Goal: Transaction & Acquisition: Purchase product/service

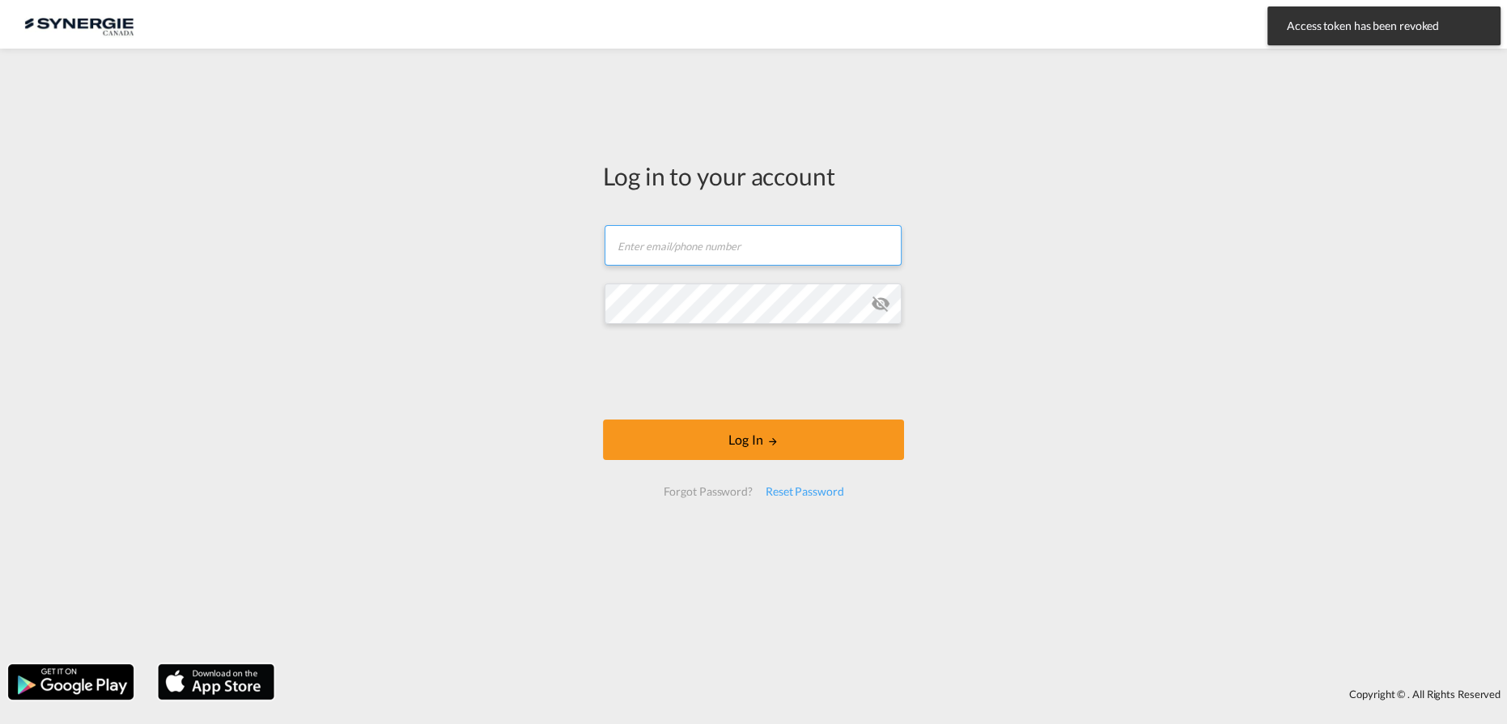
type input "[EMAIL_ADDRESS][DOMAIN_NAME]"
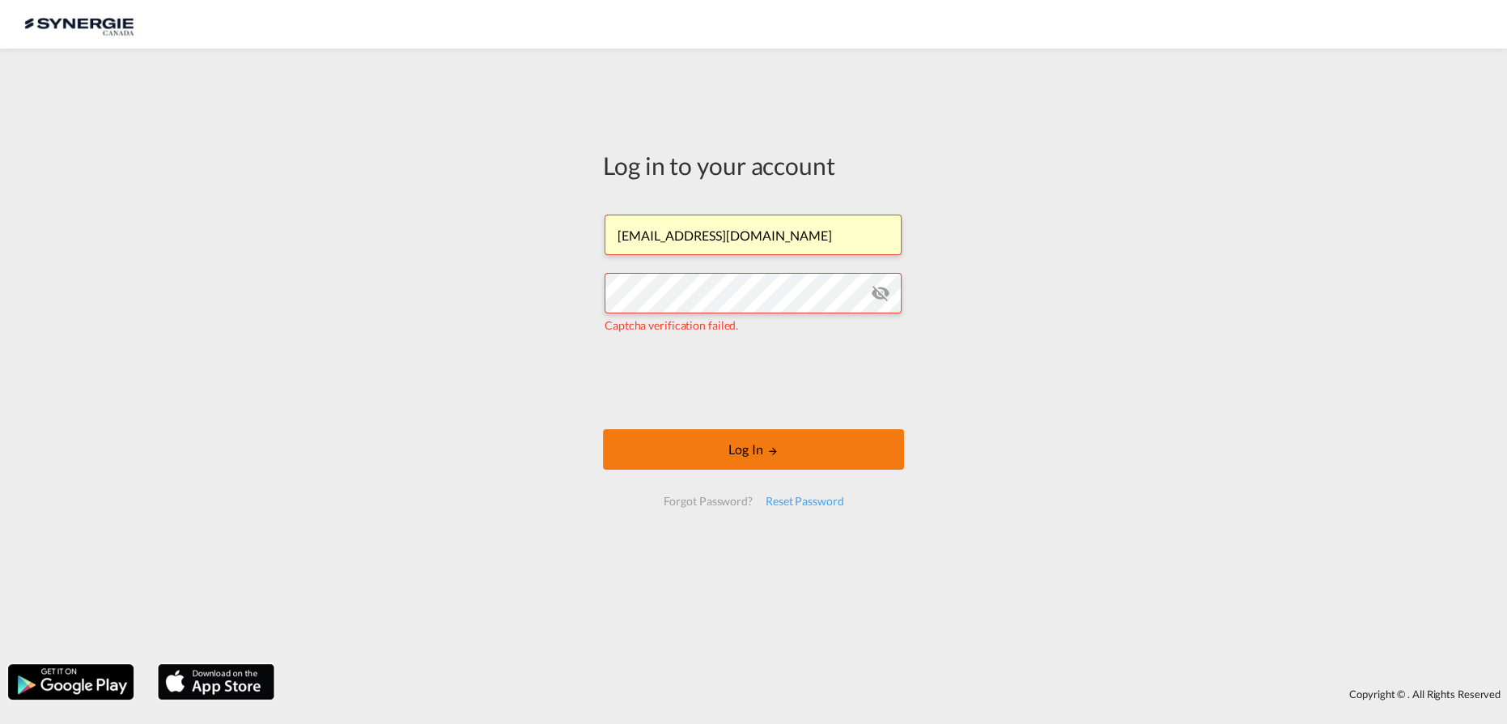
drag, startPoint x: 764, startPoint y: 449, endPoint x: 728, endPoint y: 450, distance: 36.4
click at [764, 450] on button "Log In" at bounding box center [753, 449] width 301 height 40
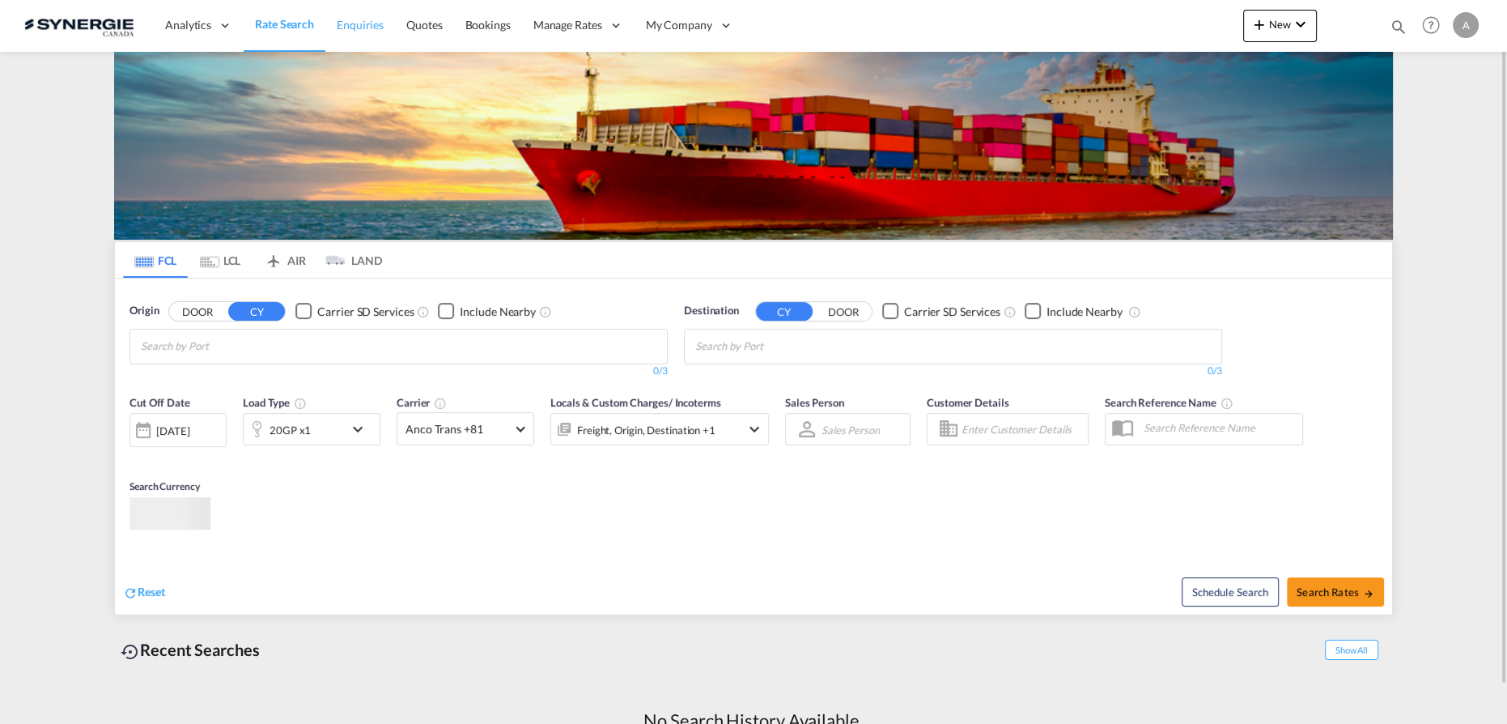
click at [391, 29] on link "Enquiries" at bounding box center [360, 25] width 70 height 53
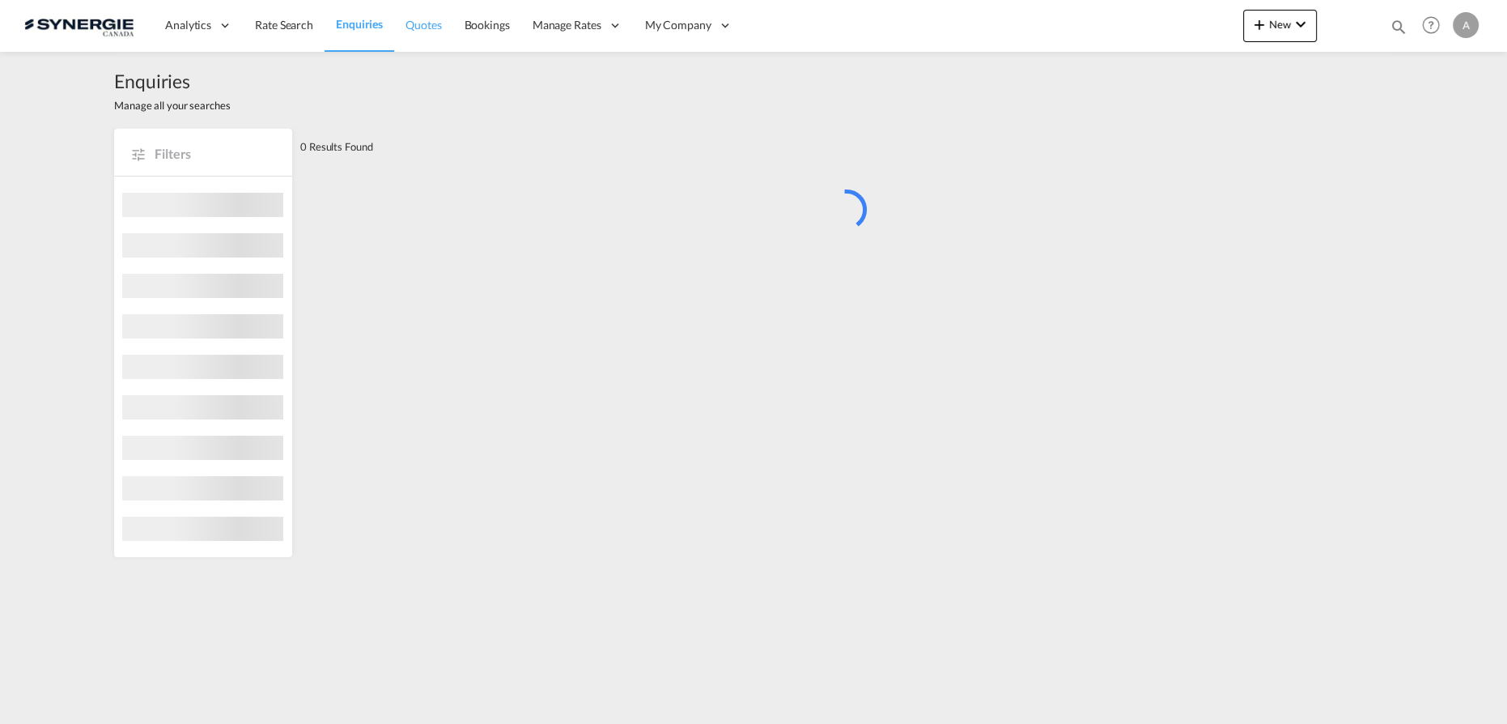
click at [414, 31] on span "Quotes" at bounding box center [423, 25] width 36 height 16
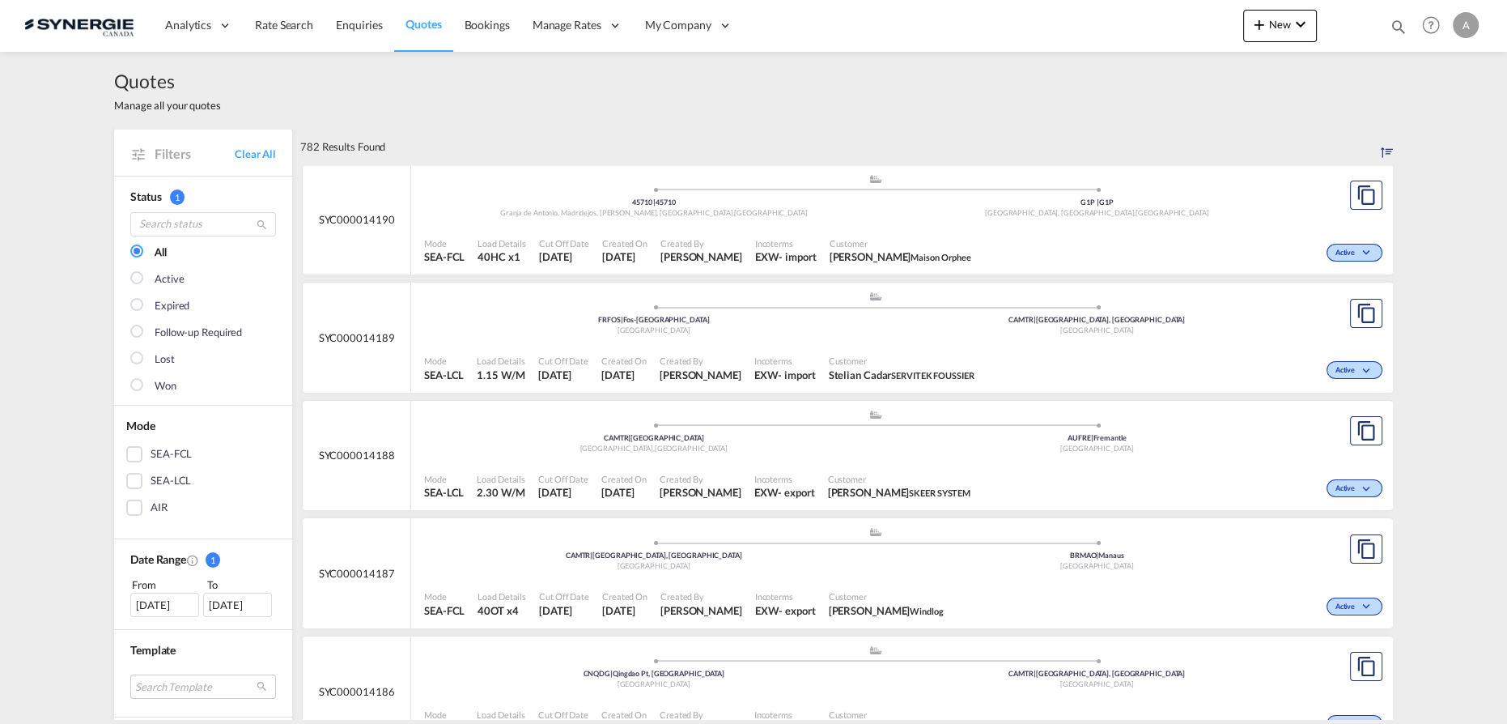
click at [1396, 29] on md-icon "icon-magnify" at bounding box center [1399, 27] width 18 height 18
drag, startPoint x: 1113, startPoint y: 32, endPoint x: 1120, endPoint y: 40, distance: 11.5
click at [1114, 32] on select "Bookings Quotes Enquiries" at bounding box center [1140, 26] width 77 height 29
select select "Quotes"
click at [1102, 12] on select "Bookings Quotes Enquiries" at bounding box center [1140, 26] width 77 height 29
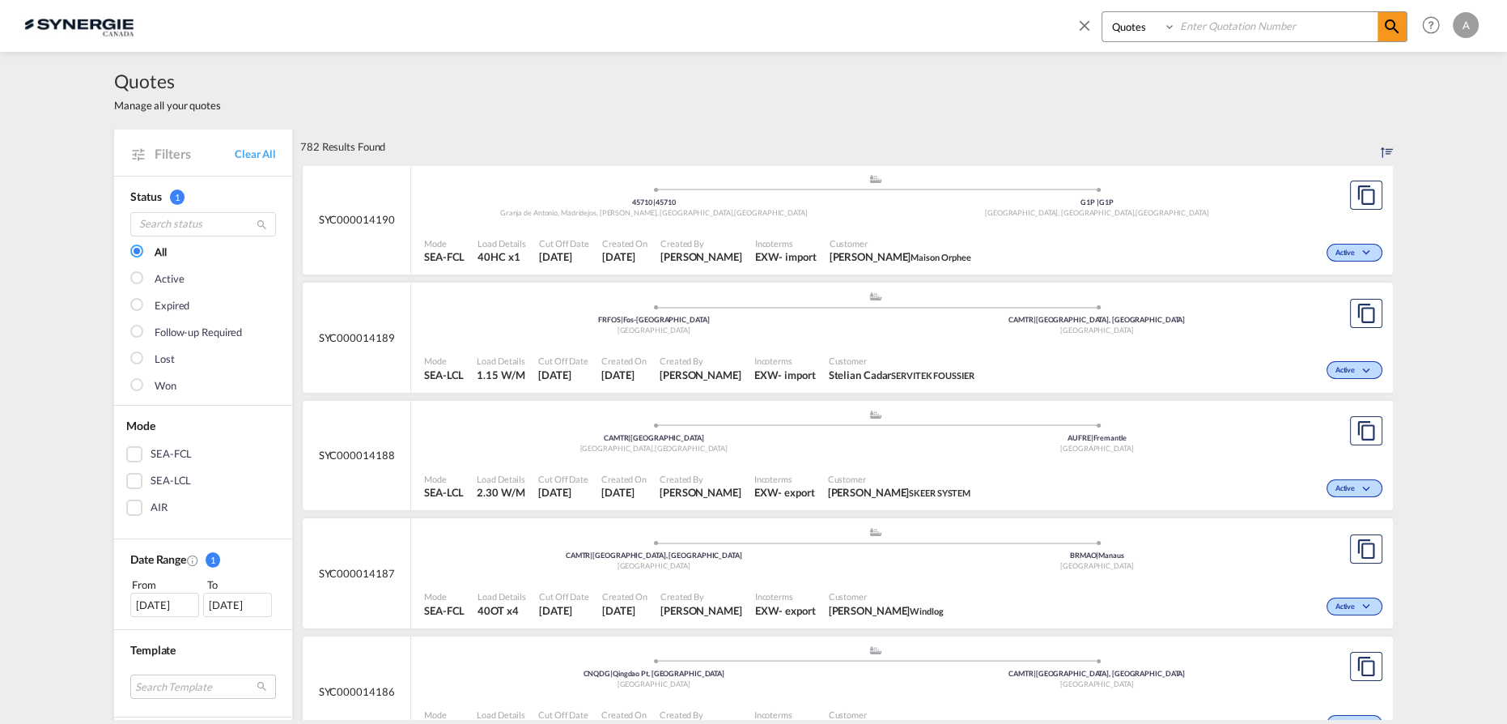
click at [1209, 23] on input at bounding box center [1277, 26] width 202 height 28
type input "14011"
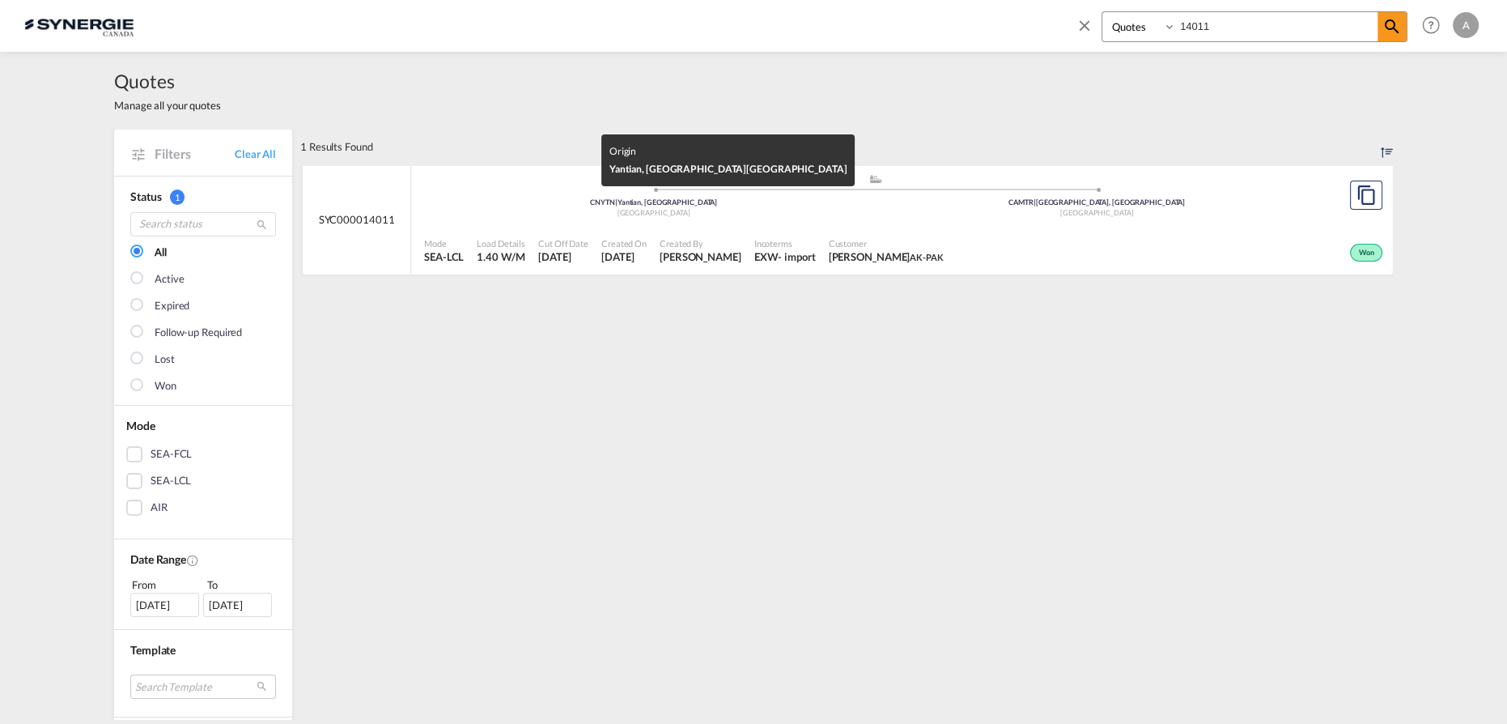
click at [764, 232] on div "Incoterms EXW - import" at bounding box center [785, 251] width 74 height 40
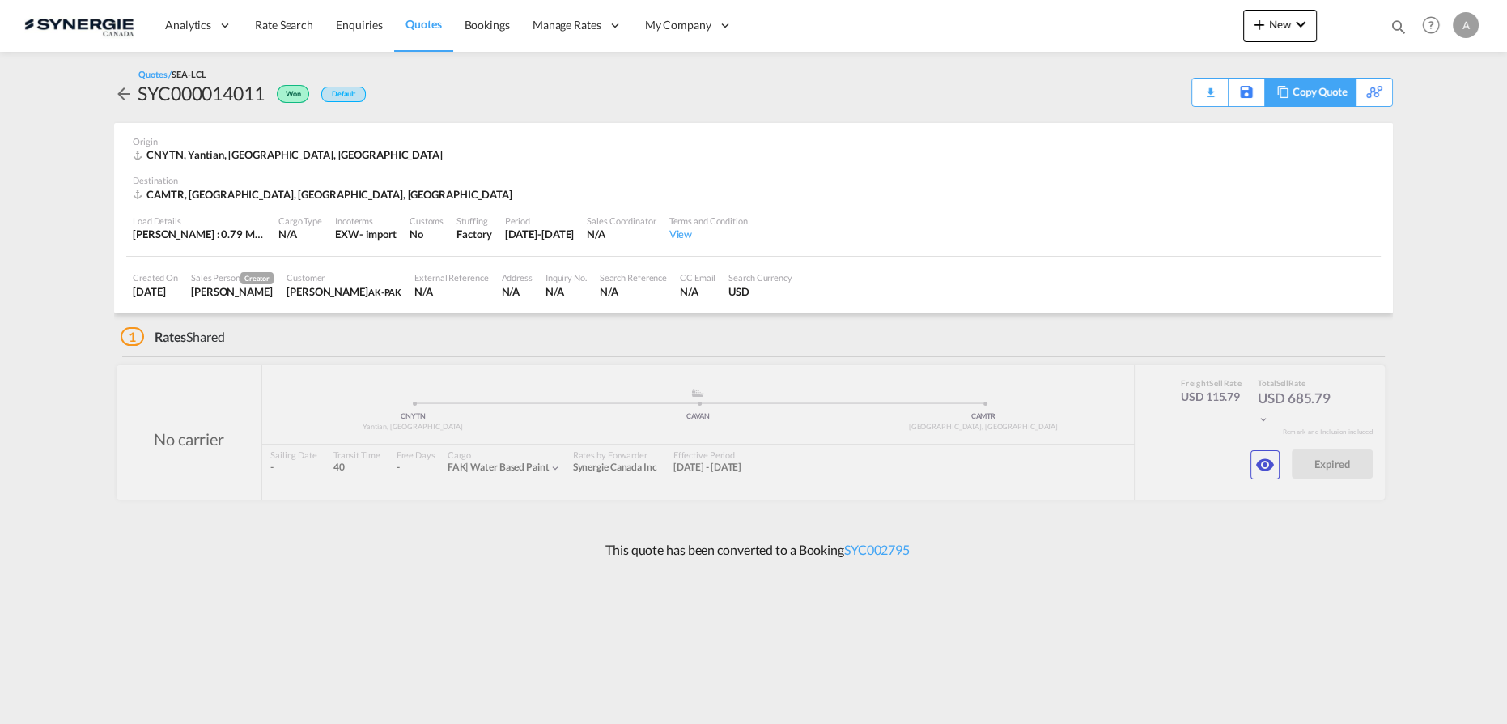
click at [1321, 103] on div "Copy Quote" at bounding box center [1320, 93] width 55 height 28
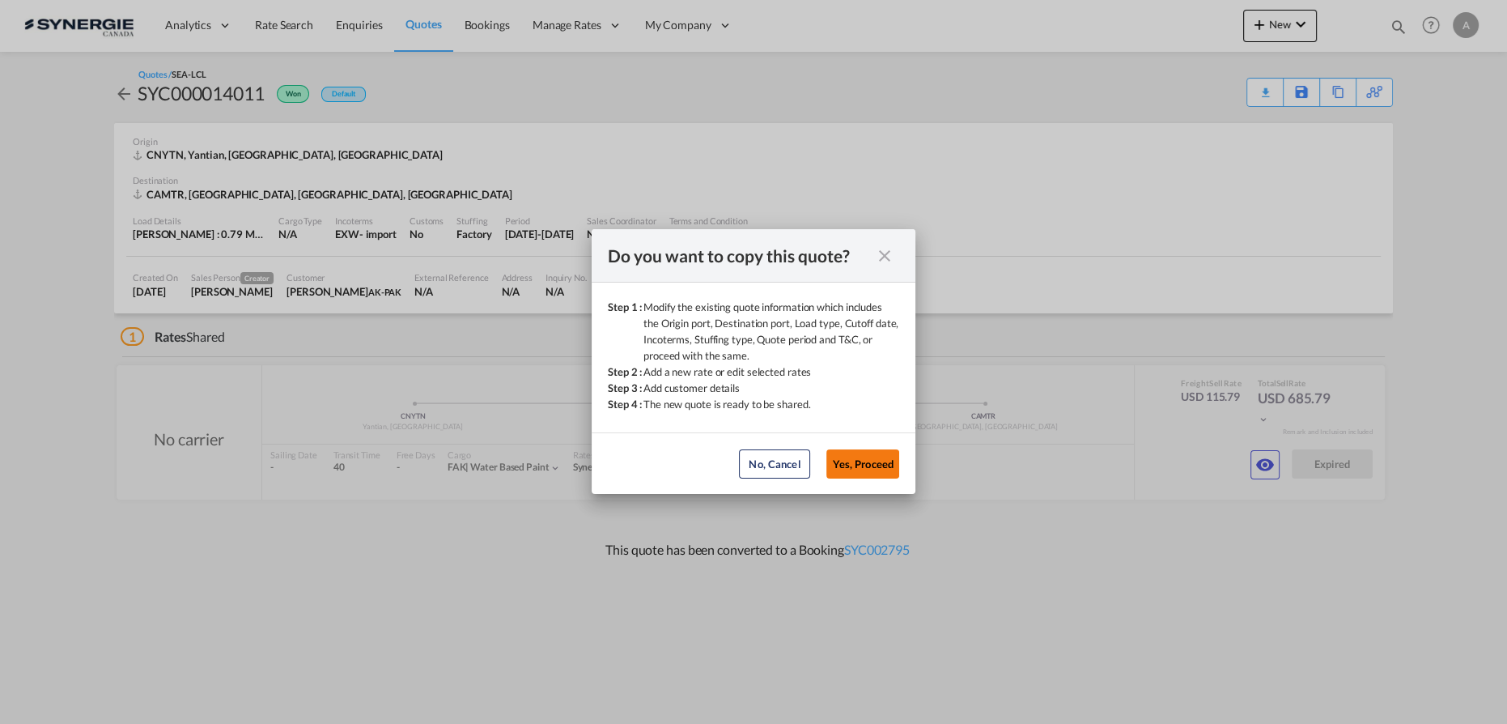
click at [866, 464] on button "Yes, Proceed" at bounding box center [862, 463] width 73 height 29
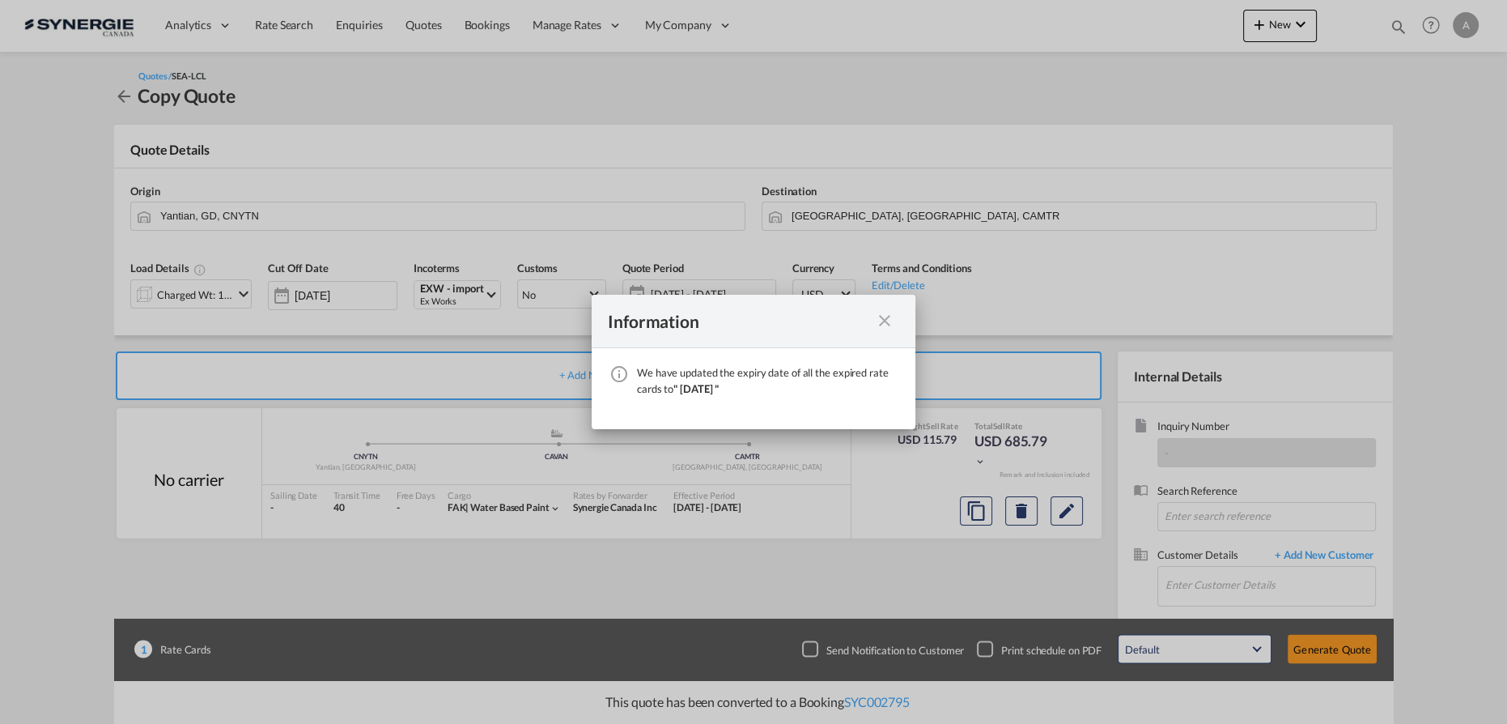
click at [894, 325] on md-icon "icon-close fg-AAA8AD cursor" at bounding box center [884, 320] width 19 height 19
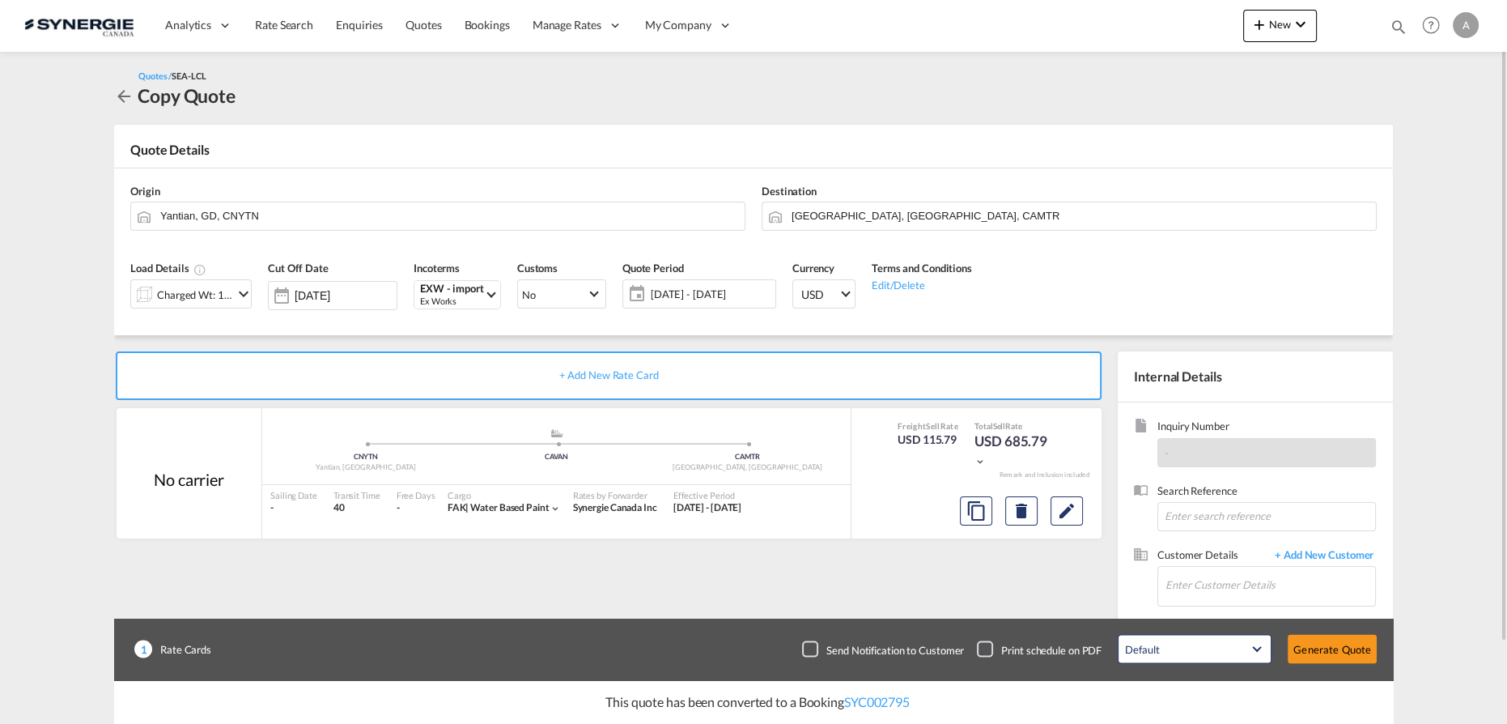
scroll to position [91, 0]
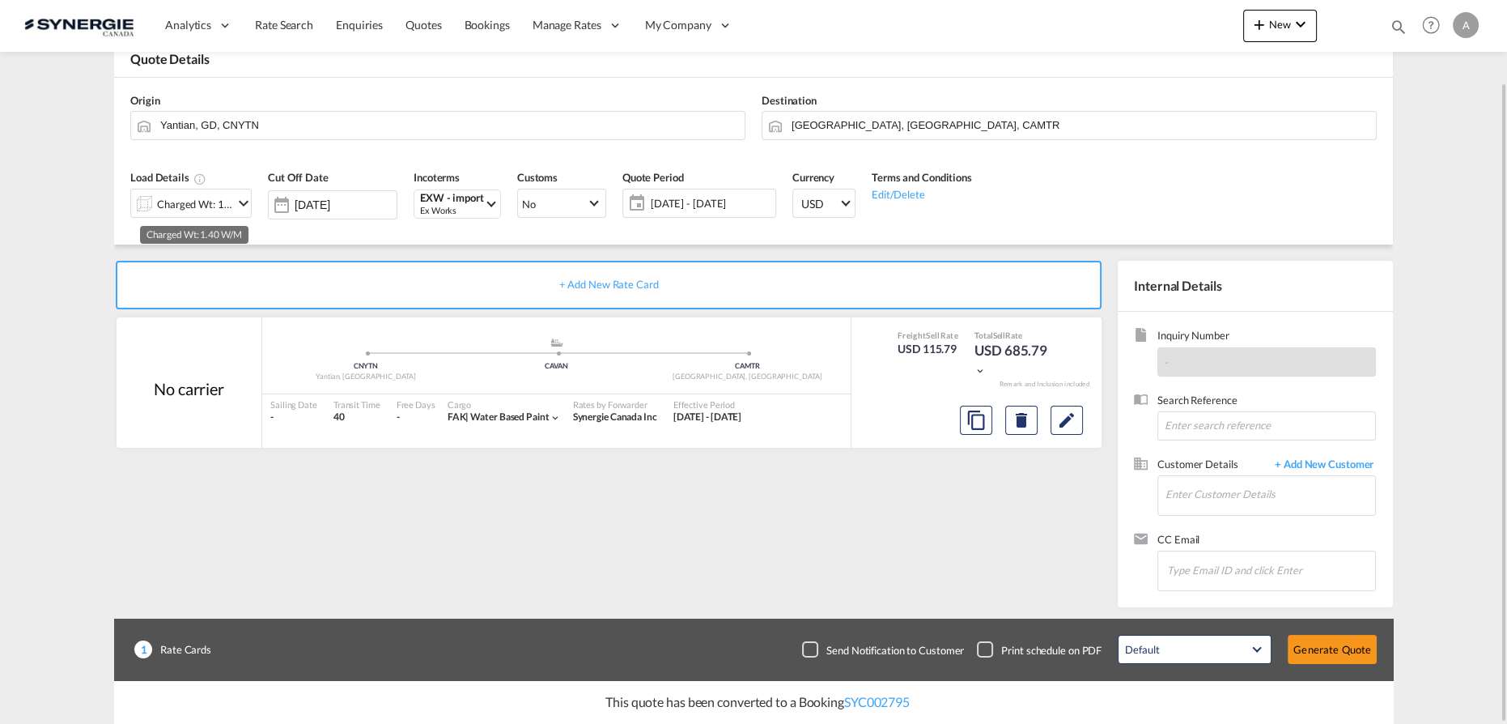
click at [209, 197] on div "Charged Wt: 1.40 W/M" at bounding box center [195, 204] width 76 height 23
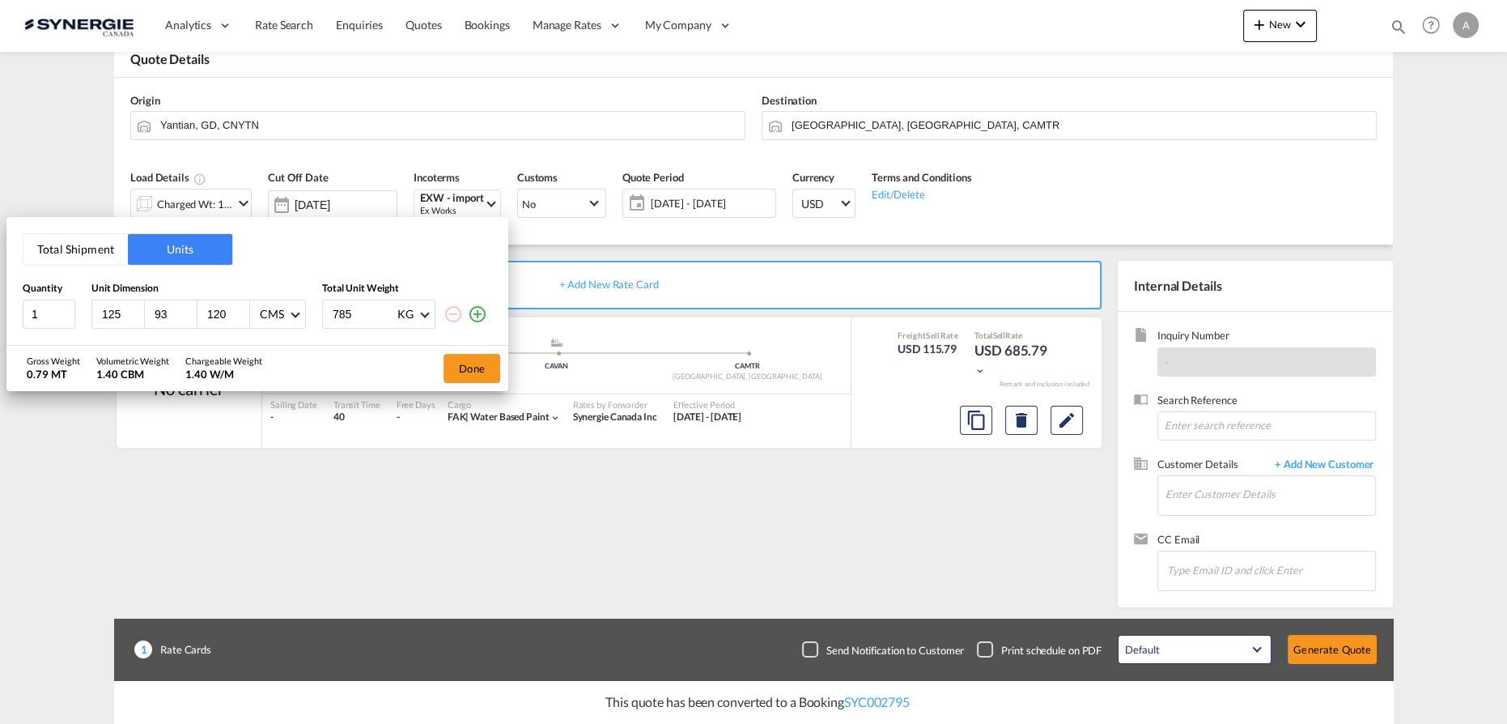
click at [223, 315] on input "120" at bounding box center [228, 314] width 44 height 15
click at [63, 243] on button "Total Shipment" at bounding box center [75, 249] width 104 height 31
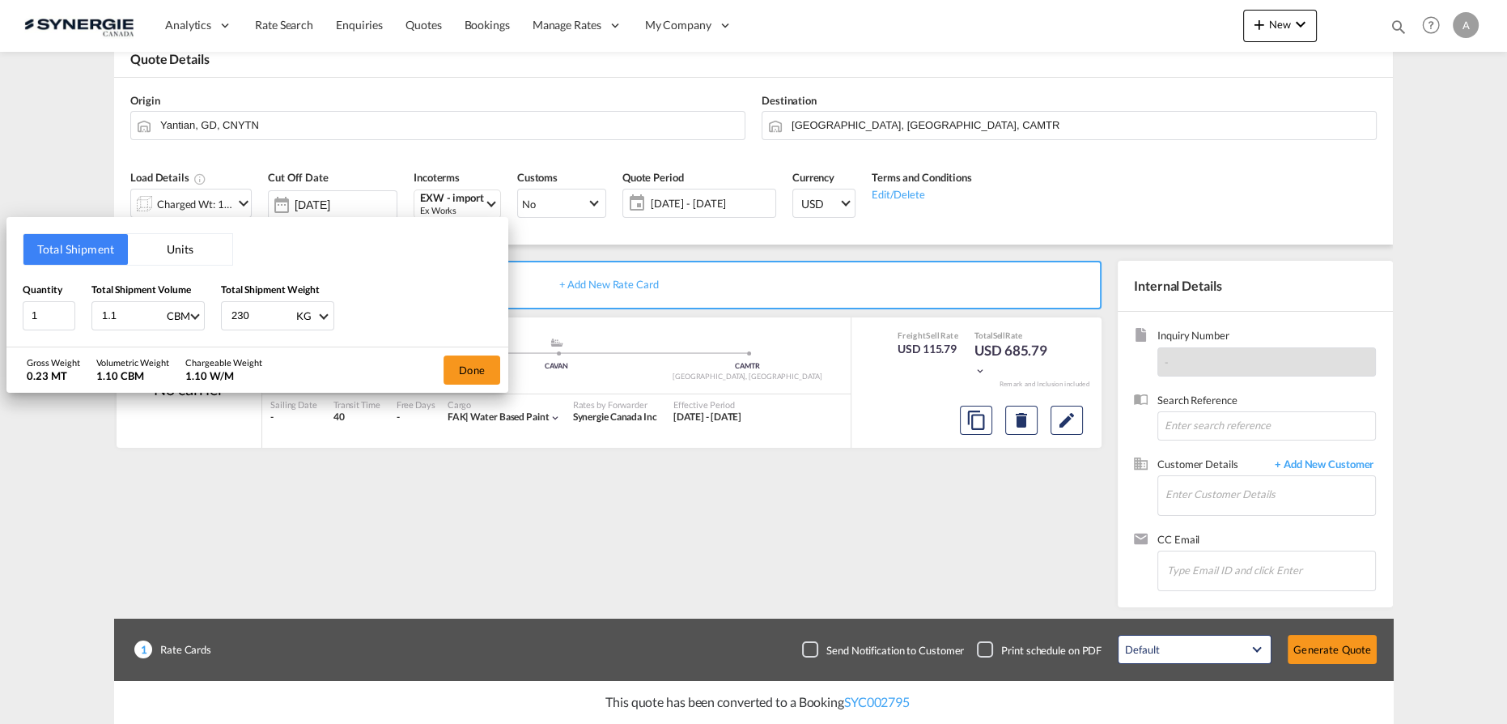
drag, startPoint x: 123, startPoint y: 319, endPoint x: 49, endPoint y: 299, distance: 77.2
click at [69, 312] on div "Quantity 1 Total Shipment Volume 1.1 CBM CBM CFT Total Shipment Weight 230 KG K…" at bounding box center [257, 306] width 469 height 49
type input "1.73"
type input "825"
click at [478, 373] on button "Done" at bounding box center [472, 369] width 57 height 29
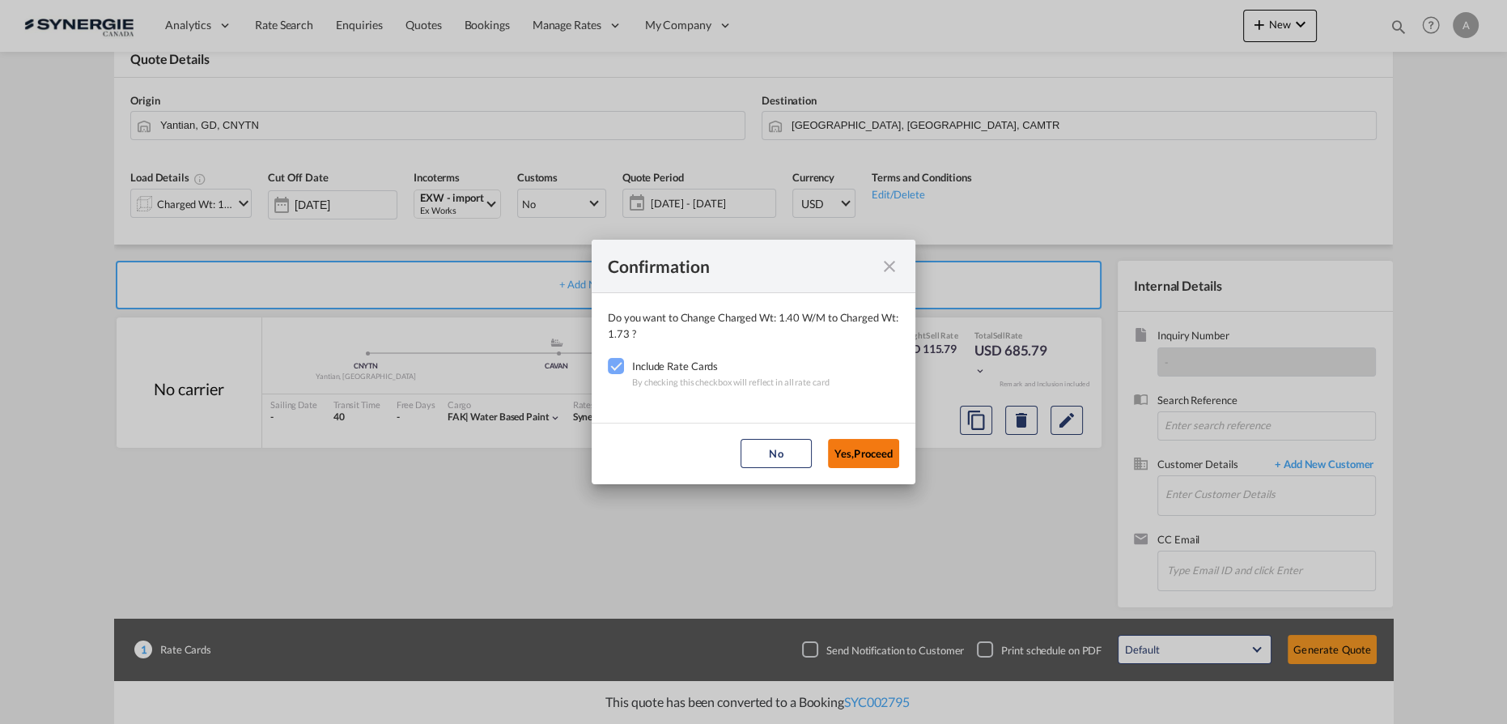
click at [865, 455] on button "Yes,Proceed" at bounding box center [863, 453] width 71 height 29
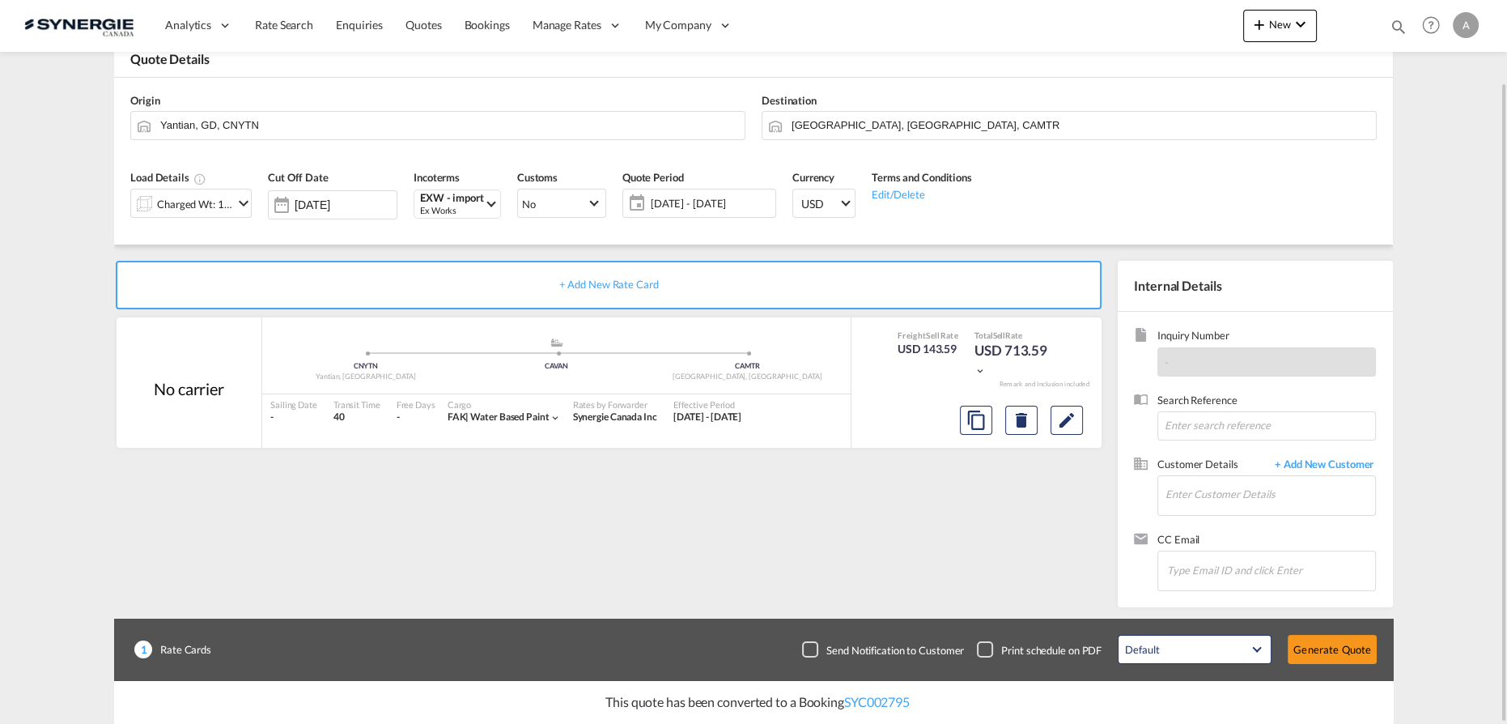
click at [733, 196] on span "[DATE] - [DATE]" at bounding box center [711, 203] width 121 height 15
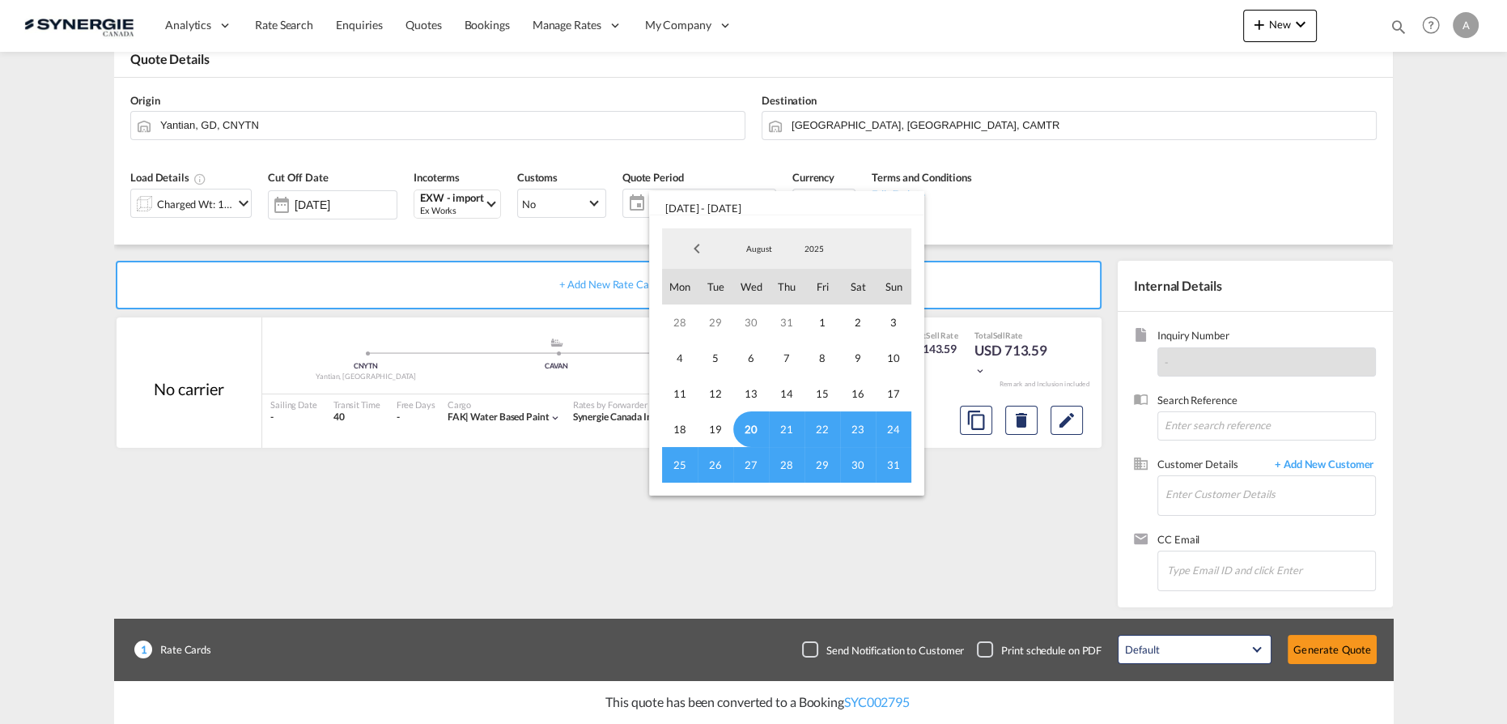
click at [746, 422] on span "20" at bounding box center [751, 429] width 36 height 36
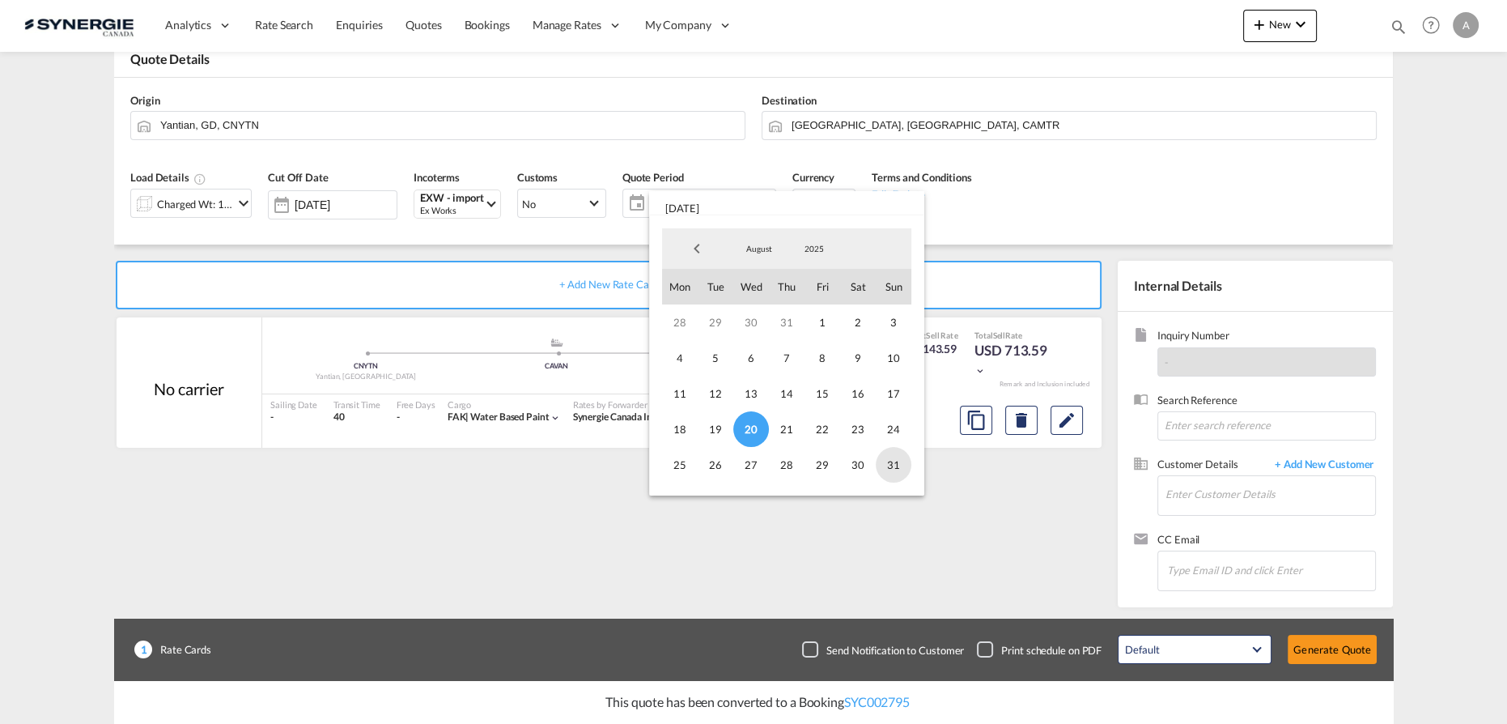
click at [889, 465] on span "31" at bounding box center [894, 465] width 36 height 36
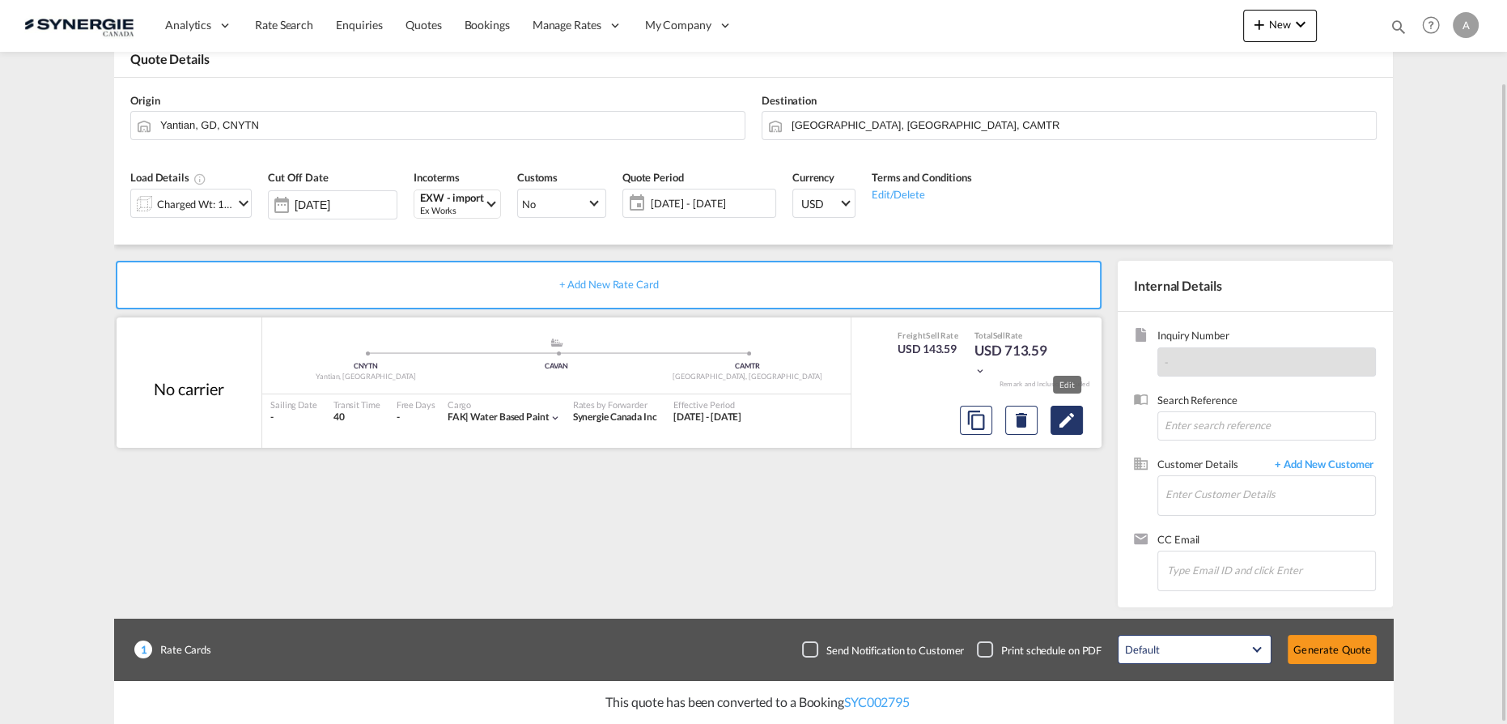
click at [1066, 418] on md-icon "Edit" at bounding box center [1066, 419] width 19 height 19
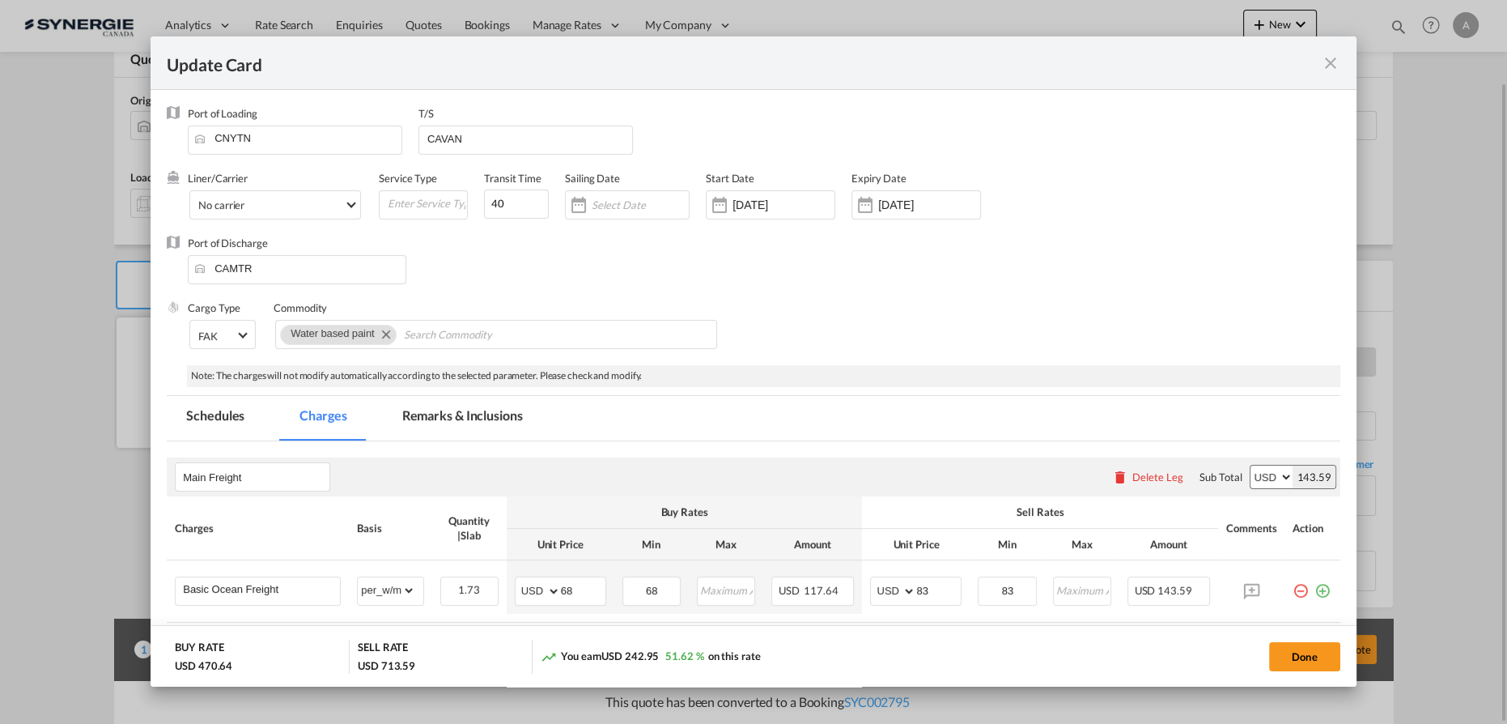
select select "per_w/m"
select select "flat"
select select "per_hbl"
select select "per_bl"
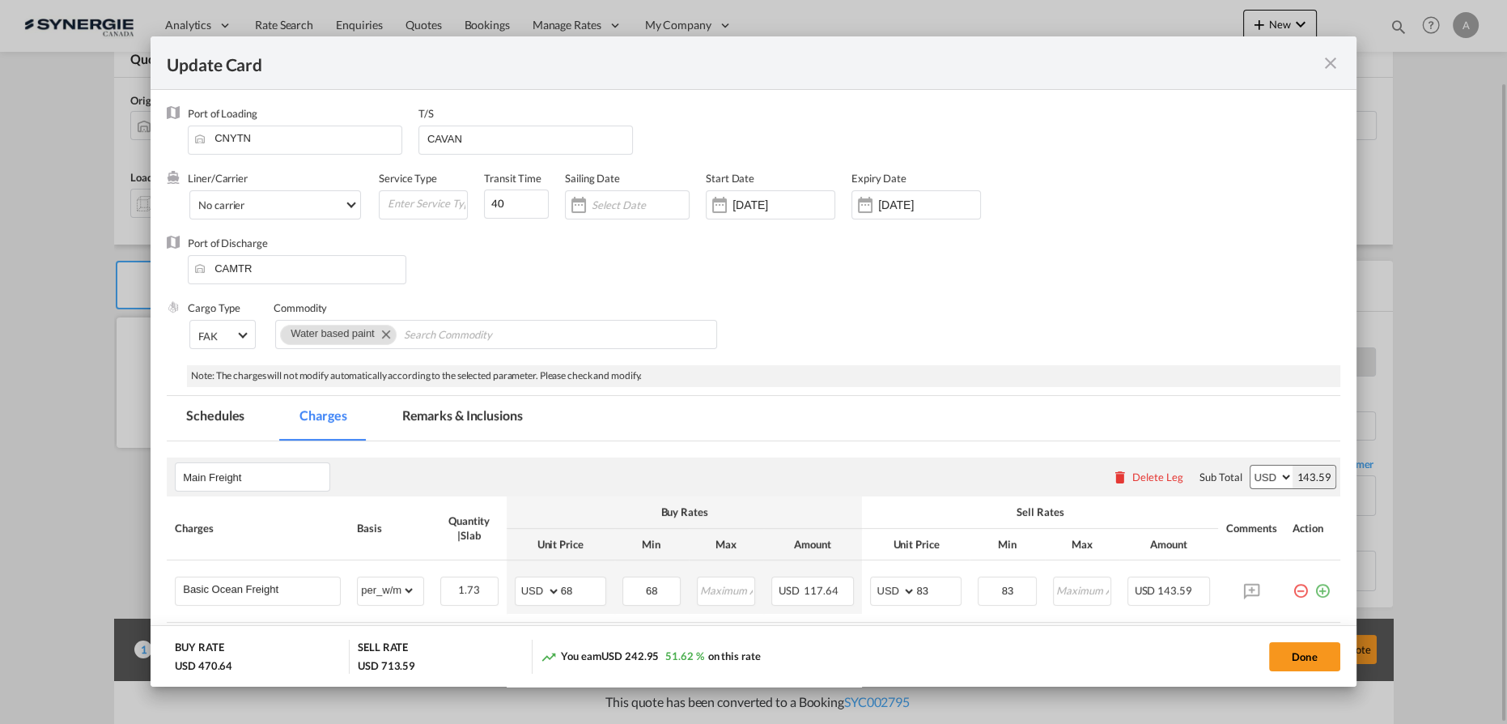
select select "per_bl"
select select "per_shipment"
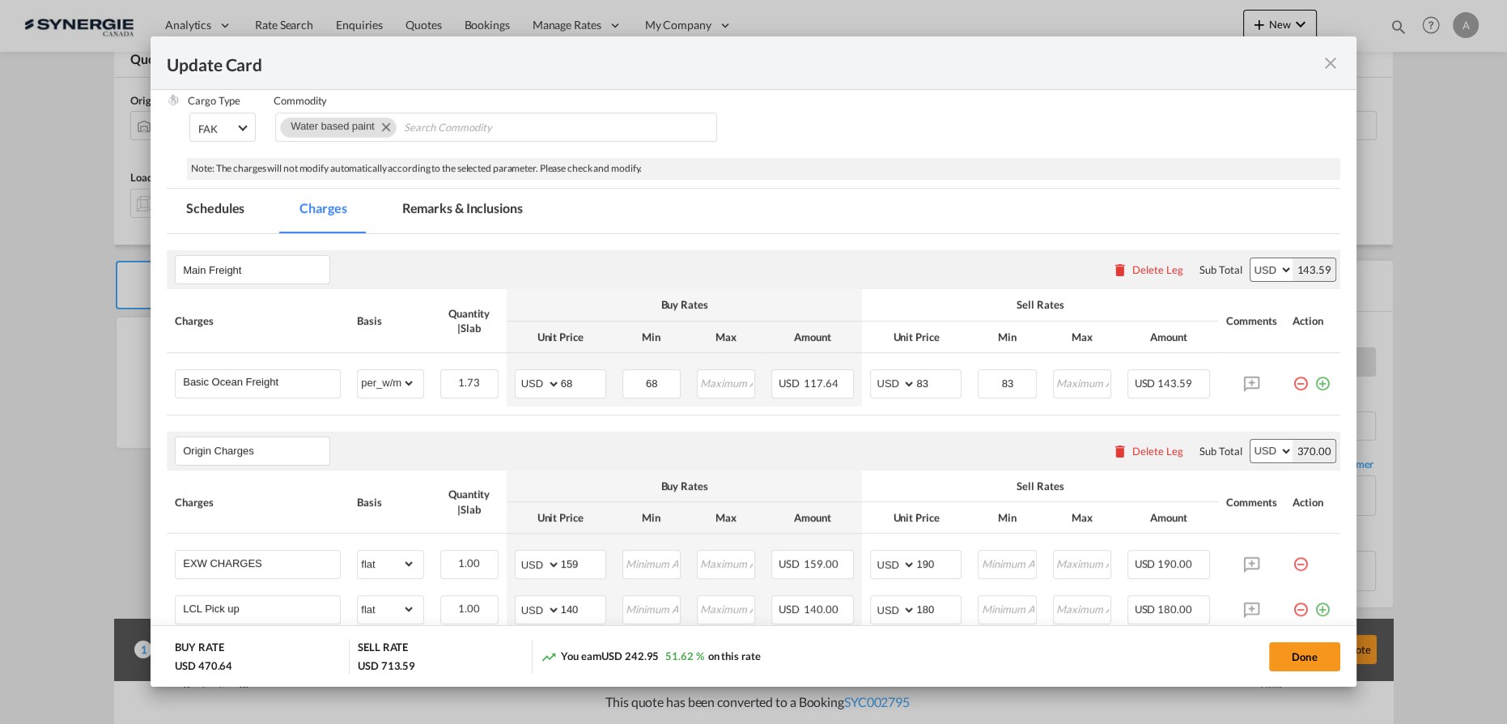
scroll to position [0, 0]
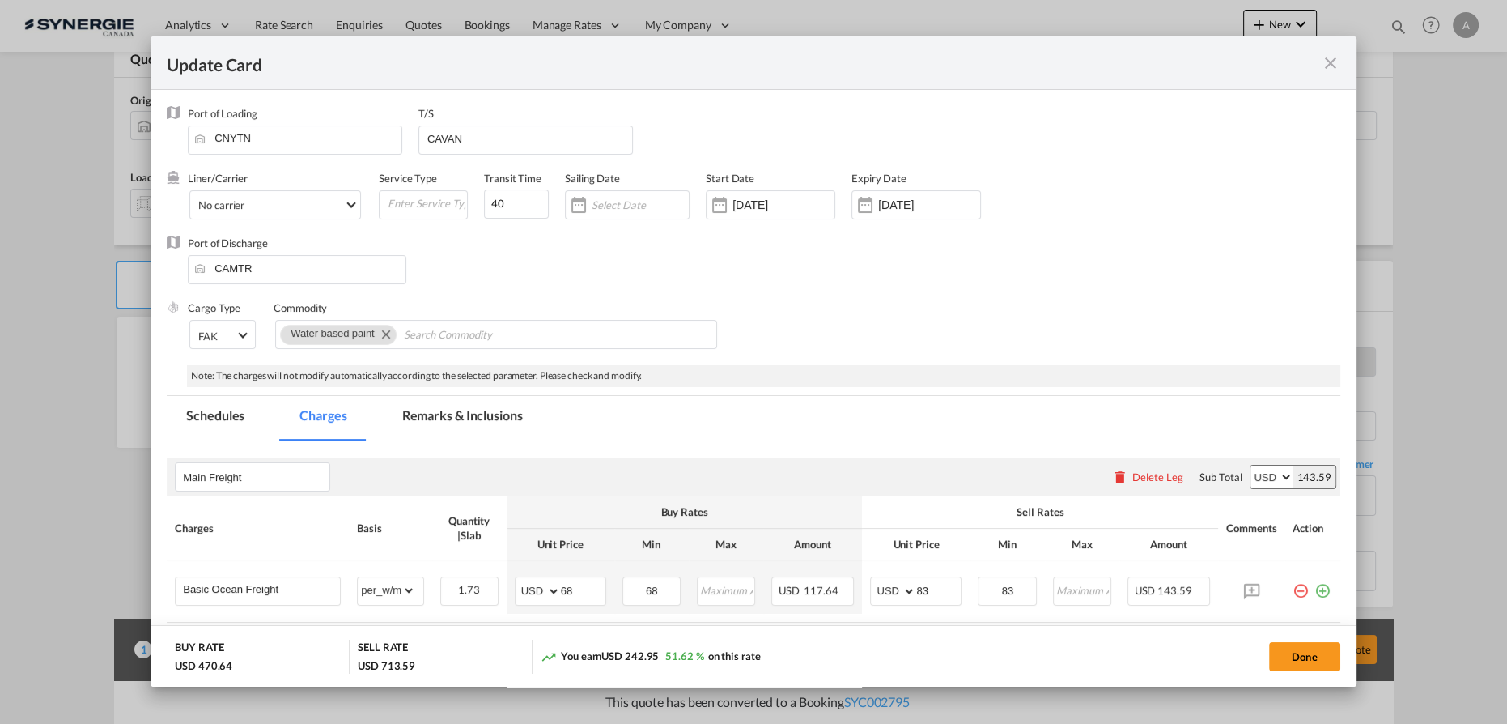
click at [481, 415] on md-tab-item "Remarks & Inclusions" at bounding box center [462, 418] width 159 height 45
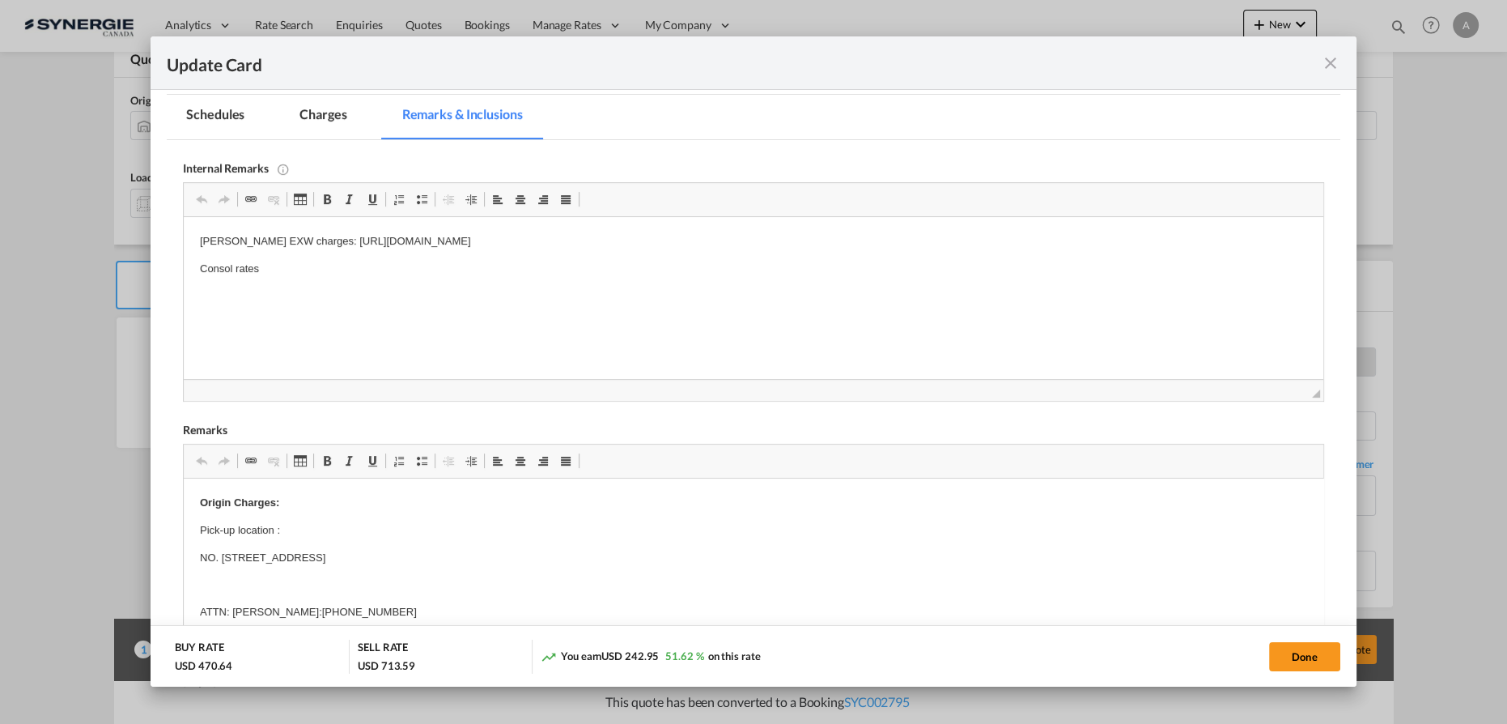
scroll to position [131, 0]
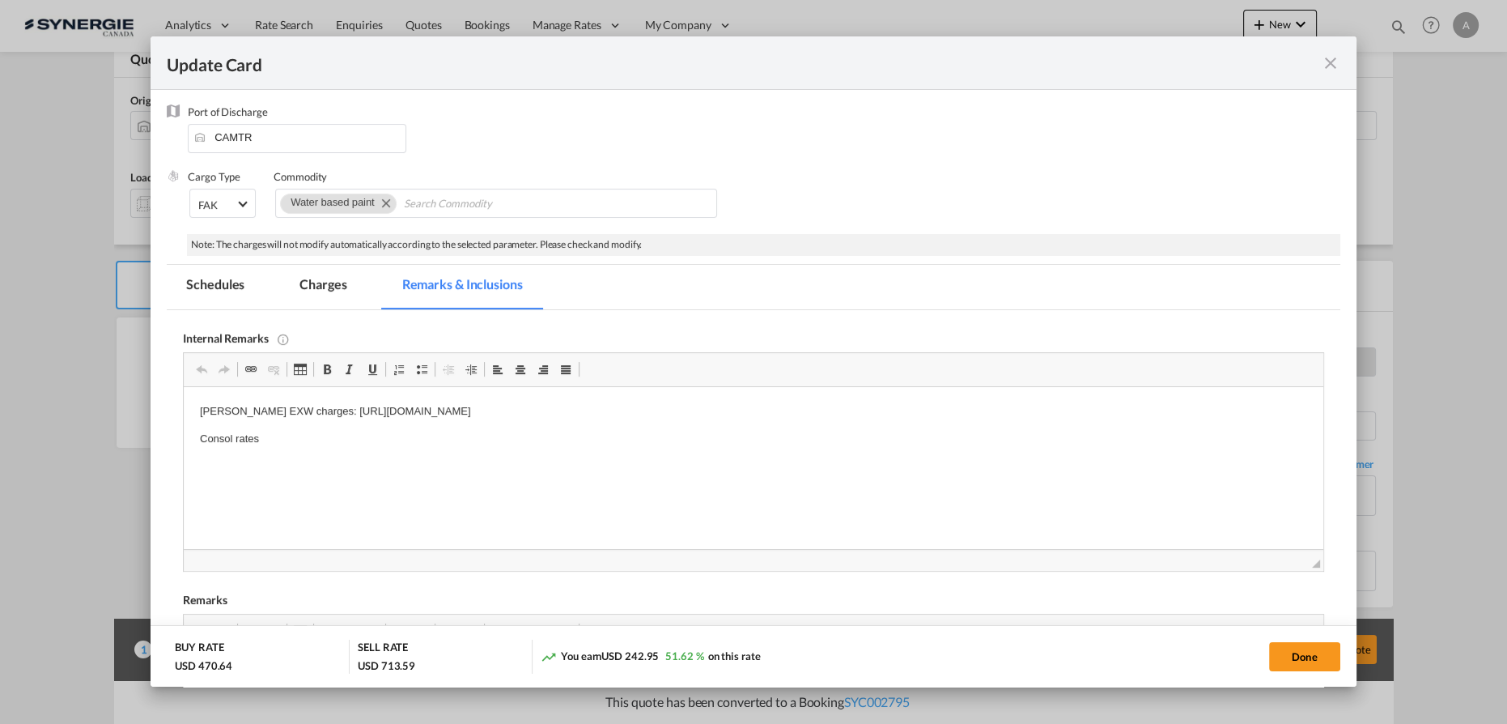
click at [305, 294] on md-tab-item "Charges" at bounding box center [323, 287] width 86 height 45
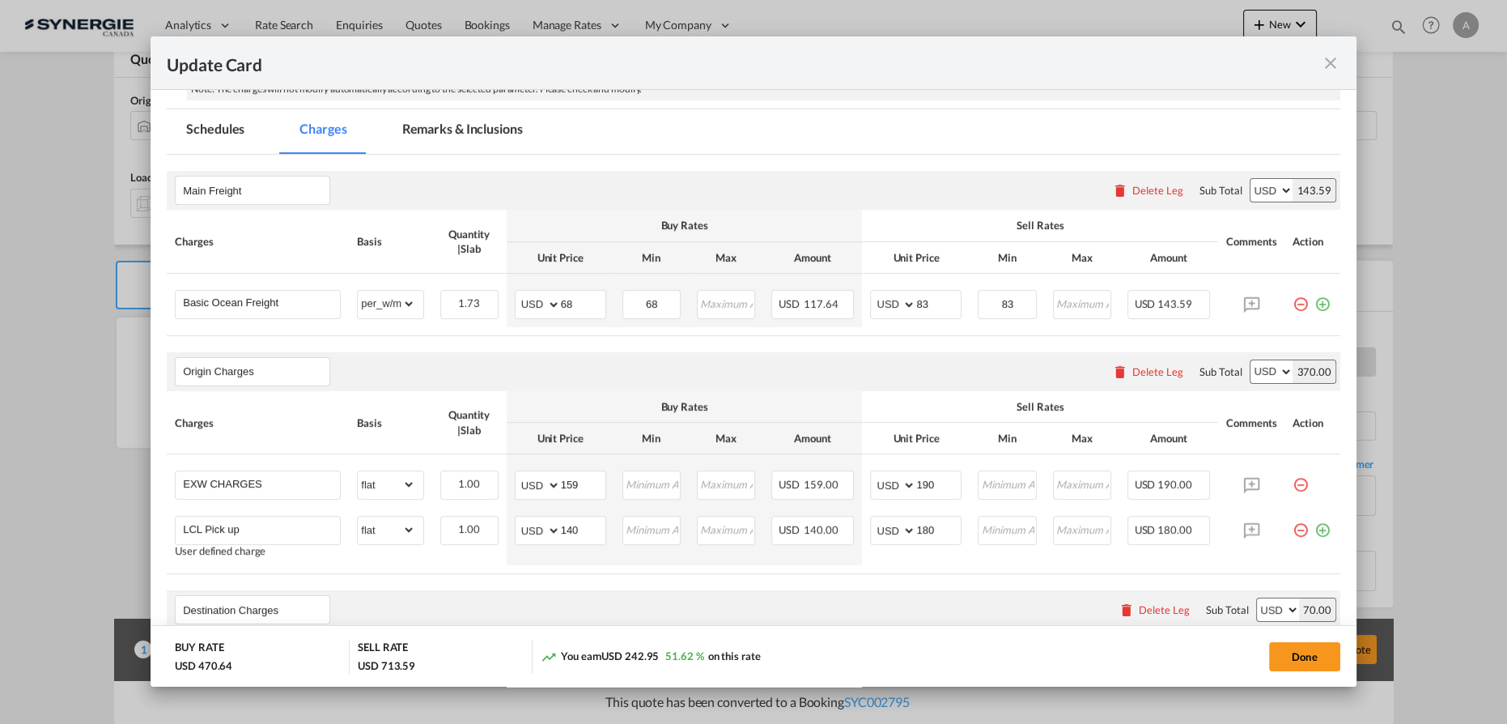
scroll to position [425, 0]
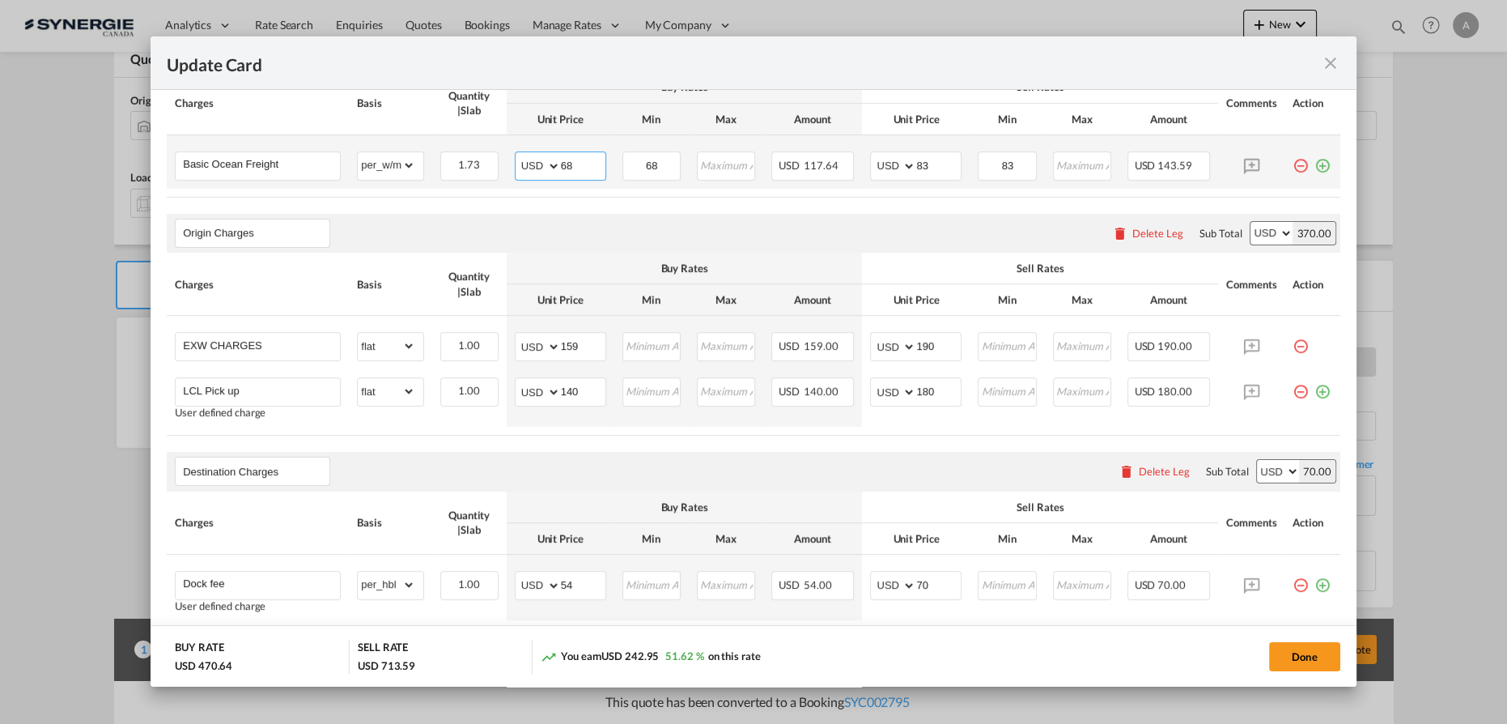
drag, startPoint x: 557, startPoint y: 166, endPoint x: 507, endPoint y: 163, distance: 50.2
click at [507, 163] on td "AED AFN ALL AMD ANG AOA ARS AUD AWG AZN BAM BBD BDT BGN BHD BIF BMD BND BOB BRL…" at bounding box center [561, 161] width 108 height 53
type input "66"
drag, startPoint x: 587, startPoint y: 342, endPoint x: 528, endPoint y: 328, distance: 59.9
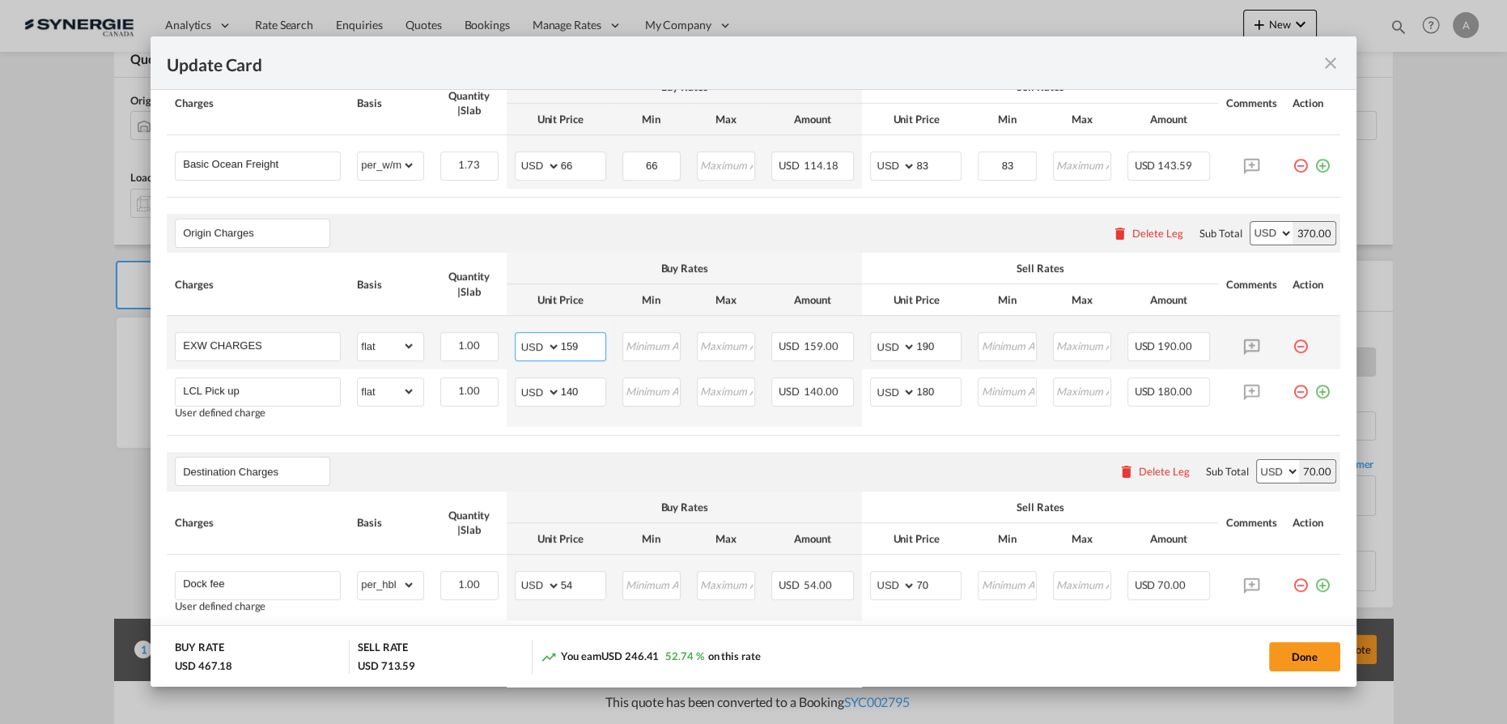
click at [529, 336] on md-input-container "AED AFN ALL AMD ANG AOA ARS AUD AWG AZN BAM BBD BDT BGN BHD BIF BMD BND BOB BRL…" at bounding box center [560, 346] width 91 height 29
type input "163"
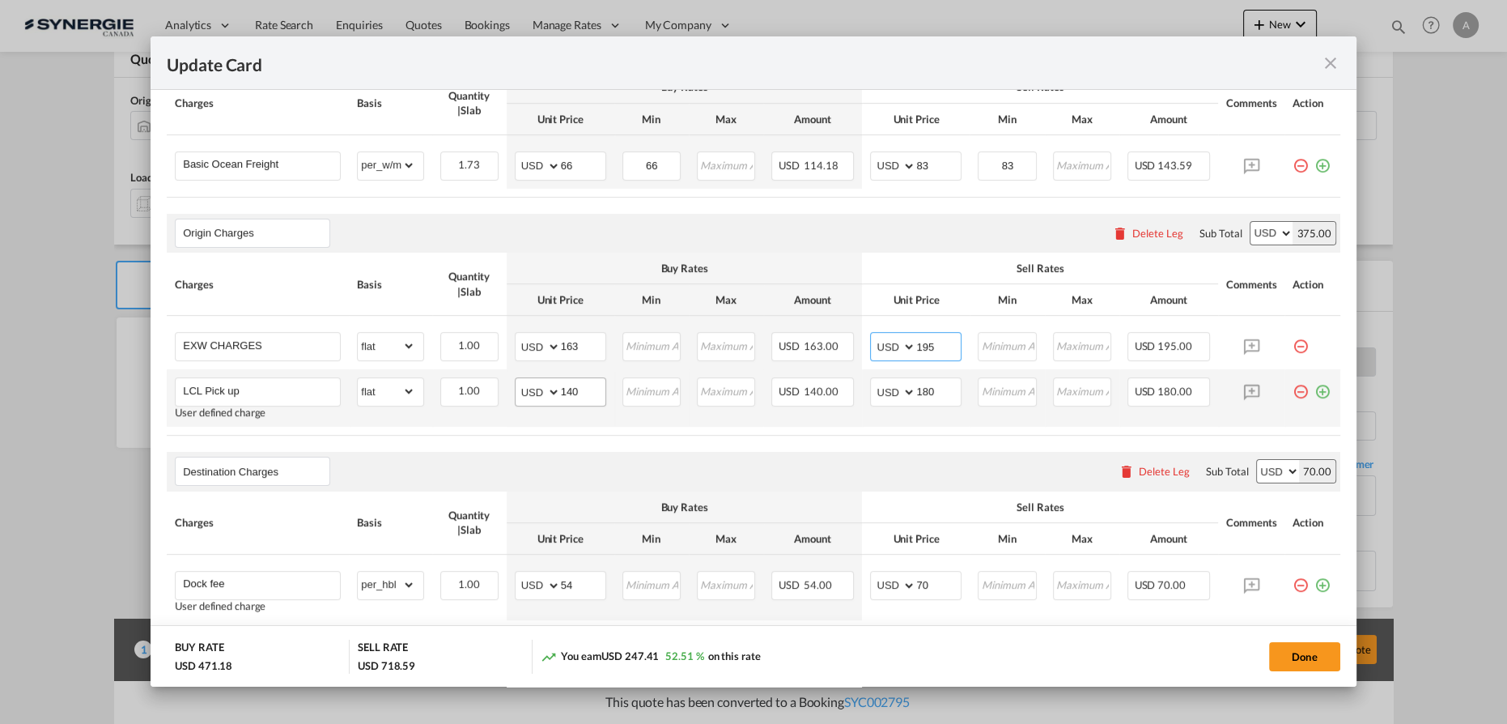
type input "195"
click at [587, 386] on input "140" at bounding box center [583, 390] width 45 height 24
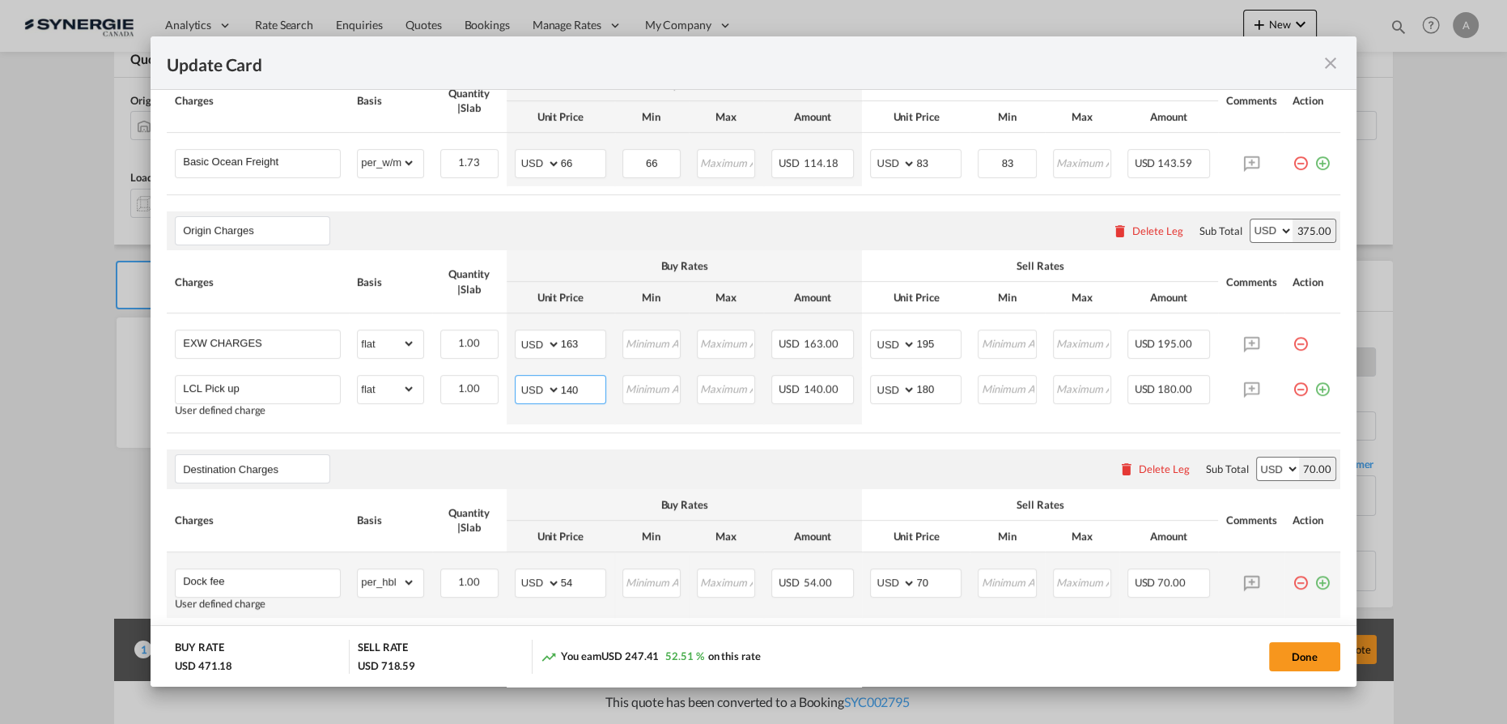
scroll to position [206, 0]
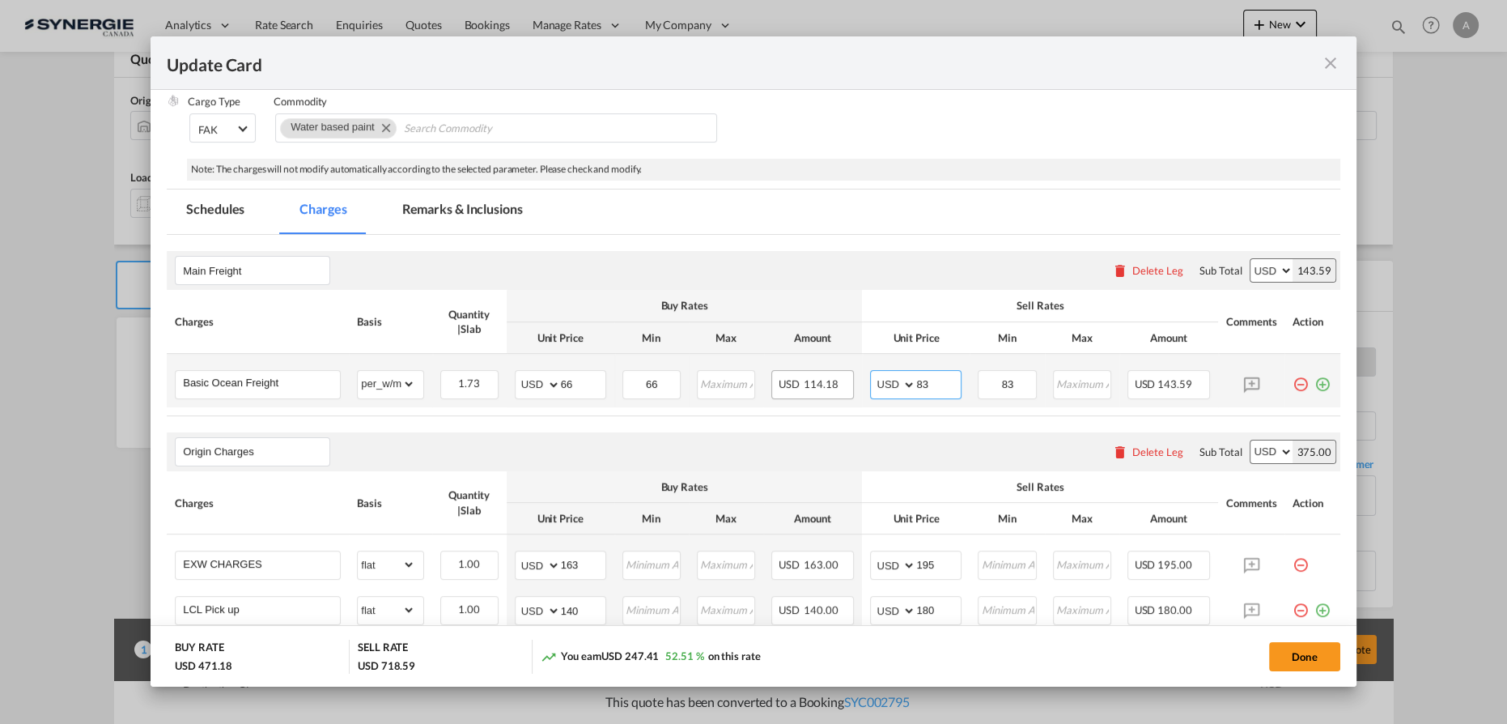
click at [833, 386] on tr "Basic Ocean Freight Please Enter Already Exists gross_weight volumetric_weight …" at bounding box center [754, 380] width 1174 height 53
type input "82"
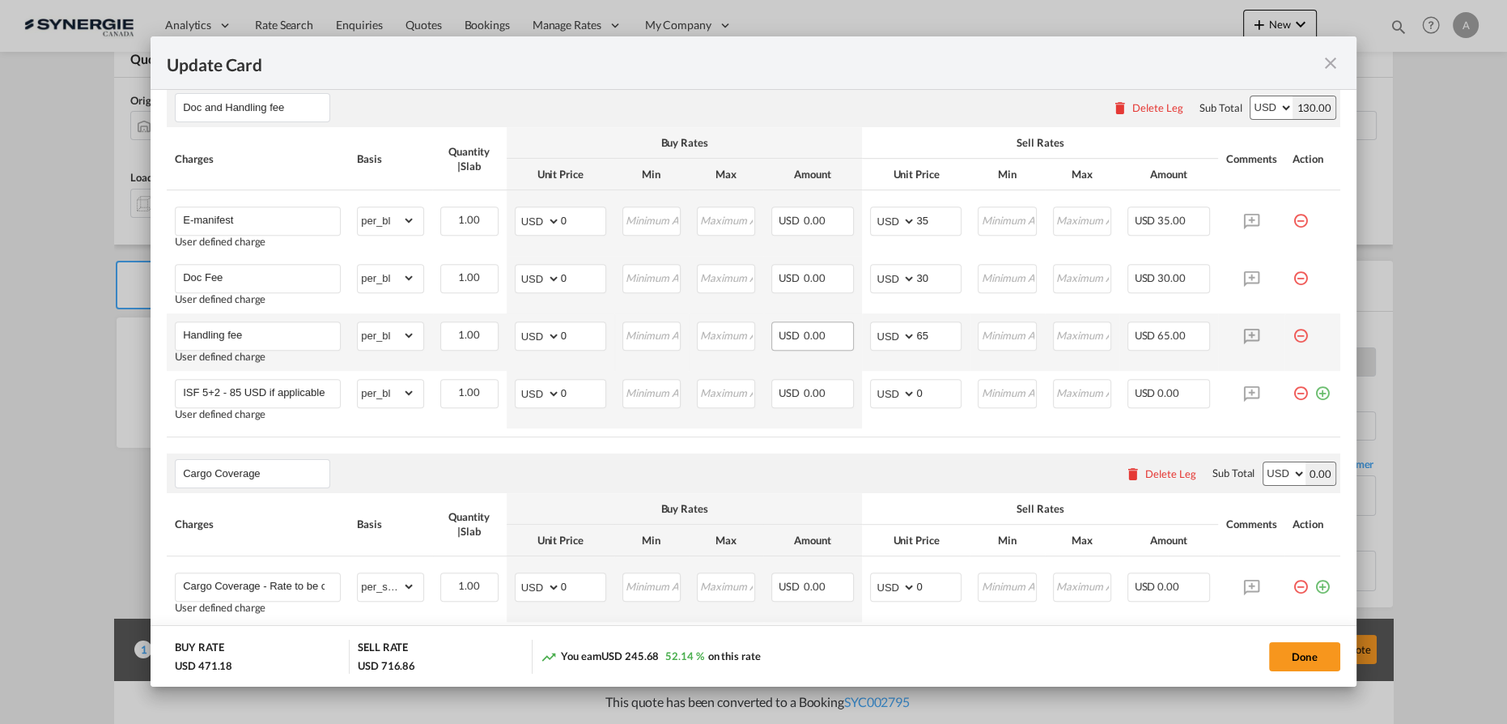
scroll to position [1089, 0]
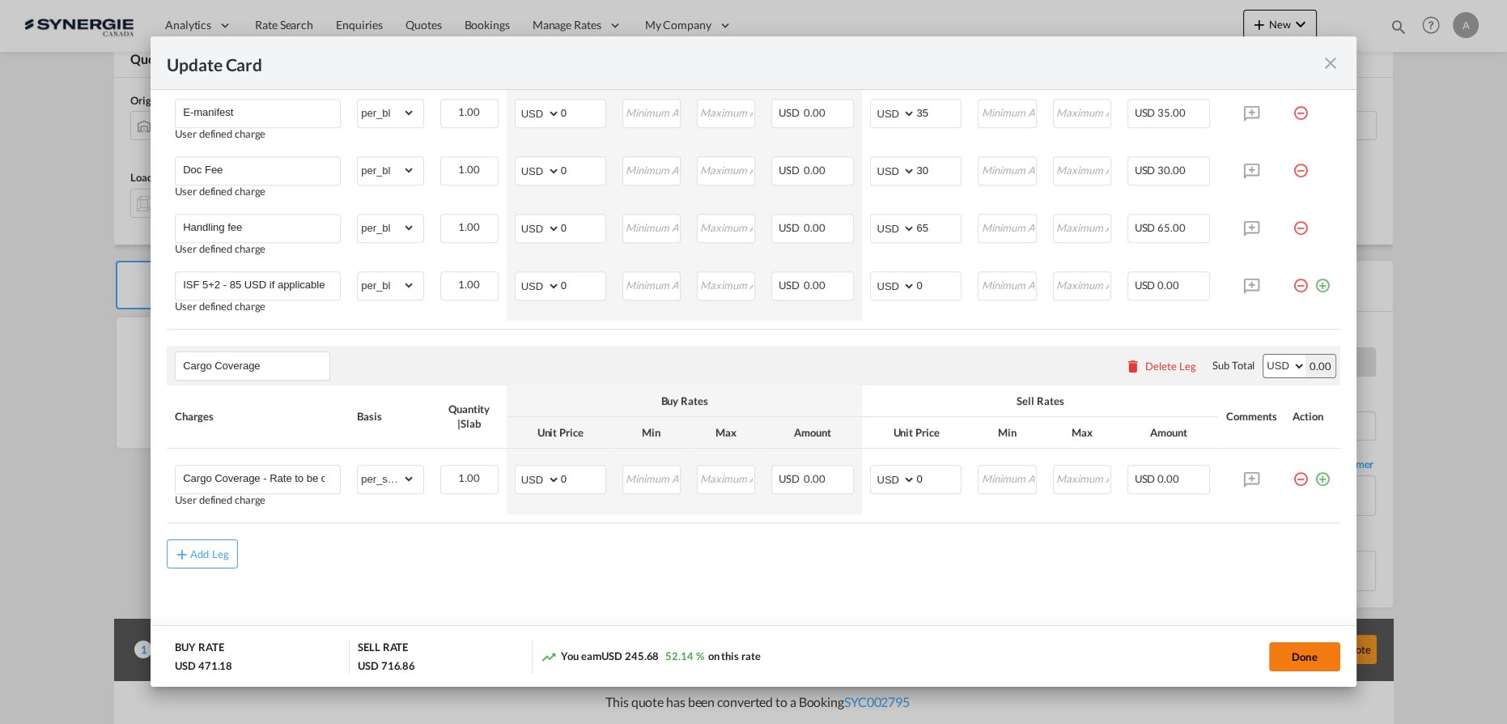
click at [1278, 661] on button "Done" at bounding box center [1304, 656] width 71 height 29
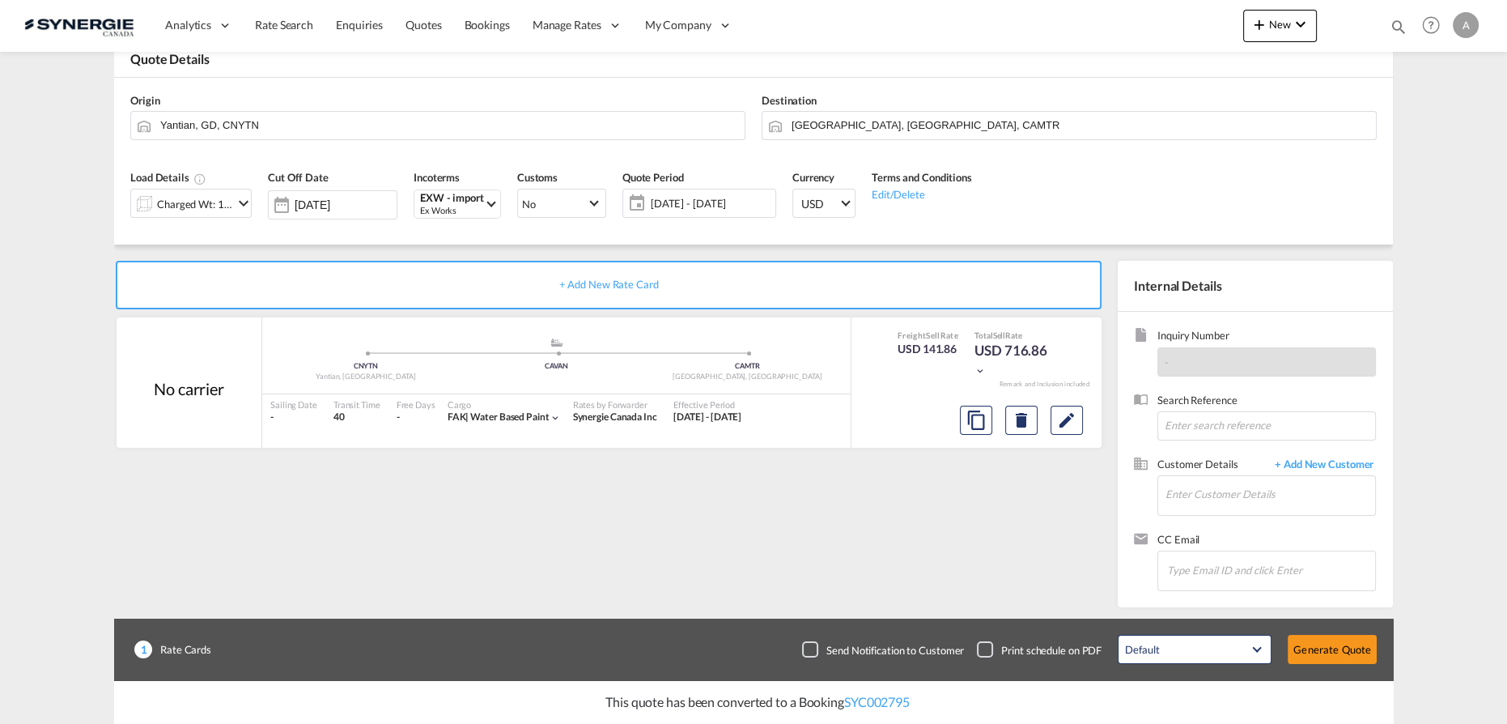
type input "11 Aug 2025"
type input "18 Sep 2025"
click at [1268, 558] on input "Chips input." at bounding box center [1248, 570] width 162 height 34
drag, startPoint x: 1247, startPoint y: 508, endPoint x: 1242, endPoint y: 500, distance: 9.9
click at [1246, 507] on input "Enter Customer Details" at bounding box center [1270, 494] width 210 height 36
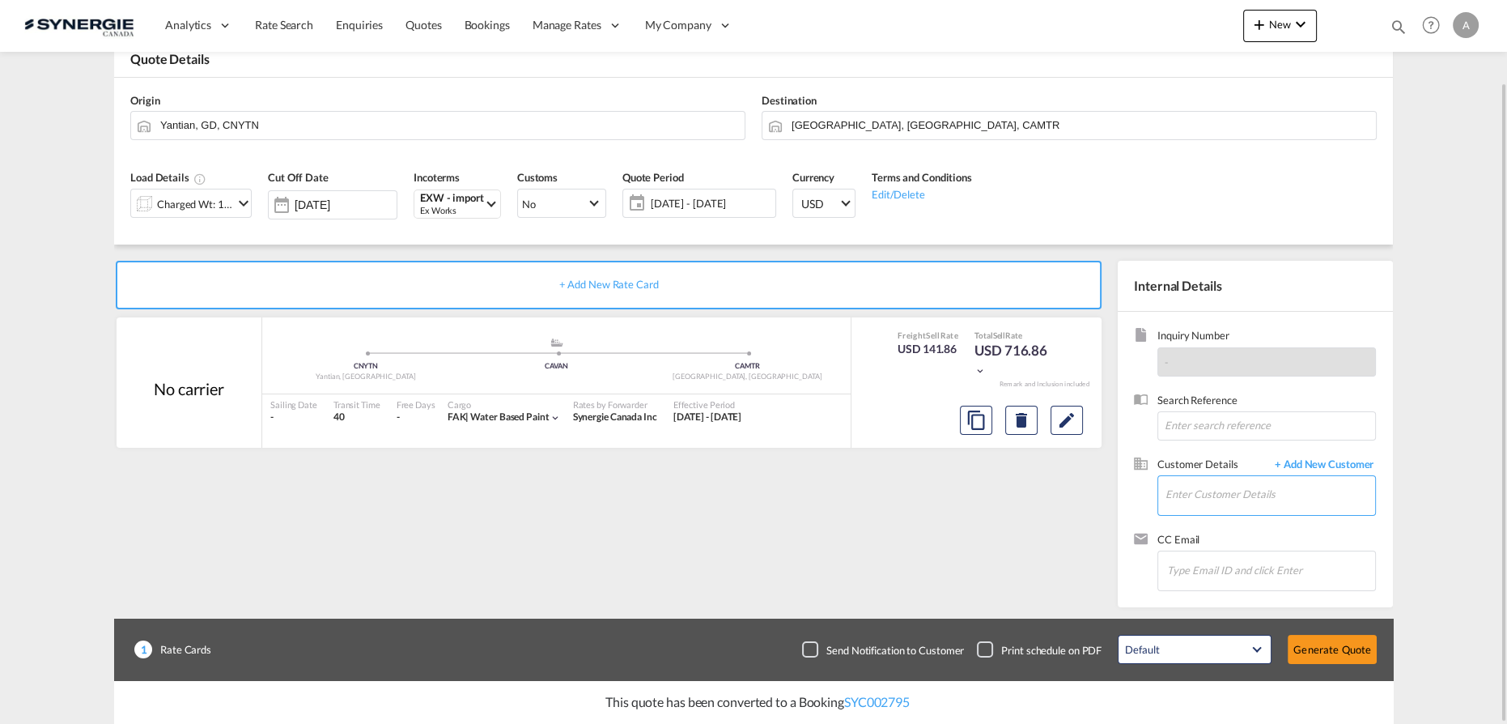
click at [1236, 490] on input "Enter Customer Details" at bounding box center [1270, 494] width 210 height 36
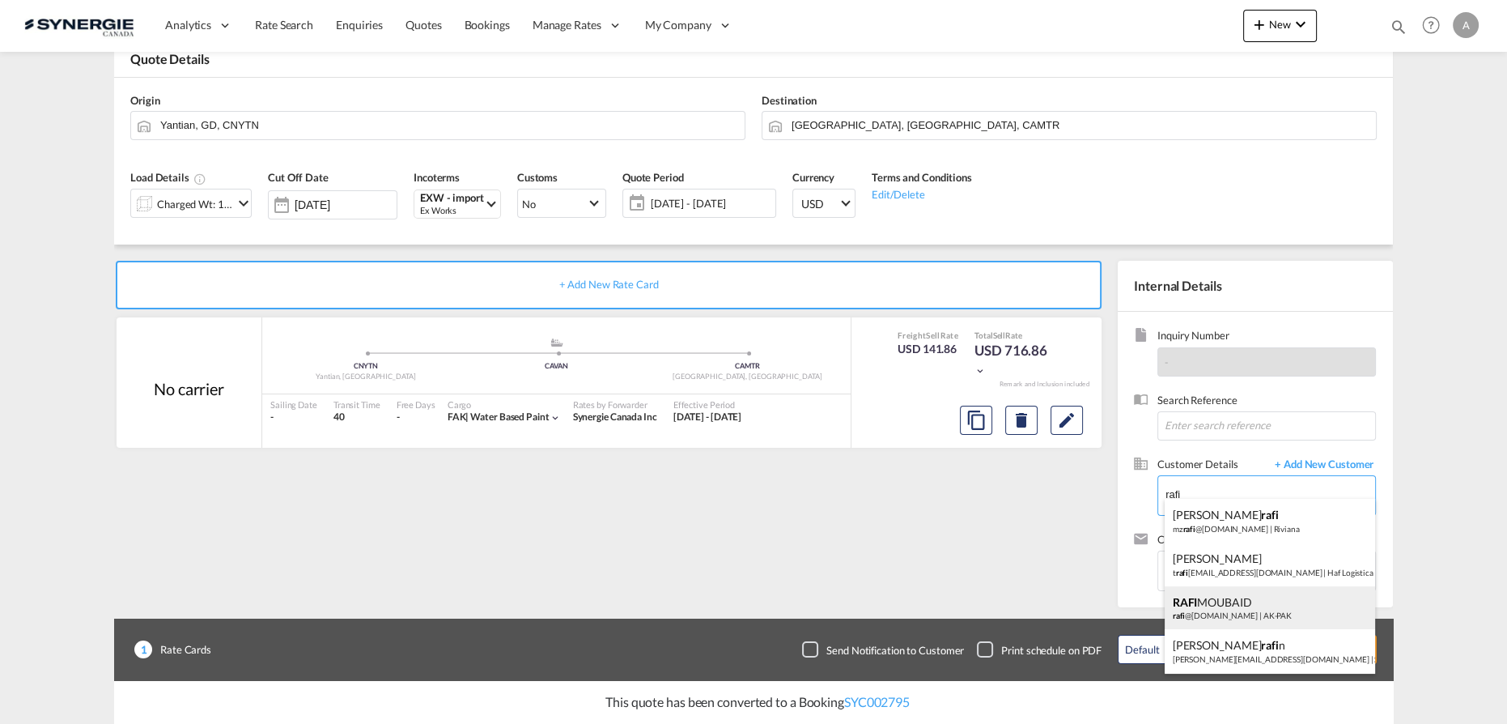
click at [1224, 610] on div "RAFI MOUBAID rafi @ak-pak.net | AK-PAK" at bounding box center [1270, 608] width 211 height 44
type input "AK-PAK, RAFI MOUBAID, rafi@ak-pak.net"
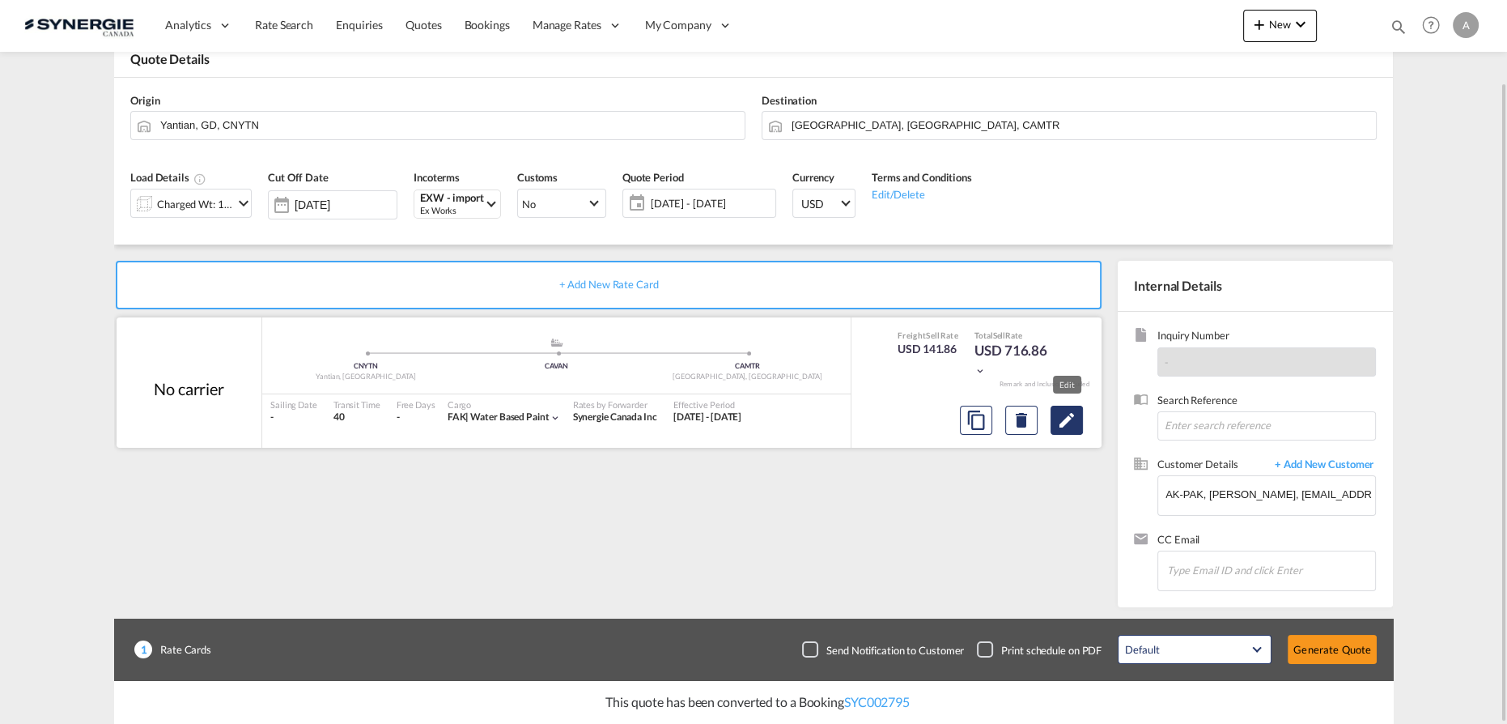
click at [1068, 427] on md-icon "Edit" at bounding box center [1066, 419] width 19 height 19
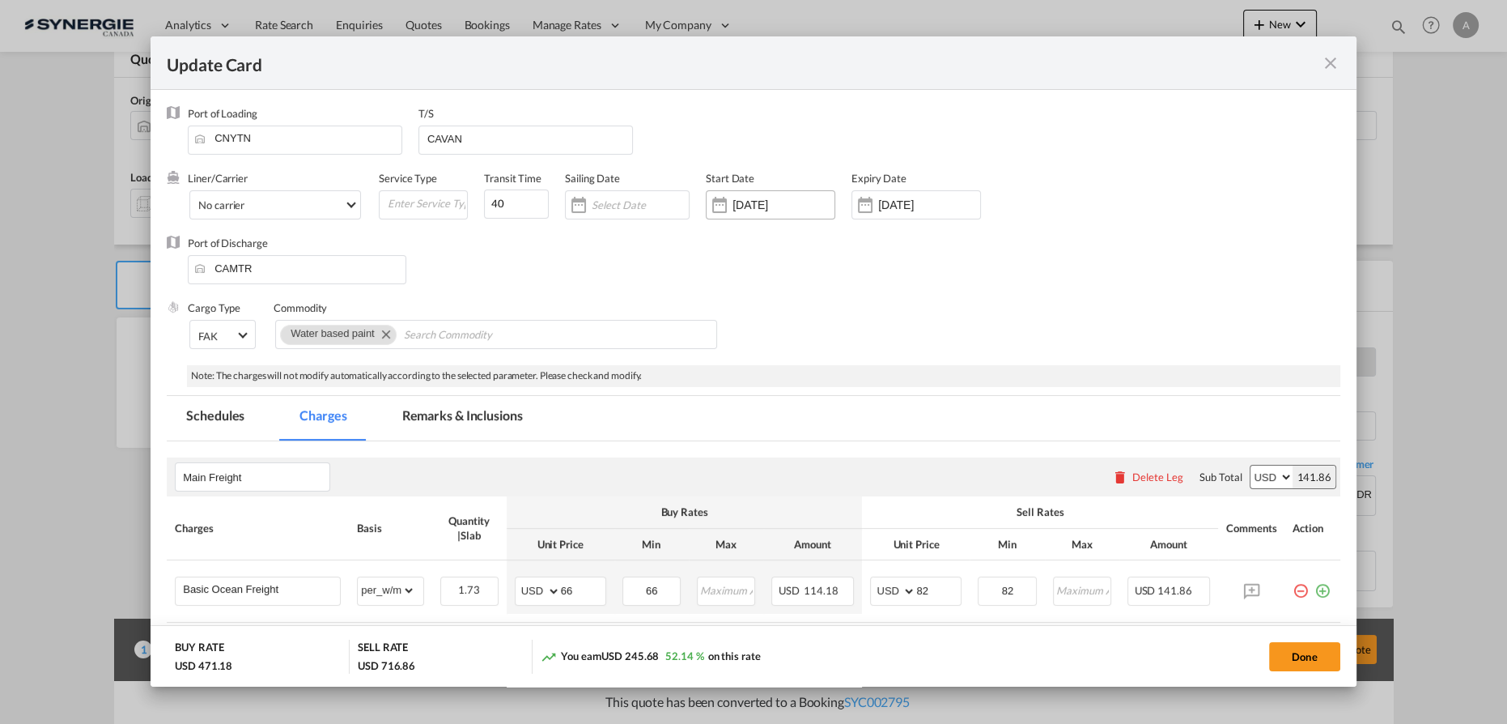
click at [777, 211] on div "12 Aug 2025" at bounding box center [783, 204] width 102 height 15
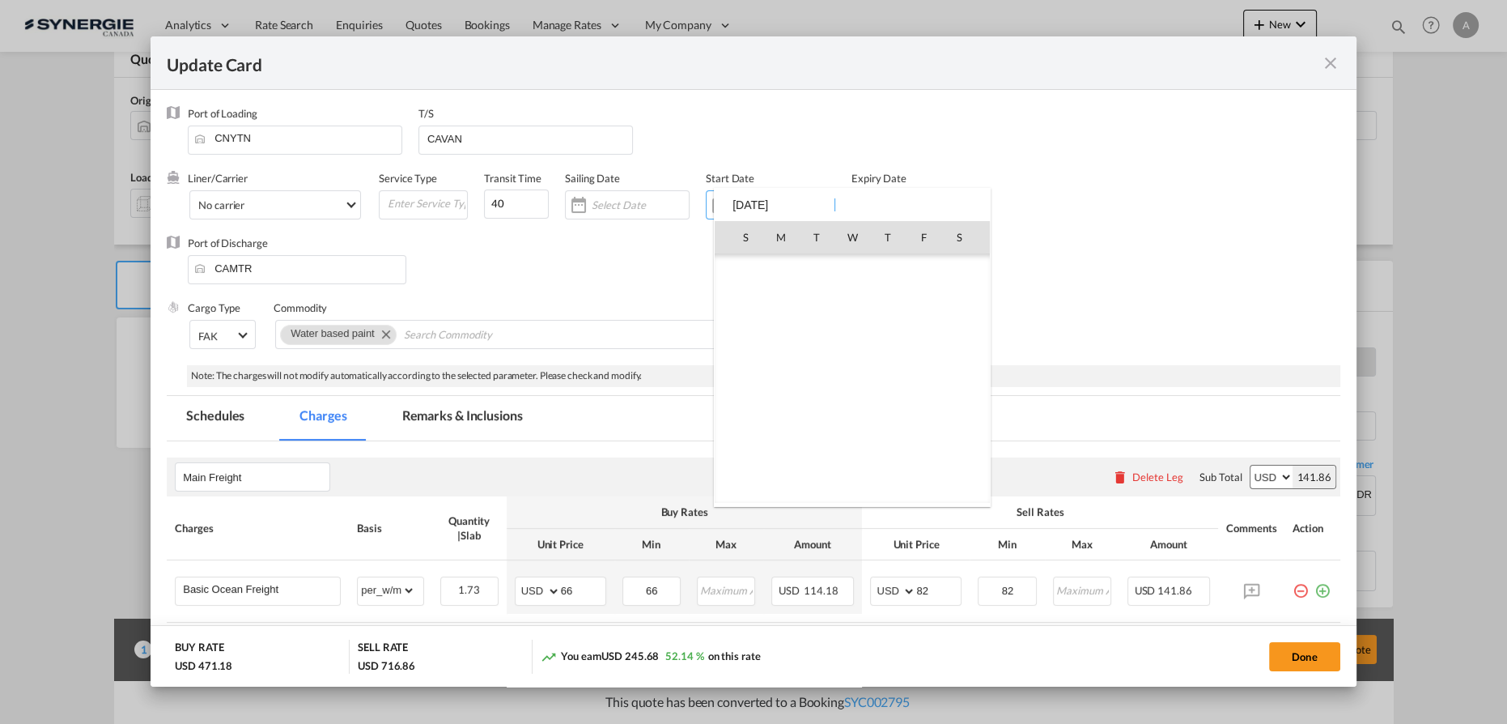
scroll to position [374684, 0]
click at [846, 374] on span "20" at bounding box center [852, 380] width 34 height 34
type input "[DATE]"
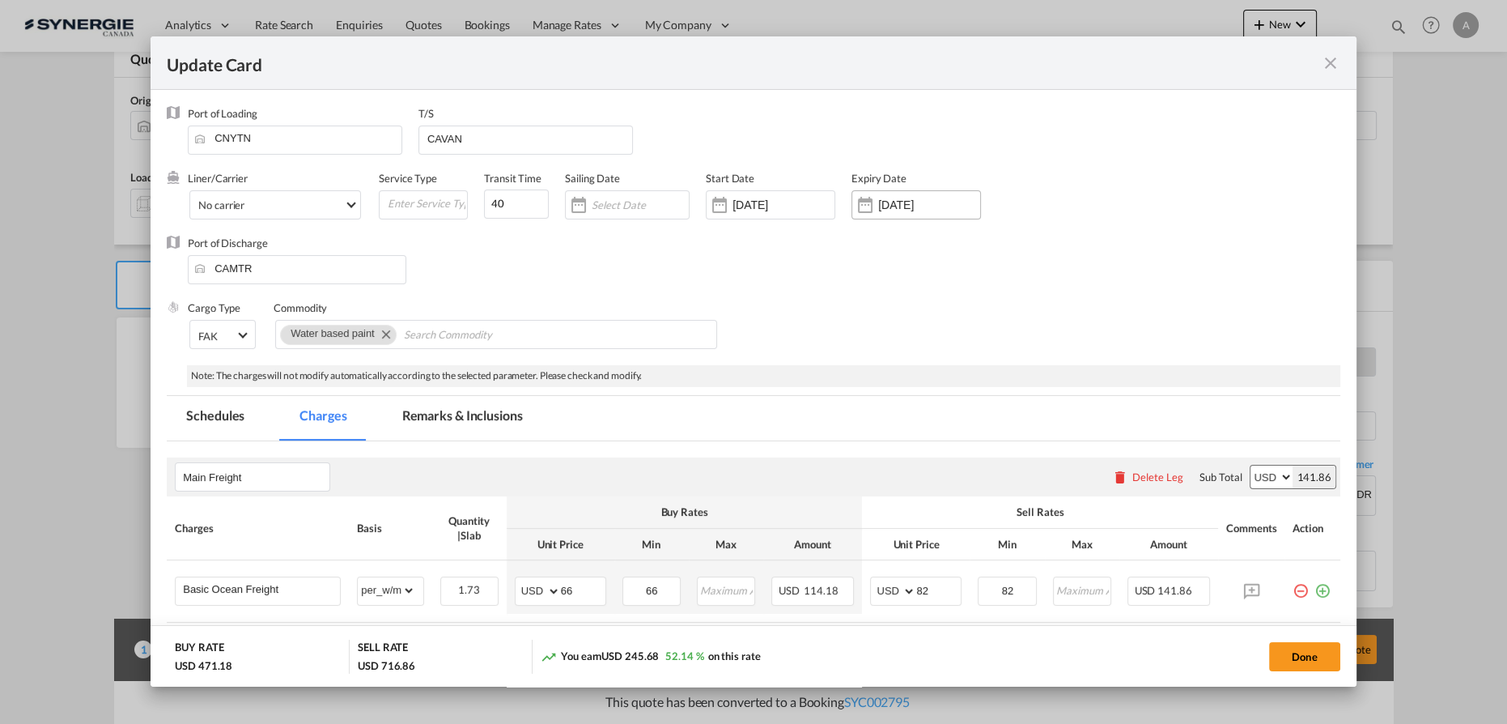
click at [918, 215] on div "[DATE]" at bounding box center [915, 204] width 129 height 29
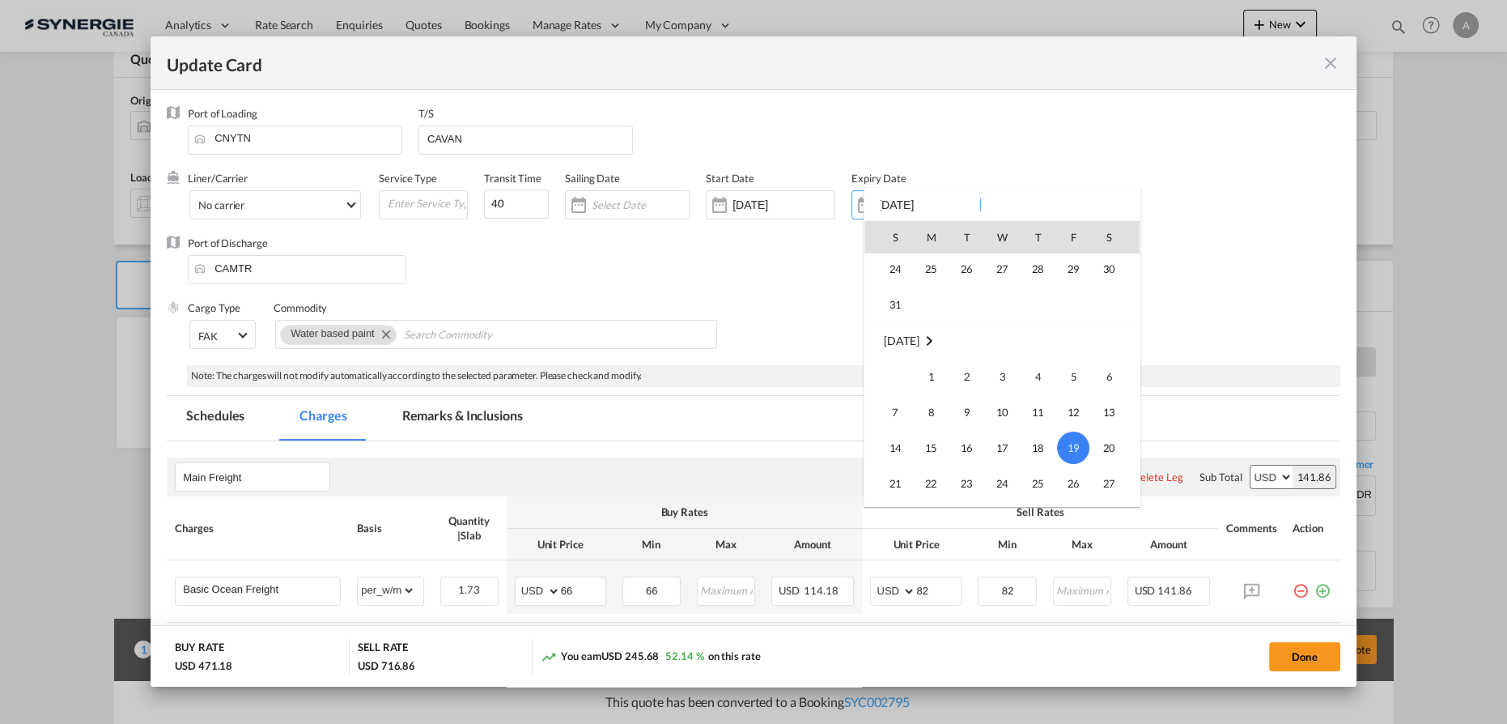
scroll to position [66, 0]
click at [898, 377] on span "31" at bounding box center [895, 383] width 32 height 32
type input "31 Aug 2025"
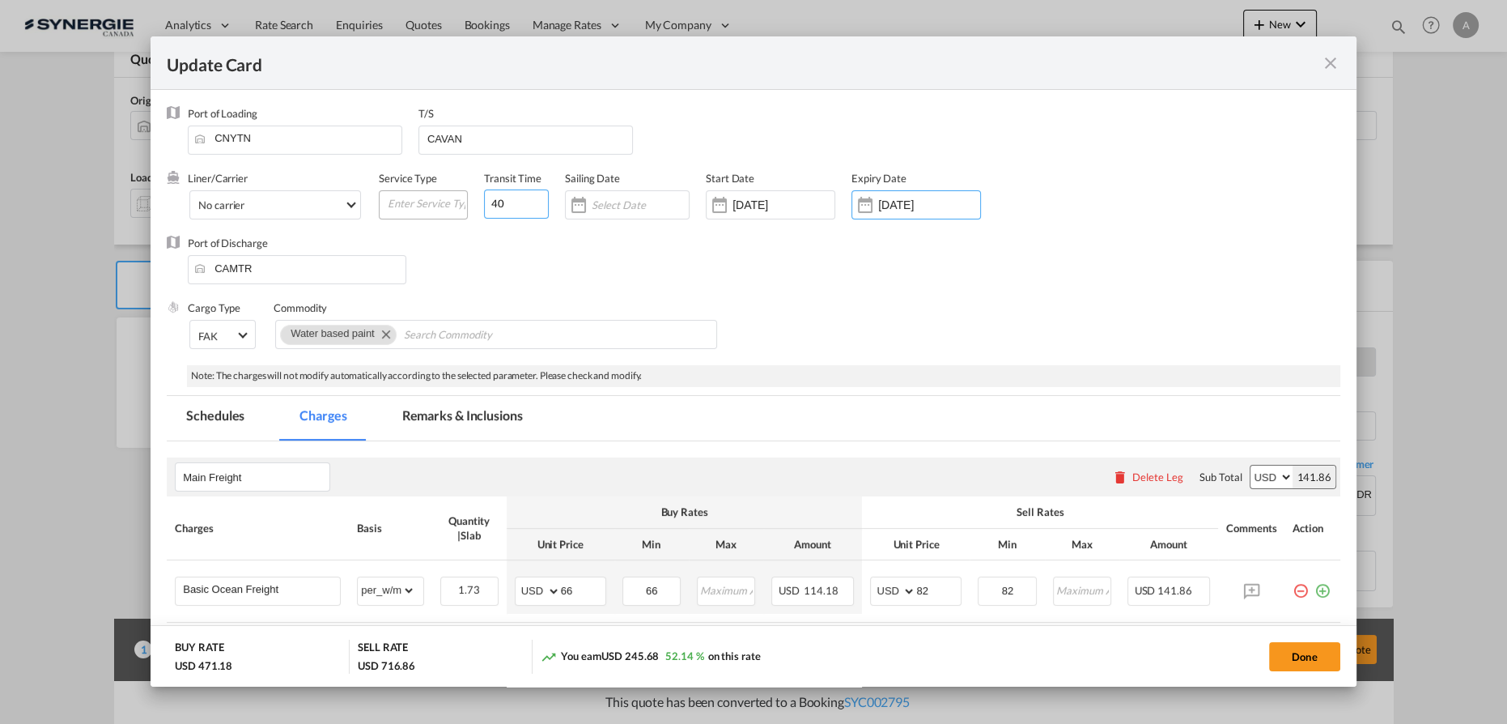
drag, startPoint x: 507, startPoint y: 199, endPoint x: 395, endPoint y: 209, distance: 112.1
click at [410, 209] on div "Liner/Carrier No carrier 2HM LOGISTICS D.O.O AAXL GLOBAL SHIPPING LINES LLC ABD…" at bounding box center [665, 203] width 955 height 65
type input "35"
click at [1256, 661] on div "Done" at bounding box center [1115, 655] width 450 height 33
click at [1310, 657] on button "Done" at bounding box center [1304, 656] width 71 height 29
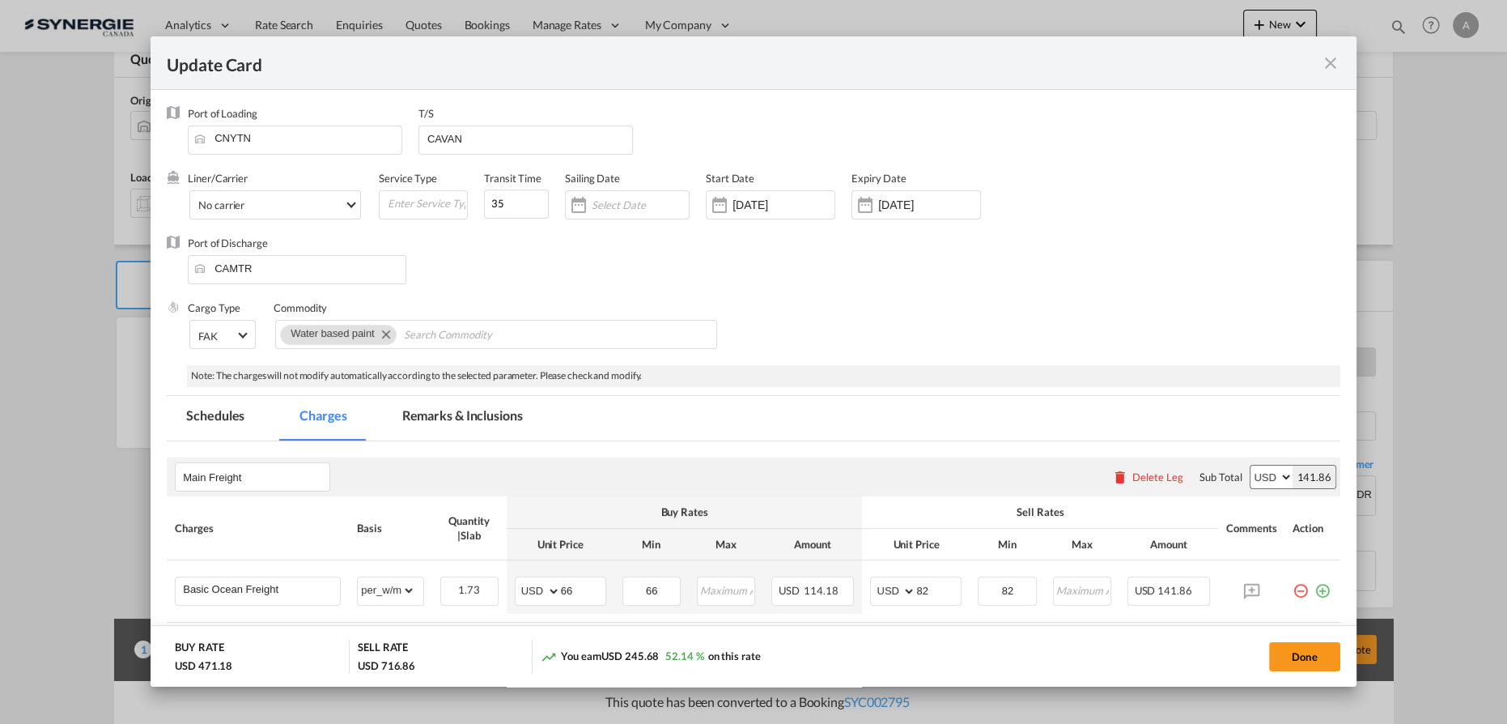
type input "19 Aug 2025"
type input "30 Aug 2025"
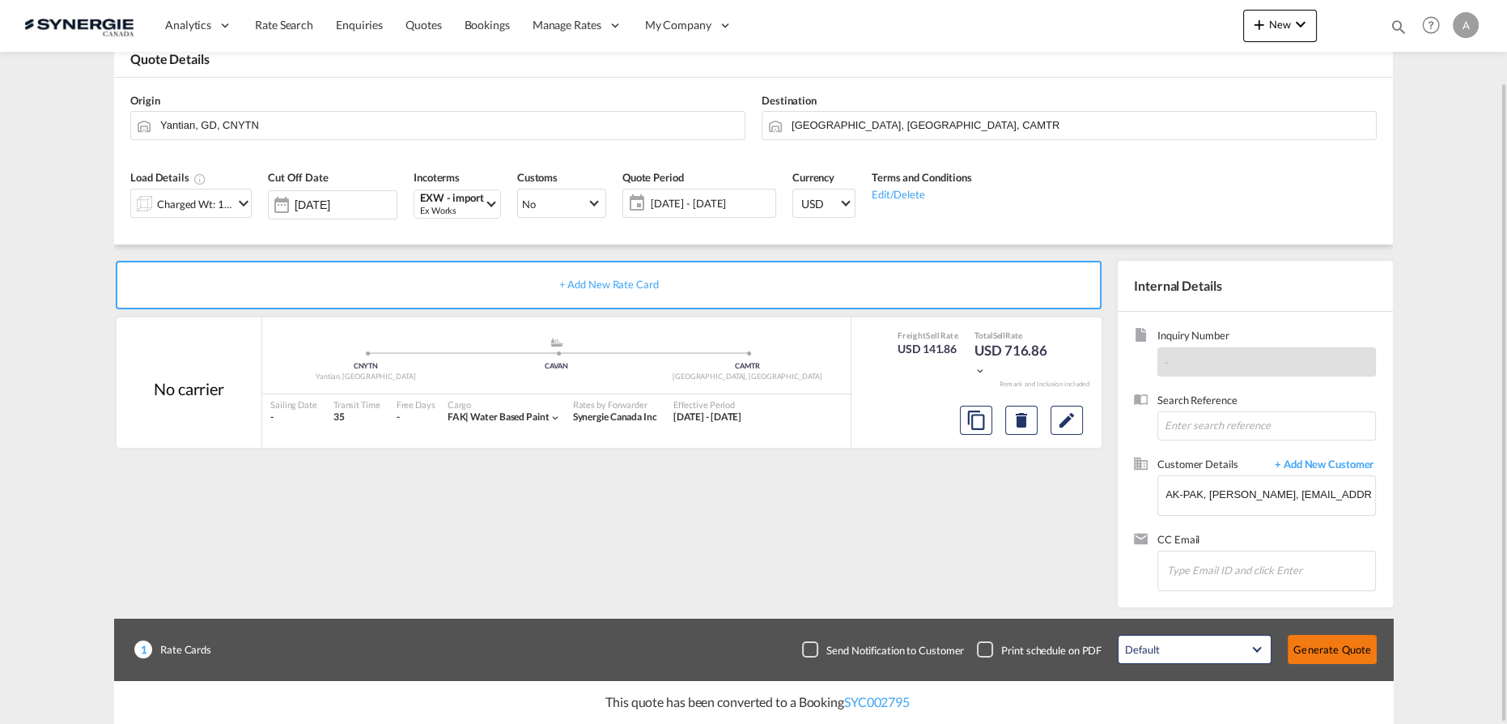
click at [1334, 649] on button "Generate Quote" at bounding box center [1332, 649] width 89 height 29
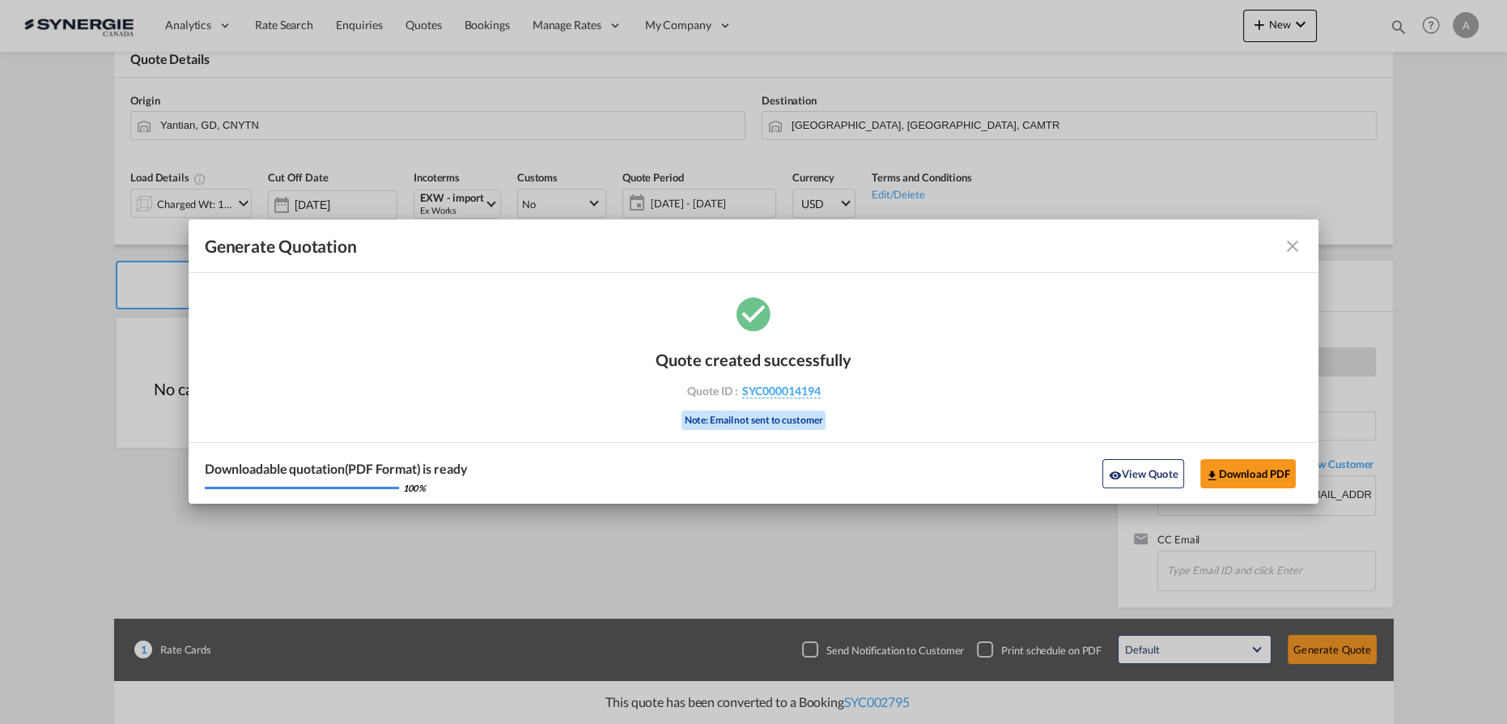
drag, startPoint x: 1142, startPoint y: 478, endPoint x: 1153, endPoint y: 479, distance: 11.4
click at [1142, 478] on button "View Quote" at bounding box center [1142, 473] width 81 height 29
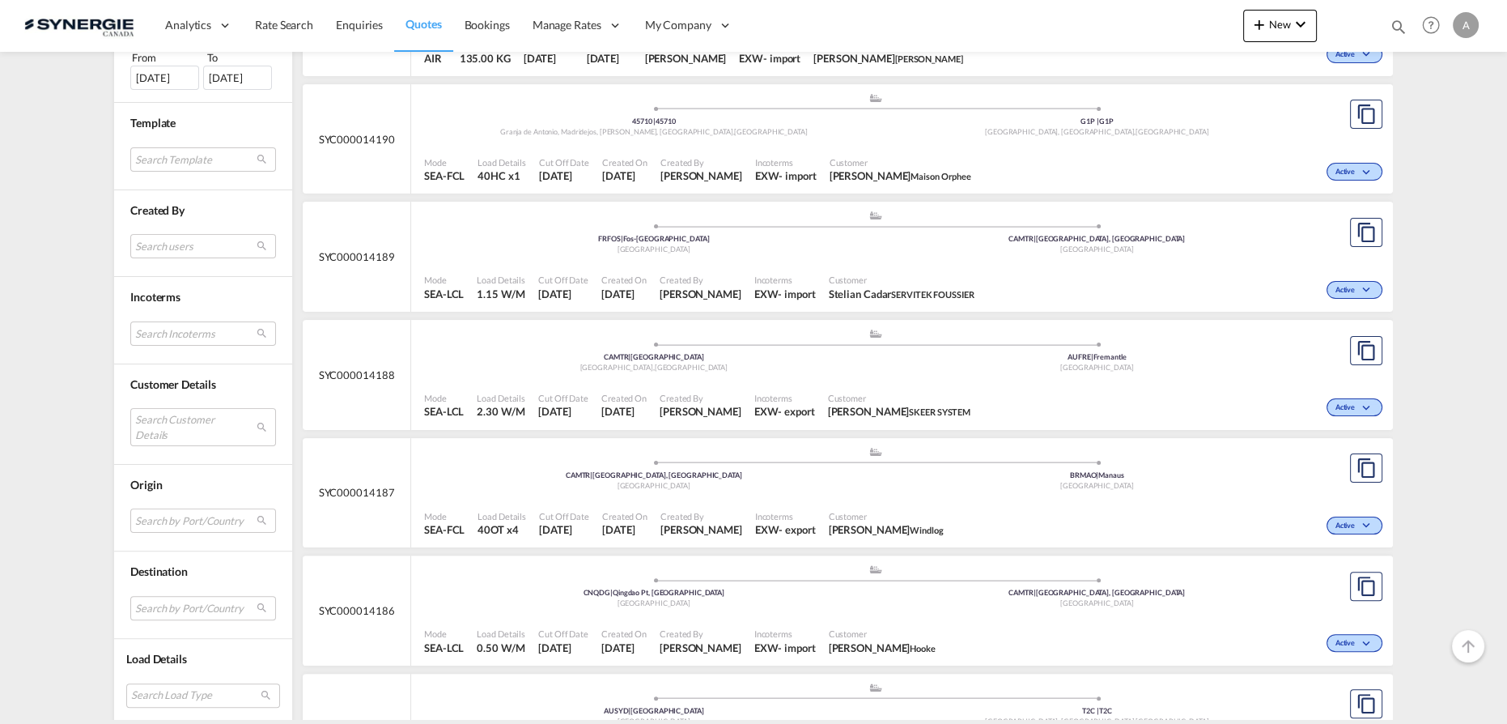
scroll to position [515, 0]
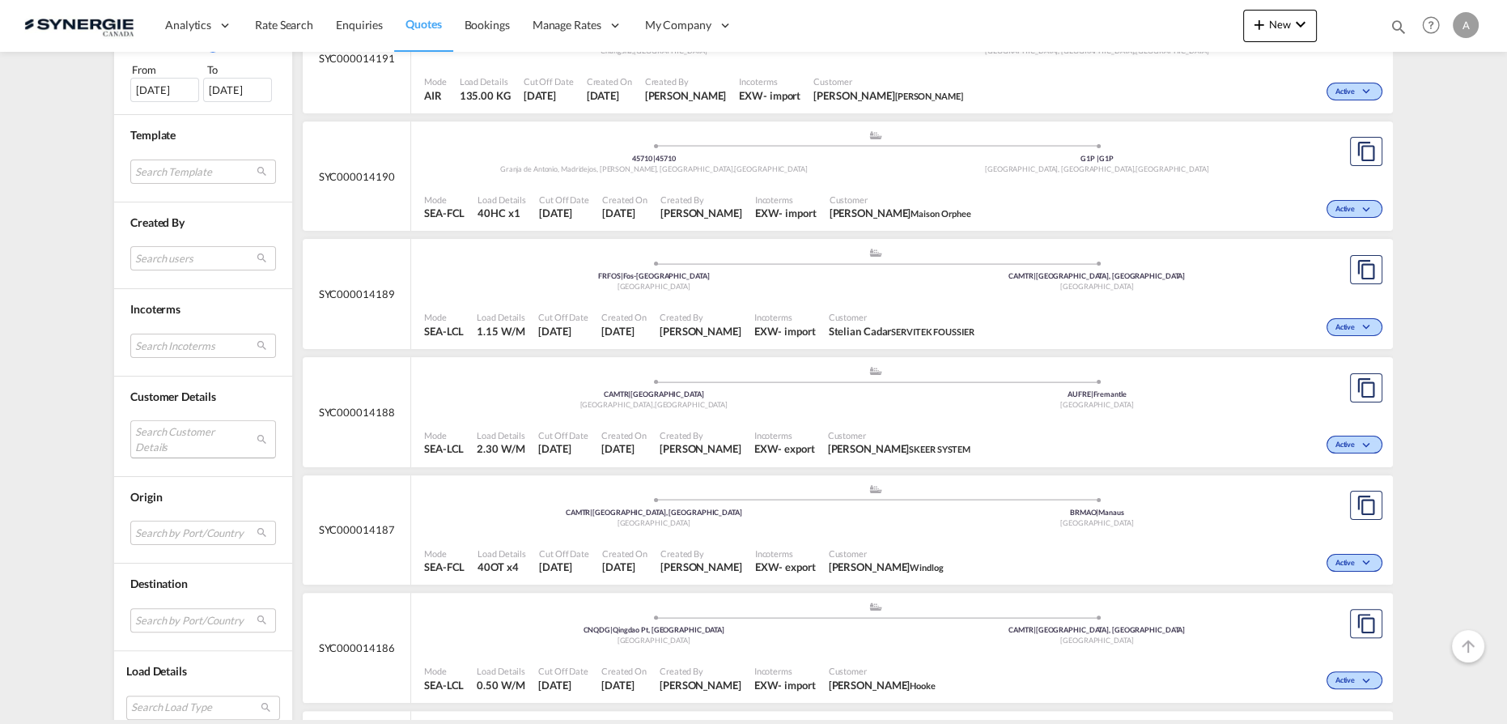
click at [174, 442] on md-select "Search Customer Details user name user [PERSON_NAME] [PERSON_NAME][EMAIL_ADDRES…" at bounding box center [203, 438] width 146 height 37
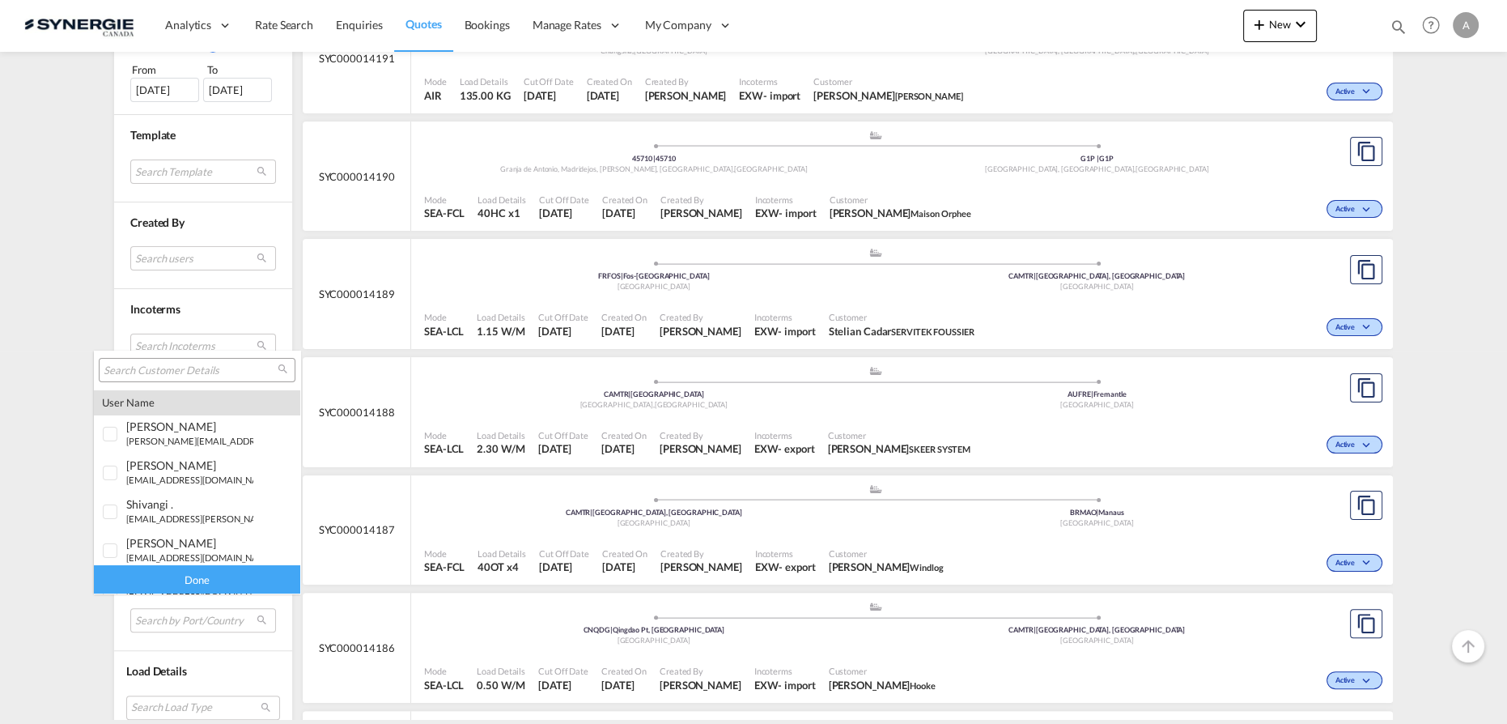
click at [184, 371] on input "search" at bounding box center [191, 370] width 174 height 15
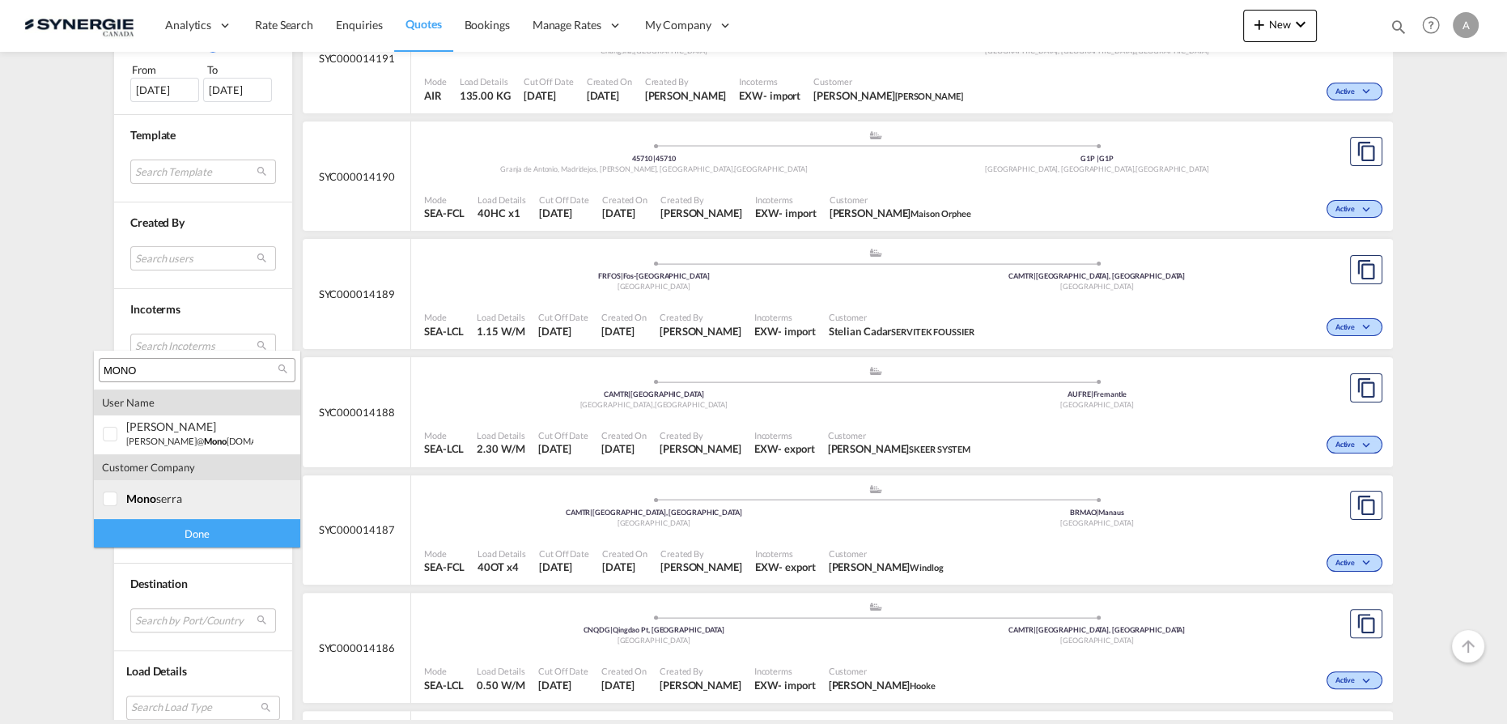
type input "MONO"
click at [204, 500] on div "mono serra" at bounding box center [189, 498] width 127 height 14
click at [205, 543] on div "Done" at bounding box center [197, 533] width 206 height 28
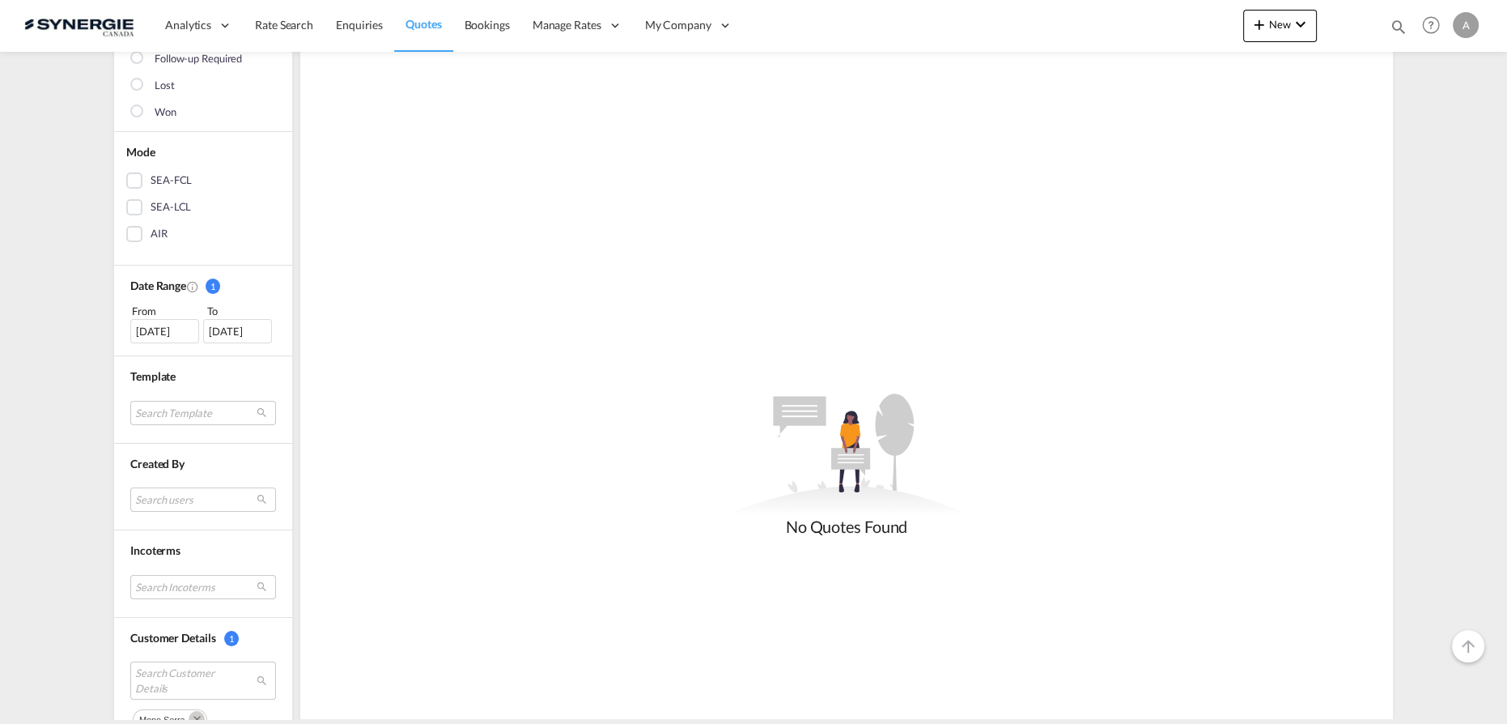
scroll to position [220, 0]
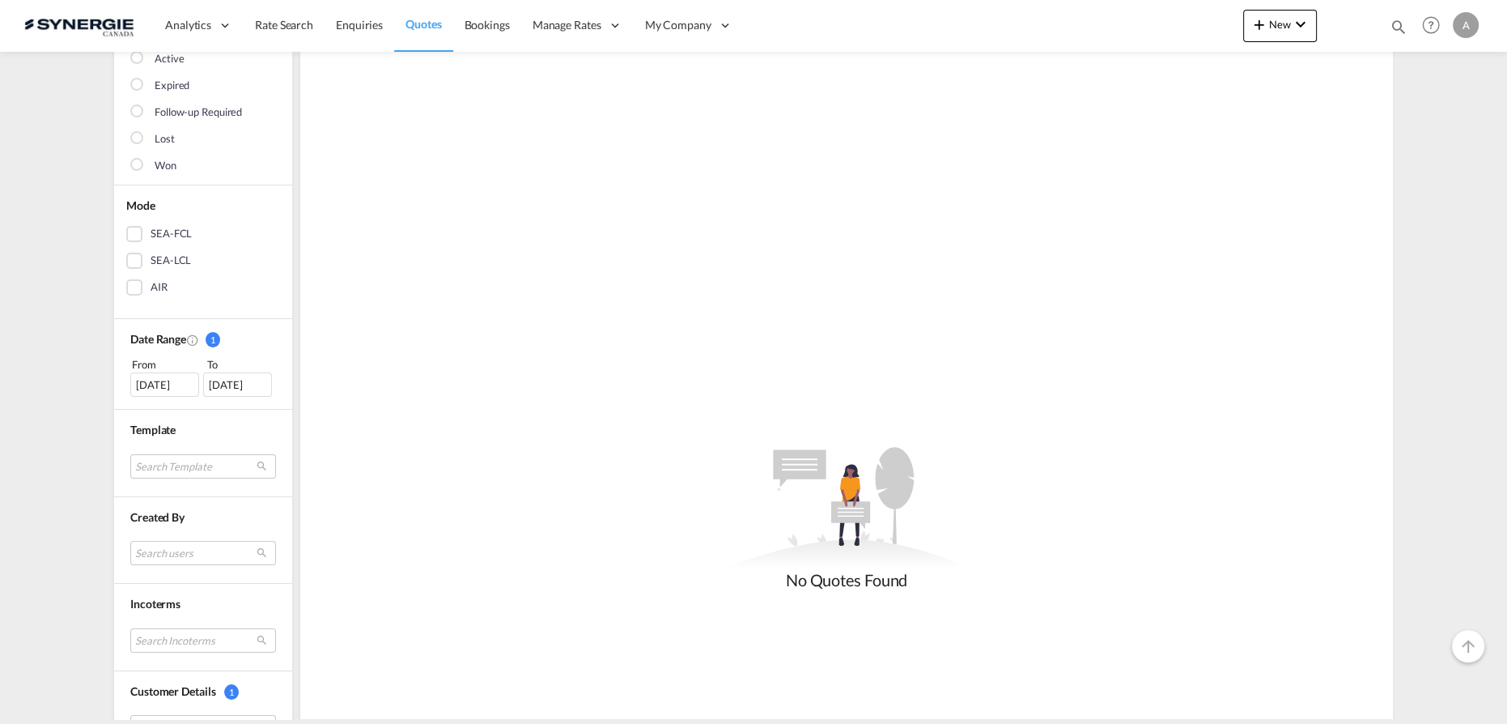
click at [166, 377] on div "21 Jul 2025" at bounding box center [164, 384] width 69 height 24
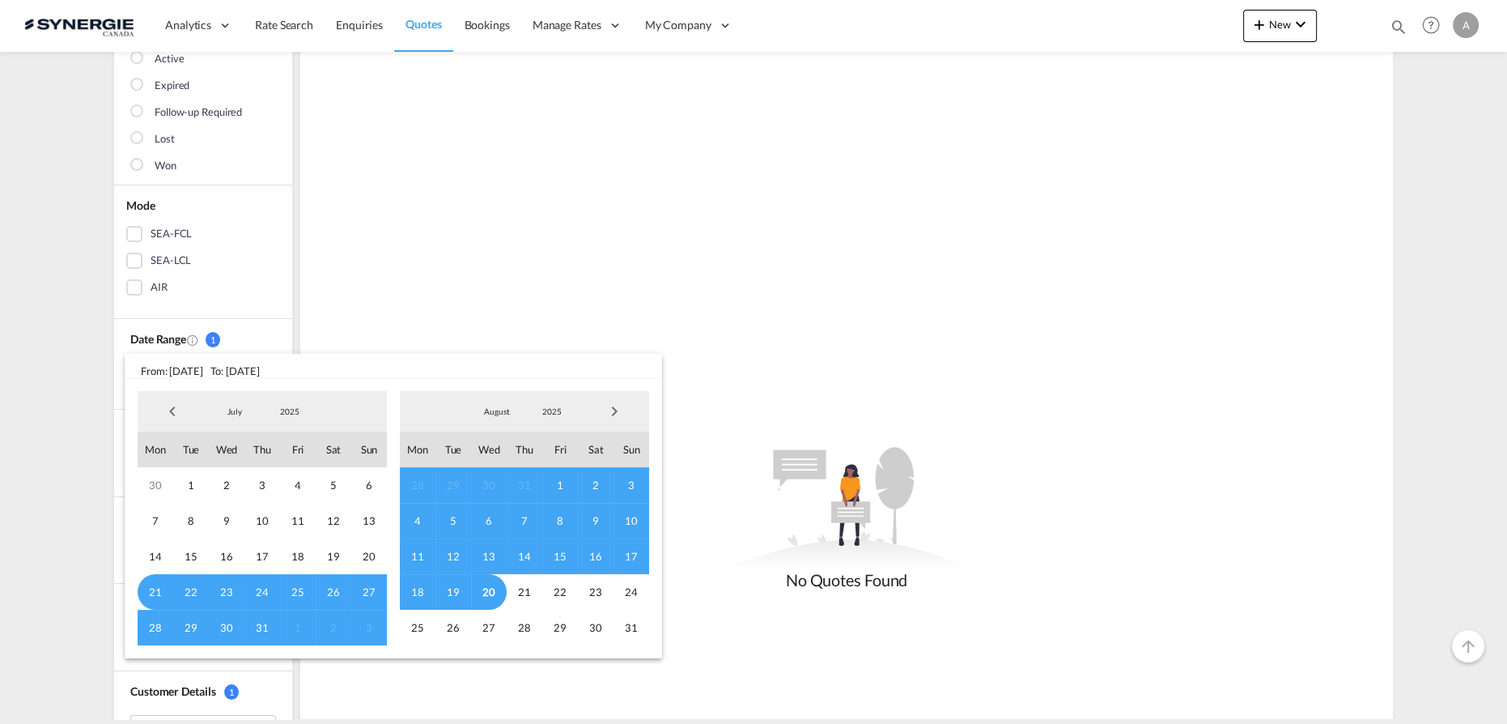
click at [287, 414] on span "2025" at bounding box center [290, 410] width 52 height 11
click at [280, 342] on md-option "2023" at bounding box center [306, 334] width 110 height 39
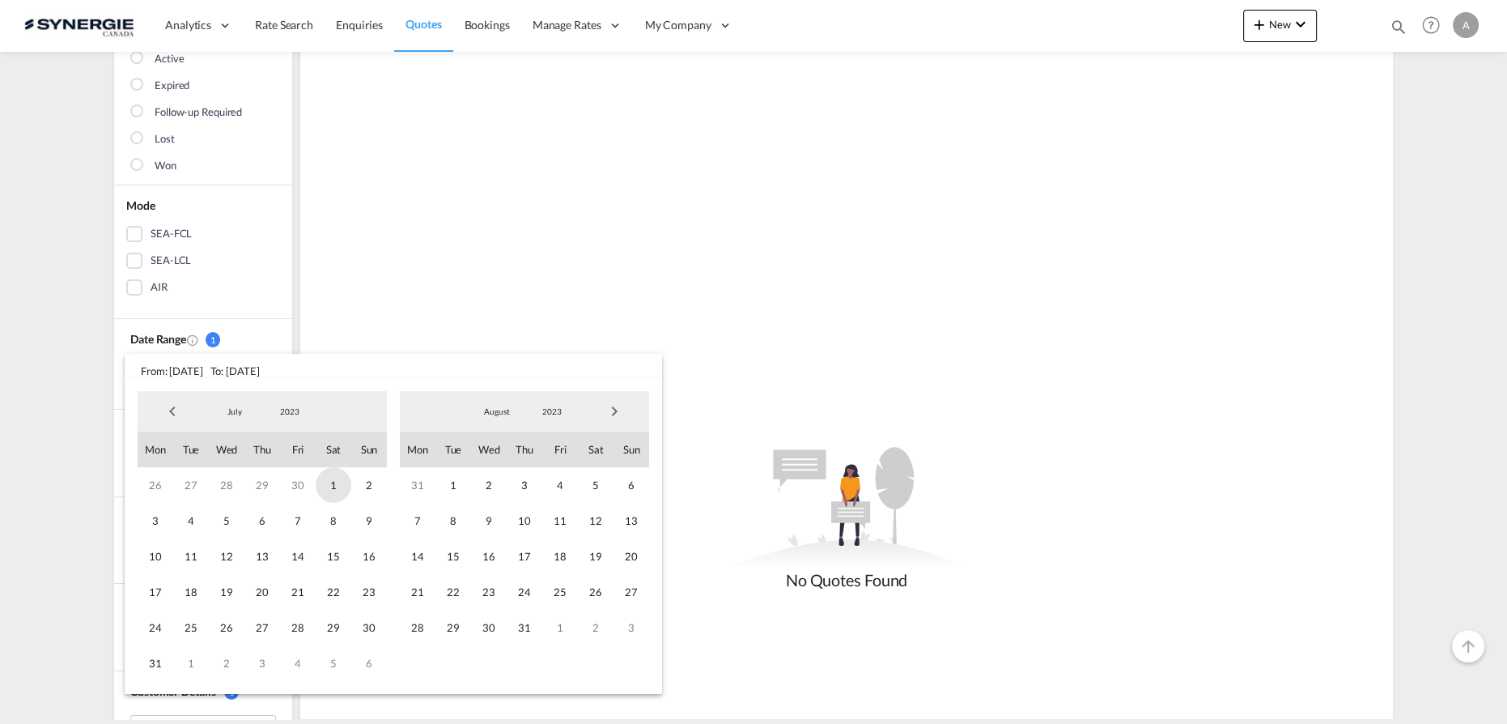
click at [334, 485] on span "1" at bounding box center [334, 485] width 36 height 36
click at [562, 412] on span "2023" at bounding box center [552, 410] width 52 height 11
click at [544, 486] on md-option "2025" at bounding box center [568, 489] width 110 height 39
drag, startPoint x: 493, startPoint y: 598, endPoint x: 499, endPoint y: 592, distance: 9.2
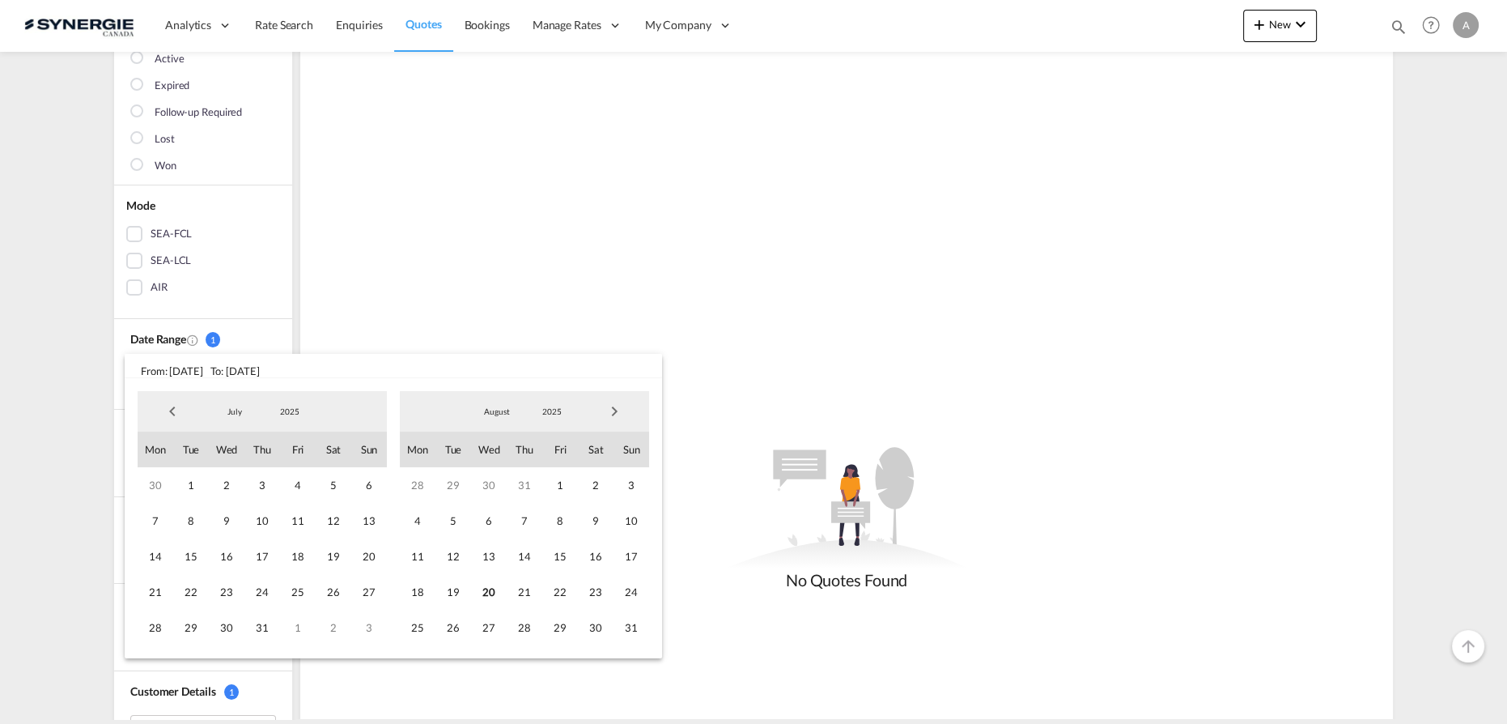
click at [493, 597] on span "20" at bounding box center [489, 592] width 36 height 36
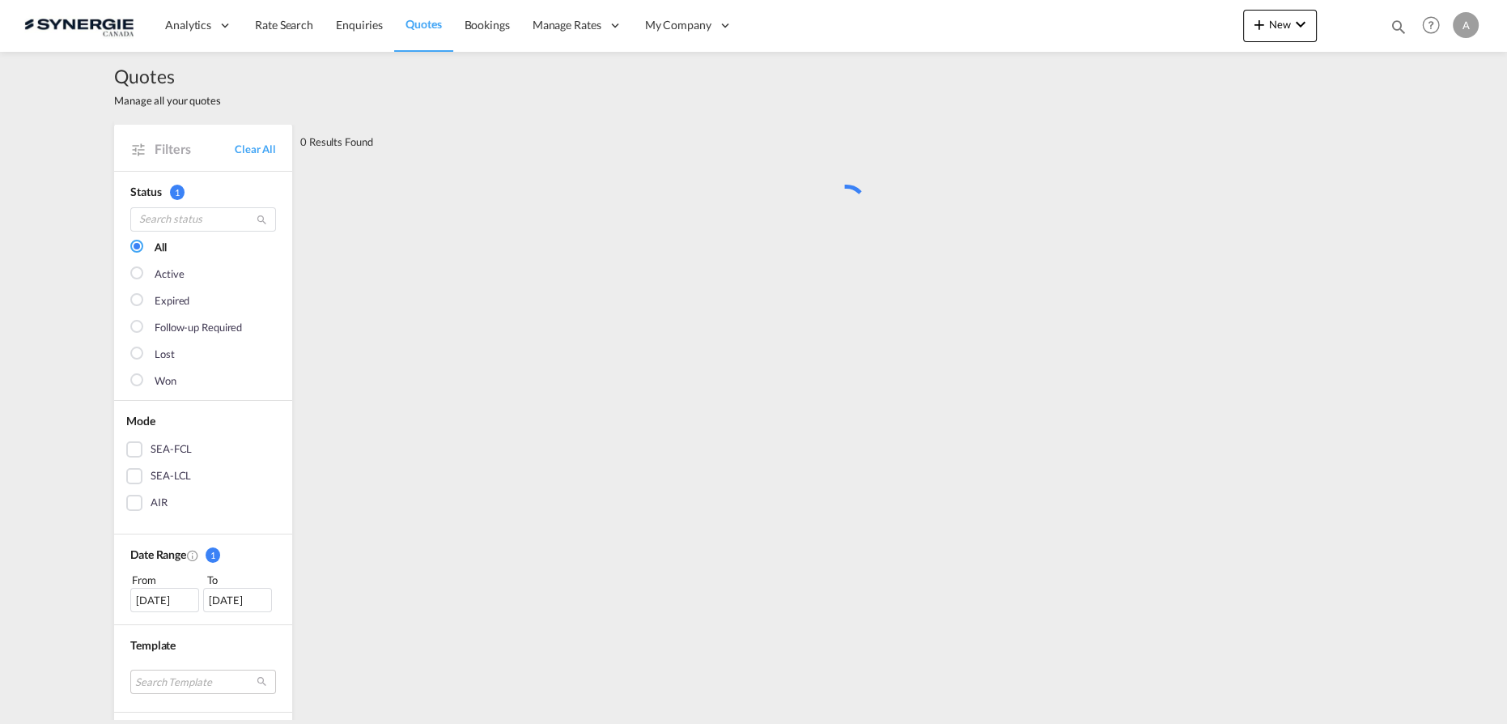
scroll to position [0, 0]
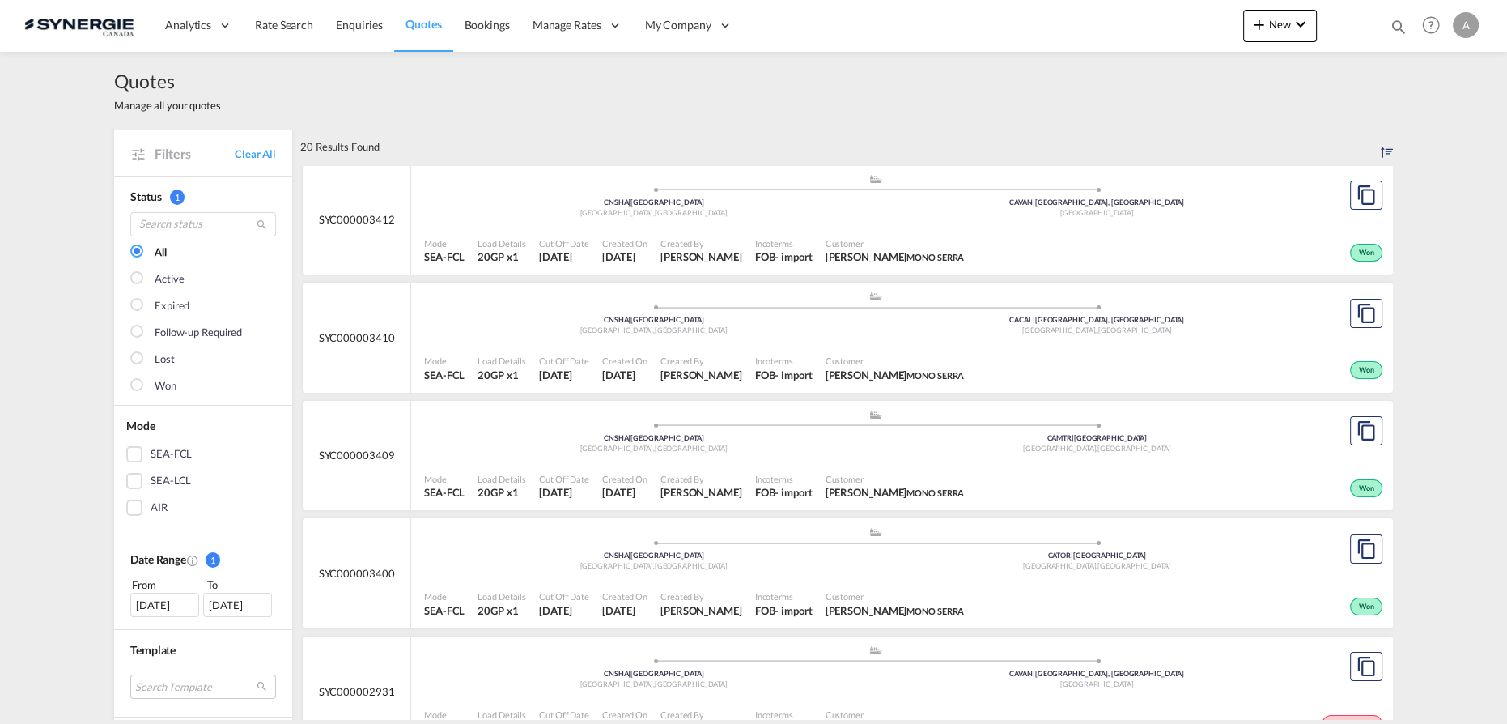
click at [793, 227] on div "Mode SEA-FCL Load Details 20GP x1 Cut Off Date 19 Aug 2024 Created On 19 Aug 20…" at bounding box center [902, 251] width 982 height 49
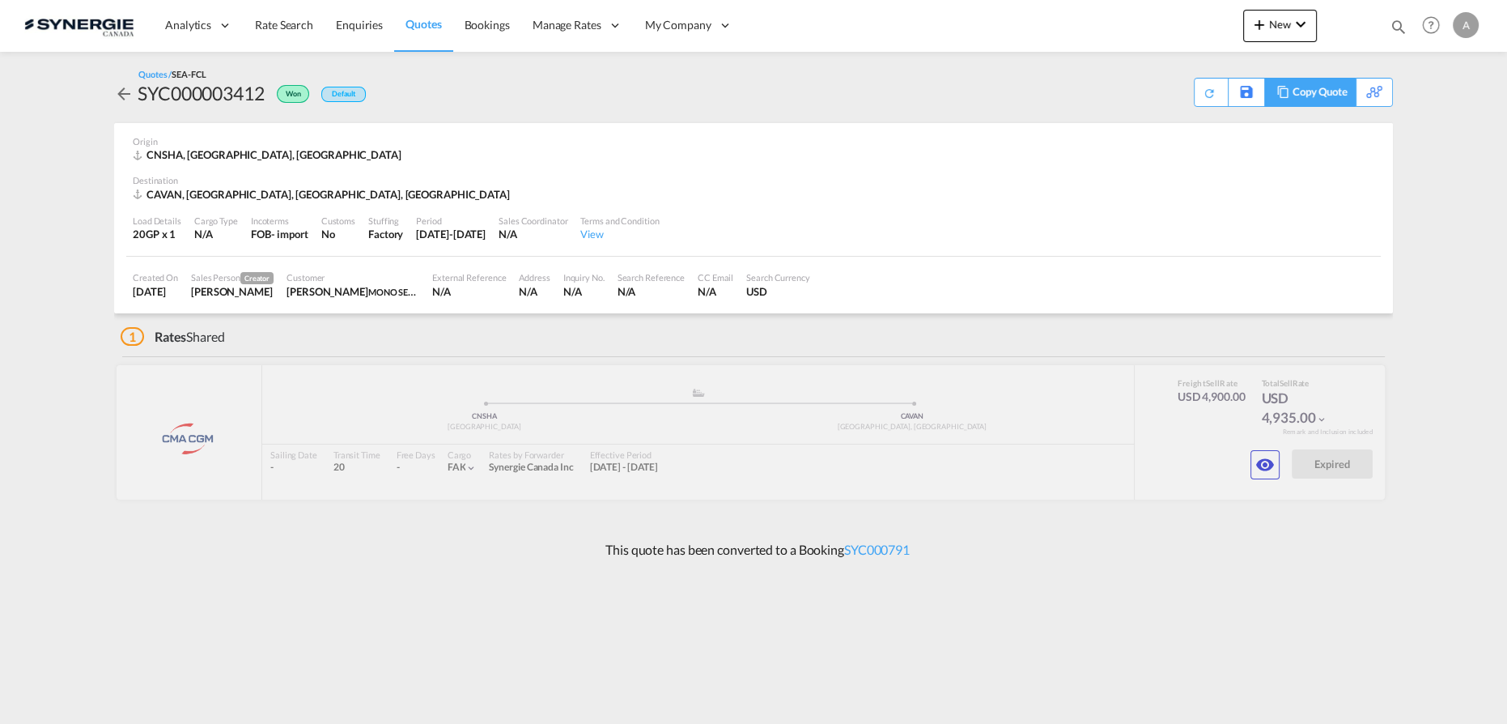
click at [1321, 90] on div "Copy Quote" at bounding box center [1320, 93] width 55 height 28
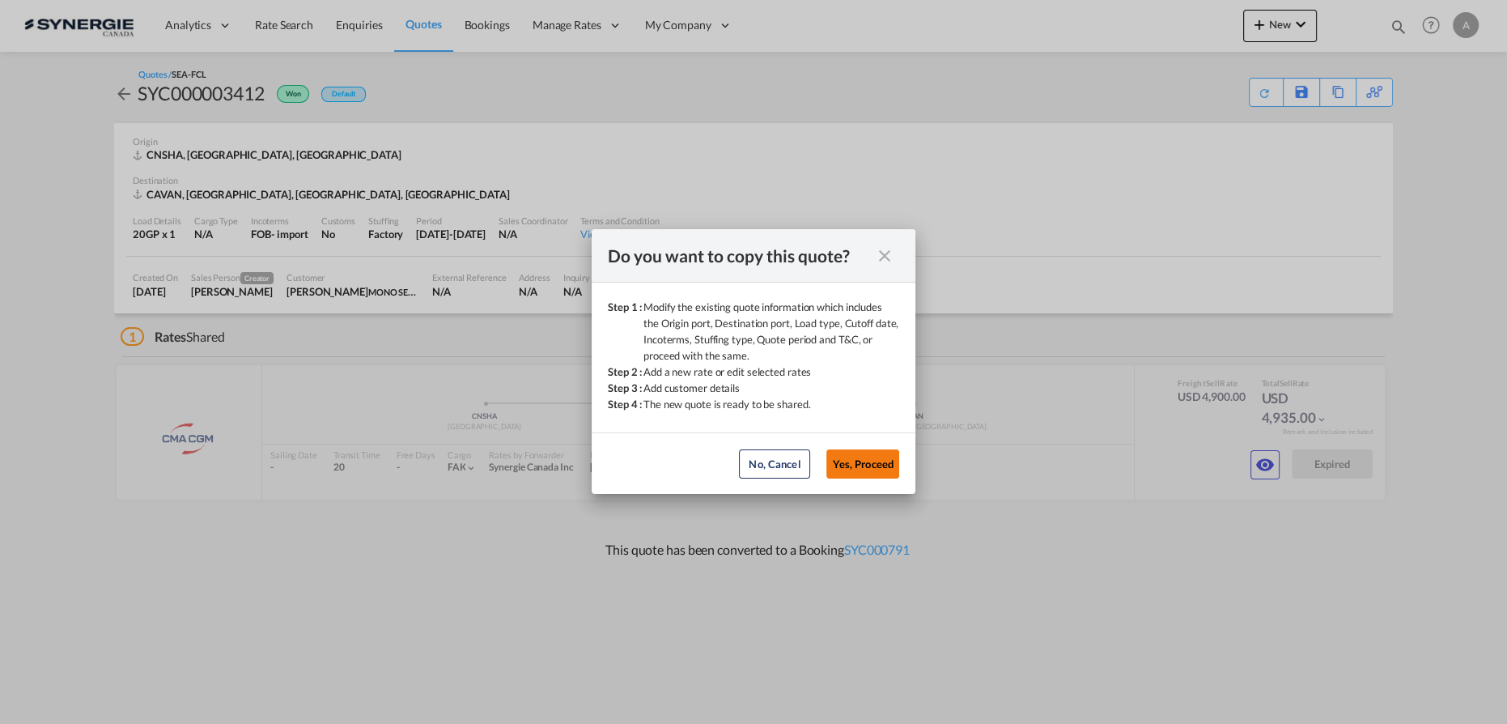
click at [889, 461] on button "Yes, Proceed" at bounding box center [862, 463] width 73 height 29
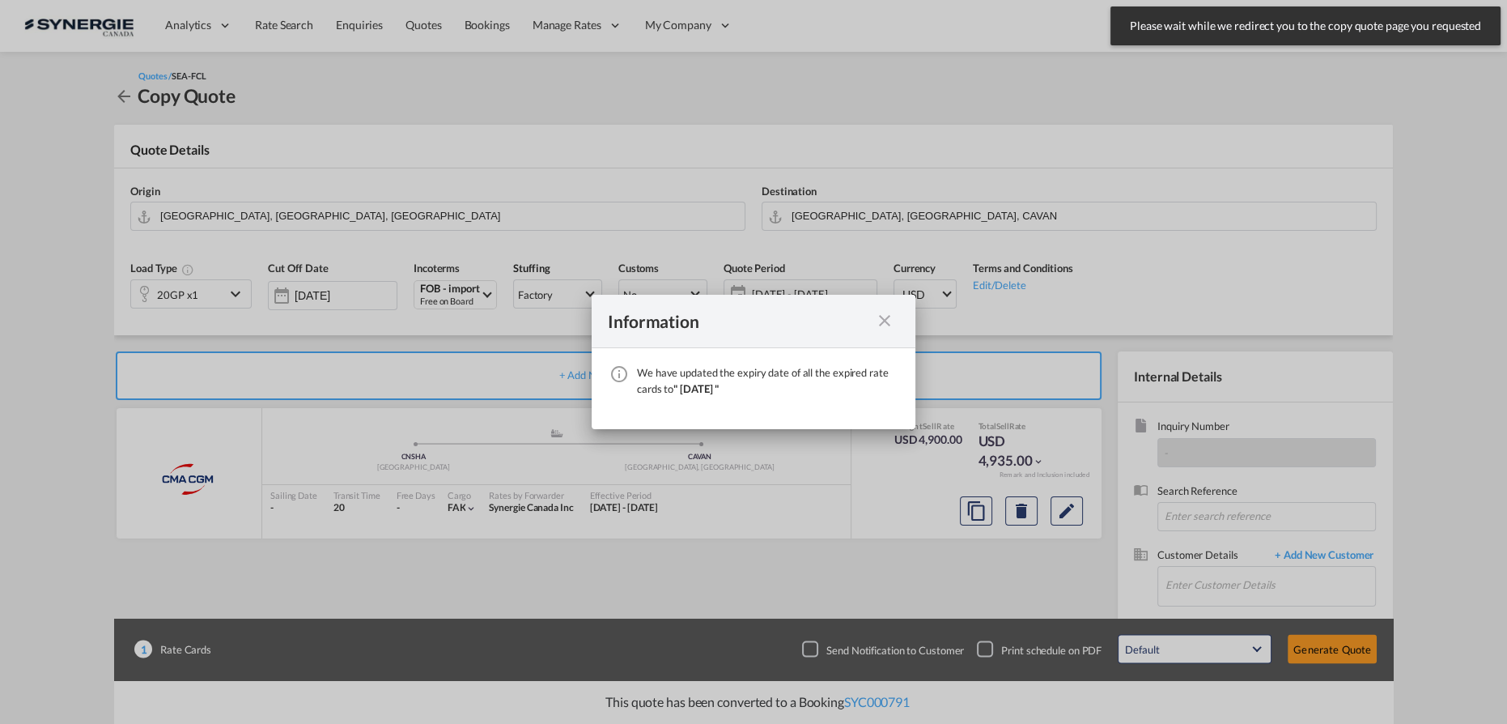
click at [883, 327] on md-icon "icon-close fg-AAA8AD cursor" at bounding box center [884, 320] width 19 height 19
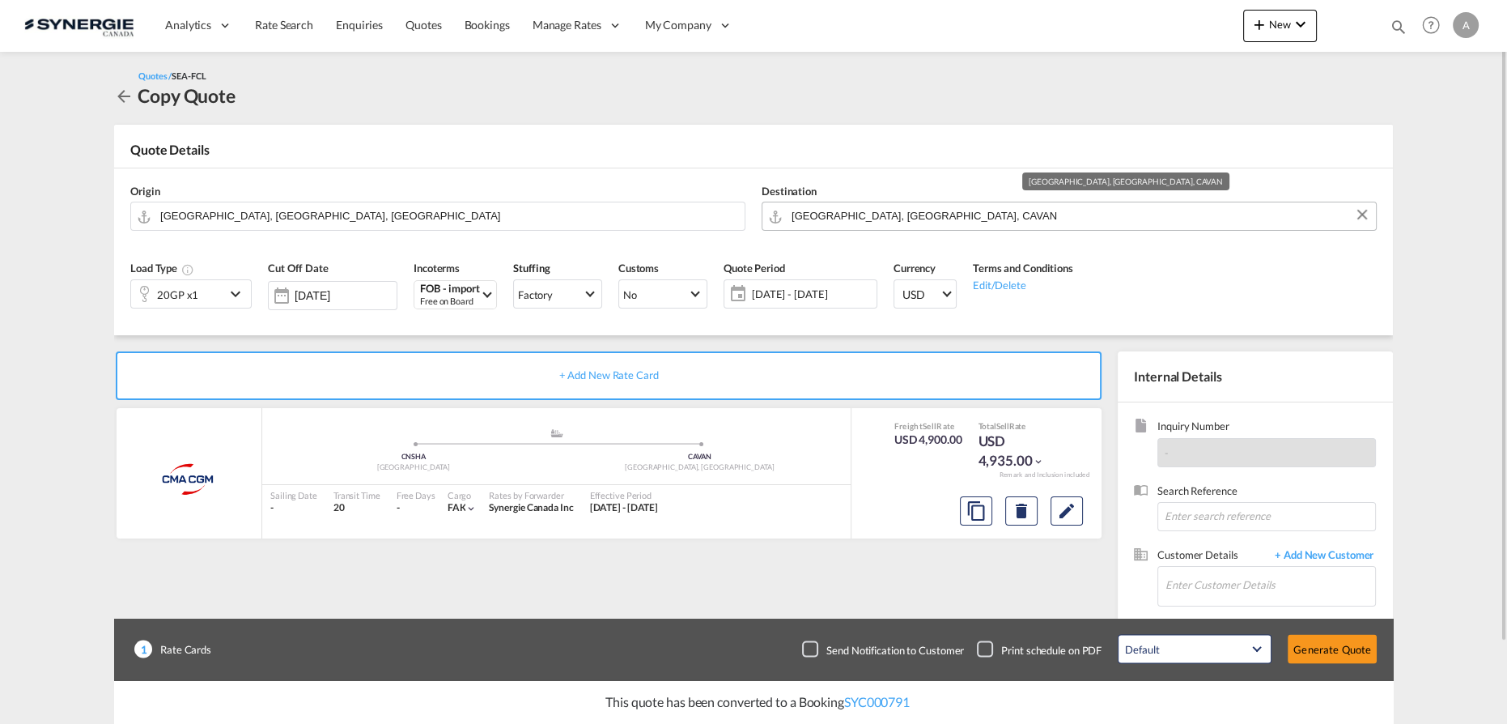
click at [910, 216] on input "Vancouver, BC, CAVAN" at bounding box center [1080, 216] width 576 height 28
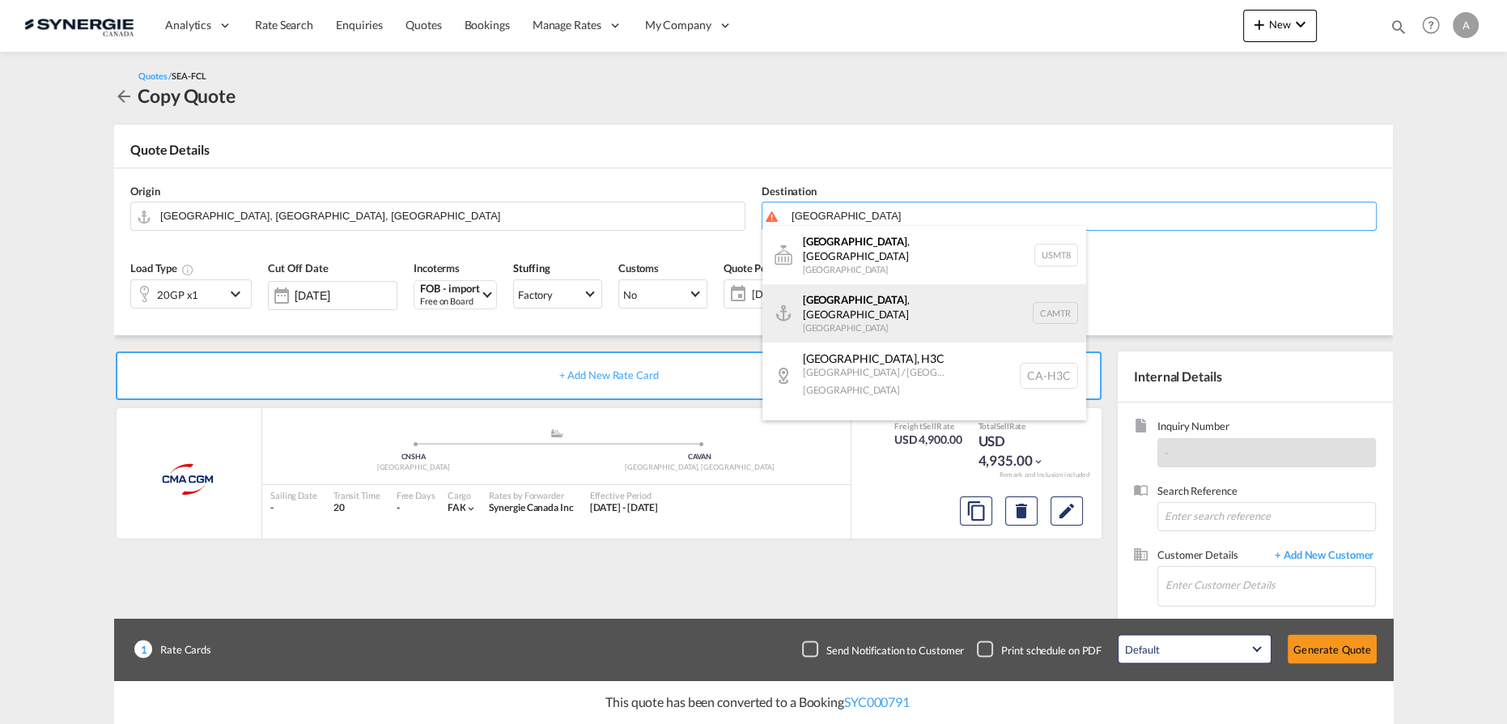
click at [850, 304] on div "Montreal , QC Canada CAMTR" at bounding box center [924, 313] width 324 height 58
type input "Montreal, QC, CAMTR"
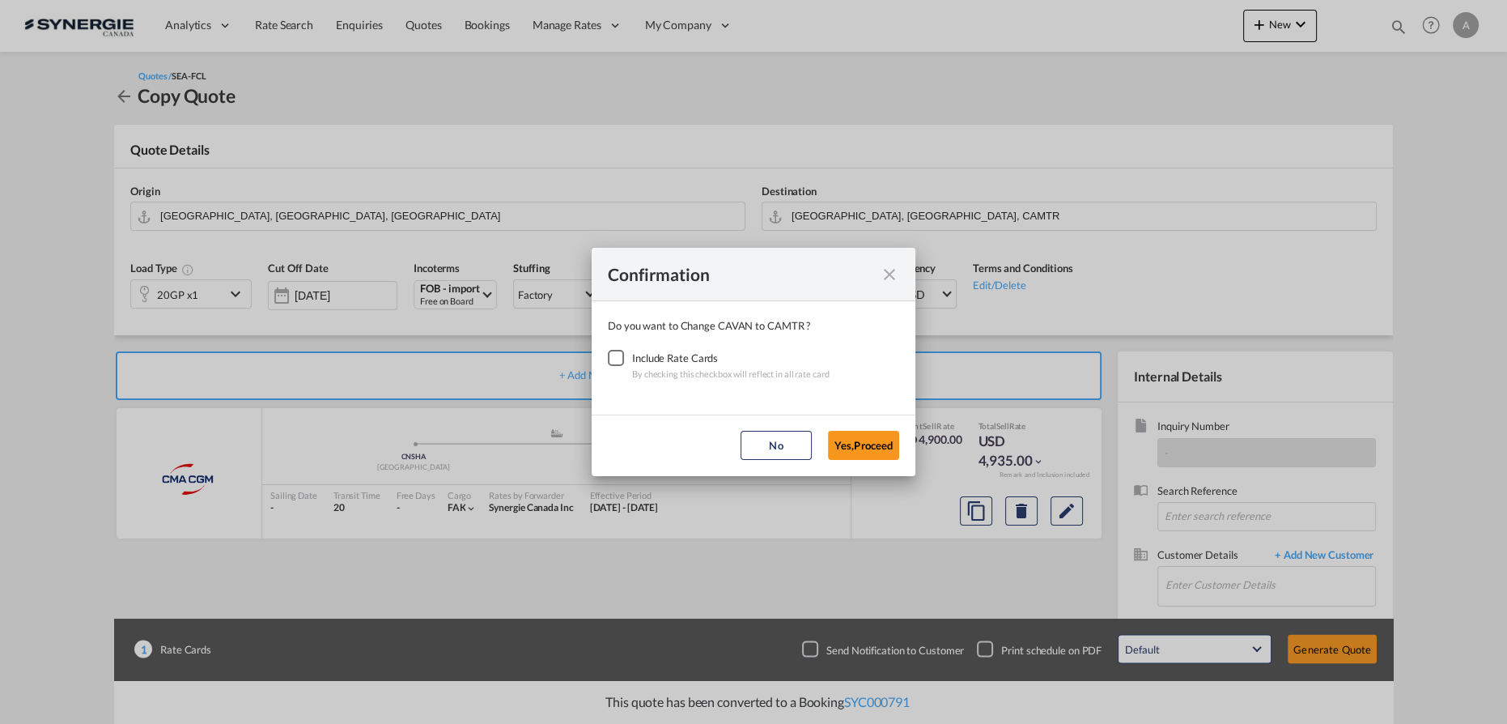
click at [611, 363] on div "Checkbox No Ink" at bounding box center [616, 358] width 16 height 16
click at [860, 449] on button "Yes,Proceed" at bounding box center [863, 445] width 71 height 29
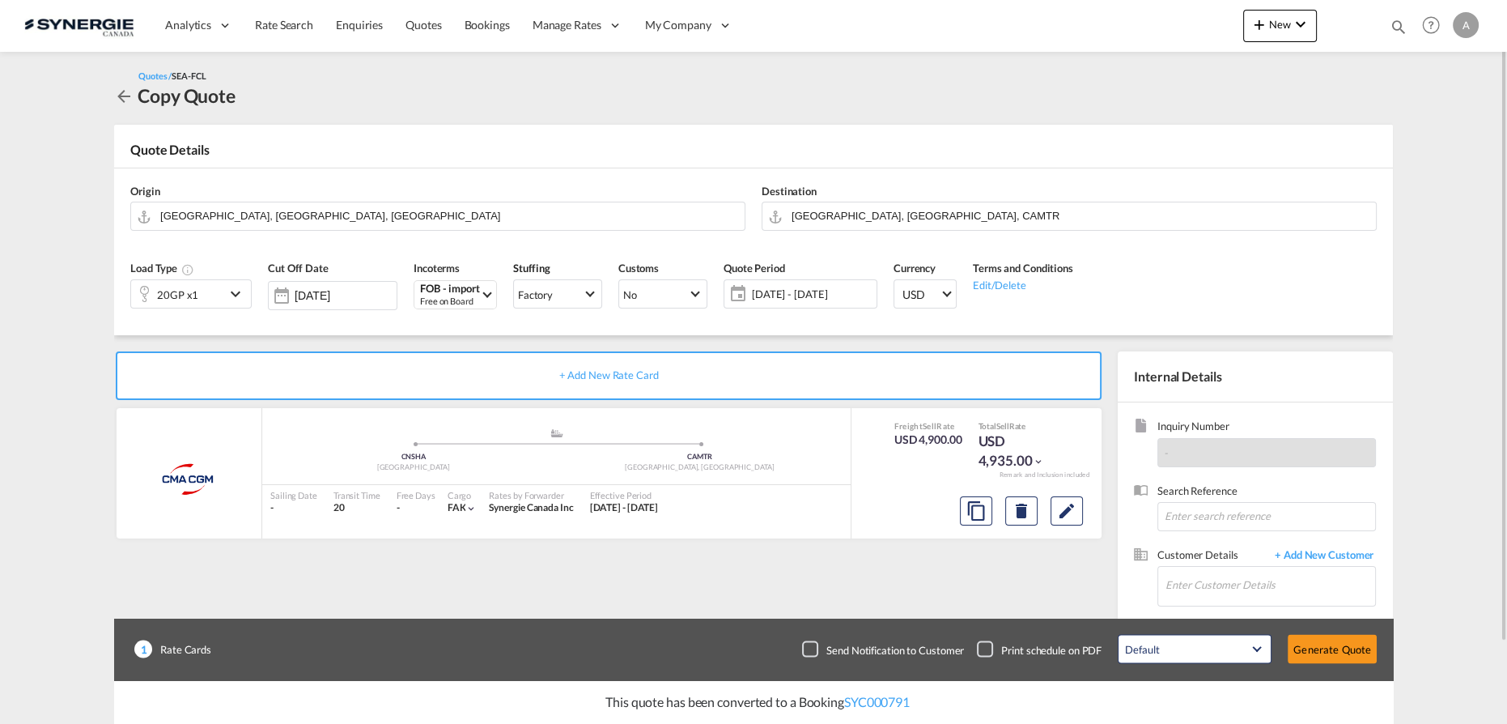
click at [764, 298] on span "20 Aug - 19 Sep 2025" at bounding box center [812, 294] width 121 height 15
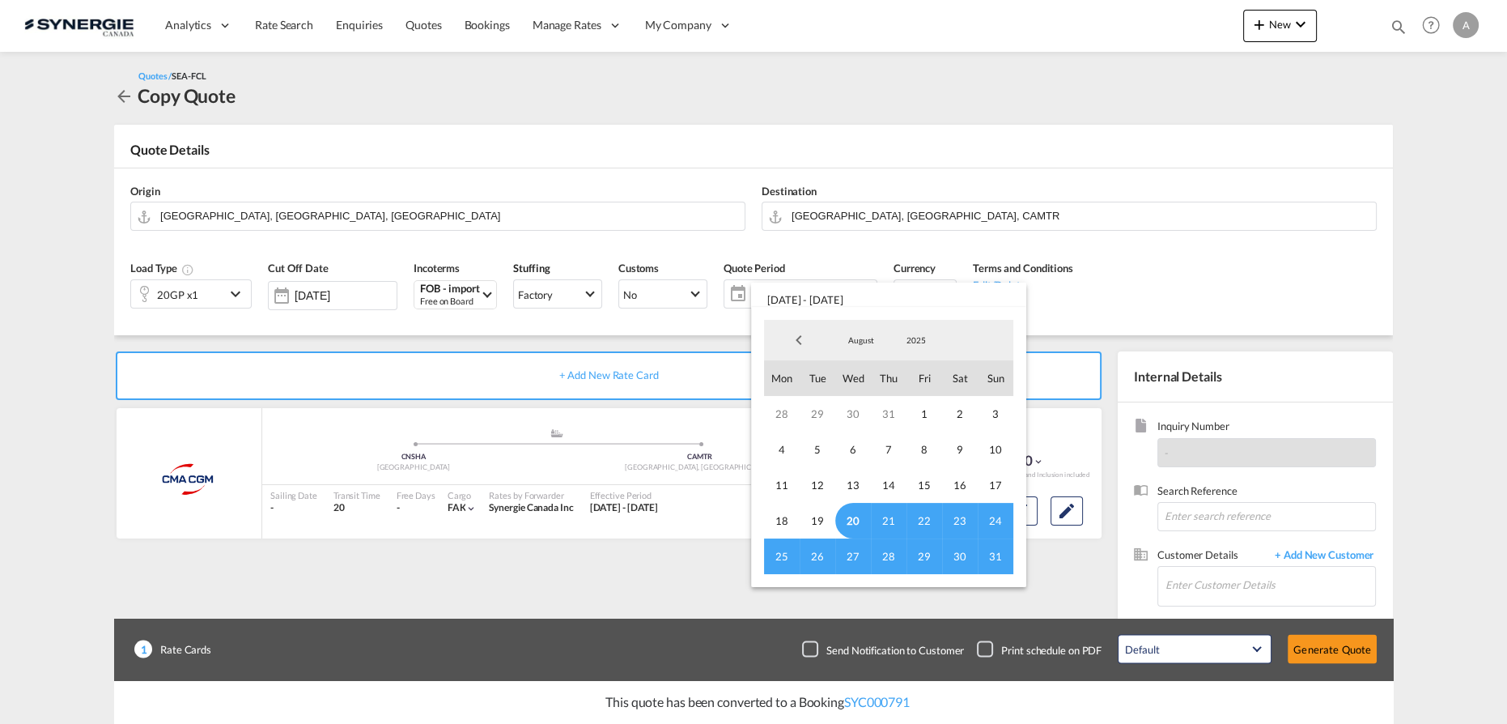
drag, startPoint x: 855, startPoint y: 520, endPoint x: 863, endPoint y: 524, distance: 9.0
click at [855, 520] on span "20" at bounding box center [853, 521] width 36 height 36
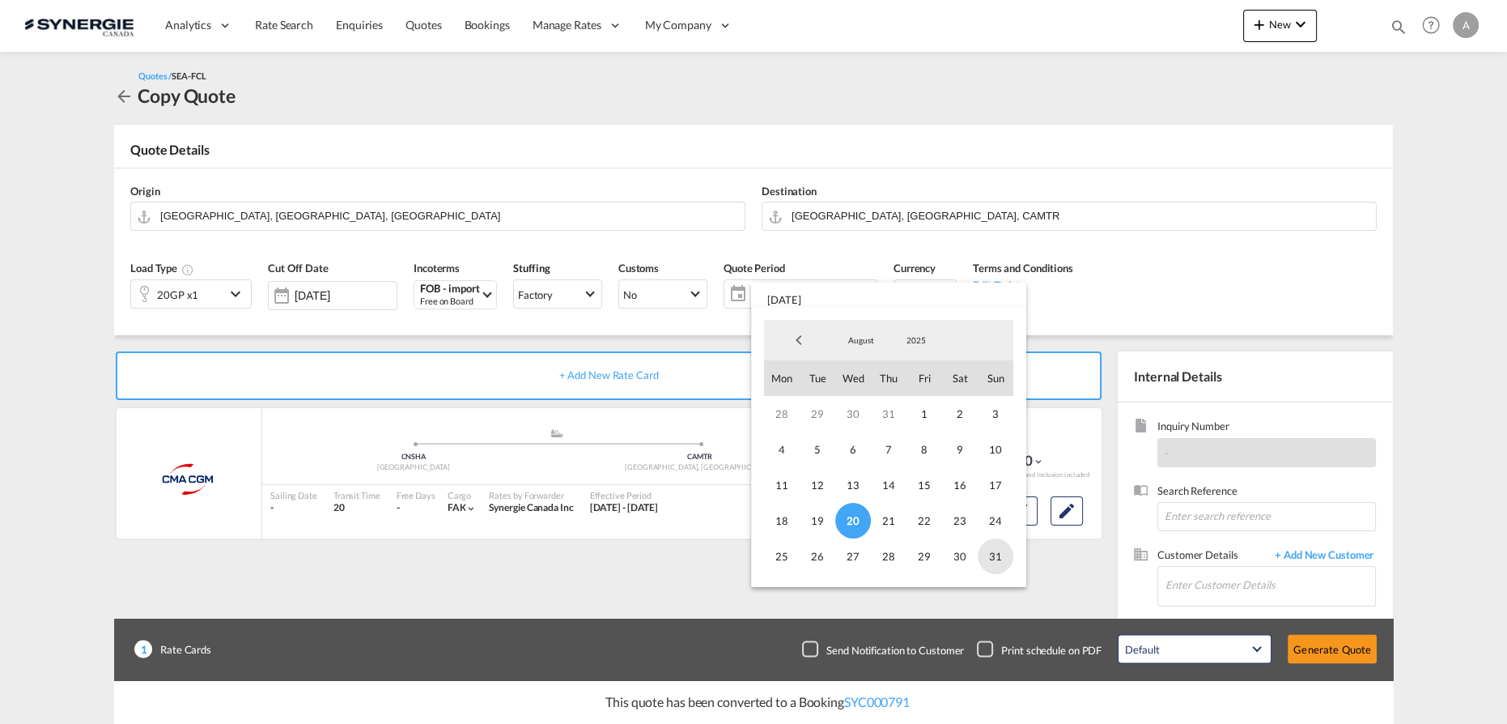
click at [988, 555] on span "31" at bounding box center [996, 556] width 36 height 36
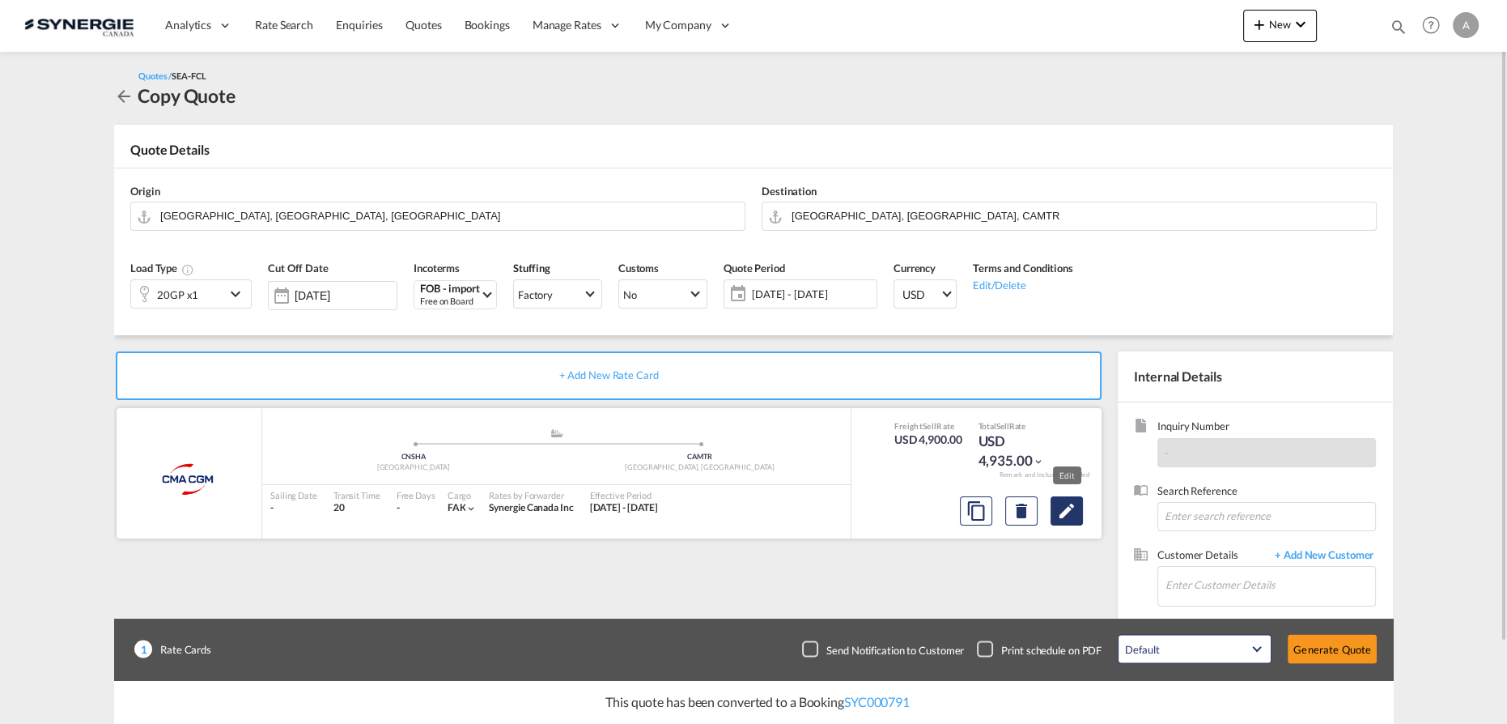
click at [1076, 520] on md-icon "Edit" at bounding box center [1066, 510] width 19 height 19
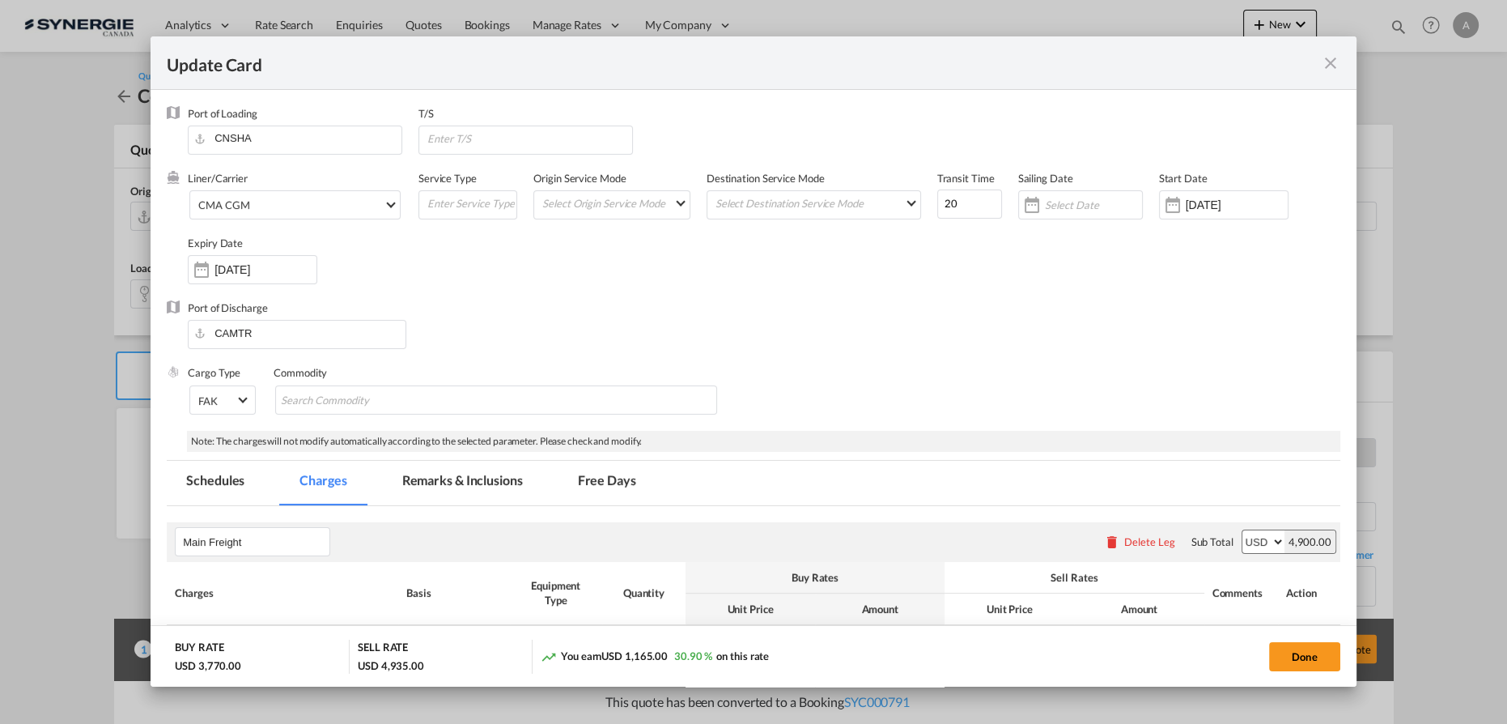
select select "per equipment"
select select "per B/L"
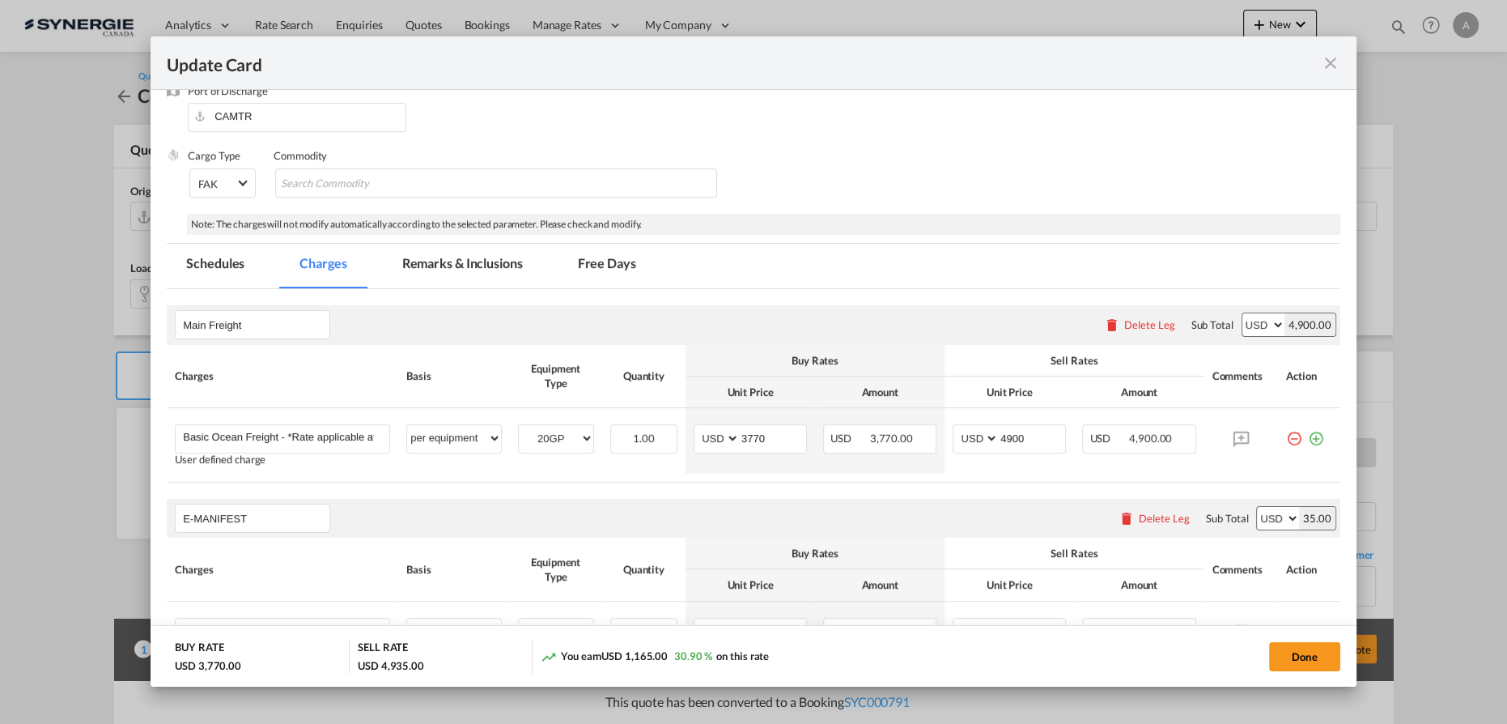
scroll to position [220, 0]
click at [766, 433] on input "3770" at bounding box center [773, 434] width 66 height 24
drag, startPoint x: 767, startPoint y: 433, endPoint x: 574, endPoint y: 435, distance: 193.4
click at [622, 446] on tr "Basic Ocean Freight - *Rate applicable at gate-in date Please Enter User Define…" at bounding box center [754, 438] width 1174 height 66
type input "2235"
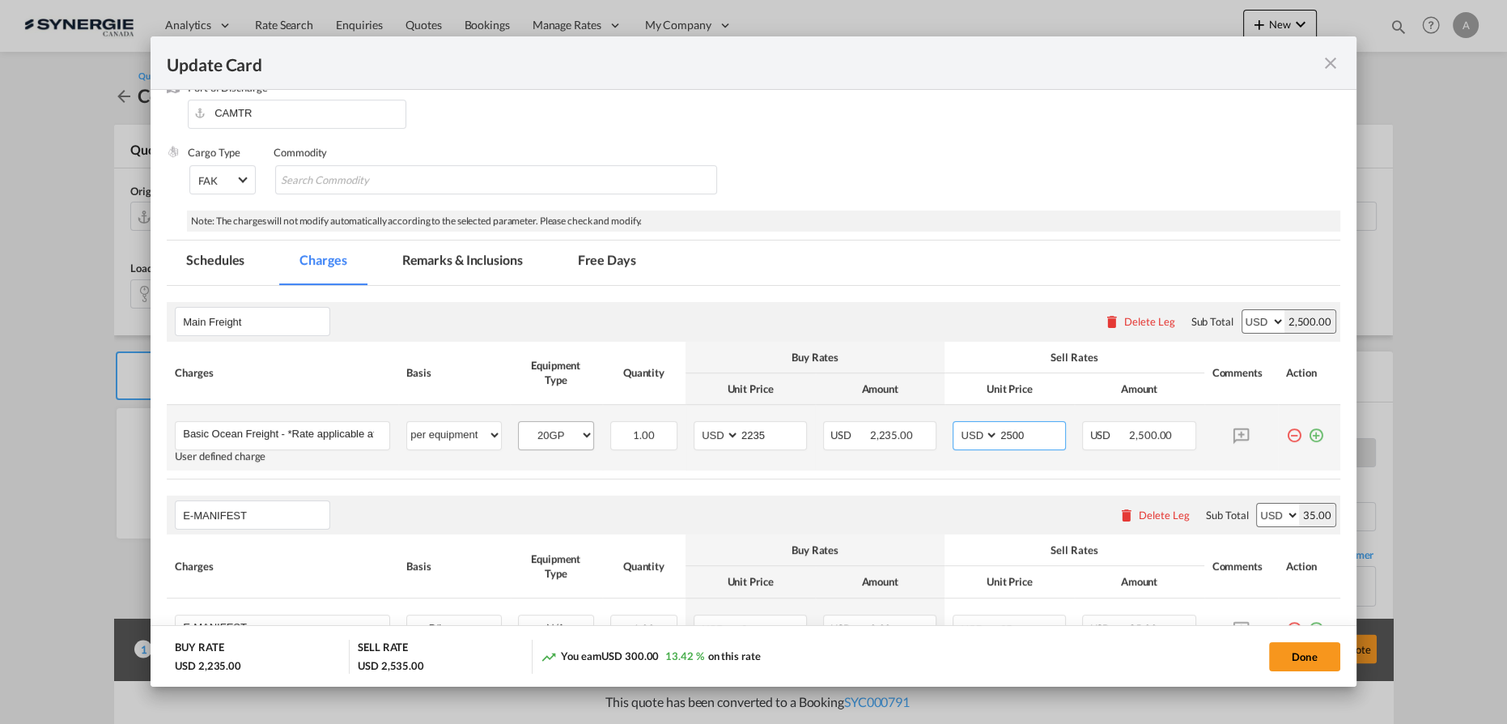
type input "2500"
click at [286, 431] on input "Basic Ocean Freight - *Rate applicable at gate-in date" at bounding box center [286, 434] width 206 height 24
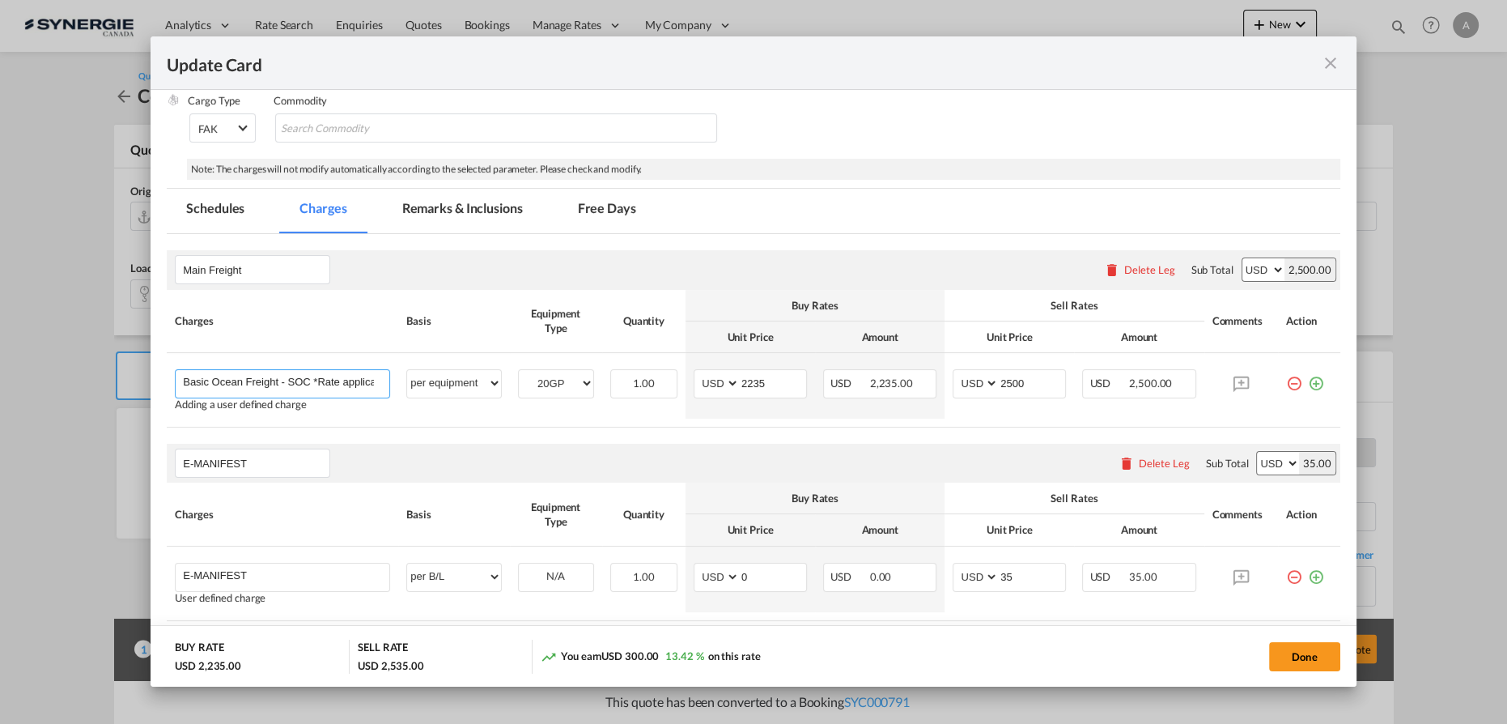
scroll to position [371, 0]
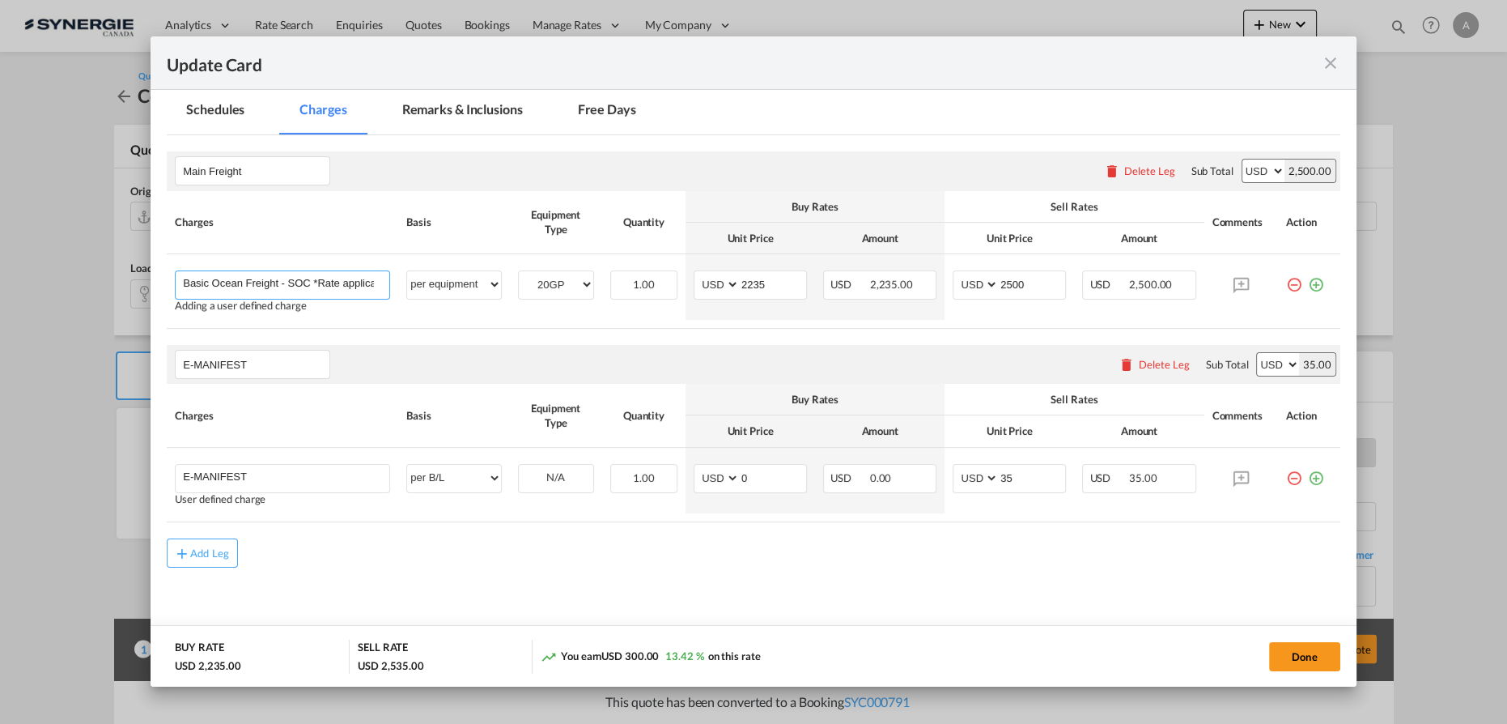
type input "Basic Ocean Freight - SOC *Rate applicable at gate-in date"
drag, startPoint x: 613, startPoint y: 575, endPoint x: 622, endPoint y: 571, distance: 9.8
click at [613, 575] on md-content "Main Freight Please enter leg name Leg Name Already Exists Delete Leg Sub Total…" at bounding box center [754, 392] width 1174 height 514
click at [1299, 643] on button "Done" at bounding box center [1304, 656] width 71 height 29
type input "18 Aug 2024"
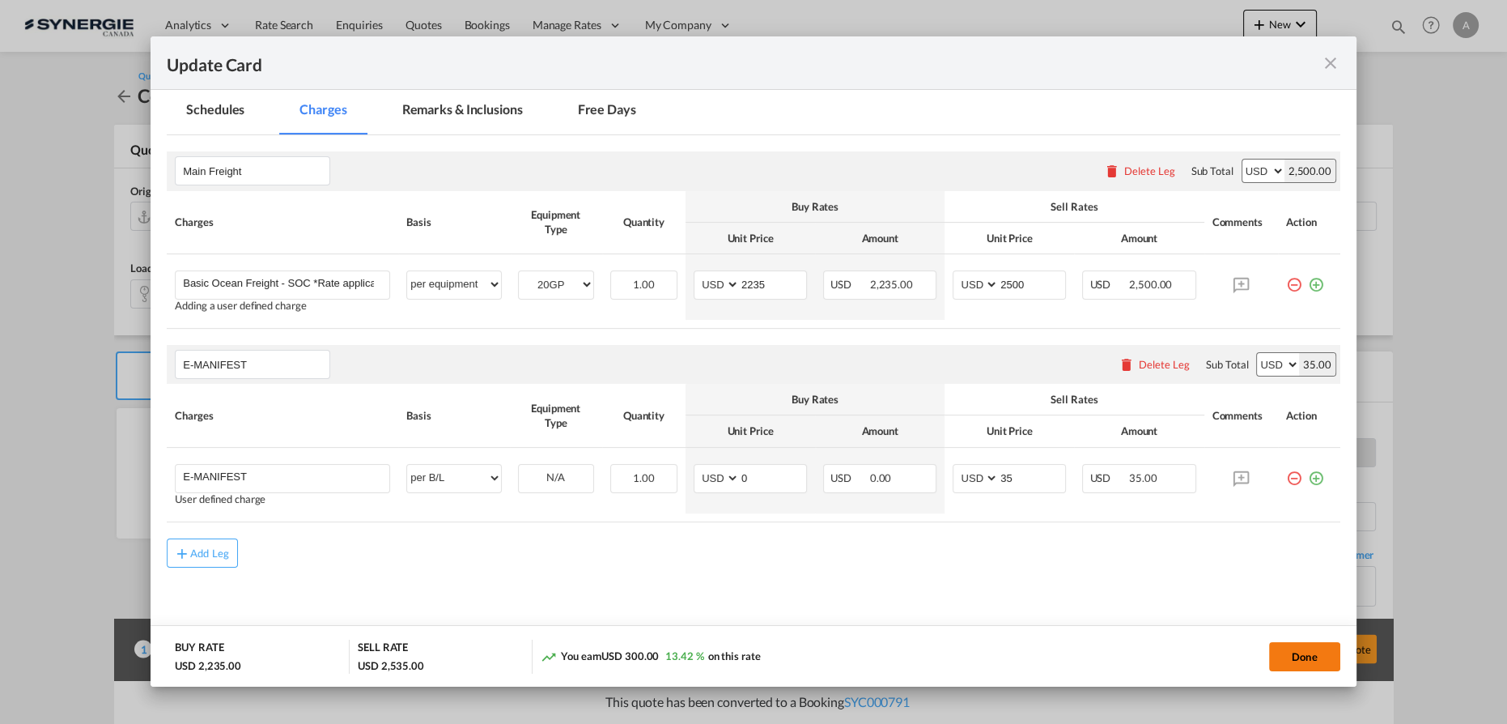
type input "[DATE]"
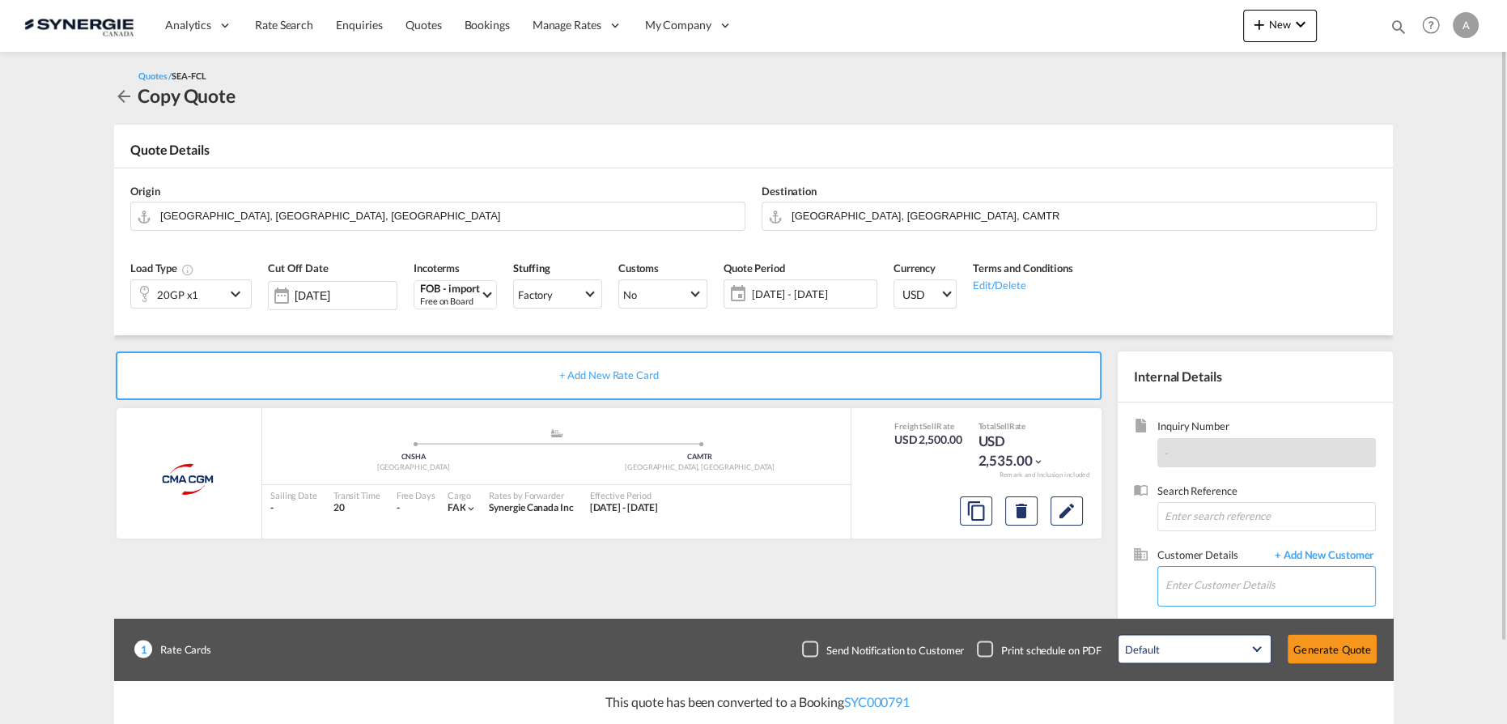
click at [1250, 579] on input "Enter Customer Details" at bounding box center [1270, 585] width 210 height 36
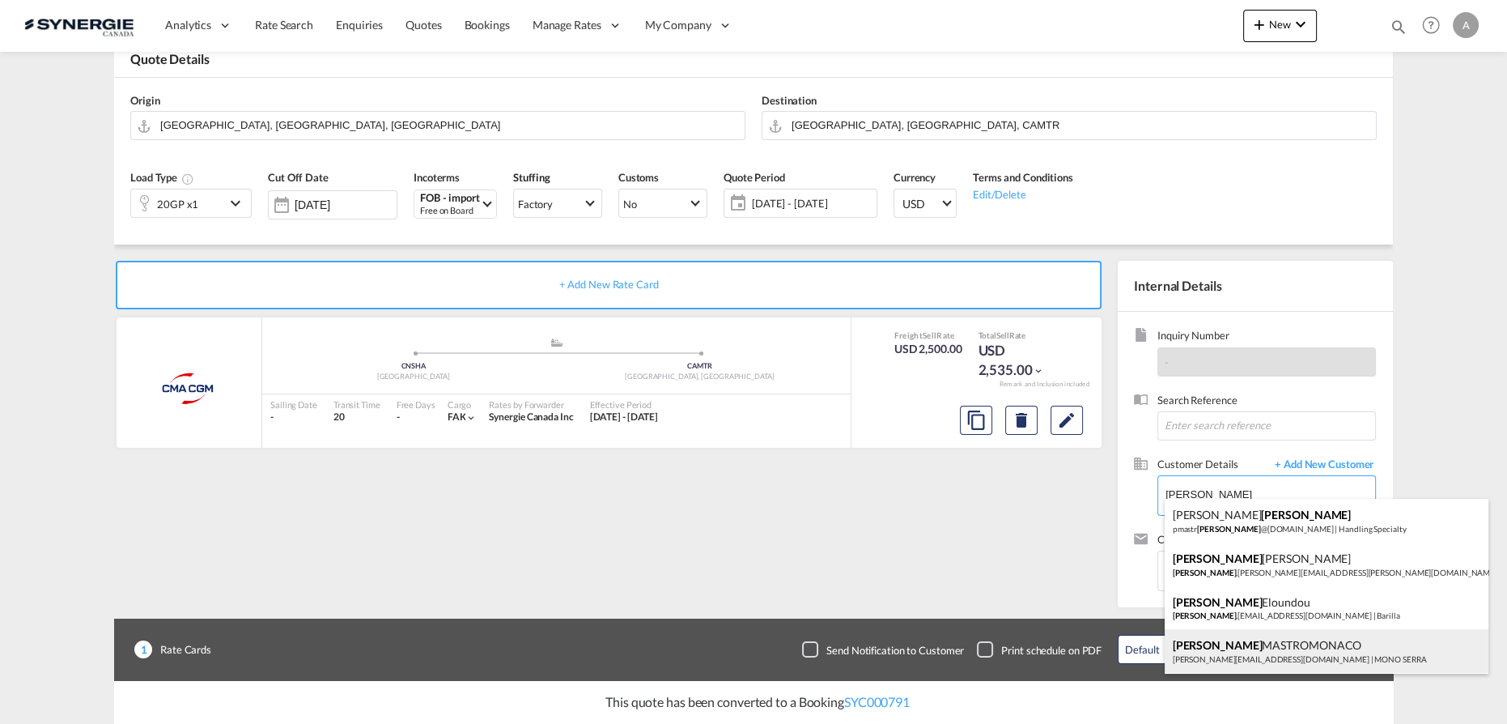
click at [1263, 644] on div "ANGELO MASTROMONACO a.mastromonaco@monoserra.com | MONO SERRA" at bounding box center [1327, 651] width 324 height 44
type input "MONO SERRA, ANGELO MASTROMONACO, a.mastromonaco@monoserra.com"
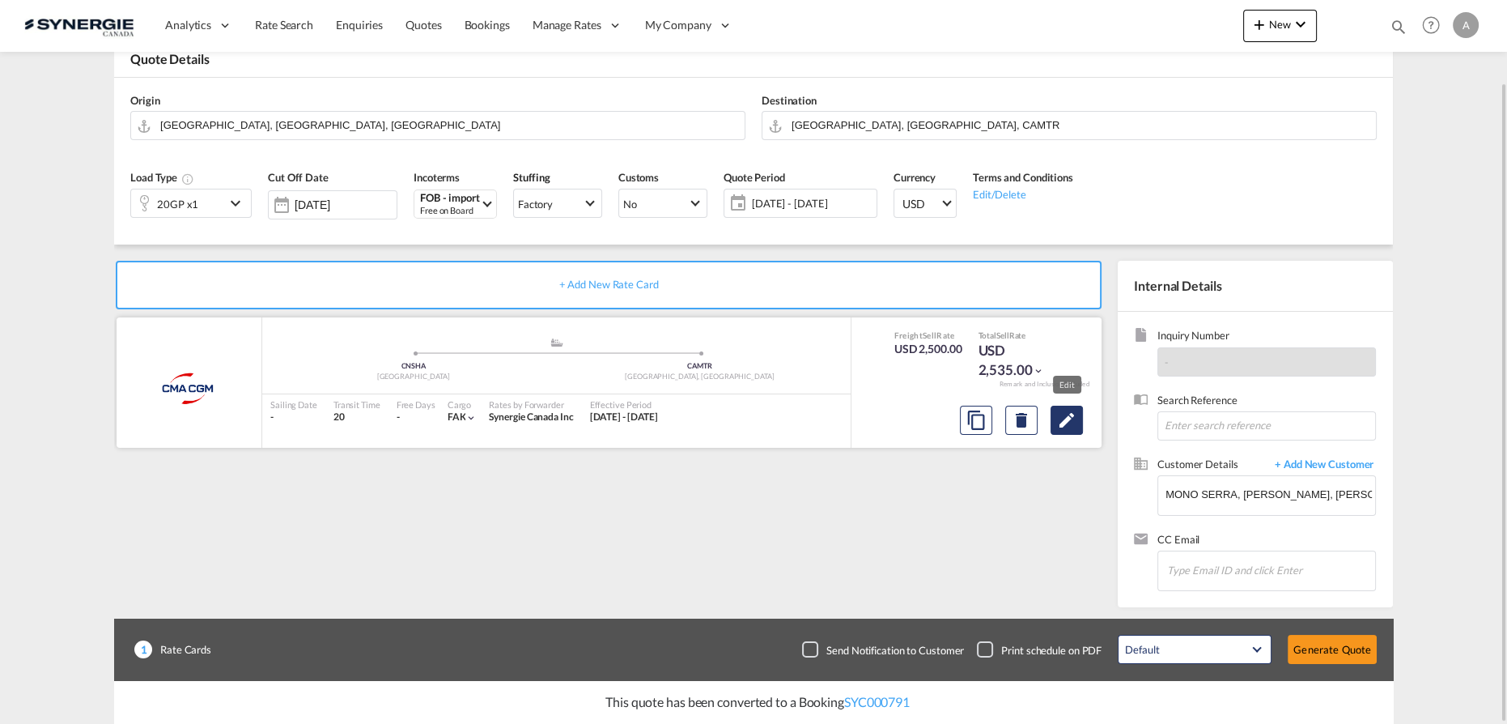
click at [1076, 409] on button "Edit" at bounding box center [1067, 419] width 32 height 29
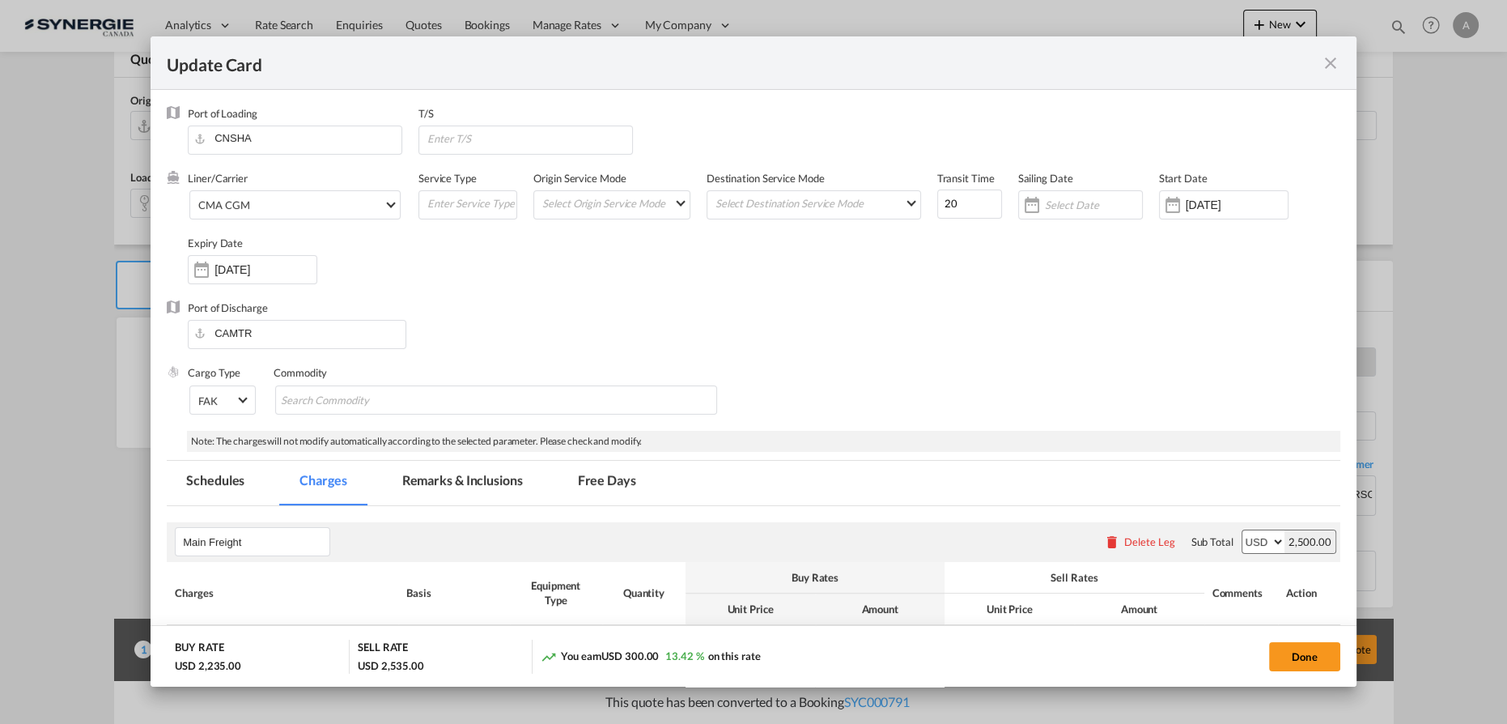
click at [1186, 198] on input "19 Aug 2024" at bounding box center [1237, 204] width 102 height 13
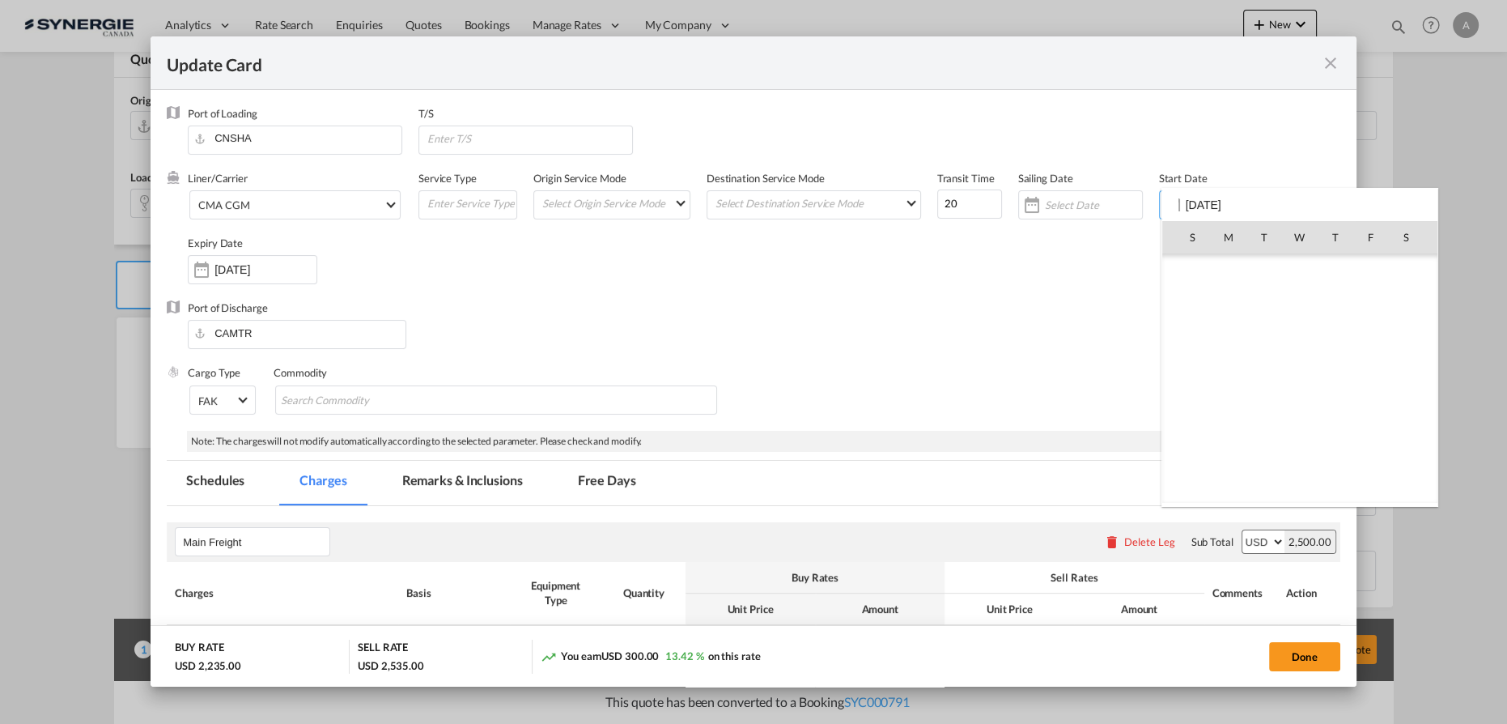
scroll to position [372111, 0]
click at [1234, 376] on span "19" at bounding box center [1228, 379] width 32 height 32
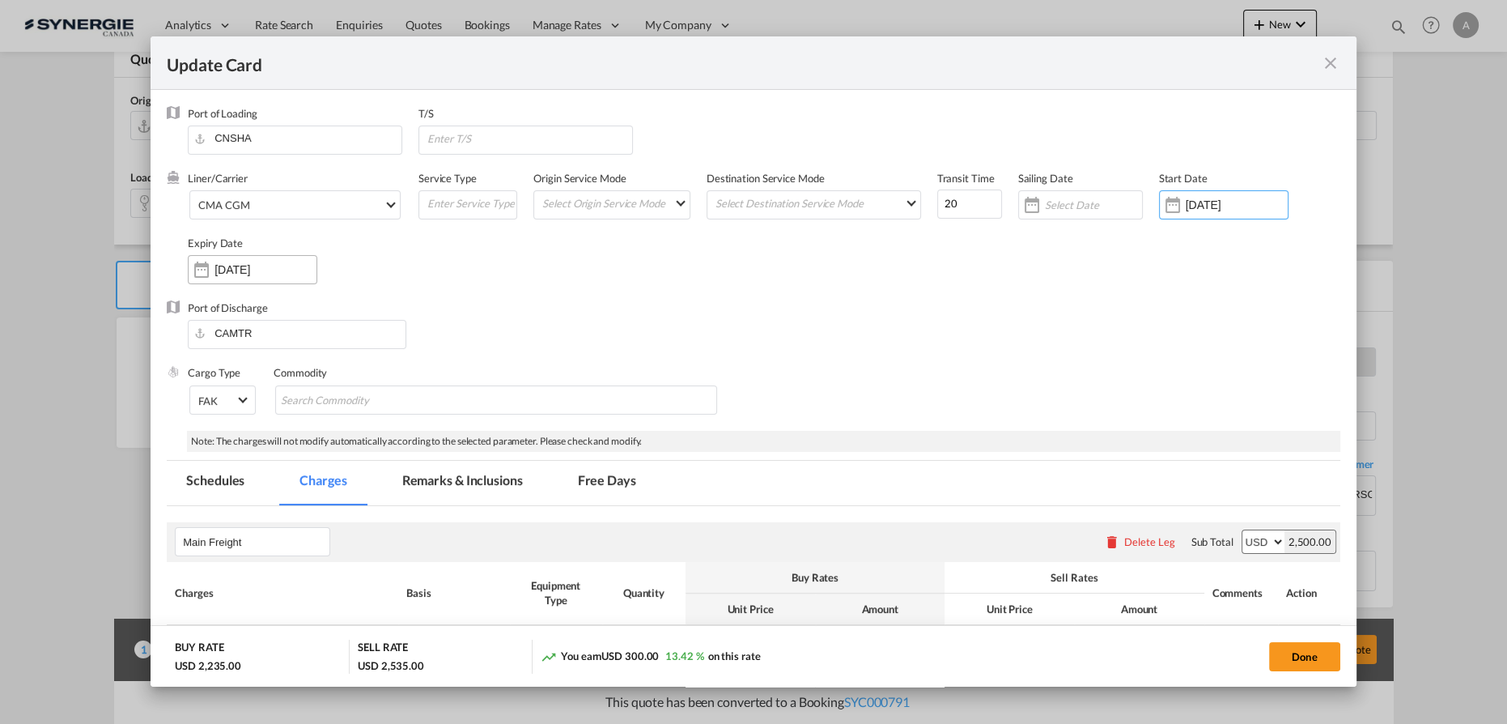
click at [248, 271] on input "[DATE]" at bounding box center [265, 269] width 102 height 13
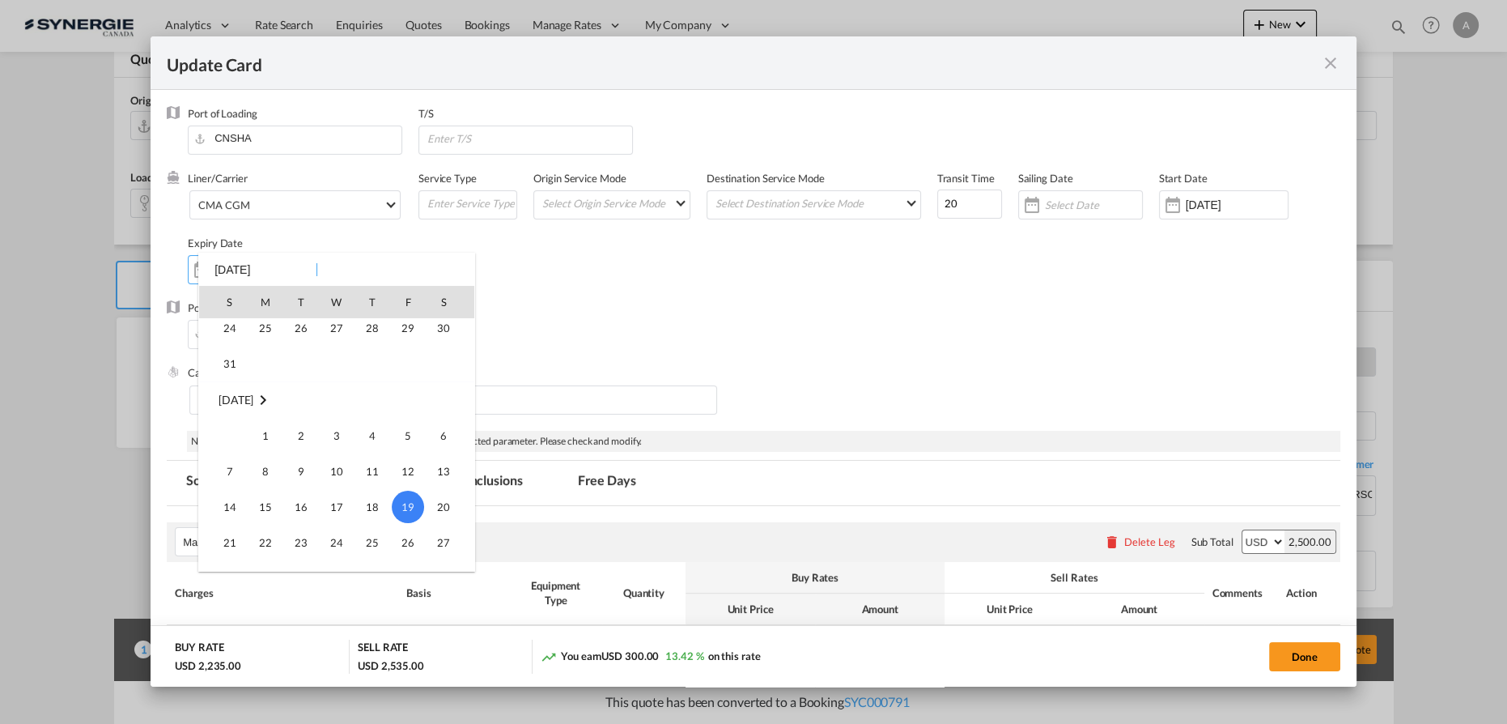
scroll to position [2641, 0]
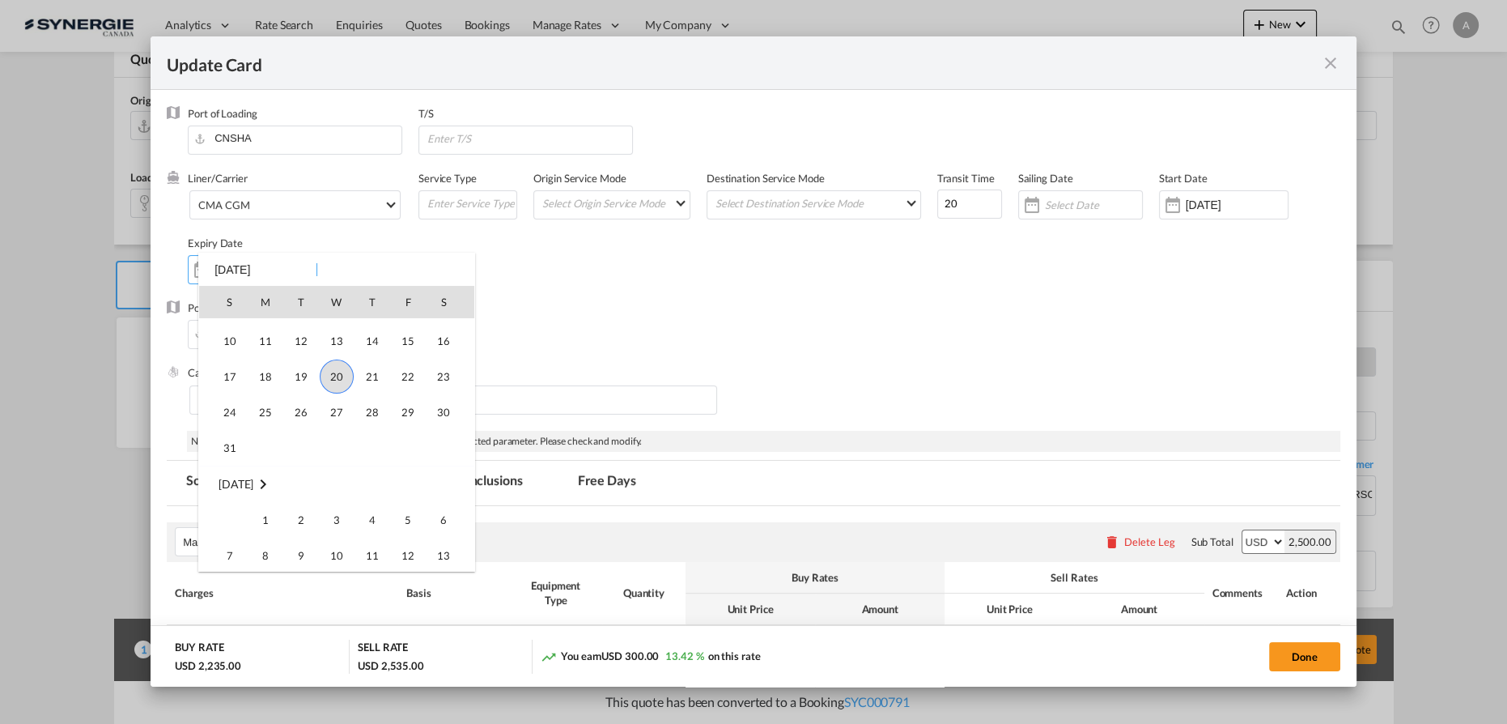
click at [341, 374] on span "20" at bounding box center [337, 376] width 34 height 34
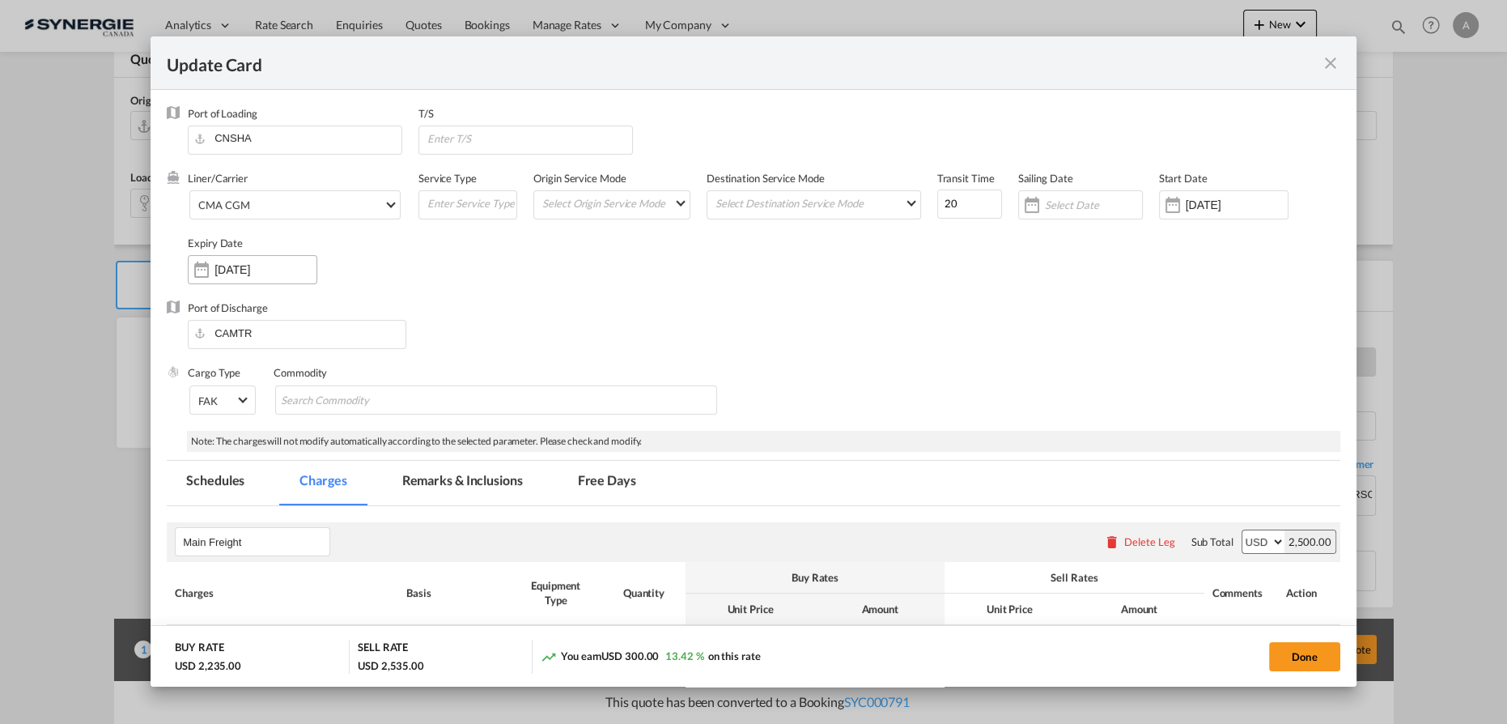
click at [278, 273] on input "[DATE]" at bounding box center [265, 269] width 102 height 13
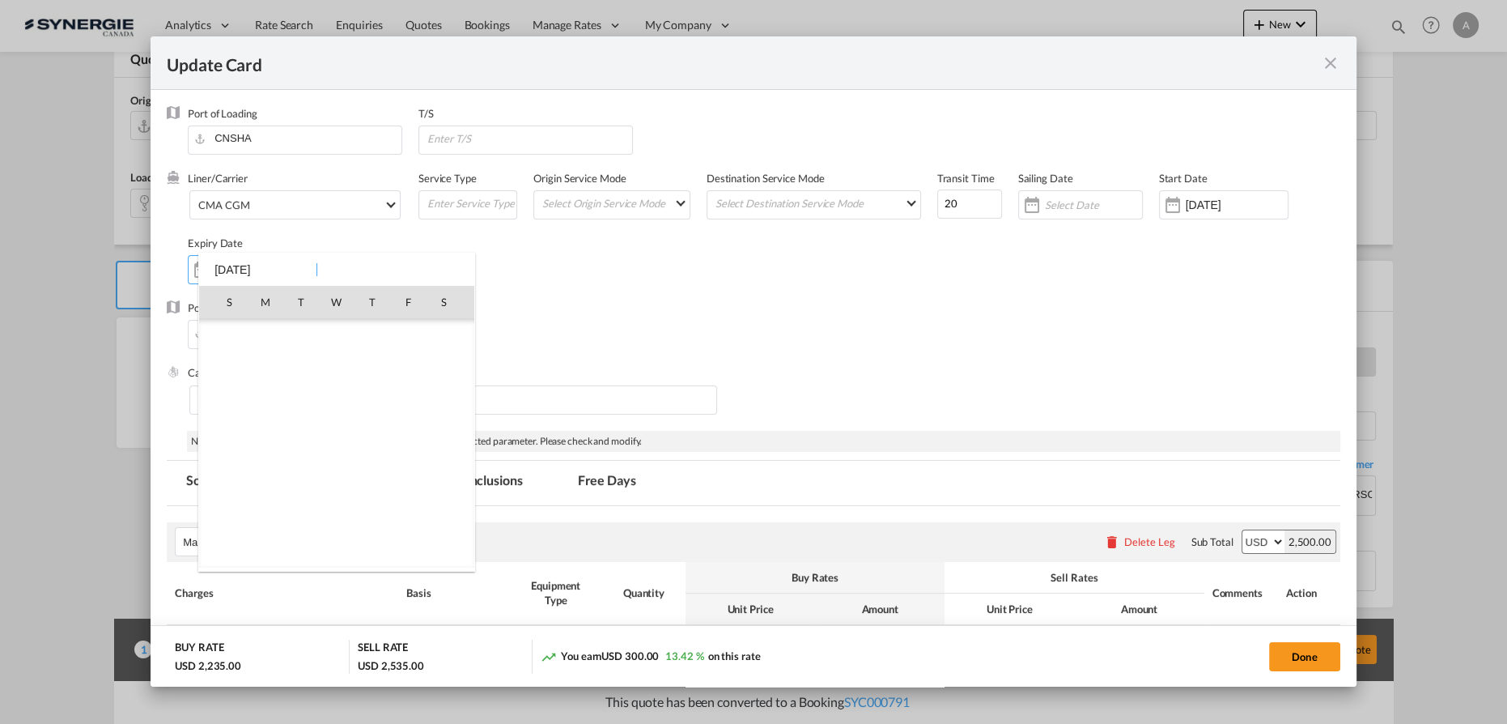
scroll to position [2574, 0]
click at [239, 507] on span "31" at bounding box center [230, 515] width 32 height 32
type input "[DATE]"
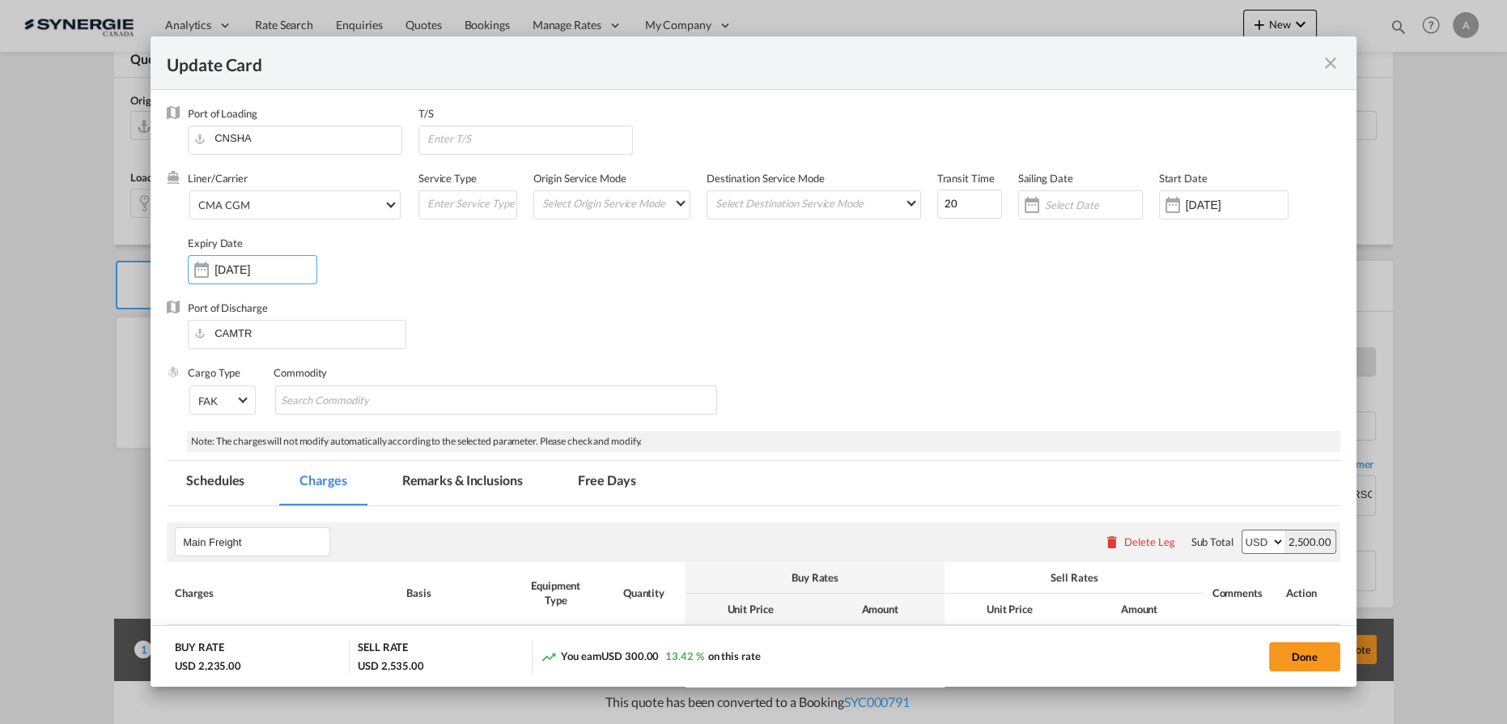
click at [514, 336] on div "Port of Discharge CAMTR" at bounding box center [754, 332] width 1174 height 65
drag, startPoint x: 852, startPoint y: 203, endPoint x: 826, endPoint y: 205, distance: 25.9
click at [846, 203] on div "Liner/Carrier CMA CGM 2HM LOGISTICS D.O.O AAXL GLOBAL SHIPPING LINES LLC ABDUL …" at bounding box center [764, 235] width 1152 height 129
type input "35"
click at [472, 133] on input "Update Card Port ..." at bounding box center [529, 138] width 206 height 24
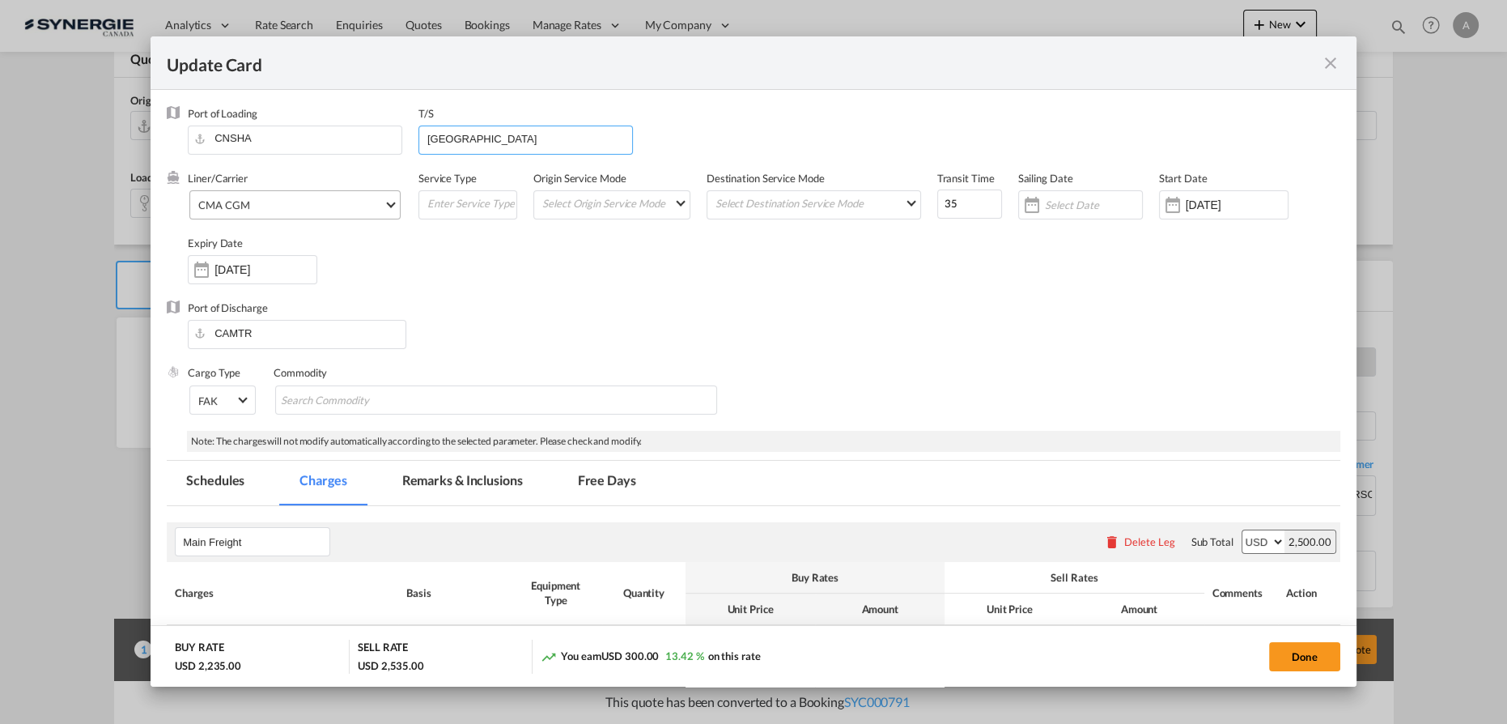
type input "VANCOUVER"
click at [263, 208] on span "CMA CGM" at bounding box center [290, 205] width 185 height 15
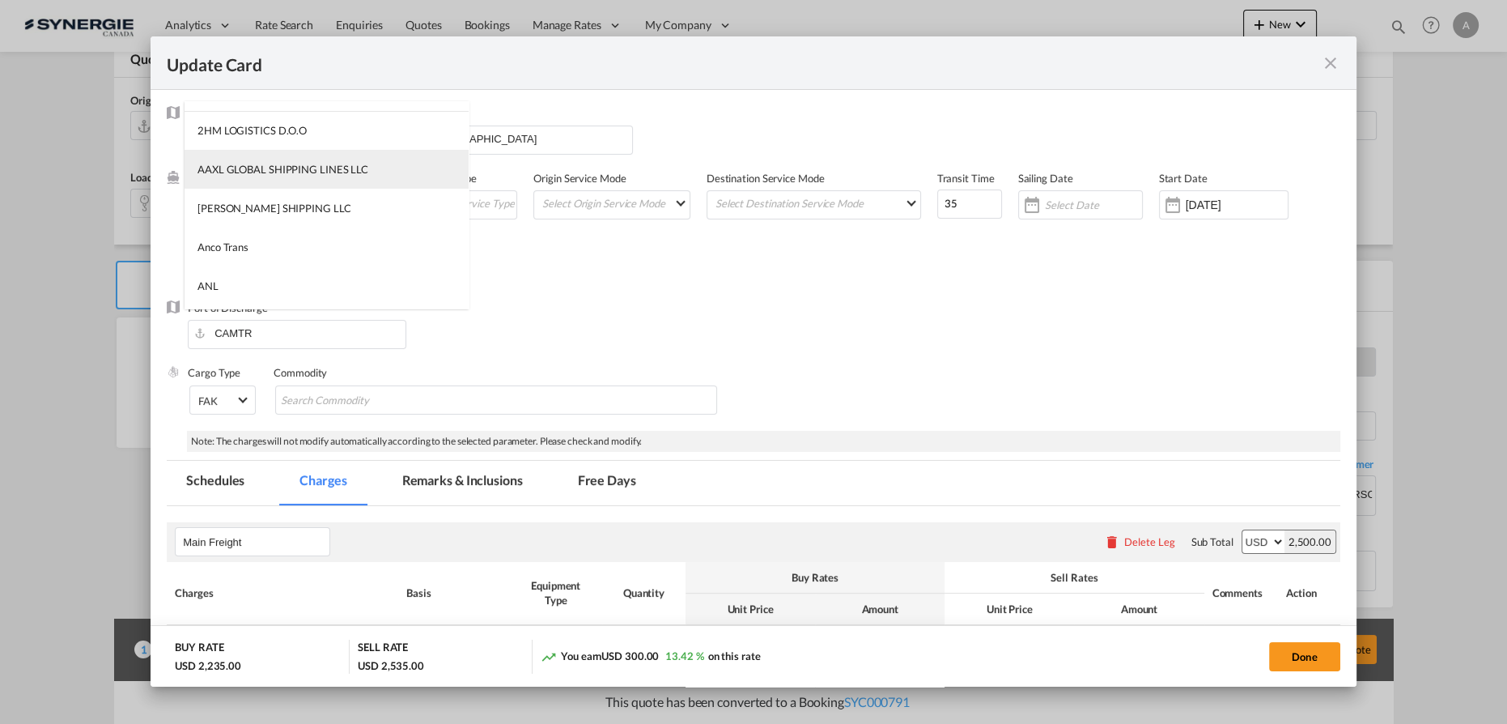
scroll to position [0, 0]
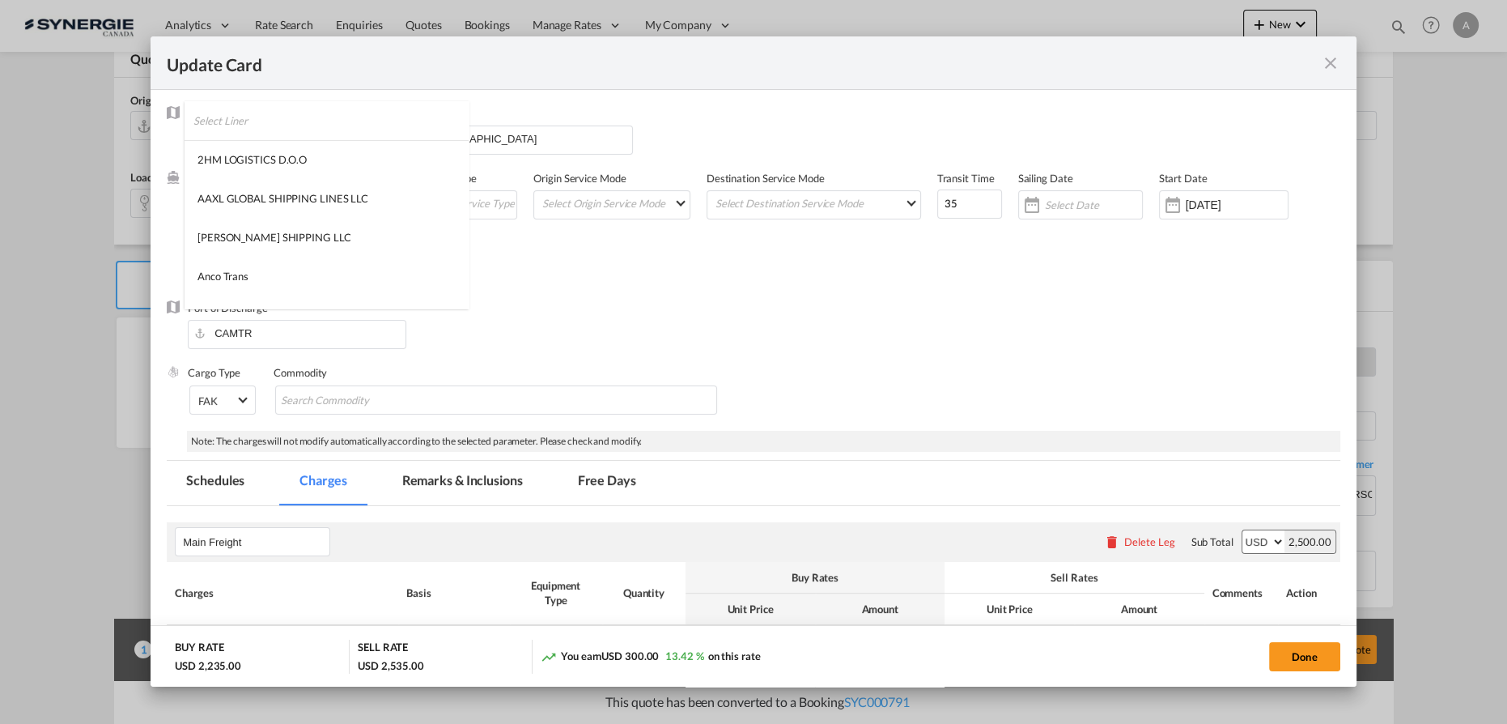
click at [282, 118] on input "search" at bounding box center [330, 120] width 275 height 39
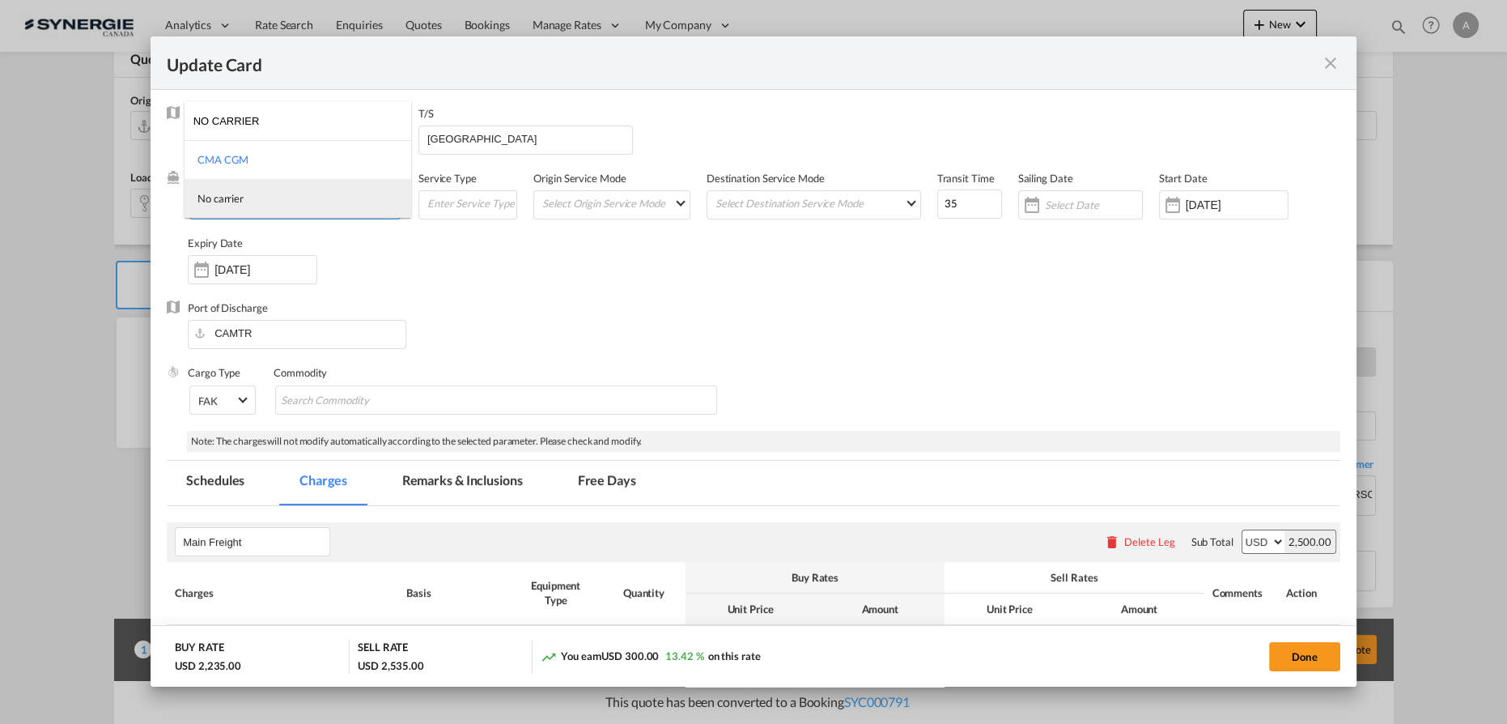
type input "NO CARRIER"
click at [256, 197] on md-option "No carrier" at bounding box center [298, 198] width 227 height 39
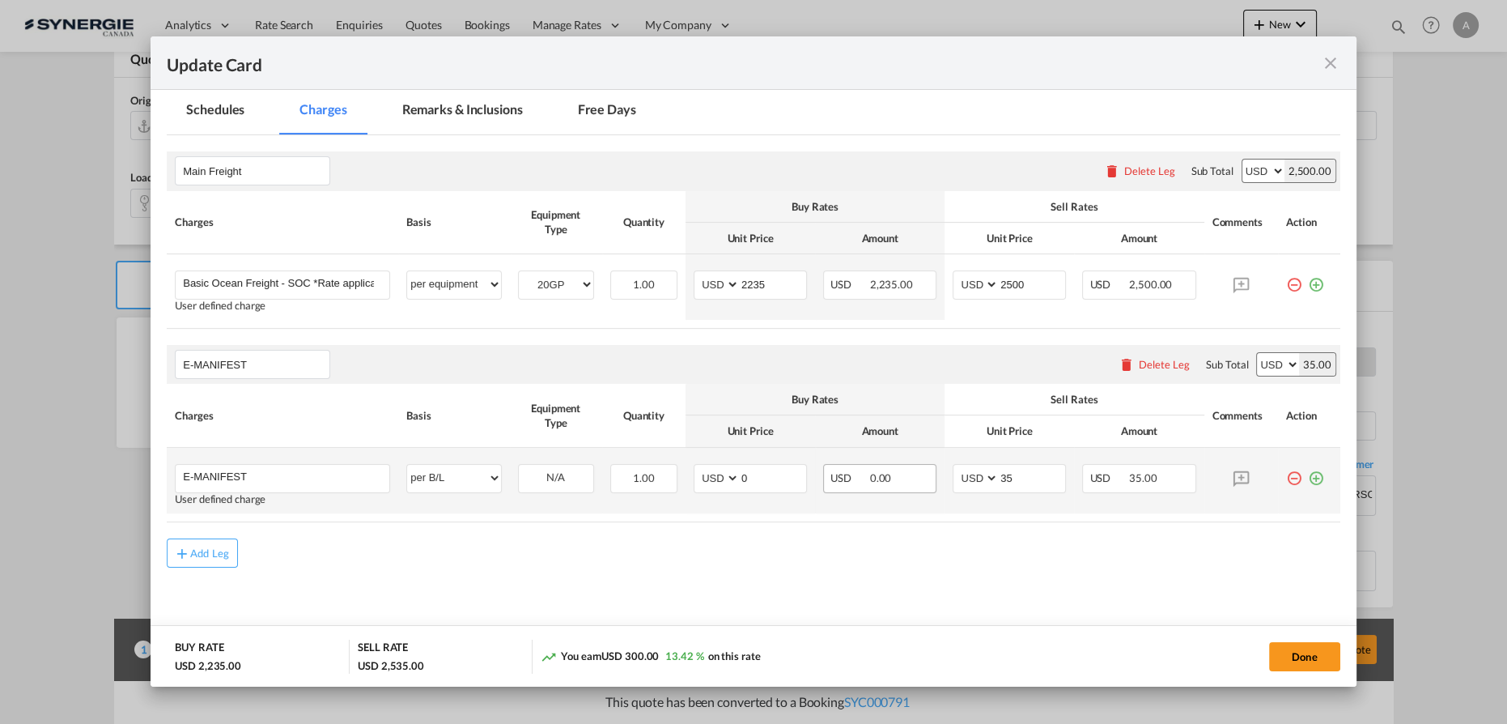
scroll to position [371, 0]
drag, startPoint x: 1262, startPoint y: 658, endPoint x: 1284, endPoint y: 654, distance: 22.2
click at [1263, 658] on div "Done" at bounding box center [1115, 655] width 450 height 33
click at [1314, 656] on button "Done" at bounding box center [1304, 656] width 71 height 29
type input "18 Aug 2024"
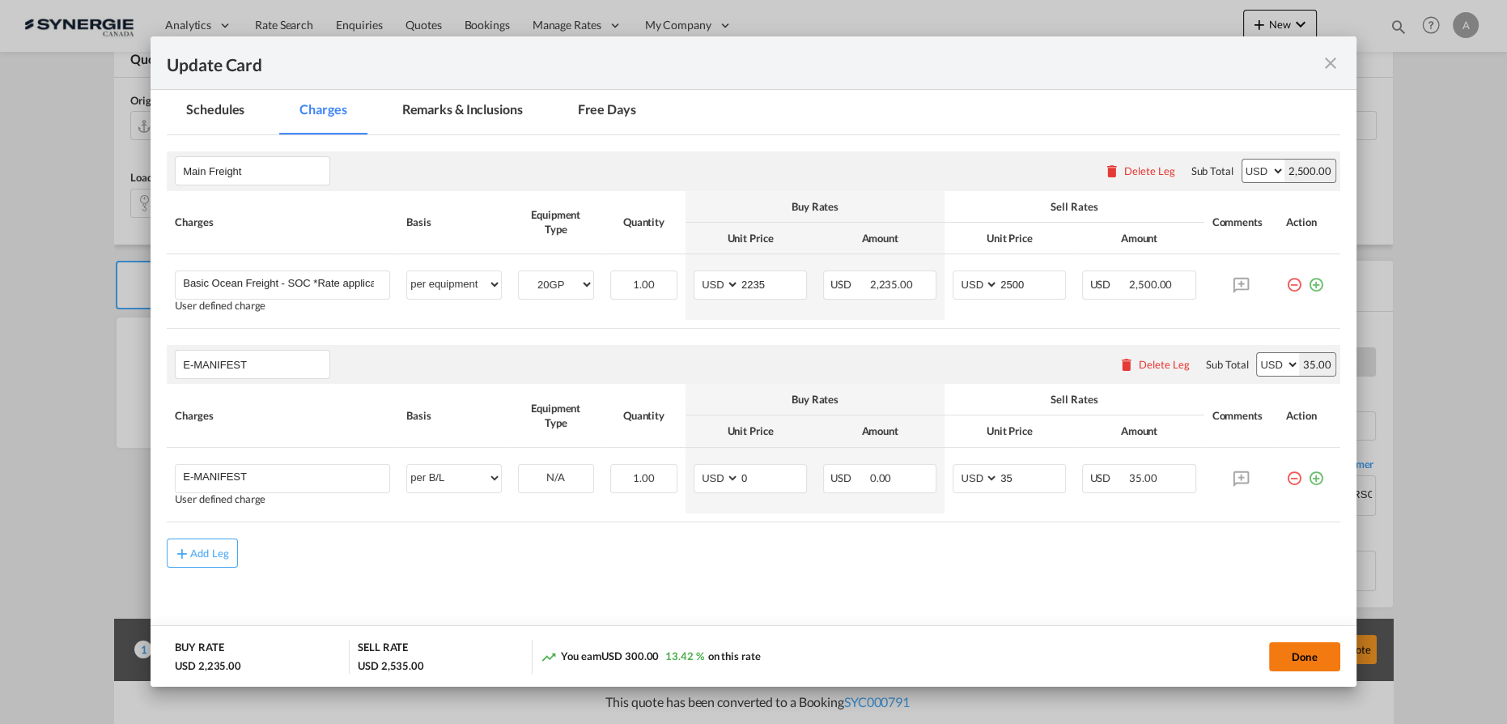
type input "30 Aug 2025"
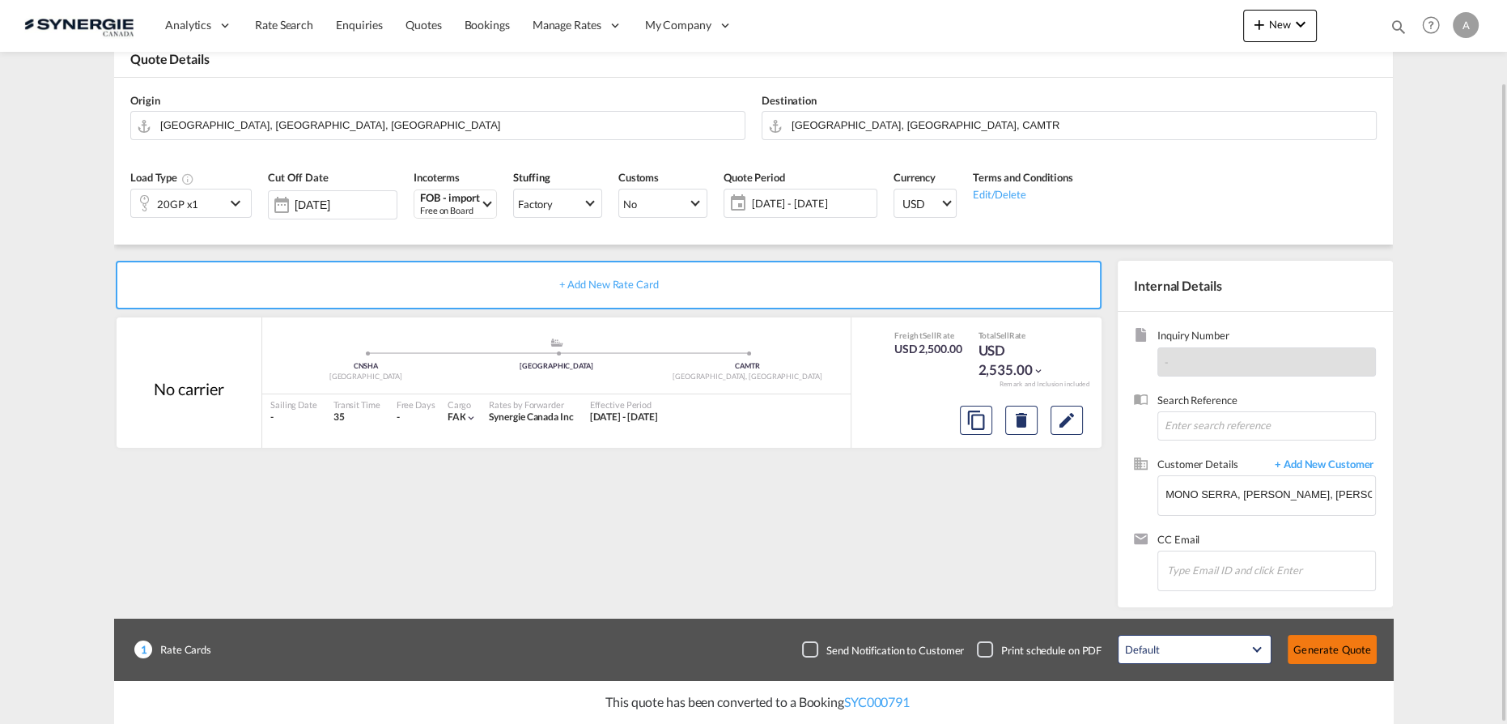
click at [1342, 653] on button "Generate Quote" at bounding box center [1332, 649] width 89 height 29
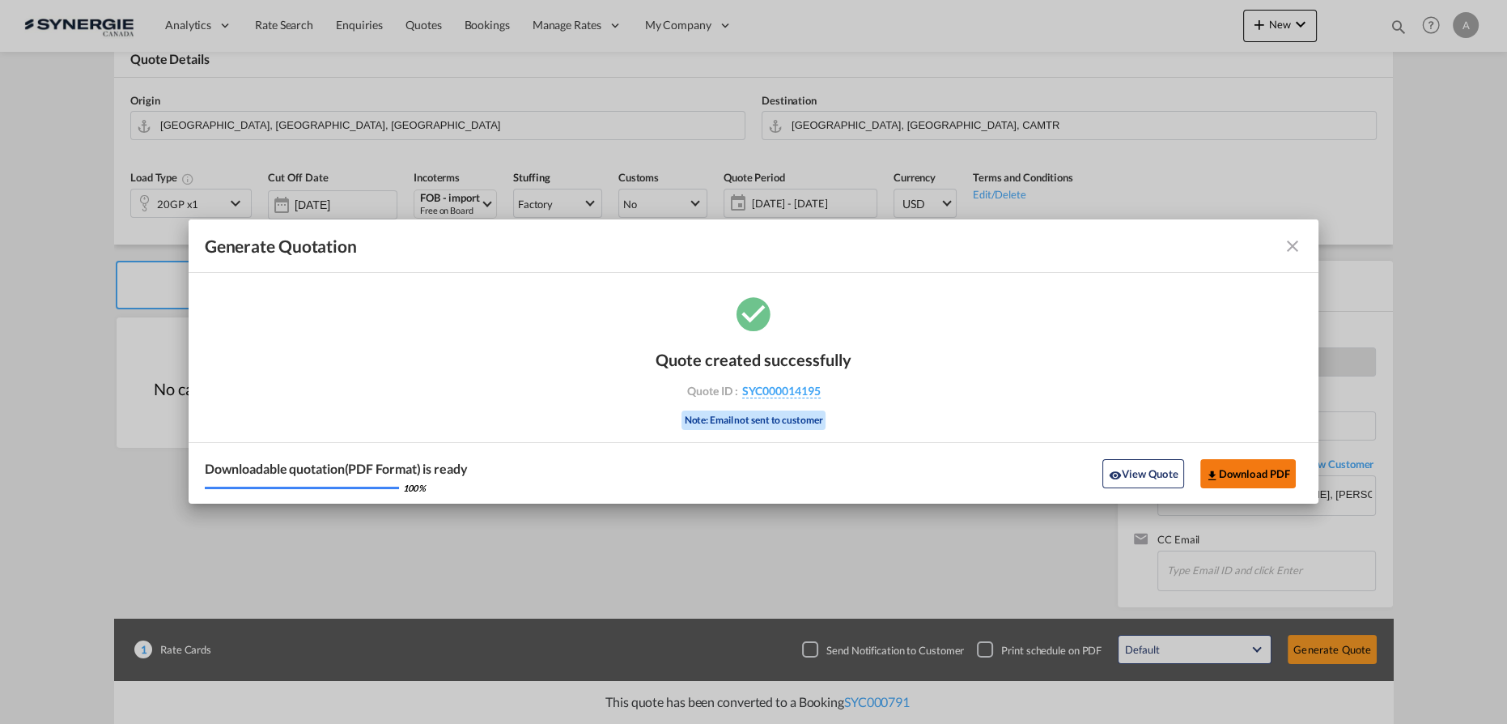
click at [1237, 468] on button "Download PDF" at bounding box center [1248, 473] width 96 height 29
click at [1148, 484] on button "View Quote" at bounding box center [1142, 473] width 81 height 29
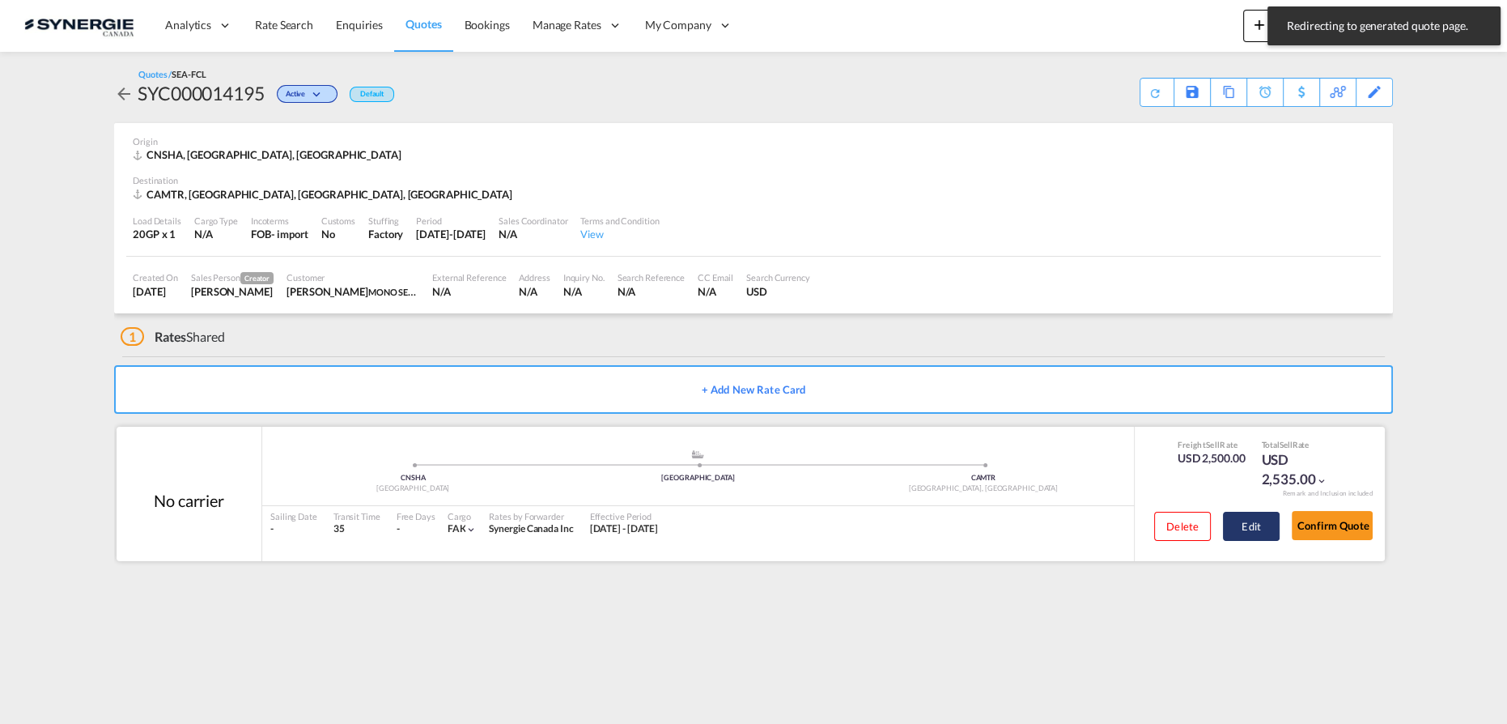
click at [1271, 530] on button "Edit" at bounding box center [1251, 525] width 57 height 29
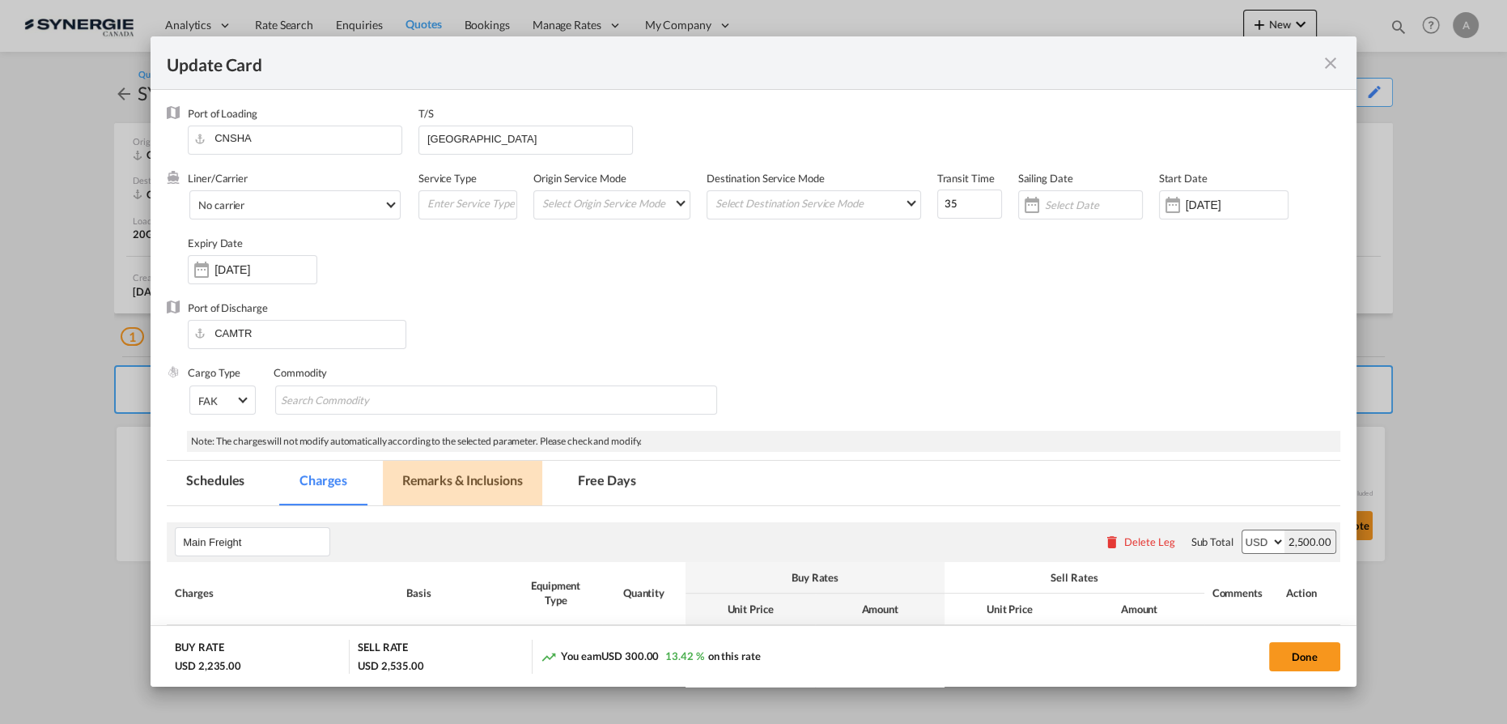
click at [469, 481] on md-tab-item "Remarks & Inclusions" at bounding box center [462, 483] width 159 height 45
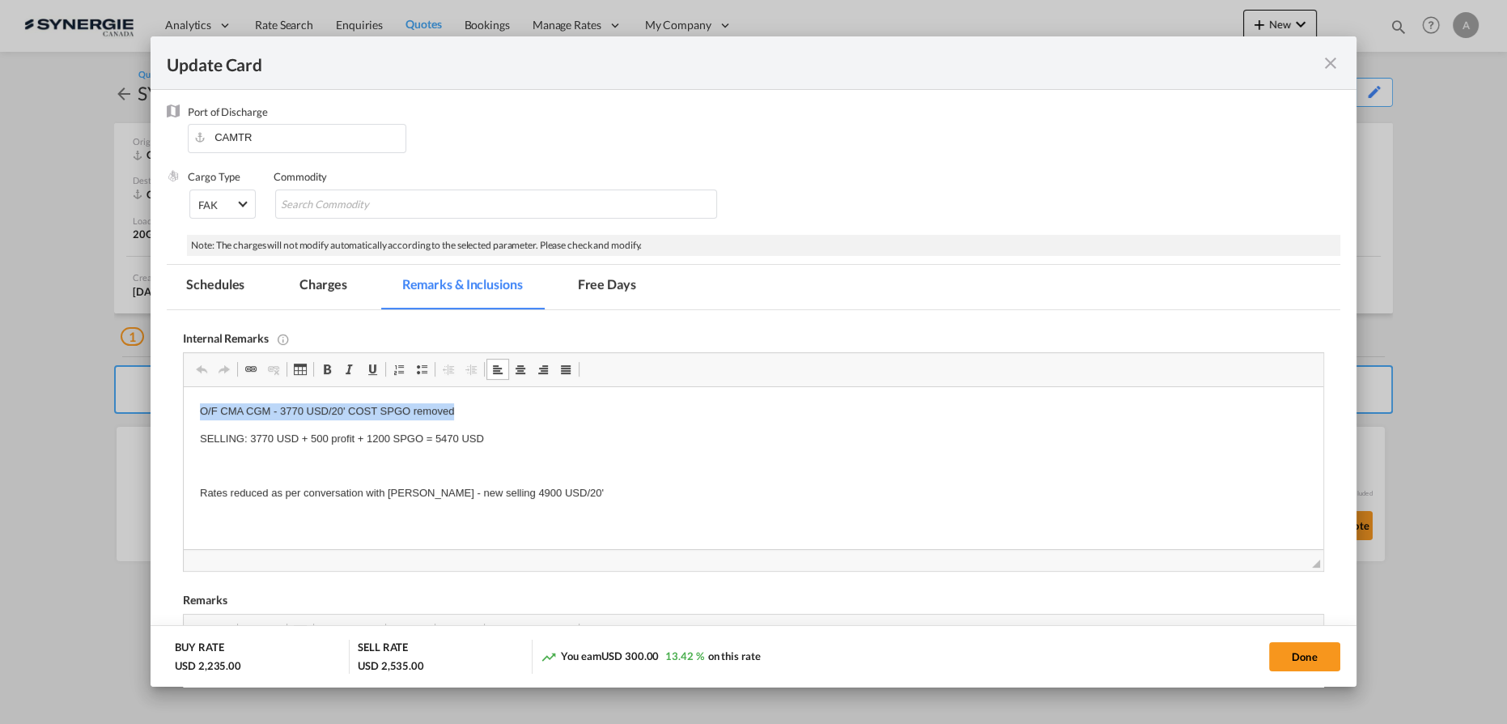
drag, startPoint x: 473, startPoint y: 405, endPoint x: 131, endPoint y: 416, distance: 341.7
click at [184, 416] on html "O/F CMA CGM - 3770 USD/20' COST SPGO removed SELLING: 3770 USD + 500 profit + 1…" at bounding box center [754, 452] width 1140 height 131
click at [300, 445] on p "SELLING: 3770 USD + 500 profit + 1200 SPGO = 5470 USD" at bounding box center [753, 439] width 1107 height 17
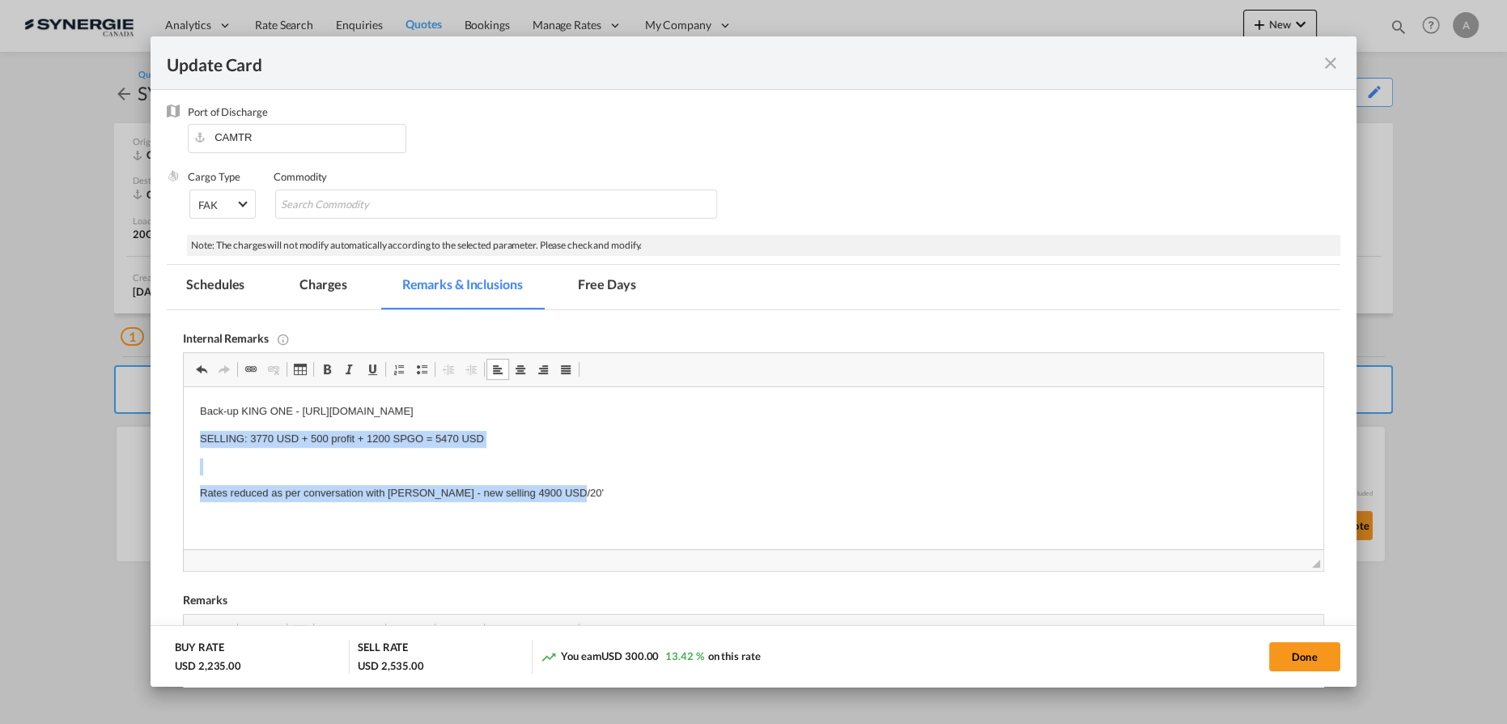
drag, startPoint x: 187, startPoint y: 442, endPoint x: 601, endPoint y: 496, distance: 417.1
click at [601, 496] on html "Back-up KING ONE - https://app.frontapp.com/open/cnv_q7vbx73?key=Tj-P3HhKEApFGw…" at bounding box center [754, 452] width 1140 height 131
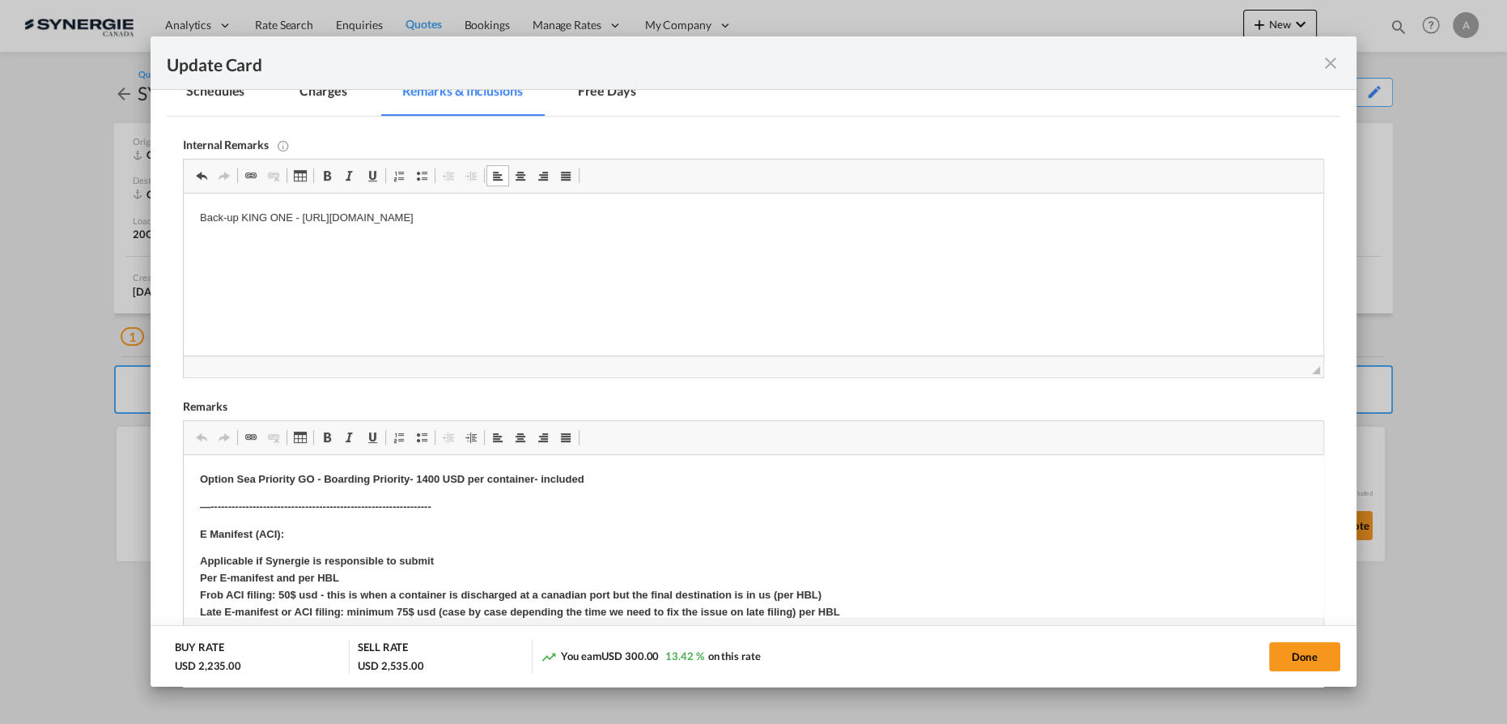
scroll to position [416, 0]
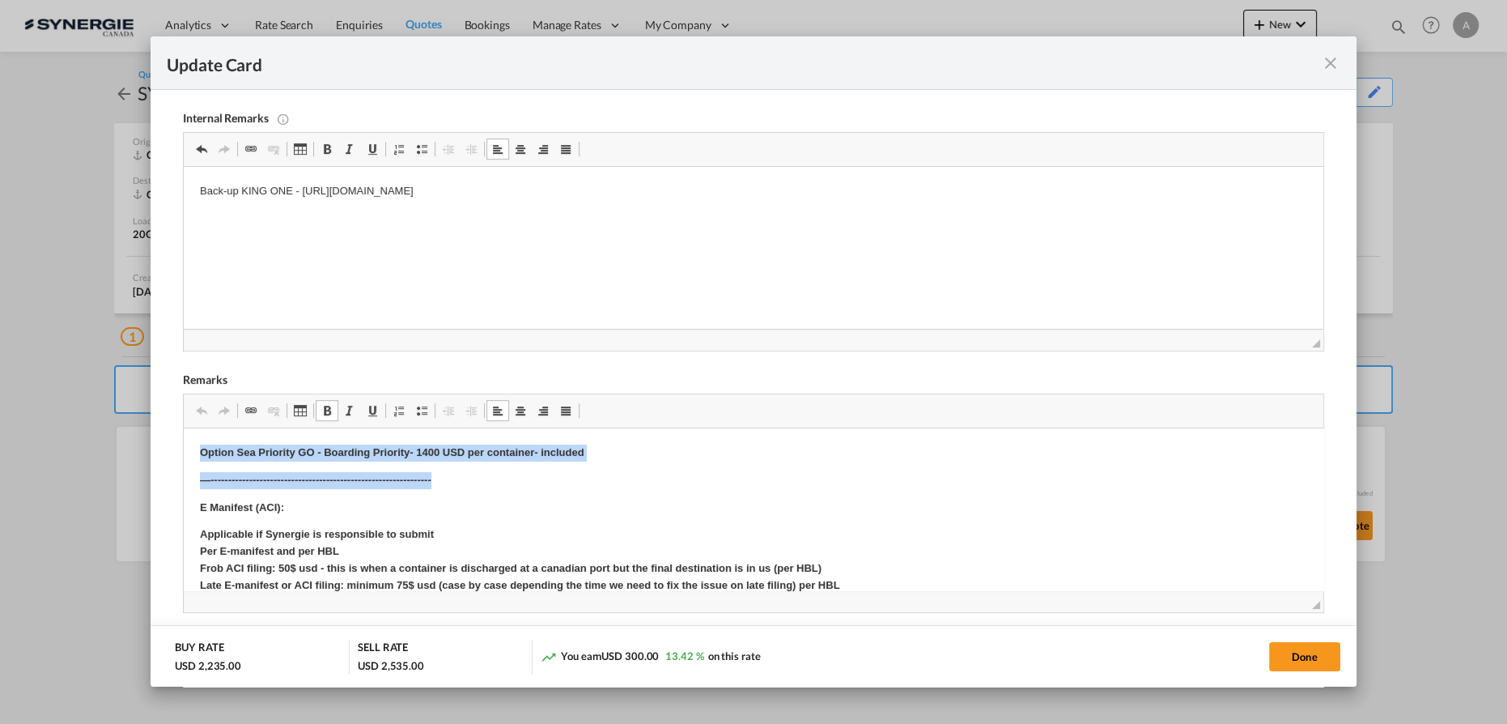
drag, startPoint x: 206, startPoint y: 452, endPoint x: 693, endPoint y: 464, distance: 487.4
click at [693, 464] on html "Option Sea Priority GO - Boarding Priority- 1400 USD per container- included —-…" at bounding box center [754, 728] width 1140 height 601
click at [619, 457] on p "Option Sea Priority GO - Boarding Priority- 1400 USD per container- included" at bounding box center [753, 452] width 1107 height 17
drag, startPoint x: 207, startPoint y: 453, endPoint x: 719, endPoint y: 453, distance: 511.5
click at [719, 453] on p "Option Sea Priority GO - Boarding Priority- 1400 USD per container- included" at bounding box center [753, 452] width 1107 height 17
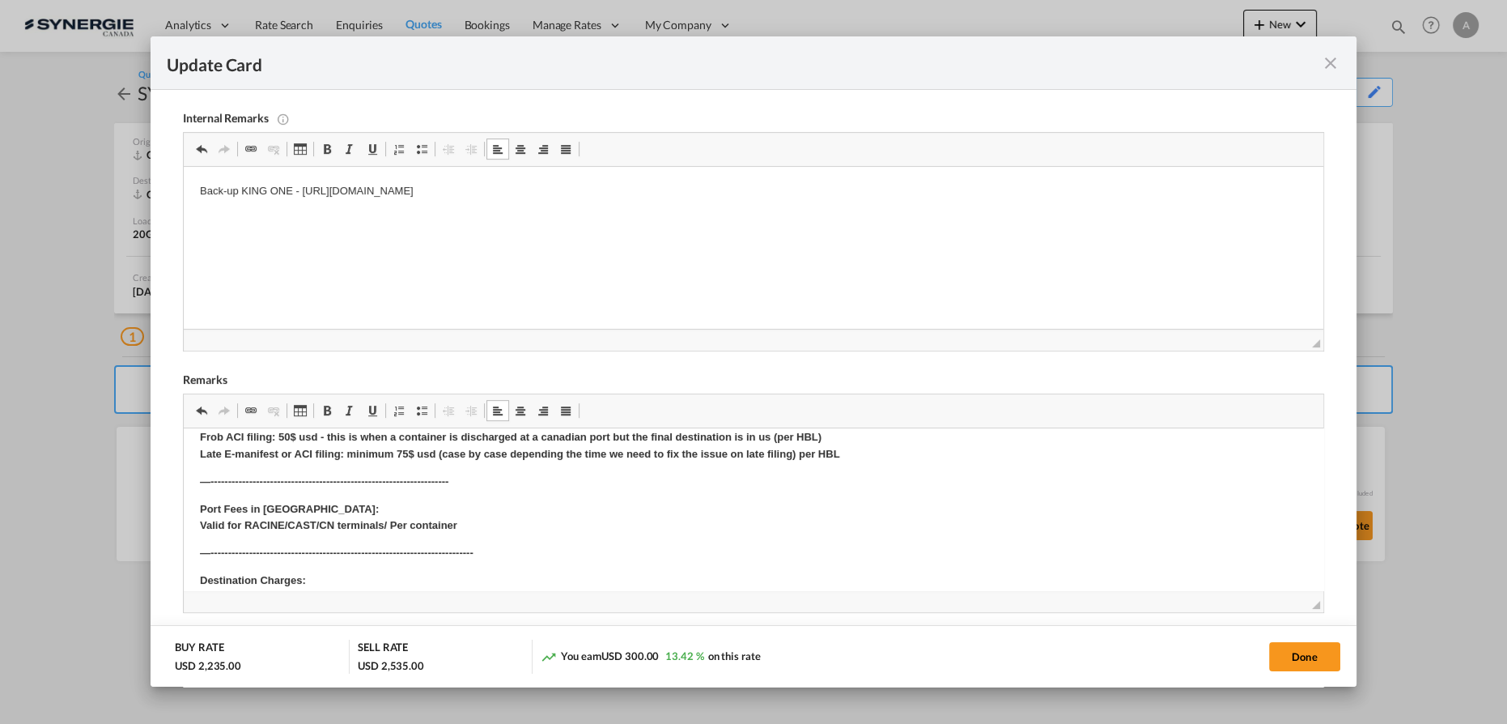
scroll to position [146, 0]
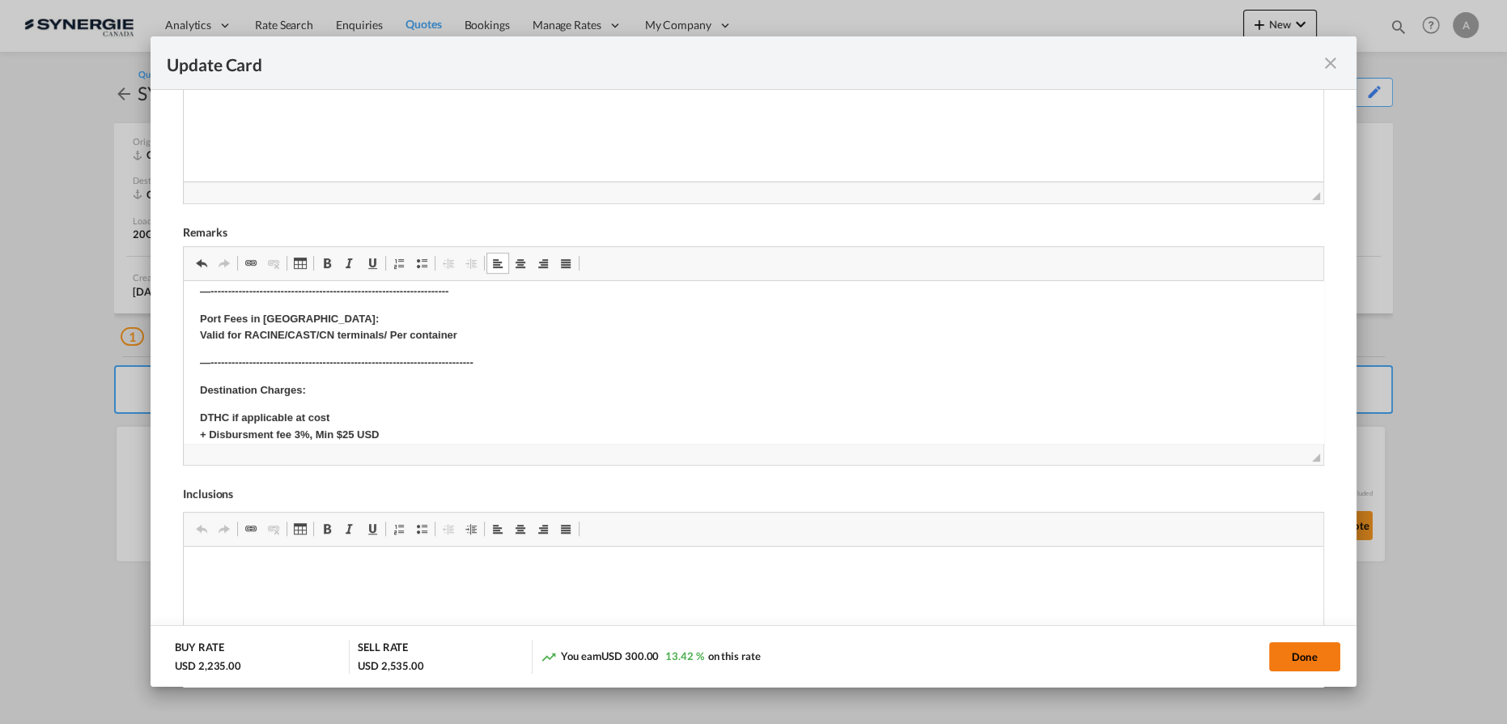
click at [1284, 656] on button "Done" at bounding box center [1304, 656] width 71 height 29
type input "18 Aug 2024"
type input "30 Aug 2025"
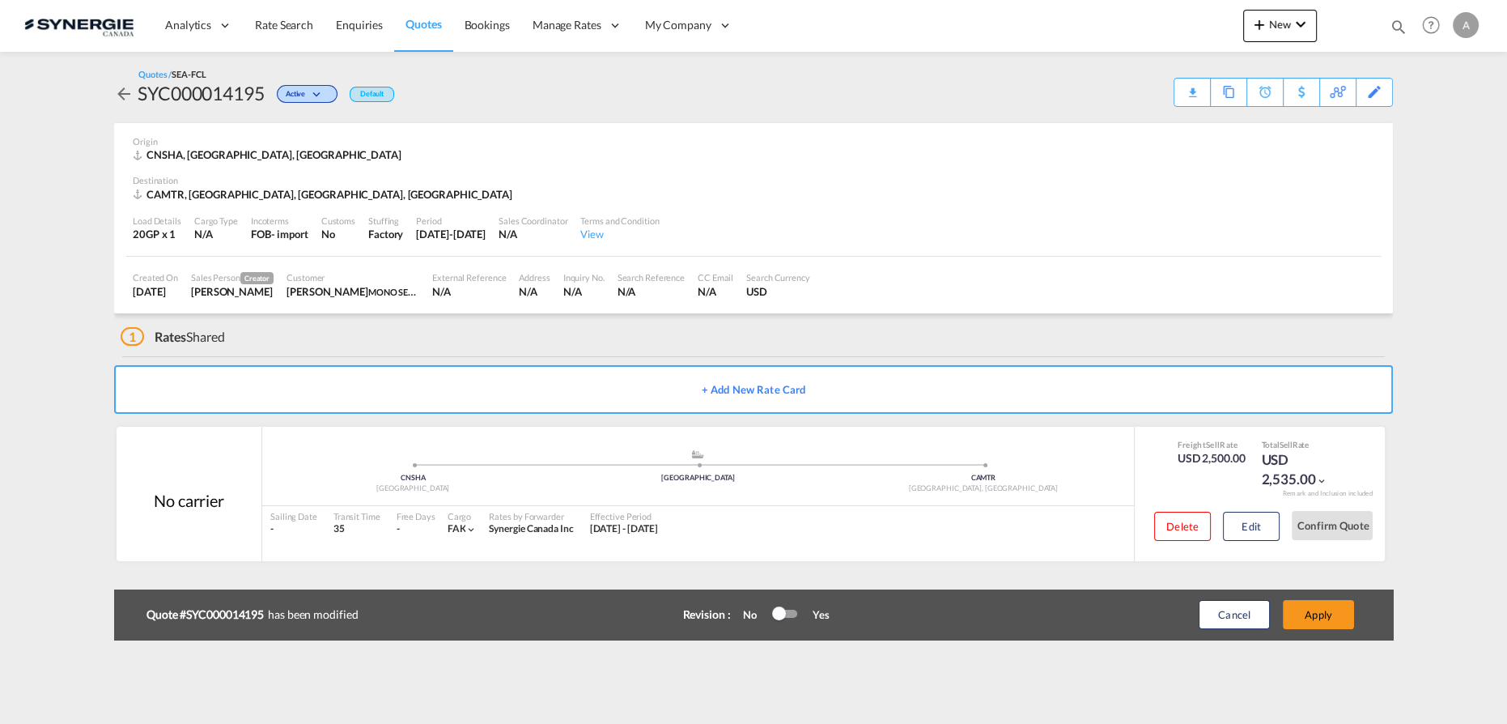
scroll to position [196, 0]
click at [1314, 623] on button "Apply" at bounding box center [1318, 614] width 71 height 29
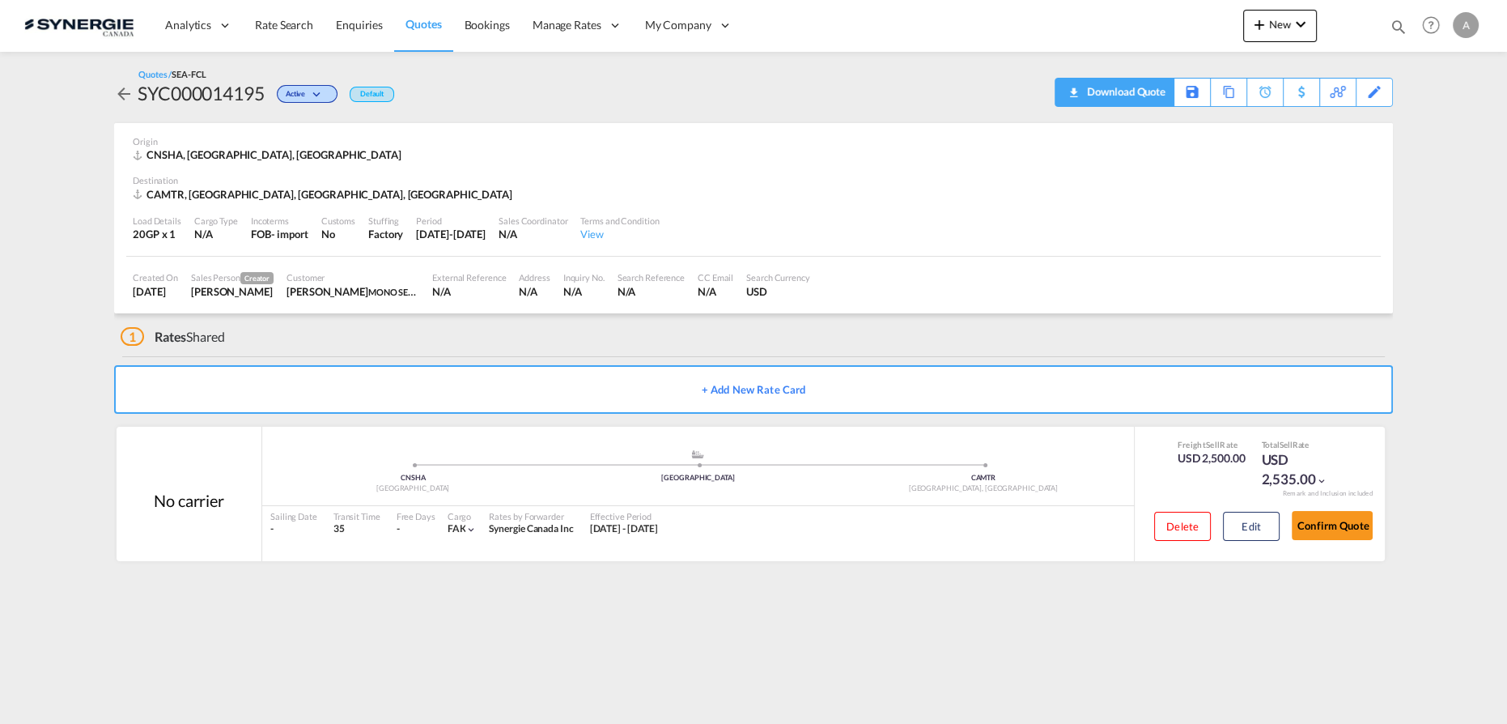
click at [1118, 94] on div "Download Quote" at bounding box center [1124, 92] width 83 height 26
click at [1242, 530] on button "Edit" at bounding box center [1251, 525] width 57 height 29
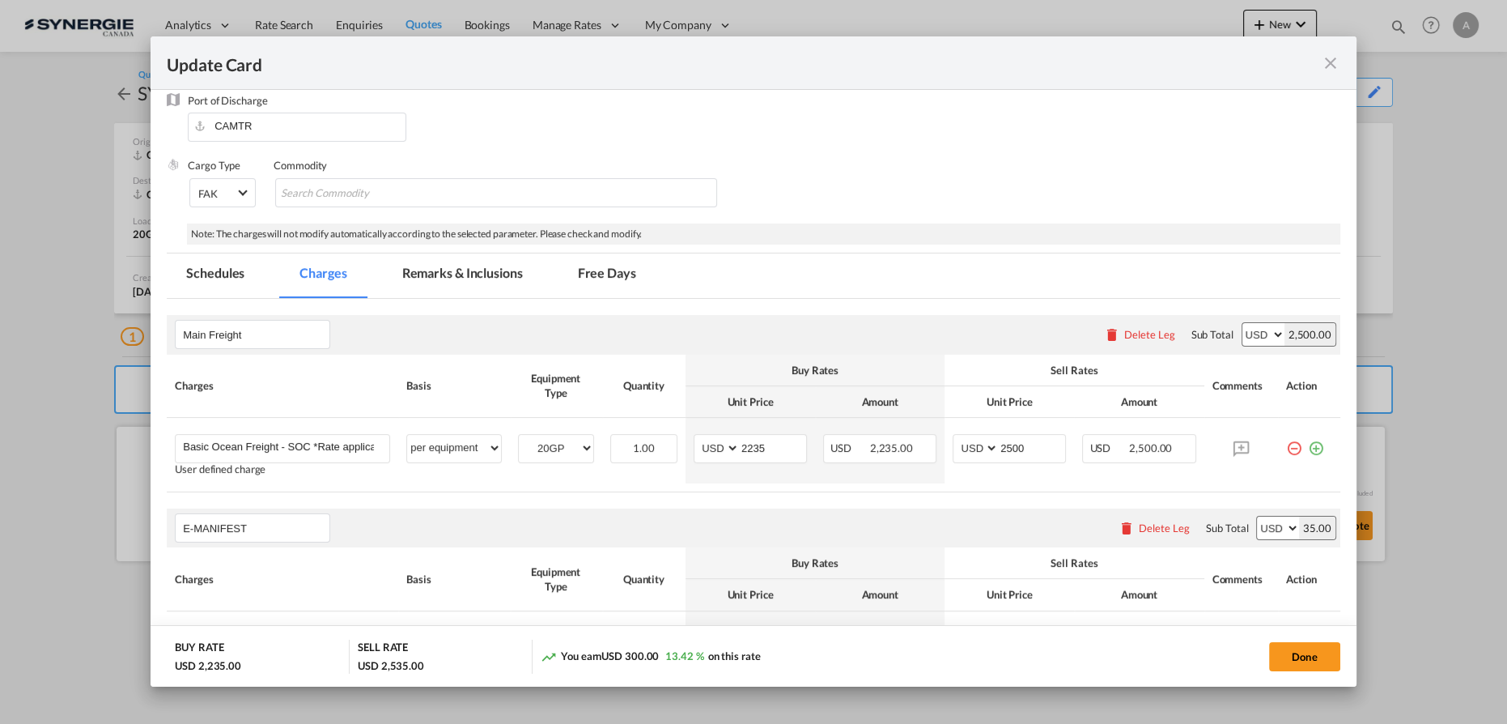
scroll to position [294, 0]
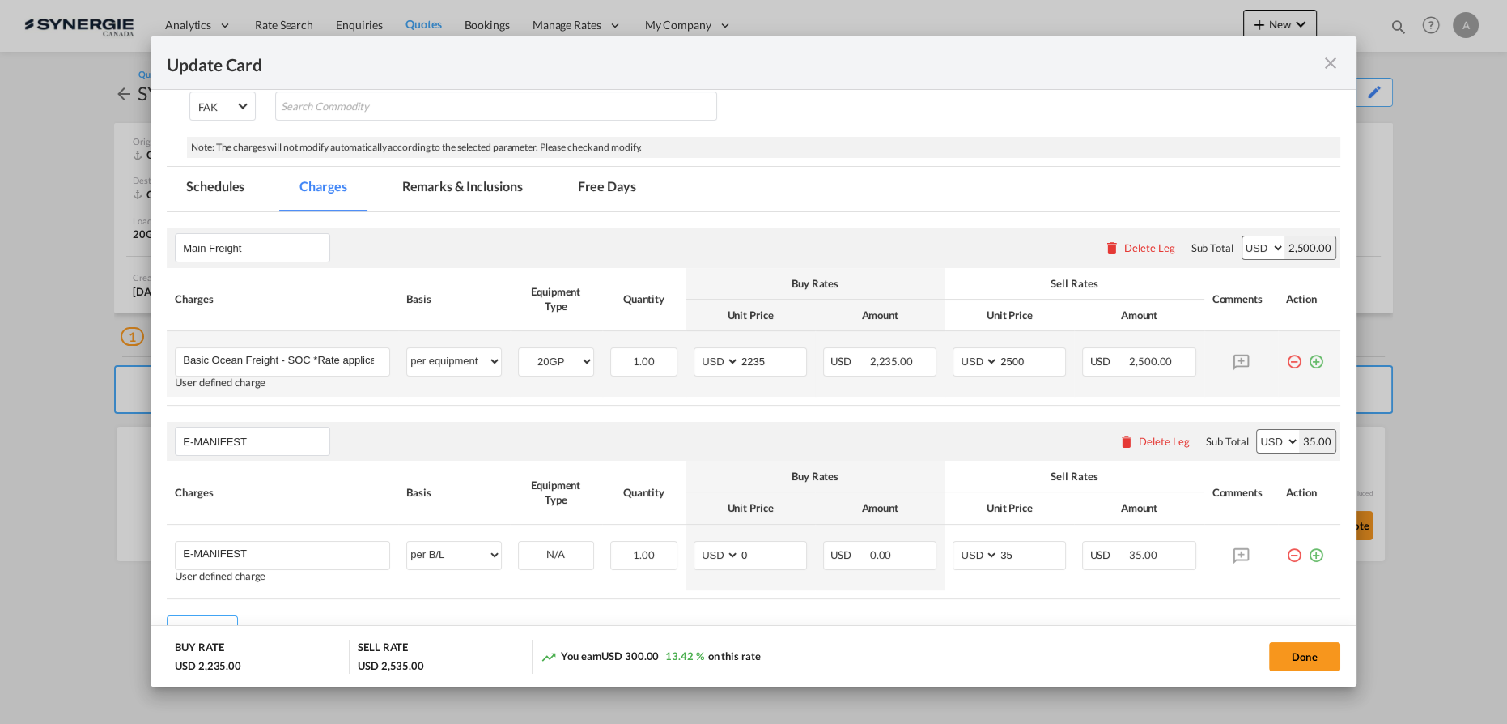
click at [552, 394] on td "20GP Please Select Already exists" at bounding box center [556, 364] width 92 height 66
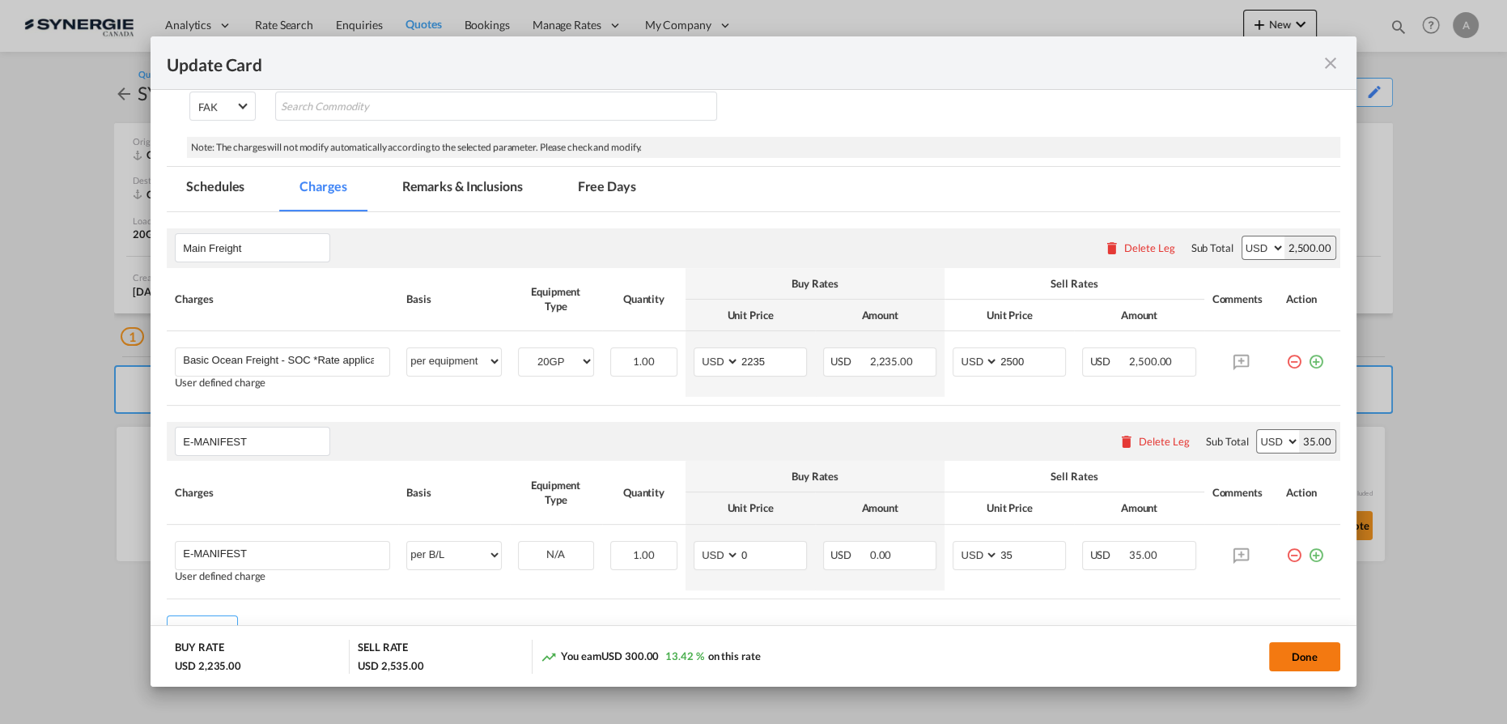
click at [1295, 652] on button "Done" at bounding box center [1304, 656] width 71 height 29
type input "18 Aug 2024"
type input "30 Aug 2025"
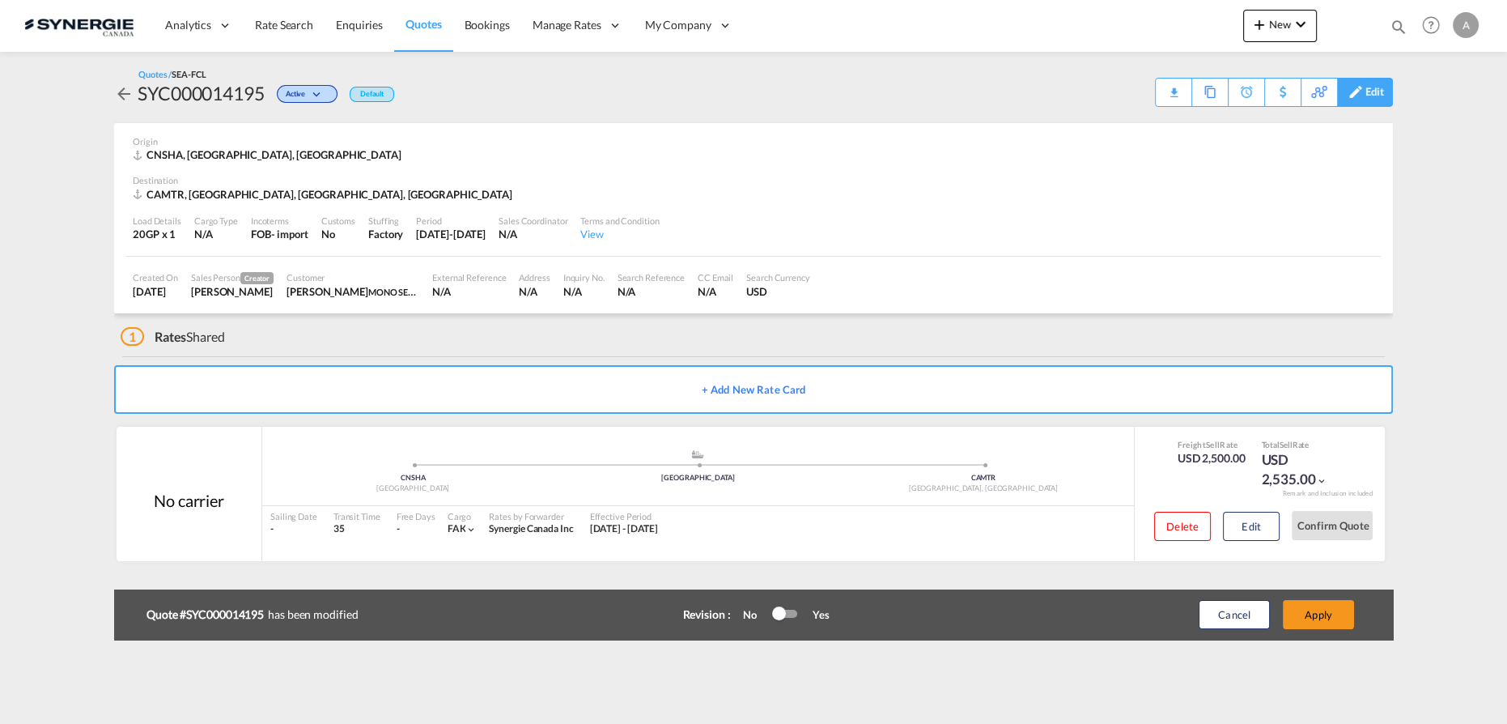
click at [1388, 90] on div "Edit" at bounding box center [1365, 92] width 56 height 29
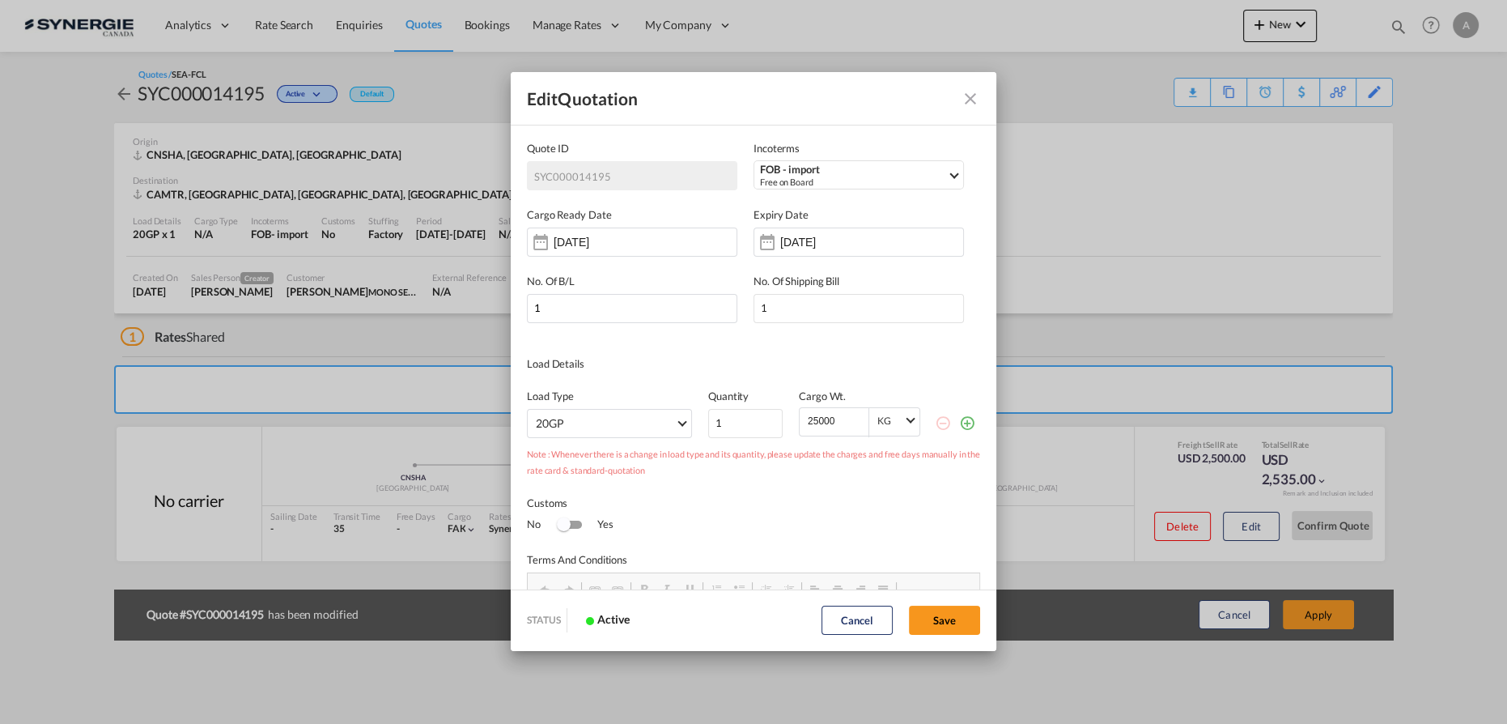
scroll to position [0, 0]
click at [588, 416] on md-select "20GP 40GP 40HC 45HC 20RE 40RE 40HR 20OT 40OT 20FR 40FR 40NR 20NR 45S 20TK 40TK …" at bounding box center [609, 423] width 165 height 29
click at [804, 517] on md-backdrop at bounding box center [753, 362] width 1507 height 724
click at [966, 100] on md-icon "Close dialog" at bounding box center [970, 98] width 19 height 19
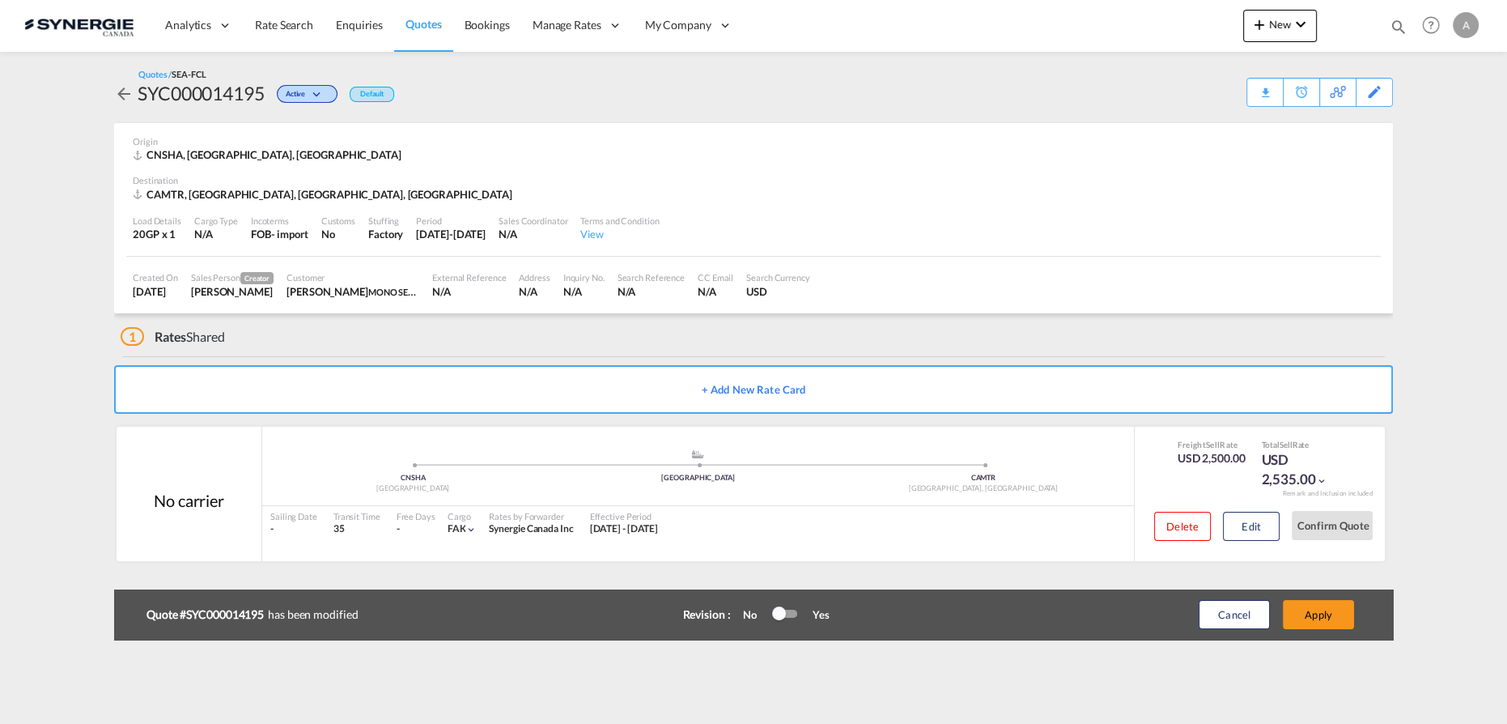
click at [1398, 25] on md-icon "icon-magnify" at bounding box center [1399, 27] width 18 height 18
drag, startPoint x: 1144, startPoint y: 27, endPoint x: 1141, endPoint y: 39, distance: 12.6
click at [1144, 27] on select "Bookings Quotes Enquiries" at bounding box center [1140, 26] width 77 height 29
select select "Quotes"
click at [1102, 12] on select "Bookings Quotes Enquiries" at bounding box center [1140, 26] width 77 height 29
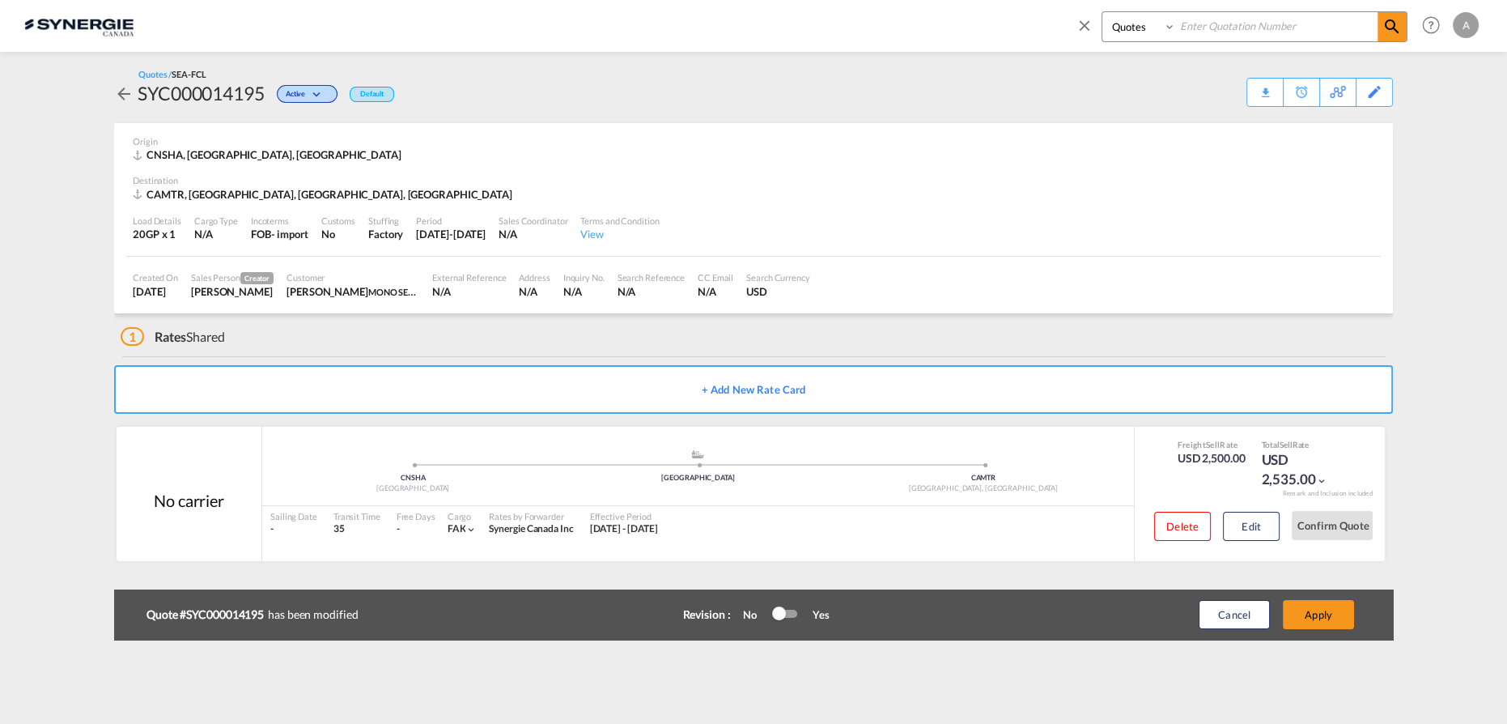
click at [1199, 25] on input at bounding box center [1277, 26] width 202 height 28
type input "13973"
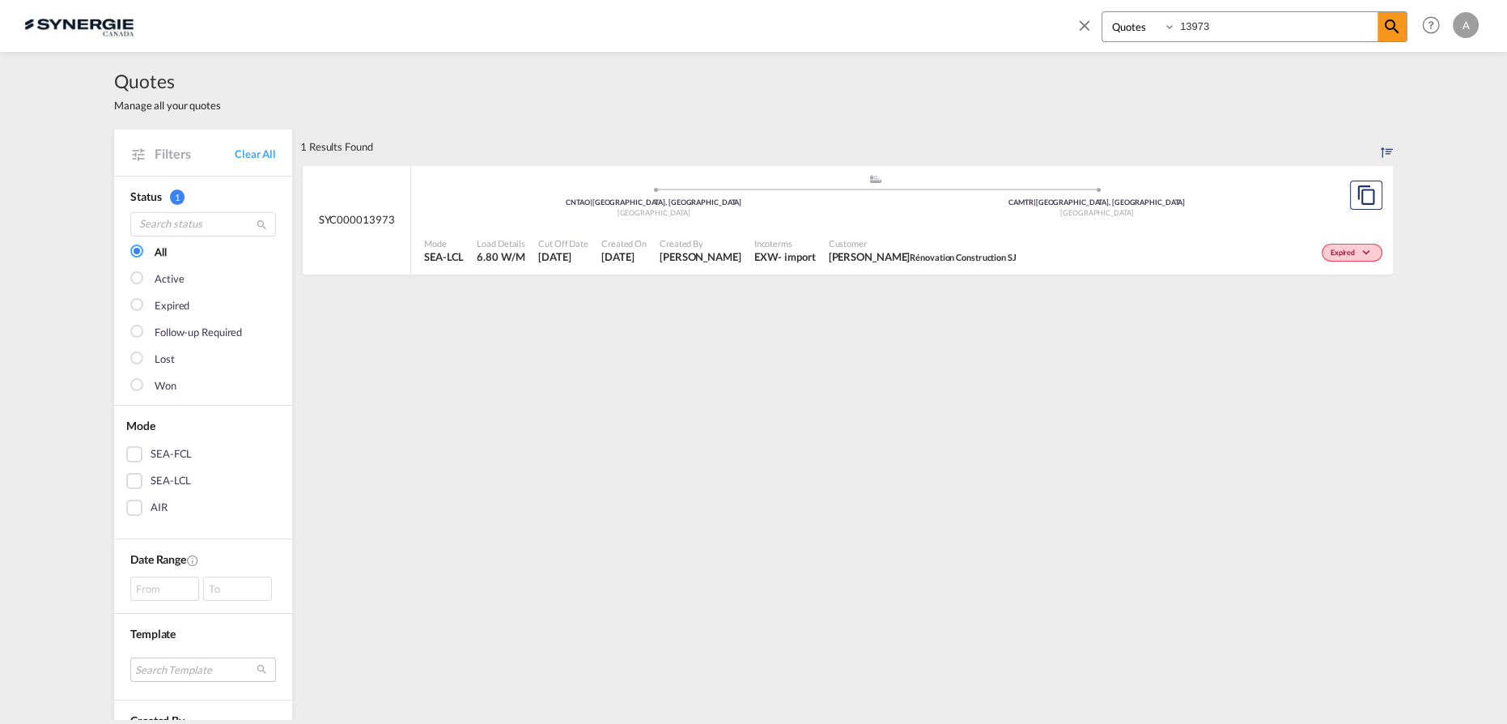
click at [813, 227] on div "Mode SEA-LCL Load Details 6.80 W/M Cut Off Date 11 Aug 2025 Created On 11 Aug 2…" at bounding box center [902, 251] width 982 height 49
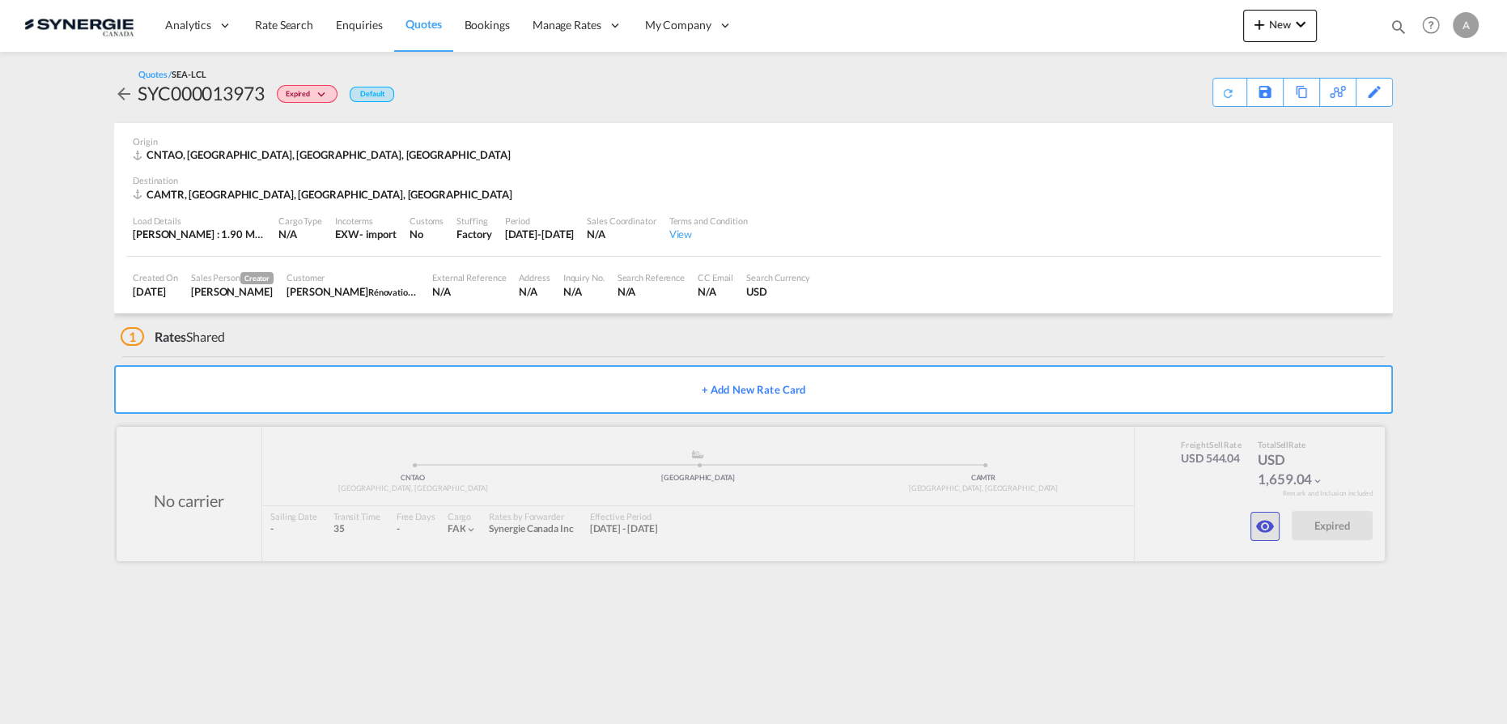
click at [1271, 524] on md-icon "icon-eye" at bounding box center [1264, 525] width 19 height 19
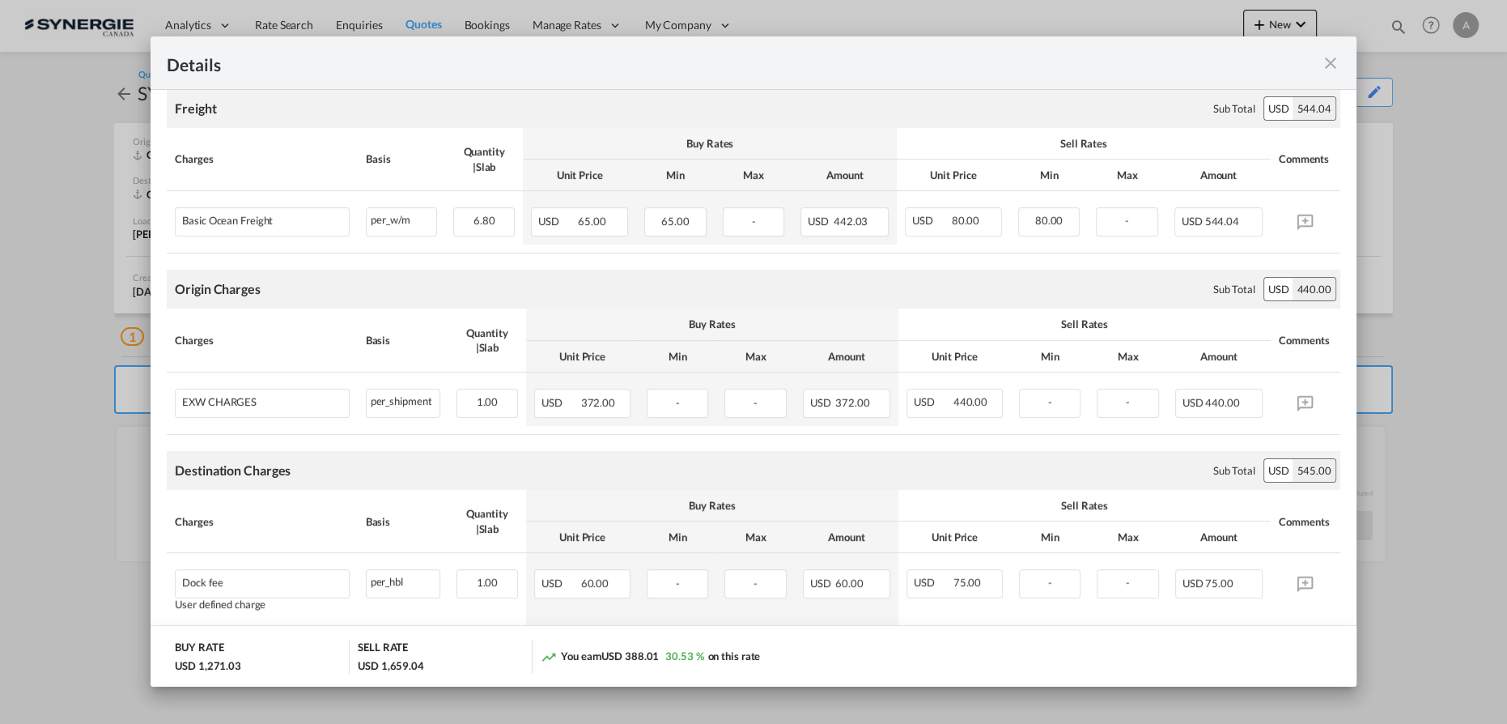
scroll to position [367, 0]
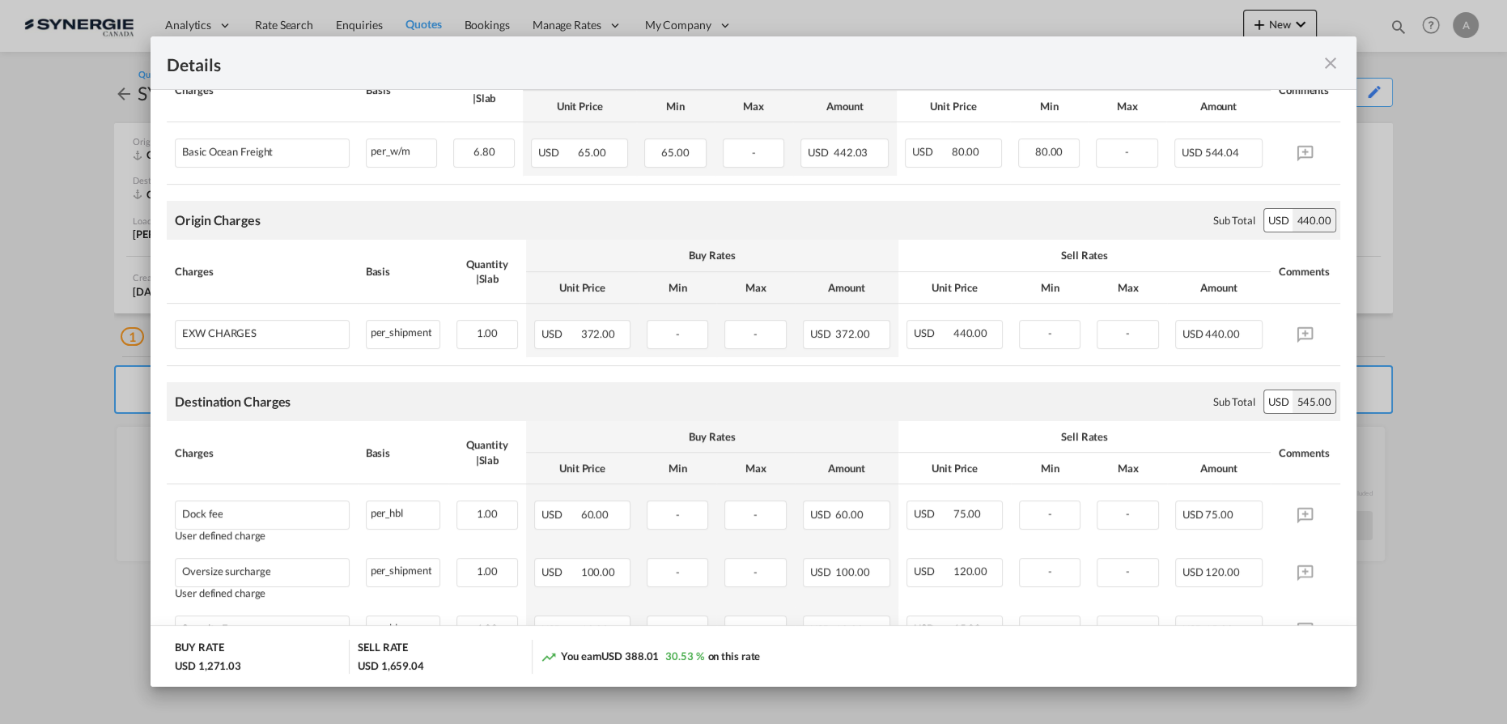
click at [1328, 69] on md-icon "icon-close fg-AAA8AD m-0 cursor" at bounding box center [1330, 62] width 19 height 19
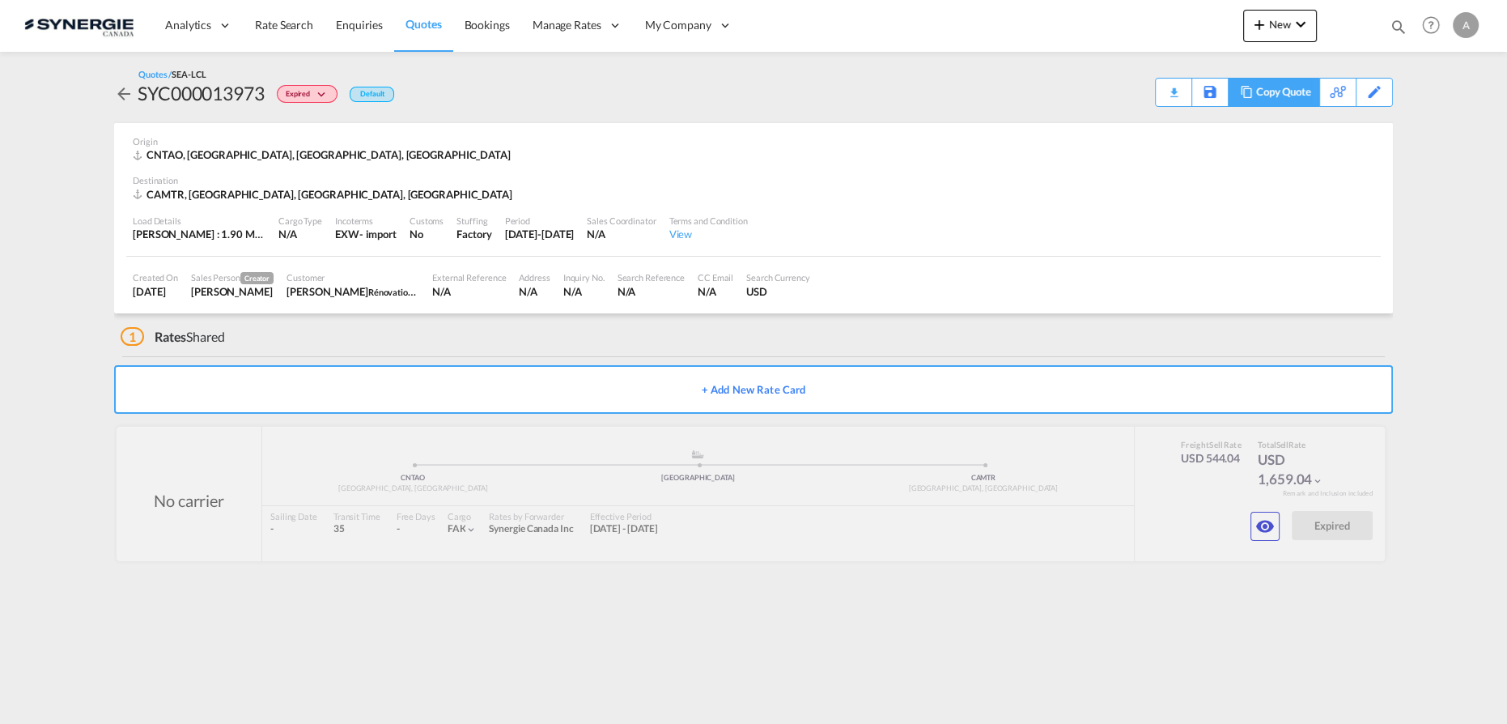
click at [1288, 93] on div "Copy Quote" at bounding box center [1283, 93] width 55 height 28
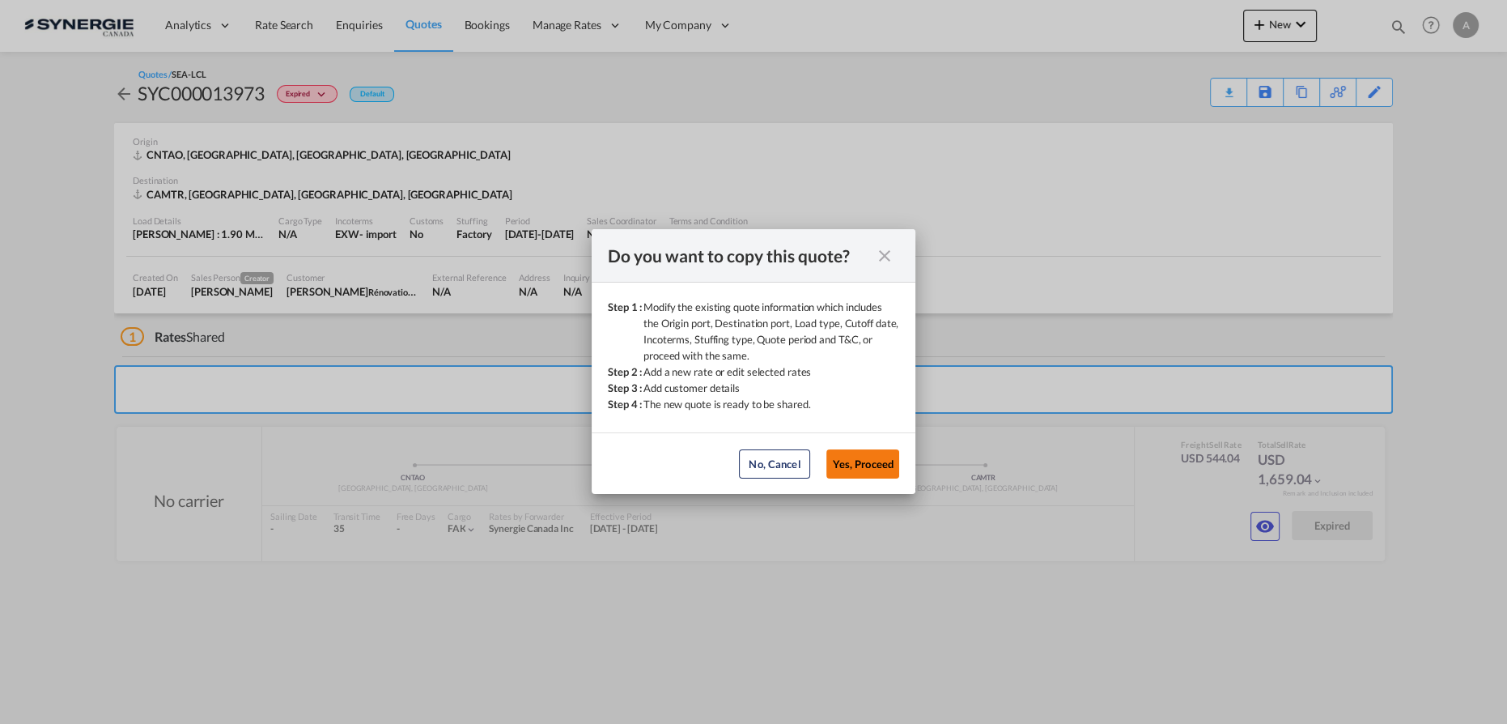
click at [881, 461] on button "Yes, Proceed" at bounding box center [862, 463] width 73 height 29
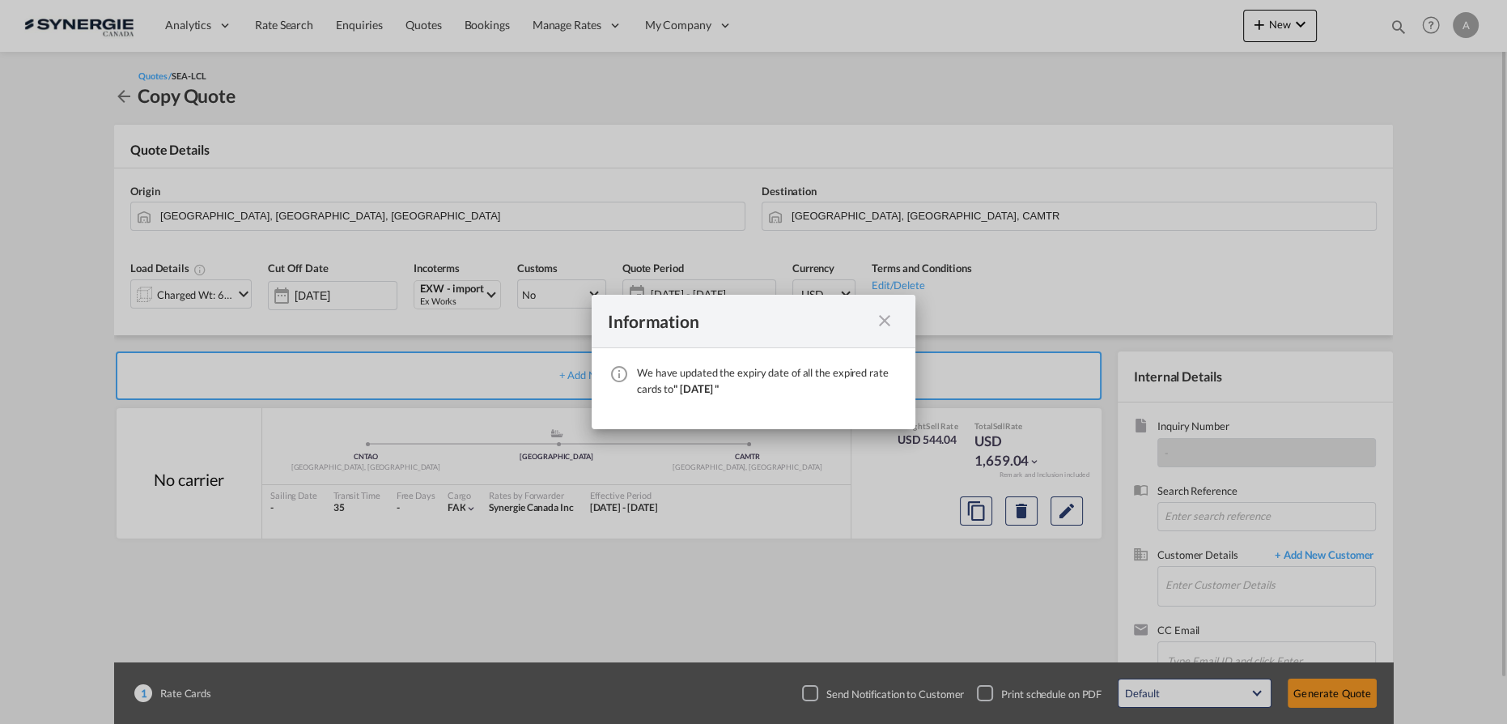
drag, startPoint x: 879, startPoint y: 322, endPoint x: 714, endPoint y: 307, distance: 165.8
click at [879, 322] on md-icon "icon-close fg-AAA8AD cursor" at bounding box center [884, 320] width 19 height 19
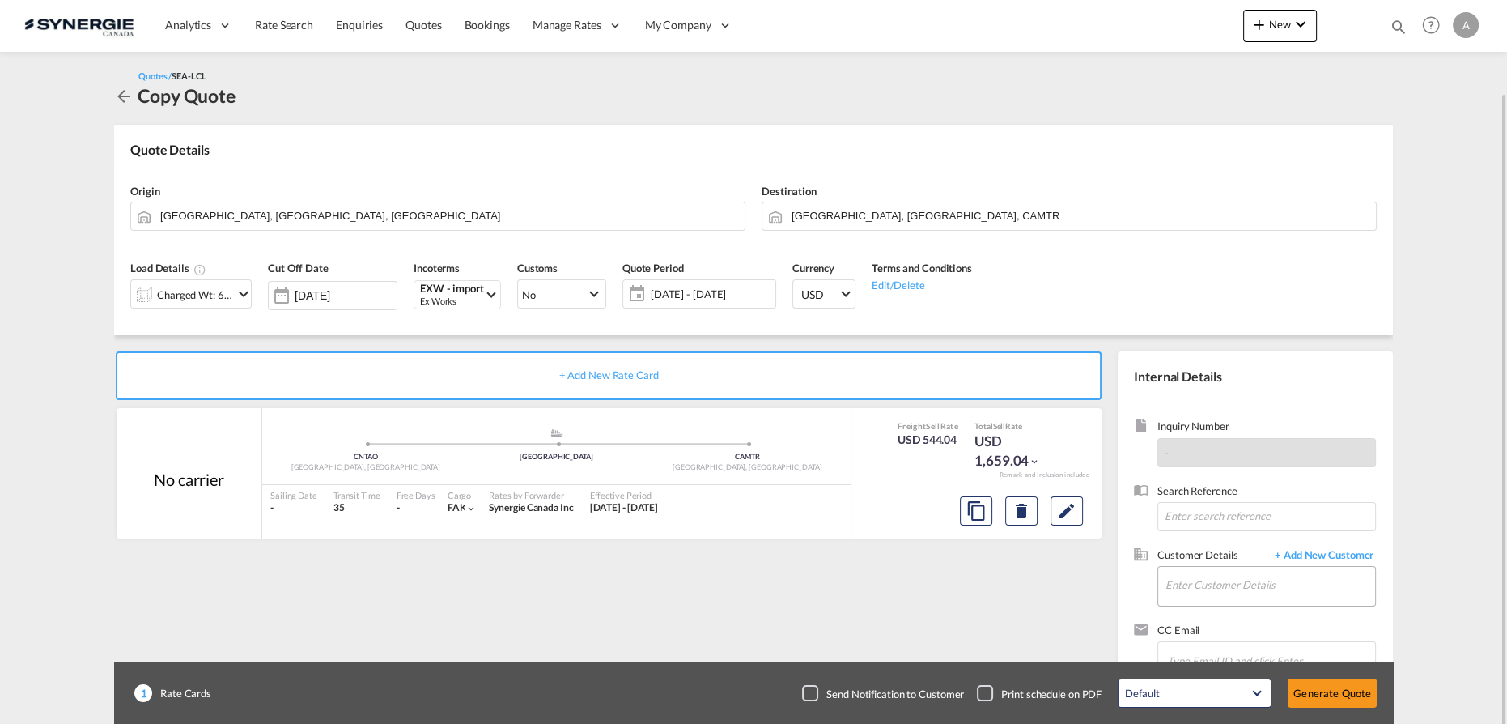
scroll to position [47, 0]
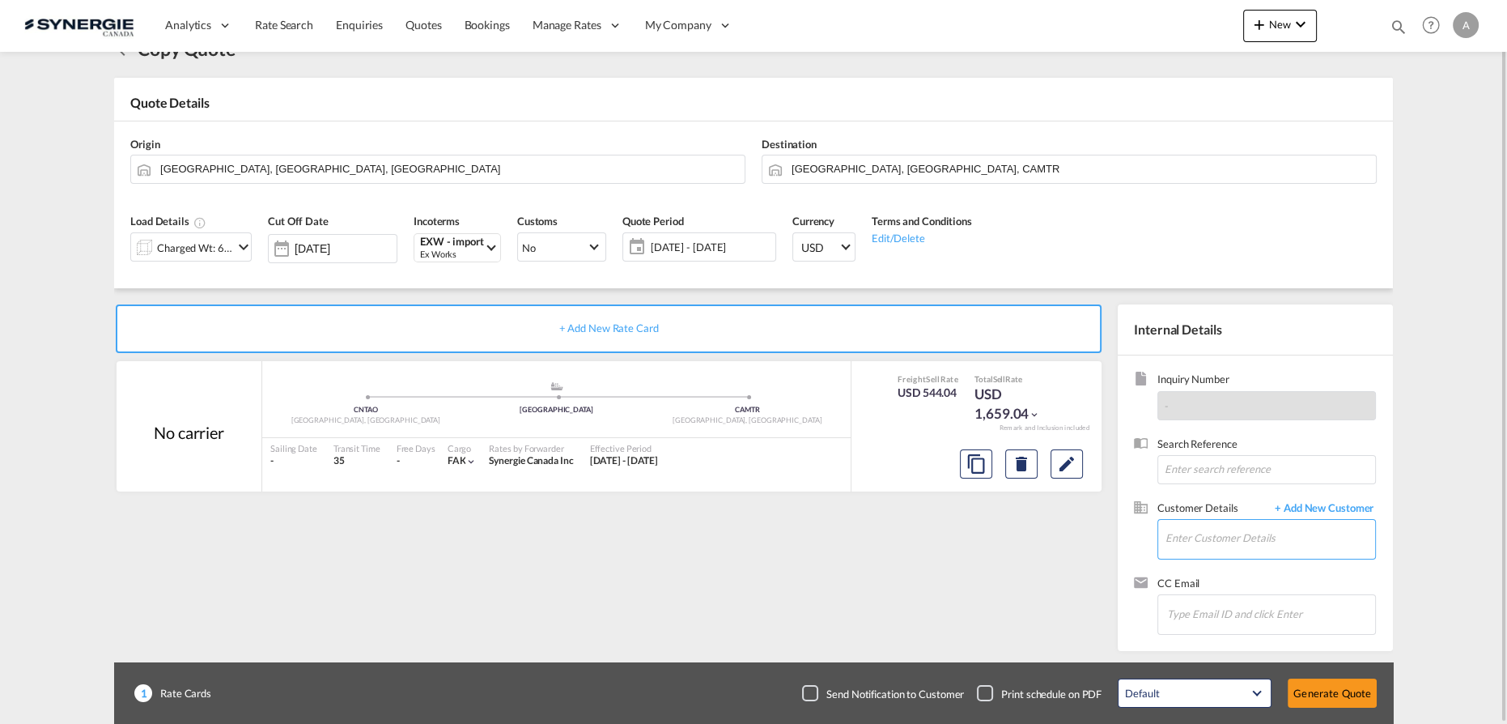
click at [1237, 541] on input "Enter Customer Details" at bounding box center [1270, 538] width 210 height 36
click at [1220, 542] on input "Enter Customer Details" at bounding box center [1270, 538] width 210 height 36
click at [1239, 479] on div "JULIE BERGERON construction.sj @outlook.com | Rénovation Construction SJ" at bounding box center [1270, 496] width 211 height 44
type input "Rénovation Construction SJ, JULIE BERGERON, construction.sj@outlook.com"
click at [689, 236] on span "20 Aug - 19 Sep 2025" at bounding box center [711, 247] width 129 height 23
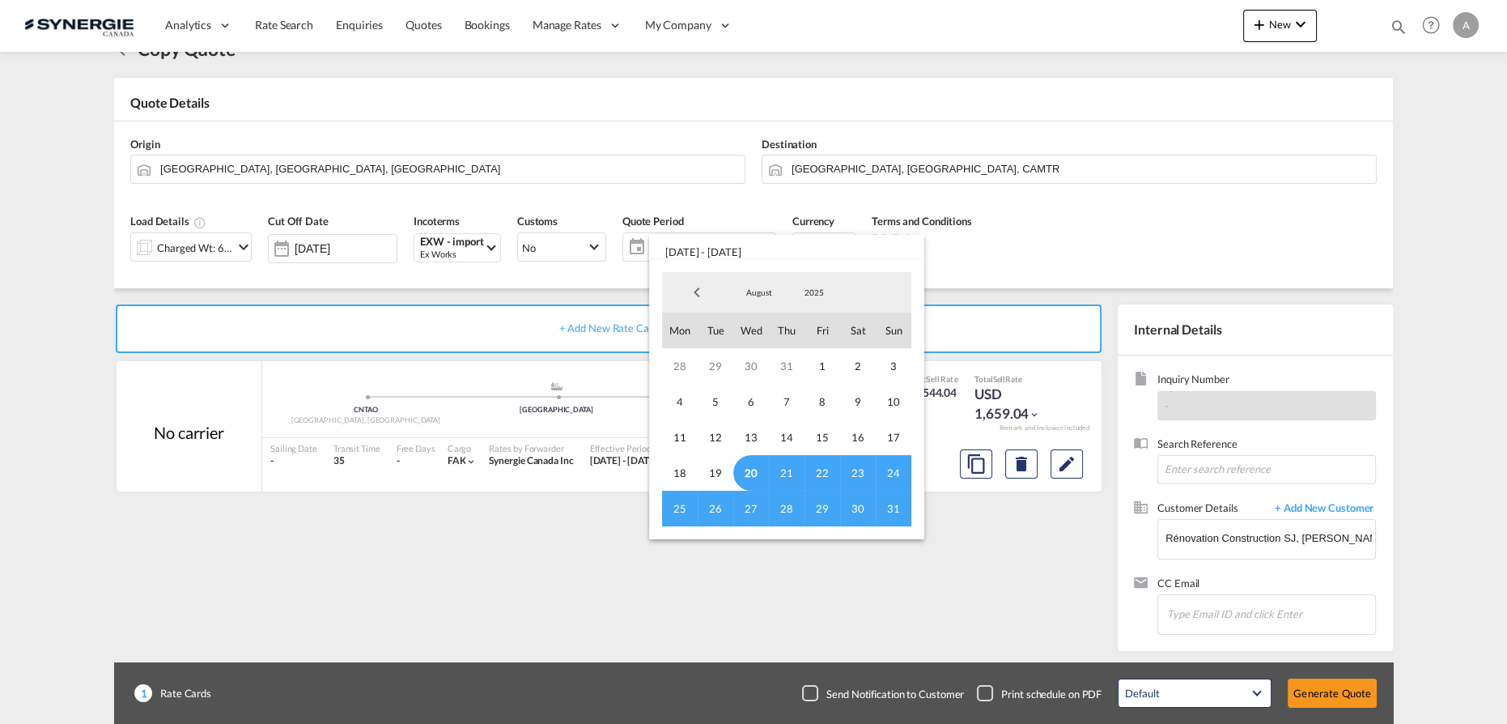
click at [741, 464] on span "20" at bounding box center [751, 473] width 36 height 36
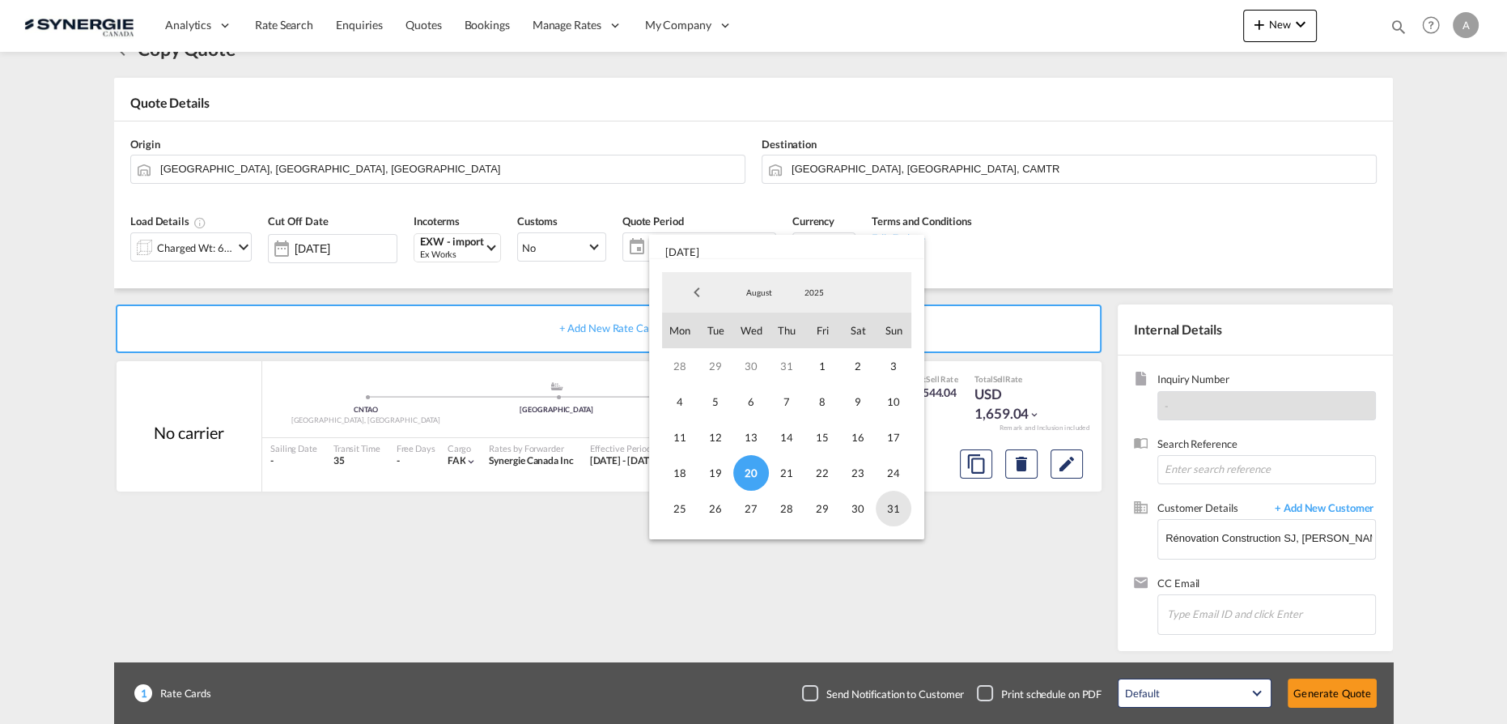
click at [902, 511] on span "31" at bounding box center [894, 508] width 36 height 36
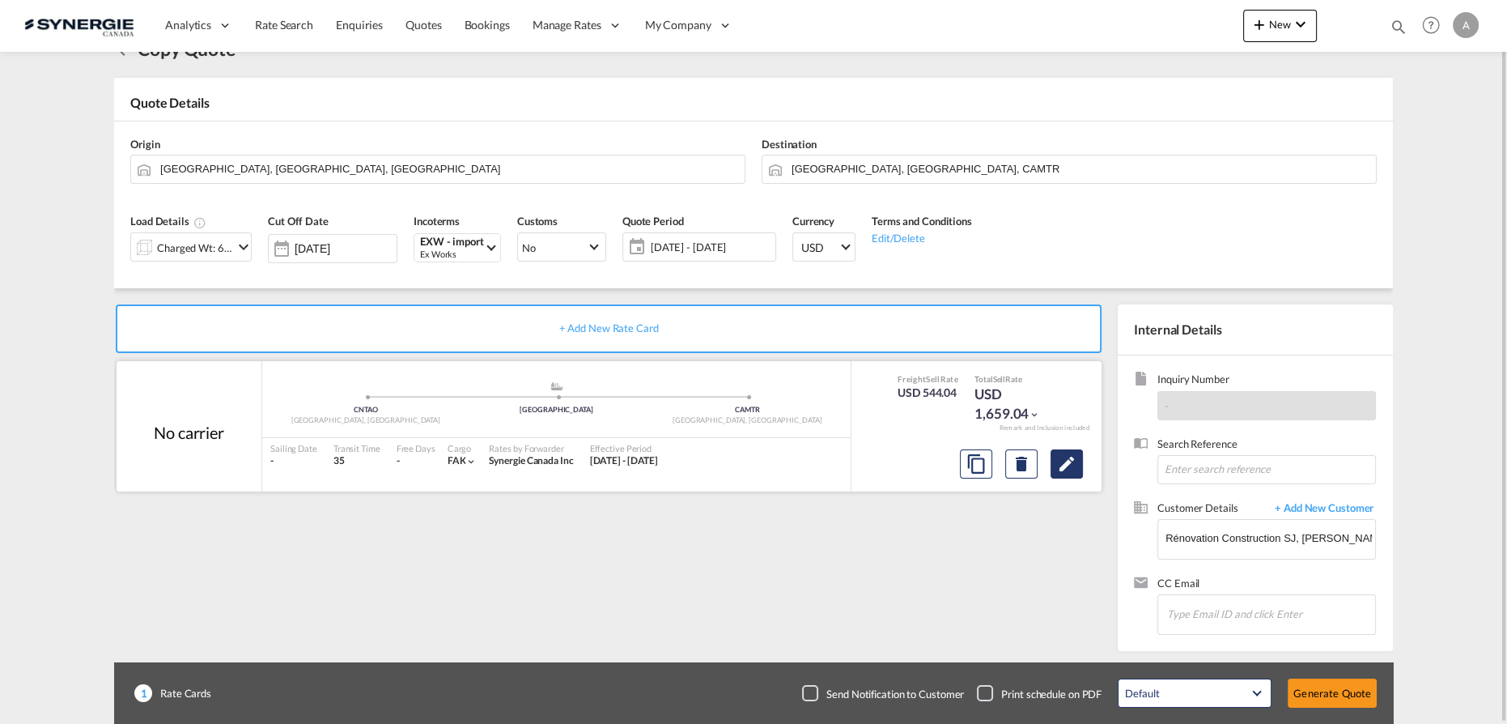
click at [1074, 474] on button "Edit" at bounding box center [1067, 463] width 32 height 29
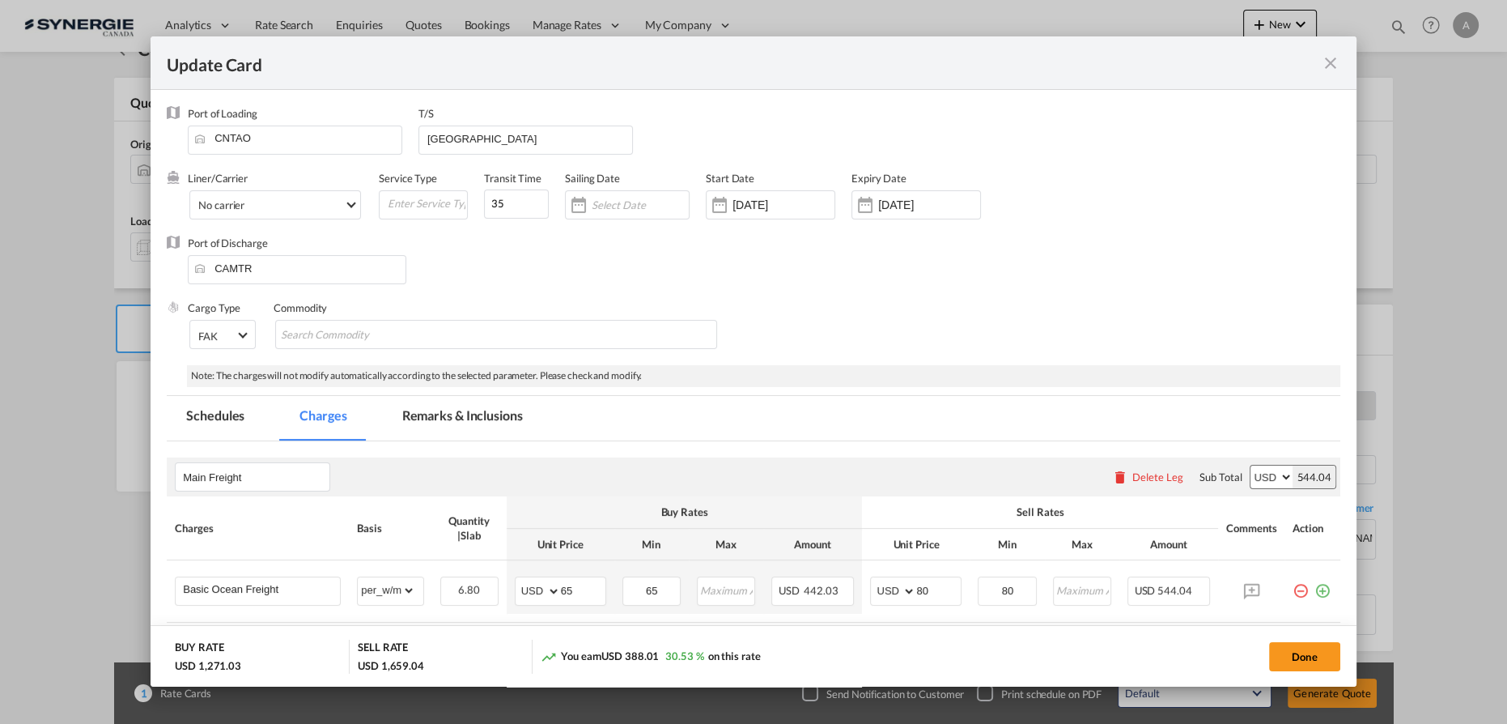
click at [767, 203] on input "11 Aug 2025" at bounding box center [783, 204] width 102 height 13
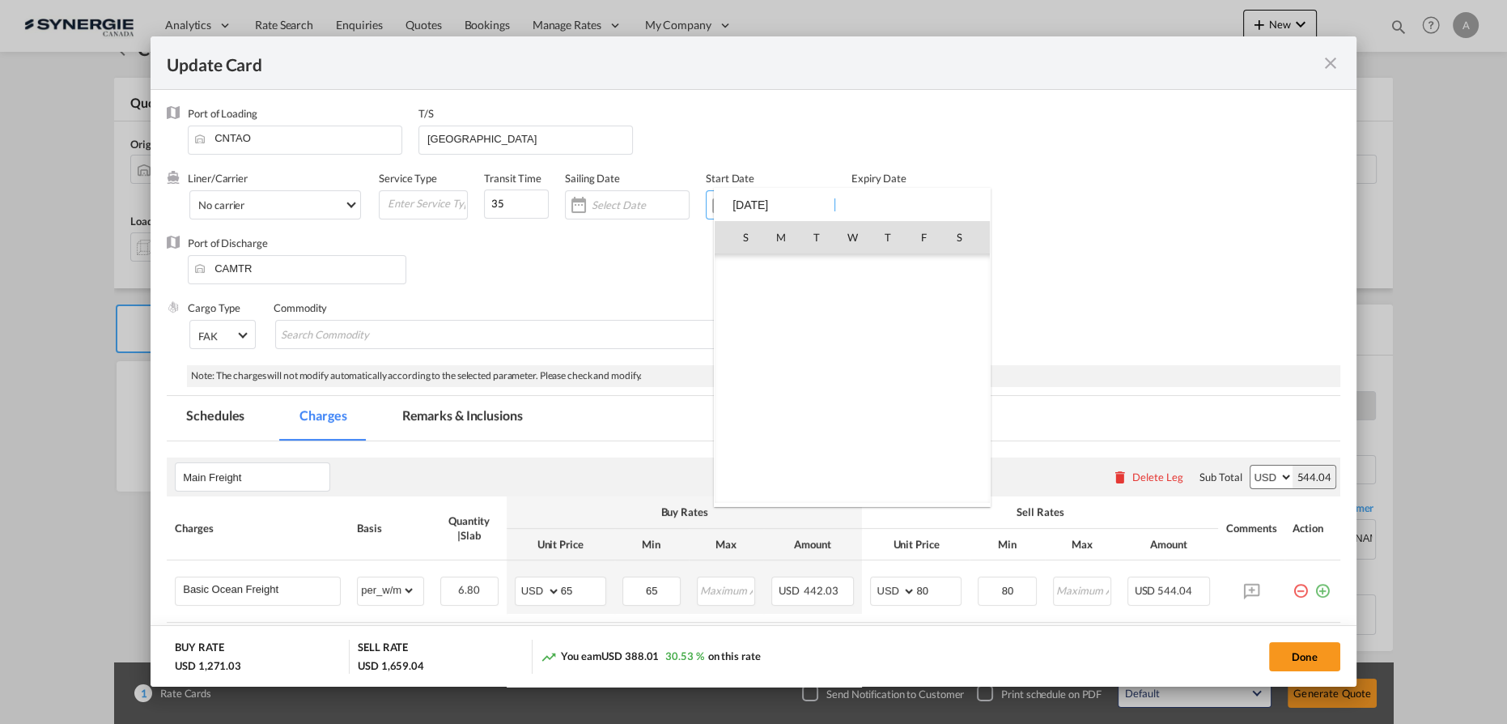
scroll to position [374684, 0]
click at [859, 375] on span "20" at bounding box center [852, 380] width 34 height 34
type input "[DATE]"
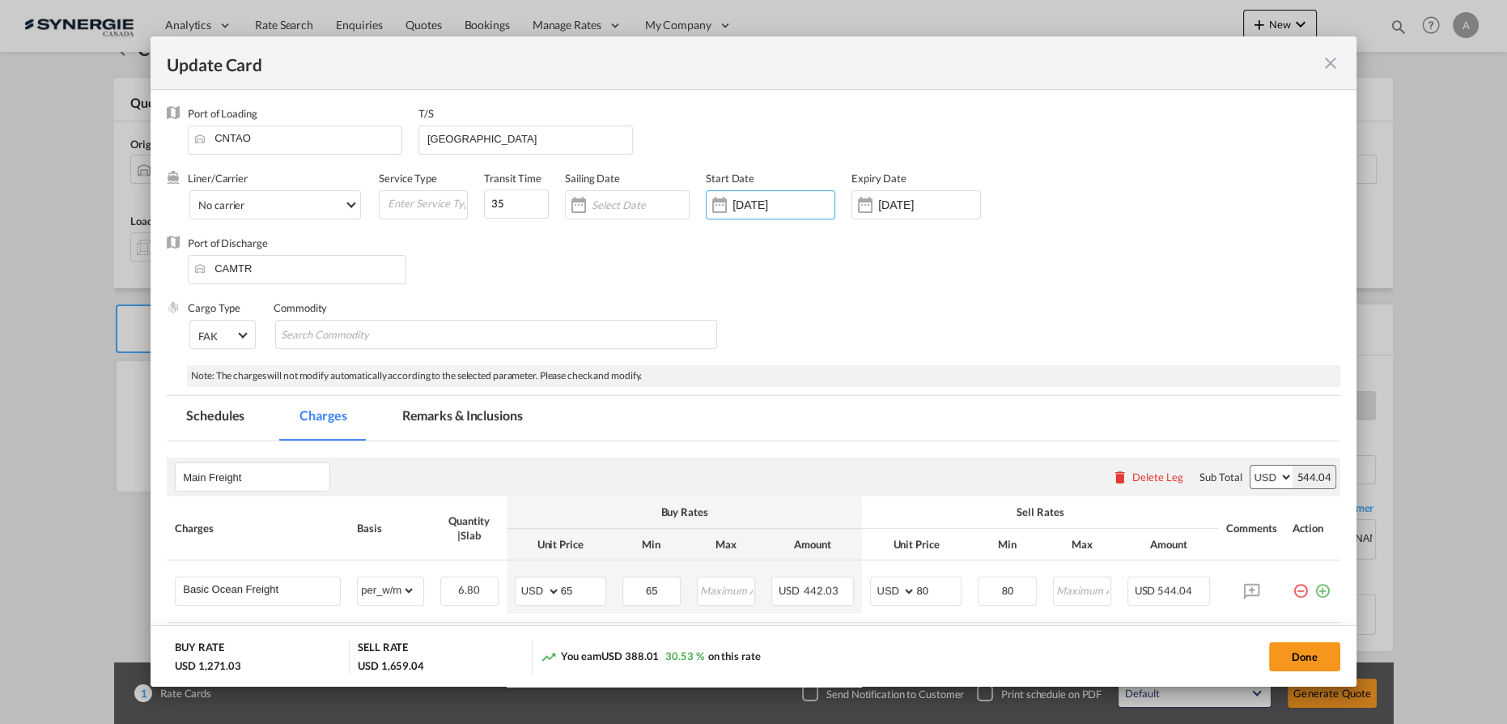
drag, startPoint x: 936, startPoint y: 203, endPoint x: 940, endPoint y: 222, distance: 19.0
click at [936, 203] on input "19 Sep 2025" at bounding box center [929, 204] width 102 height 13
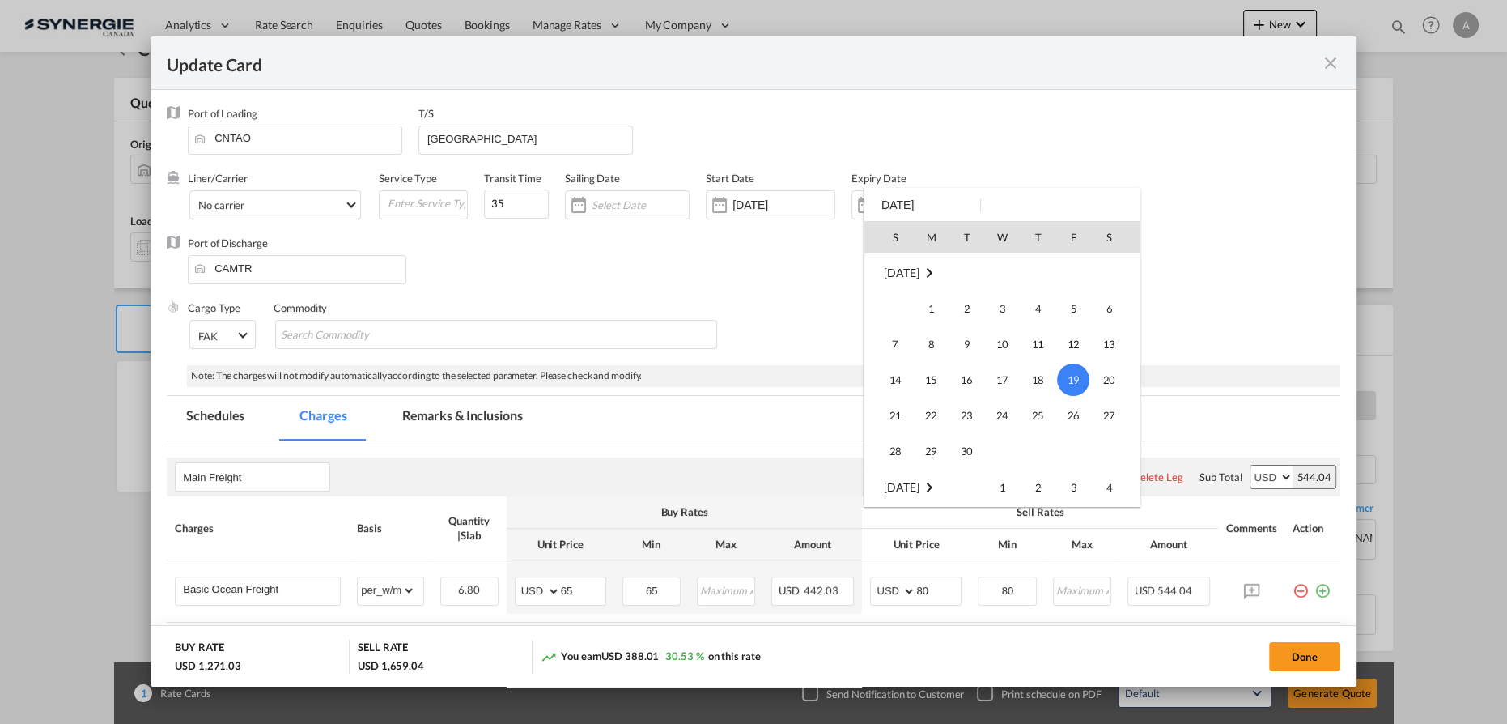
scroll to position [140, 0]
click at [895, 312] on span "31" at bounding box center [895, 310] width 32 height 32
type input "31 Aug 2025"
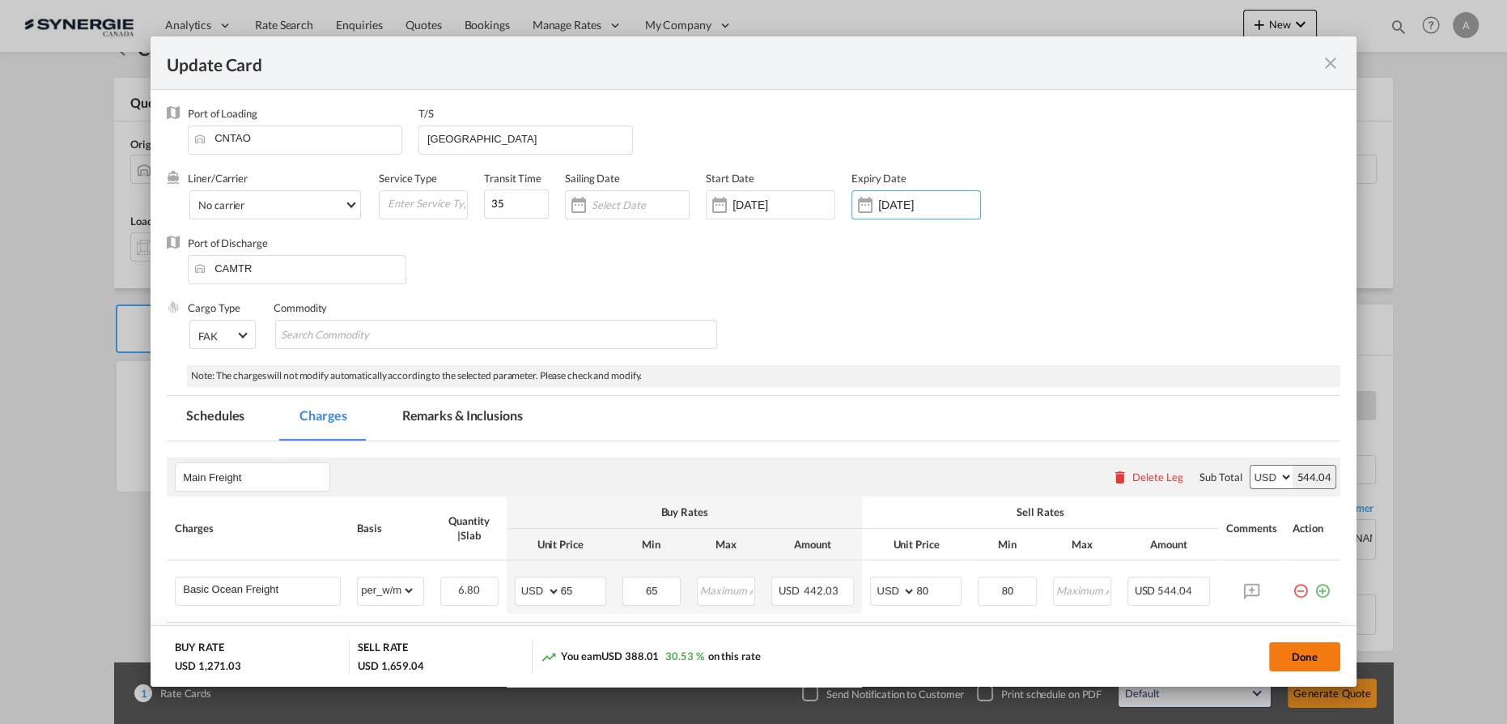
click at [1321, 660] on button "Done" at bounding box center [1304, 656] width 71 height 29
type input "19 Aug 2025"
type input "30 Aug 2025"
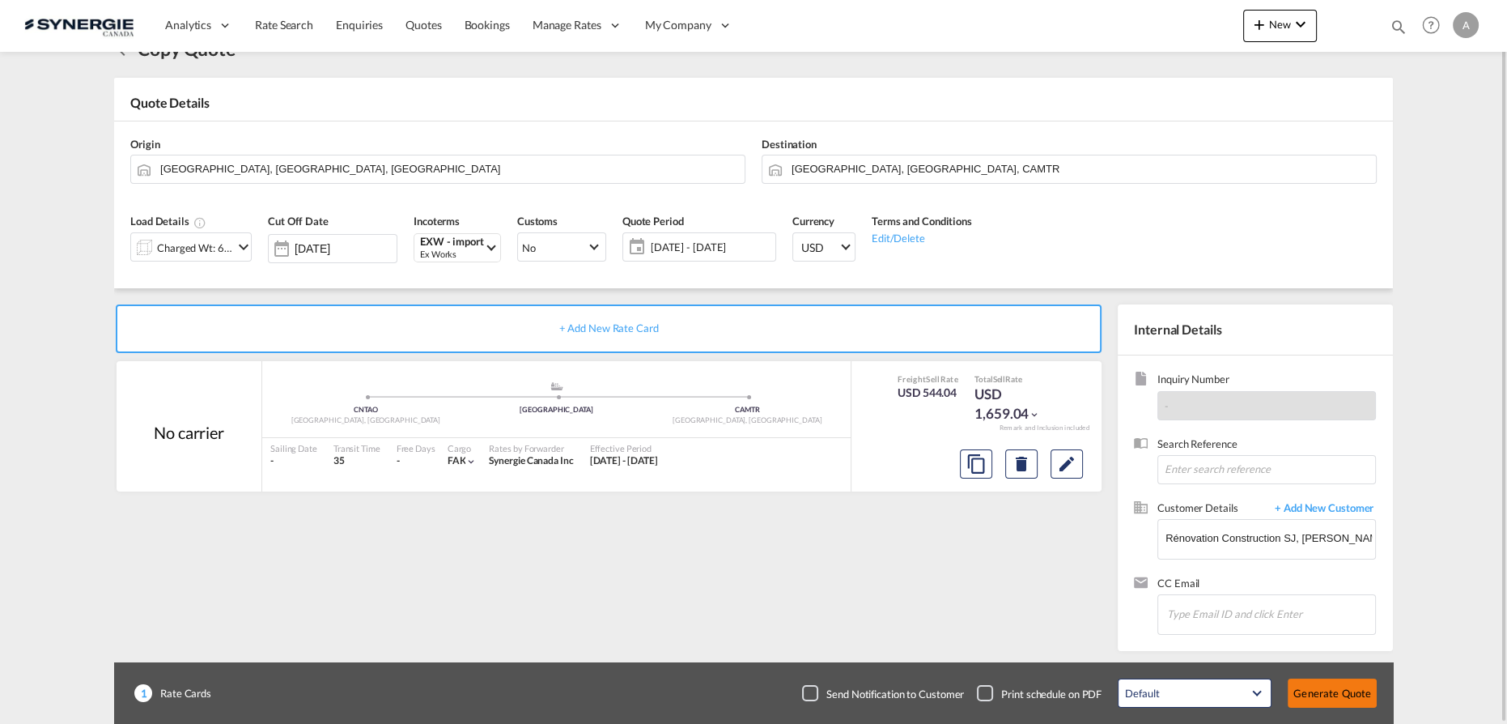
click at [1348, 691] on button "Generate Quote" at bounding box center [1332, 692] width 89 height 29
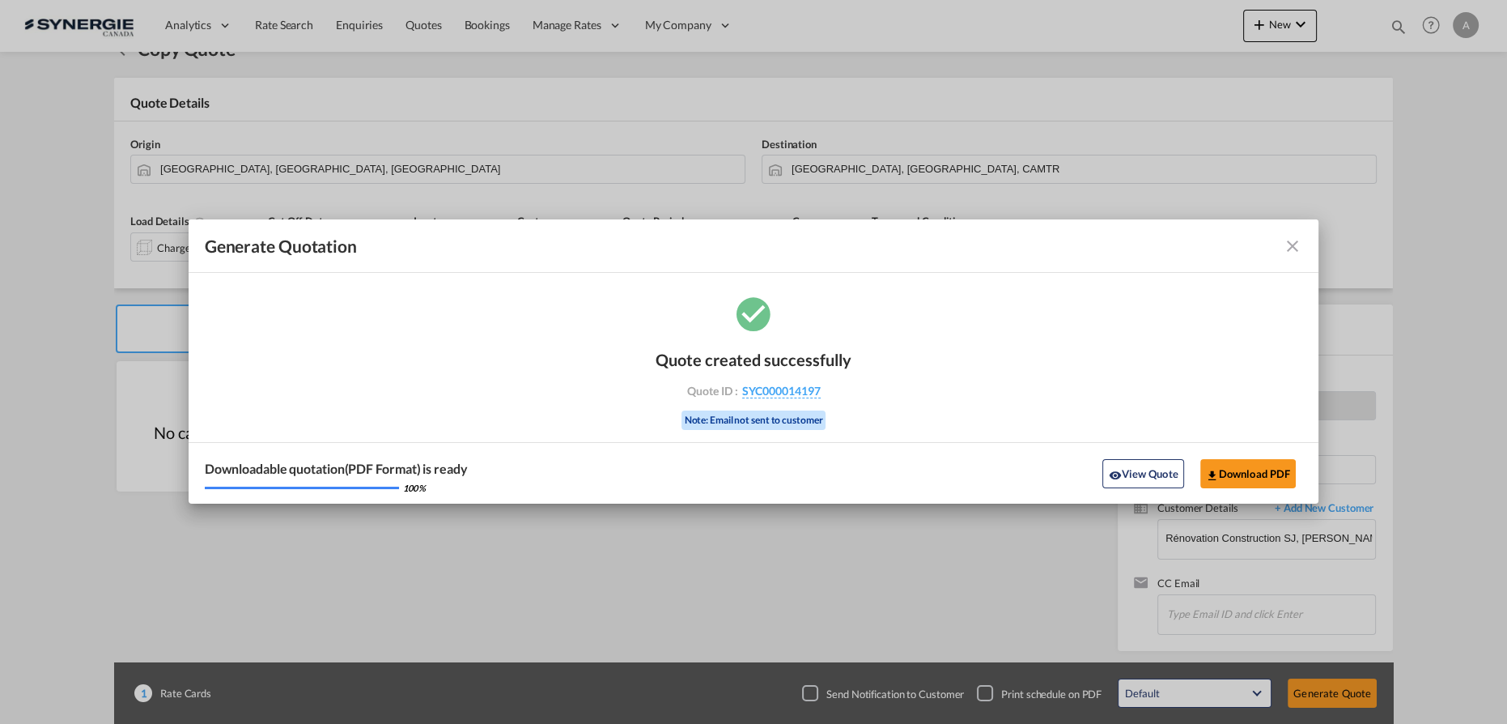
click at [1143, 474] on button "View Quote" at bounding box center [1142, 473] width 81 height 29
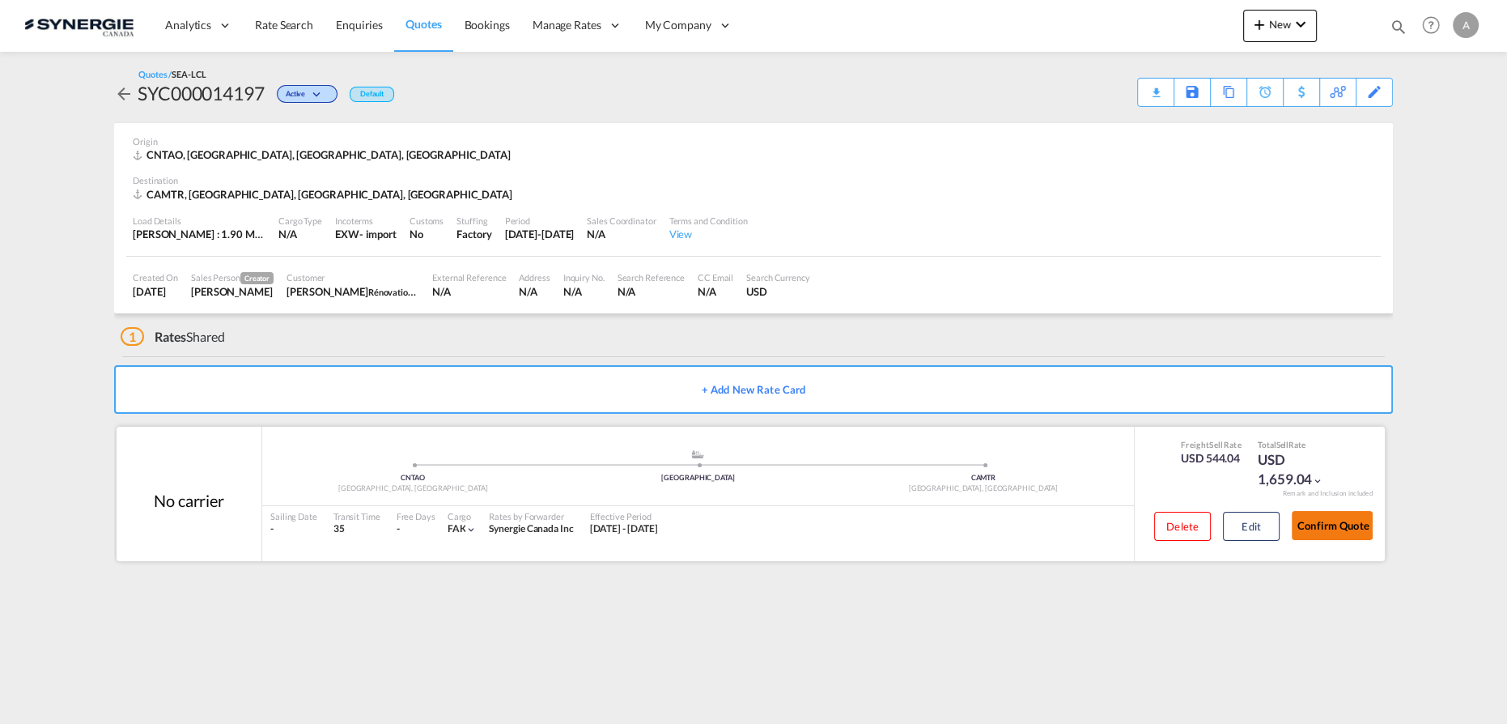
click at [1309, 519] on button "Confirm Quote" at bounding box center [1332, 525] width 81 height 29
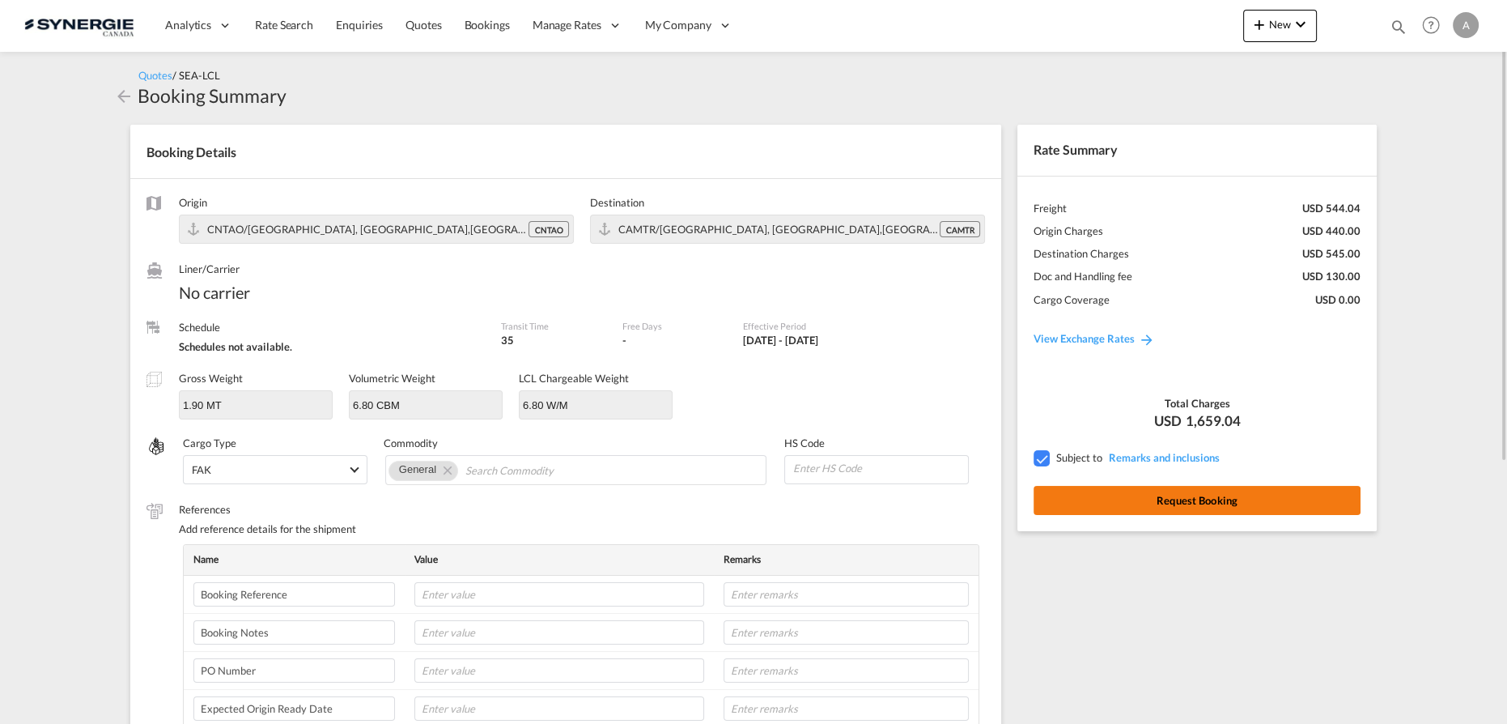
click at [1162, 498] on button "Request Booking" at bounding box center [1197, 500] width 327 height 29
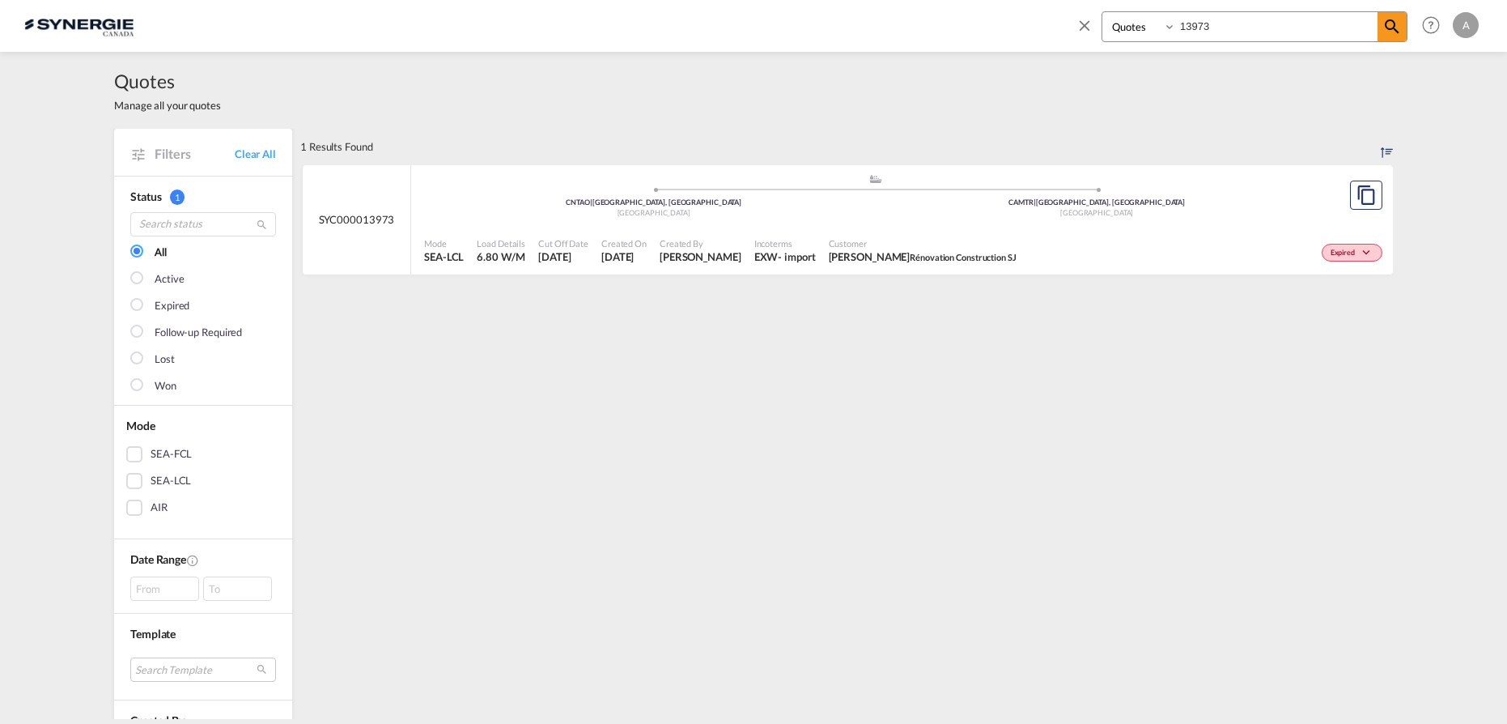
select select "Quotes"
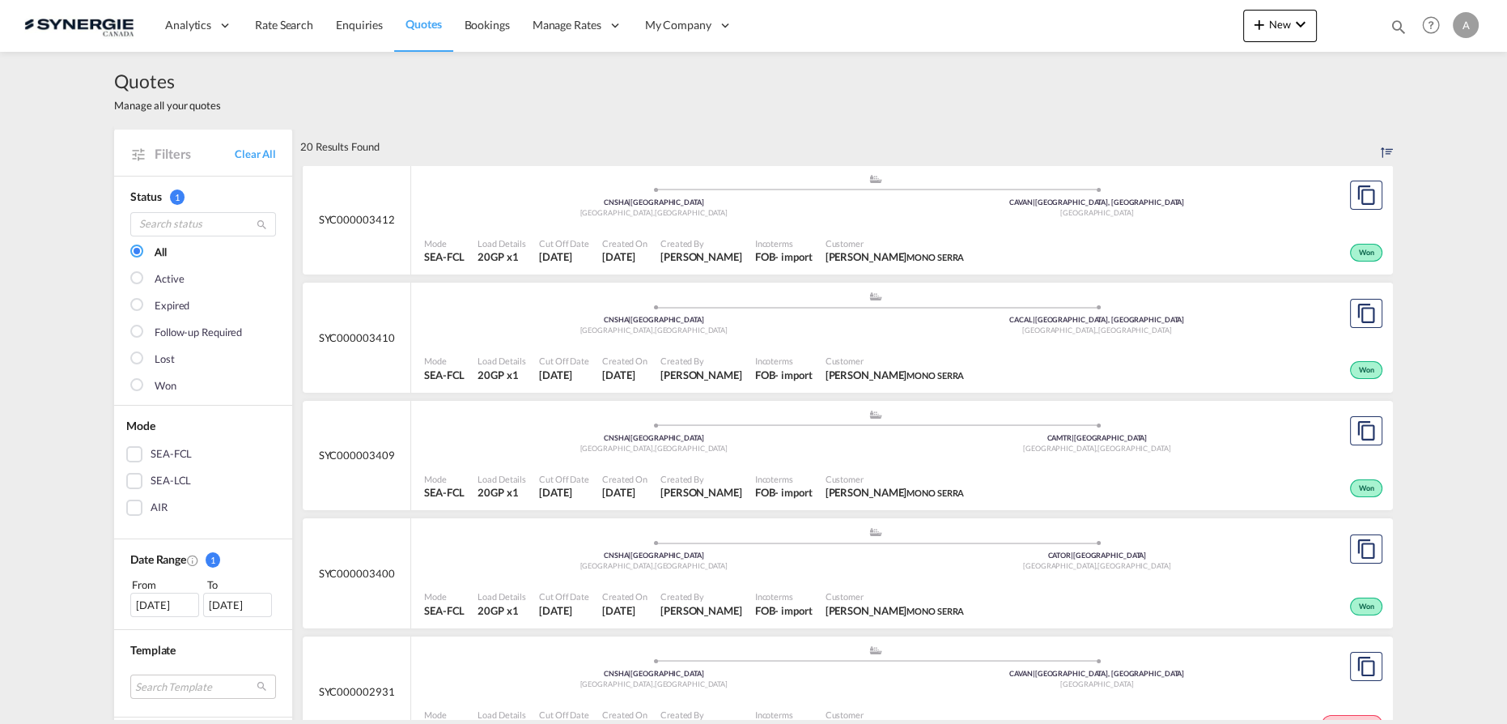
drag, startPoint x: 1396, startPoint y: 24, endPoint x: 1352, endPoint y: 31, distance: 44.2
click at [1397, 24] on md-icon "icon-magnify" at bounding box center [1399, 27] width 18 height 18
click at [1120, 30] on select "Bookings Quotes Enquiries" at bounding box center [1140, 26] width 77 height 29
select select "Quotes"
click at [1102, 12] on select "Bookings Quotes Enquiries" at bounding box center [1140, 26] width 77 height 29
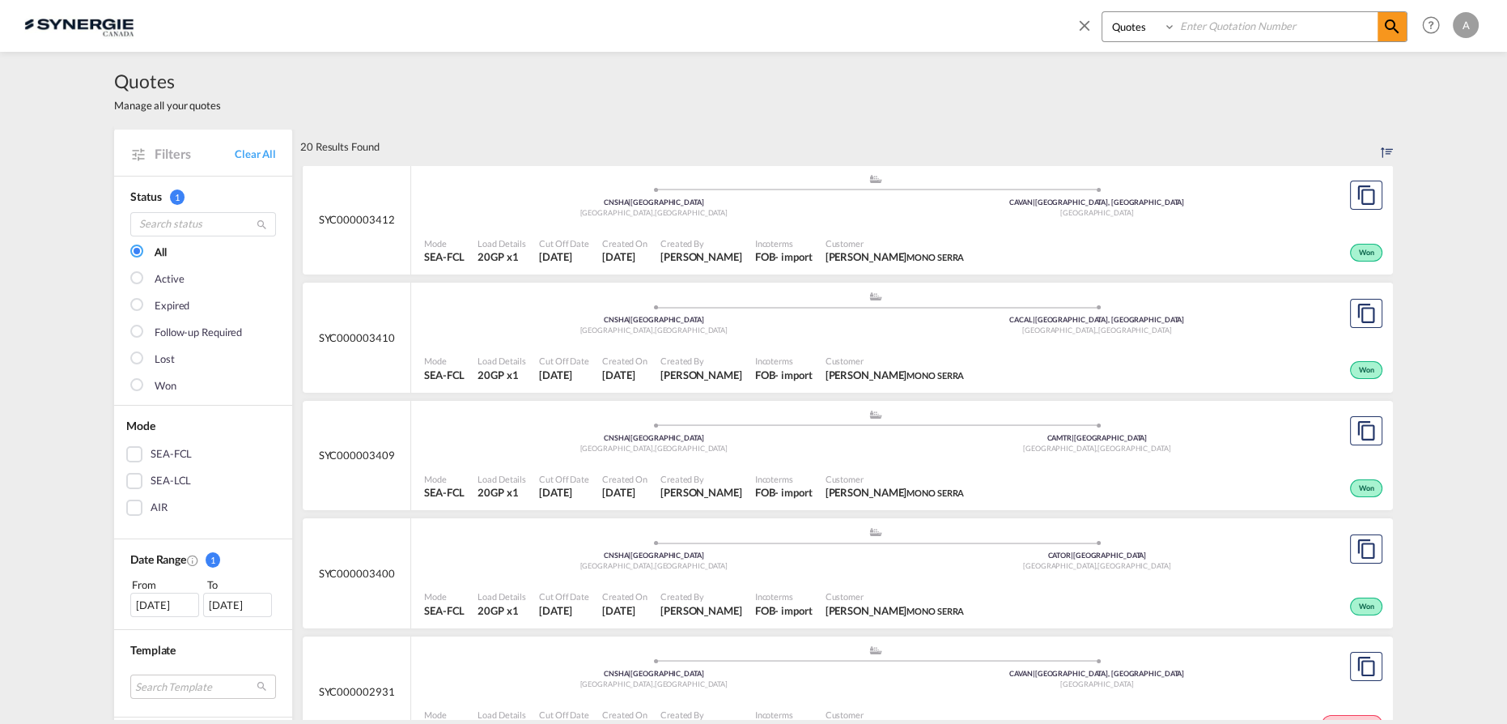
click at [1244, 20] on input at bounding box center [1277, 26] width 202 height 28
type input "13556"
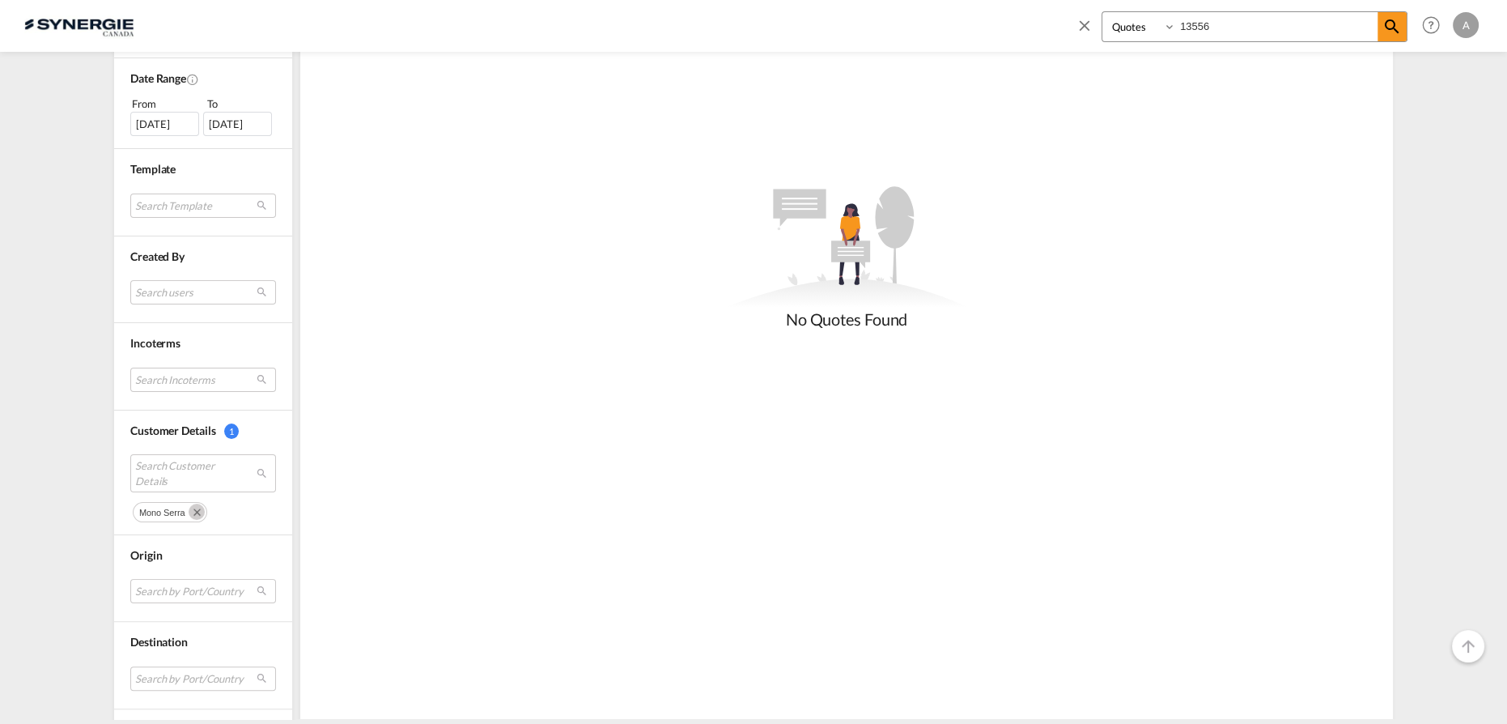
scroll to position [591, 0]
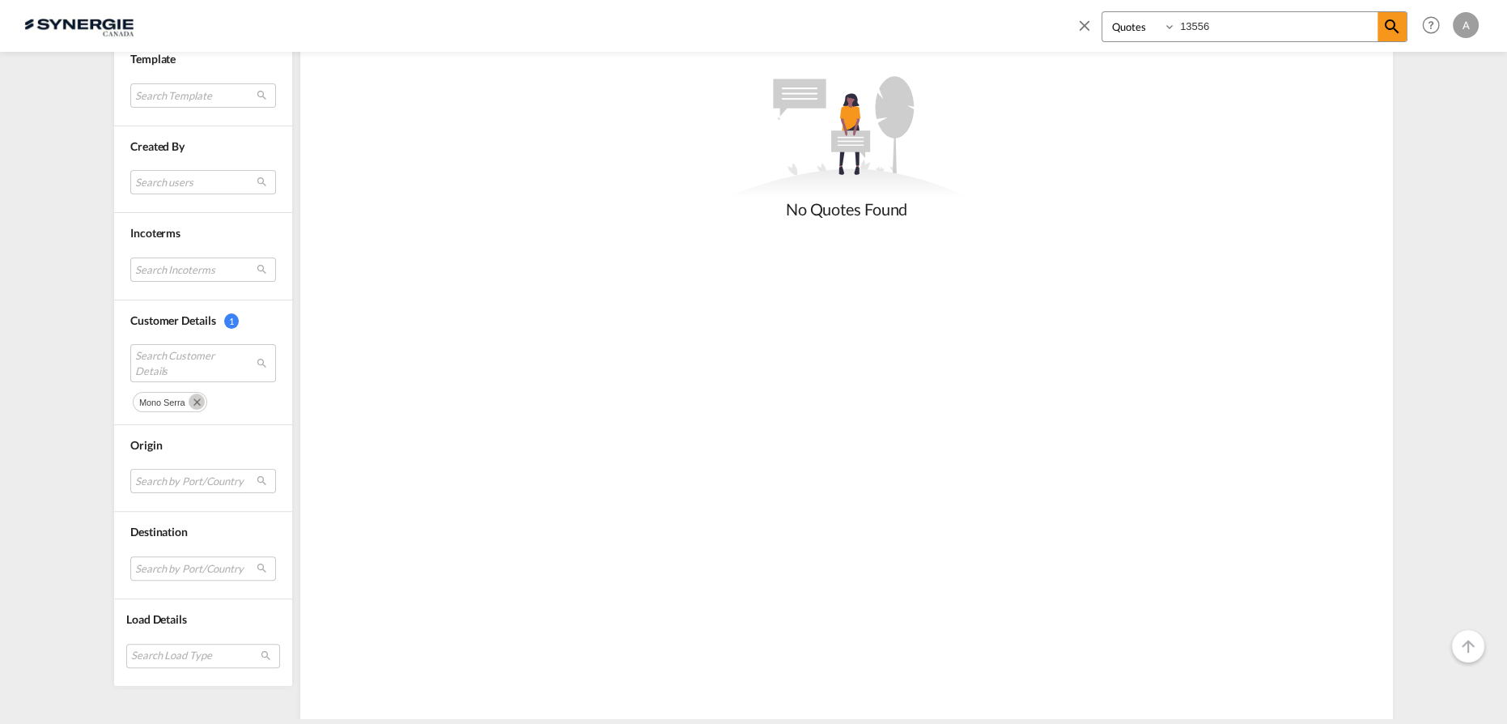
click at [194, 394] on md-icon "Remove" at bounding box center [197, 401] width 16 height 16
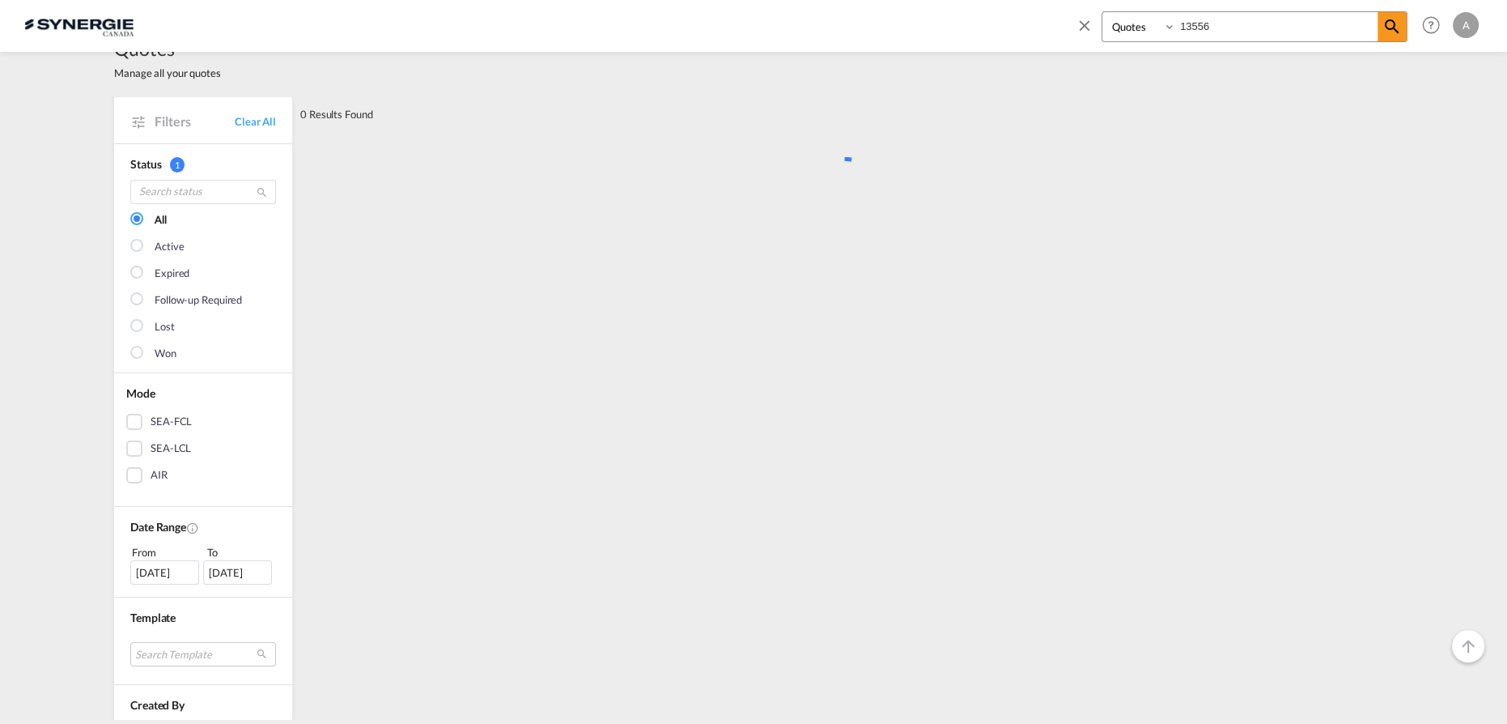
scroll to position [0, 0]
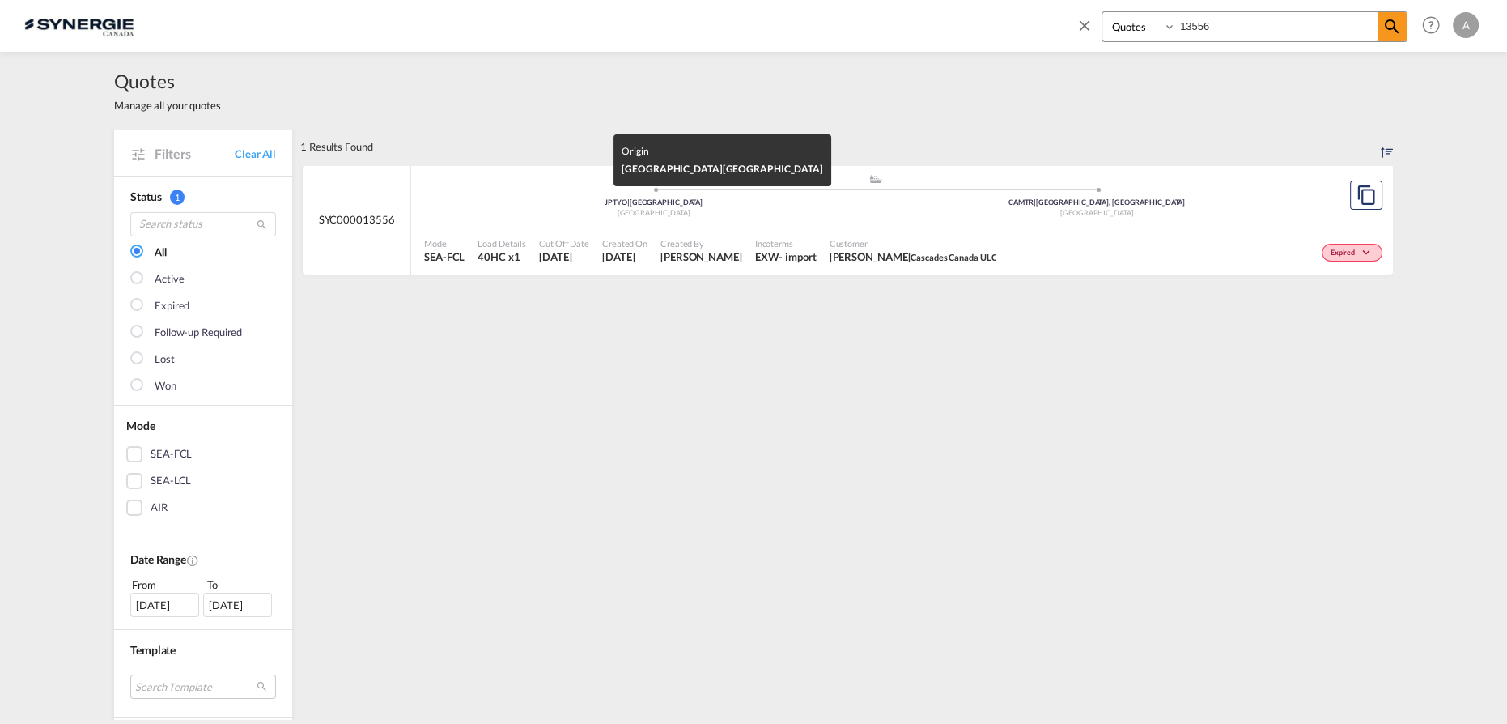
click at [820, 217] on div "[GEOGRAPHIC_DATA]" at bounding box center [654, 213] width 444 height 11
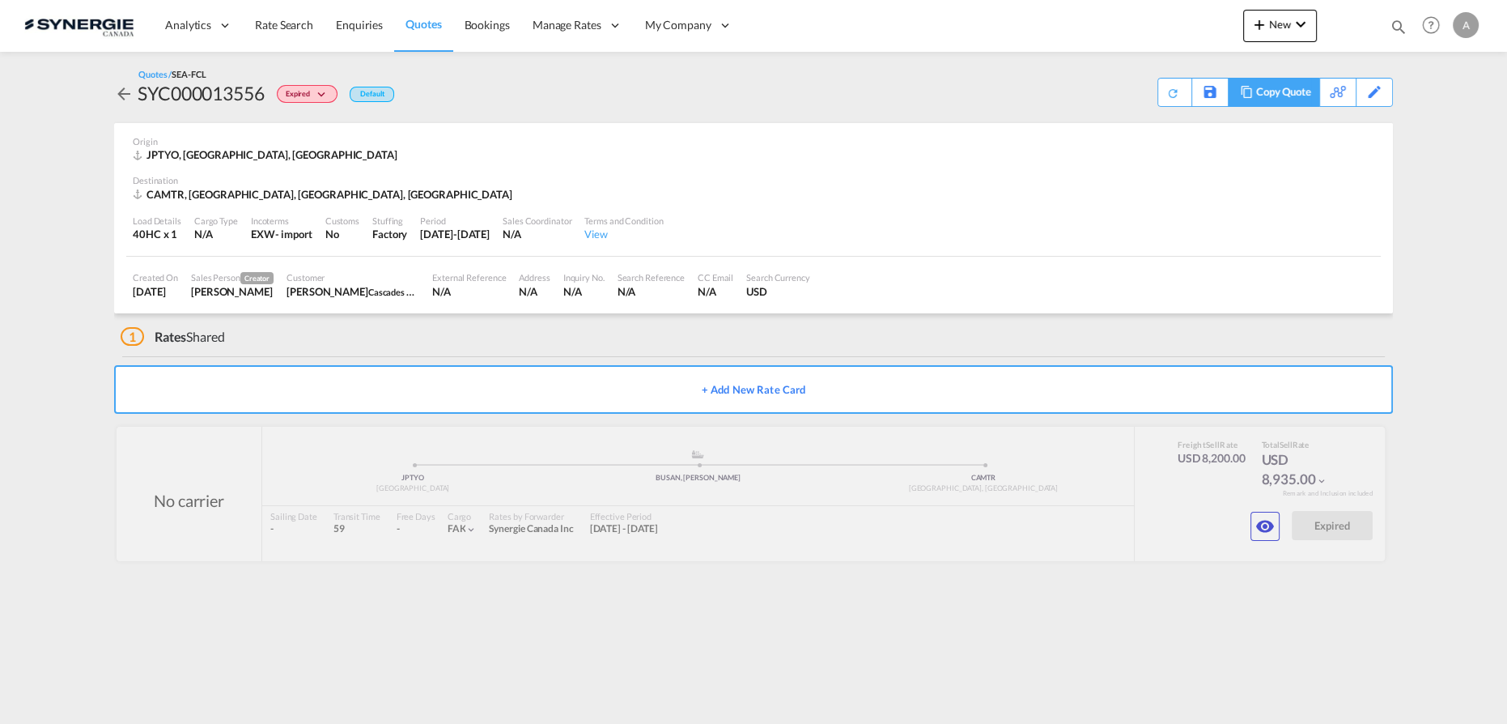
click at [1286, 94] on div "Copy Quote" at bounding box center [1283, 93] width 55 height 28
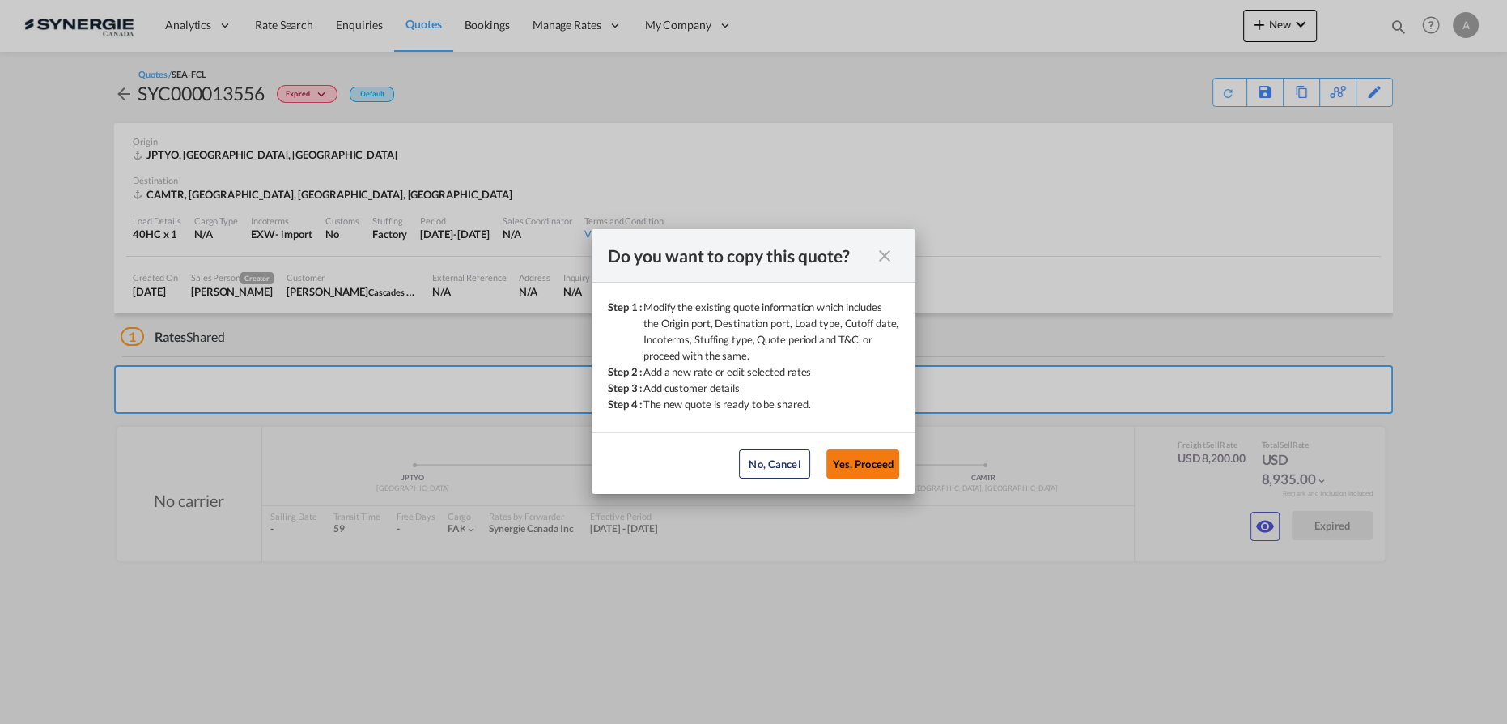
click at [857, 469] on button "Yes, Proceed" at bounding box center [862, 463] width 73 height 29
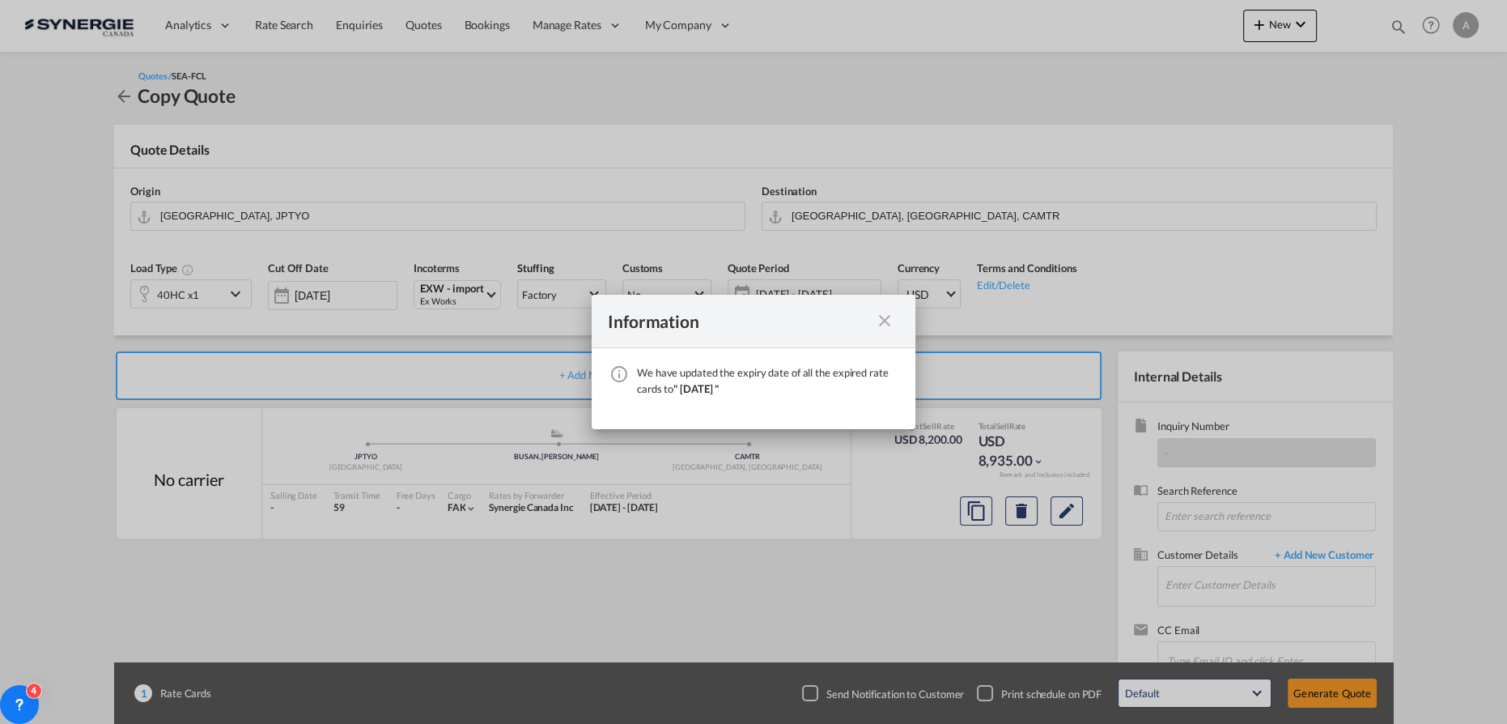
drag, startPoint x: 888, startPoint y: 325, endPoint x: 829, endPoint y: 314, distance: 60.0
click at [888, 324] on md-icon "icon-close fg-AAA8AD cursor" at bounding box center [884, 320] width 19 height 19
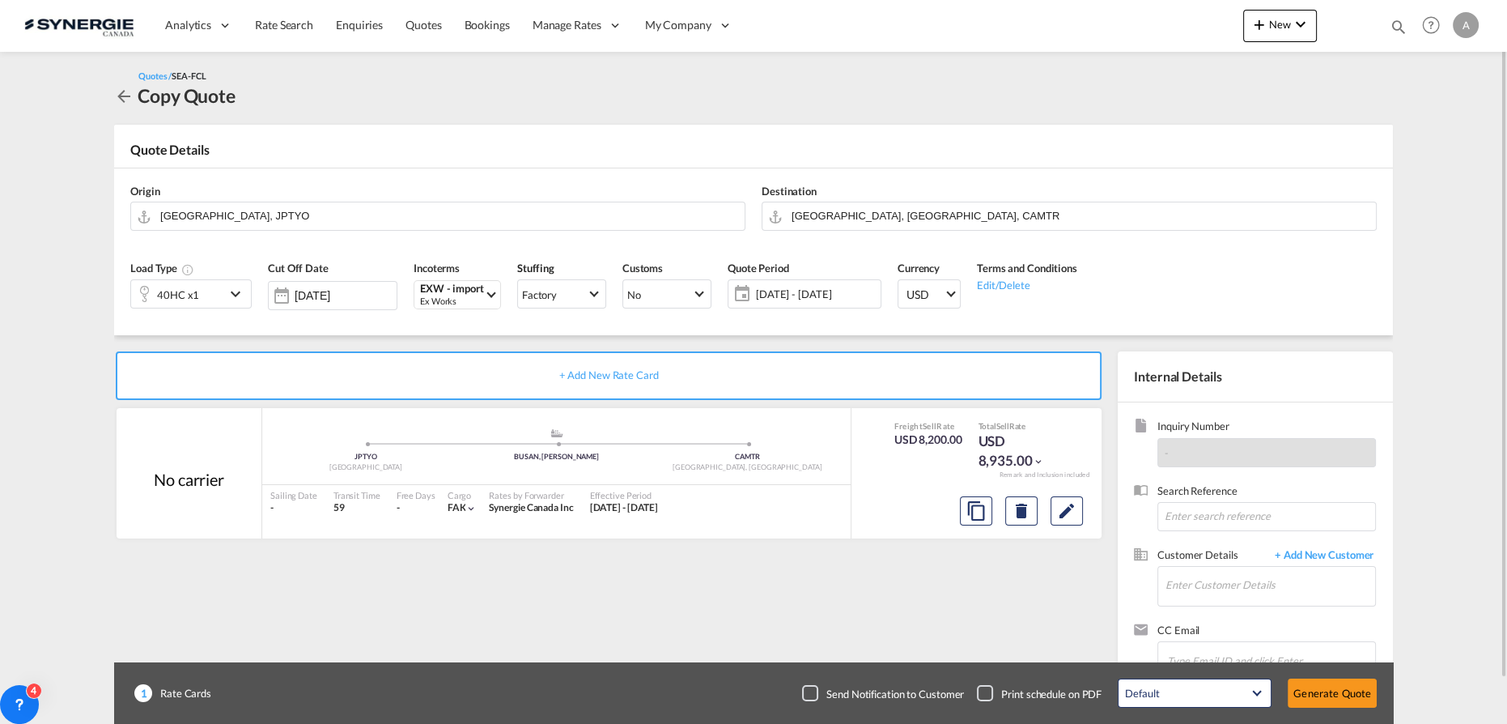
click at [214, 294] on div "40HC x1" at bounding box center [178, 294] width 94 height 28
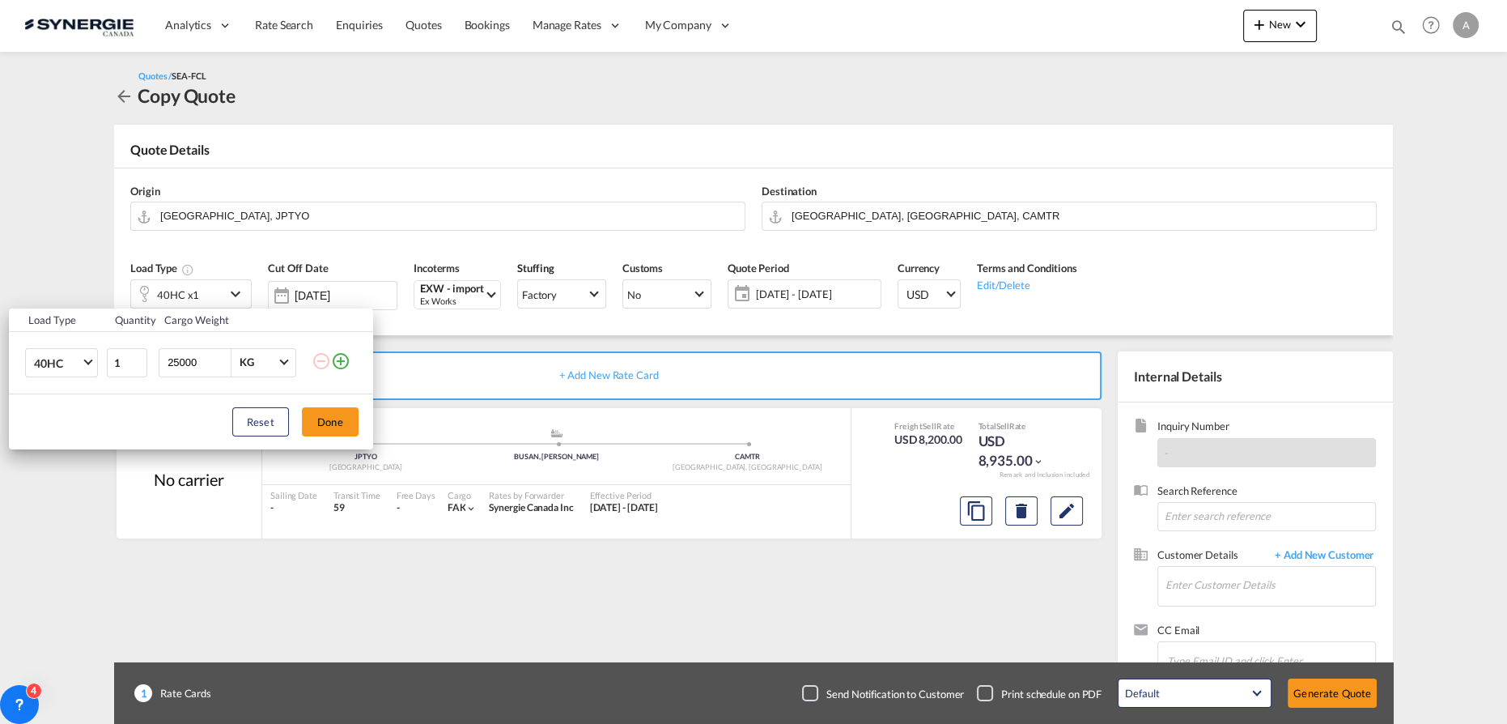
click at [468, 346] on div "Load Type Quantity Cargo Weight 40HC 20GP 40GP 40HC 45HC 20RE 40RE 40HR 20OT 40…" at bounding box center [753, 362] width 1507 height 724
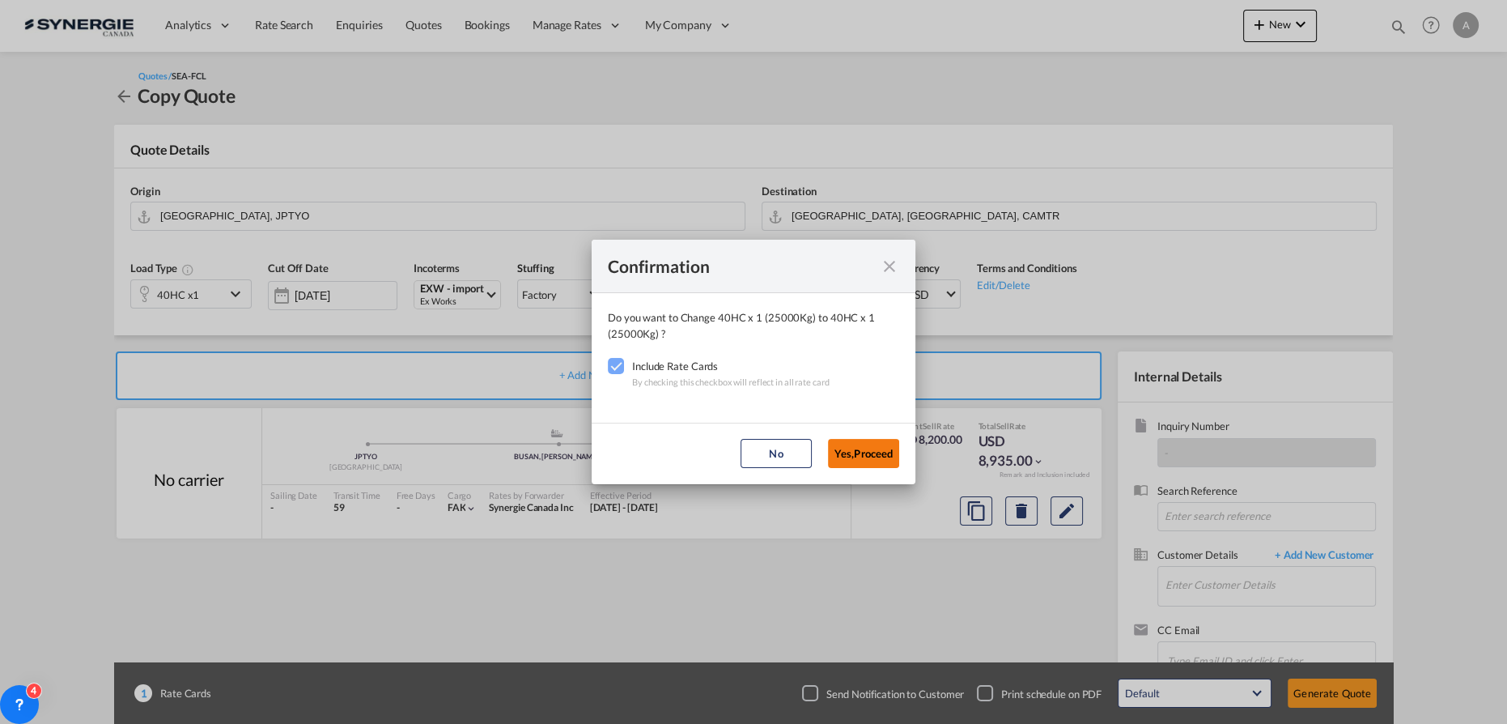
click at [859, 459] on button "Yes,Proceed" at bounding box center [863, 453] width 71 height 29
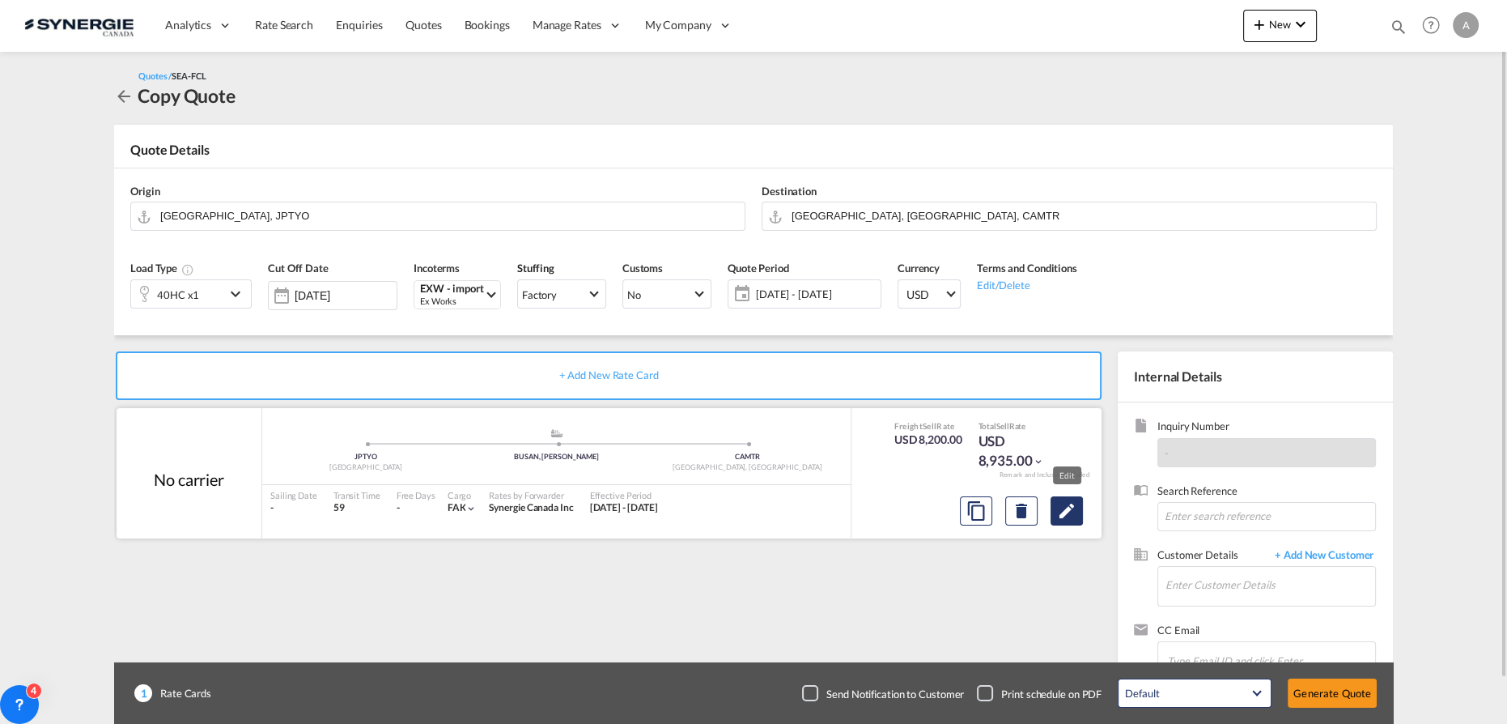
scroll to position [47, 0]
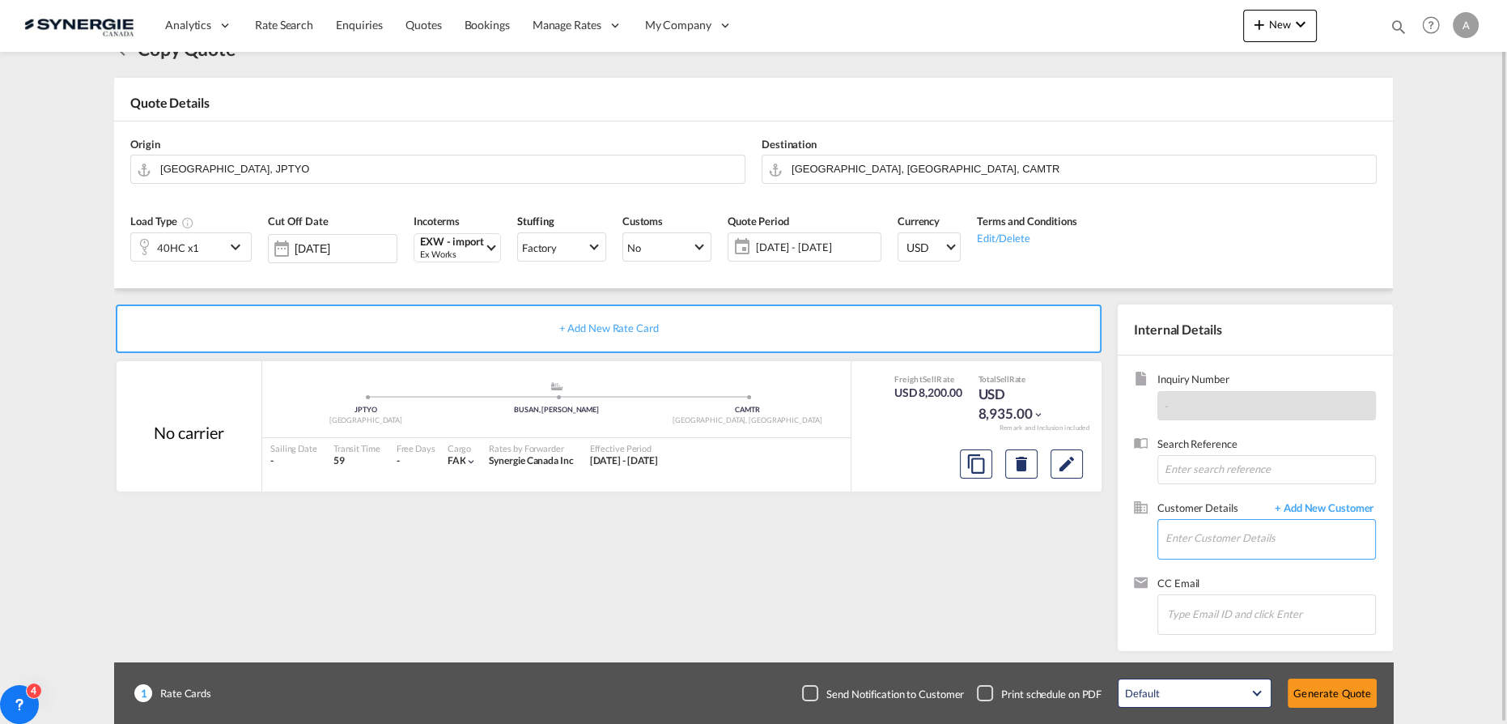
click at [1206, 537] on input "Enter Customer Details" at bounding box center [1270, 538] width 210 height 36
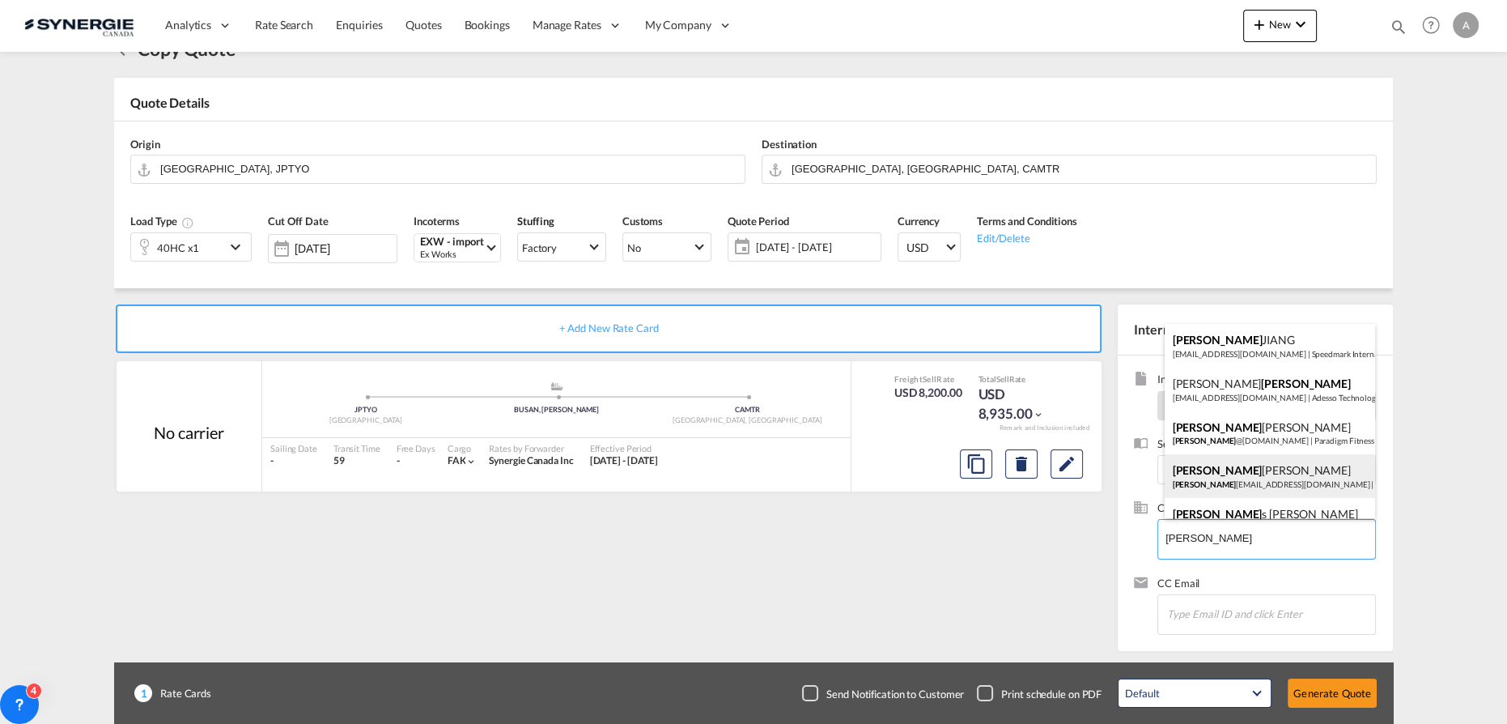
click at [1225, 484] on div "Justin Tompkins justin _tompkins@cascades.com | Cascades Canada ULC" at bounding box center [1270, 476] width 211 height 44
type input "Cascades Canada ULC, Justin Tompkins, justin_tompkins@cascades.com"
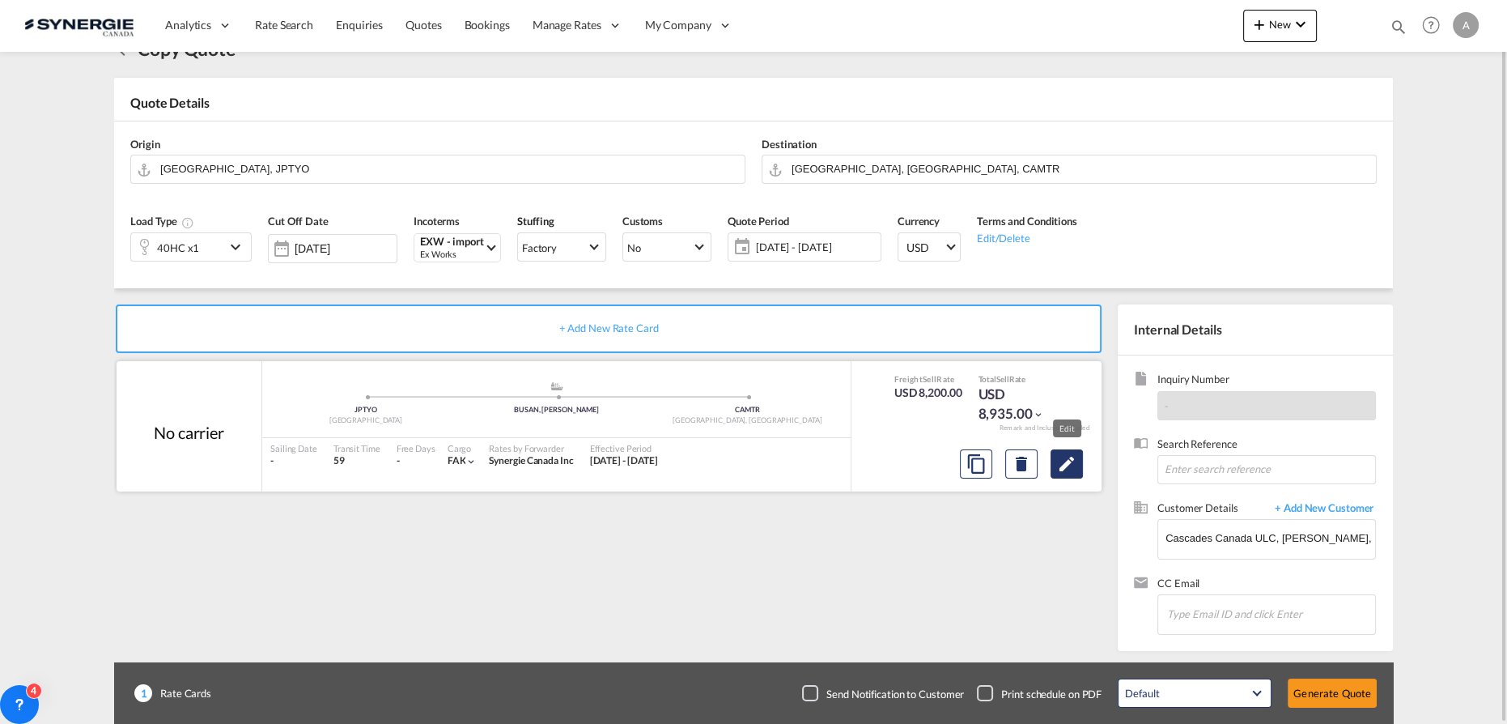
click at [1063, 472] on md-icon "Edit" at bounding box center [1066, 463] width 19 height 19
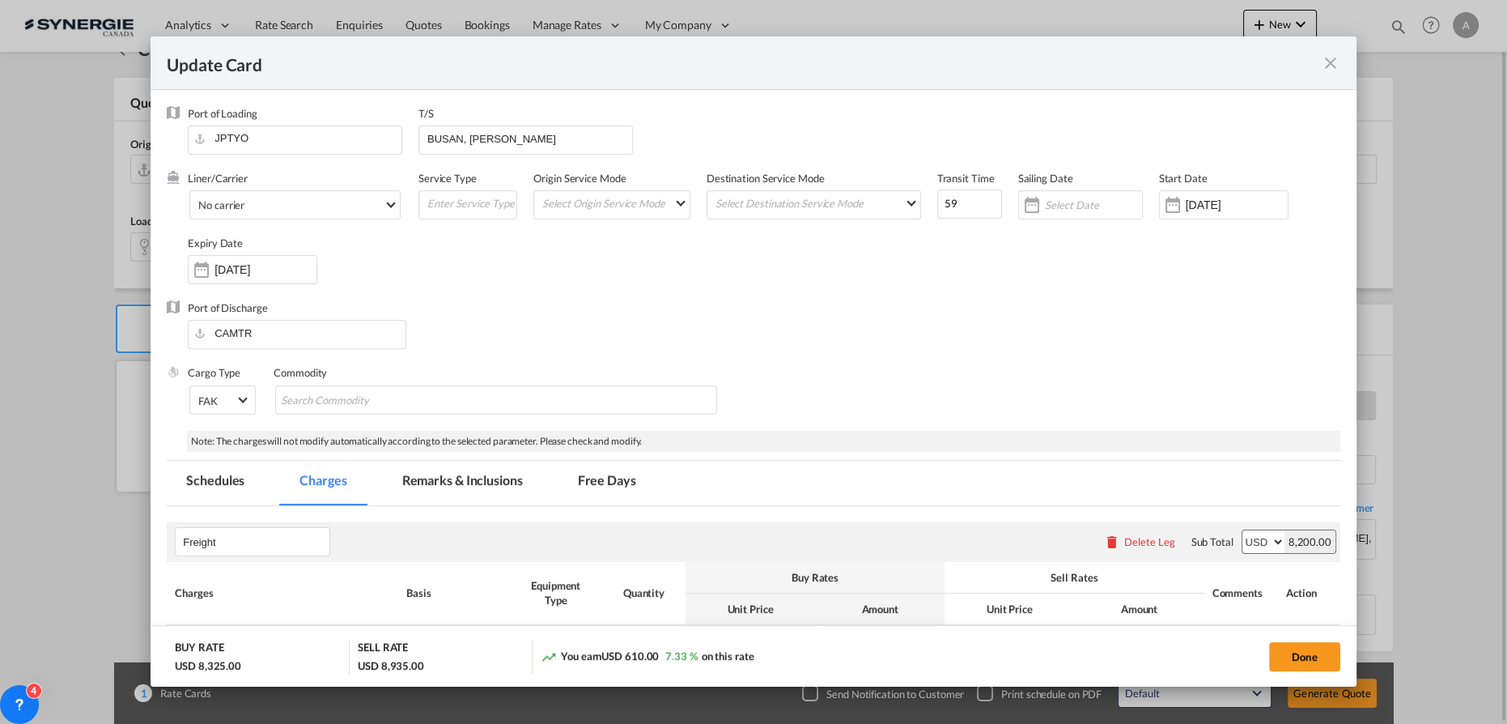
select select "per equipment"
select select "per B/L"
click at [496, 494] on md-tab-item "Remarks & Inclusions" at bounding box center [462, 483] width 159 height 45
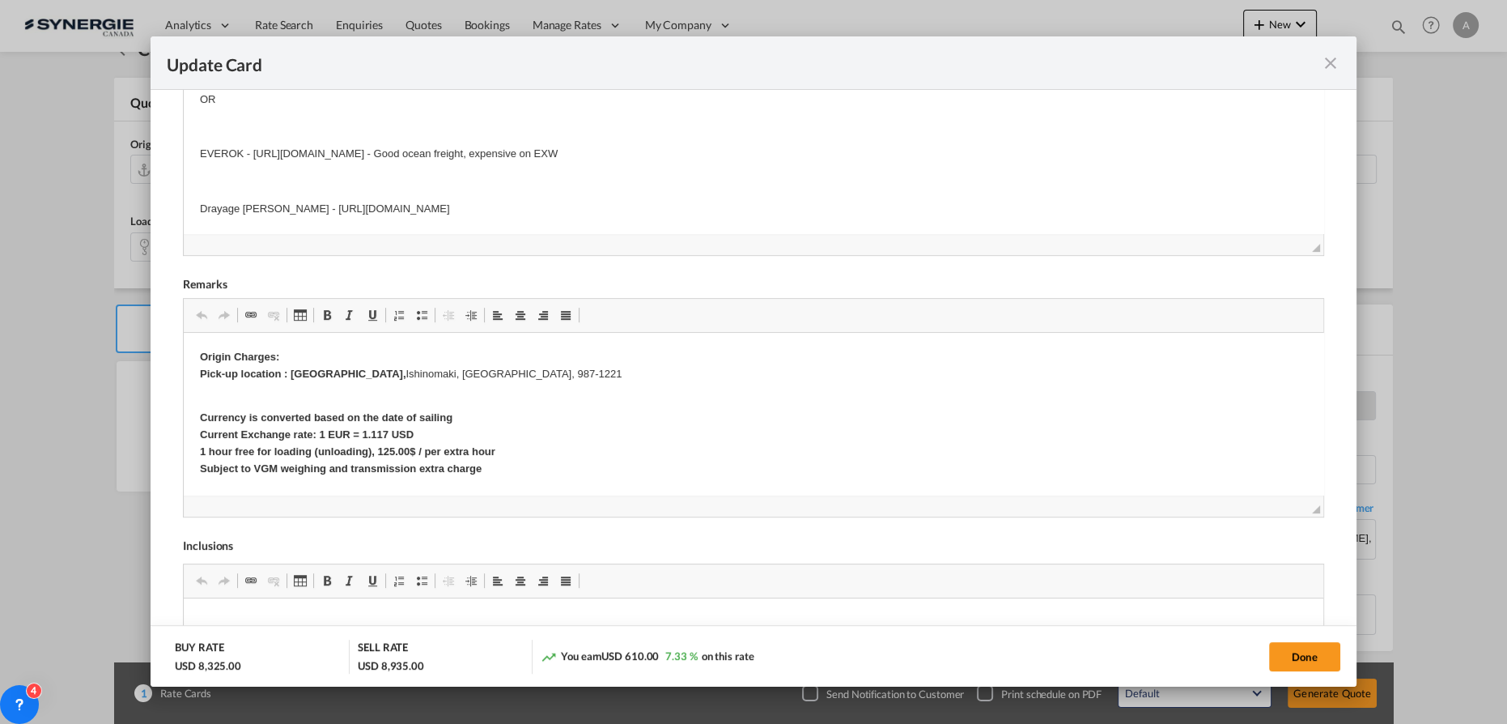
scroll to position [563, 0]
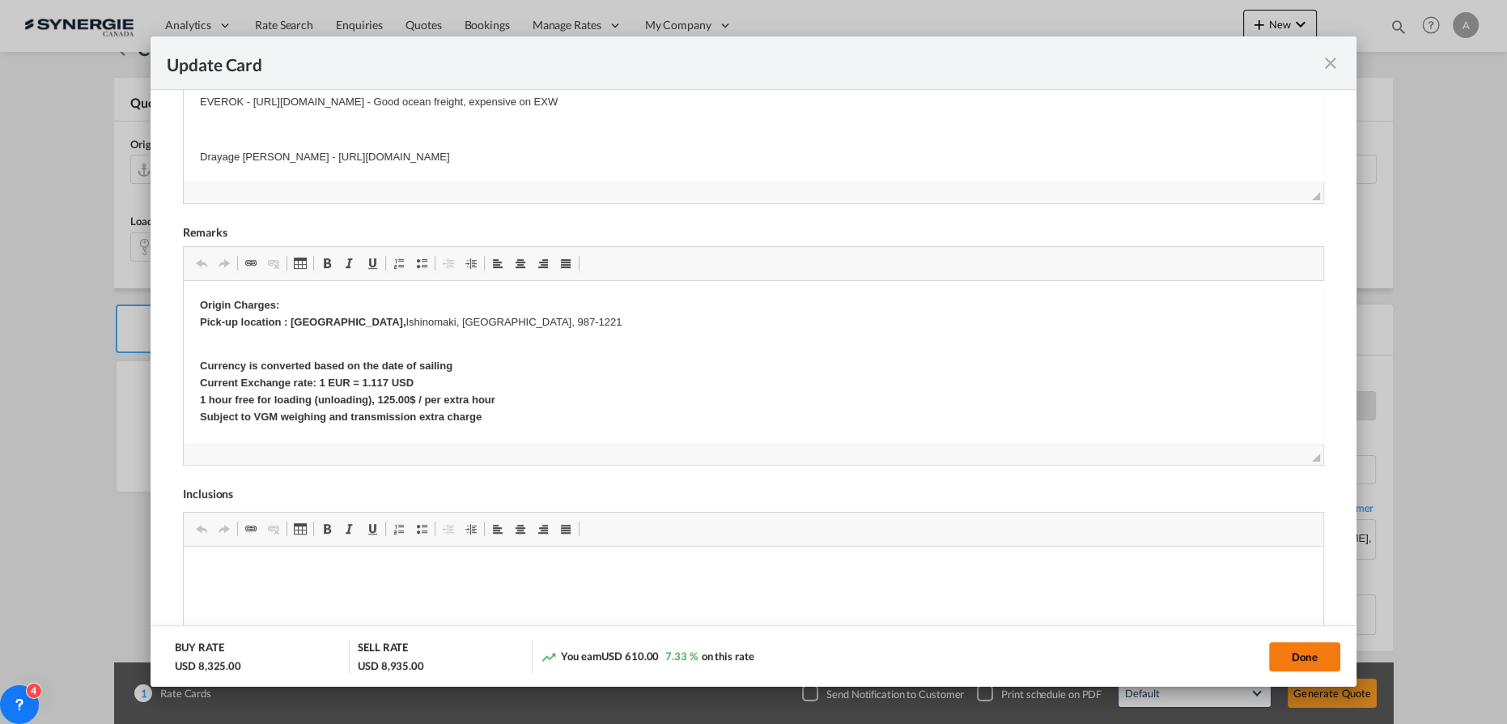
click at [1310, 660] on button "Done" at bounding box center [1304, 656] width 71 height 29
type input "[DATE]"
type input "18 Sep 2025"
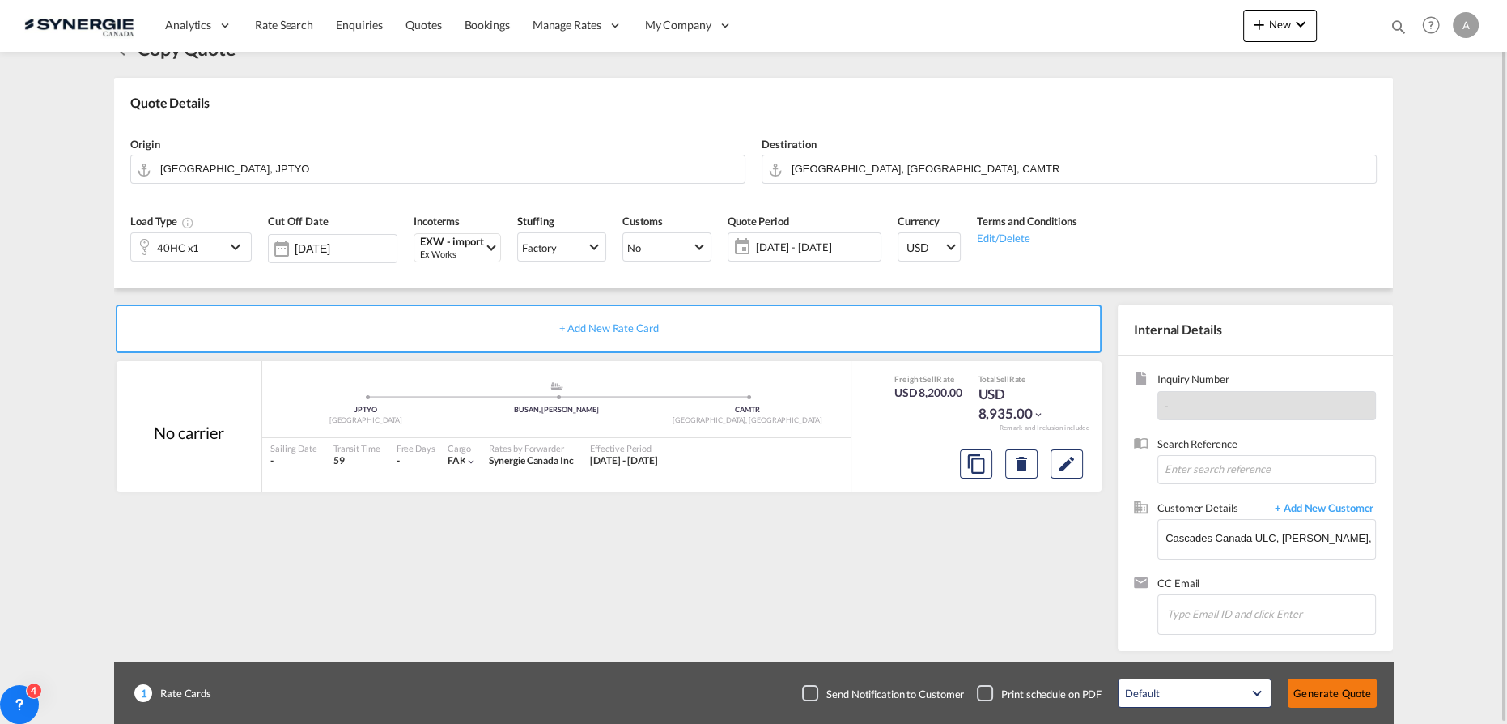
click at [1322, 697] on button "Generate Quote" at bounding box center [1332, 692] width 89 height 29
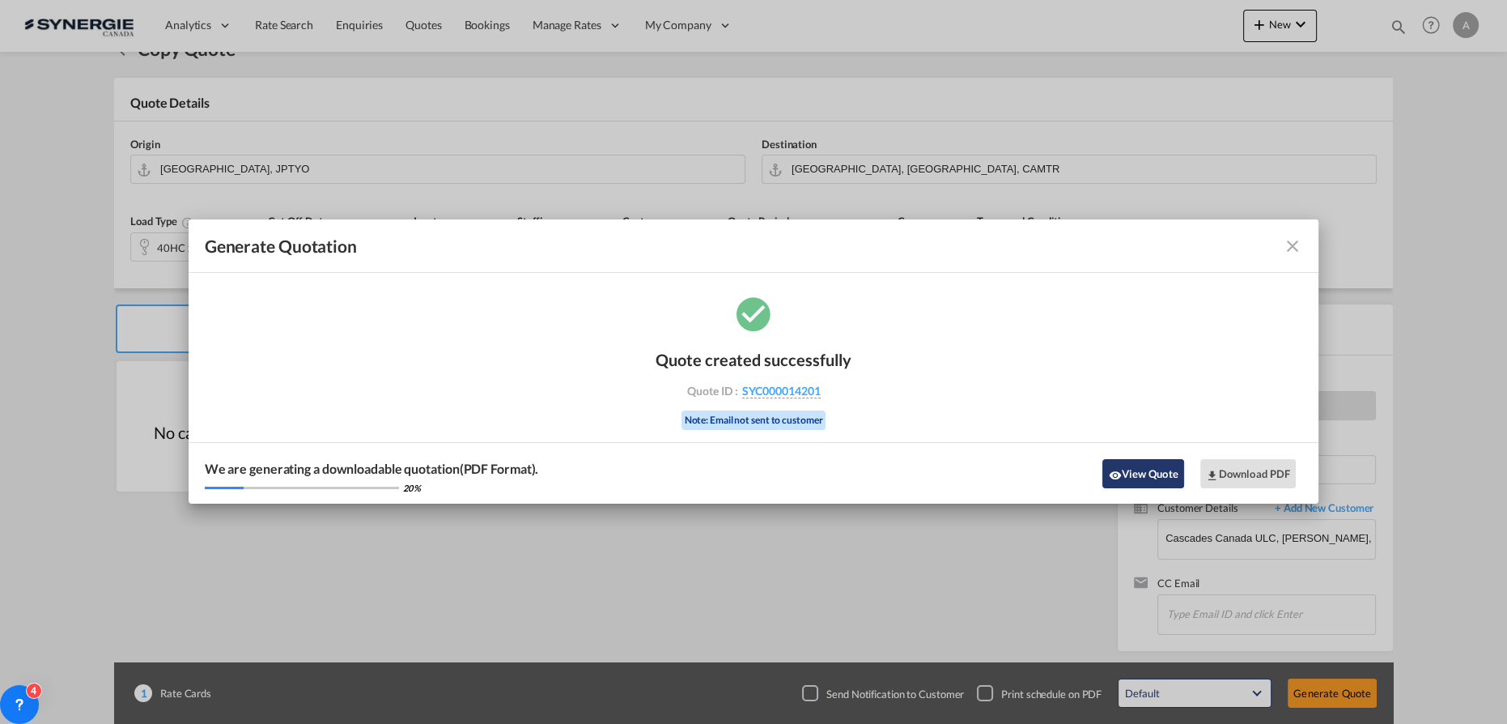
click at [1140, 477] on button "View Quote" at bounding box center [1142, 473] width 81 height 29
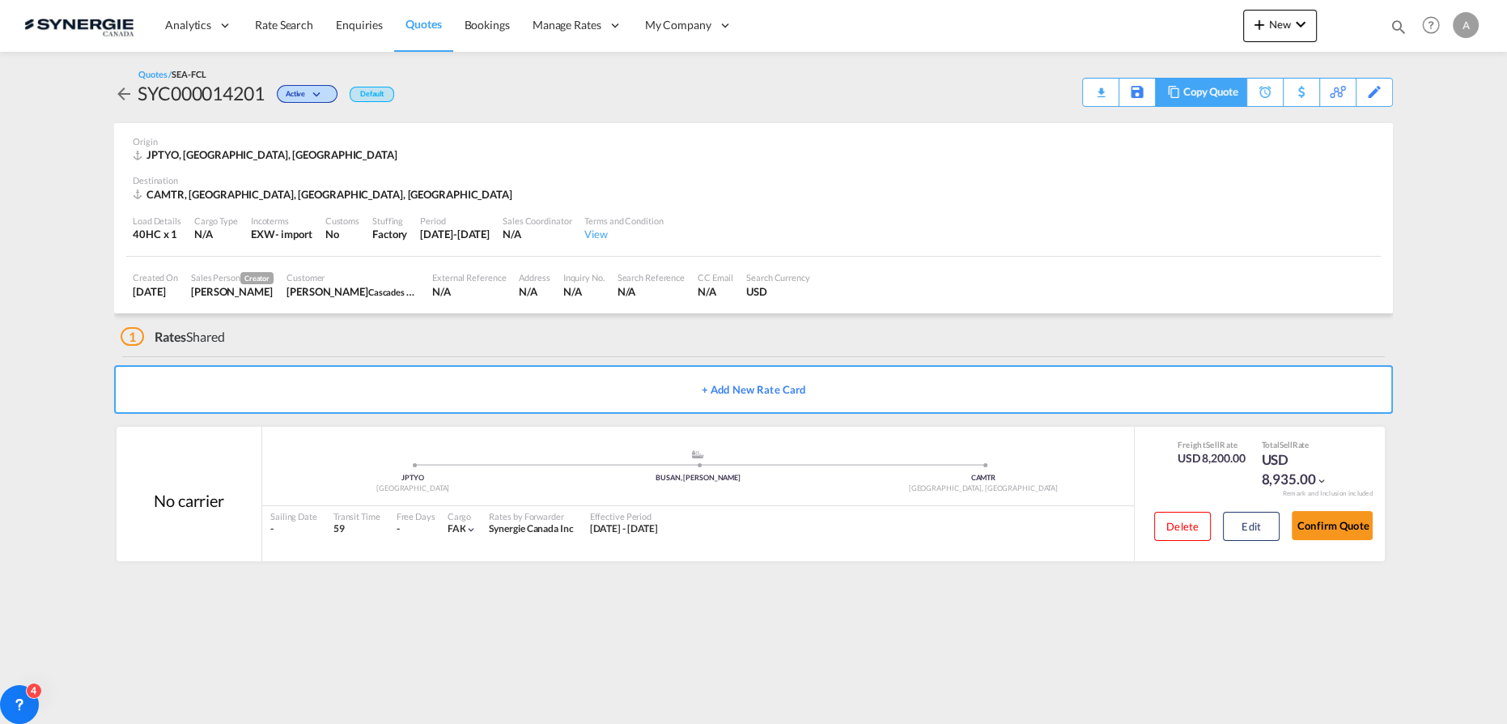
click at [1176, 94] on md-icon at bounding box center [1173, 92] width 19 height 12
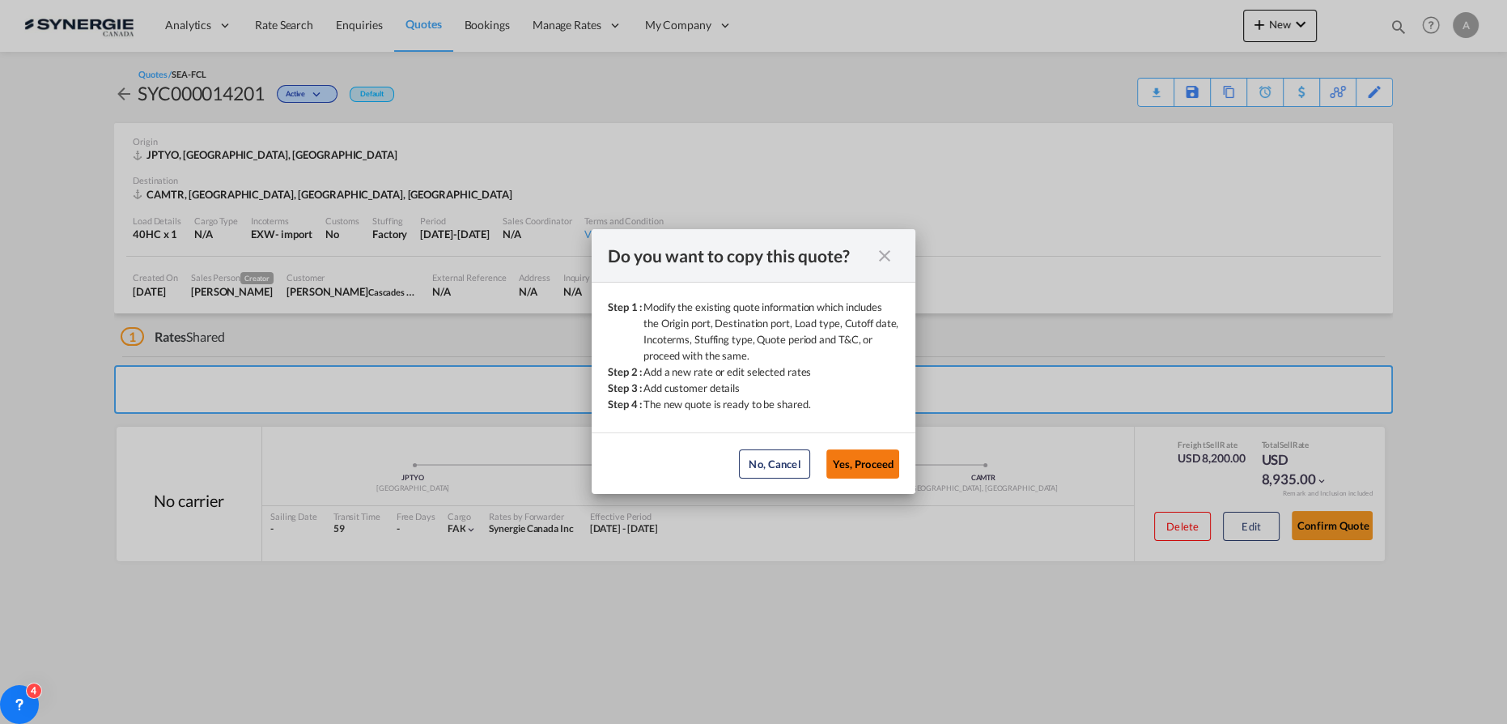
click at [843, 459] on button "Yes, Proceed" at bounding box center [862, 463] width 73 height 29
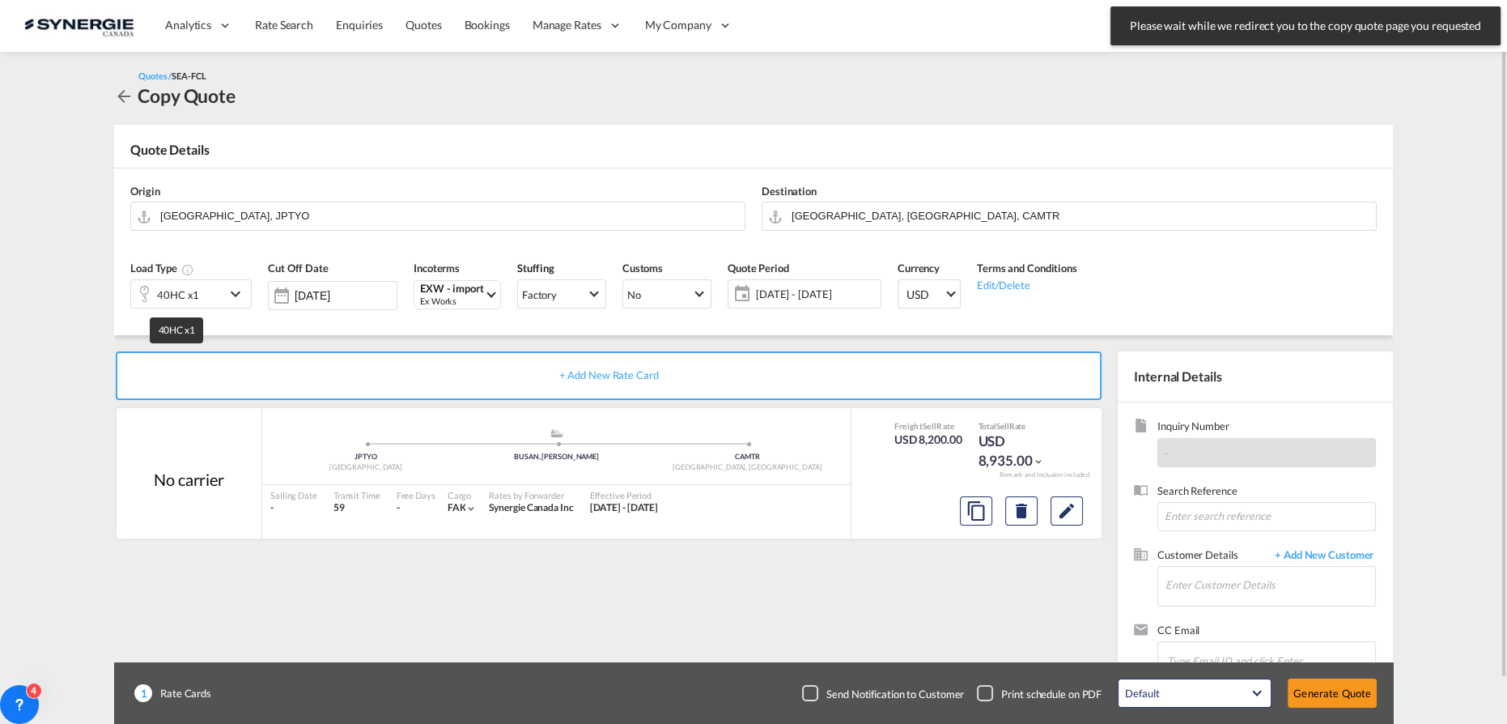
click at [180, 293] on div "40HC x1" at bounding box center [178, 294] width 42 height 23
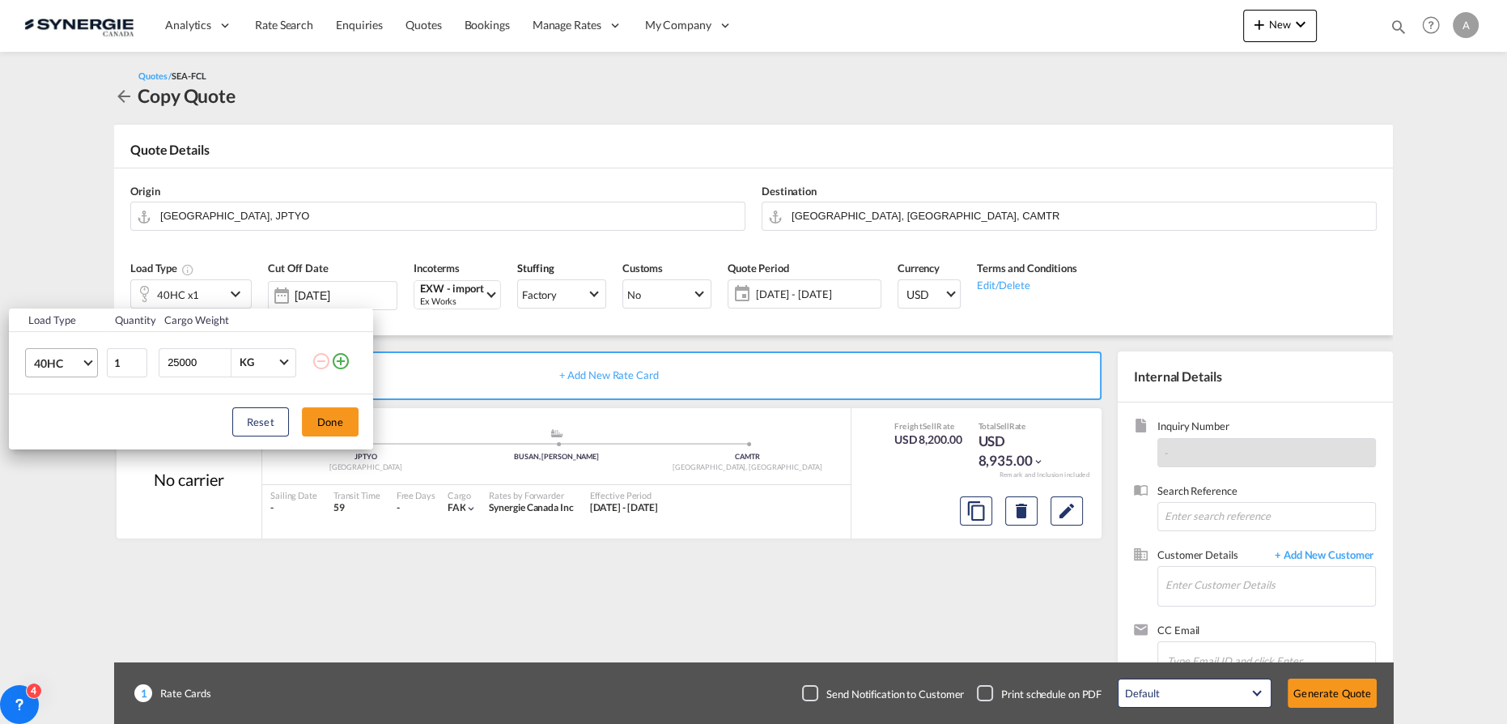
click at [88, 364] on span "Choose: \a40HC" at bounding box center [87, 360] width 9 height 9
click at [66, 381] on md-option "40OT" at bounding box center [75, 375] width 110 height 39
click at [337, 427] on button "Done" at bounding box center [330, 421] width 57 height 29
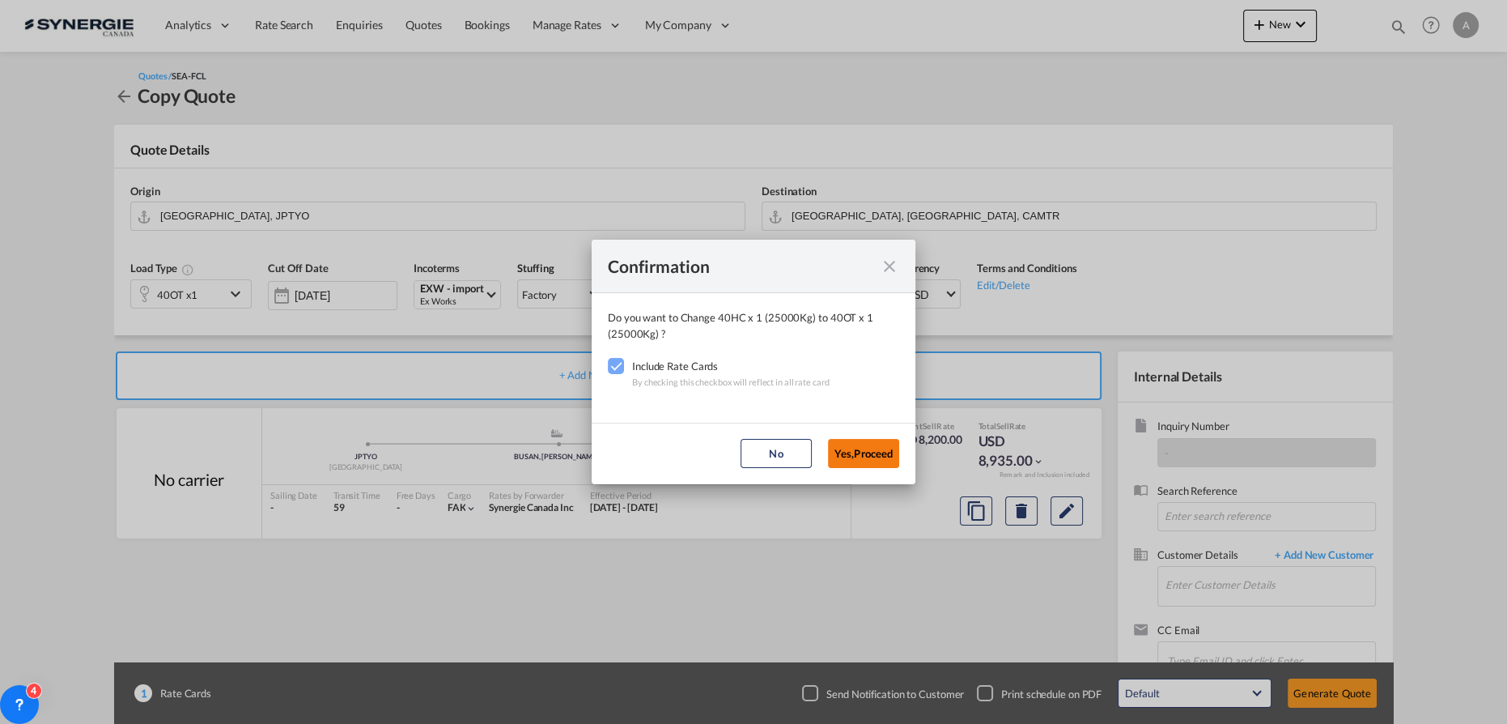
click at [878, 452] on button "Yes,Proceed" at bounding box center [863, 453] width 71 height 29
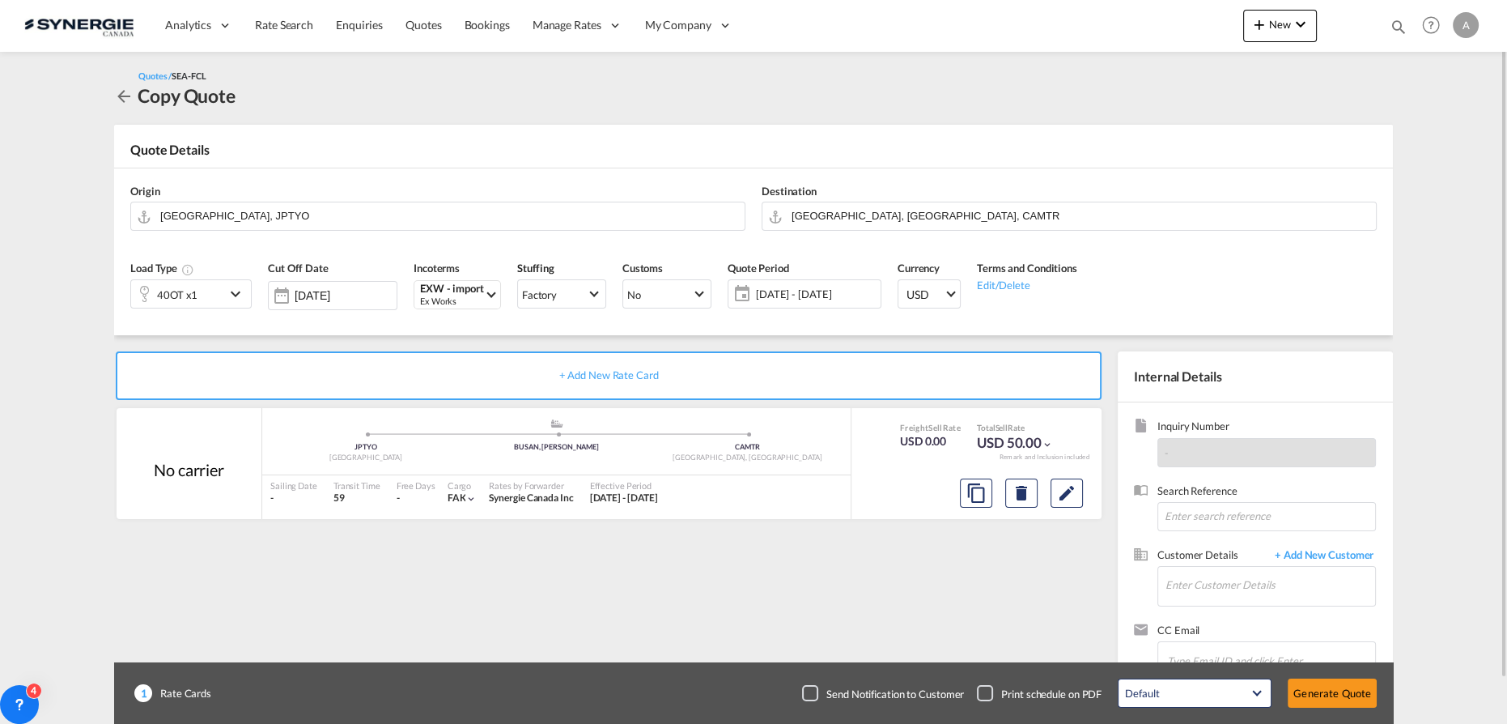
scroll to position [47, 0]
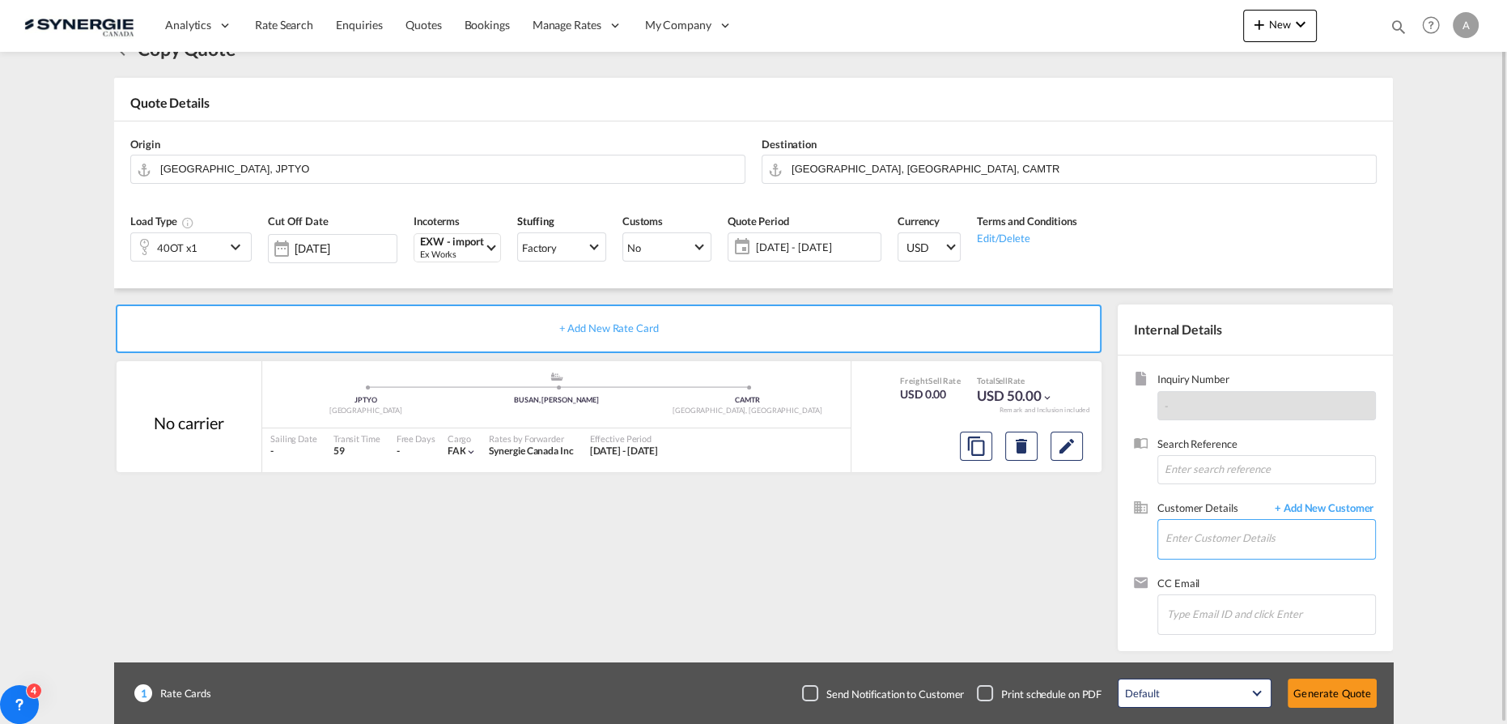
click at [1206, 533] on input "Enter Customer Details" at bounding box center [1270, 538] width 210 height 36
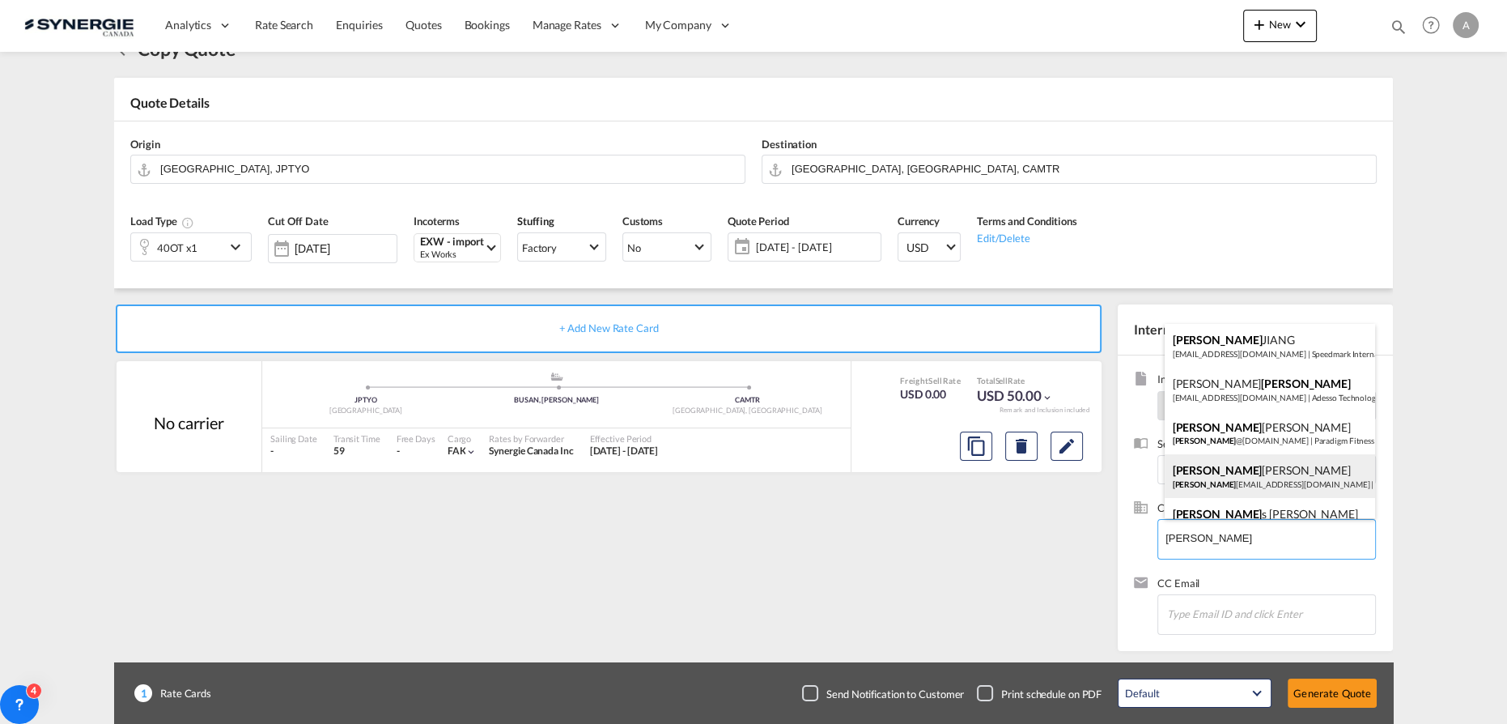
click at [1273, 480] on div "Justin Tompkins justin _tompkins@cascades.com | Cascades Canada ULC" at bounding box center [1270, 476] width 211 height 44
type input "Cascades Canada ULC, Justin Tompkins, justin_tompkins@cascades.com"
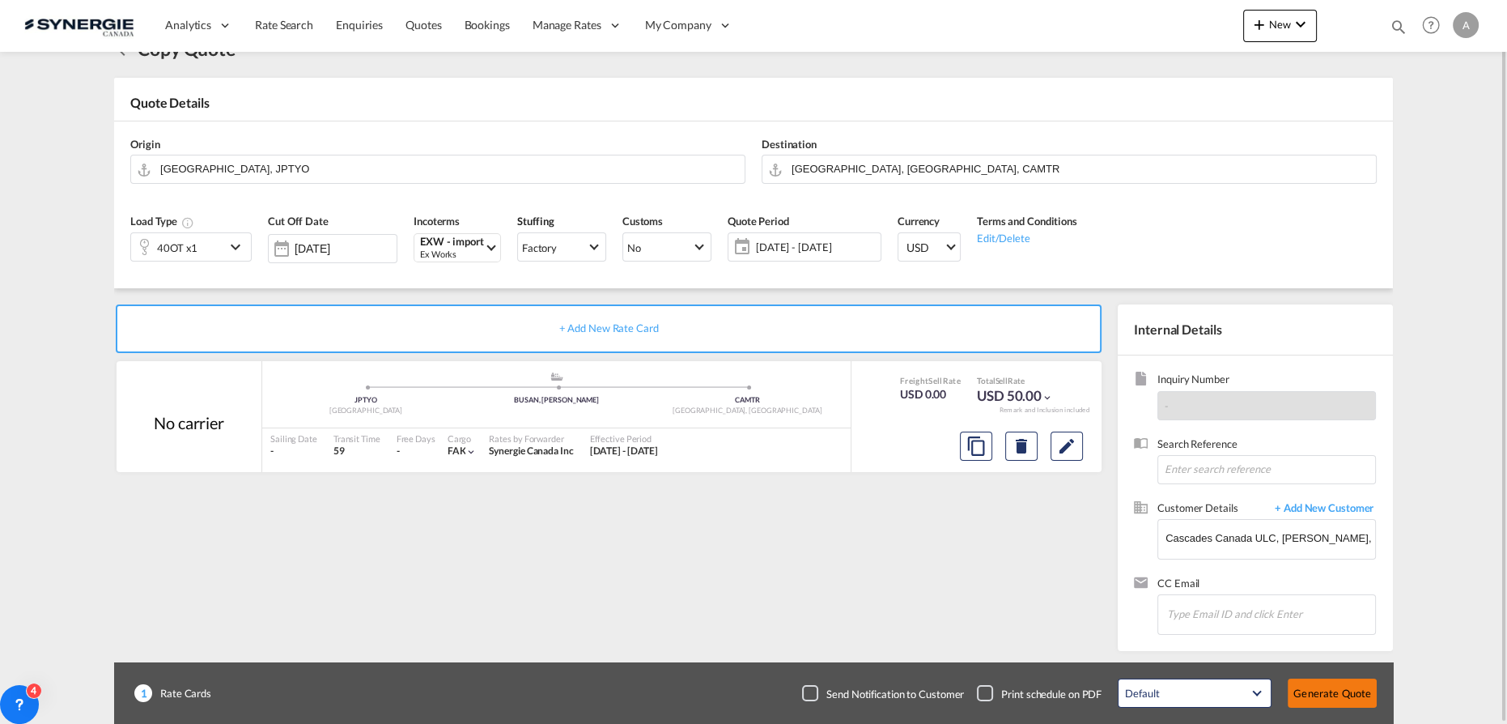
click at [1324, 692] on button "Generate Quote" at bounding box center [1332, 692] width 89 height 29
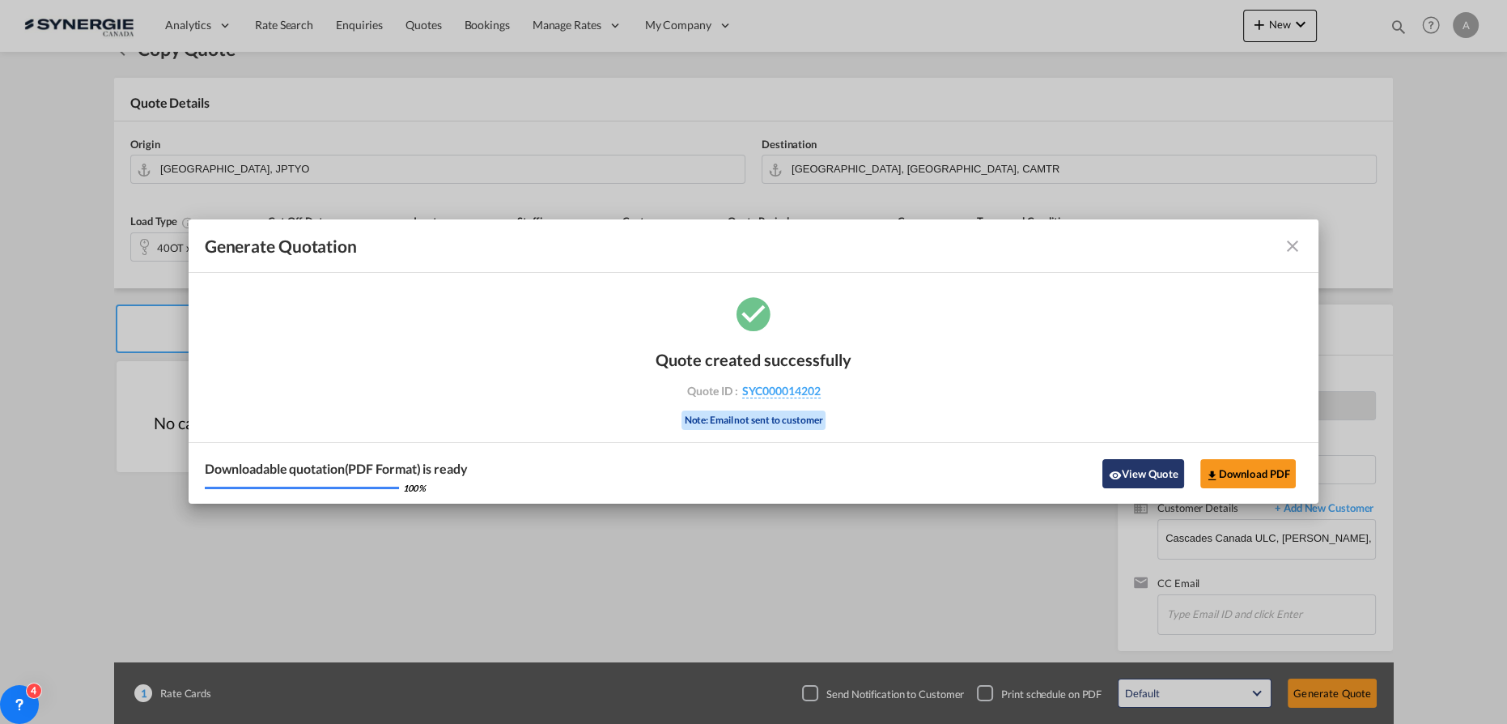
click at [1108, 477] on md-icon "icon-eye" at bounding box center [1114, 475] width 13 height 13
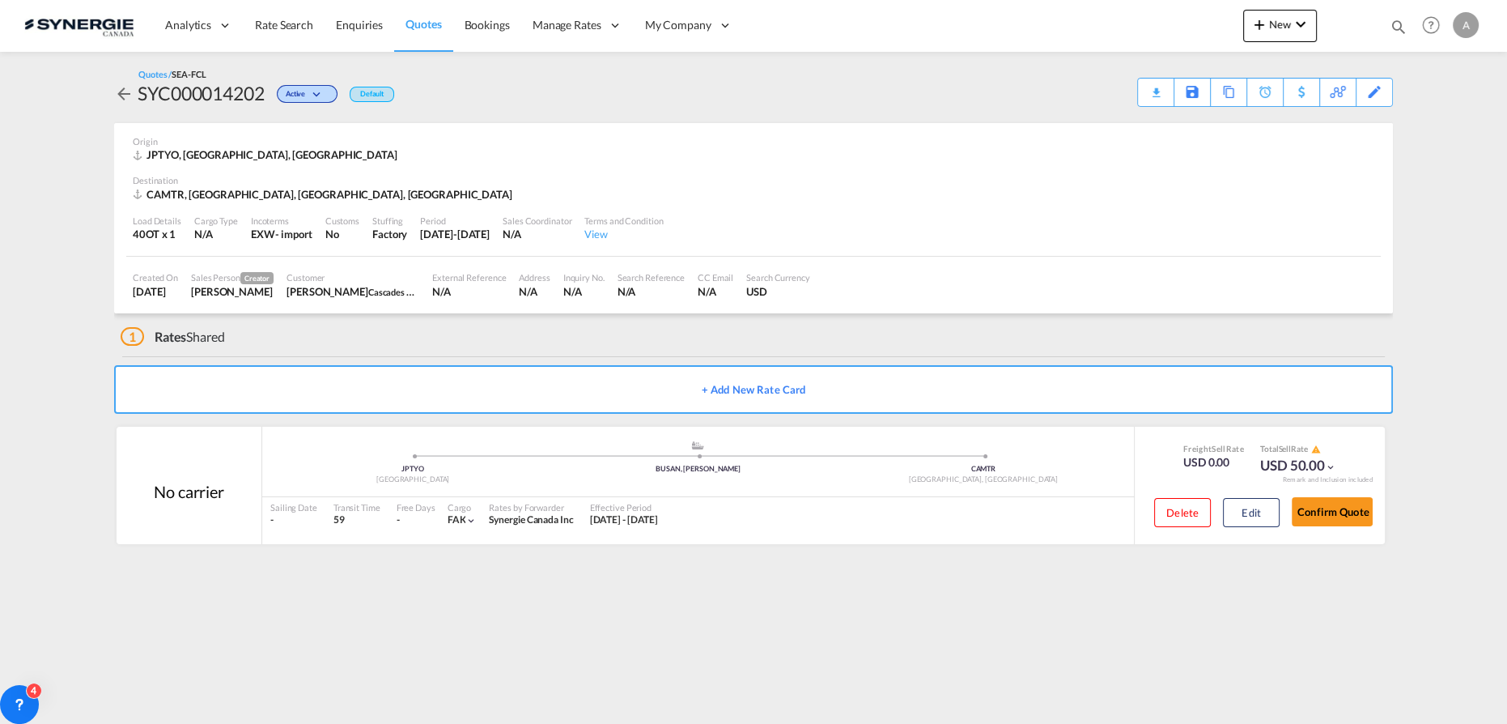
click at [40, 192] on md-content "Analytics Reports Dashboard Rate Search Enquiries Quotes Bookings" at bounding box center [753, 362] width 1507 height 724
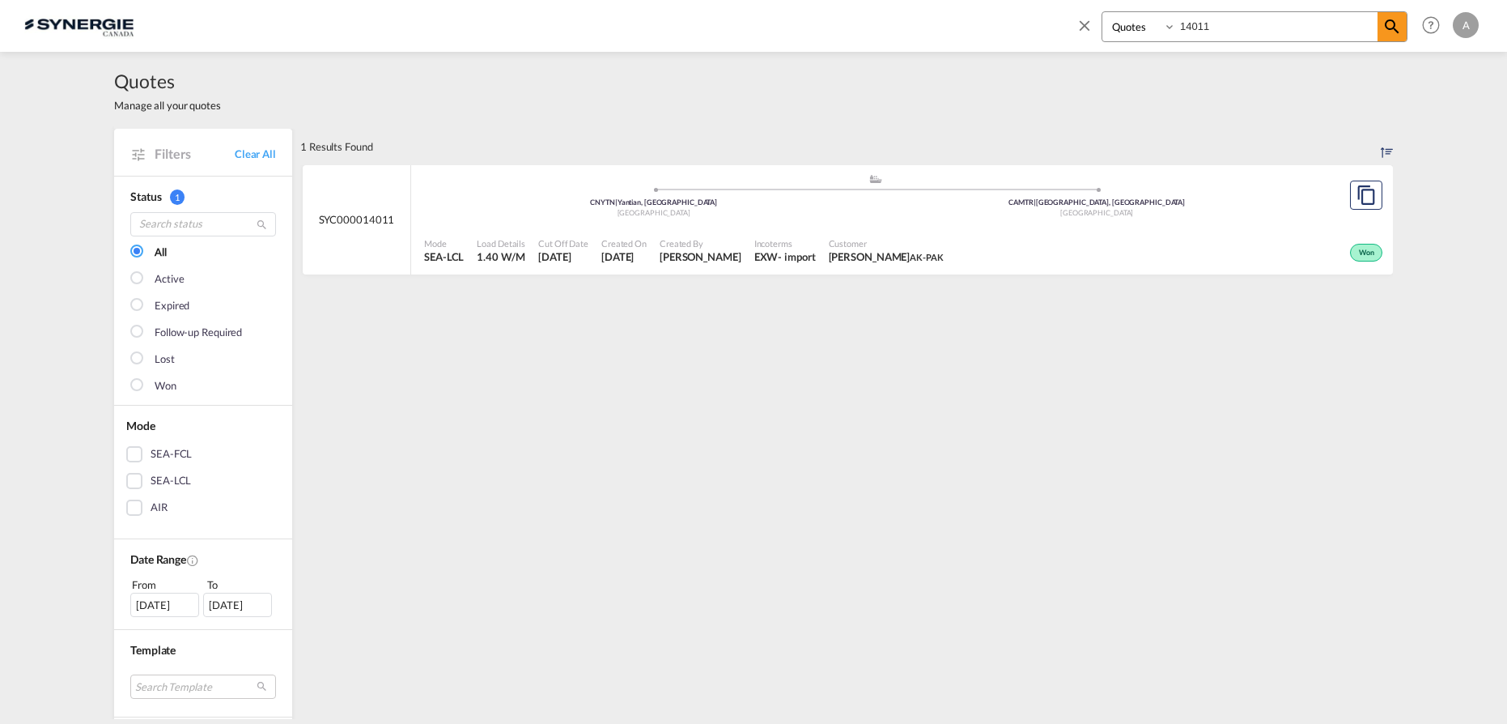
select select "Quotes"
click at [1242, 28] on input "14011" at bounding box center [1277, 26] width 202 height 28
drag, startPoint x: 1242, startPoint y: 28, endPoint x: 895, endPoint y: 36, distance: 346.5
click at [952, 36] on div "Bookings Quotes Enquiries 14011 Help Resources Product Release A My Profile Log…" at bounding box center [753, 25] width 1458 height 50
type input "14195"
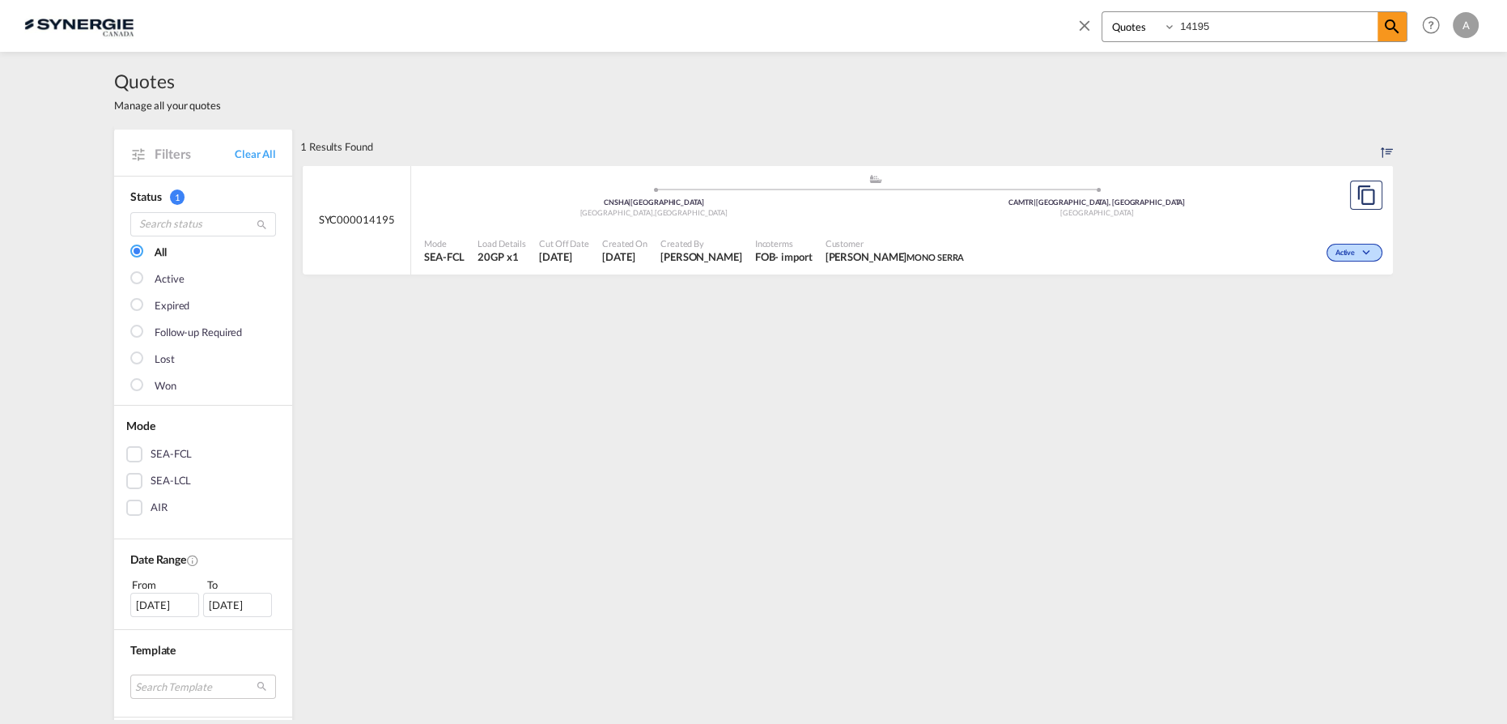
click at [964, 257] on span "MONO SERRA" at bounding box center [934, 257] width 57 height 11
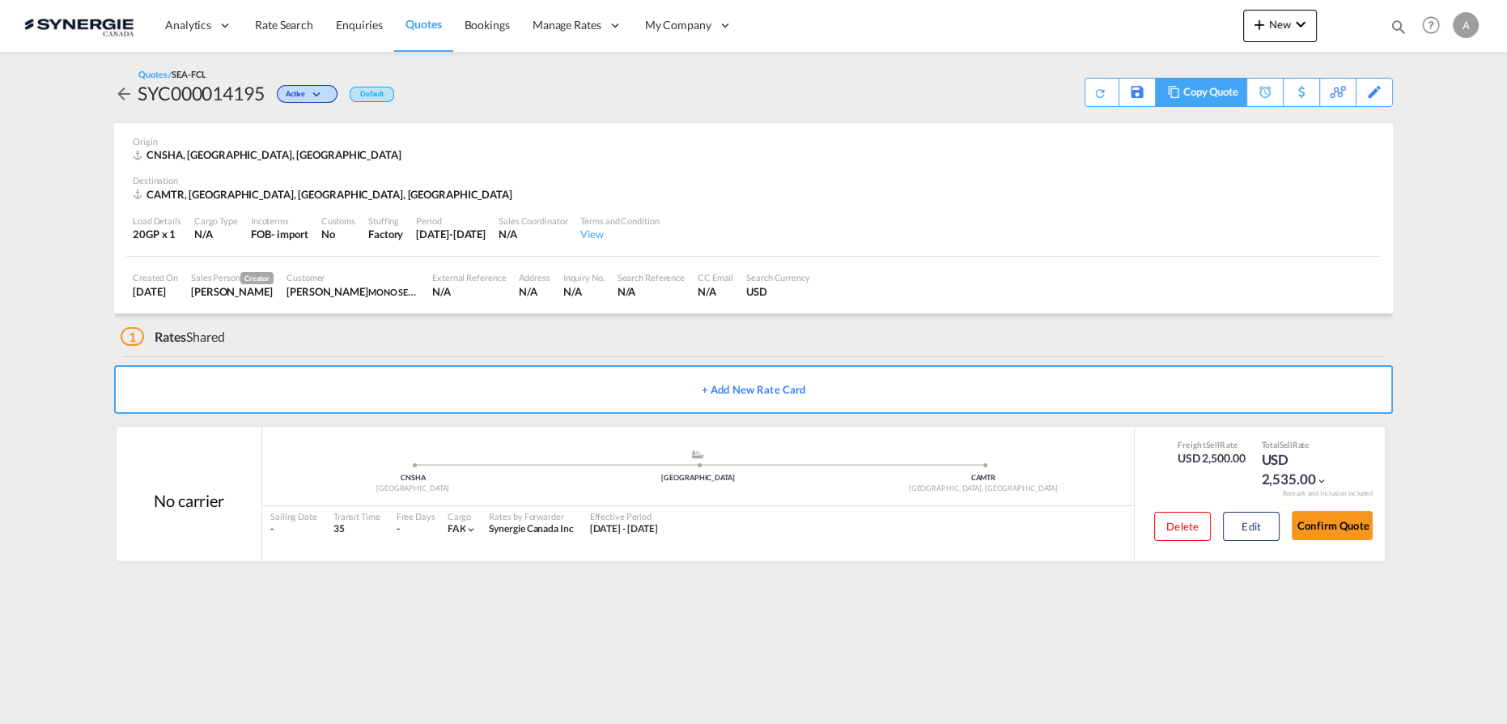
click at [1235, 92] on div "Copy Quote" at bounding box center [1210, 93] width 55 height 28
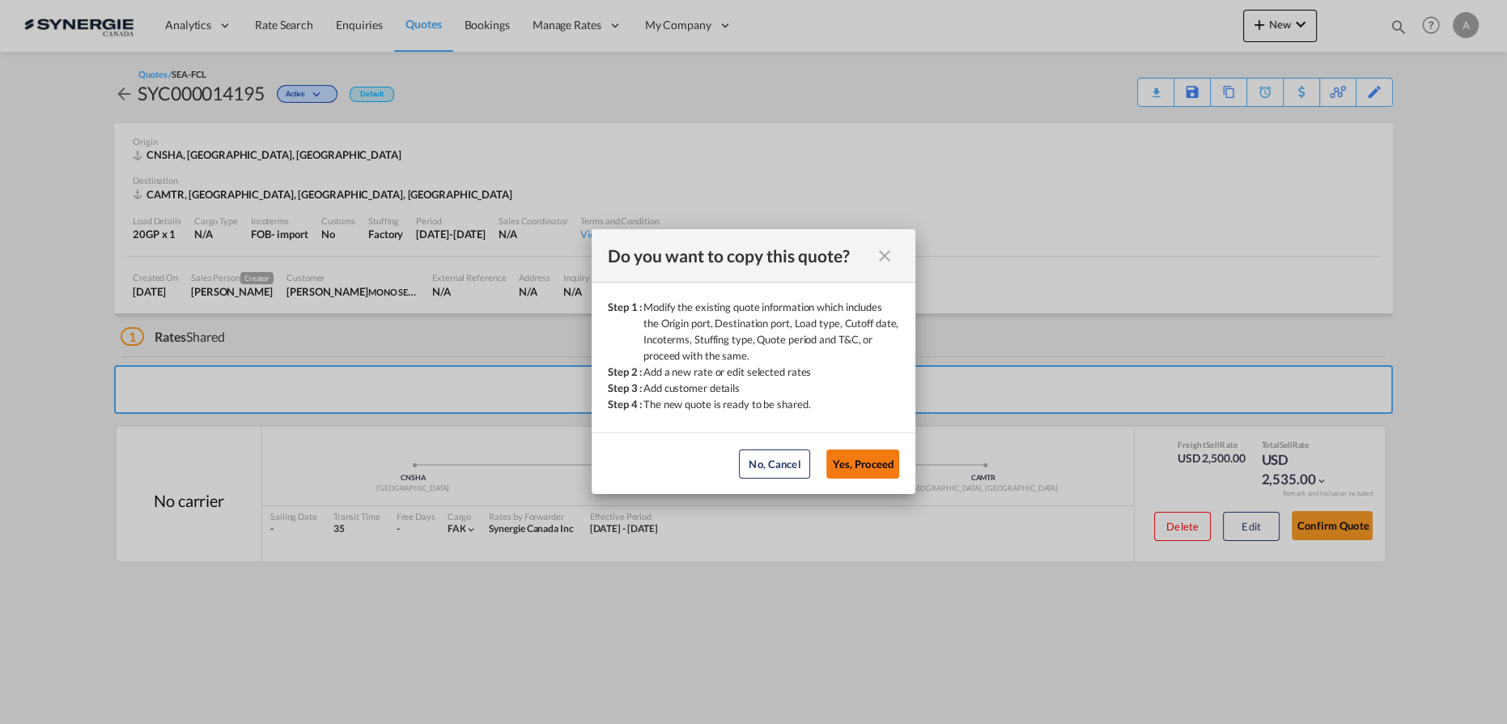
click at [868, 473] on button "Yes, Proceed" at bounding box center [862, 463] width 73 height 29
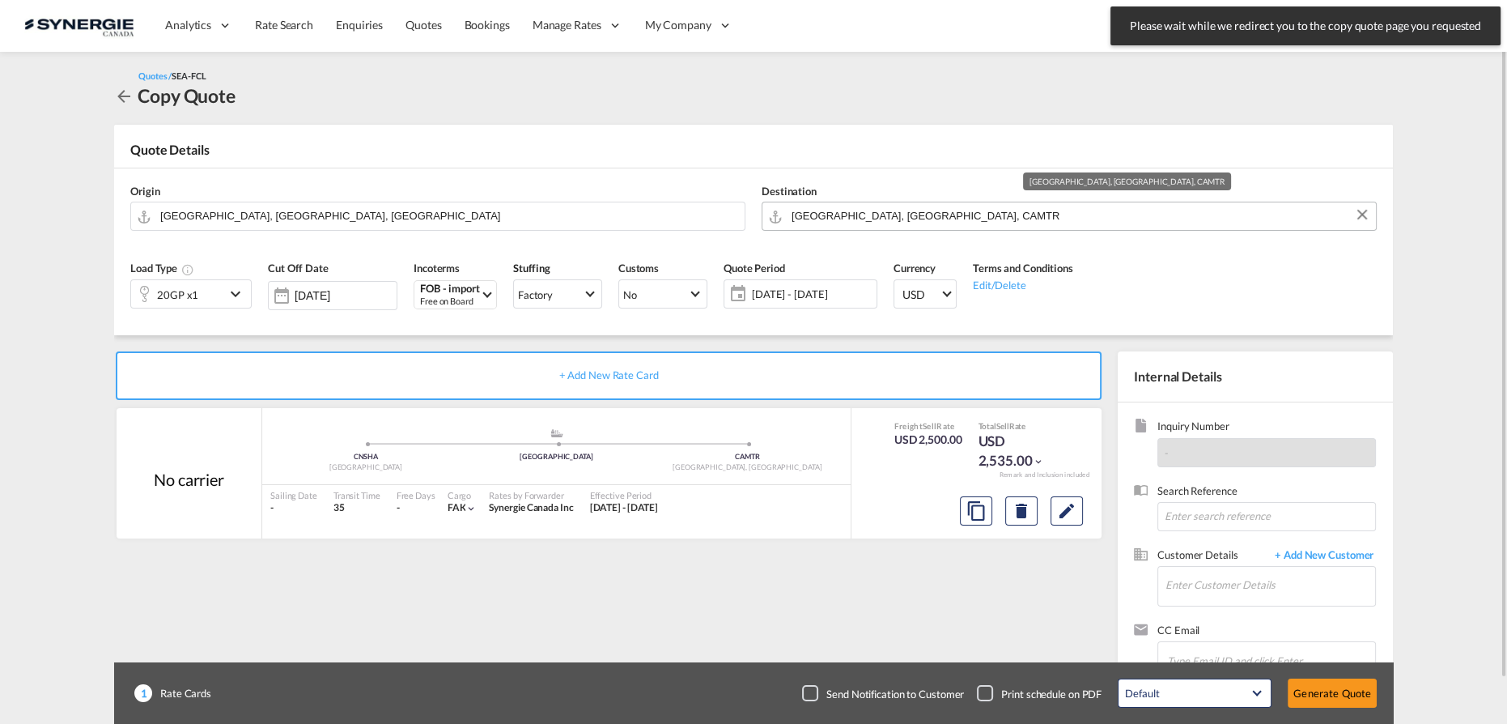
click at [908, 213] on input "[GEOGRAPHIC_DATA], [GEOGRAPHIC_DATA], CAMTR" at bounding box center [1080, 216] width 576 height 28
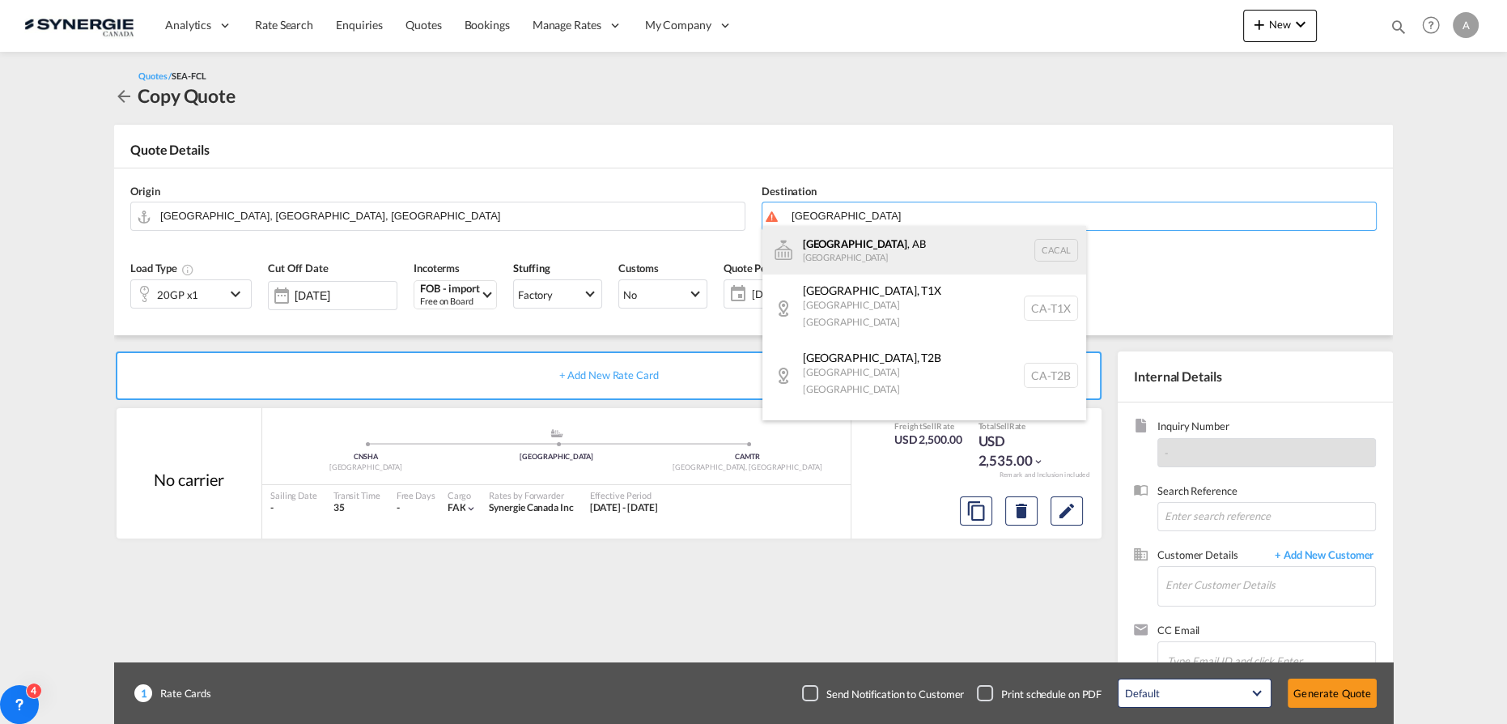
click at [852, 250] on div "[GEOGRAPHIC_DATA] , AB [GEOGRAPHIC_DATA] [PERSON_NAME]" at bounding box center [924, 250] width 324 height 49
type input "[GEOGRAPHIC_DATA], [GEOGRAPHIC_DATA], [GEOGRAPHIC_DATA]"
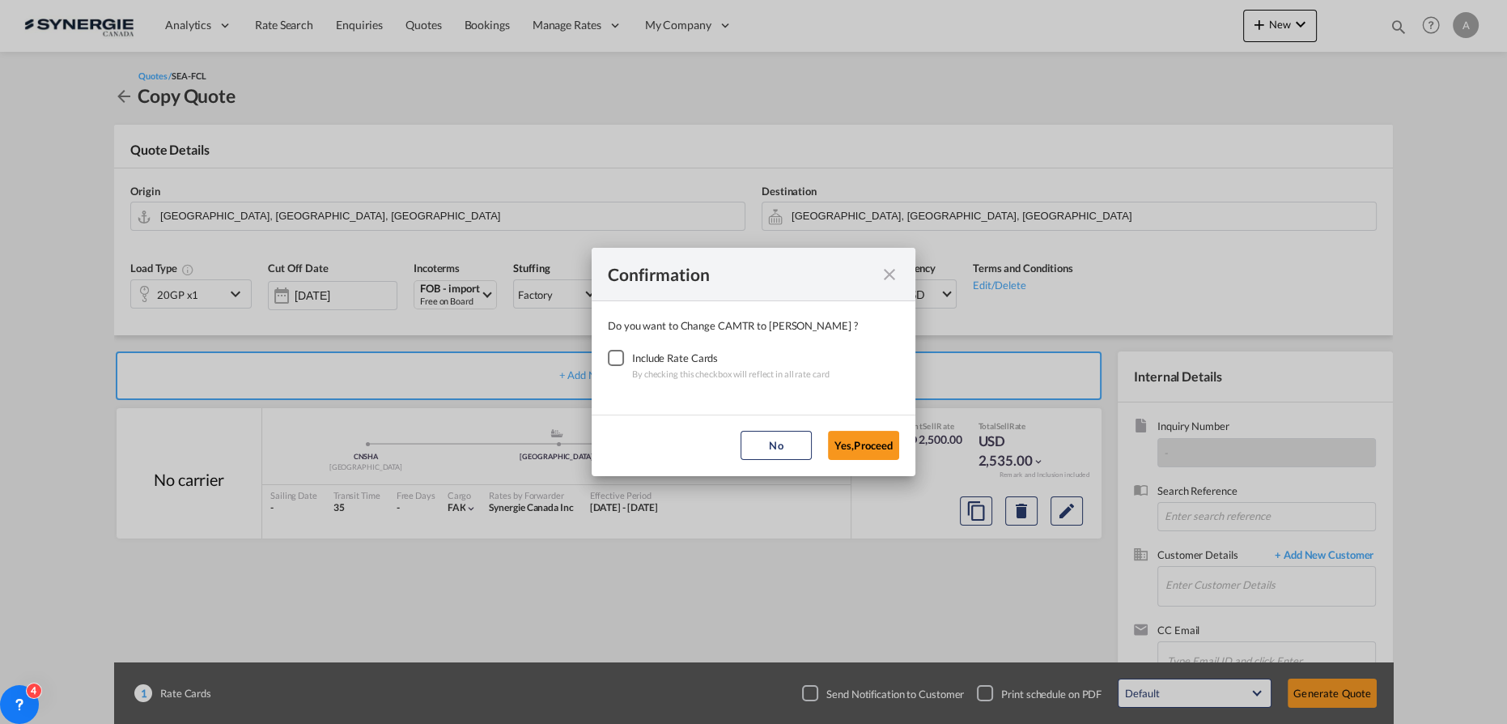
click at [635, 362] on div "Include Rate Cards" at bounding box center [730, 358] width 197 height 16
drag, startPoint x: 610, startPoint y: 353, endPoint x: 646, endPoint y: 366, distance: 37.9
click at [610, 355] on div "Checkbox No Ink" at bounding box center [616, 358] width 16 height 16
click at [852, 454] on button "Yes,Proceed" at bounding box center [863, 445] width 71 height 29
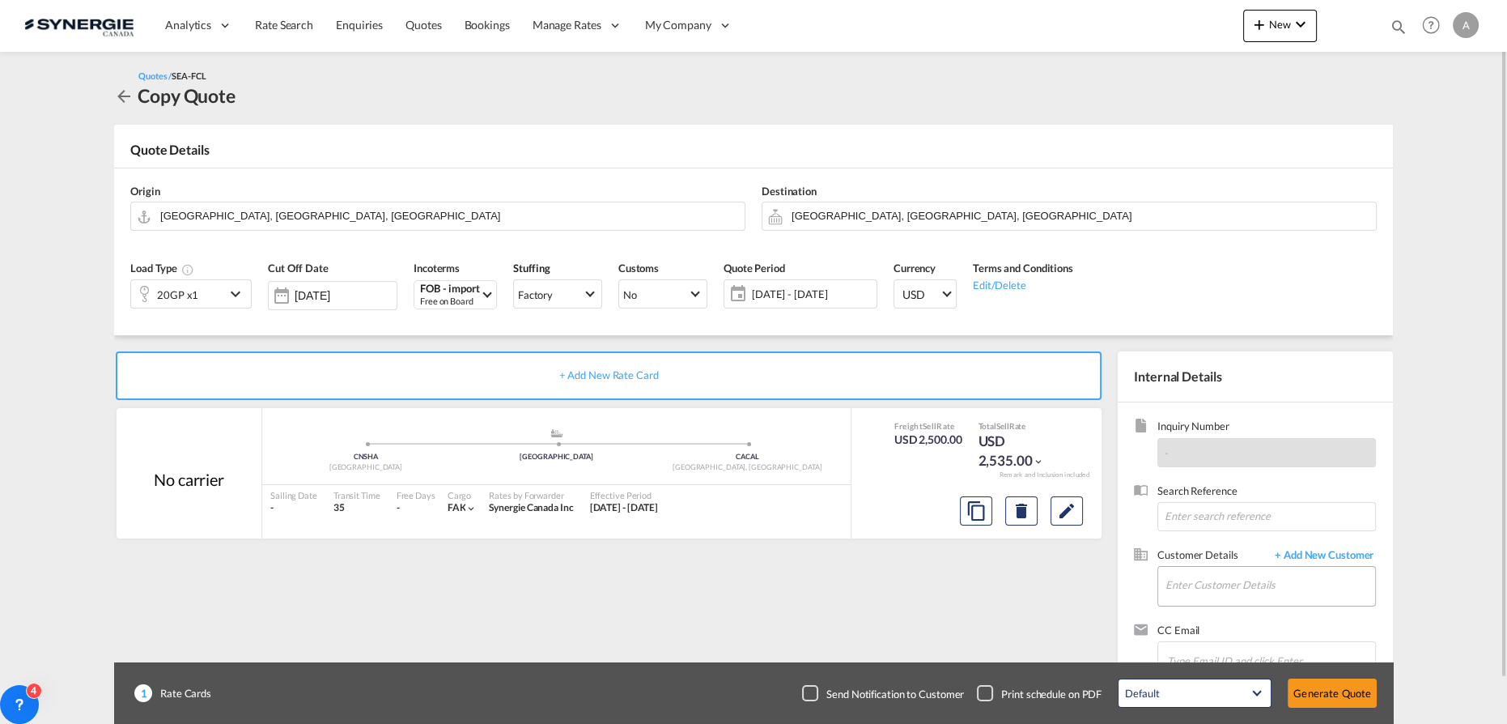
scroll to position [47, 0]
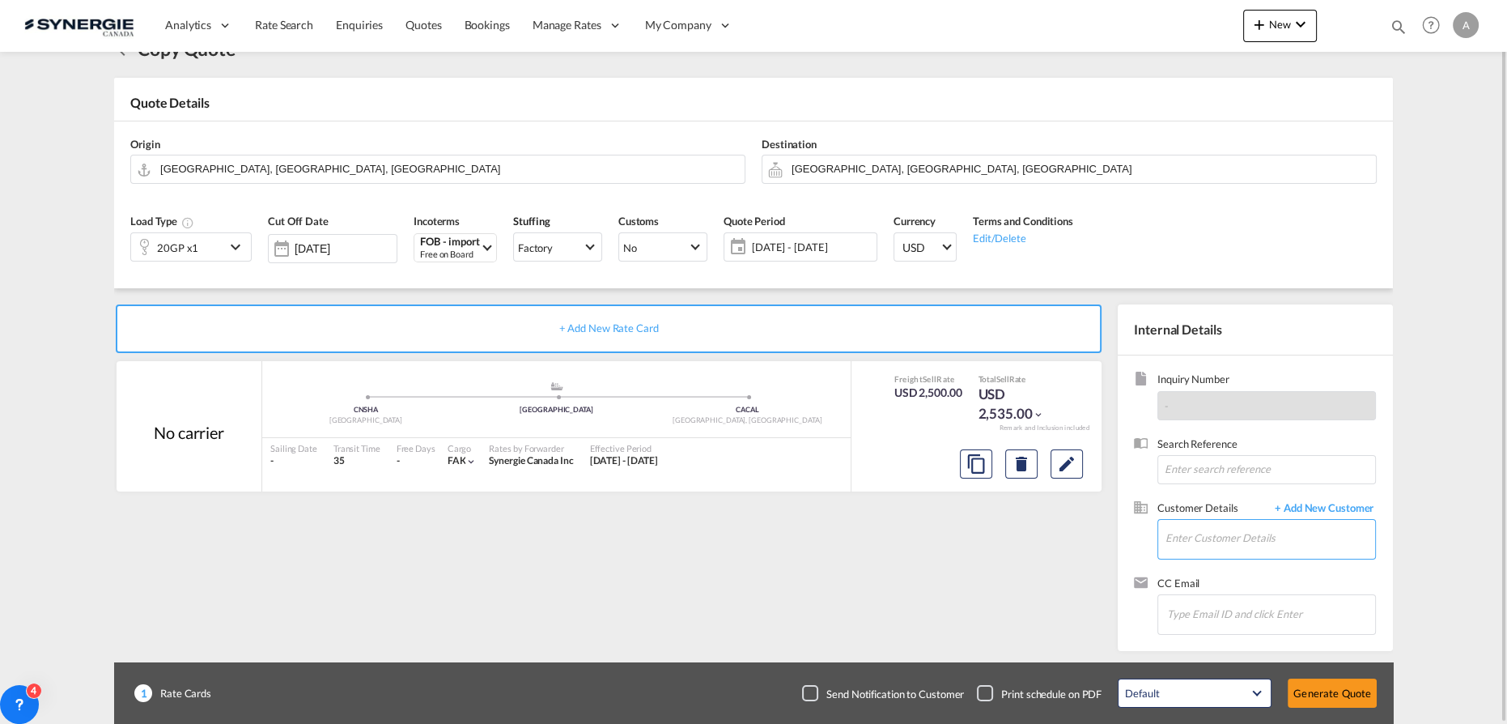
click at [1196, 528] on input "Enter Customer Details" at bounding box center [1270, 538] width 210 height 36
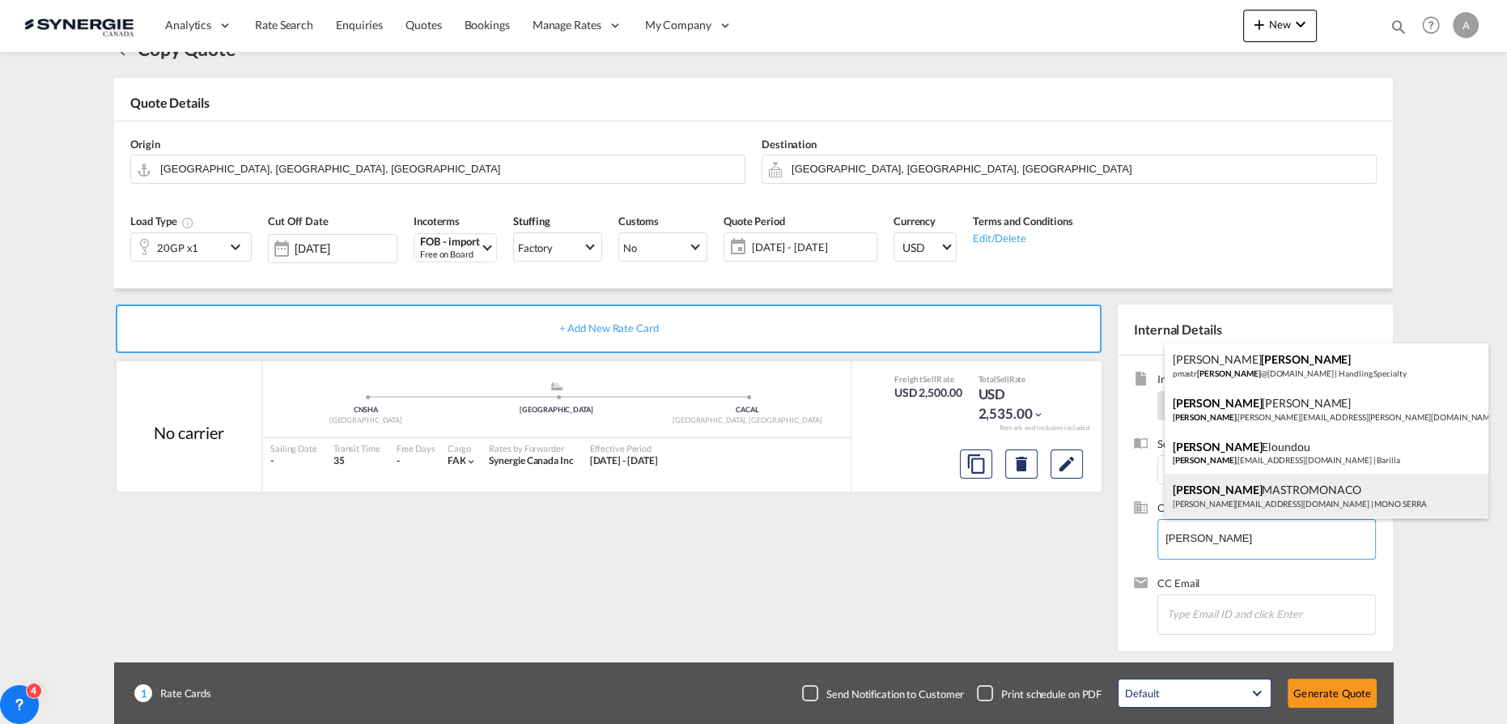
click at [1250, 501] on div "[PERSON_NAME] [PERSON_NAME][EMAIL_ADDRESS][DOMAIN_NAME] | MONO SERRA" at bounding box center [1327, 495] width 324 height 44
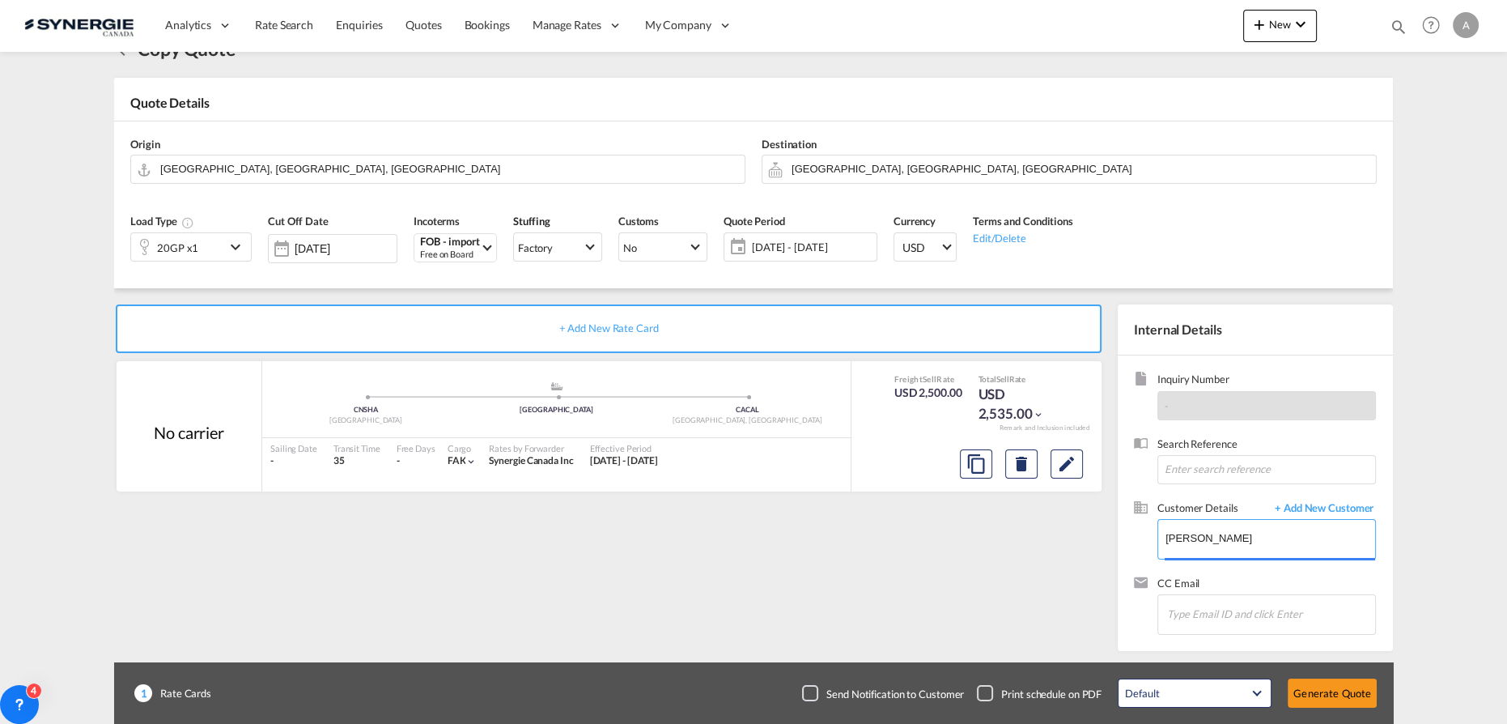
type input "MONO SERRA, [PERSON_NAME], [PERSON_NAME][EMAIL_ADDRESS][DOMAIN_NAME]"
click at [1332, 692] on button "Generate Quote" at bounding box center [1332, 692] width 89 height 29
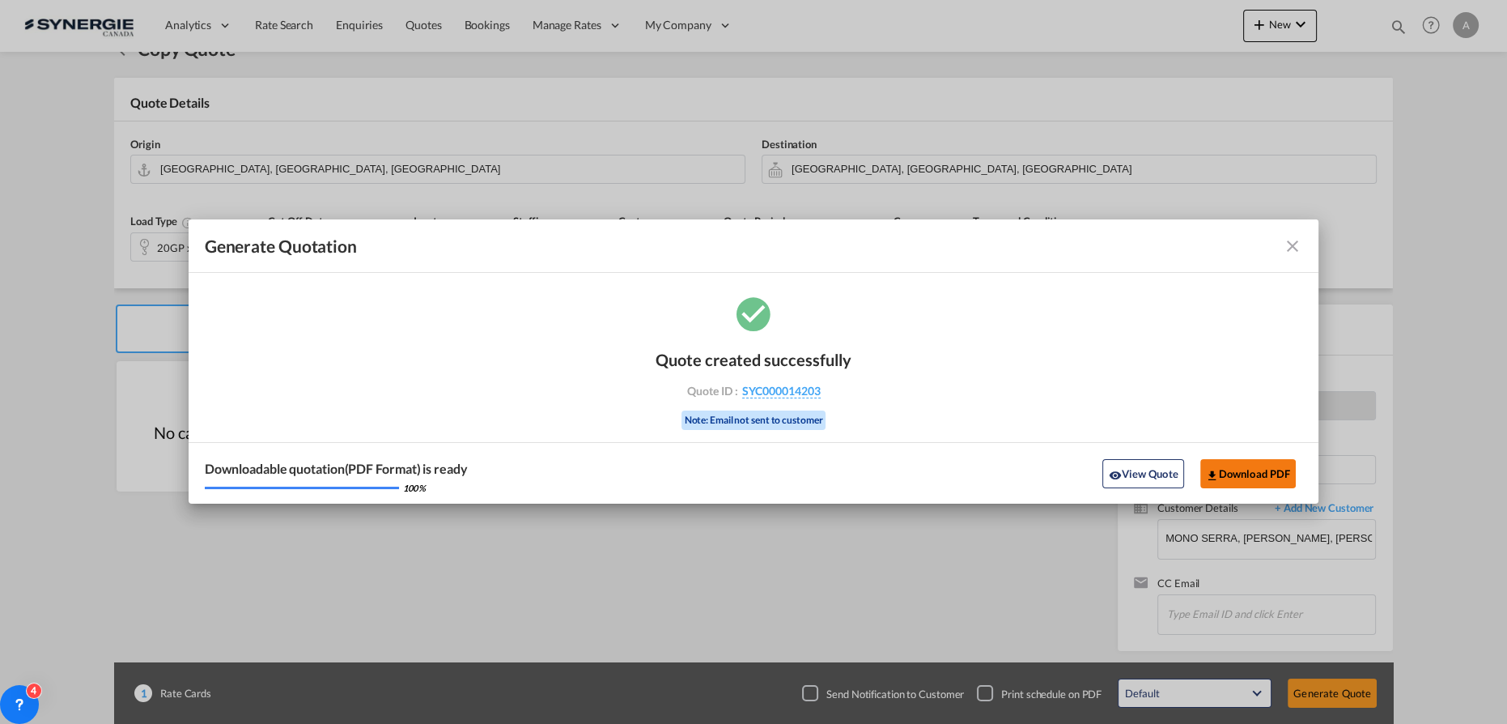
click at [1161, 467] on button "View Quote" at bounding box center [1142, 473] width 81 height 29
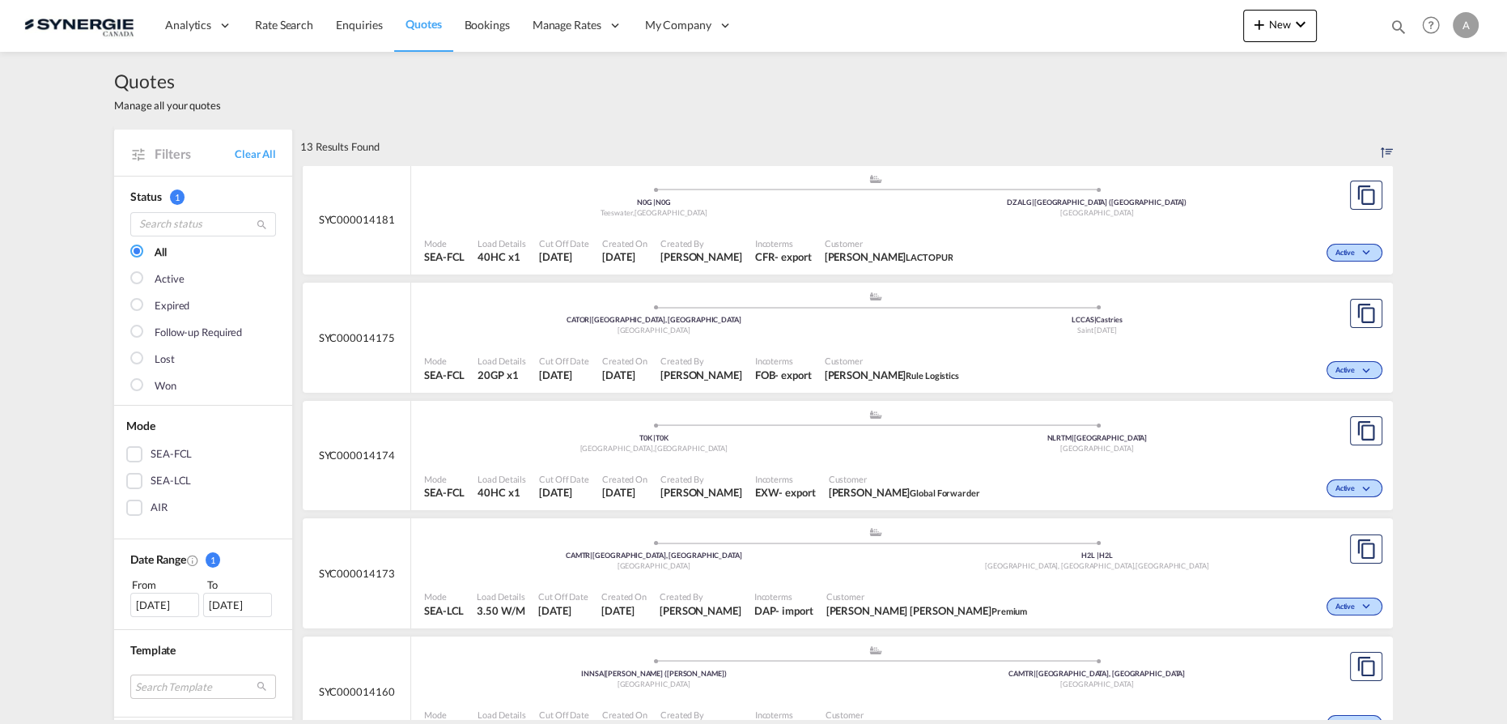
scroll to position [367, 0]
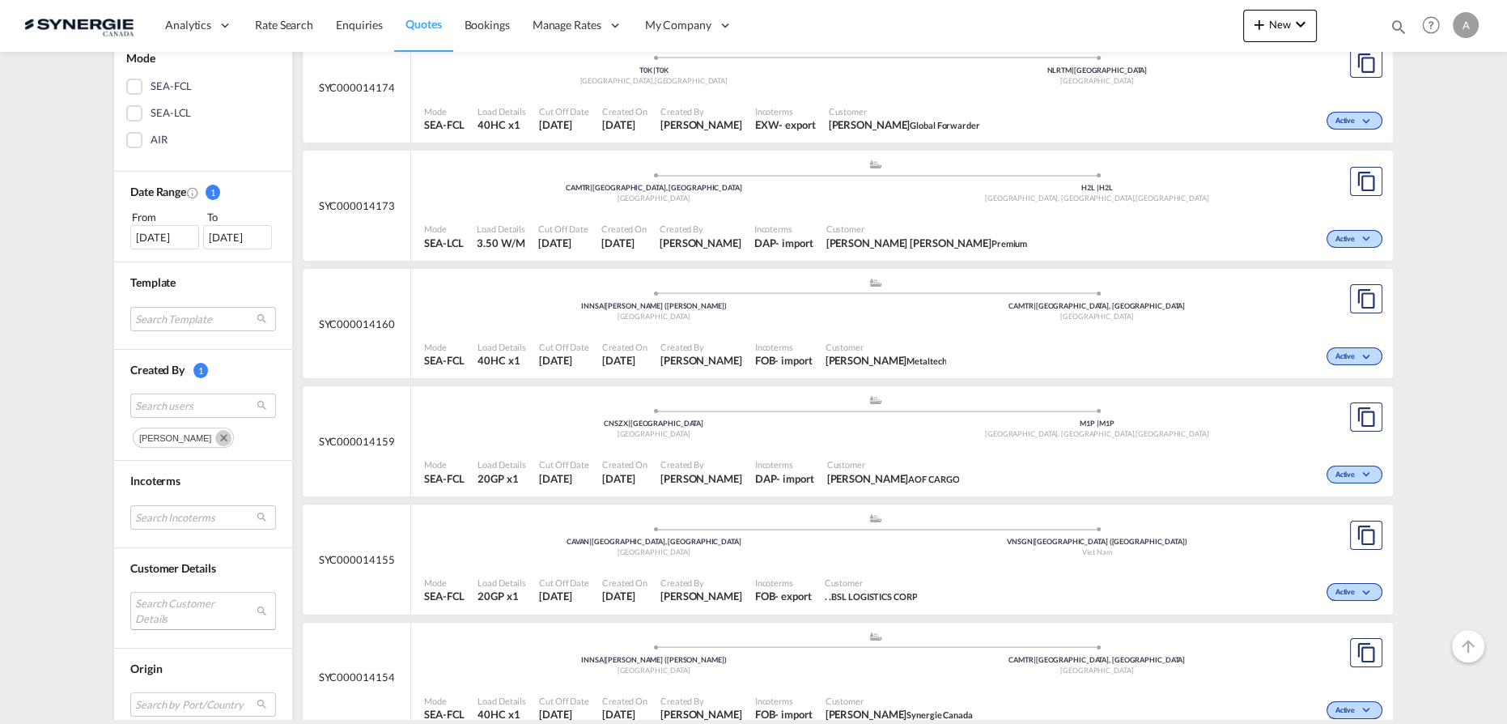
click at [176, 607] on md-select "Search Customer Details user name user [PERSON_NAME] [EMAIL_ADDRESS][DOMAIN_NAM…" at bounding box center [203, 610] width 146 height 37
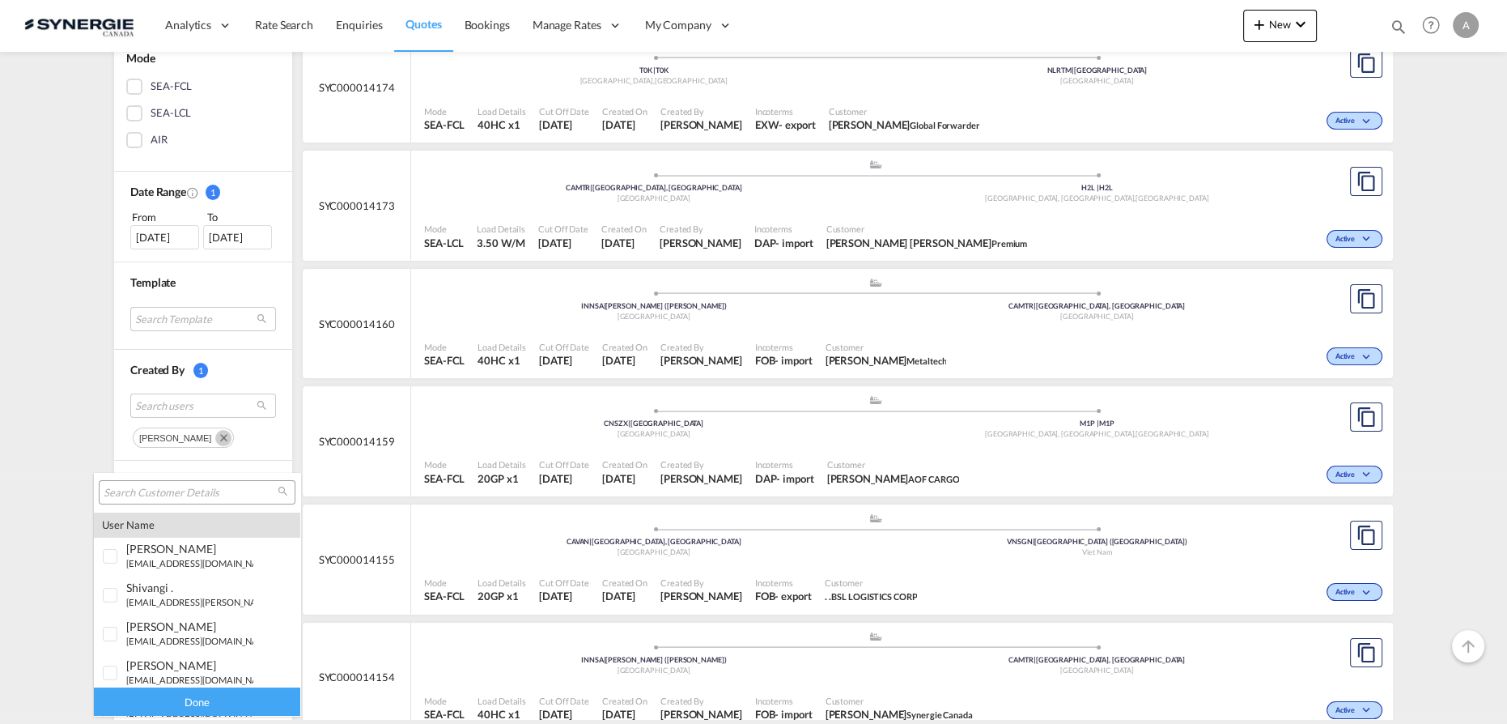
click at [164, 487] on input "search" at bounding box center [191, 493] width 174 height 15
paste input "[EMAIL_ADDRESS][DOMAIN_NAME]"
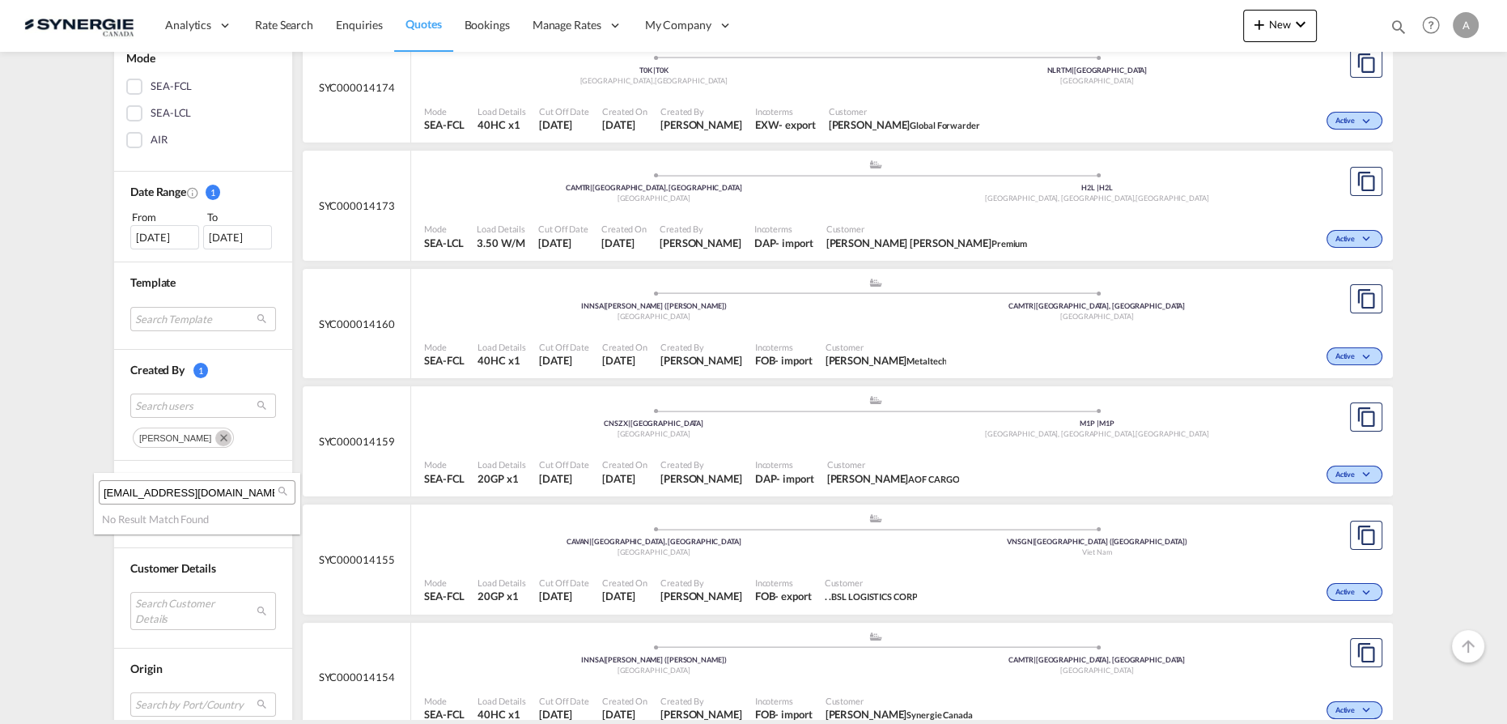
drag, startPoint x: 192, startPoint y: 477, endPoint x: -172, endPoint y: 457, distance: 364.7
click at [0, 457] on html "Analytics Reports Dashboard Rate Search Enquiries Quotes" at bounding box center [753, 362] width 1507 height 724
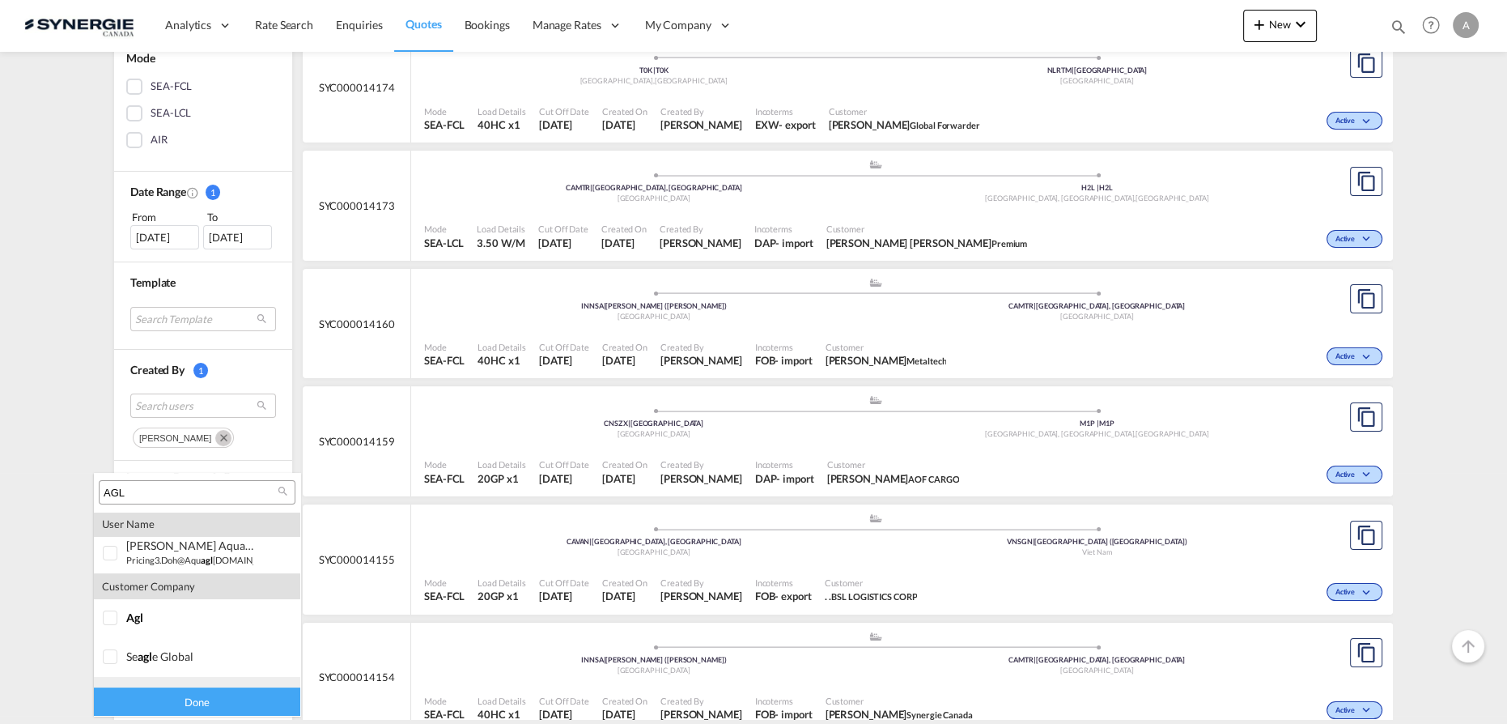
scroll to position [575, 0]
type input "AGL"
click at [104, 586] on div at bounding box center [111, 590] width 16 height 16
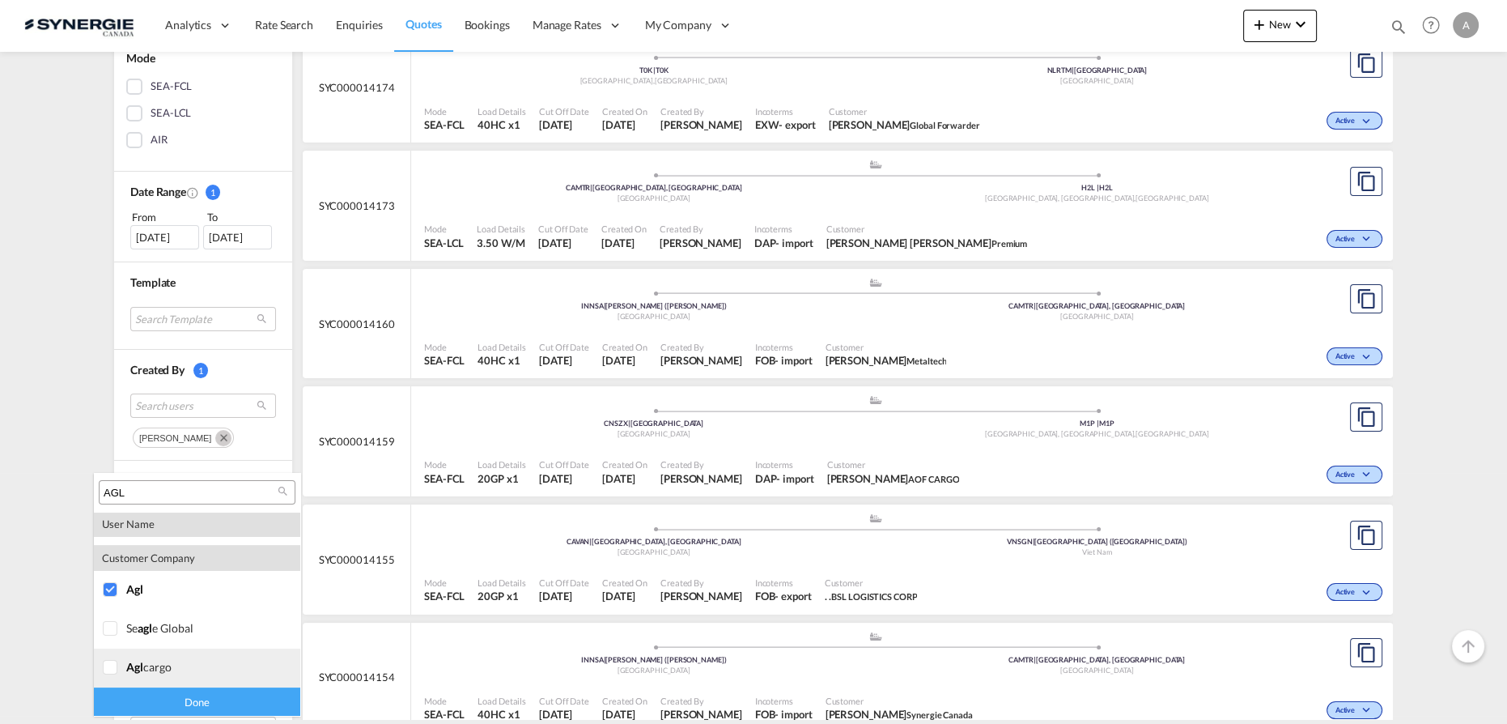
drag, startPoint x: 108, startPoint y: 672, endPoint x: 114, endPoint y: 680, distance: 10.4
click at [108, 673] on div at bounding box center [111, 668] width 16 height 16
click at [131, 703] on div "Done" at bounding box center [197, 701] width 206 height 28
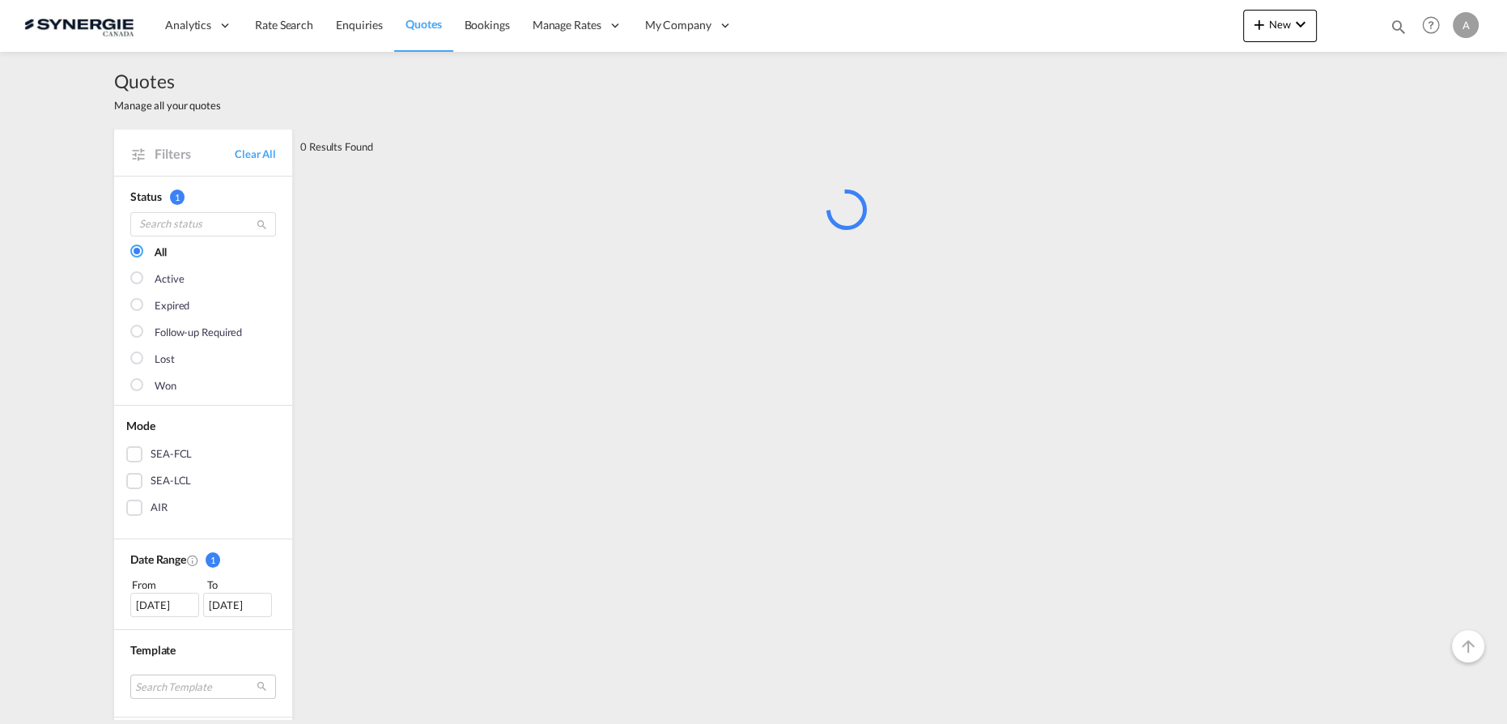
scroll to position [367, 0]
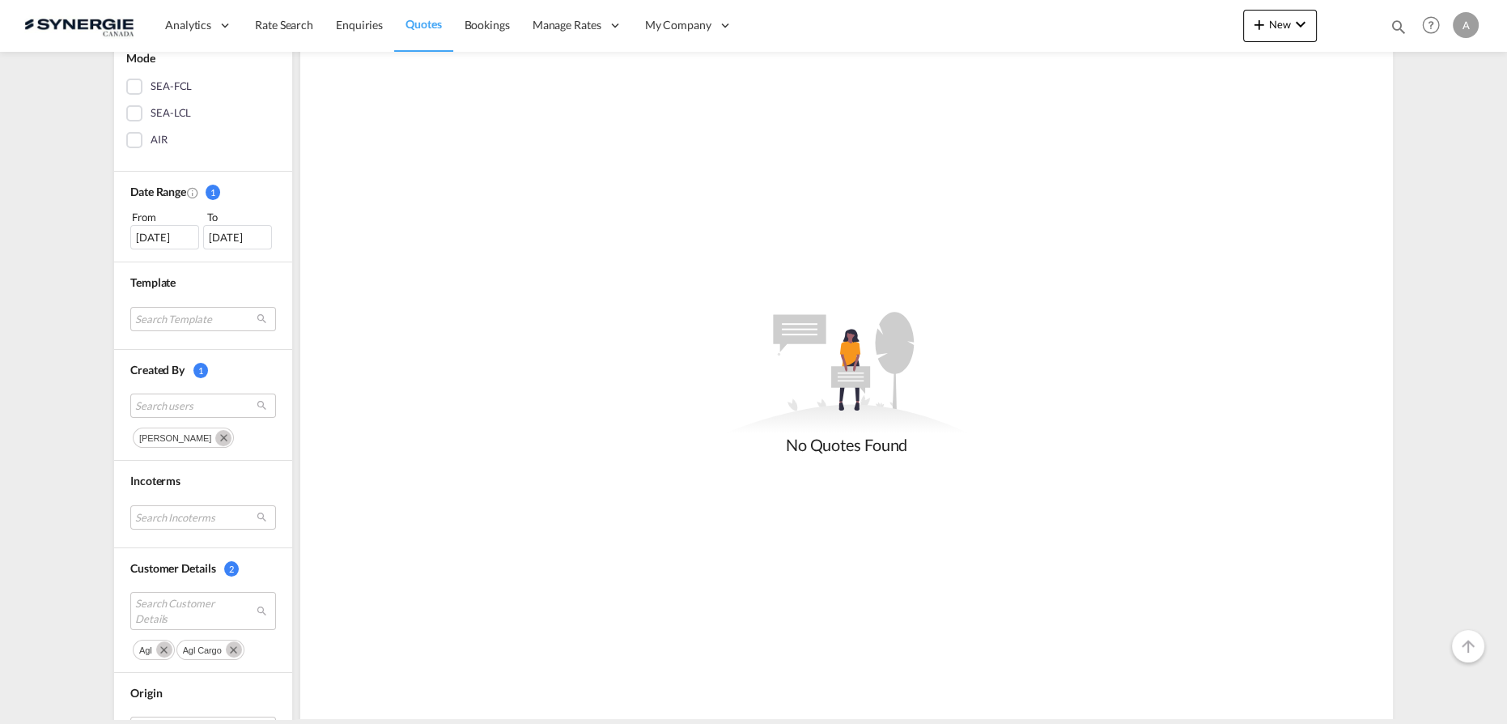
click at [231, 436] on md-icon "Remove" at bounding box center [223, 438] width 16 height 16
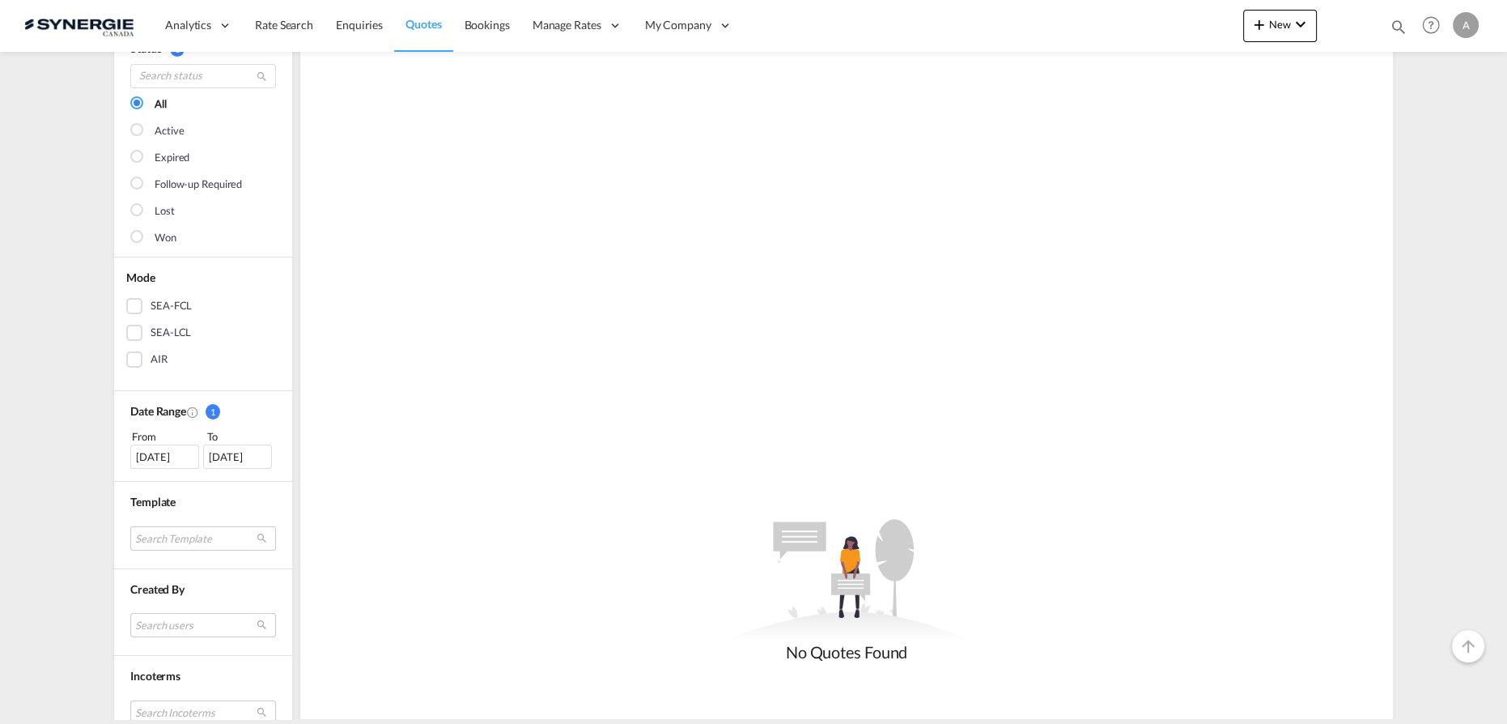
scroll to position [146, 0]
click at [172, 468] on div "Date Range 1 From To [DATE] [DATE]" at bounding box center [203, 438] width 178 height 91
click at [162, 451] on div "[DATE]" at bounding box center [164, 458] width 69 height 24
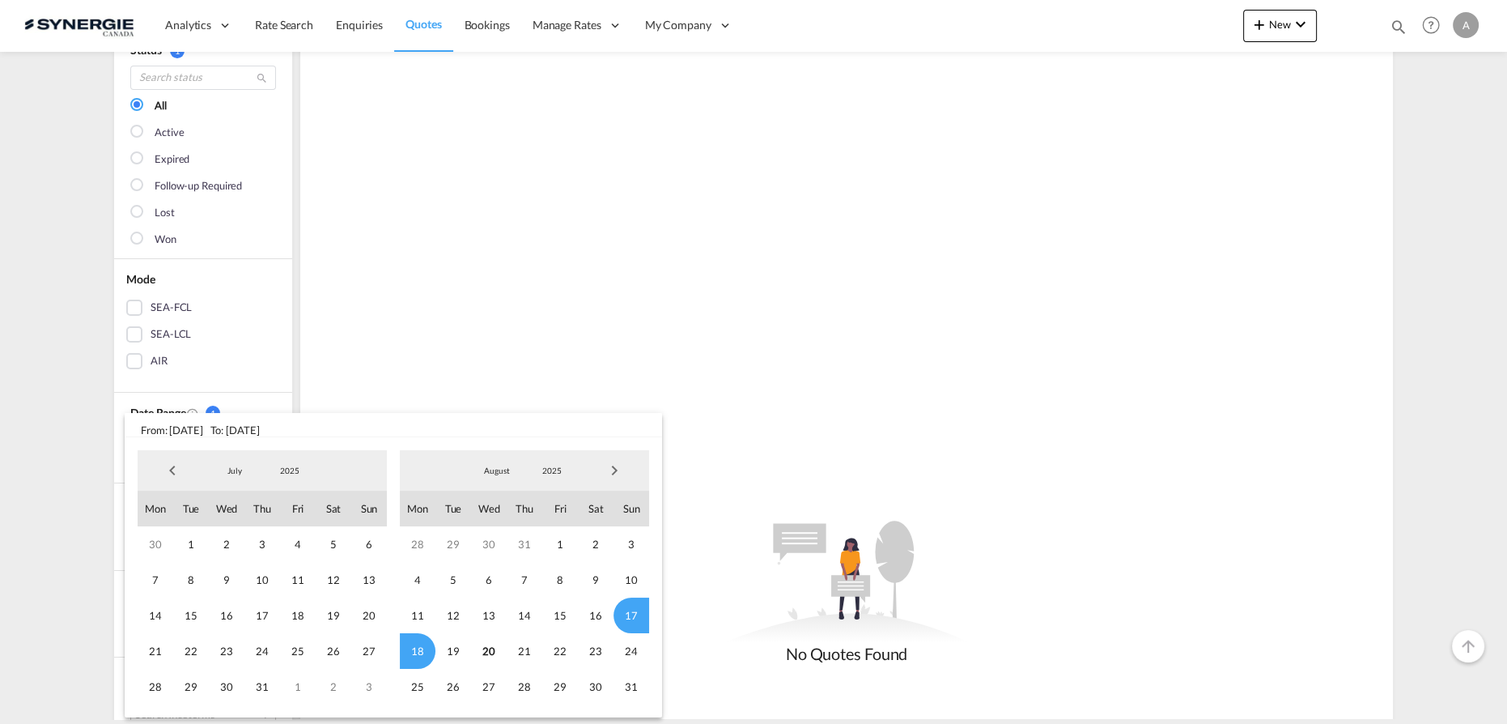
click at [298, 461] on md-select-value "2025" at bounding box center [289, 470] width 55 height 24
click at [285, 405] on md-option "2023" at bounding box center [306, 393] width 110 height 39
click at [334, 548] on span "1" at bounding box center [334, 544] width 36 height 36
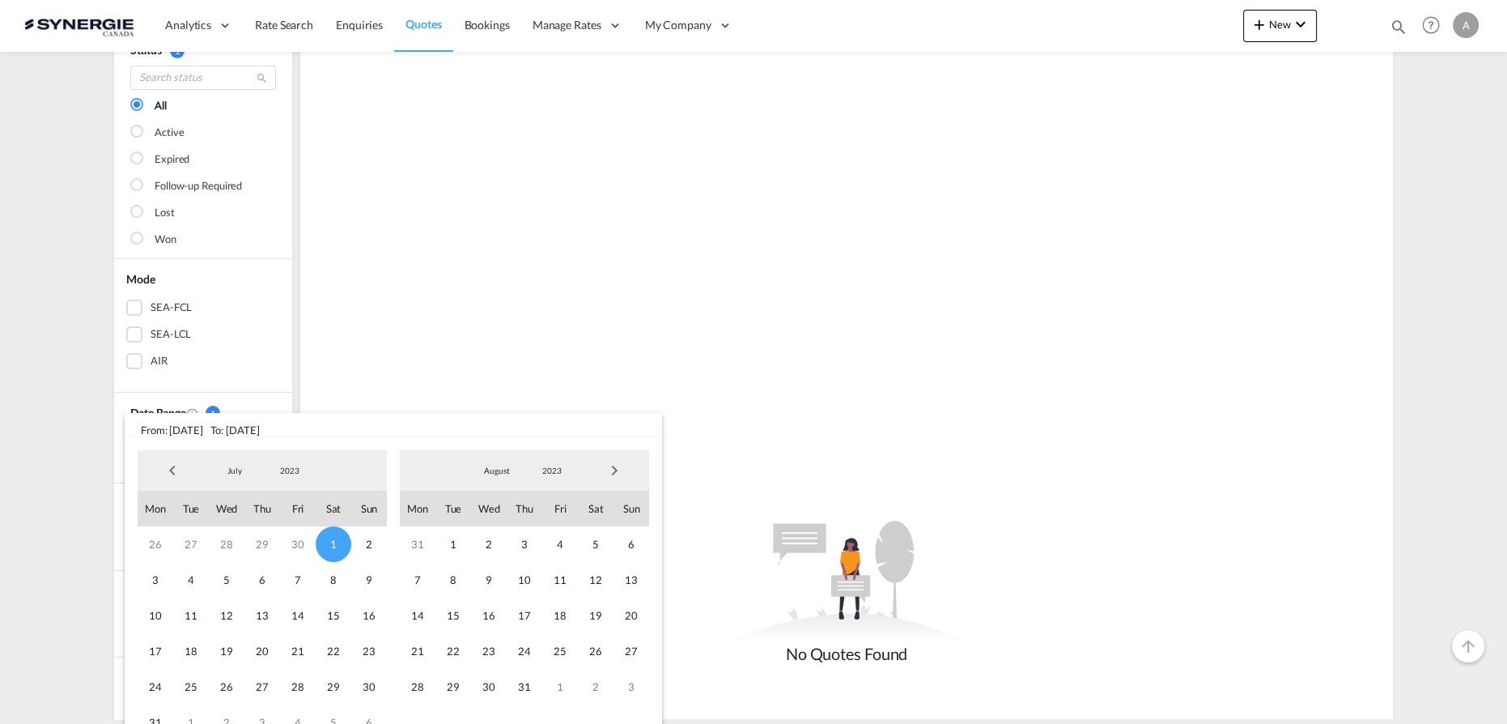
click at [555, 468] on span "2023" at bounding box center [552, 470] width 52 height 11
drag, startPoint x: 533, startPoint y: 558, endPoint x: 543, endPoint y: 544, distance: 17.5
click at [535, 556] on md-option "2025" at bounding box center [568, 548] width 110 height 39
click at [495, 643] on span "20" at bounding box center [489, 651] width 36 height 36
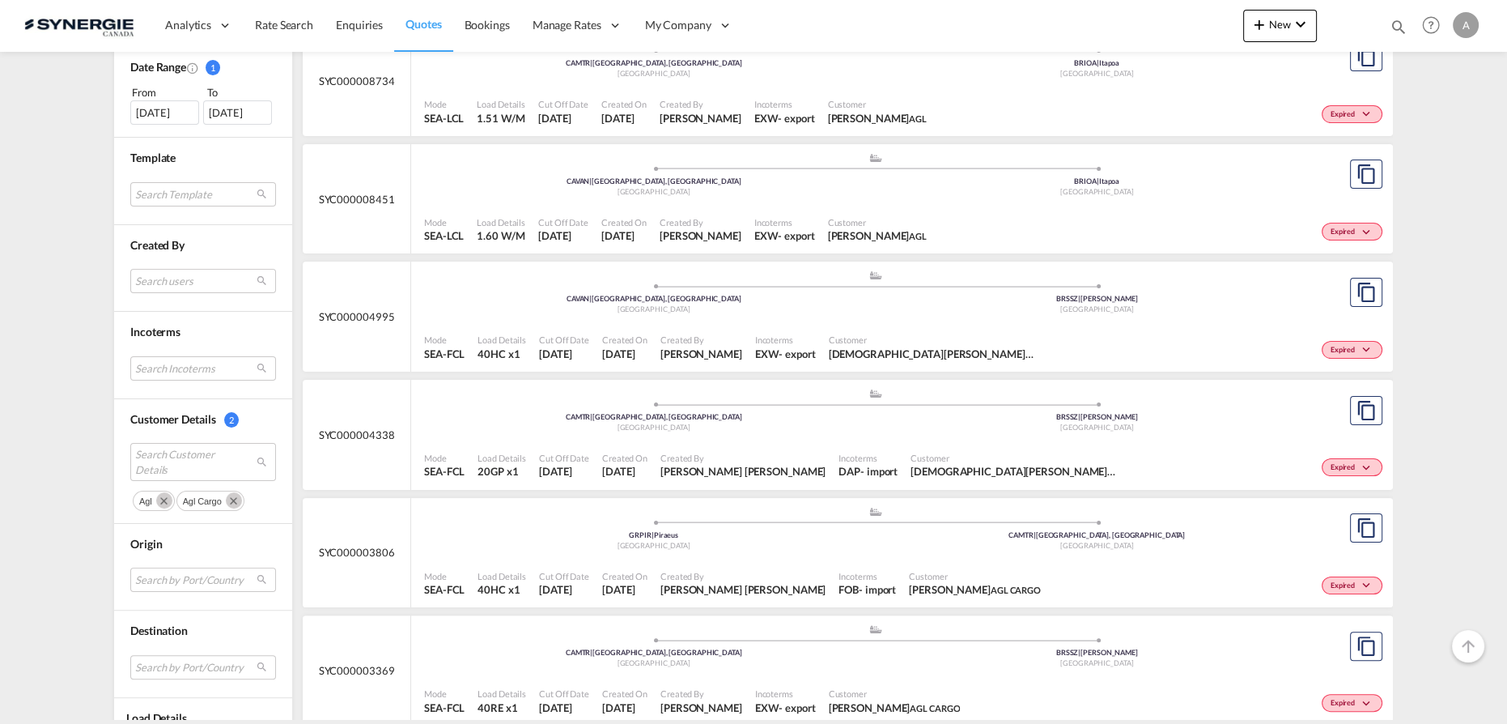
scroll to position [515, 0]
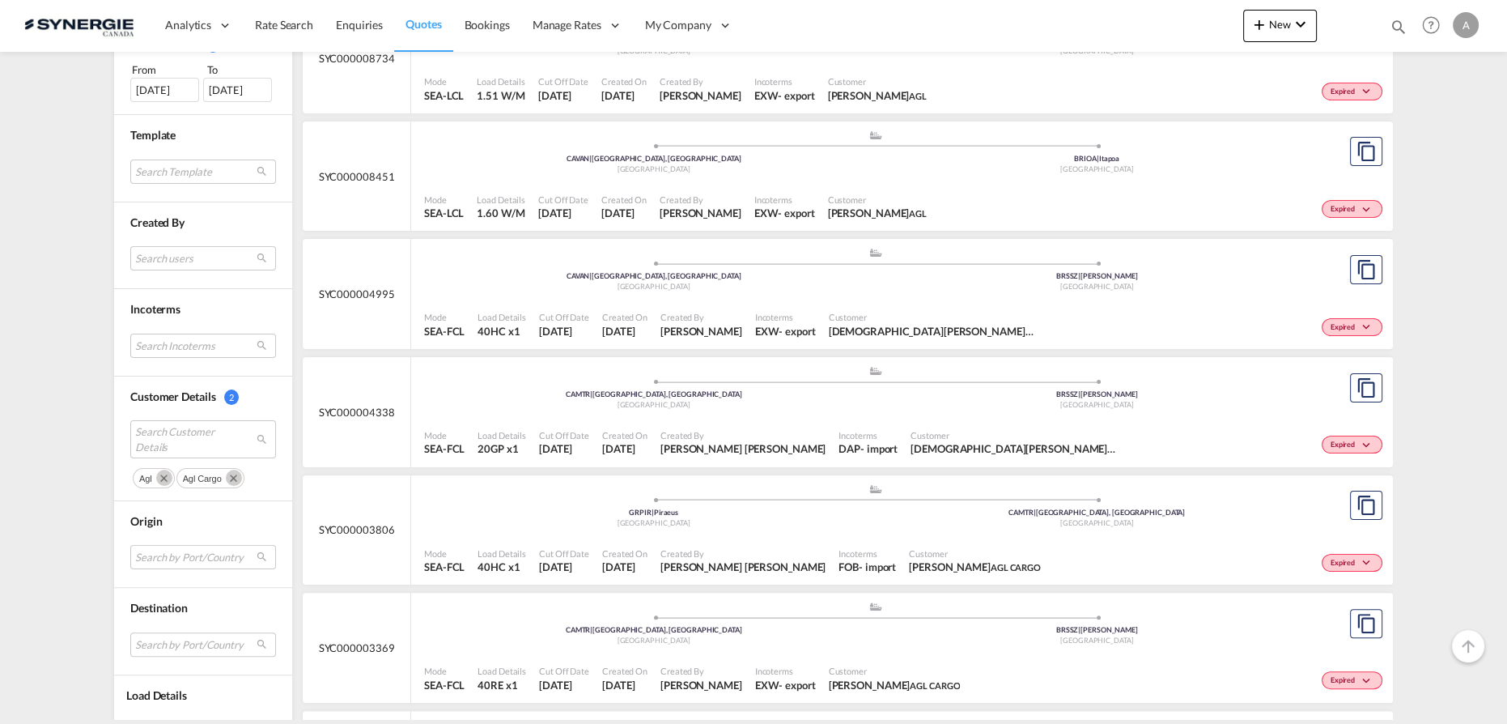
click at [878, 291] on div "[GEOGRAPHIC_DATA]" at bounding box center [1098, 287] width 444 height 11
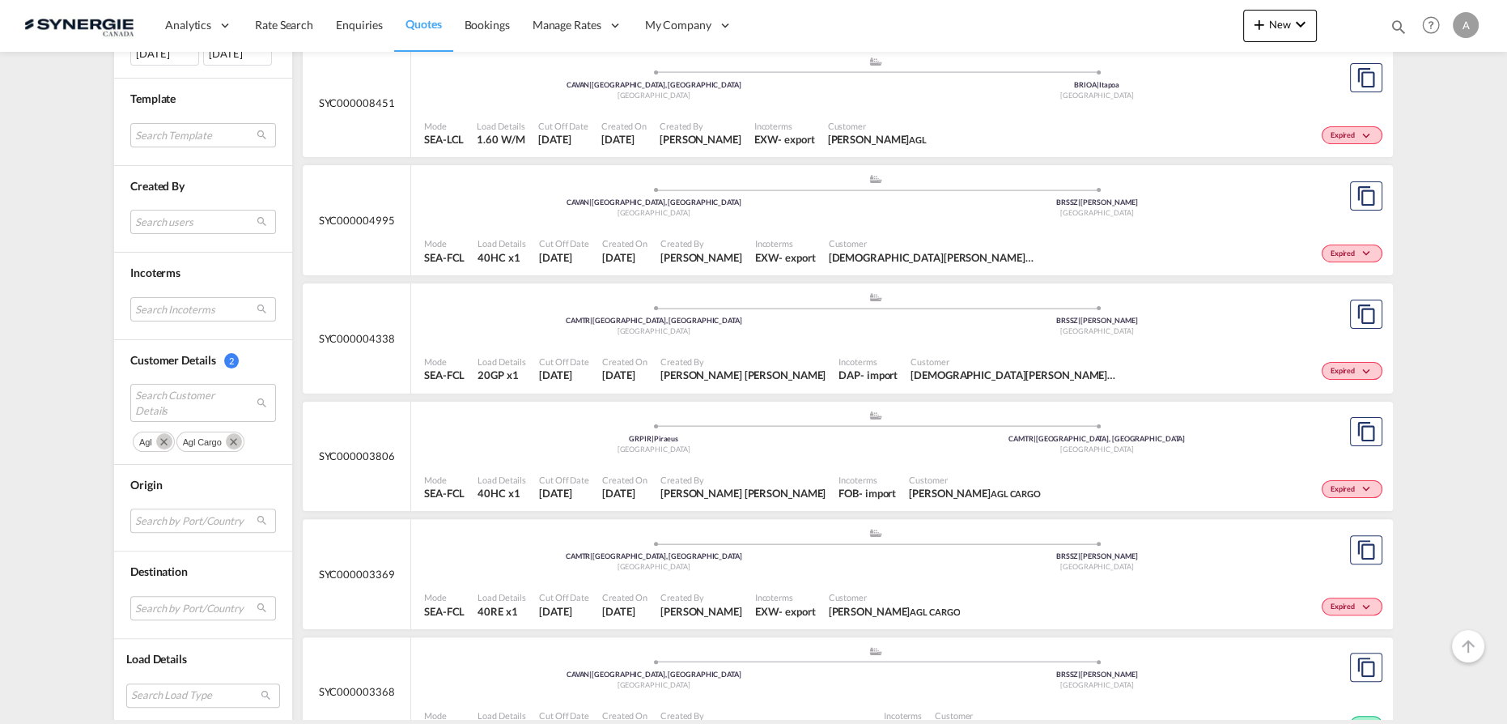
click at [227, 435] on md-icon "Remove" at bounding box center [234, 441] width 16 height 16
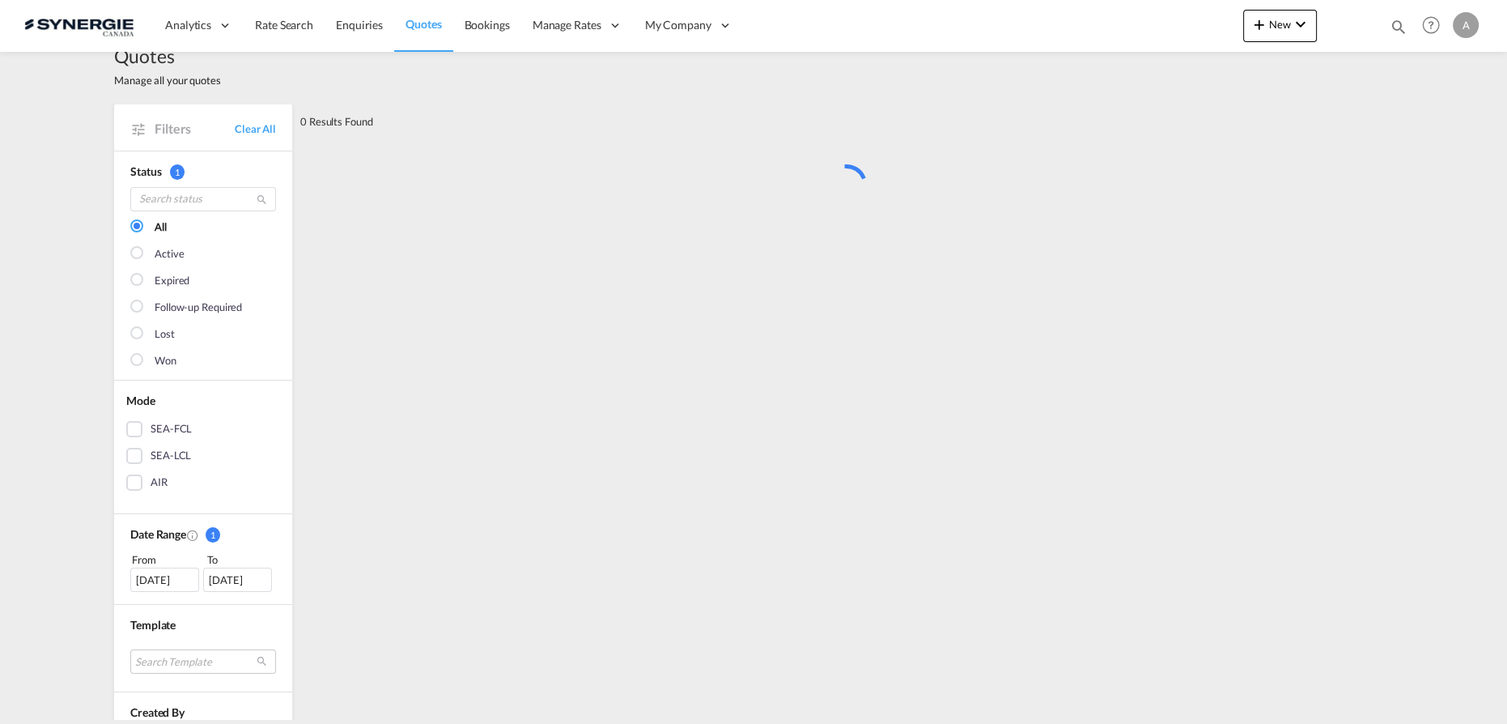
scroll to position [0, 0]
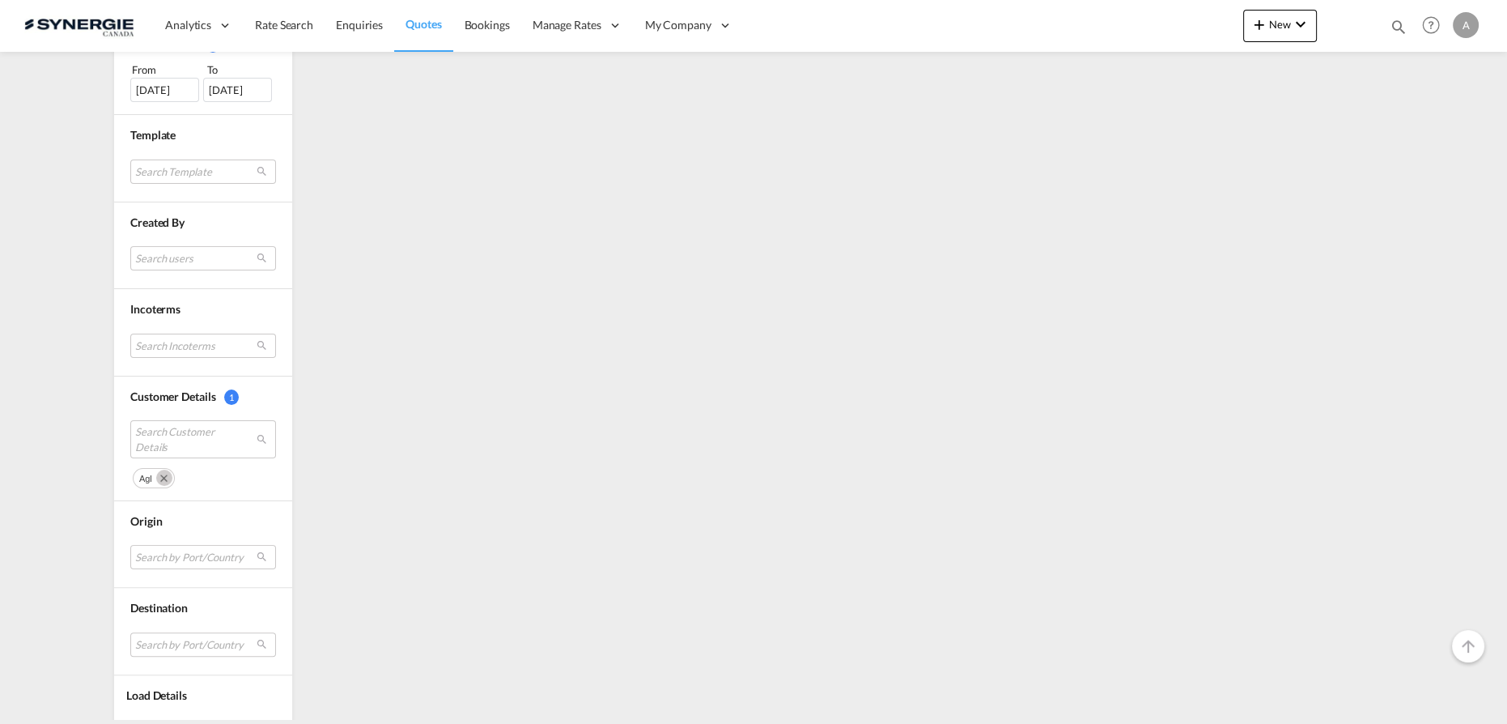
click at [159, 473] on md-icon "Remove" at bounding box center [164, 477] width 16 height 16
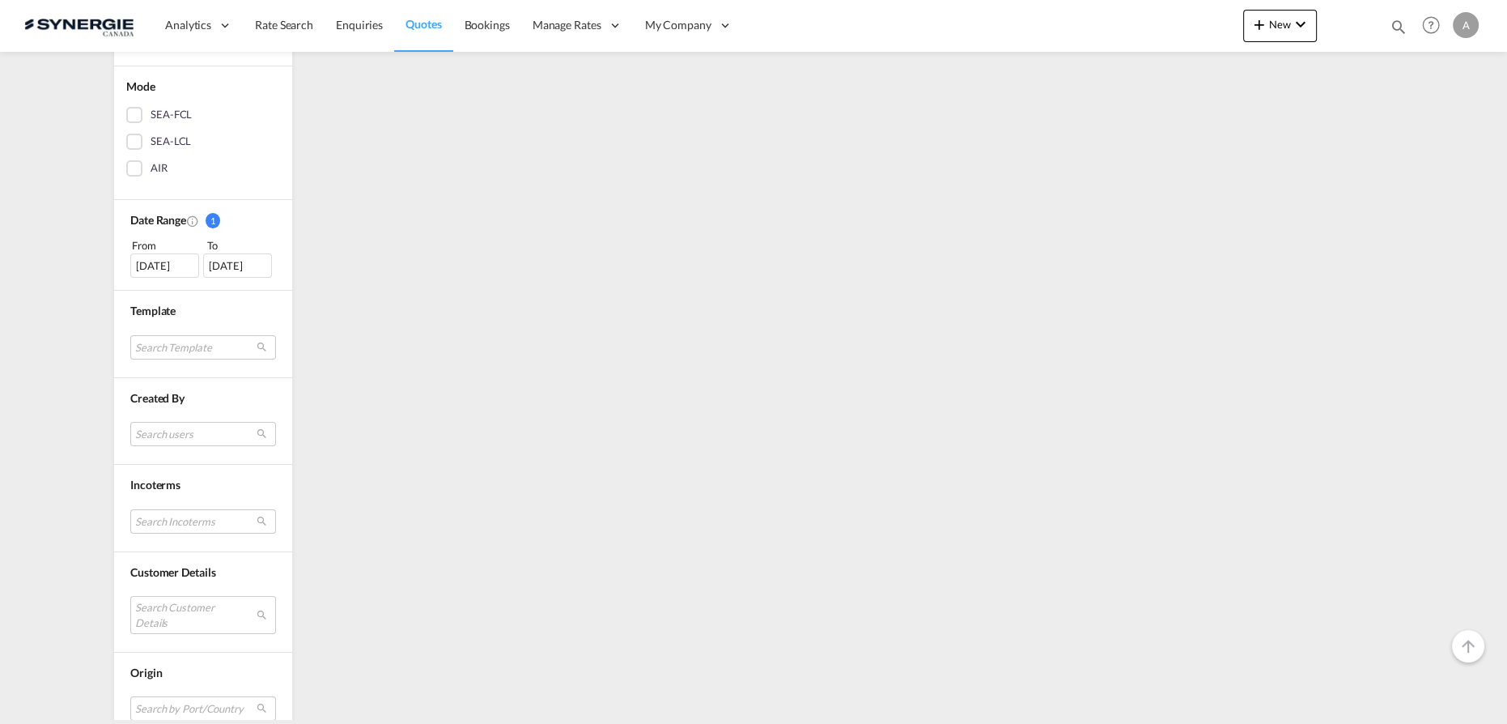
scroll to position [526, 0]
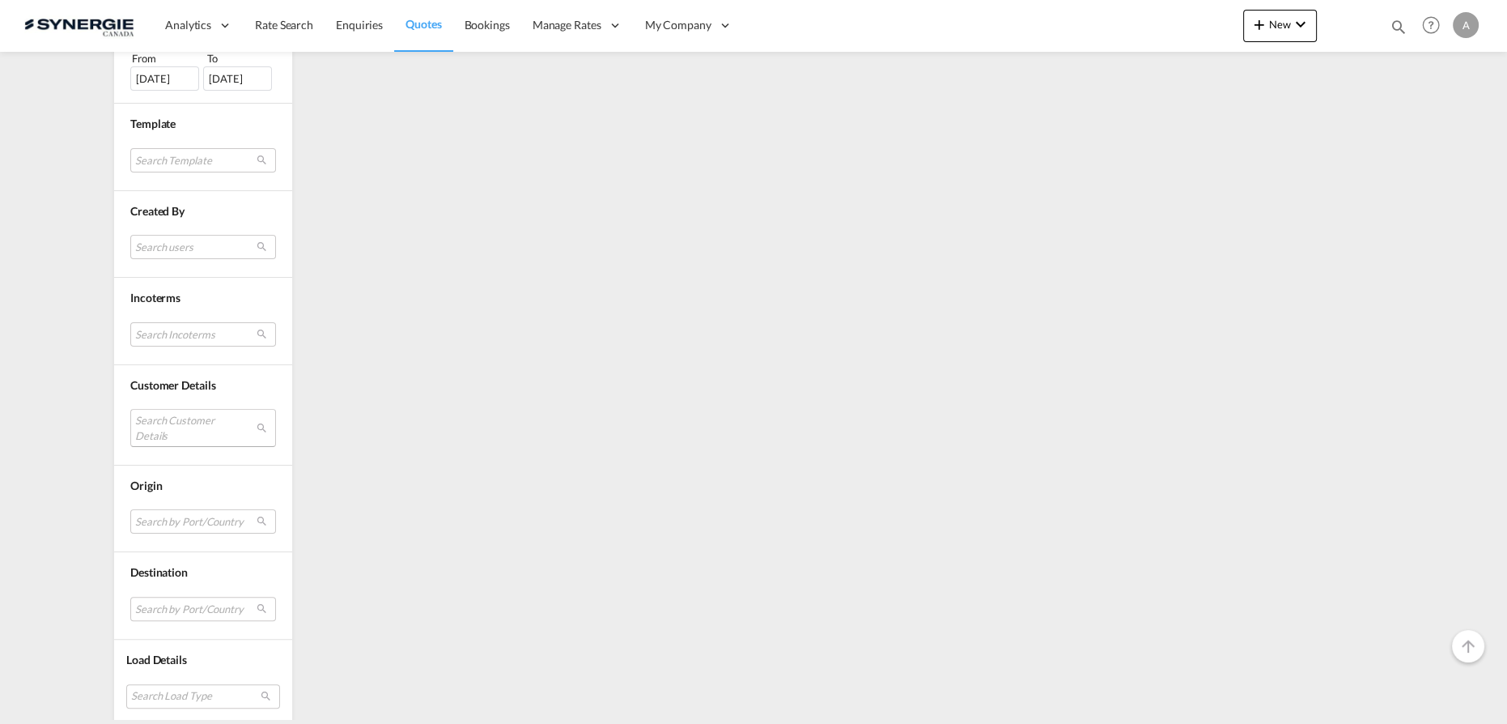
click at [166, 426] on md-select "Search Customer Details" at bounding box center [203, 427] width 146 height 37
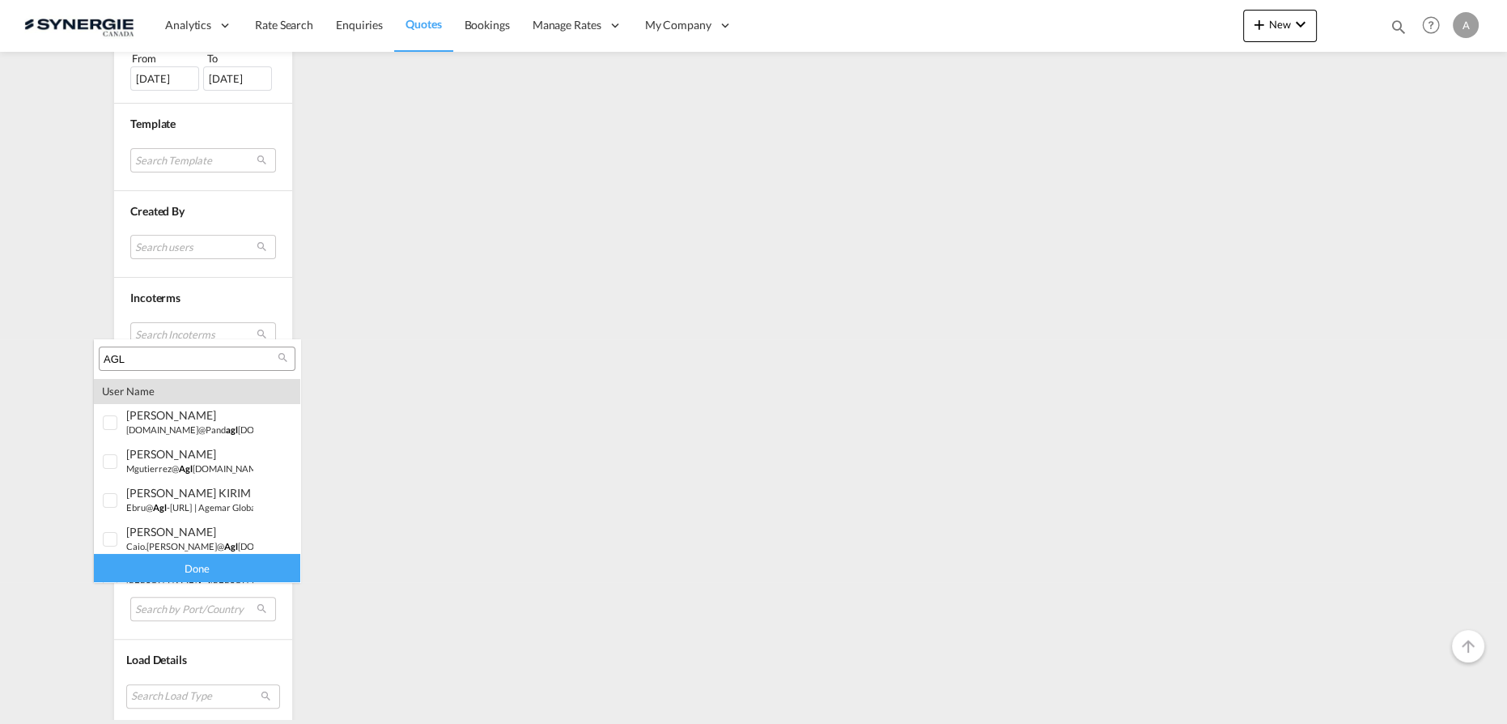
click at [159, 361] on input "AGL" at bounding box center [191, 359] width 174 height 15
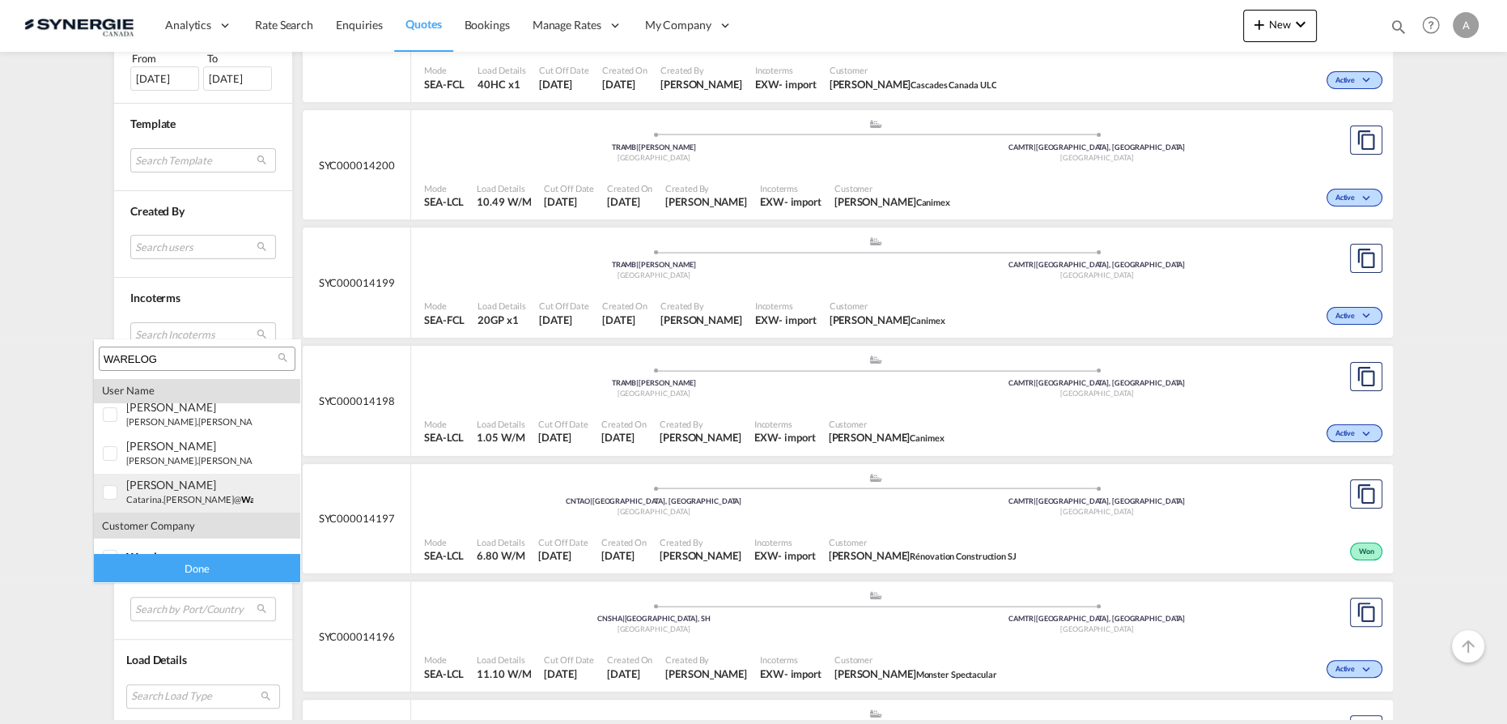
scroll to position [70, 0]
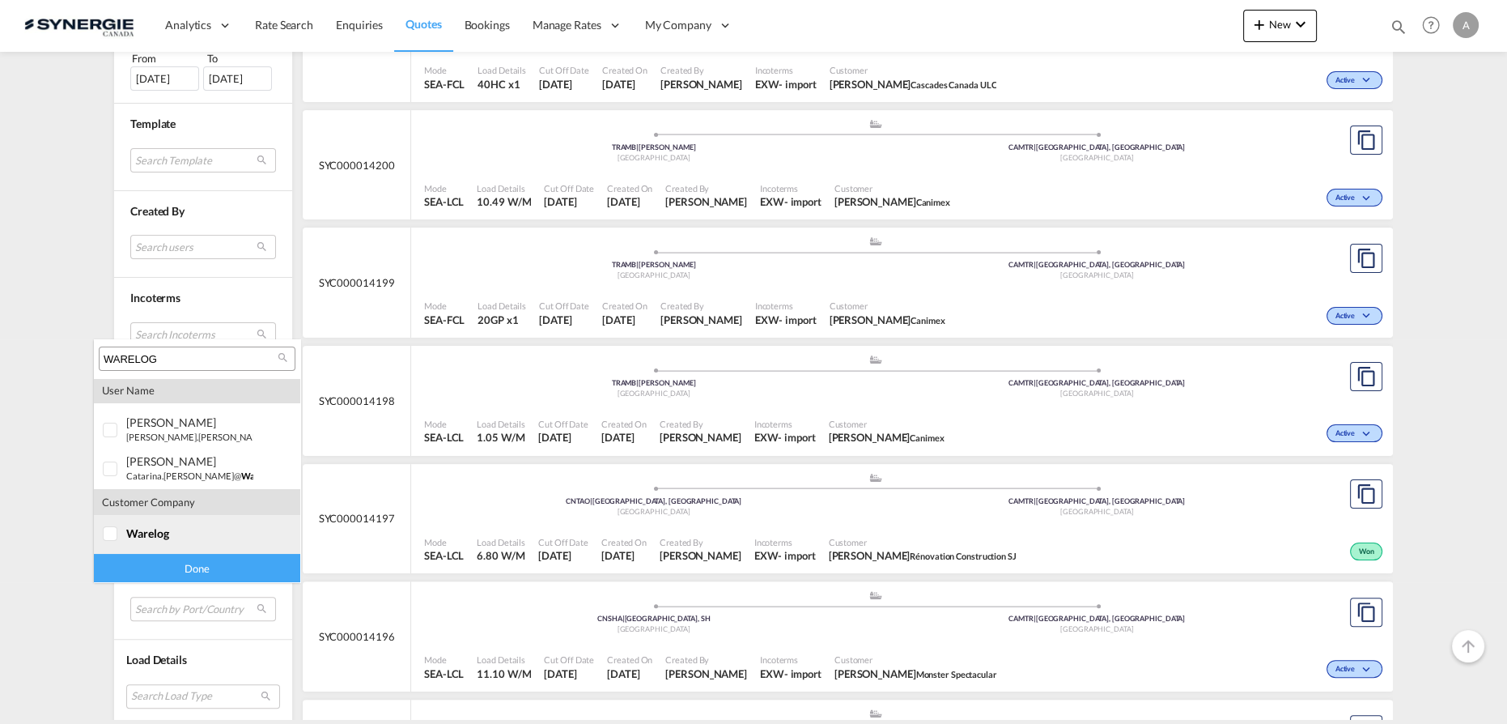
type input "WARELOG"
click at [168, 530] on span "warelog" at bounding box center [147, 533] width 43 height 14
click at [168, 567] on div "Done" at bounding box center [197, 568] width 206 height 28
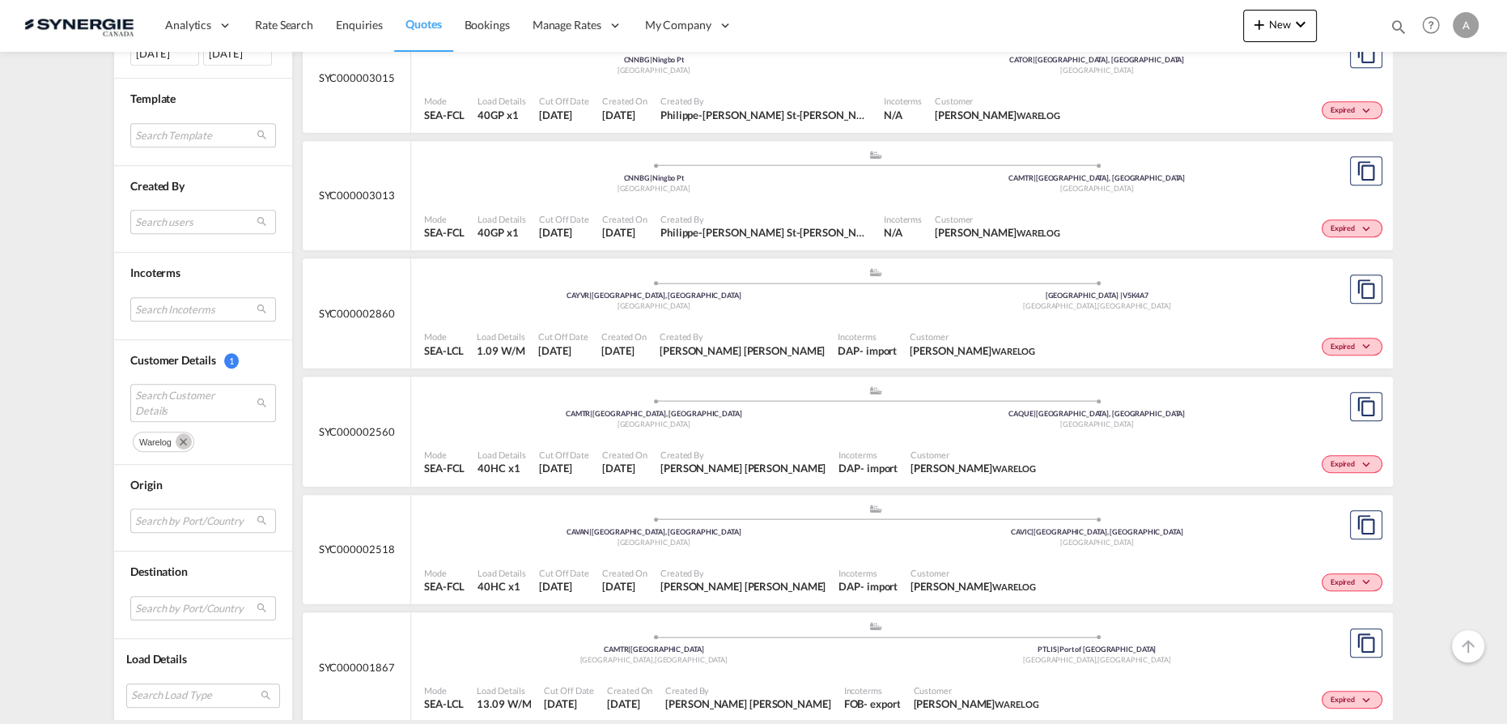
scroll to position [1103, 0]
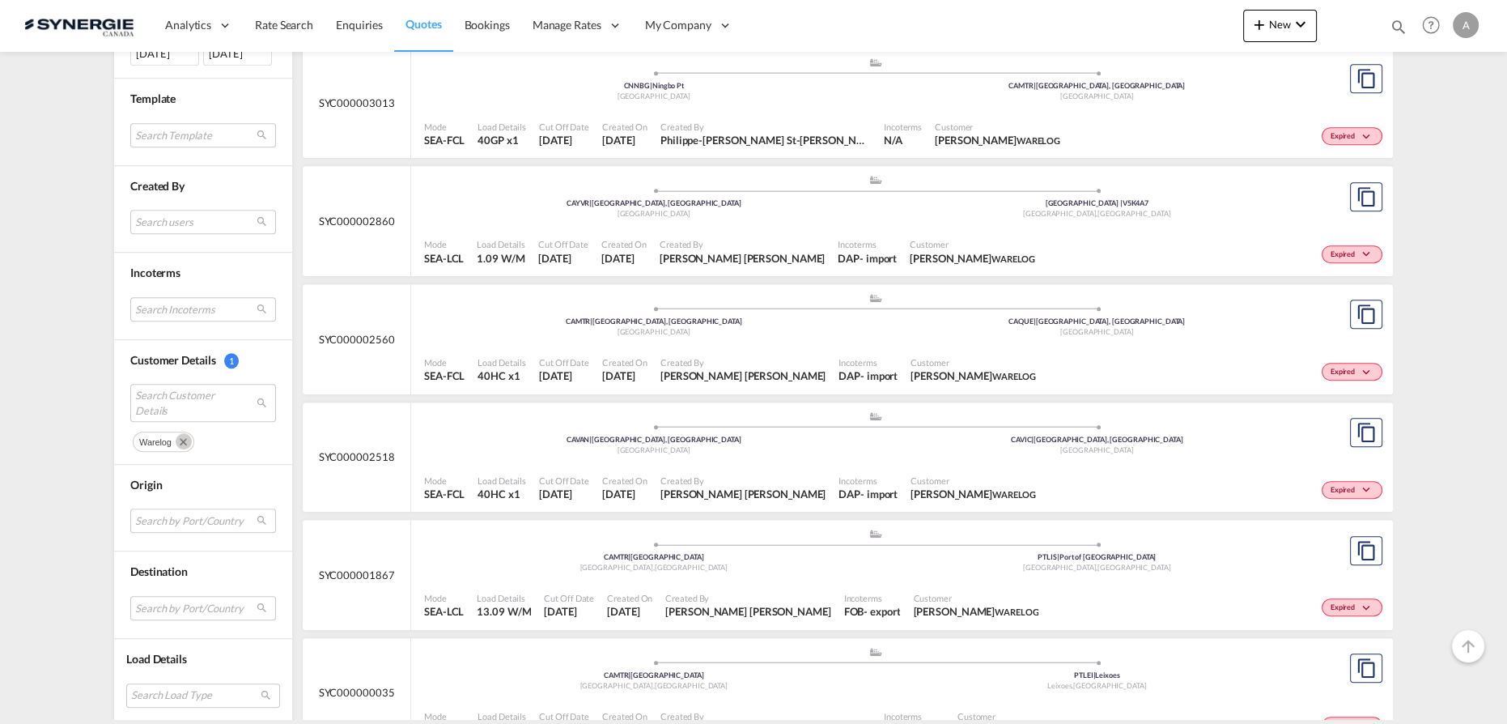
click at [179, 433] on md-icon "Remove" at bounding box center [184, 441] width 16 height 16
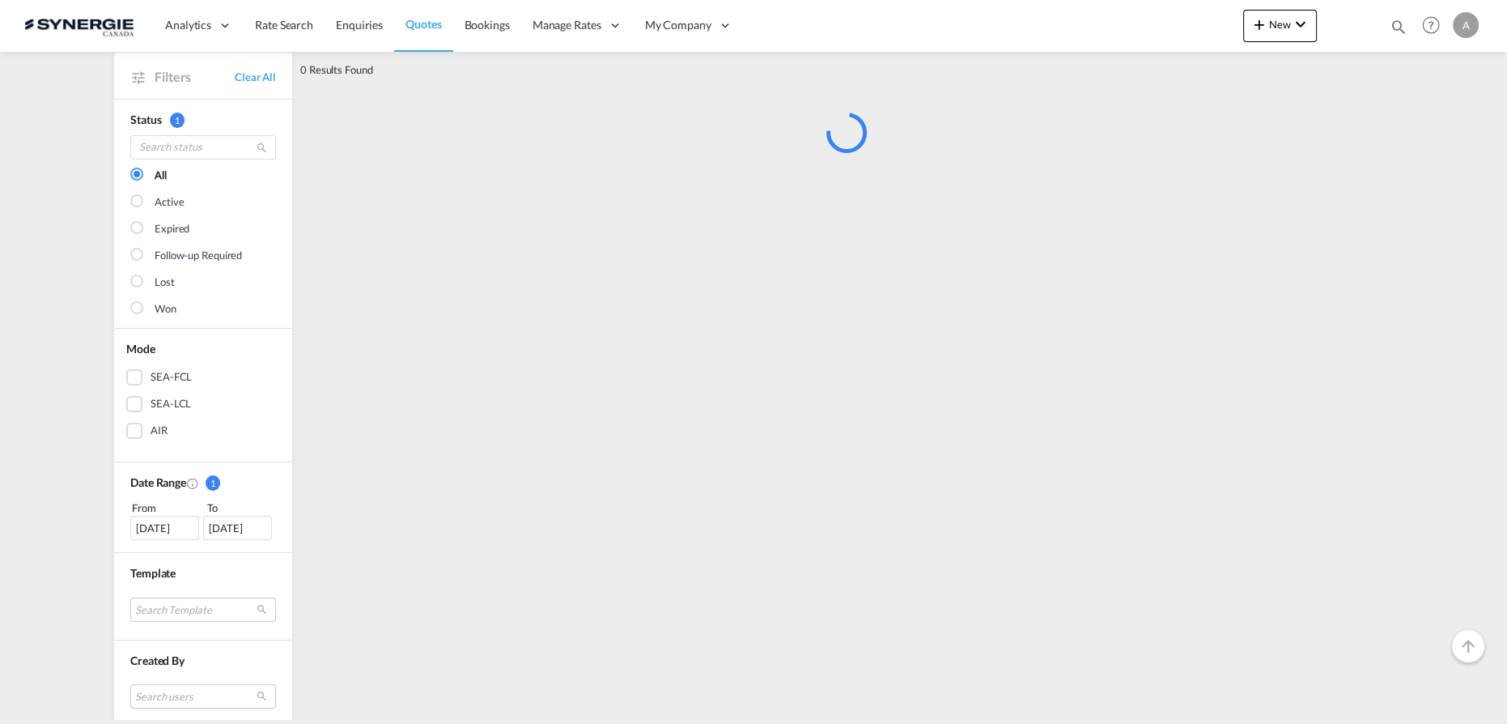
scroll to position [440, 0]
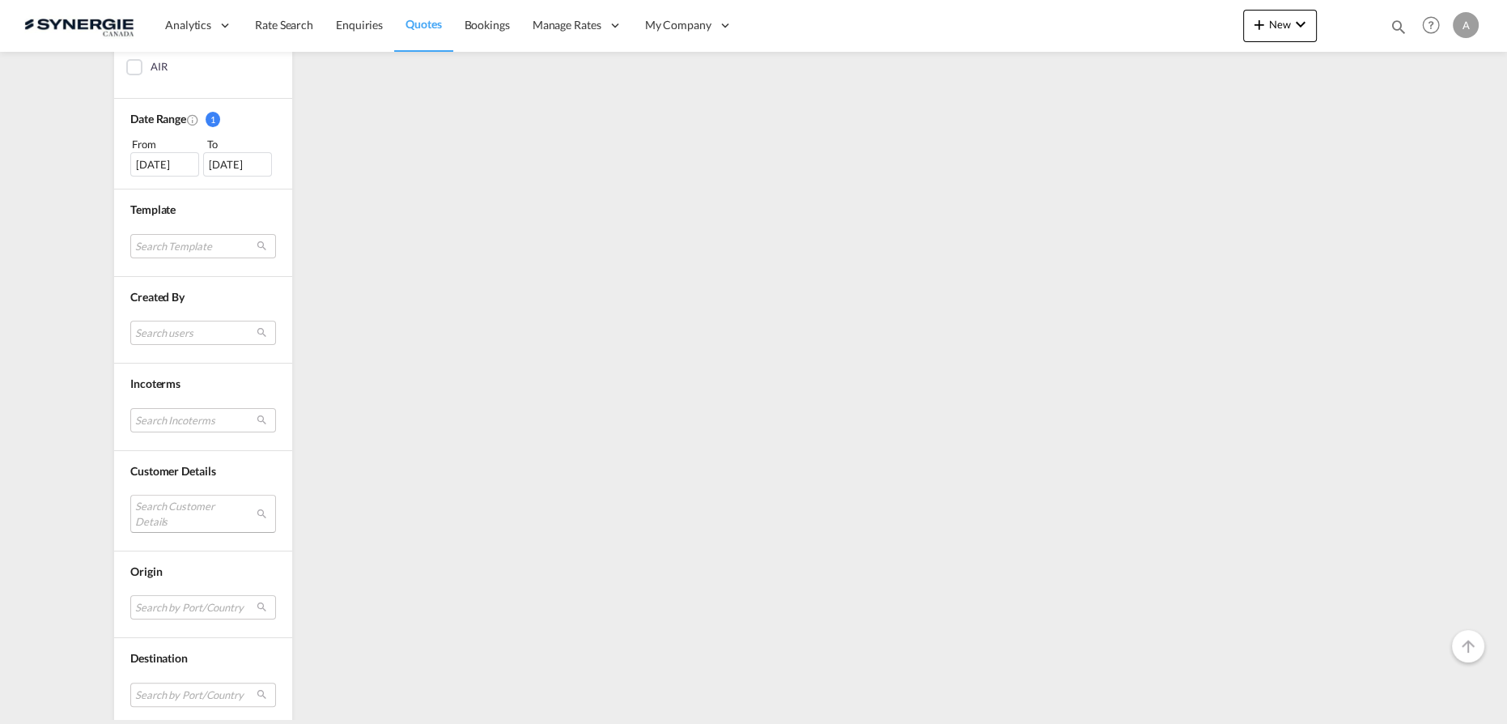
click at [165, 519] on md-select "Search Customer Details" at bounding box center [203, 513] width 146 height 37
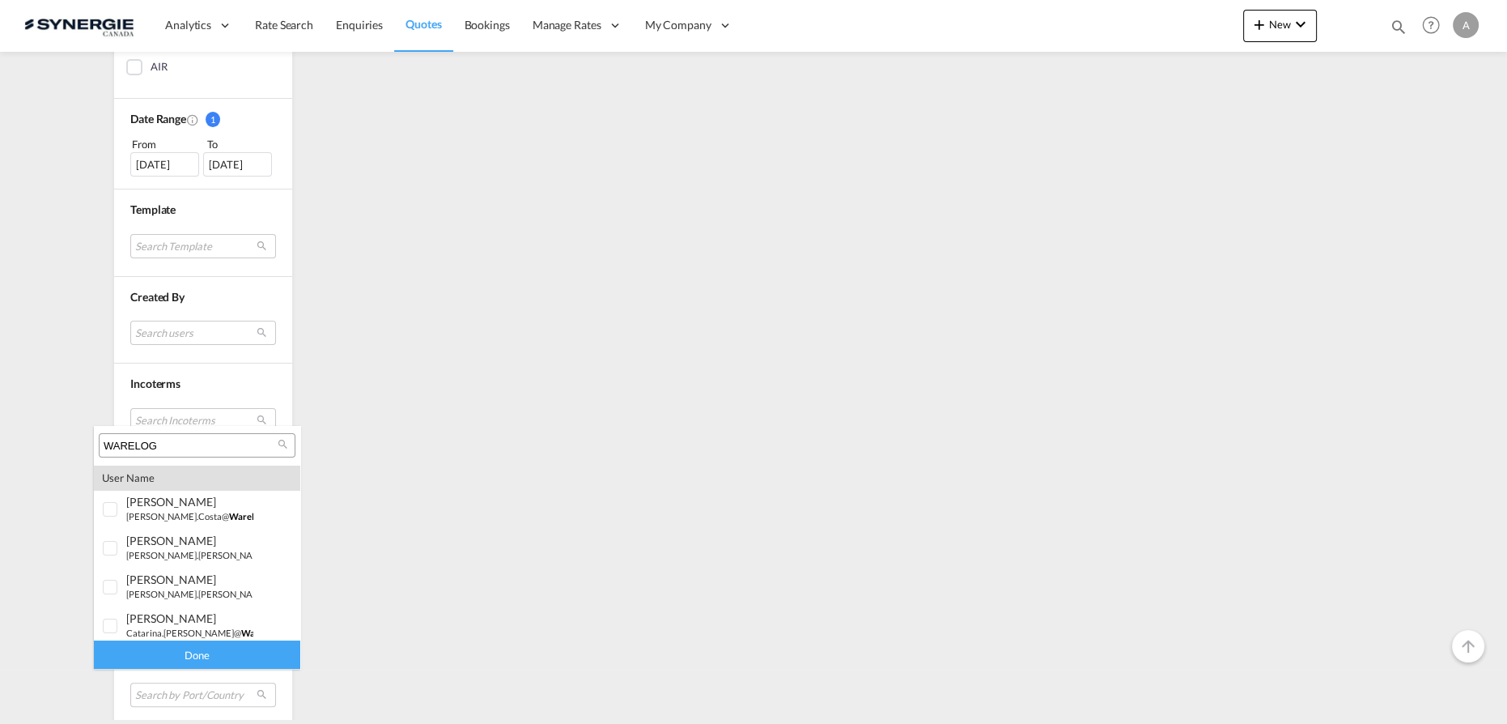
click at [175, 448] on input "WARELOG" at bounding box center [191, 446] width 174 height 15
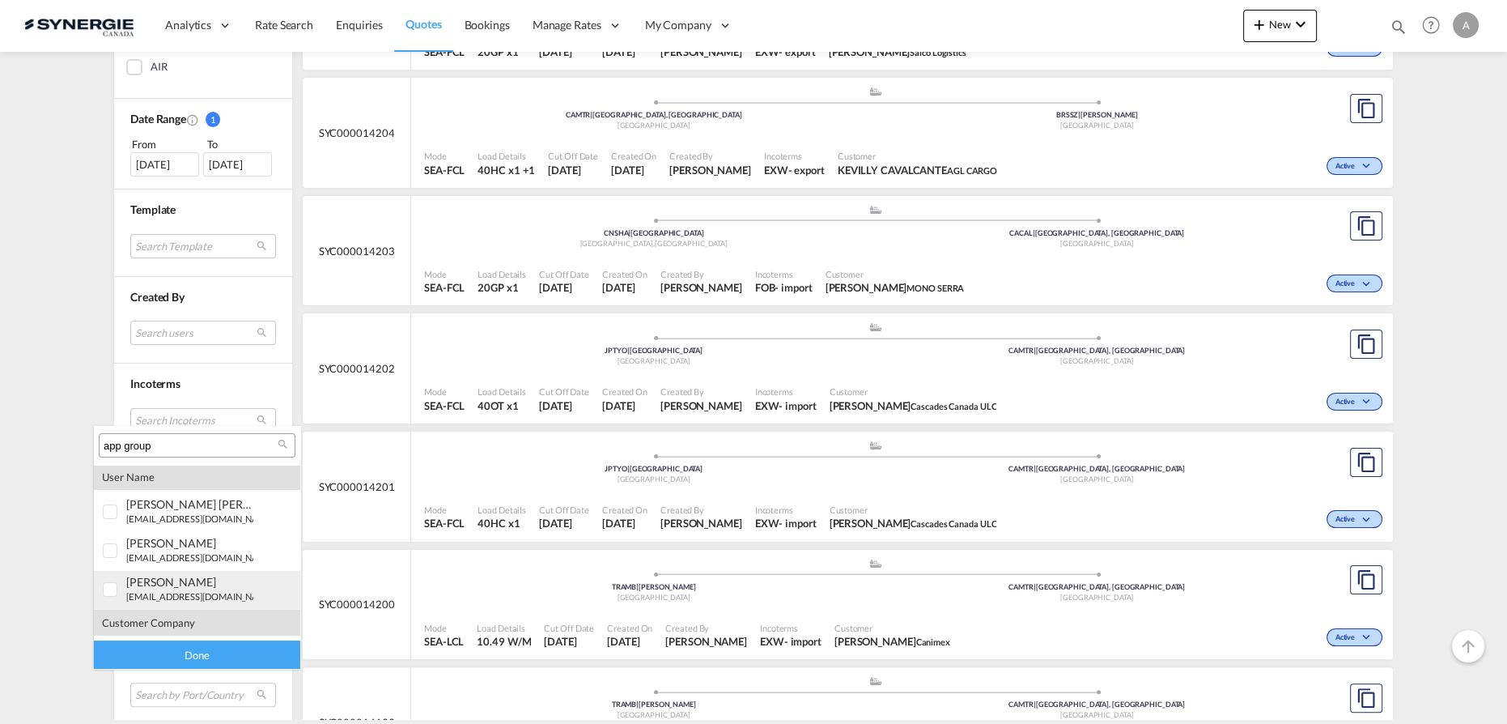
scroll to position [70, 0]
type input "app group"
click at [138, 622] on span "app group" at bounding box center [154, 620] width 56 height 14
click at [142, 656] on div "Done" at bounding box center [197, 654] width 206 height 28
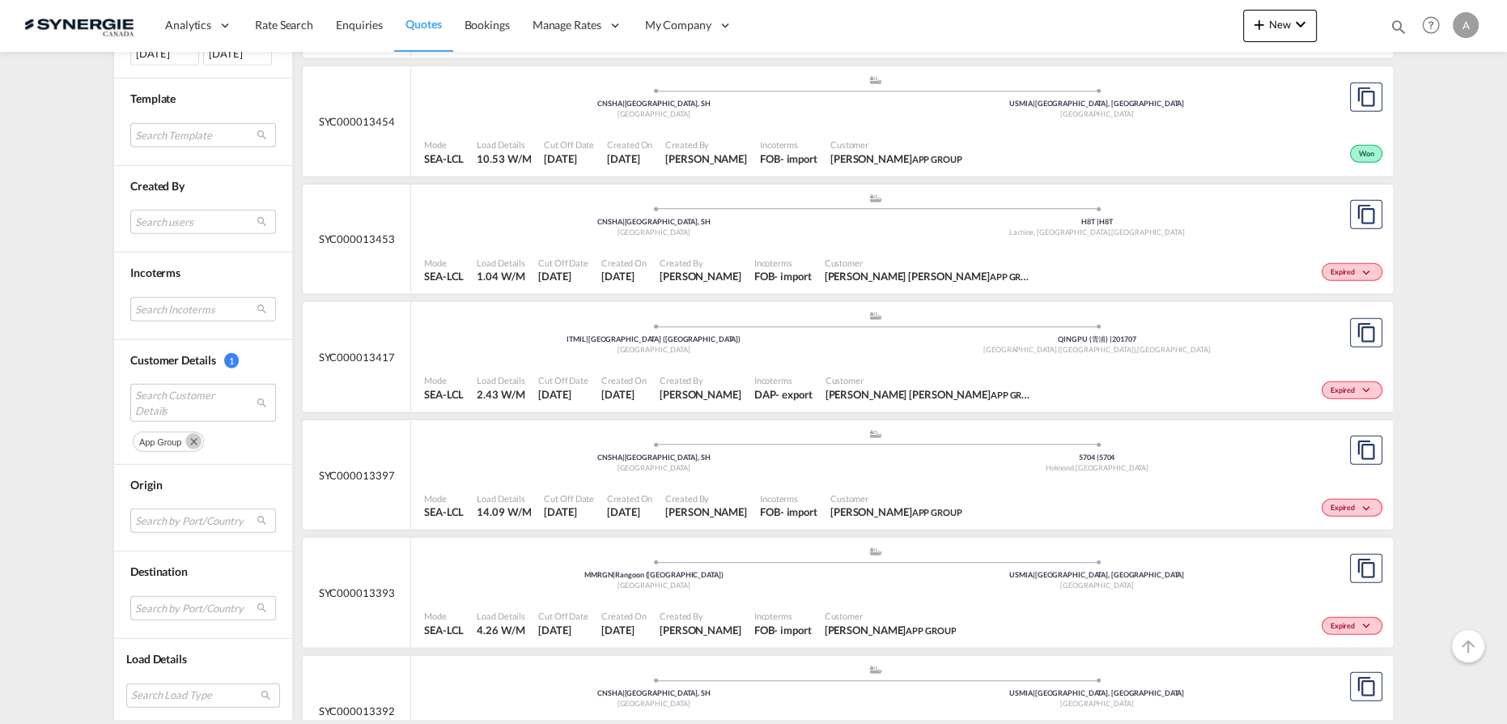
scroll to position [5626, 0]
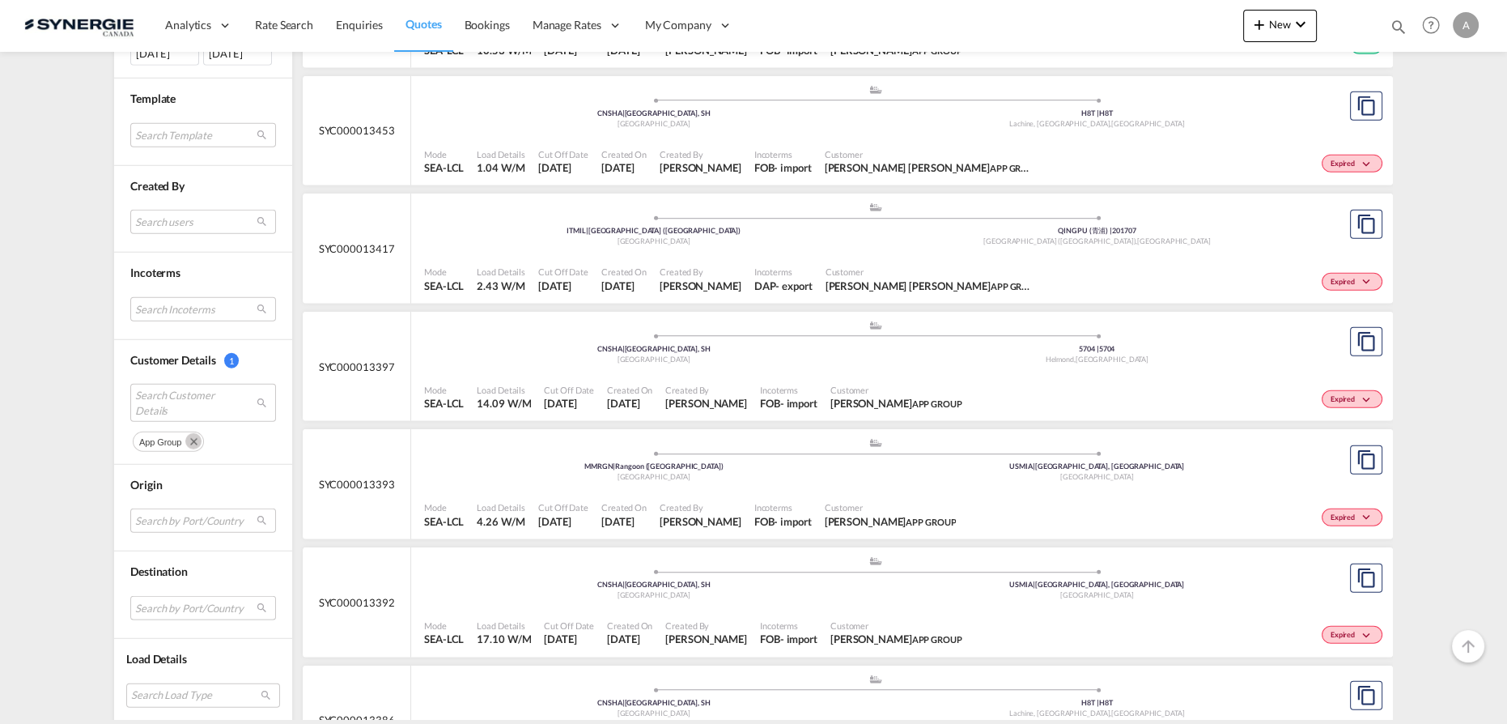
click at [163, 607] on md-select "Search by Port/Country JPNIC nichinan japan AEAMF mussafah united arab emirates…" at bounding box center [203, 608] width 146 height 24
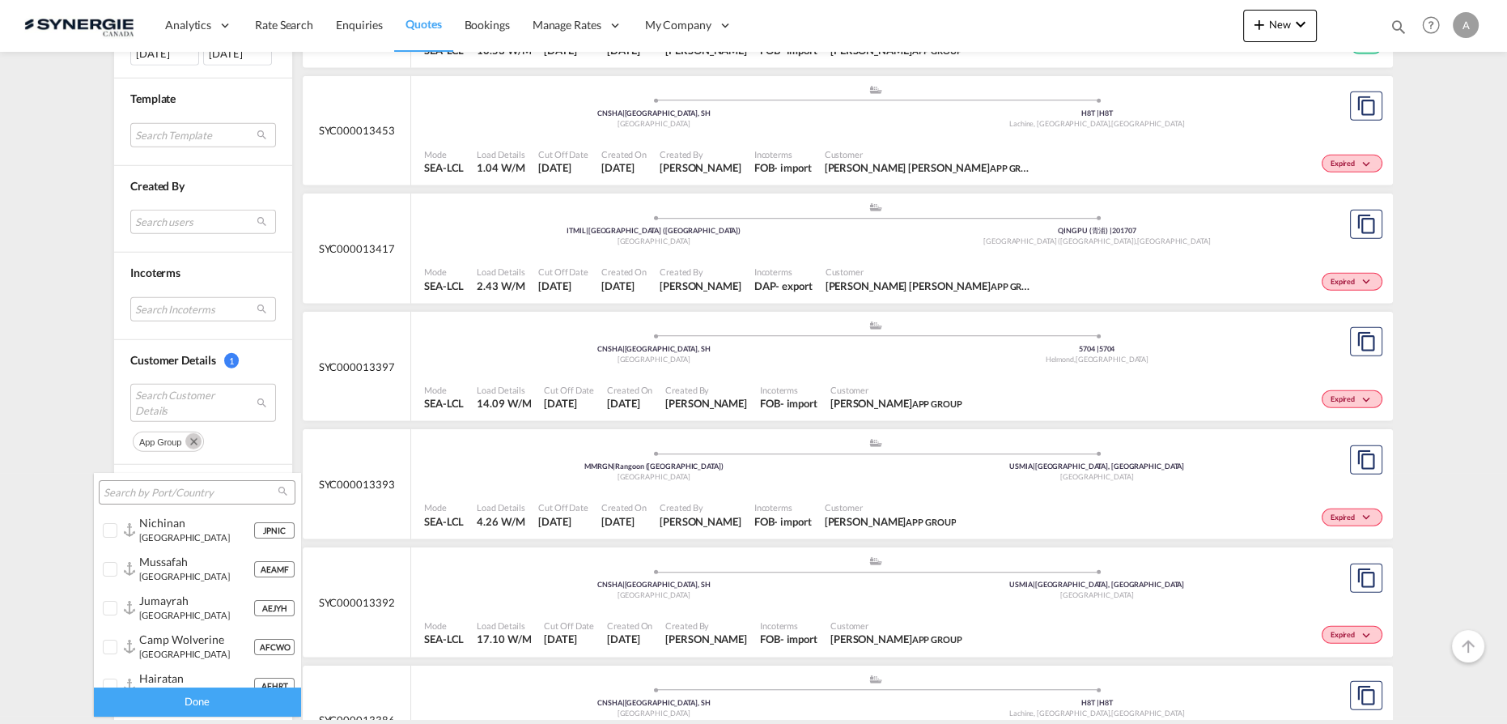
click at [201, 494] on input "search" at bounding box center [191, 493] width 174 height 15
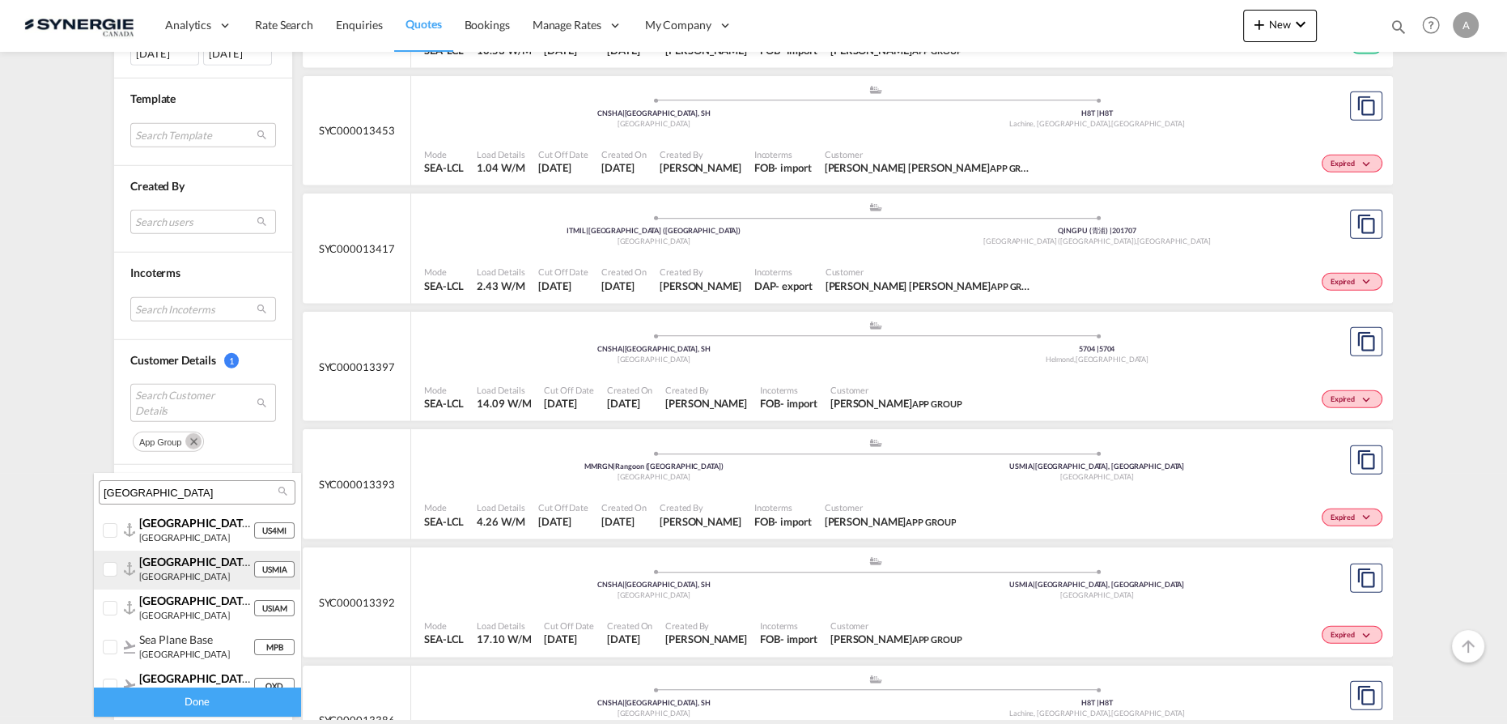
type input "miami"
click at [117, 571] on div at bounding box center [111, 570] width 16 height 16
click at [183, 705] on div "Done" at bounding box center [197, 701] width 206 height 28
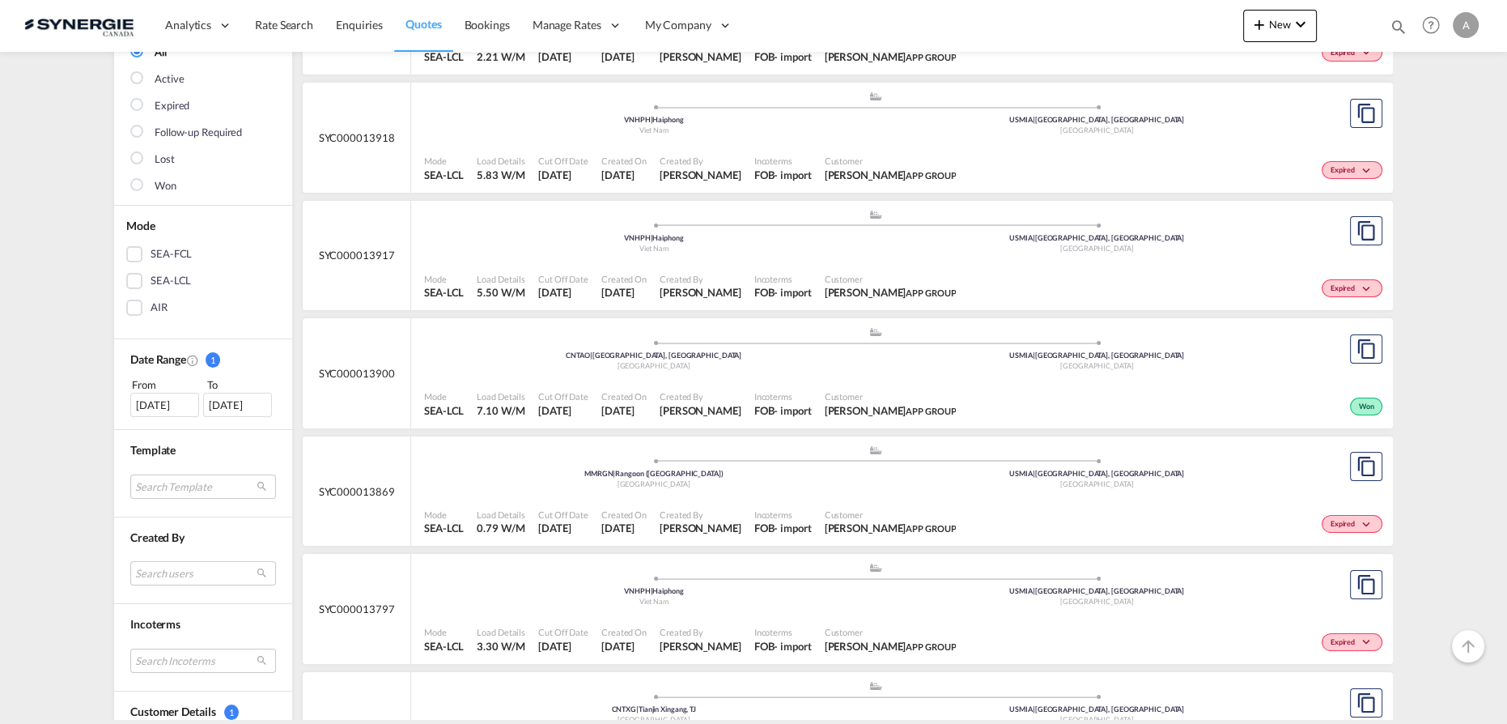
scroll to position [294, 0]
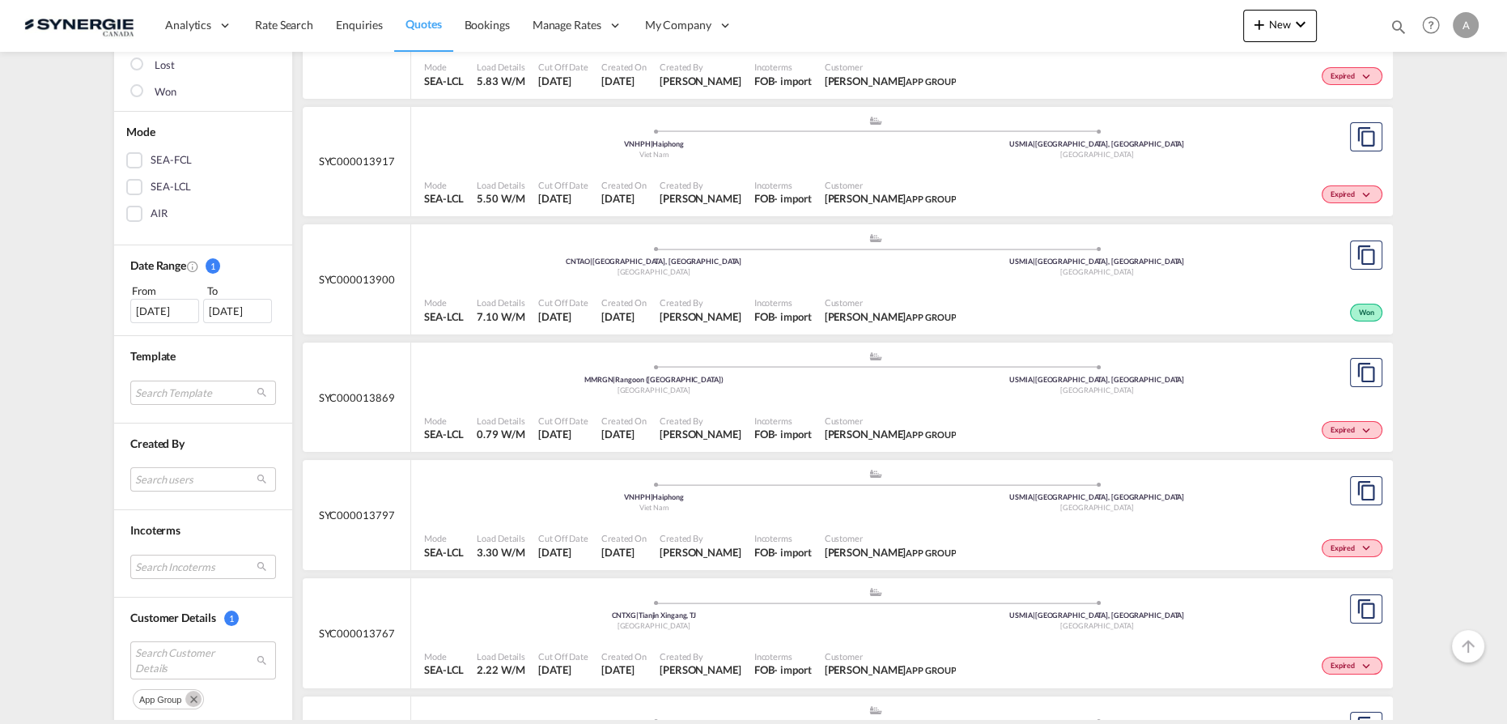
click at [818, 291] on div "Customer Ivy Jiang APP GROUP" at bounding box center [890, 310] width 145 height 40
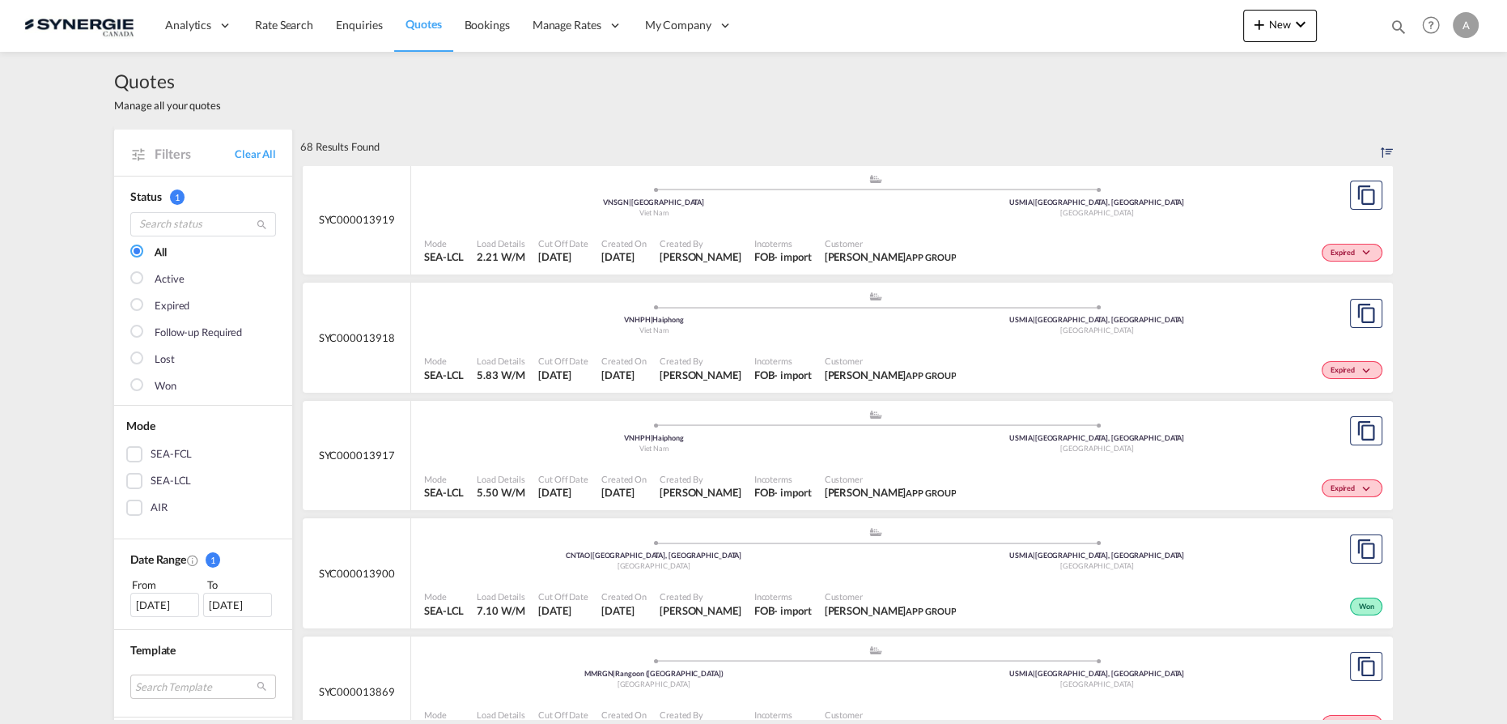
click at [1387, 26] on div "Bookings Quotes Enquiries Help Resources Product Release A My Profile Logout" at bounding box center [1431, 25] width 103 height 50
click at [1396, 20] on md-icon "icon-magnify" at bounding box center [1399, 27] width 18 height 18
drag, startPoint x: 1136, startPoint y: 32, endPoint x: 1135, endPoint y: 40, distance: 9.0
click at [1136, 32] on select "Bookings Quotes Enquiries" at bounding box center [1140, 26] width 77 height 29
select select "Quotes"
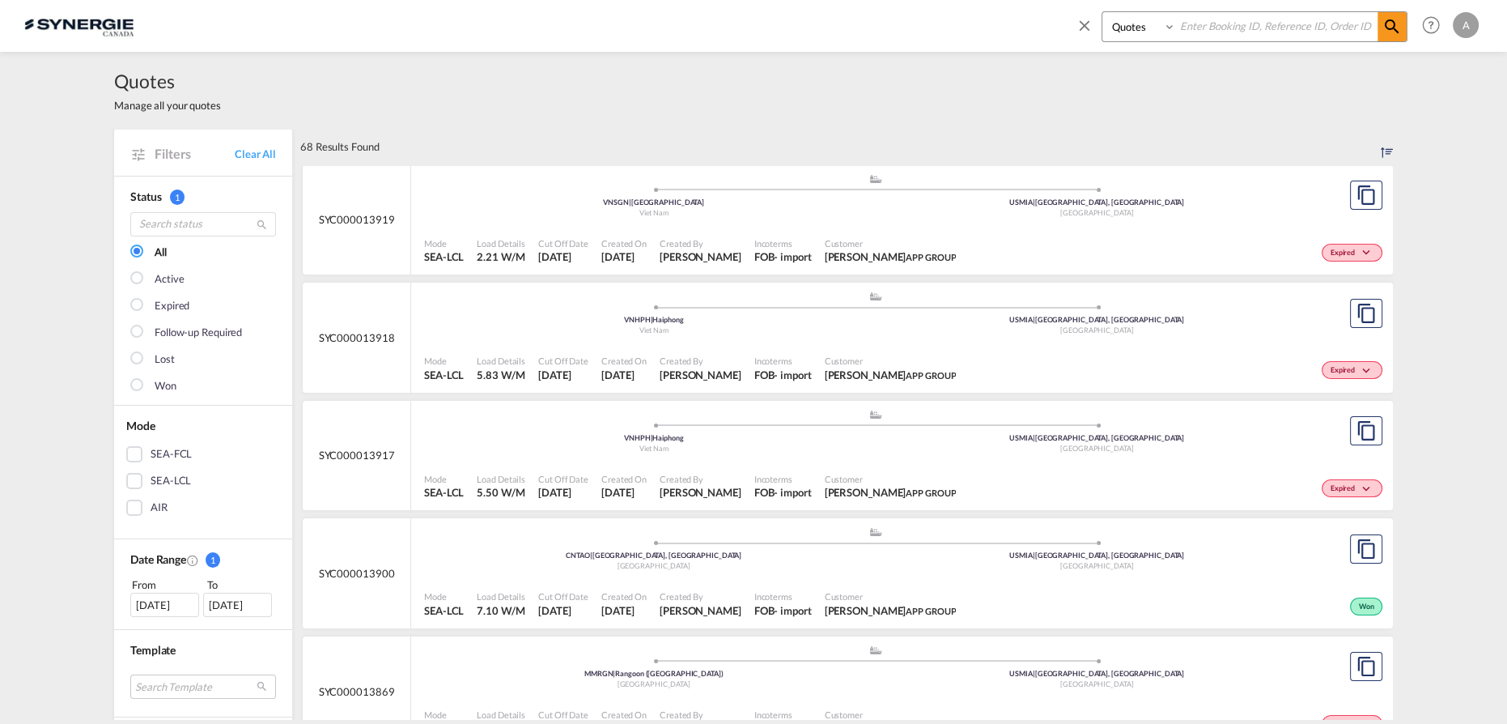
click at [1102, 12] on select "Bookings Quotes Enquiries" at bounding box center [1140, 26] width 77 height 29
click at [1225, 29] on input at bounding box center [1277, 26] width 202 height 28
type input "14201"
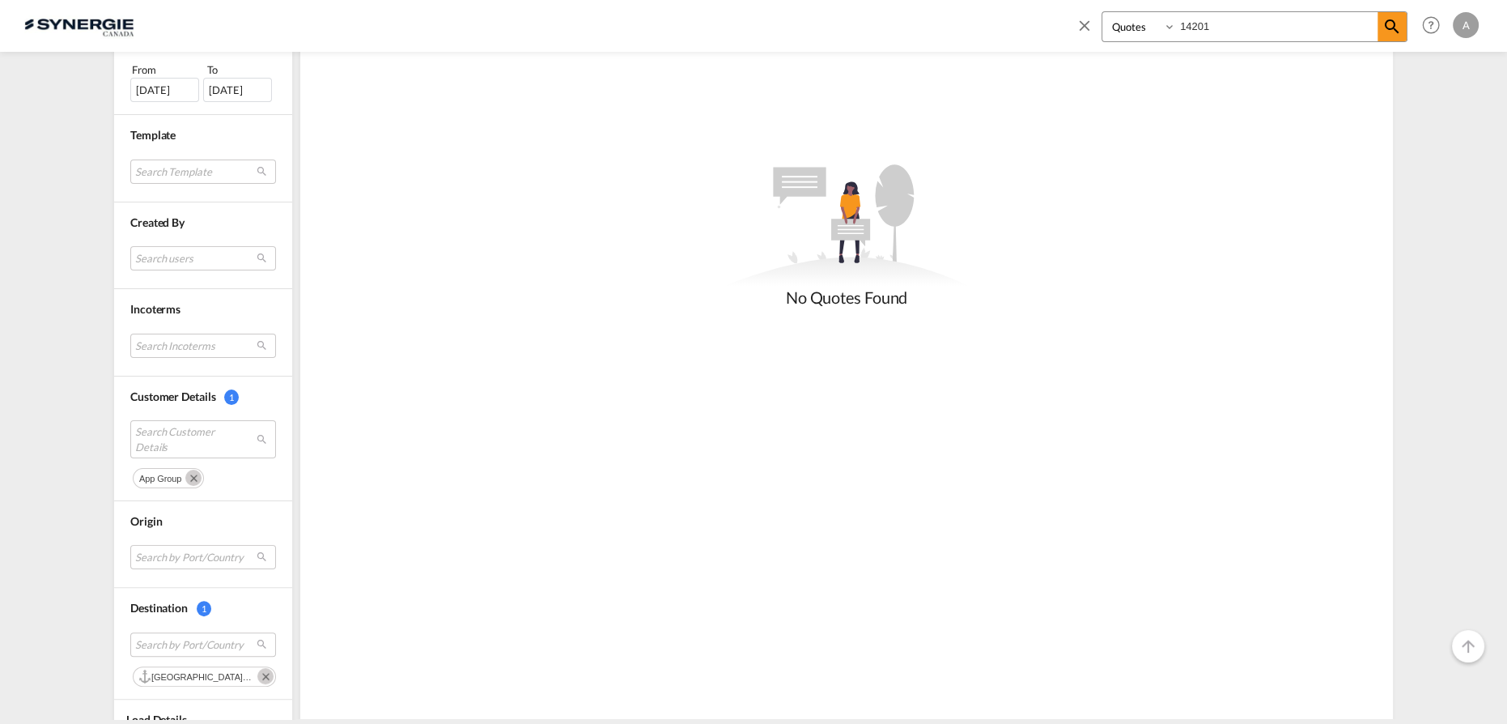
click at [193, 478] on md-icon "Remove" at bounding box center [193, 477] width 16 height 16
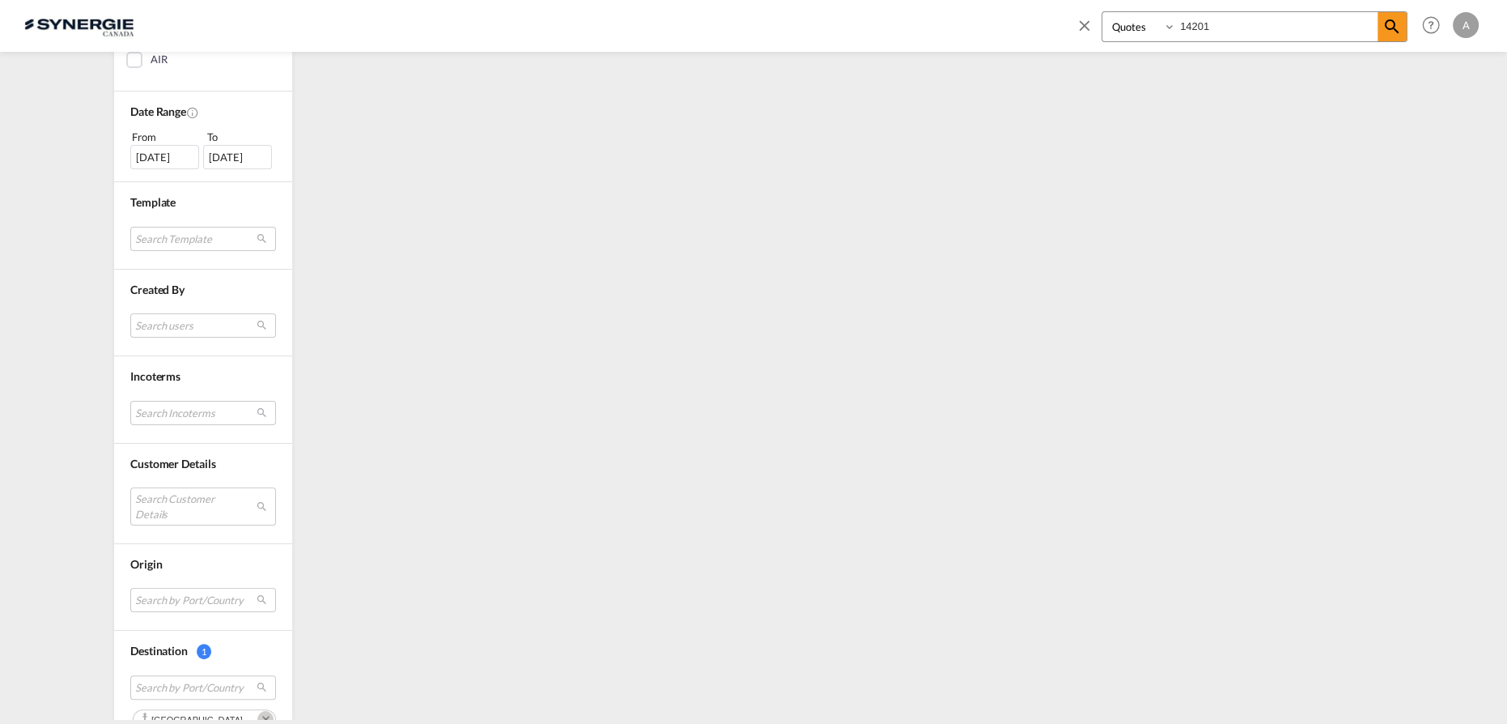
scroll to position [550, 0]
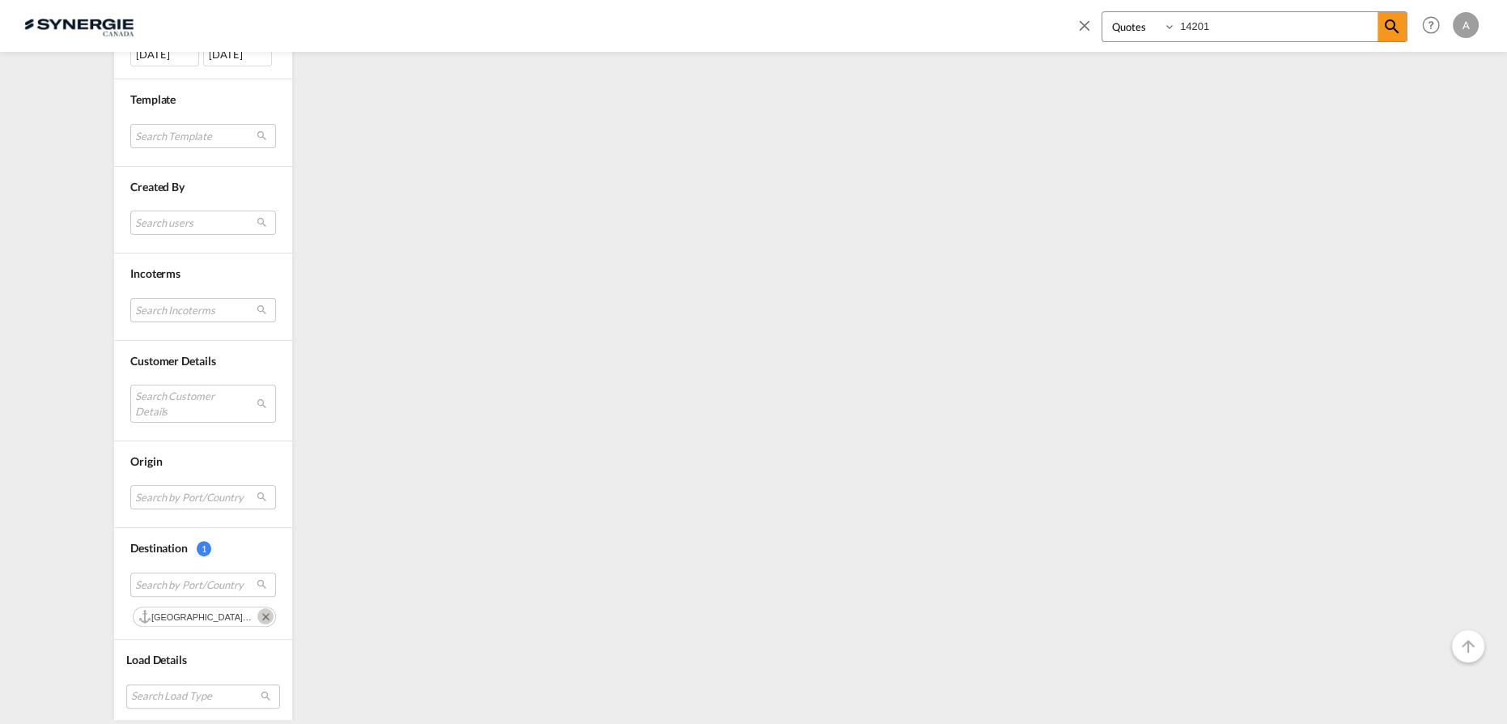
click at [257, 612] on md-icon "Remove" at bounding box center [265, 616] width 16 height 16
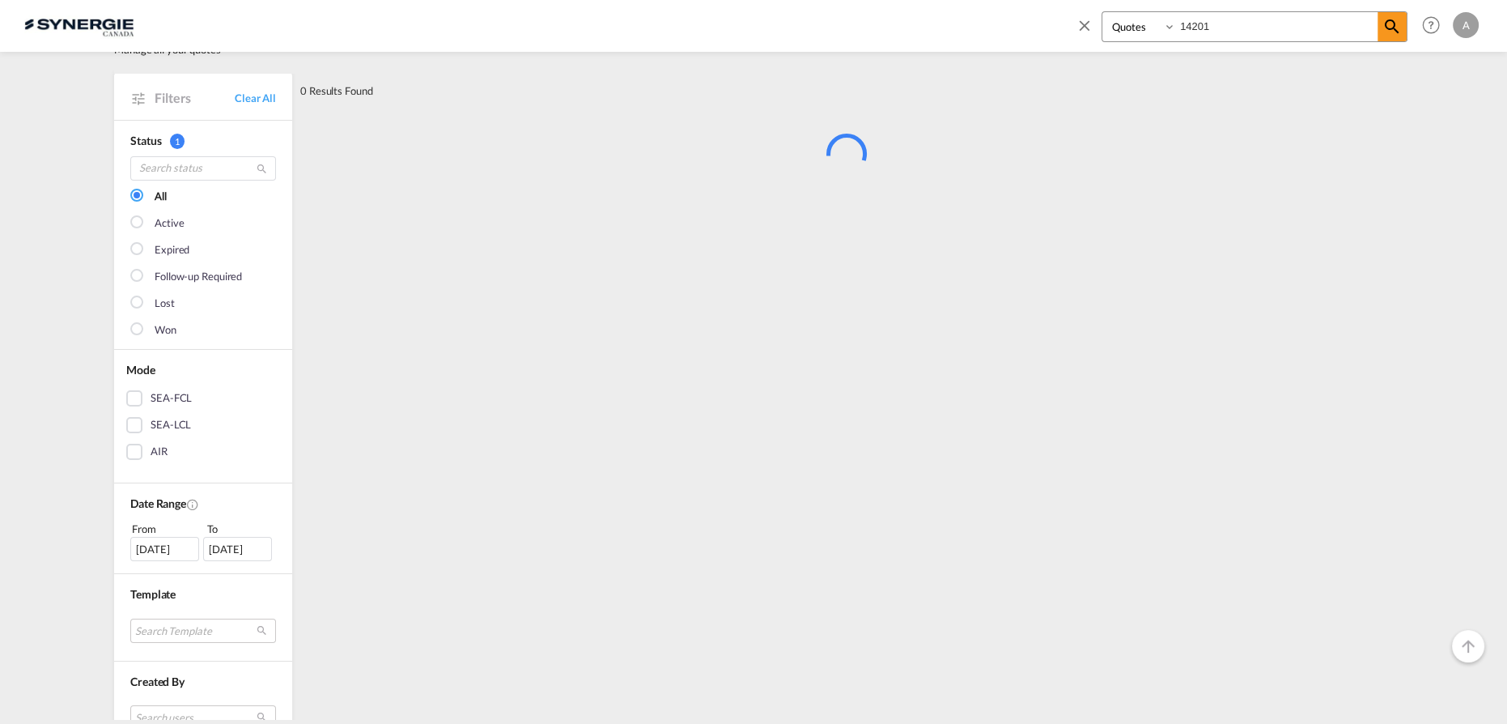
scroll to position [0, 0]
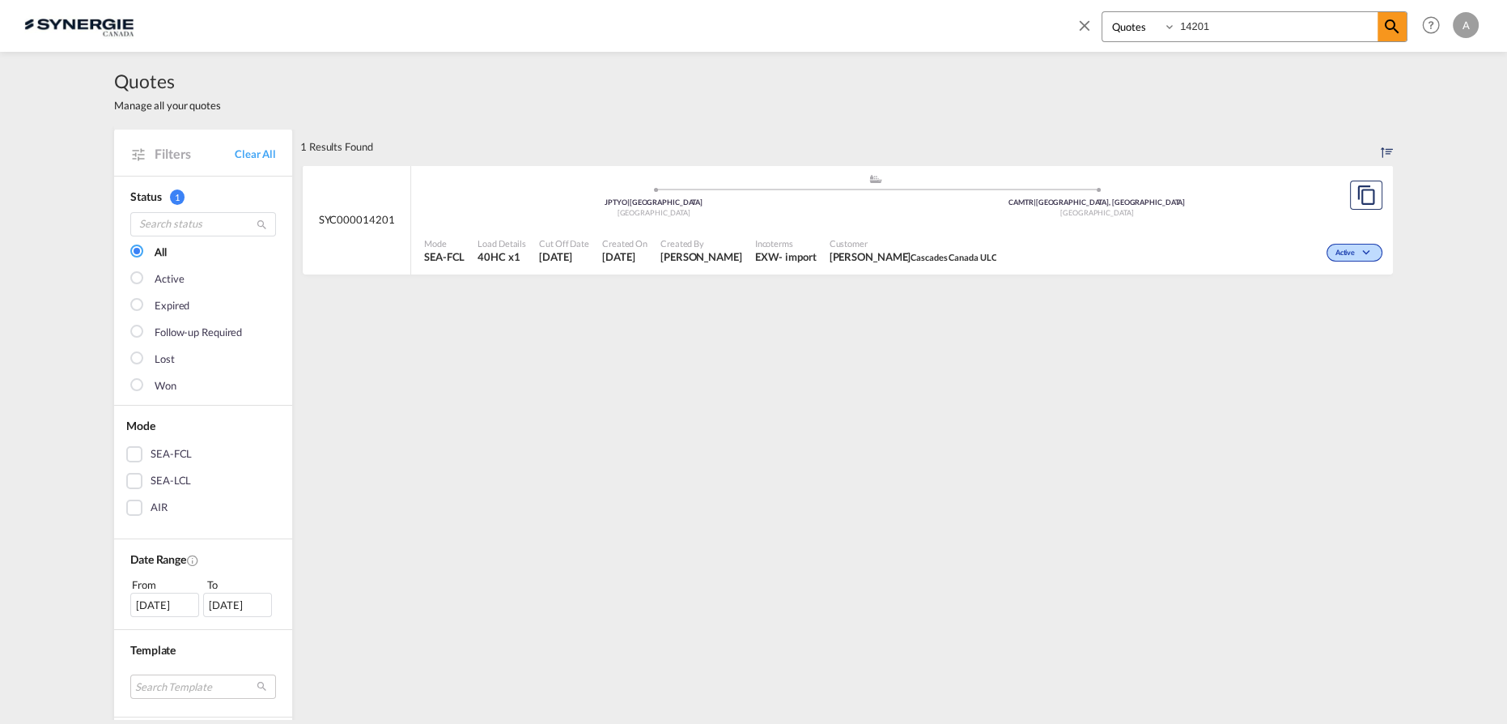
click at [783, 215] on div "Japan" at bounding box center [654, 213] width 444 height 11
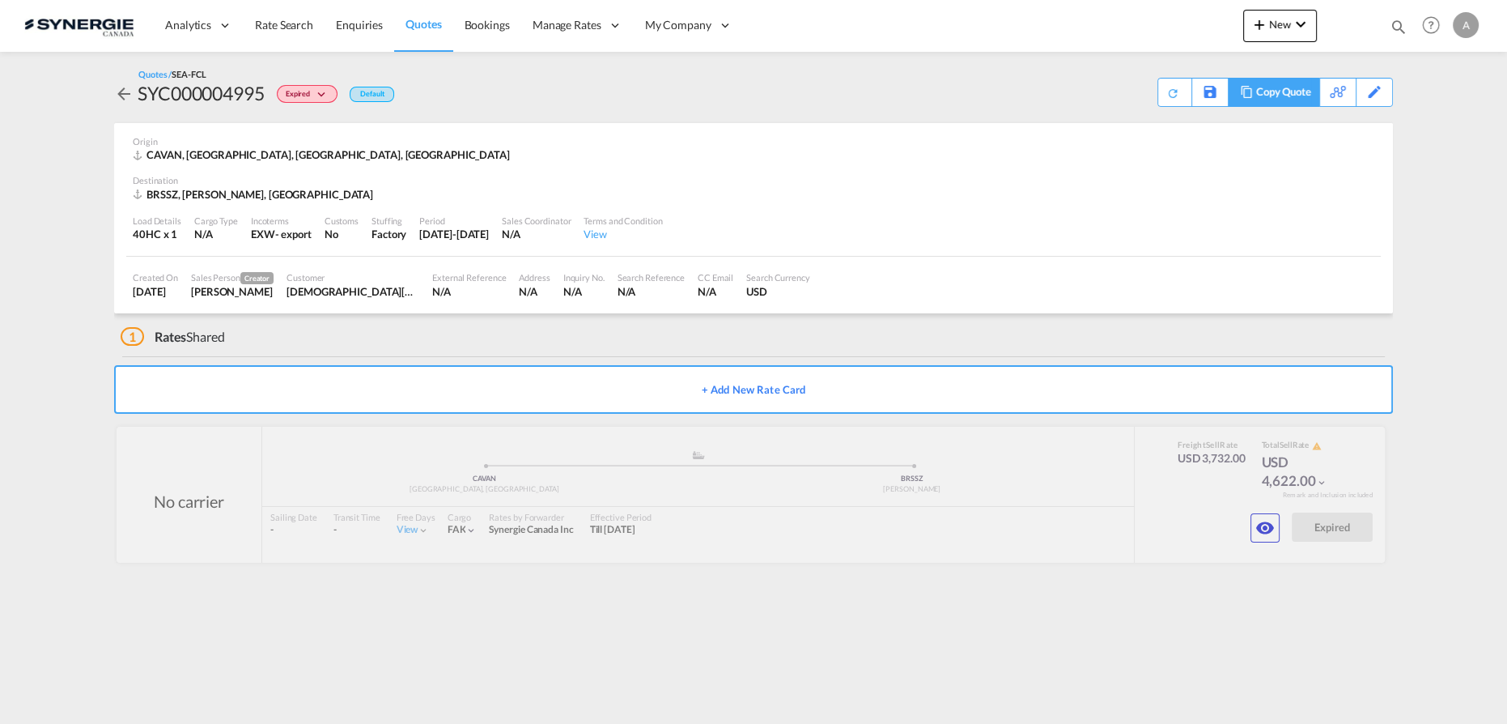
click at [1250, 100] on div "Copy Quote" at bounding box center [1273, 92] width 91 height 29
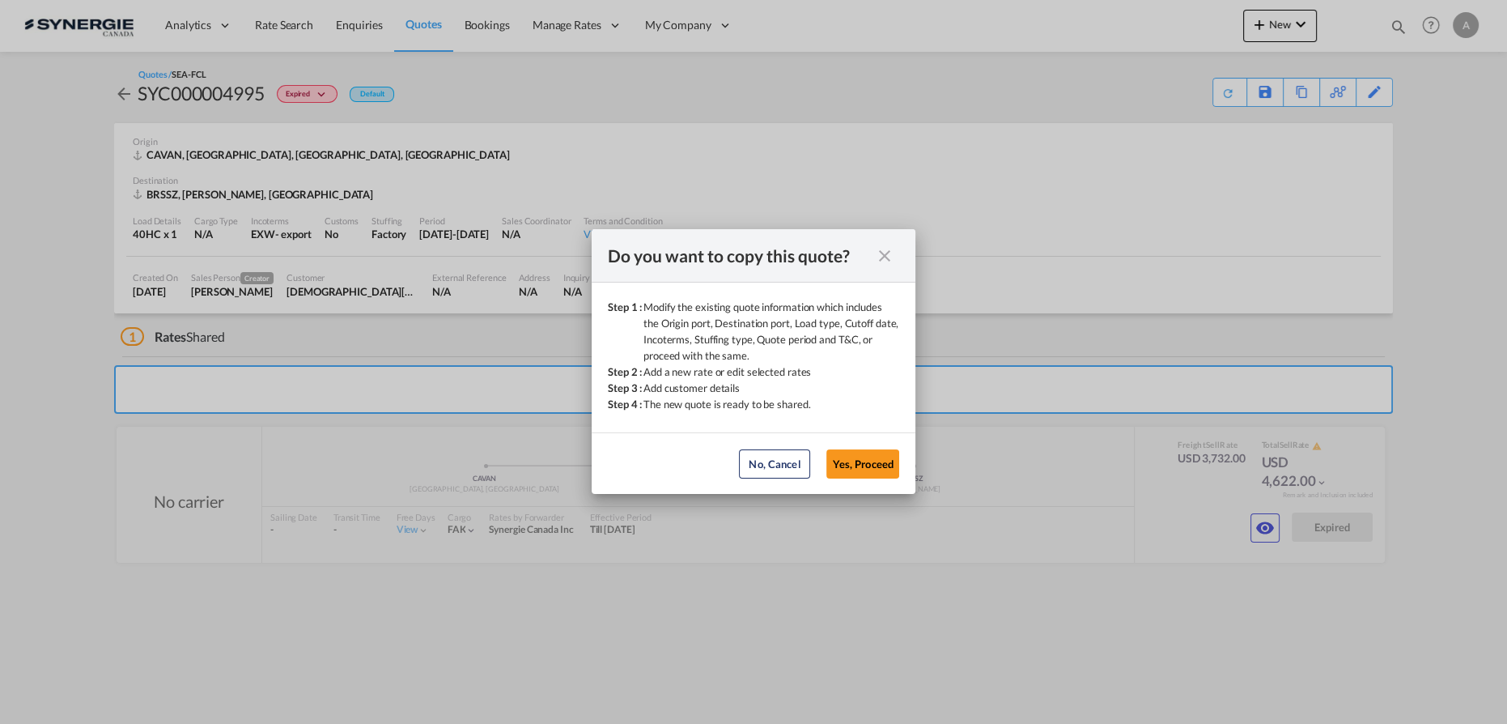
click at [866, 461] on button "Yes, Proceed" at bounding box center [862, 463] width 73 height 29
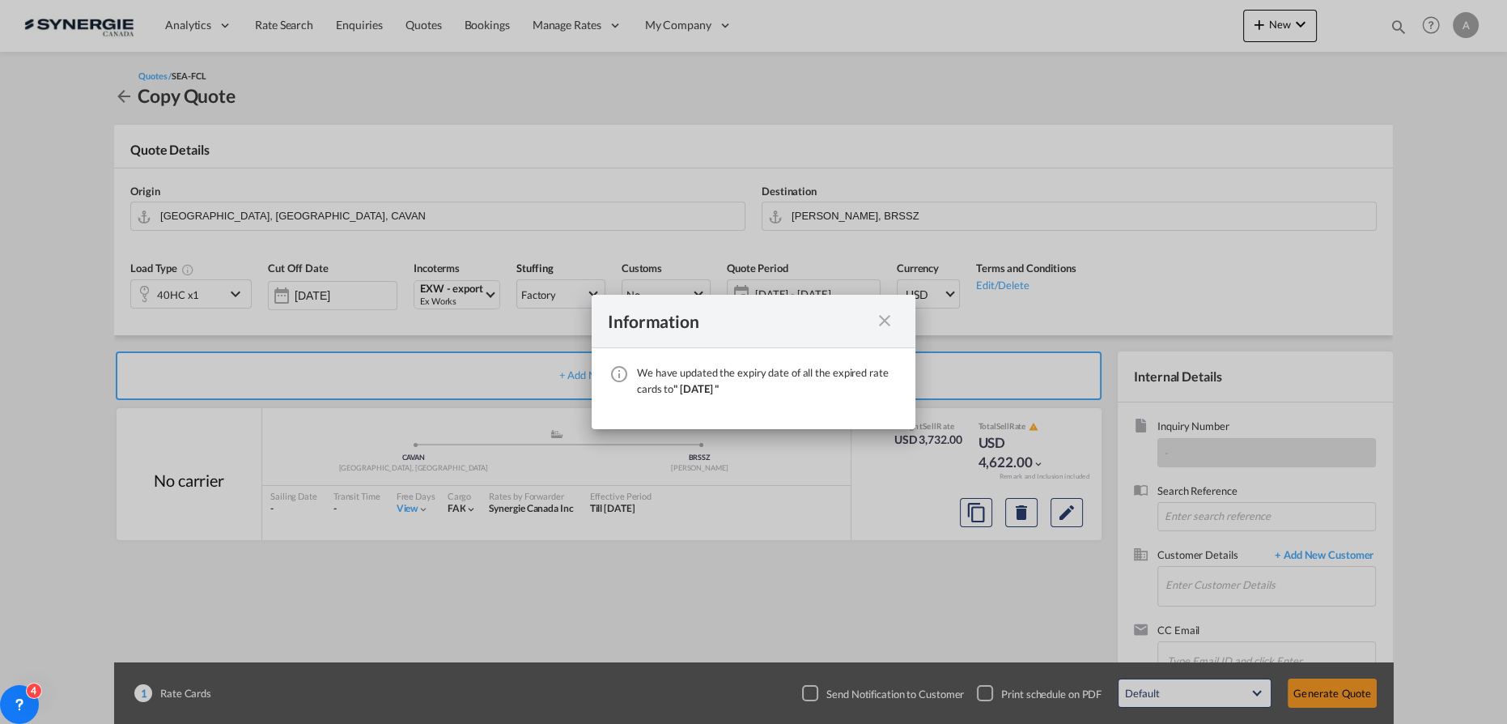
drag, startPoint x: 894, startPoint y: 325, endPoint x: 535, endPoint y: 236, distance: 369.4
click at [894, 325] on md-icon "icon-close fg-AAA8AD cursor" at bounding box center [884, 320] width 19 height 19
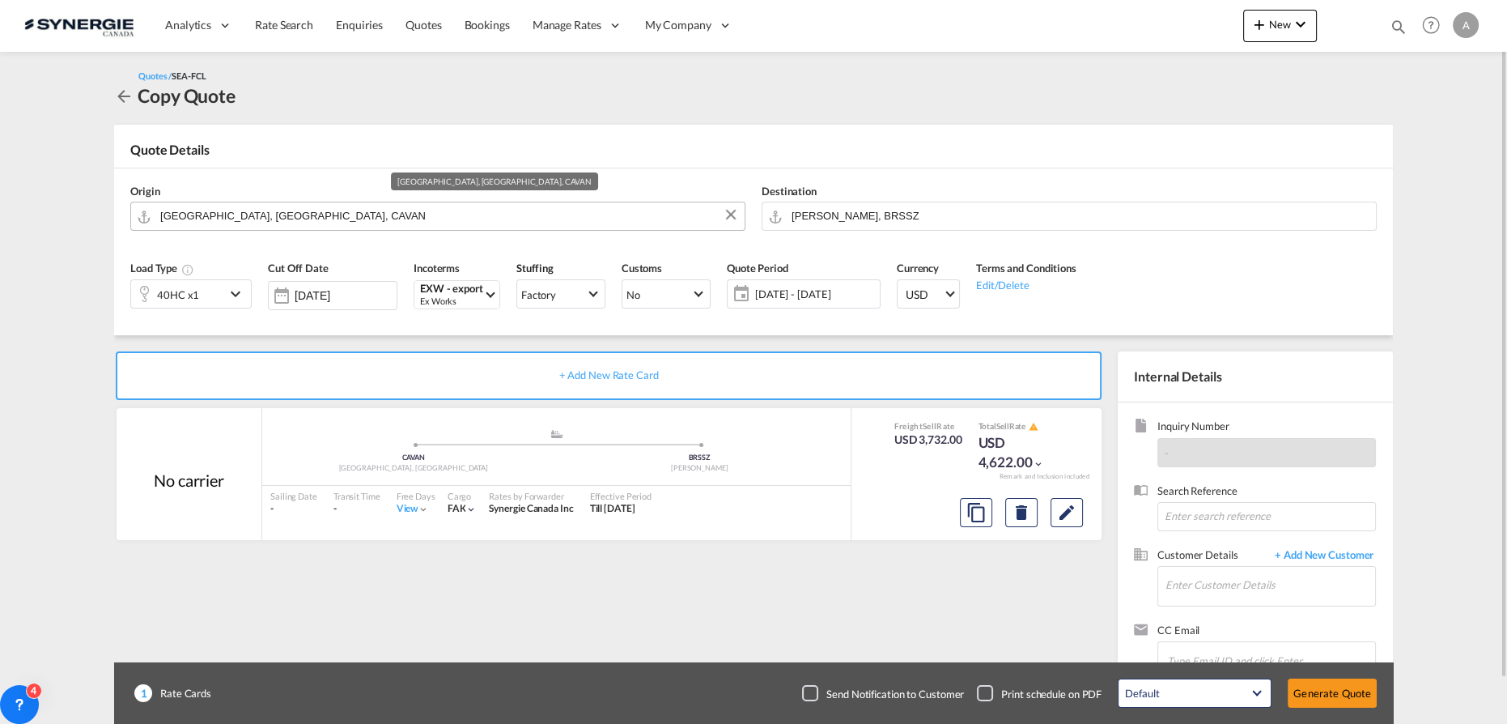
click at [321, 222] on input "[GEOGRAPHIC_DATA], [GEOGRAPHIC_DATA], CAVAN" at bounding box center [448, 216] width 576 height 28
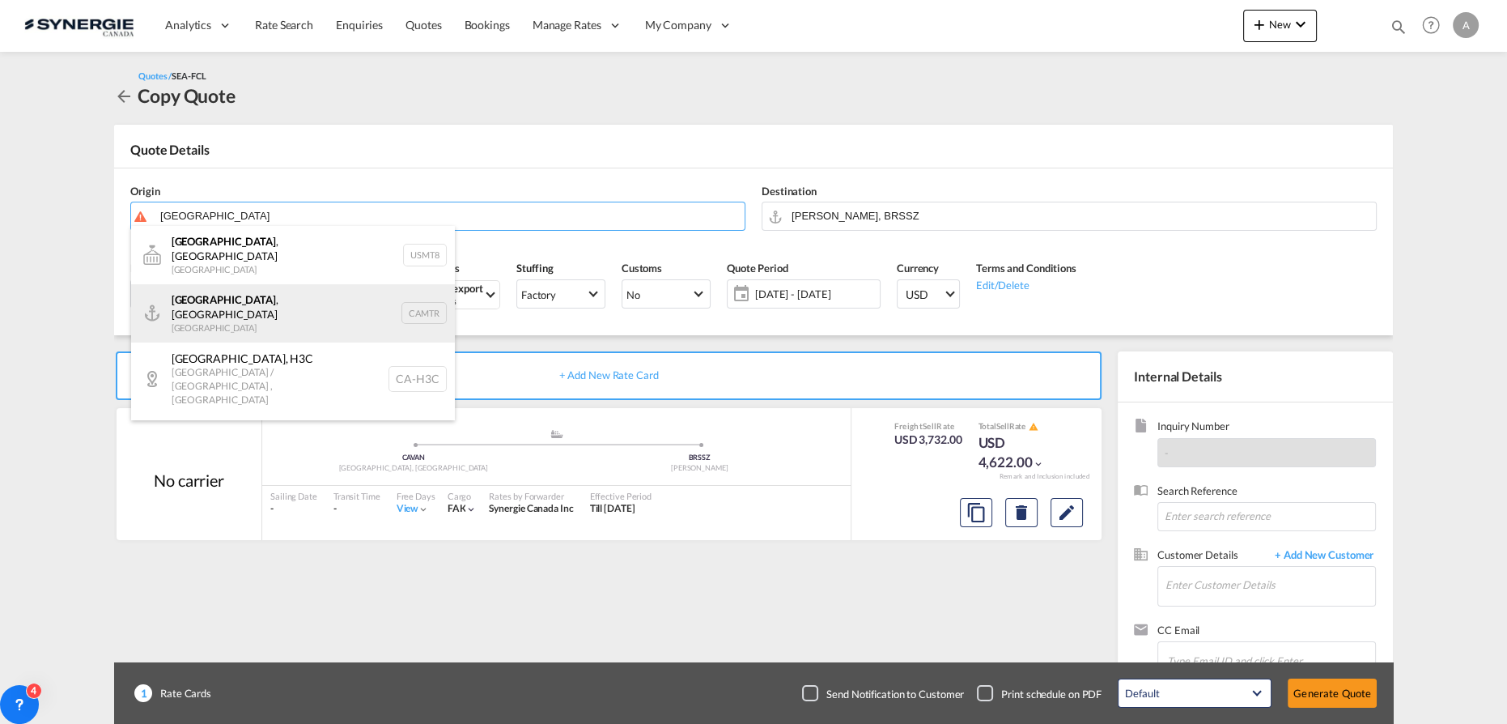
click at [346, 297] on div "[GEOGRAPHIC_DATA] , [GEOGRAPHIC_DATA] Canada CAMTR" at bounding box center [293, 313] width 324 height 58
type input "[GEOGRAPHIC_DATA], [GEOGRAPHIC_DATA], CAMTR"
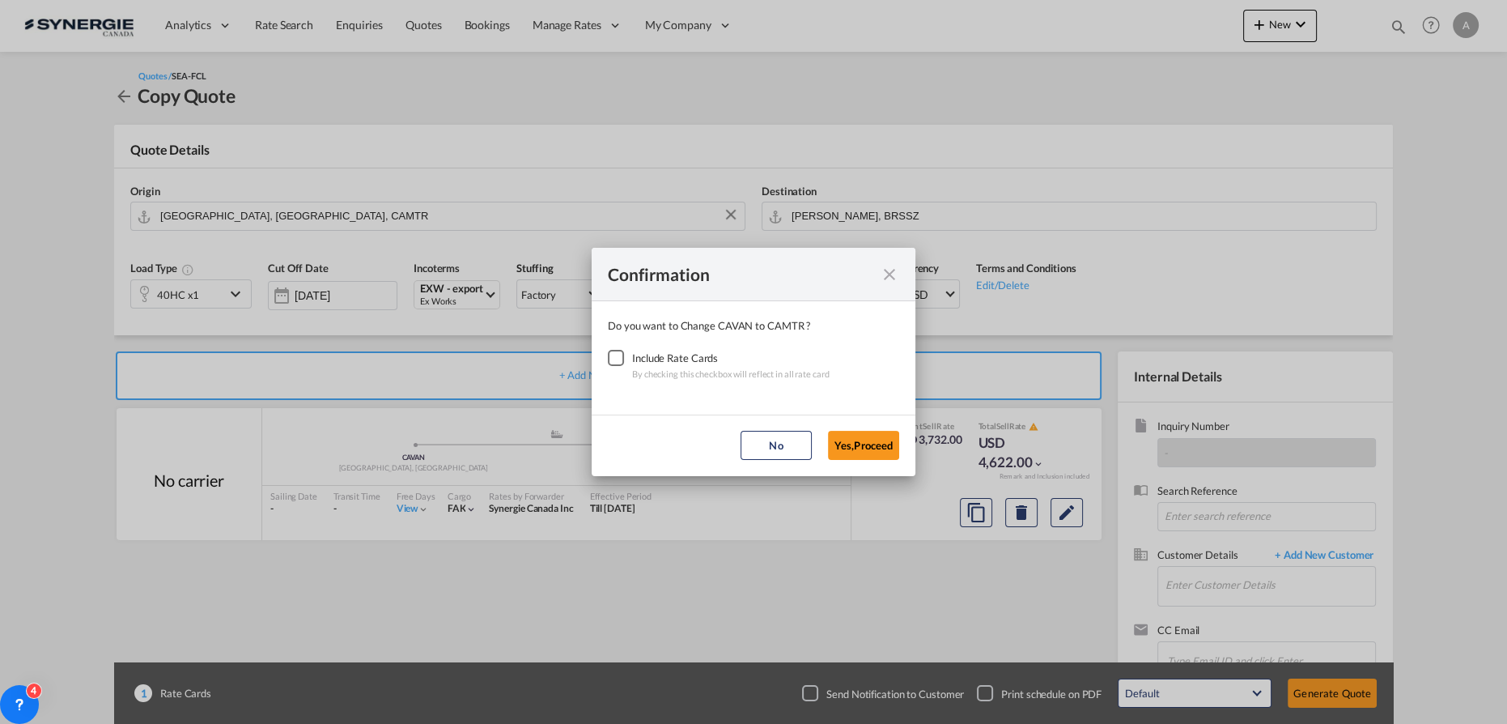
click at [615, 358] on div "Checkbox No Ink" at bounding box center [616, 358] width 16 height 16
click at [863, 456] on button "Yes,Proceed" at bounding box center [863, 445] width 71 height 29
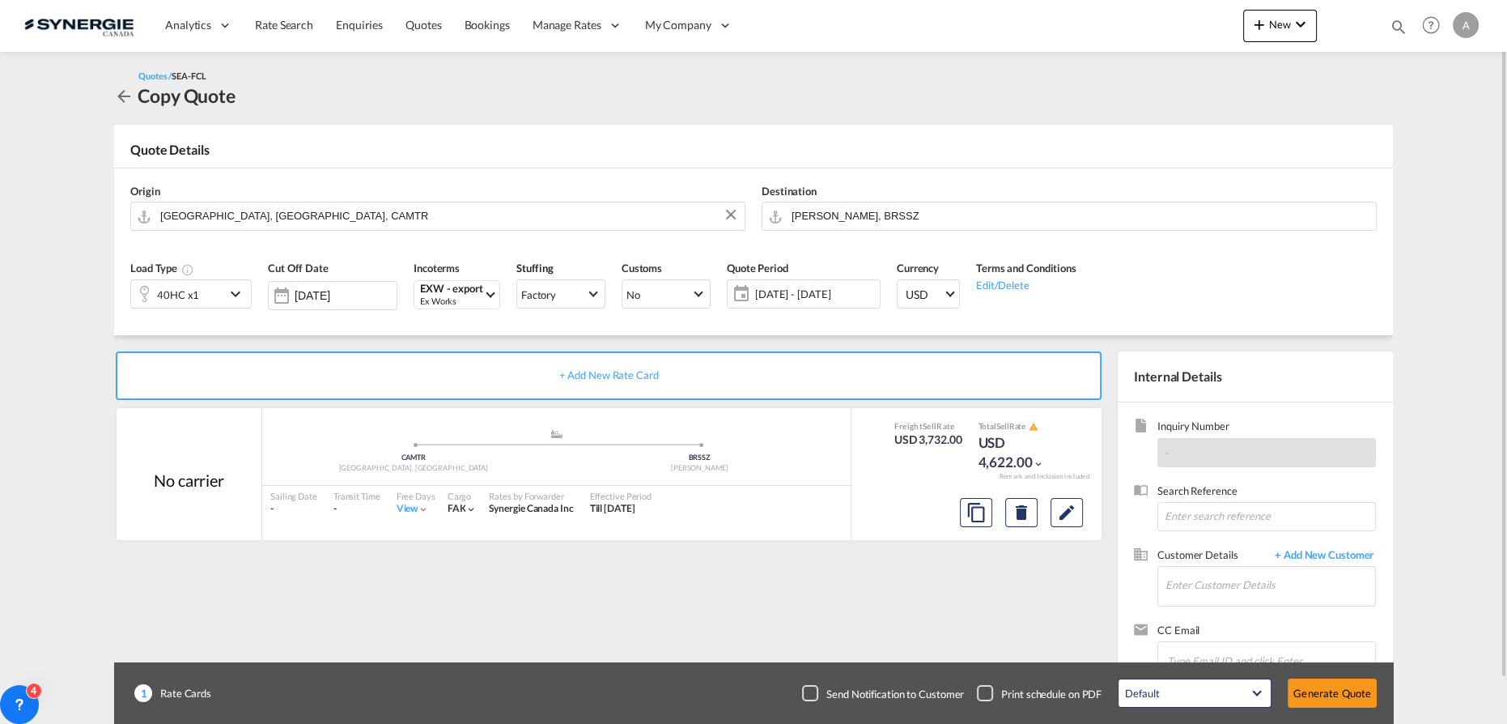
click at [209, 302] on div "40HC x1" at bounding box center [178, 294] width 94 height 28
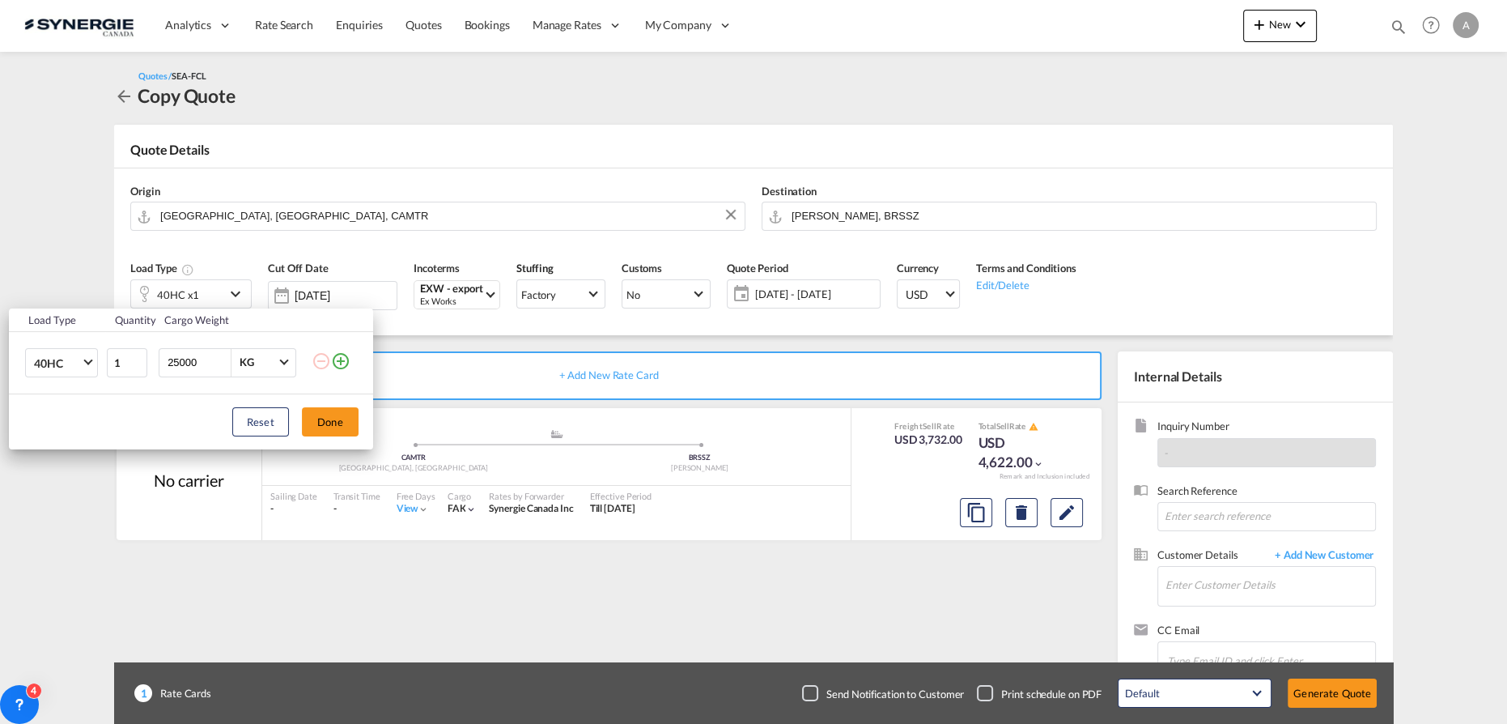
click at [341, 361] on md-icon "icon-plus-circle-outline" at bounding box center [340, 360] width 19 height 19
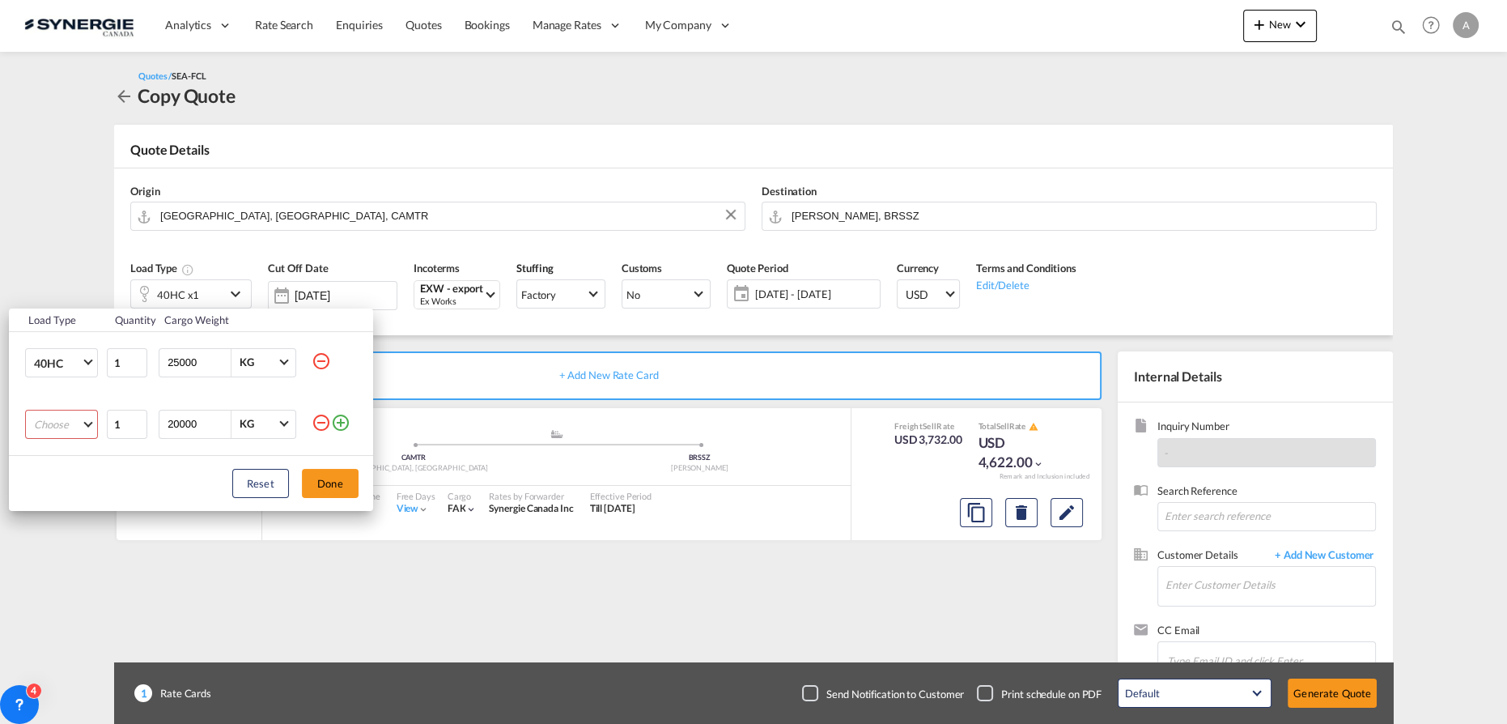
click at [36, 429] on md-select "Choose 20GP 40GP 40HC 45HC 20RE 40RE 40HR 20OT 40OT 20FR 40FR 40NR 20NR 45S 20T…" at bounding box center [61, 424] width 73 height 29
click at [60, 427] on md-option "20GP" at bounding box center [75, 424] width 110 height 39
click at [325, 491] on button "Done" at bounding box center [330, 483] width 57 height 29
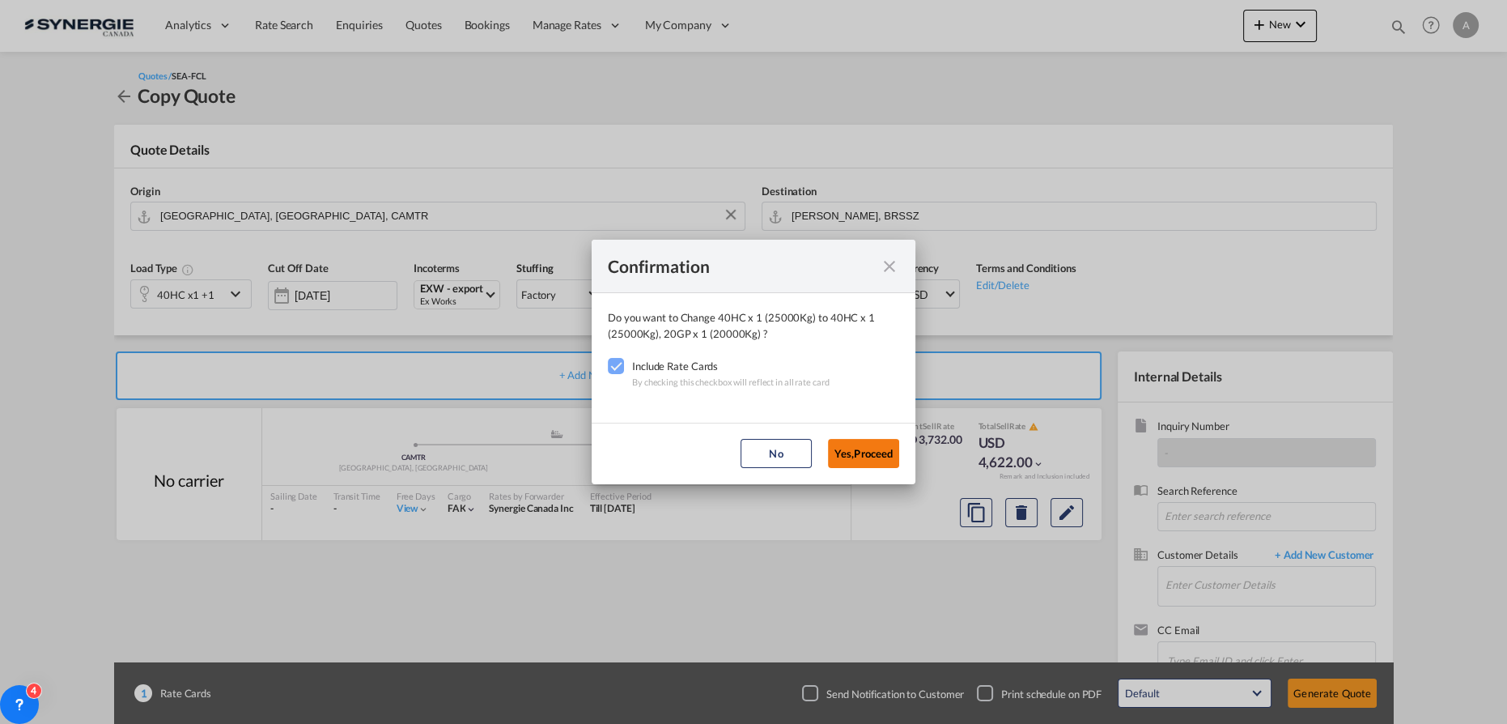
click at [862, 460] on button "Yes,Proceed" at bounding box center [863, 453] width 71 height 29
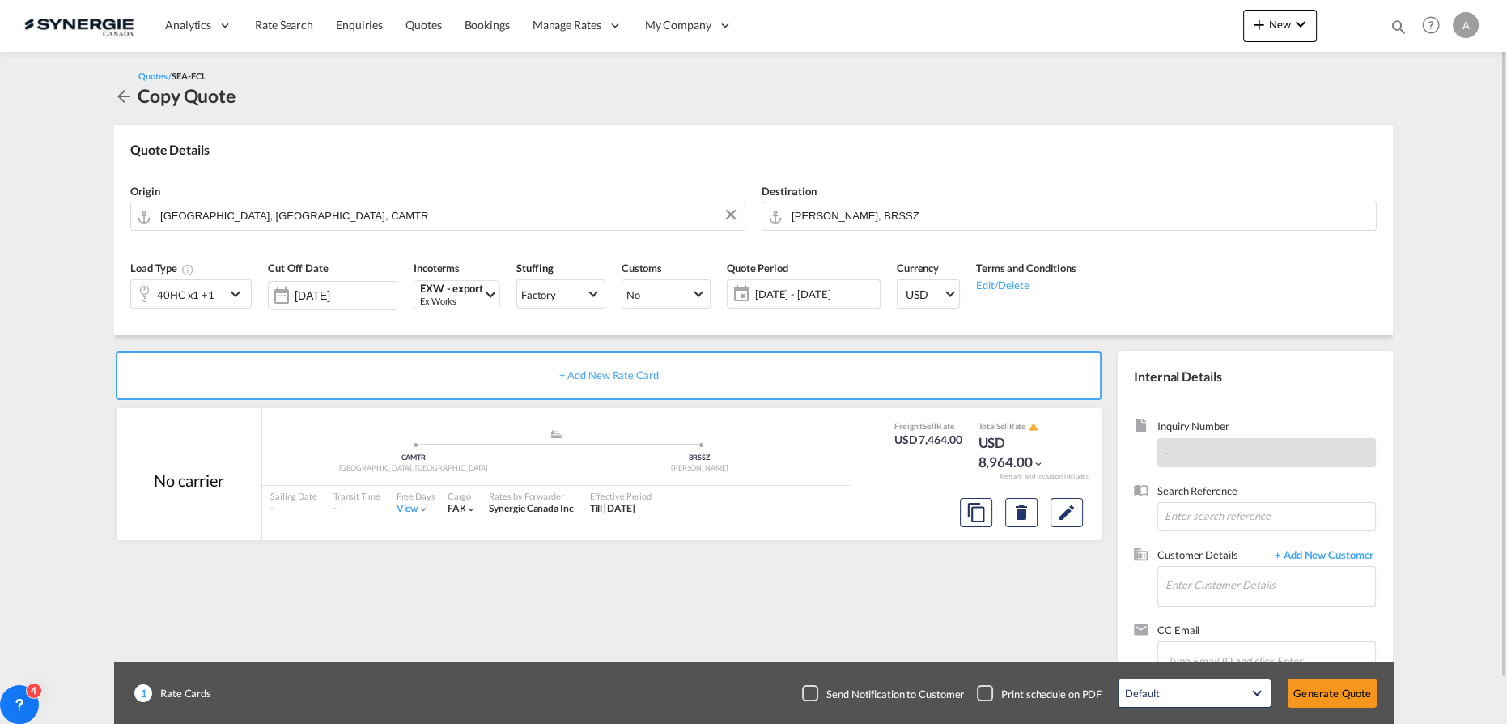
click at [837, 288] on span "[DATE] - [DATE]" at bounding box center [815, 294] width 121 height 15
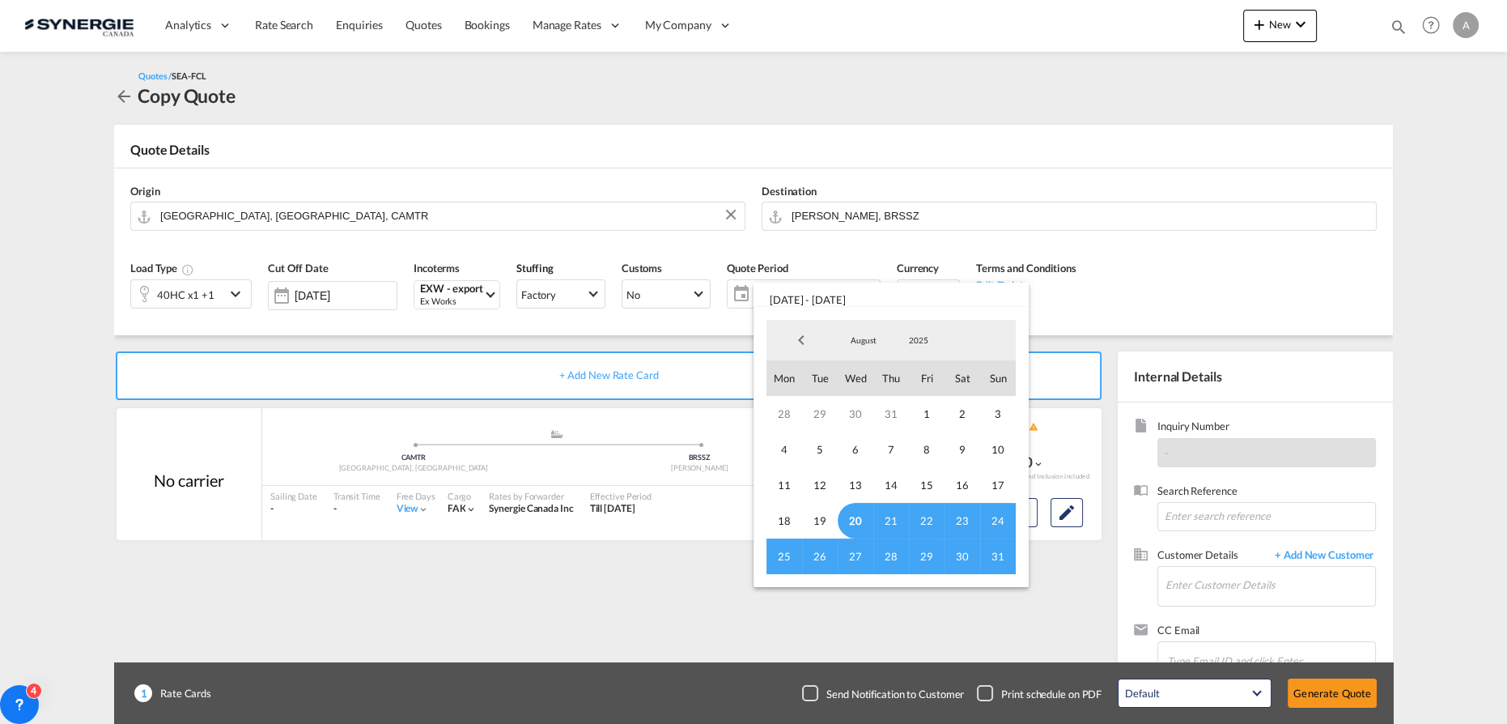
click at [865, 527] on span "20" at bounding box center [856, 521] width 36 height 36
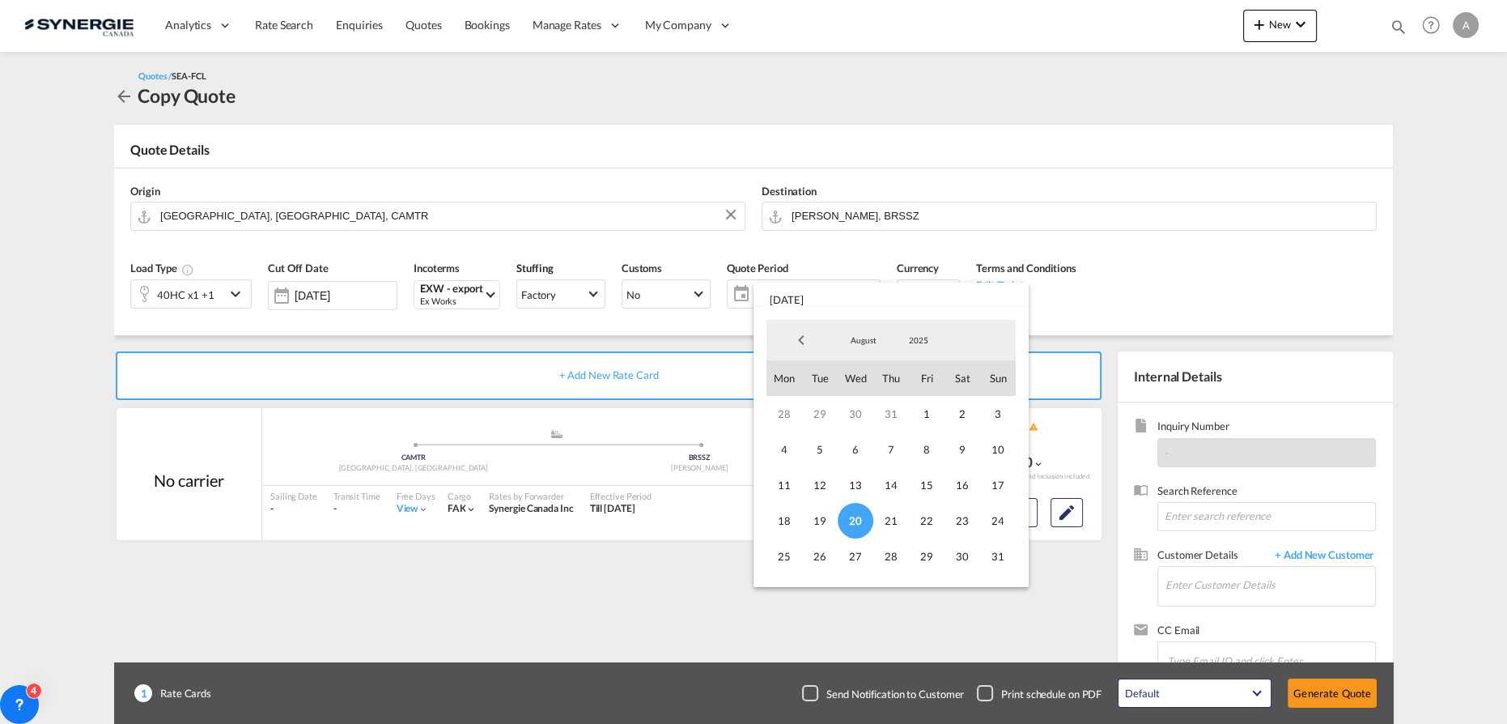
click at [870, 327] on div "August January February March April May June July August September October Nove…" at bounding box center [890, 340] width 249 height 40
click at [872, 338] on span "August" at bounding box center [864, 339] width 52 height 11
click at [872, 376] on md-option "September" at bounding box center [880, 379] width 110 height 39
click at [956, 489] on span "20" at bounding box center [962, 485] width 36 height 36
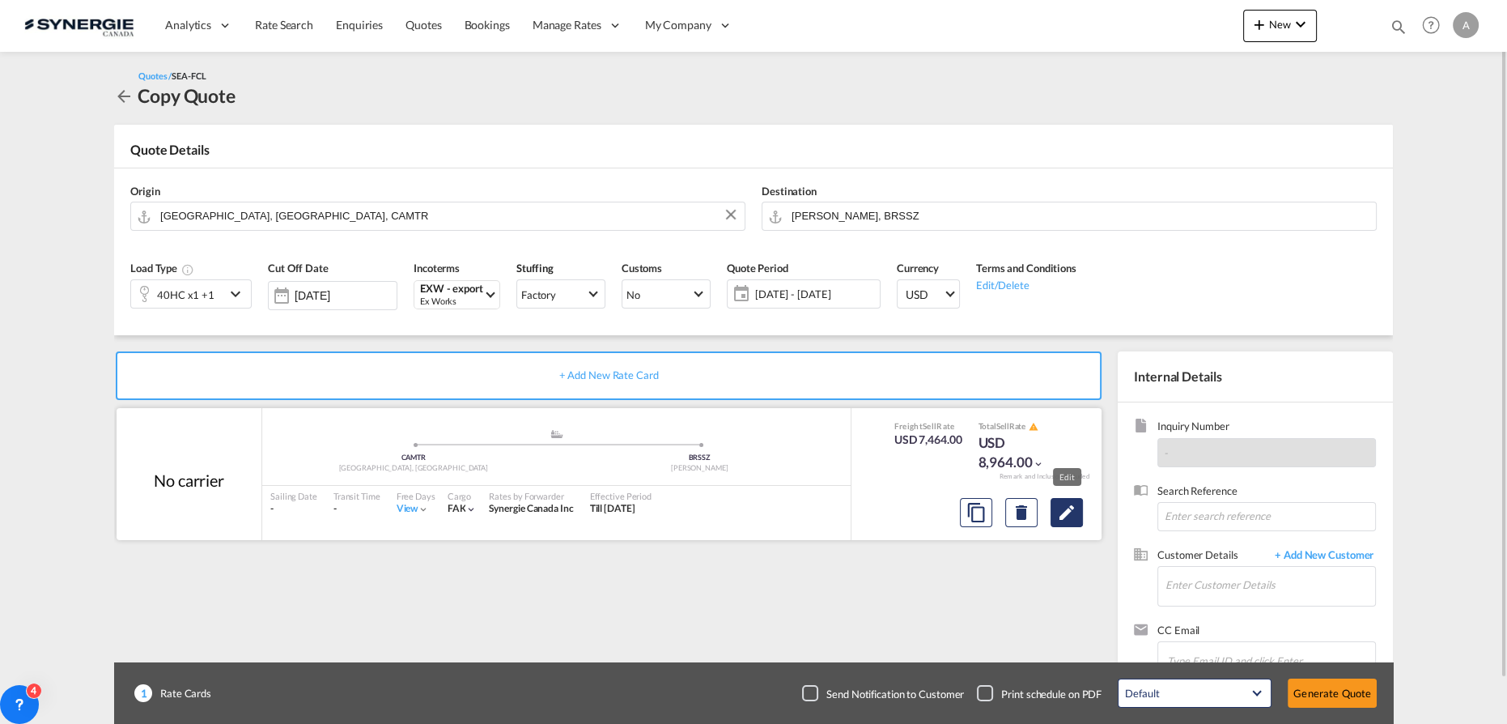
click at [1068, 519] on md-icon "Edit" at bounding box center [1066, 512] width 19 height 19
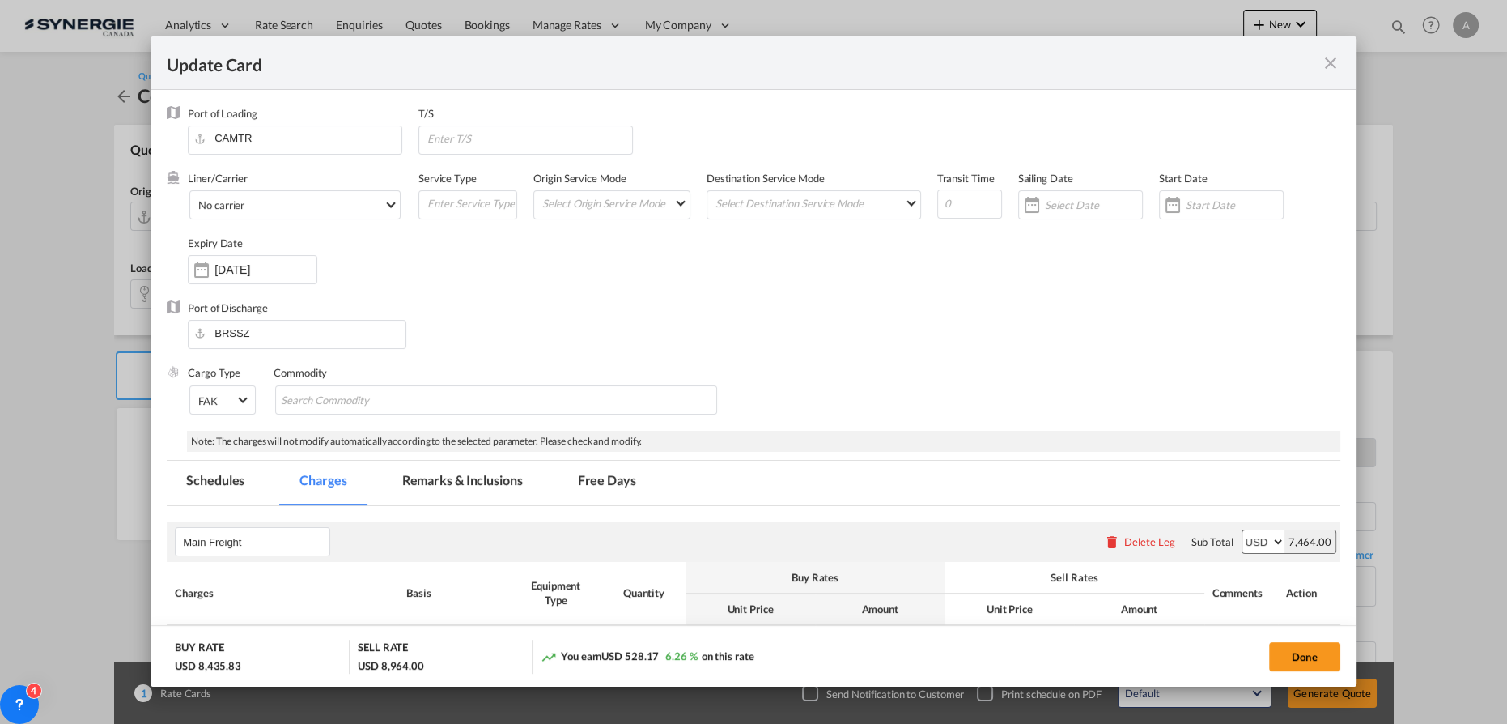
select select "per container"
select select "per B/L"
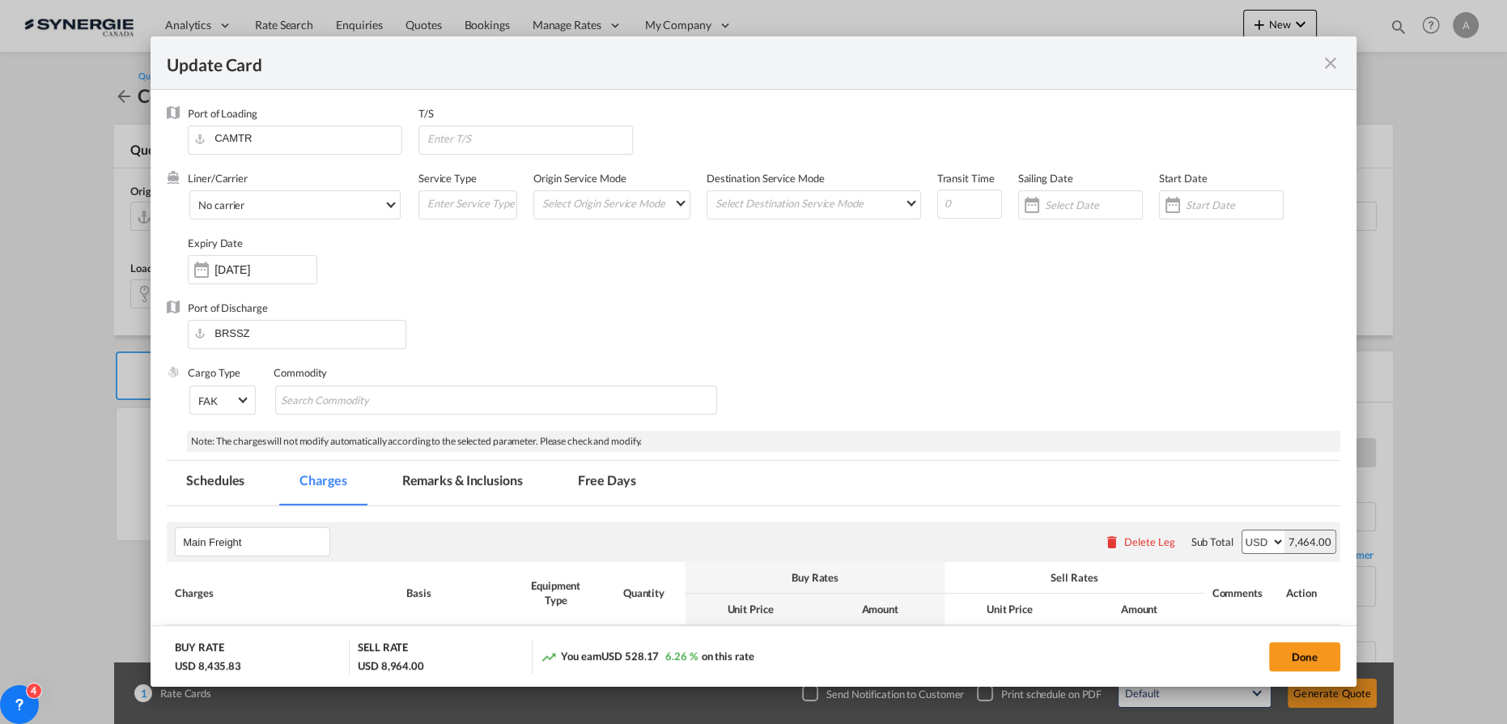
select select "per B/L"
click at [1186, 205] on input "Update CardPort of ..." at bounding box center [1234, 204] width 97 height 13
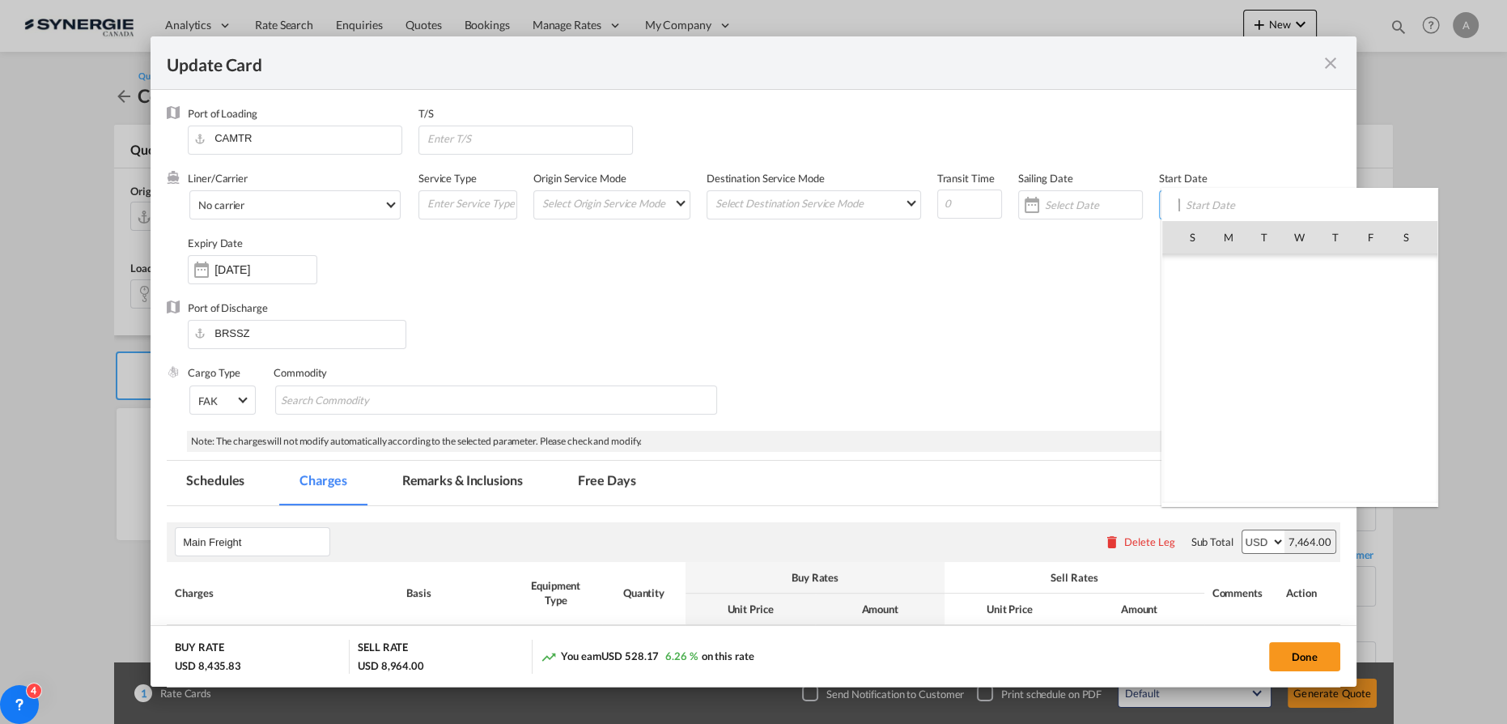
scroll to position [374684, 0]
click at [1288, 389] on span "20" at bounding box center [1300, 380] width 34 height 34
type input "[DATE]"
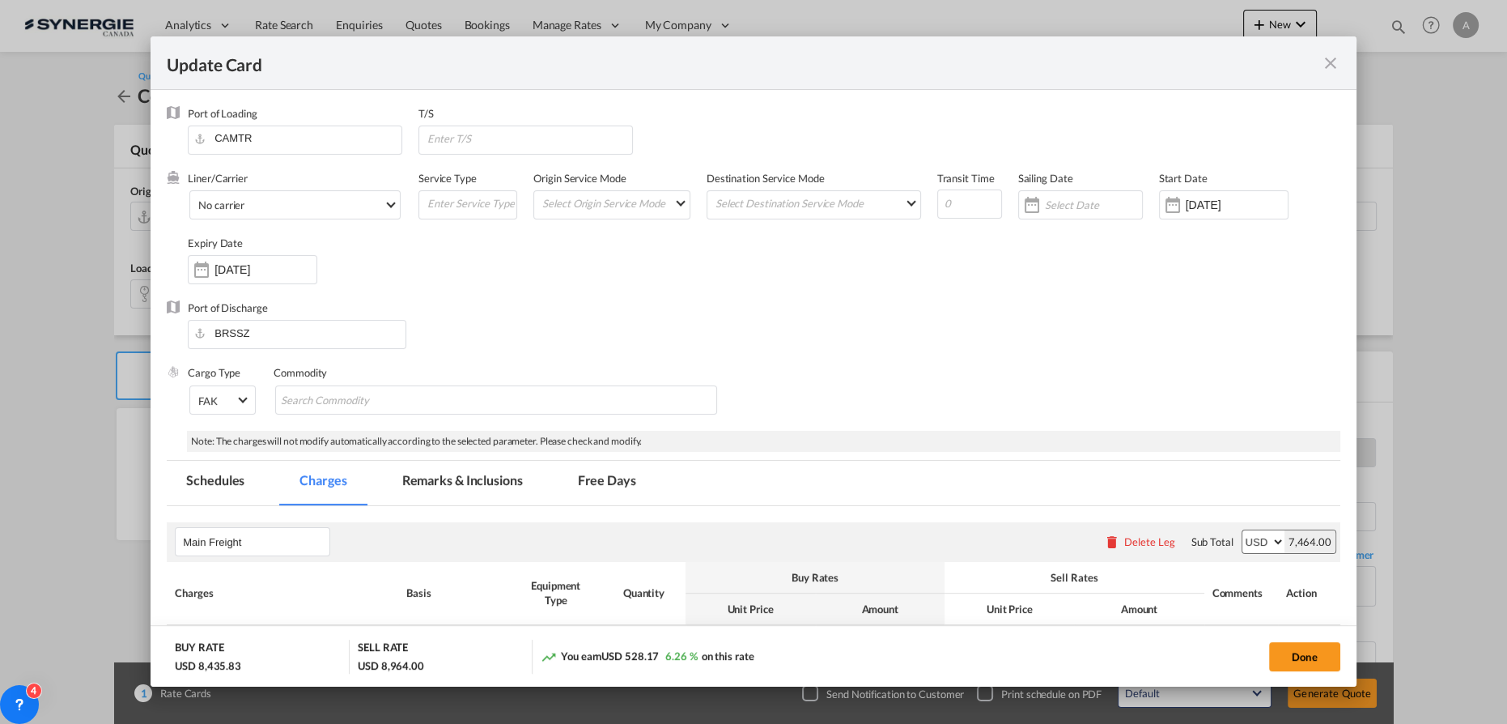
click at [257, 284] on div "Expiry Date [DATE]" at bounding box center [261, 268] width 146 height 65
click at [261, 278] on div "[DATE]" at bounding box center [252, 269] width 129 height 29
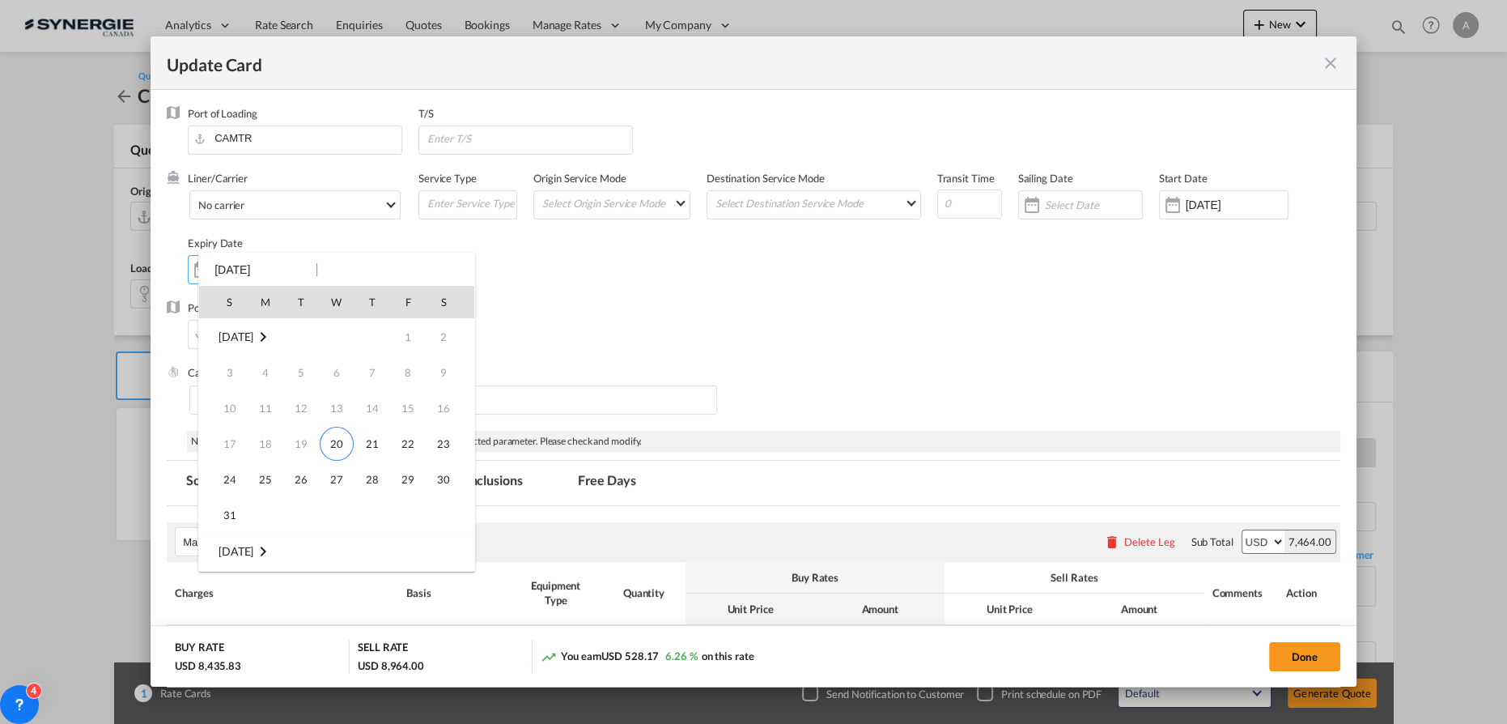
scroll to position [214, 0]
click at [439, 445] on span "20" at bounding box center [443, 444] width 32 height 32
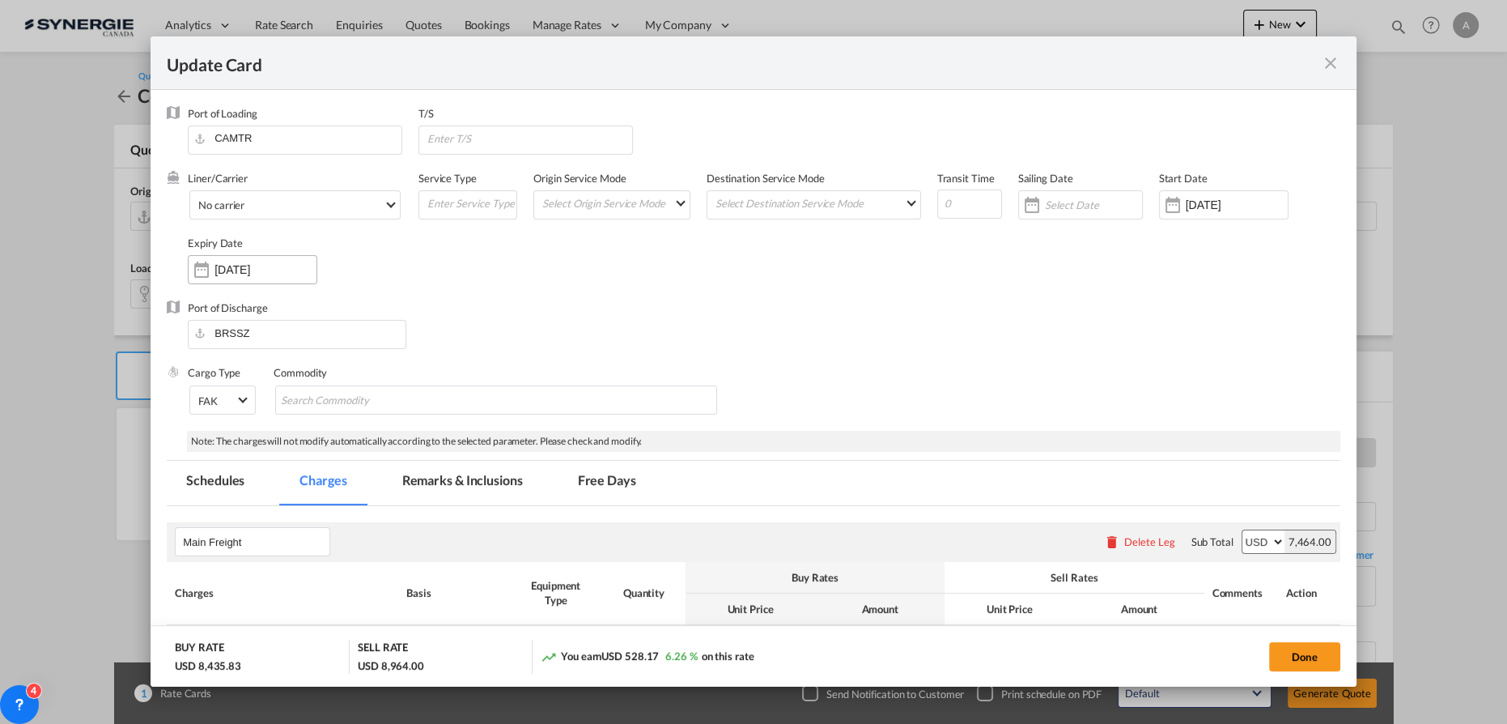
click at [297, 271] on input "[DATE]" at bounding box center [265, 269] width 102 height 13
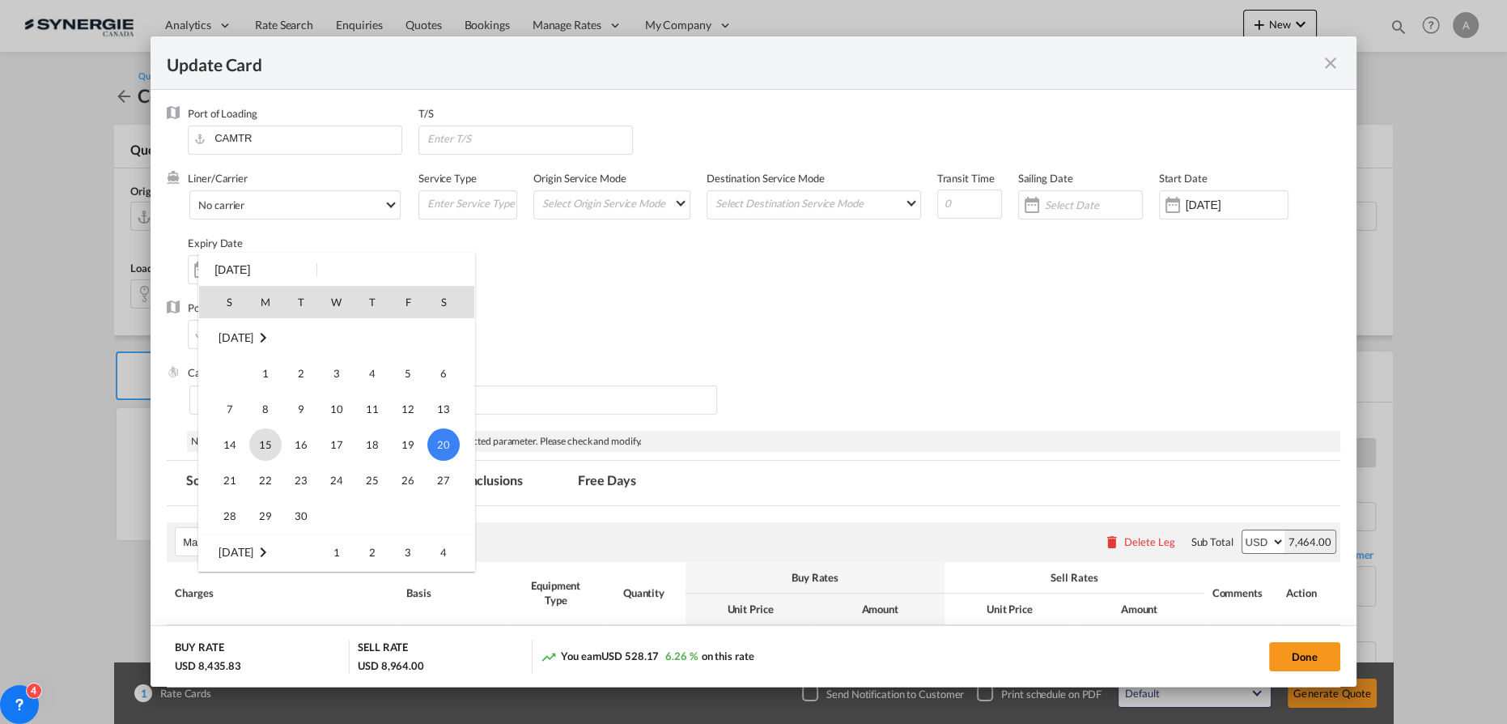
click at [265, 445] on span "15" at bounding box center [265, 444] width 32 height 32
type input "[DATE]"
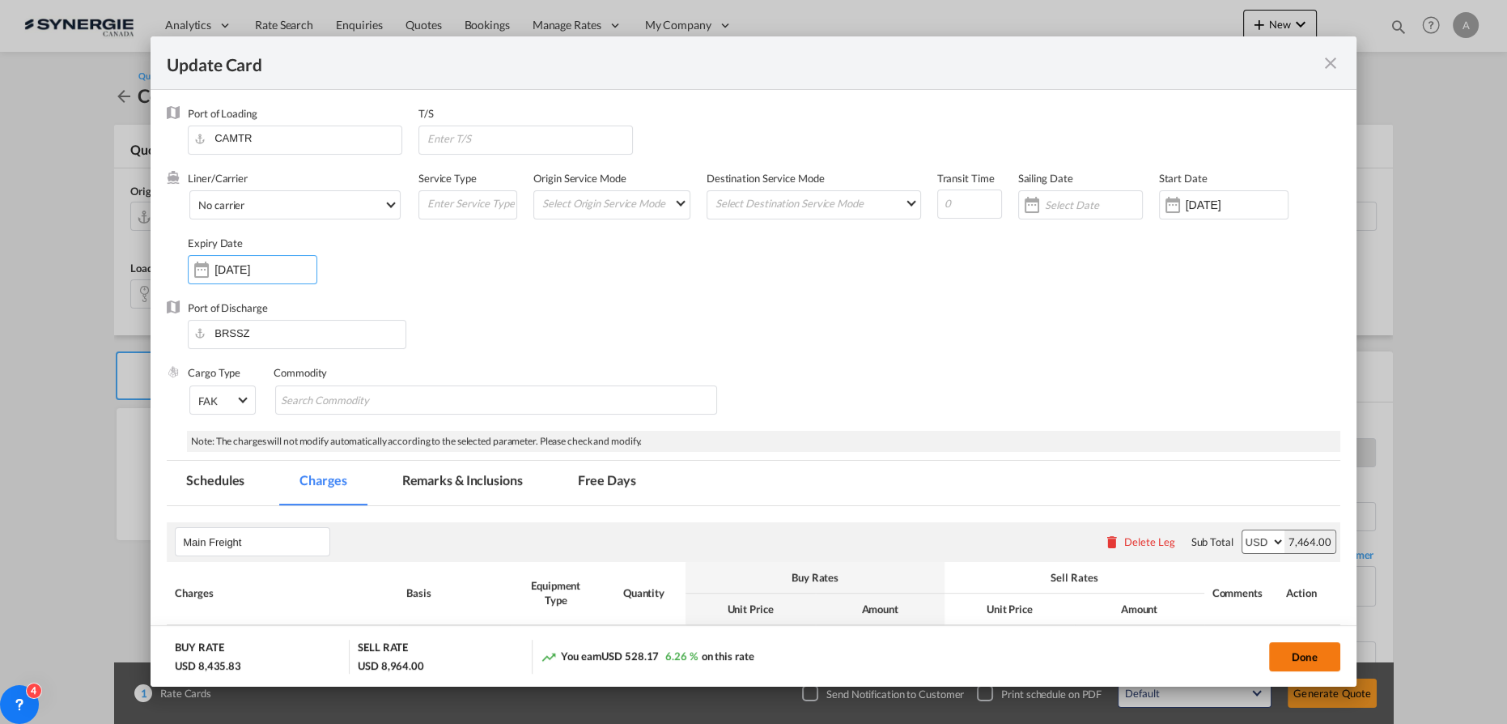
click at [1303, 663] on button "Done" at bounding box center [1304, 656] width 71 height 29
type input "[DATE]"
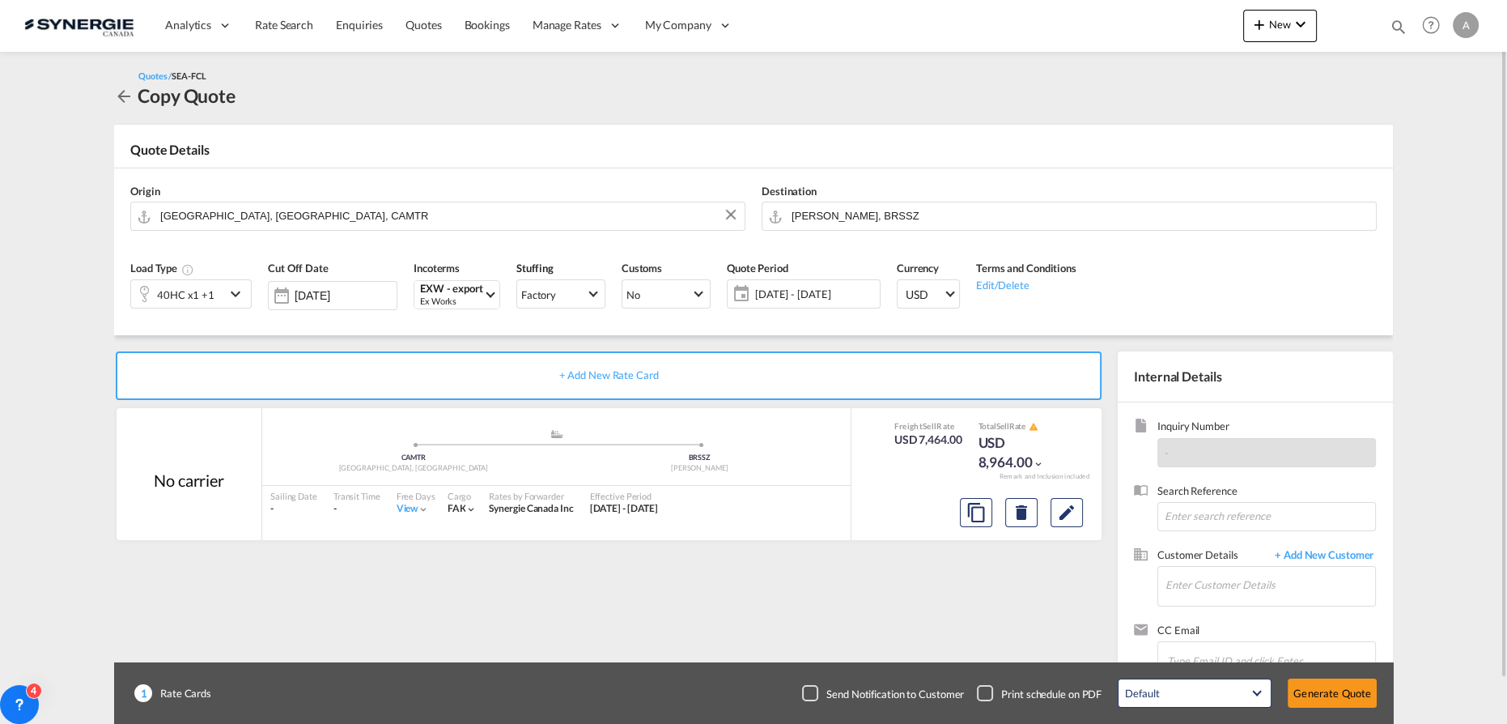
click at [812, 291] on span "[DATE] - [DATE]" at bounding box center [815, 294] width 121 height 15
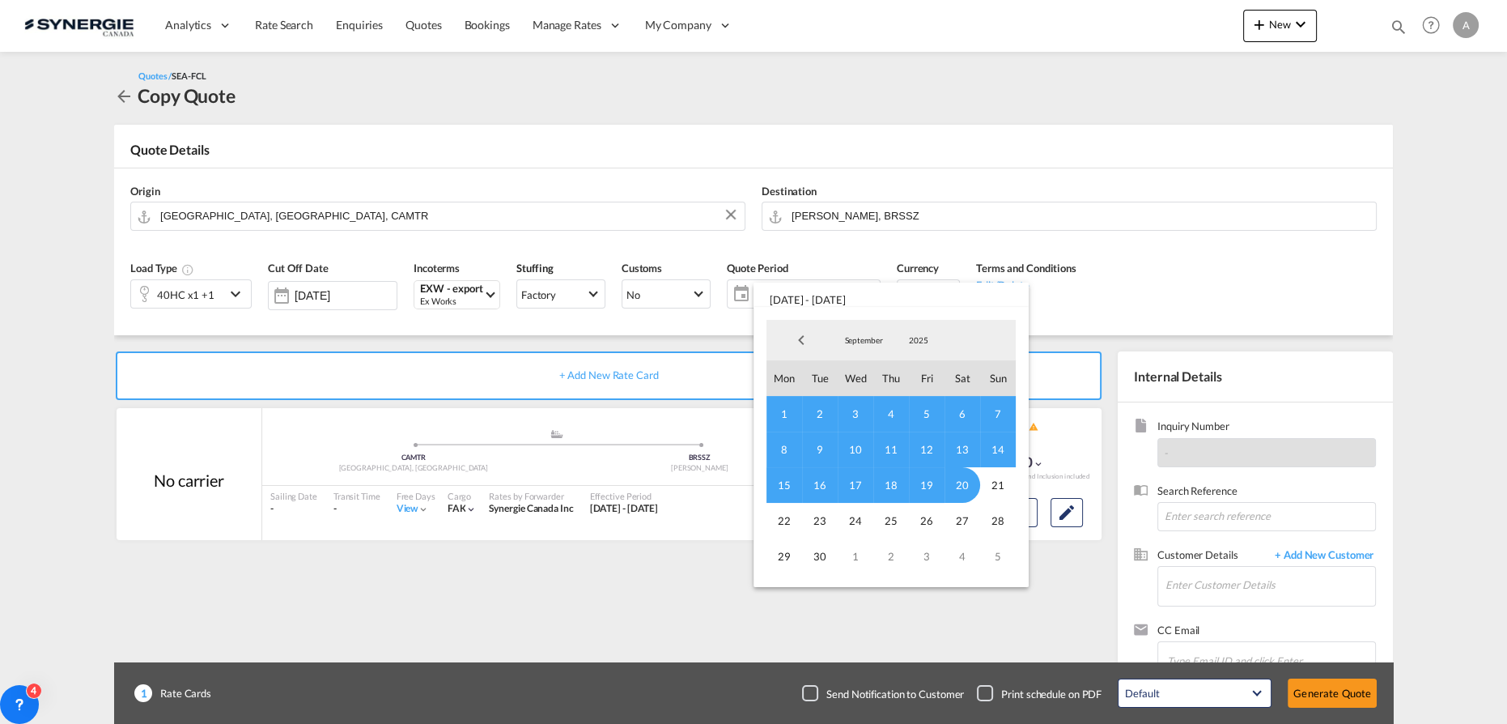
click at [855, 329] on md-select-value "September" at bounding box center [863, 340] width 55 height 24
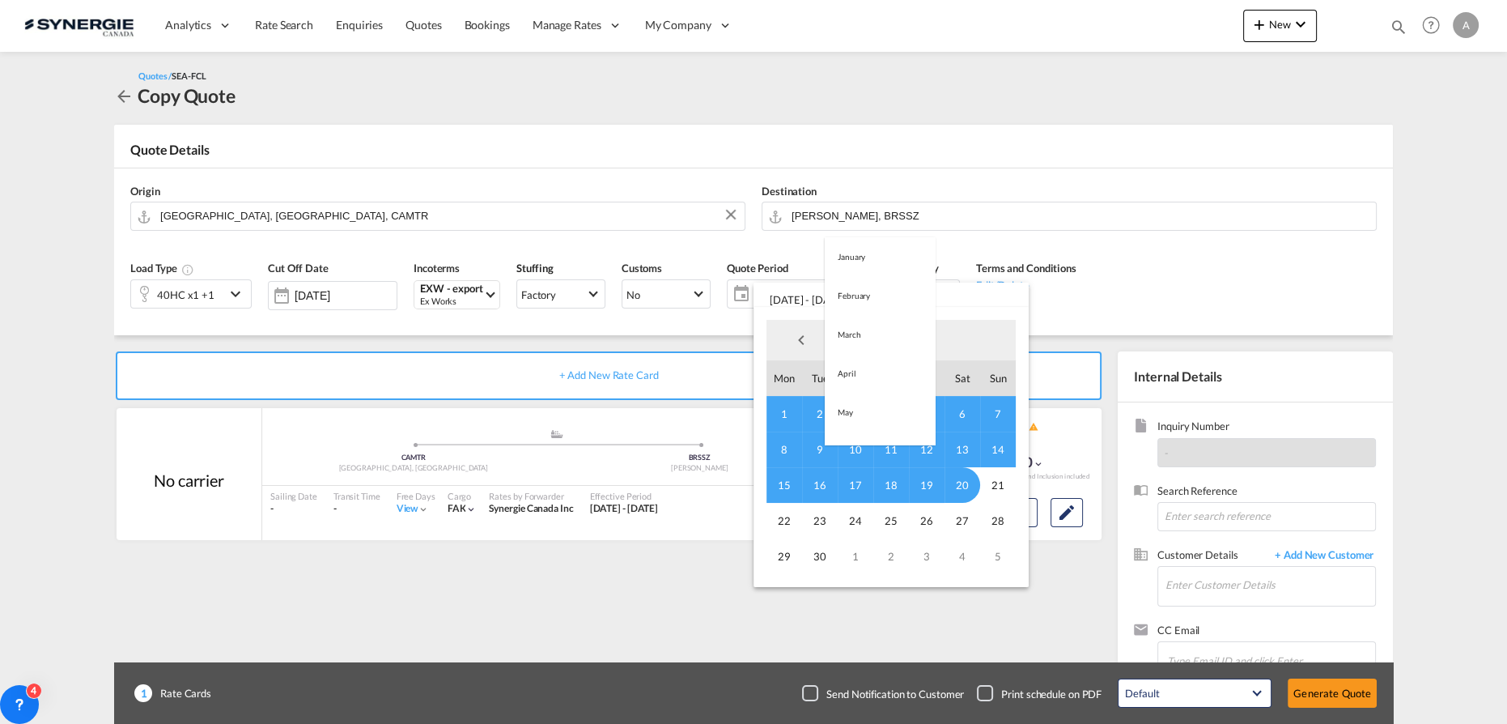
scroll to position [227, 0]
click at [851, 311] on md-option "August" at bounding box center [880, 301] width 110 height 39
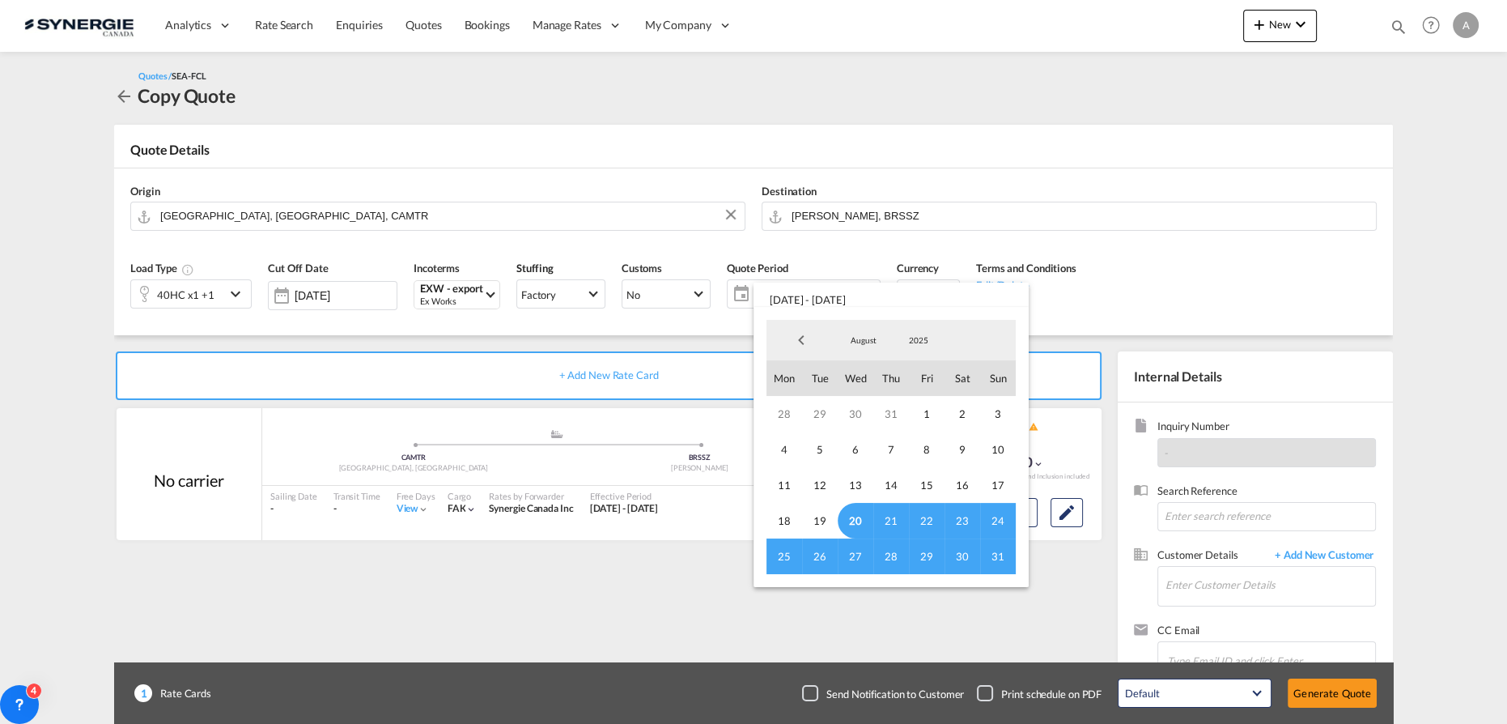
click at [863, 520] on span "20" at bounding box center [856, 521] width 36 height 36
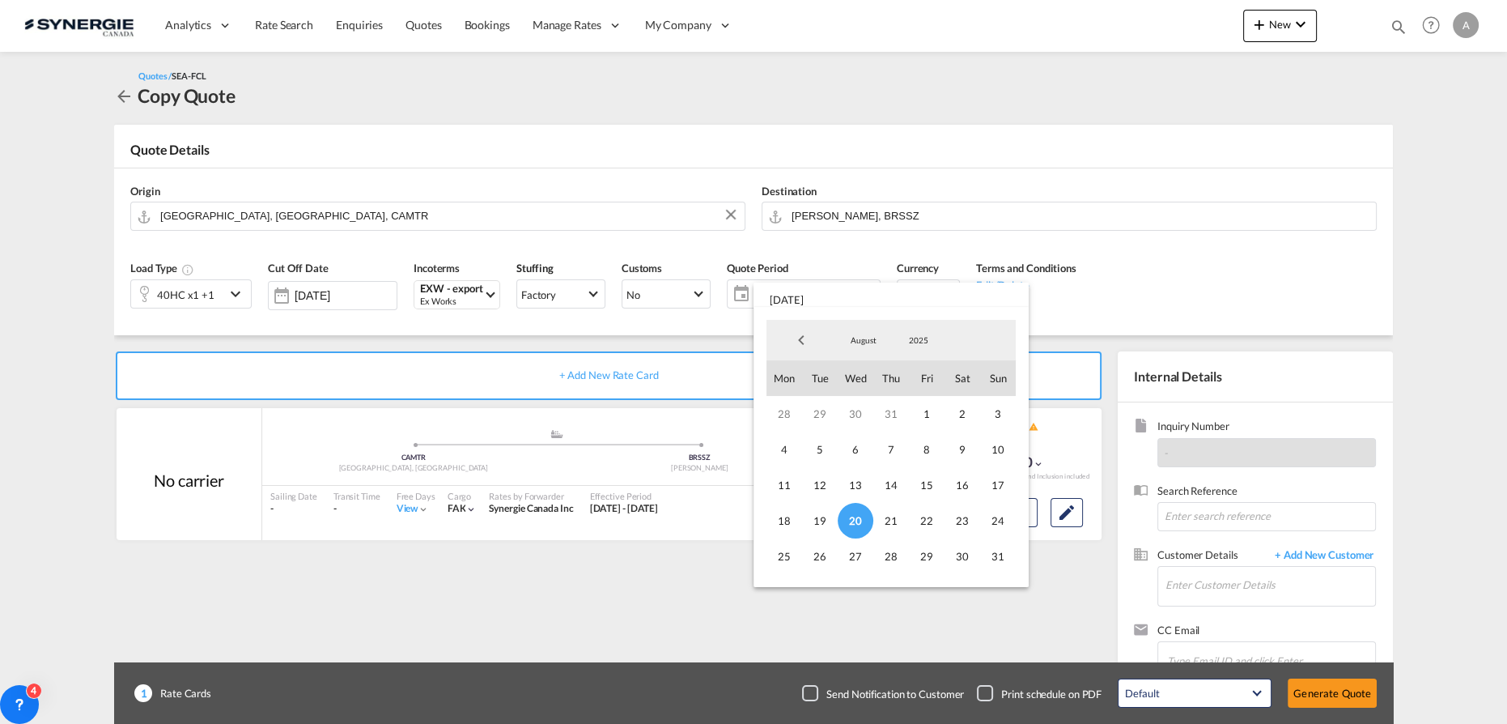
click at [850, 337] on span "August" at bounding box center [864, 339] width 52 height 11
click at [861, 376] on md-option "September" at bounding box center [880, 379] width 110 height 39
click at [794, 490] on span "15" at bounding box center [784, 485] width 36 height 36
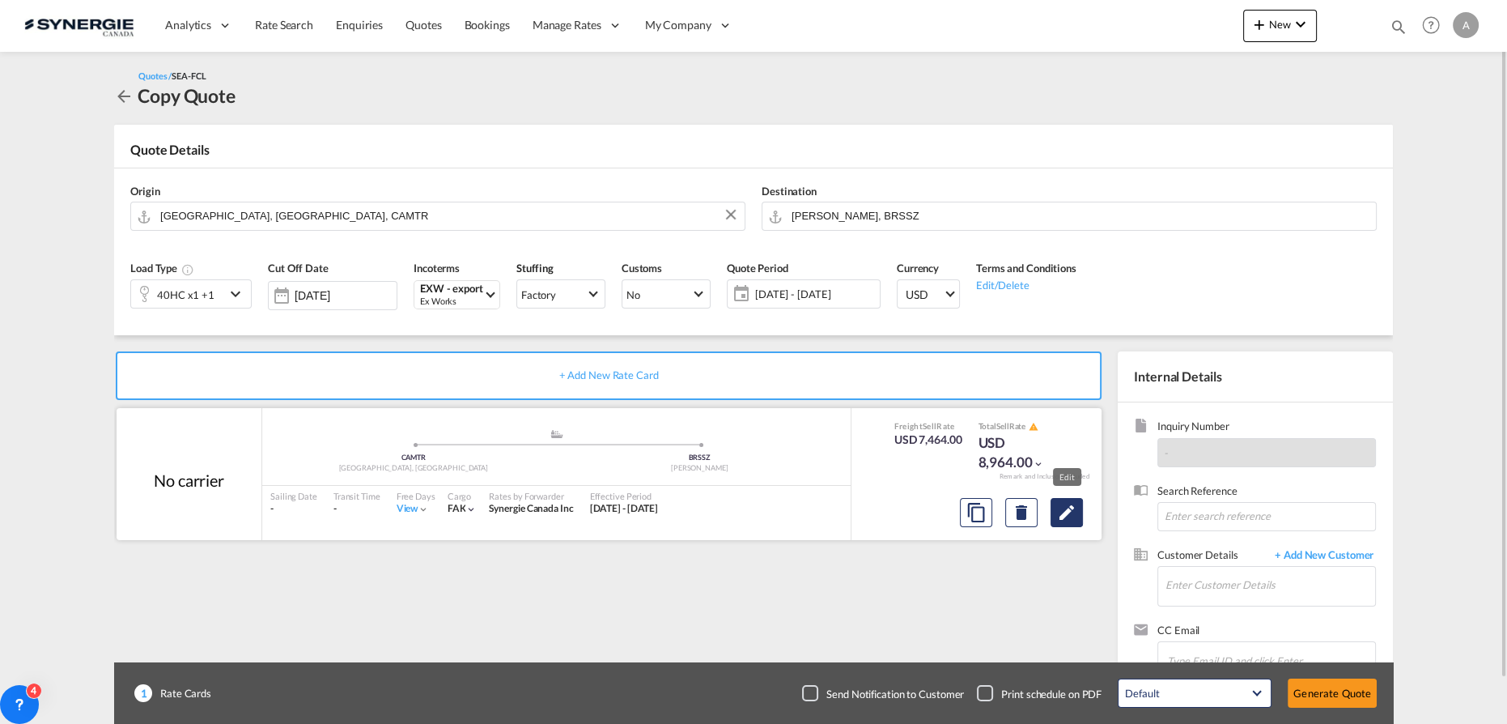
click at [1063, 517] on md-icon "Edit" at bounding box center [1066, 512] width 19 height 19
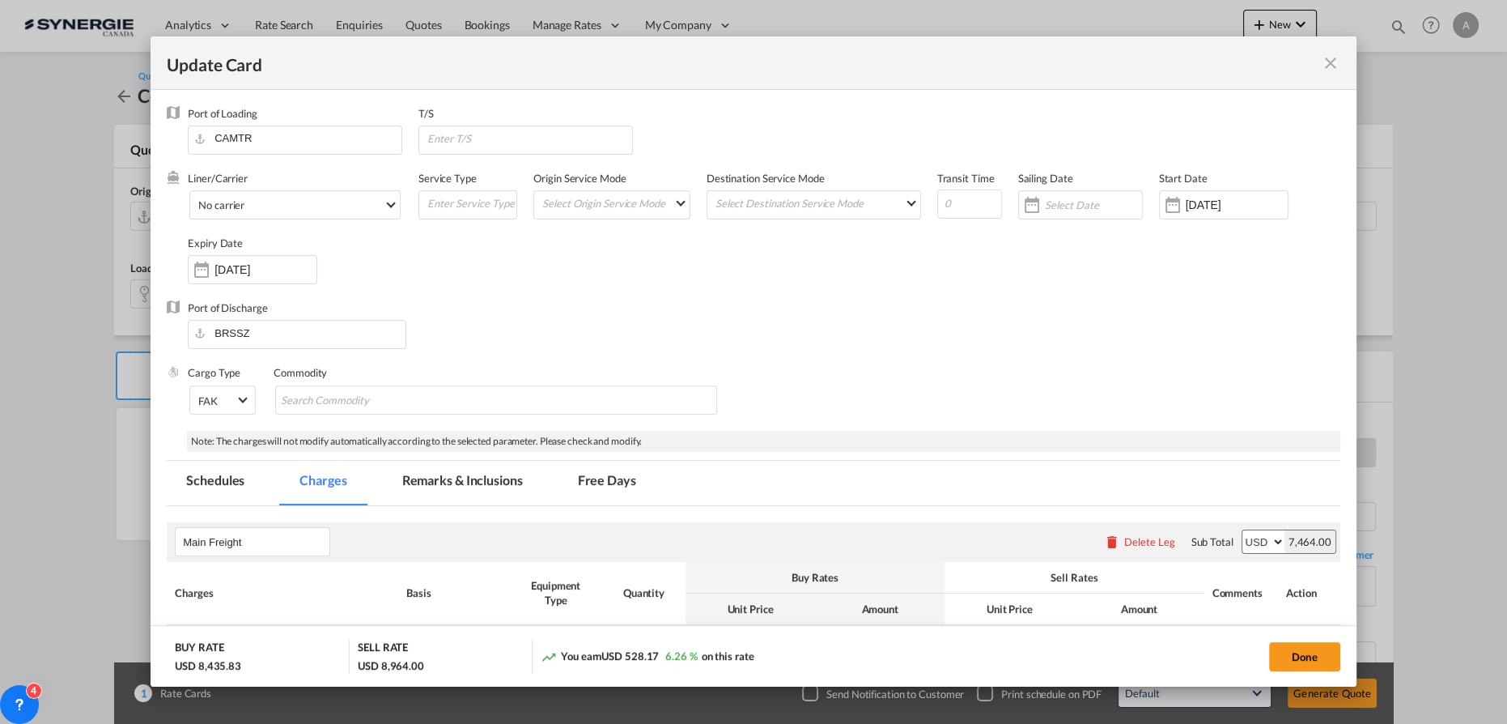
click at [469, 490] on md-tab-item "Remarks & Inclusions" at bounding box center [462, 483] width 159 height 45
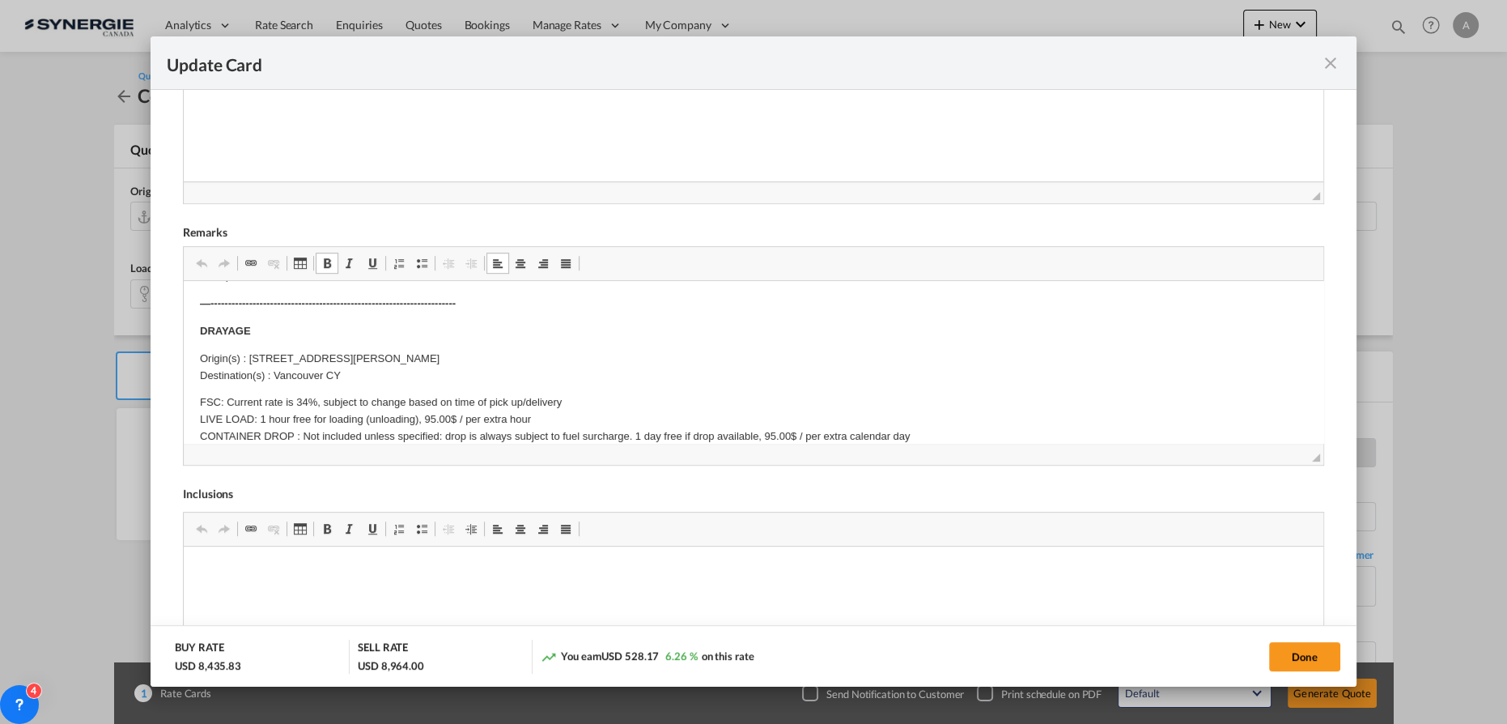
scroll to position [73, 0]
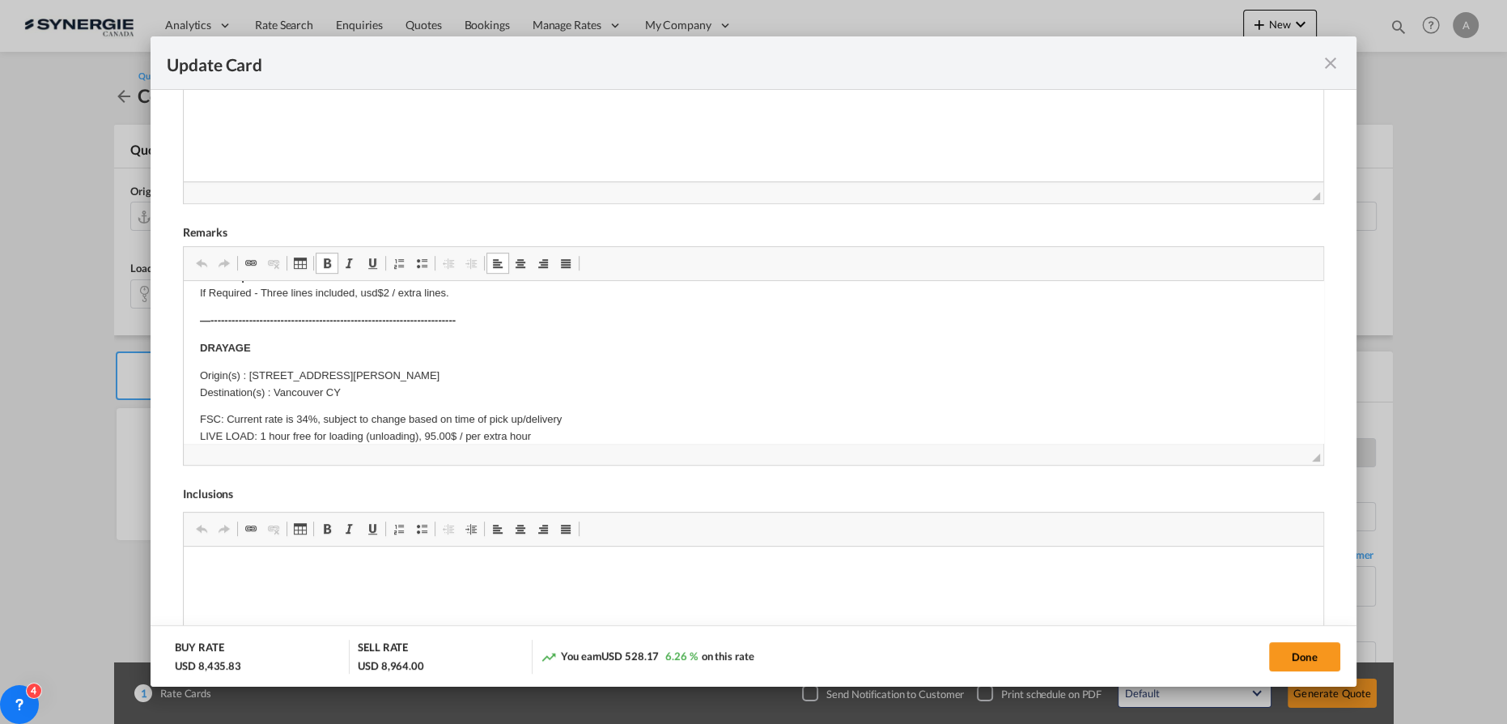
click at [282, 365] on body "SOLAS/VGM: If container scaling is needed, please add 150.00$ USD per occurrenc…" at bounding box center [753, 569] width 1107 height 690
drag, startPoint x: 251, startPoint y: 372, endPoint x: 613, endPoint y: 380, distance: 361.8
click at [613, 380] on p "Origin(s) : [STREET_ADDRESS][PERSON_NAME], [GEOGRAPHIC_DATA] Destination(s) : […" at bounding box center [753, 384] width 1107 height 34
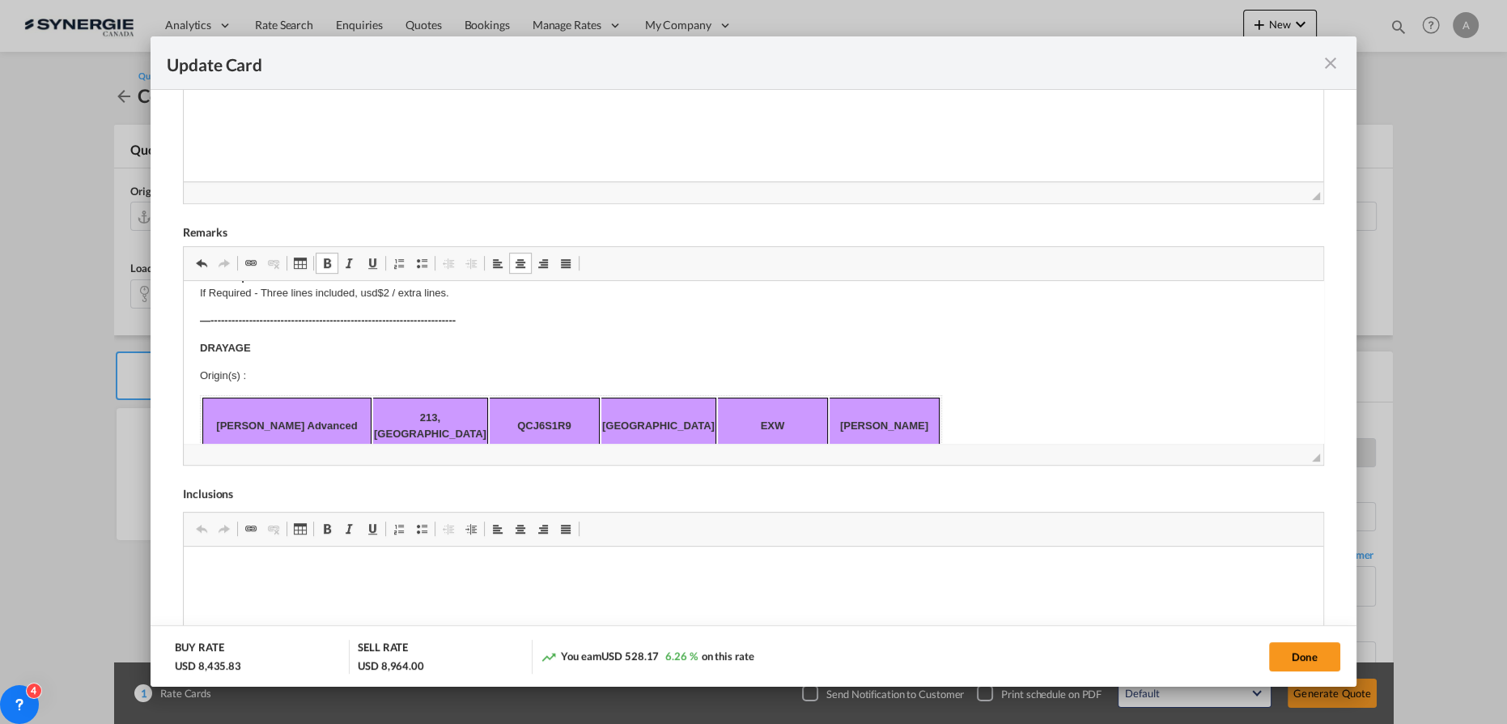
scroll to position [146, 0]
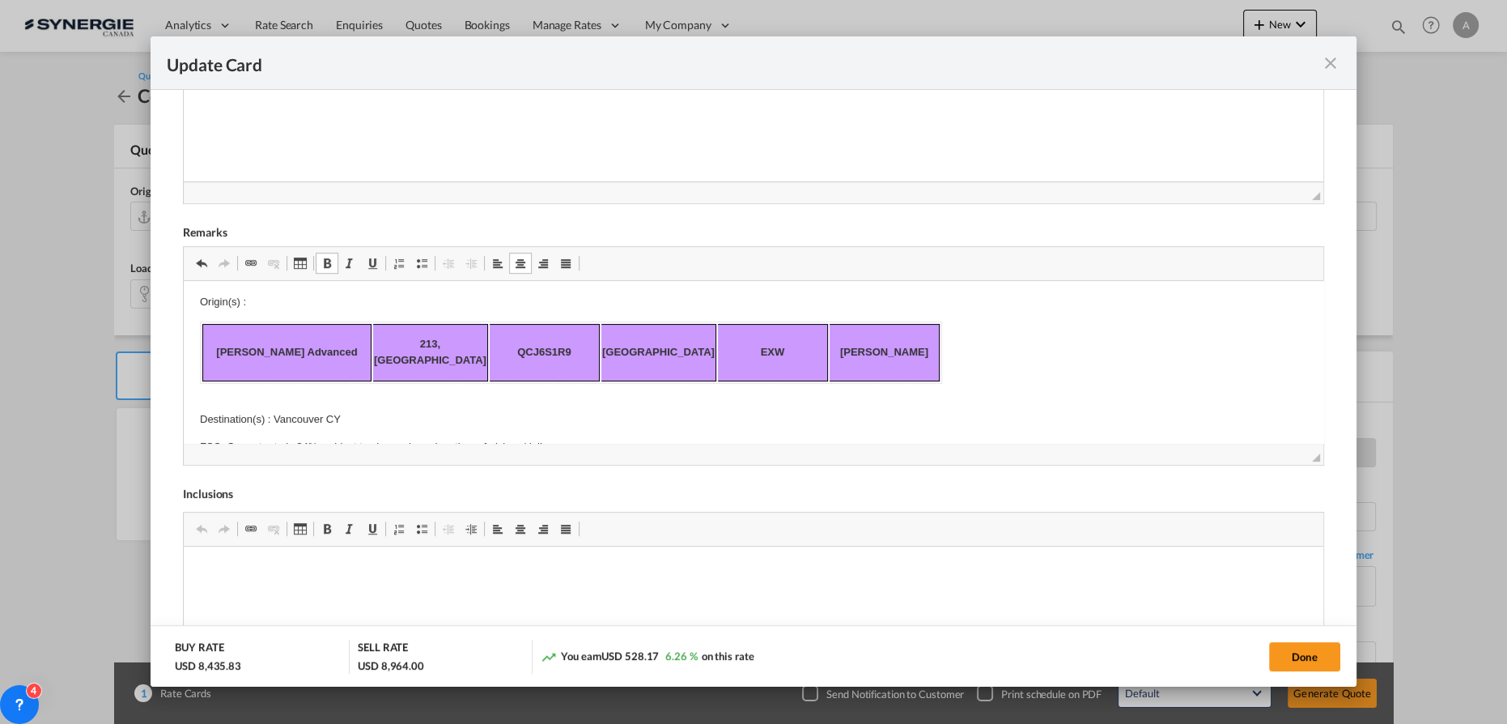
click at [637, 349] on p "[GEOGRAPHIC_DATA]" at bounding box center [658, 352] width 112 height 17
click at [354, 400] on p "Destination(s) : Vancouver CY" at bounding box center [753, 411] width 1107 height 34
drag, startPoint x: 354, startPoint y: 400, endPoint x: 305, endPoint y: 397, distance: 49.5
click at [305, 397] on p "Destination(s) : Vancouver CY" at bounding box center [753, 411] width 1107 height 34
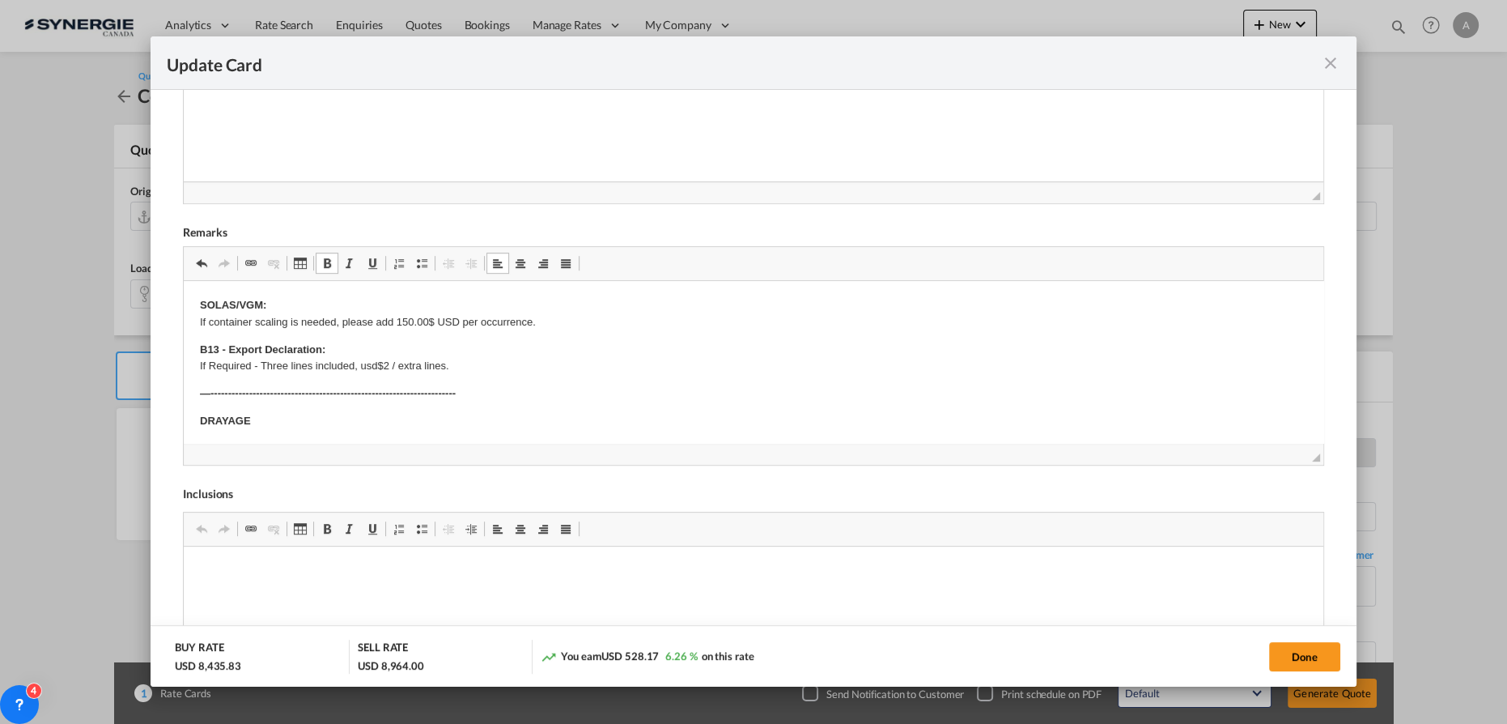
scroll to position [270, 0]
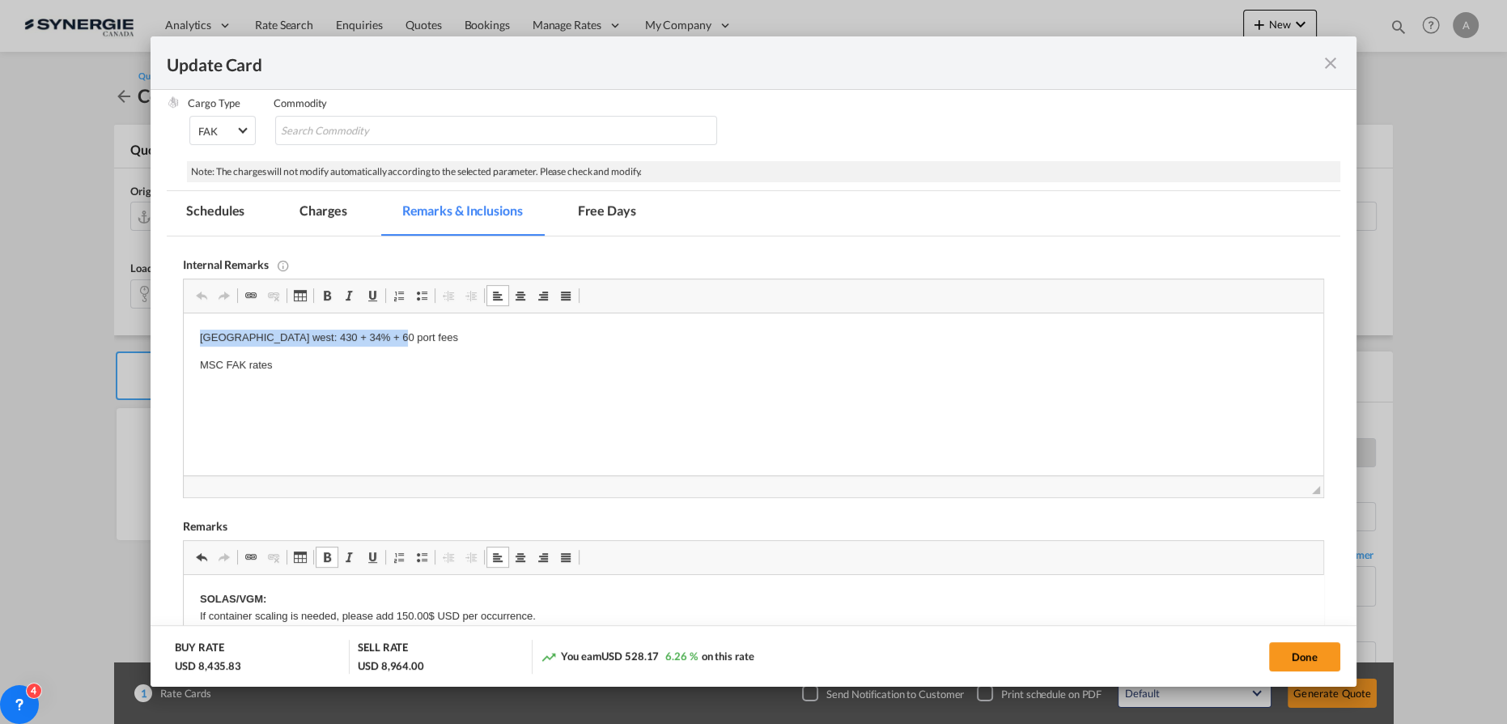
drag, startPoint x: 410, startPoint y: 345, endPoint x: 164, endPoint y: 335, distance: 245.4
click at [184, 335] on html "Canada west: 430 + 34% + 60 port fees MSC FAK rates" at bounding box center [754, 351] width 1140 height 77
click at [301, 339] on p "Drayage" at bounding box center [753, 337] width 1107 height 17
drag, startPoint x: 334, startPoint y: 220, endPoint x: 113, endPoint y: 3, distance: 309.6
click at [334, 220] on md-tab-item "Charges" at bounding box center [323, 213] width 86 height 45
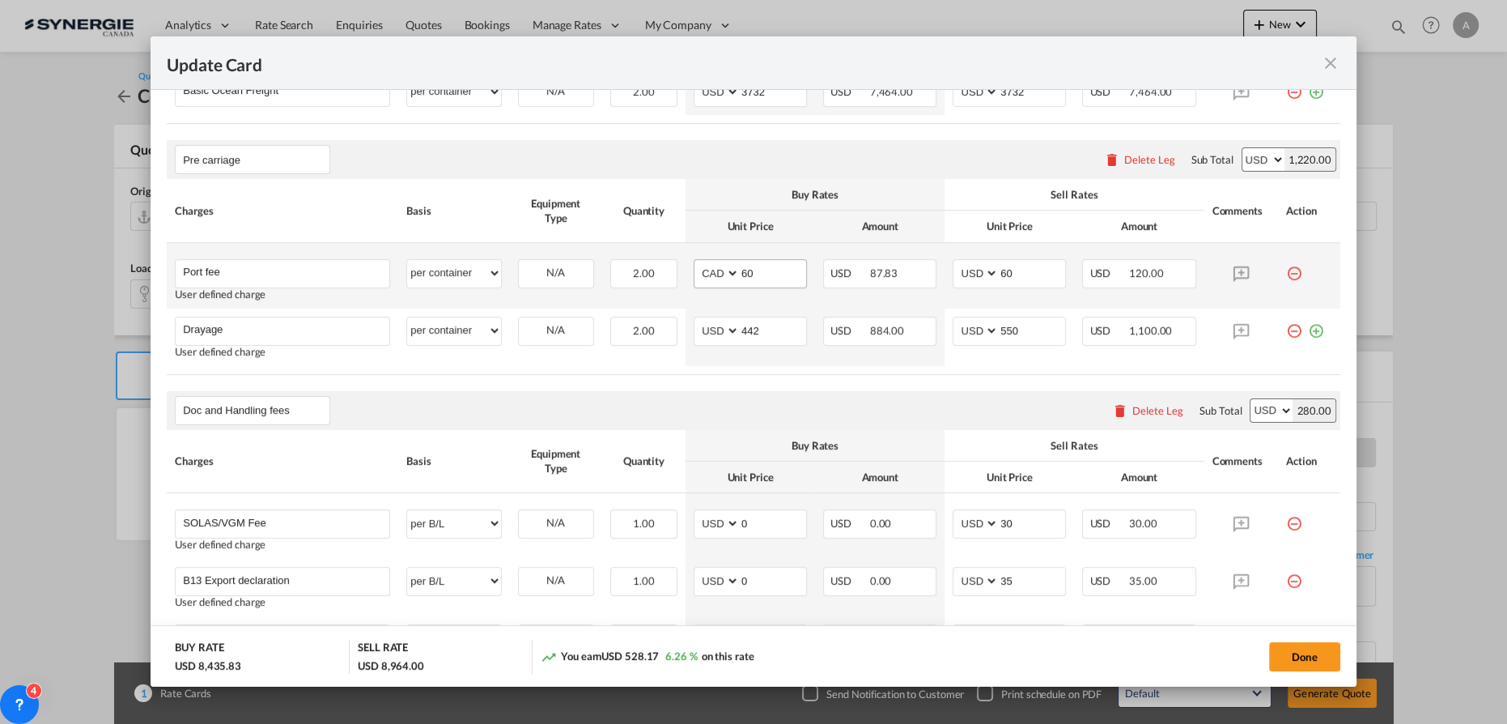
scroll to position [637, 0]
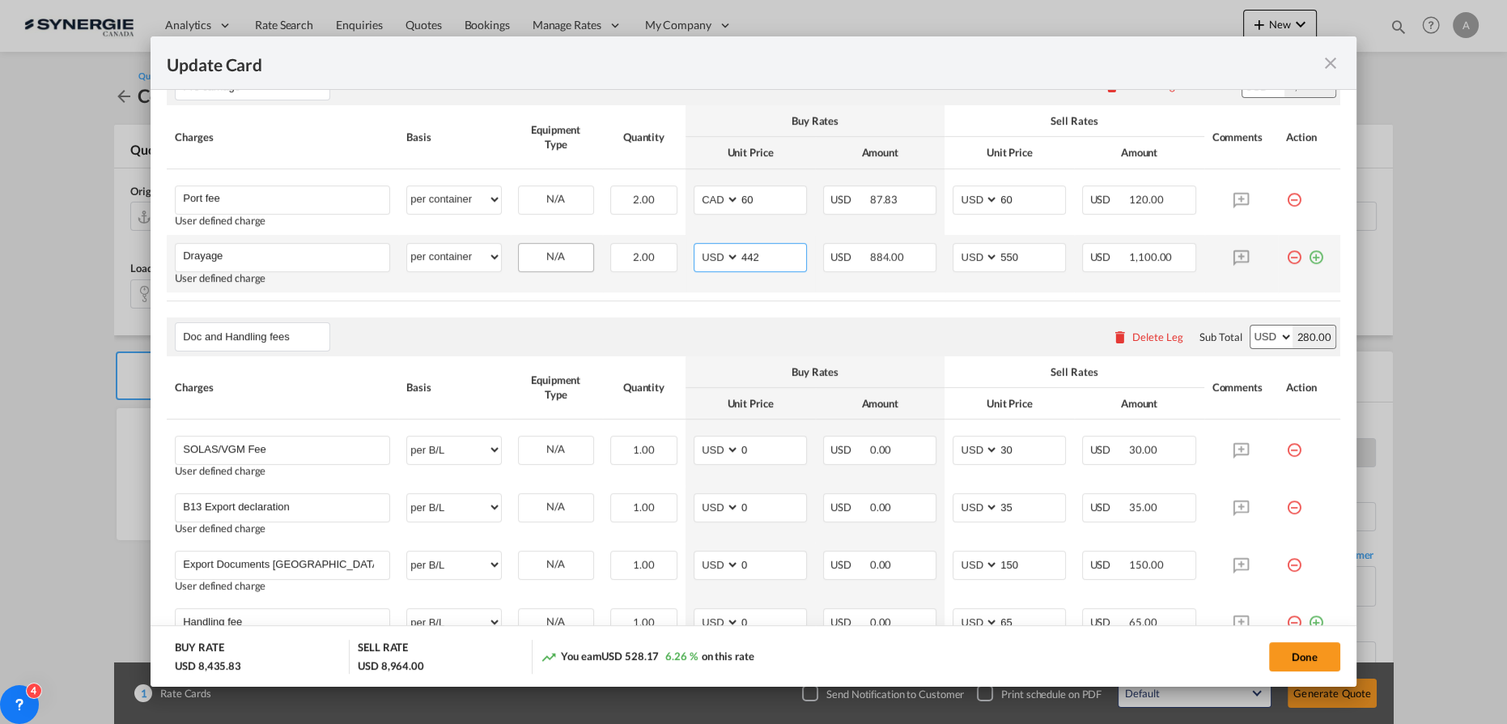
drag, startPoint x: 762, startPoint y: 257, endPoint x: 586, endPoint y: 256, distance: 175.6
click at [647, 256] on tr "Drayage Please Enter User Defined Charges Cannot Be Published User defined char…" at bounding box center [754, 263] width 1174 height 57
type input "410"
drag, startPoint x: 1008, startPoint y: 261, endPoint x: 938, endPoint y: 257, distance: 70.5
click at [954, 257] on md-input-container "AED AFN ALL AMD ANG AOA ARS AUD AWG AZN BAM BBD BDT BGN BHD BIF BMD BND BOB BRL…" at bounding box center [1009, 257] width 113 height 29
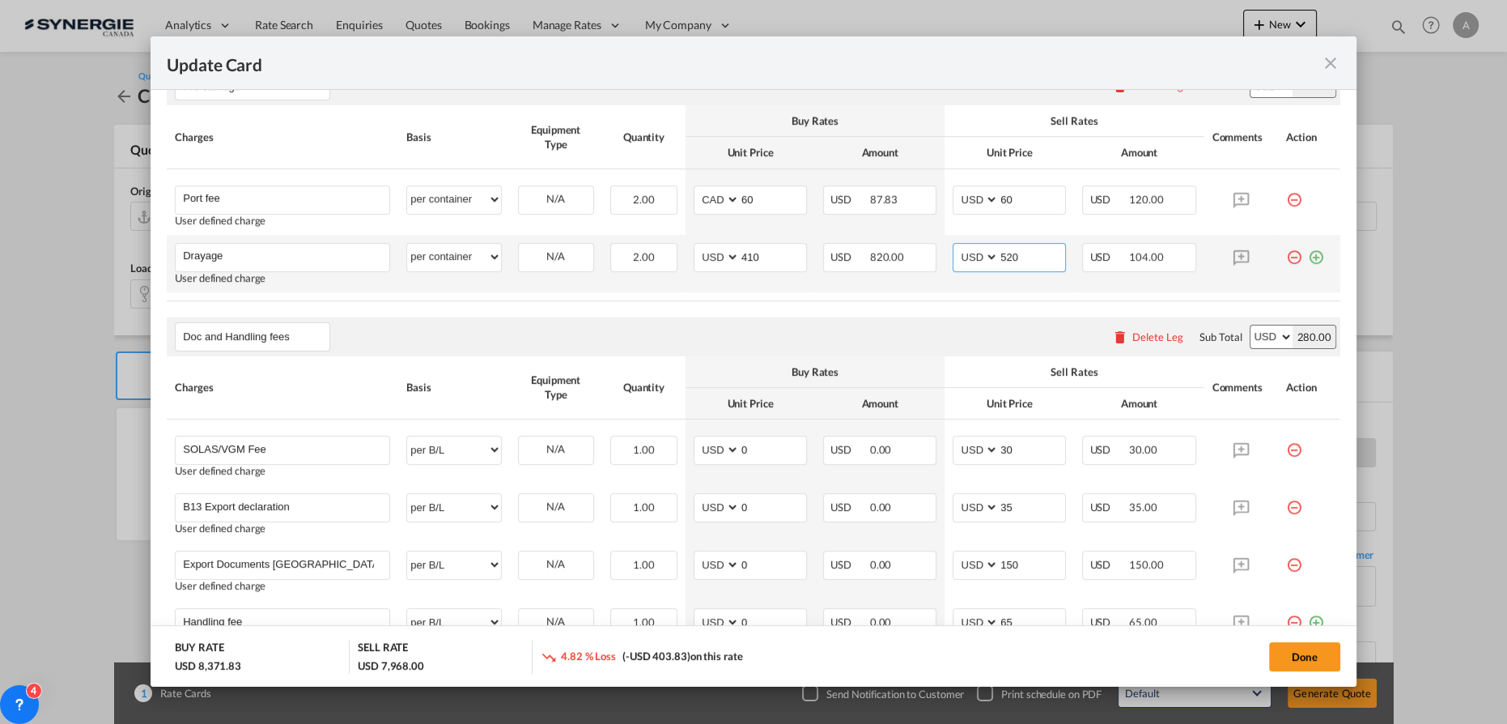
type input "520"
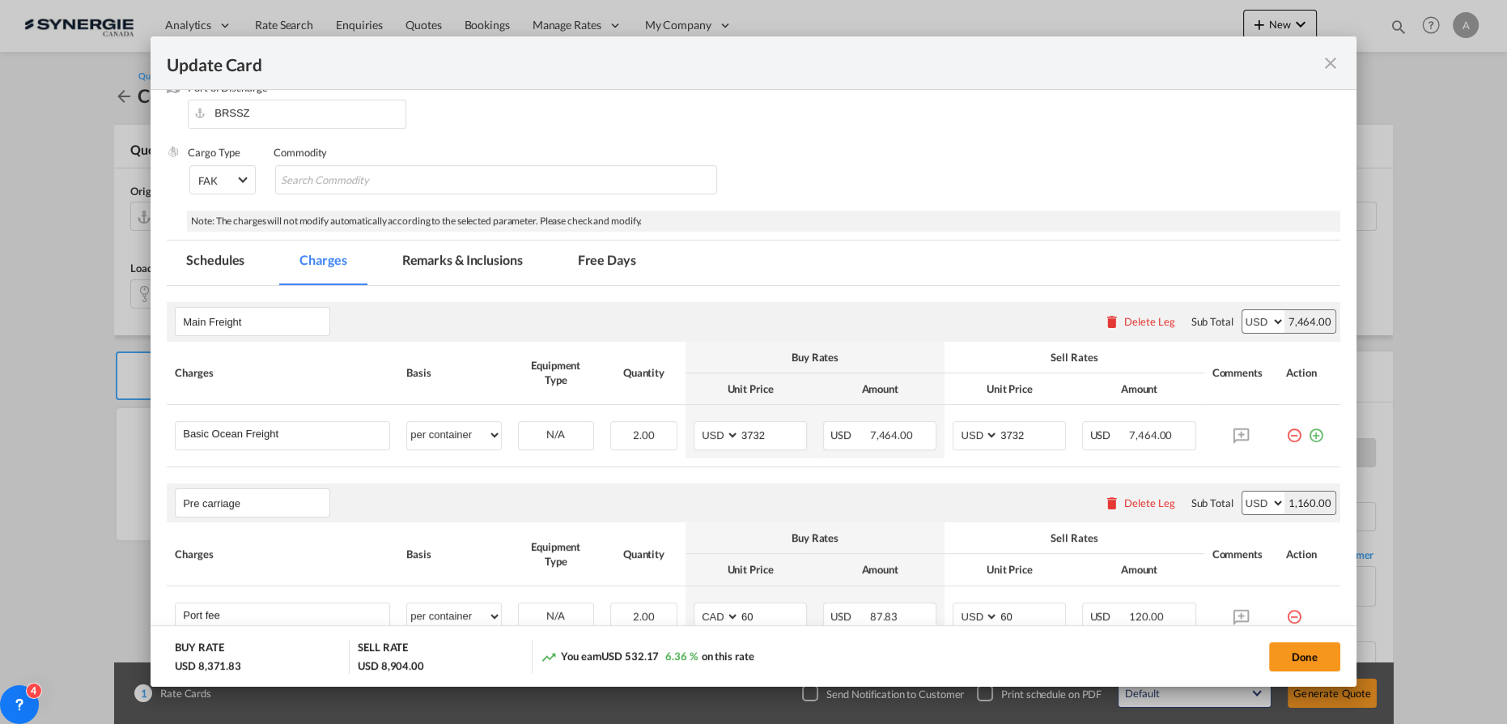
scroll to position [367, 0]
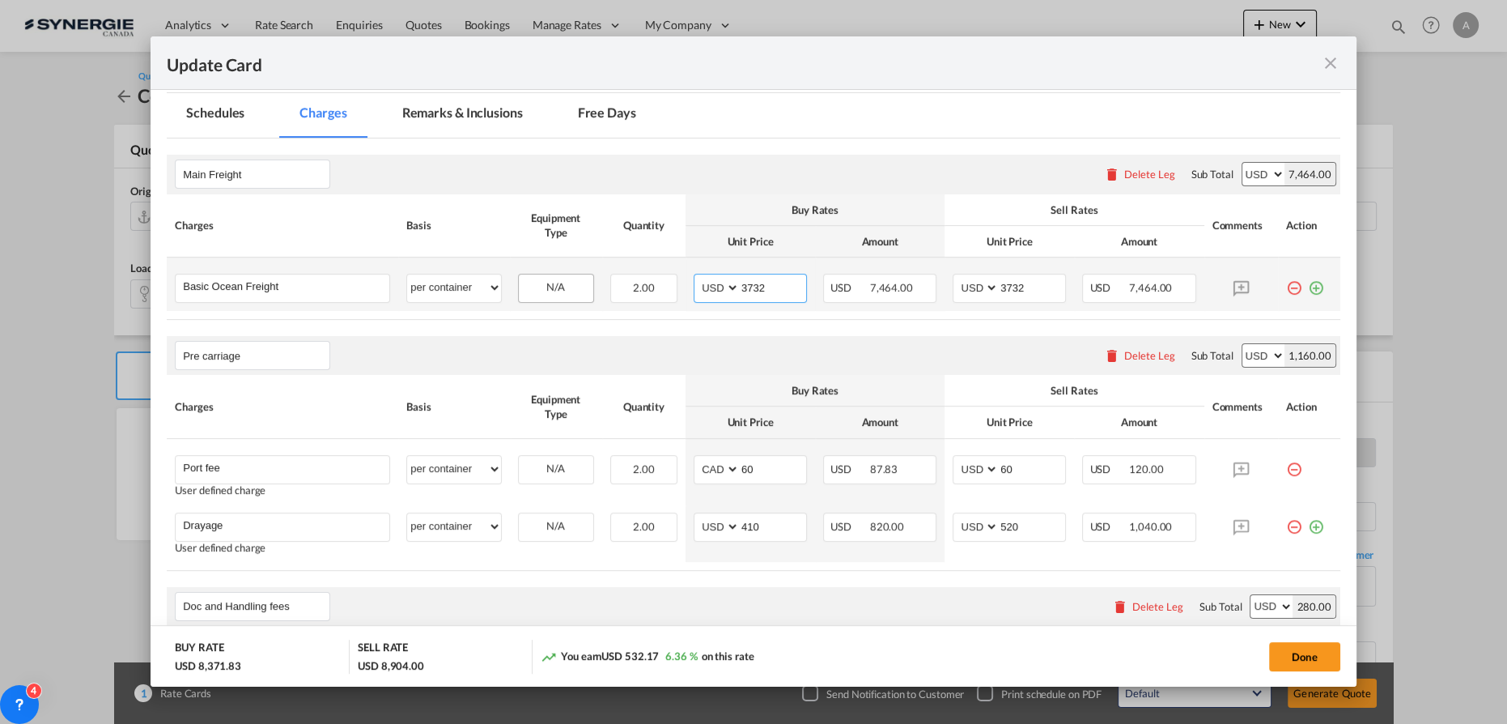
drag, startPoint x: 758, startPoint y: 290, endPoint x: 538, endPoint y: 293, distance: 220.2
click at [563, 295] on tr "Basic Ocean Freight Please Enter User Defined Charges Cannot Be Published per e…" at bounding box center [754, 283] width 1174 height 53
type input "1540"
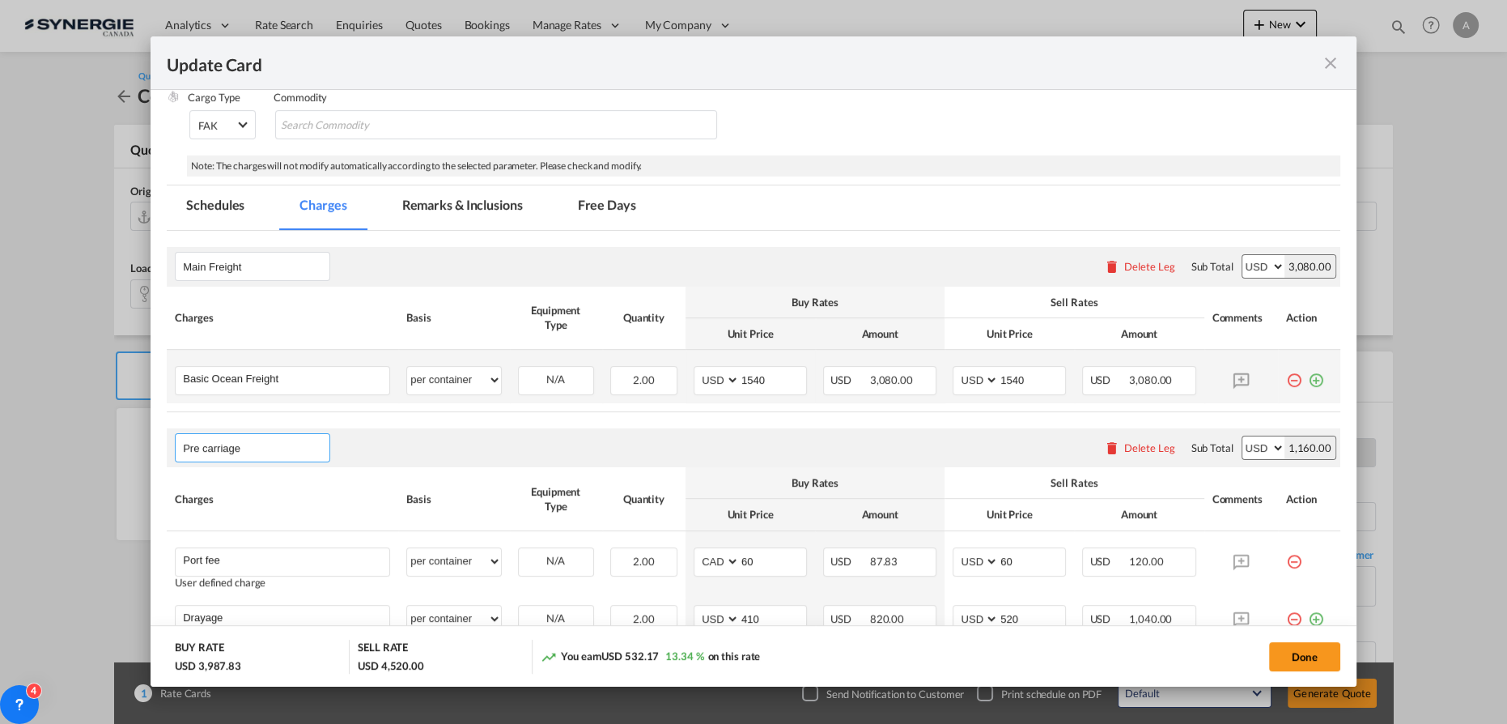
scroll to position [266, 0]
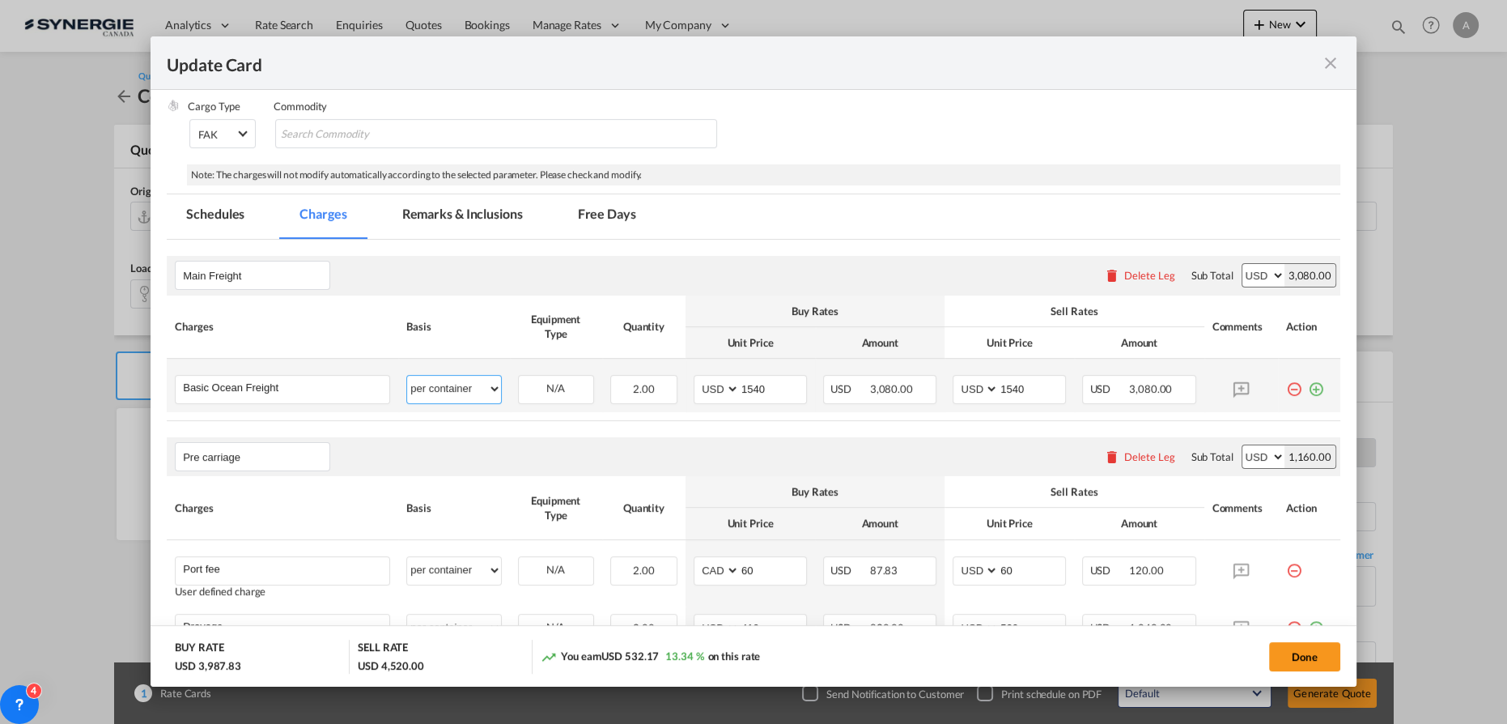
click at [447, 390] on select "per equipment per container per B/L per shipping bill per shipment % on freight…" at bounding box center [453, 389] width 93 height 26
select select "per equipment"
click at [407, 376] on select "per equipment per container per B/L per shipping bill per shipment % on freight…" at bounding box center [453, 389] width 93 height 26
drag, startPoint x: 524, startPoint y: 390, endPoint x: 544, endPoint y: 397, distance: 21.2
click at [524, 391] on select "40HC 20GP" at bounding box center [556, 389] width 74 height 22
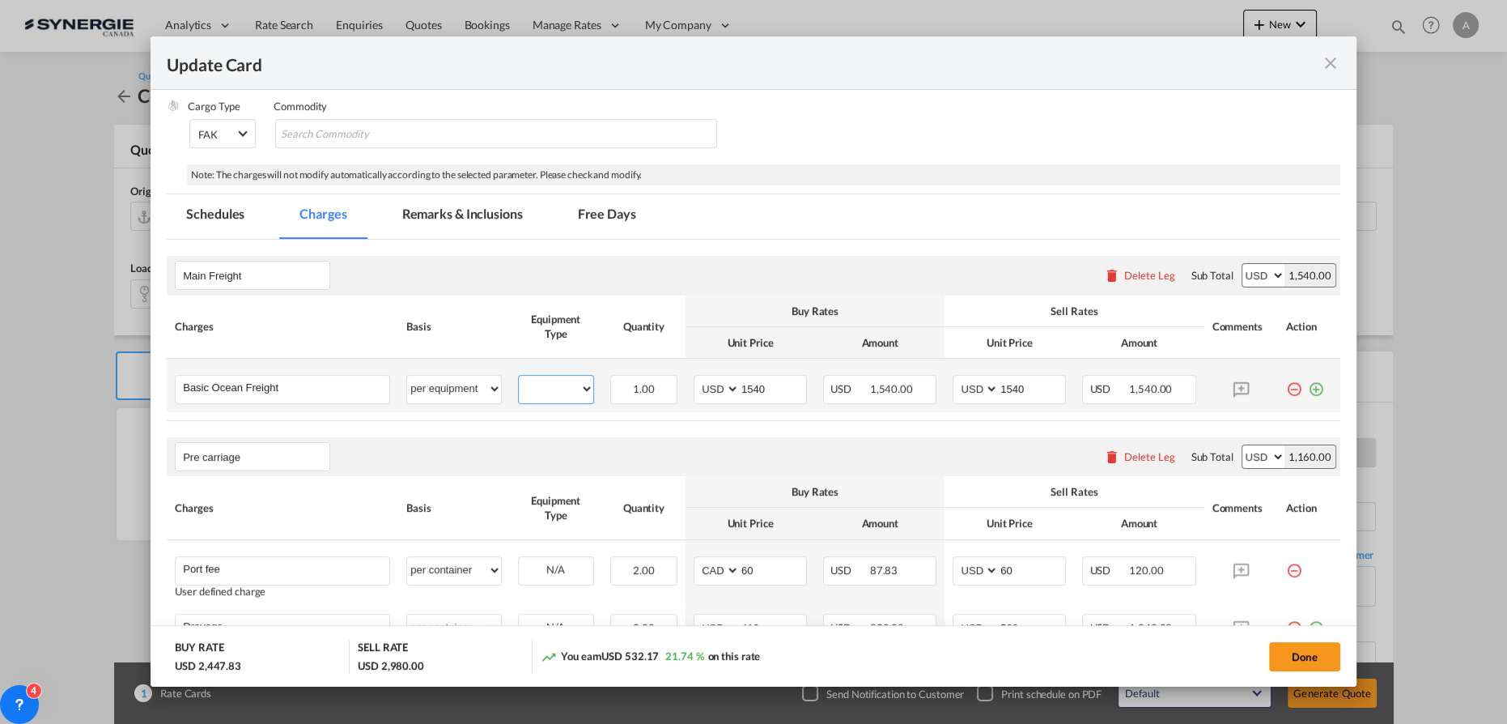
select select "20GP"
click at [519, 378] on select "40HC 20GP" at bounding box center [556, 389] width 74 height 22
drag, startPoint x: 1305, startPoint y: 391, endPoint x: 950, endPoint y: 390, distance: 354.5
click at [1308, 391] on md-icon "icon-plus-circle-outline green-400-fg" at bounding box center [1316, 383] width 16 height 16
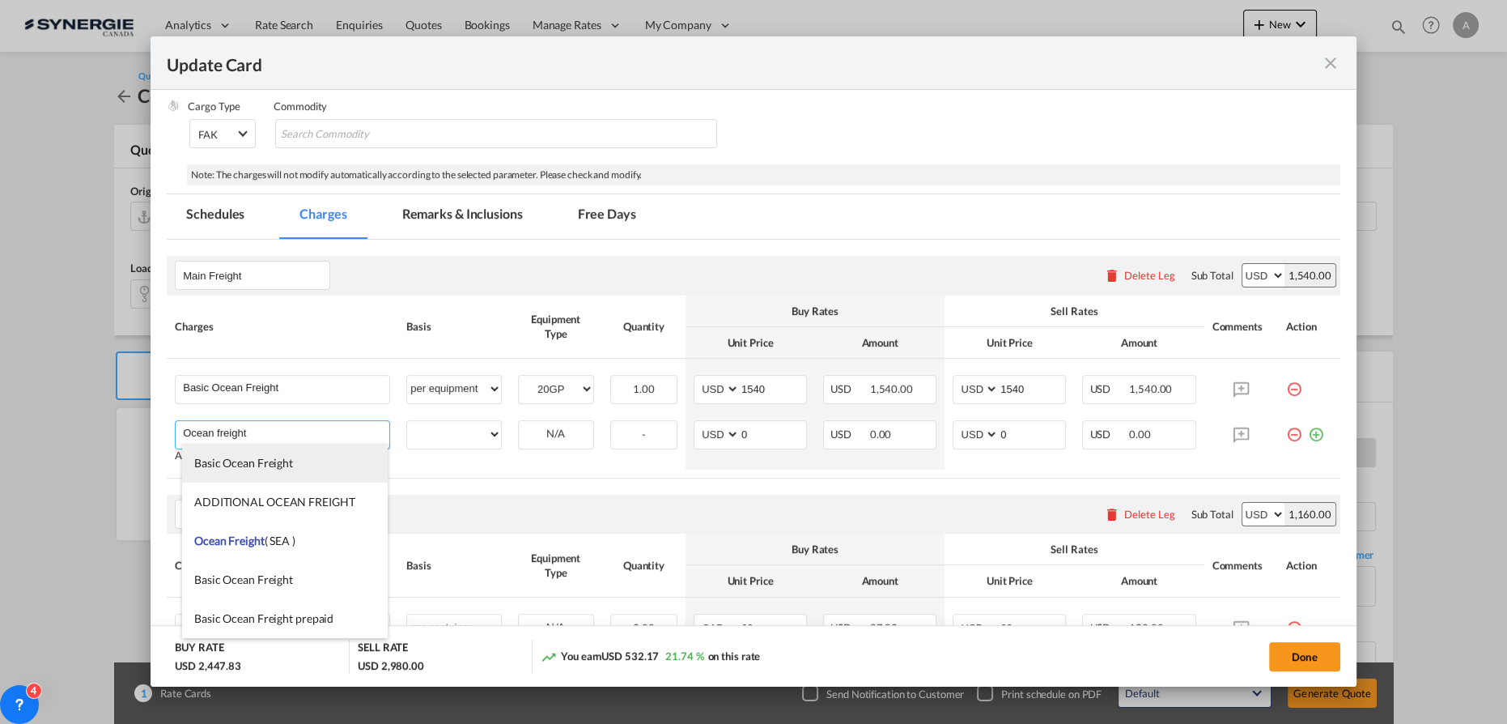
click at [276, 458] on span "Basic Ocean Freight" at bounding box center [243, 463] width 99 height 14
type input "Basic Ocean Freight"
select select "per equipment"
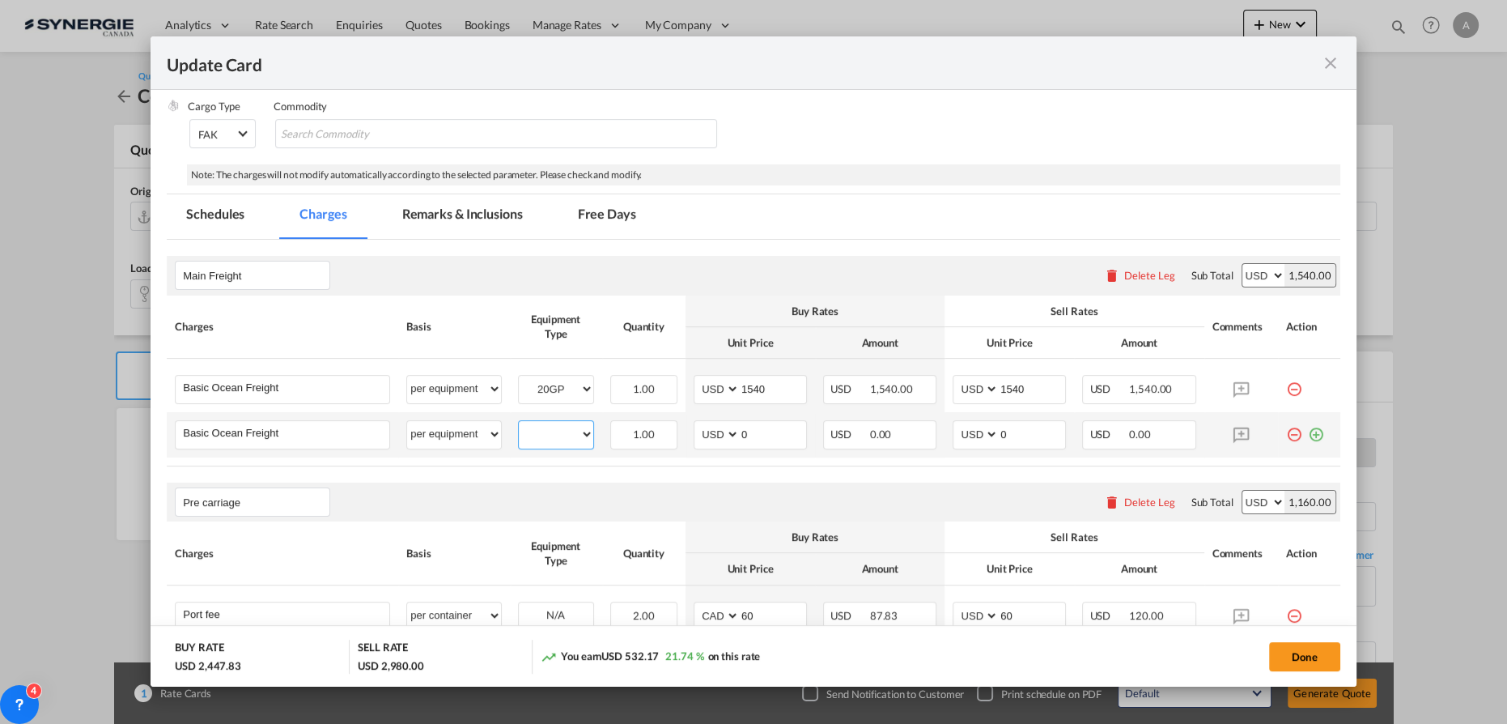
click at [562, 433] on select "40HC 20GP" at bounding box center [556, 434] width 74 height 22
select select "40HC"
click at [519, 423] on select "40HC 20GP" at bounding box center [556, 434] width 74 height 22
drag, startPoint x: 758, startPoint y: 435, endPoint x: 658, endPoint y: 435, distance: 99.5
click at [694, 437] on md-input-container "AED AFN ALL AMD ANG AOA ARS AUD AWG AZN BAM BBD BDT BGN BHD BIF BMD BND BOB BRL…" at bounding box center [750, 434] width 113 height 29
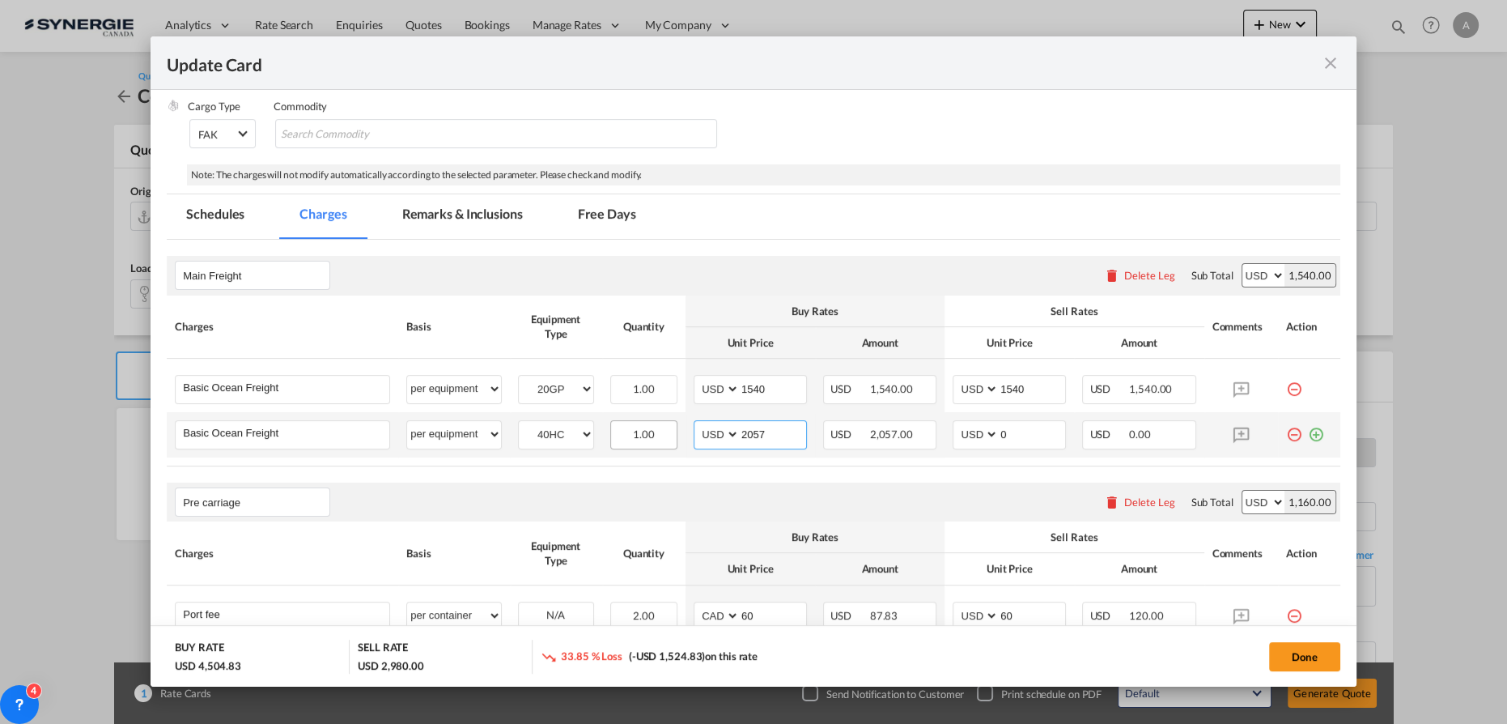
type input "2057"
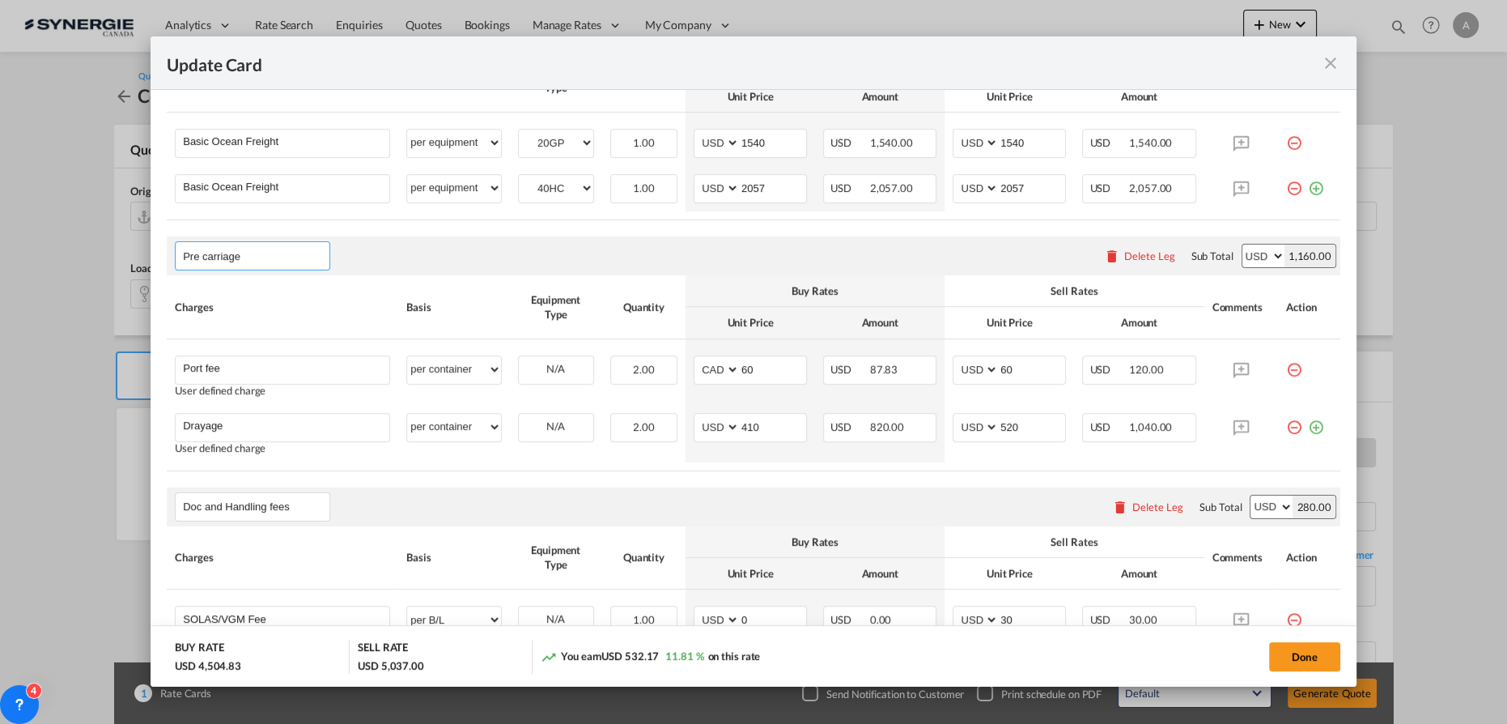
scroll to position [487, 0]
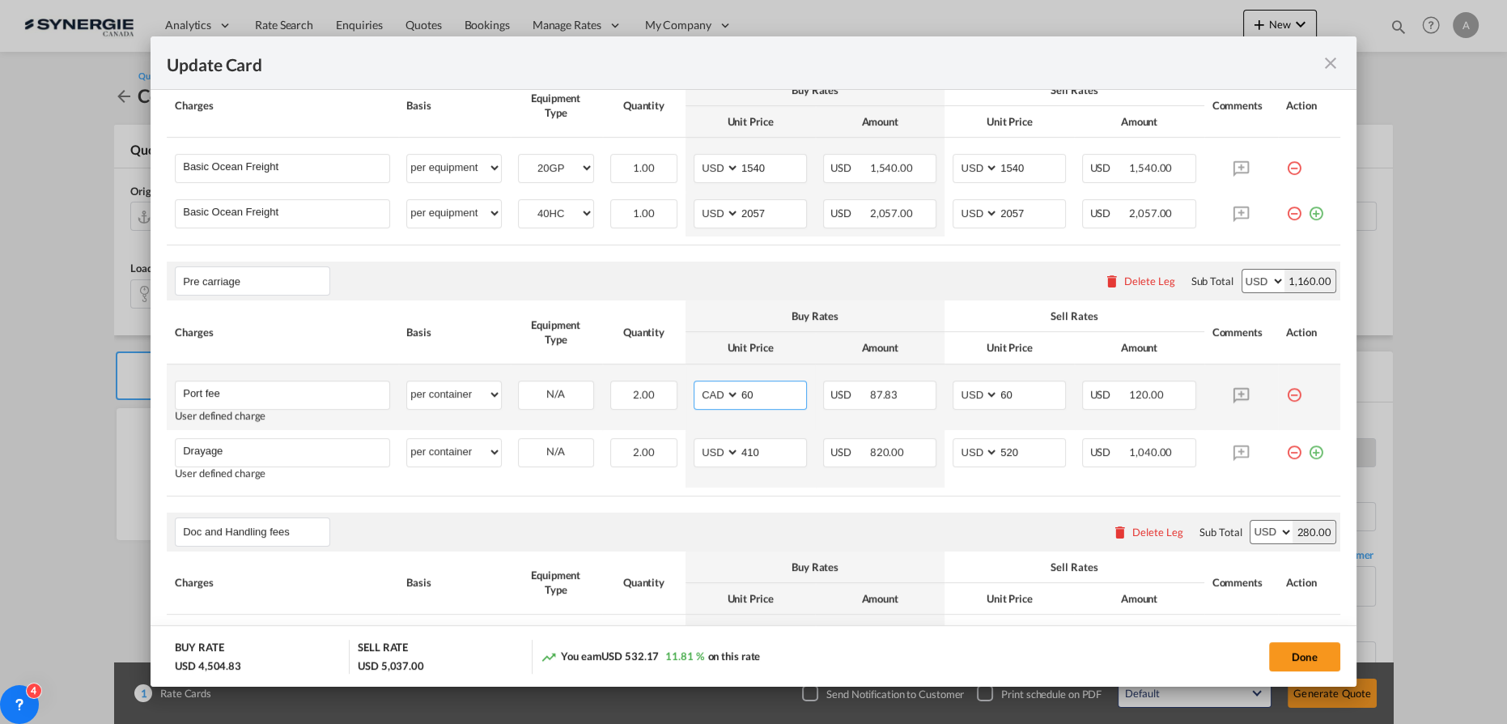
click at [702, 392] on select "AED AFN ALL AMD ANG AOA ARS AUD AWG AZN BAM BBD BDT BGN BHD BIF BMD BND BOB BRL…" at bounding box center [718, 395] width 42 height 22
click at [926, 304] on th "Buy Rates" at bounding box center [815, 316] width 259 height 32
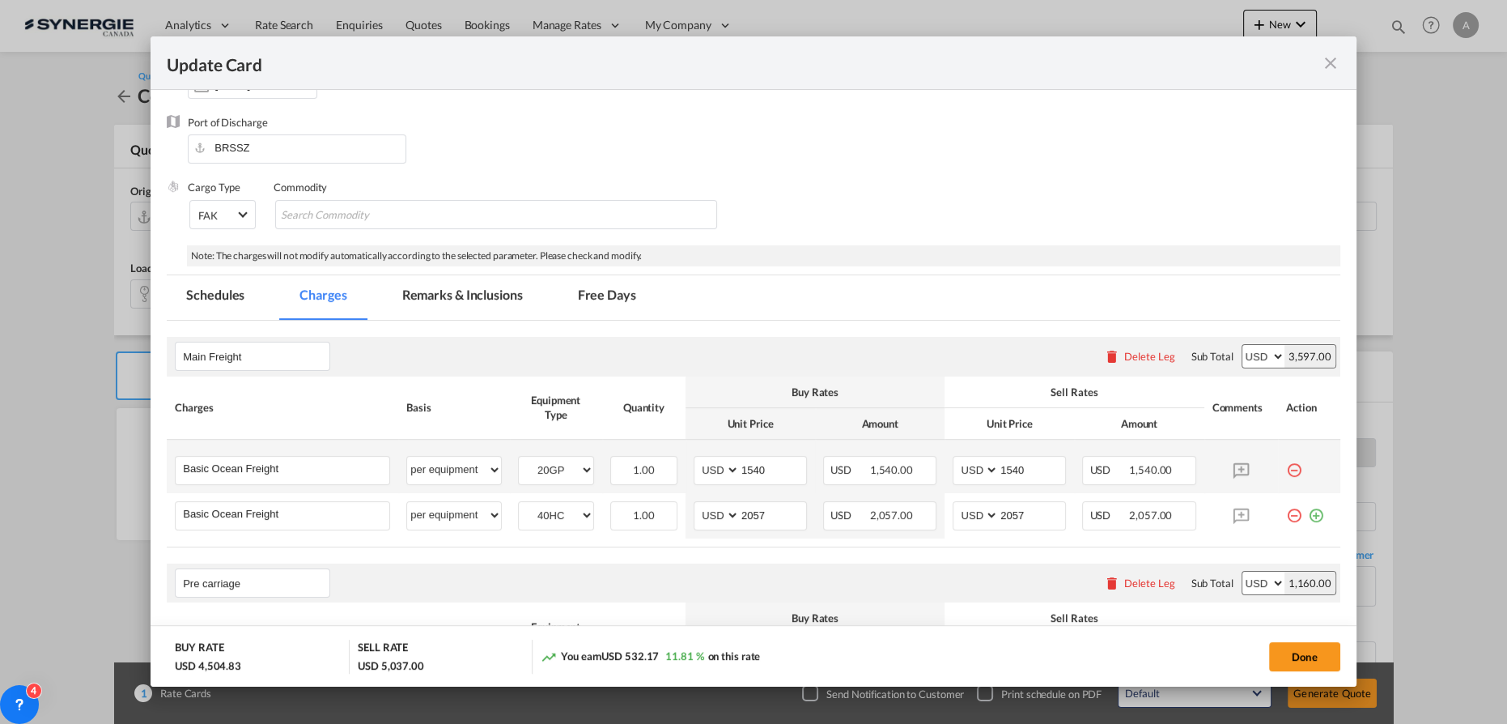
scroll to position [164, 0]
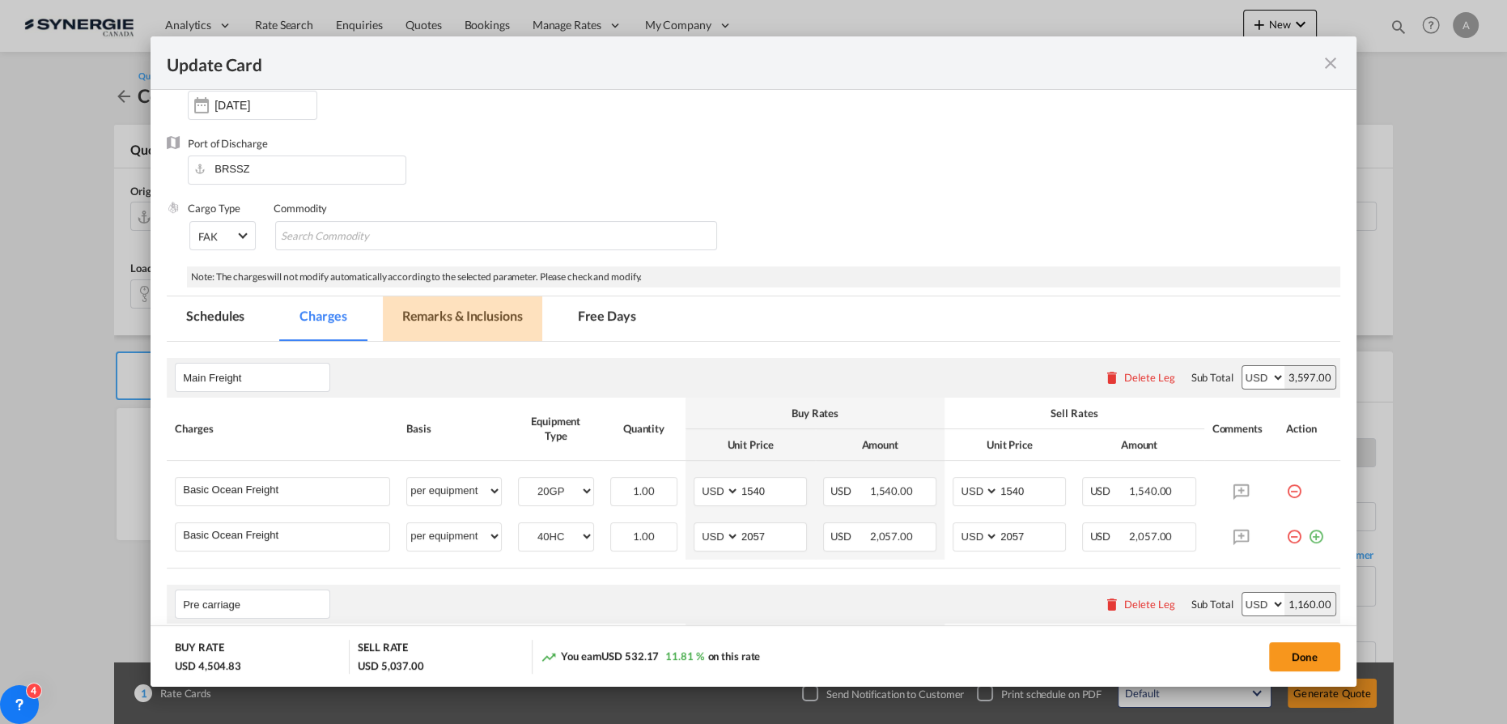
click at [448, 324] on md-tab-item "Remarks & Inclusions" at bounding box center [462, 318] width 159 height 45
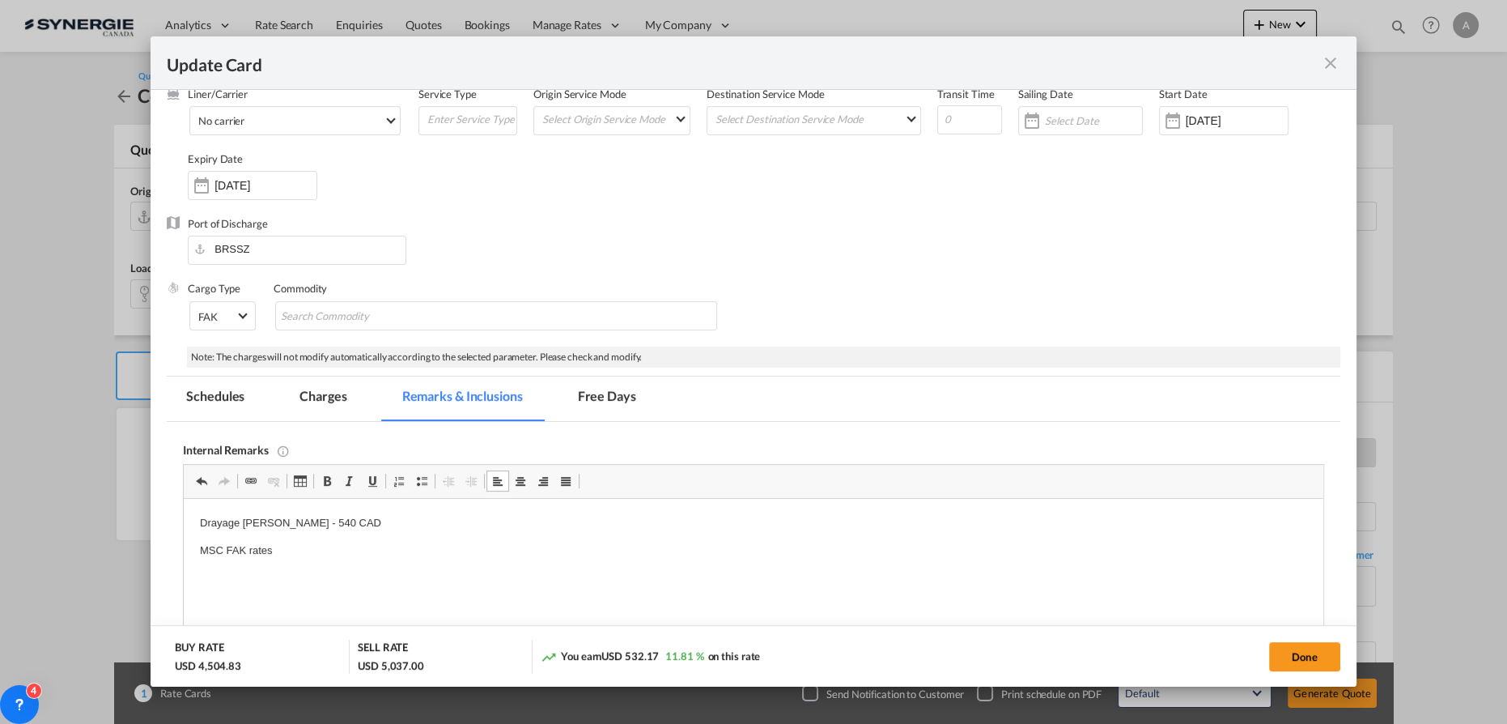
scroll to position [0, 0]
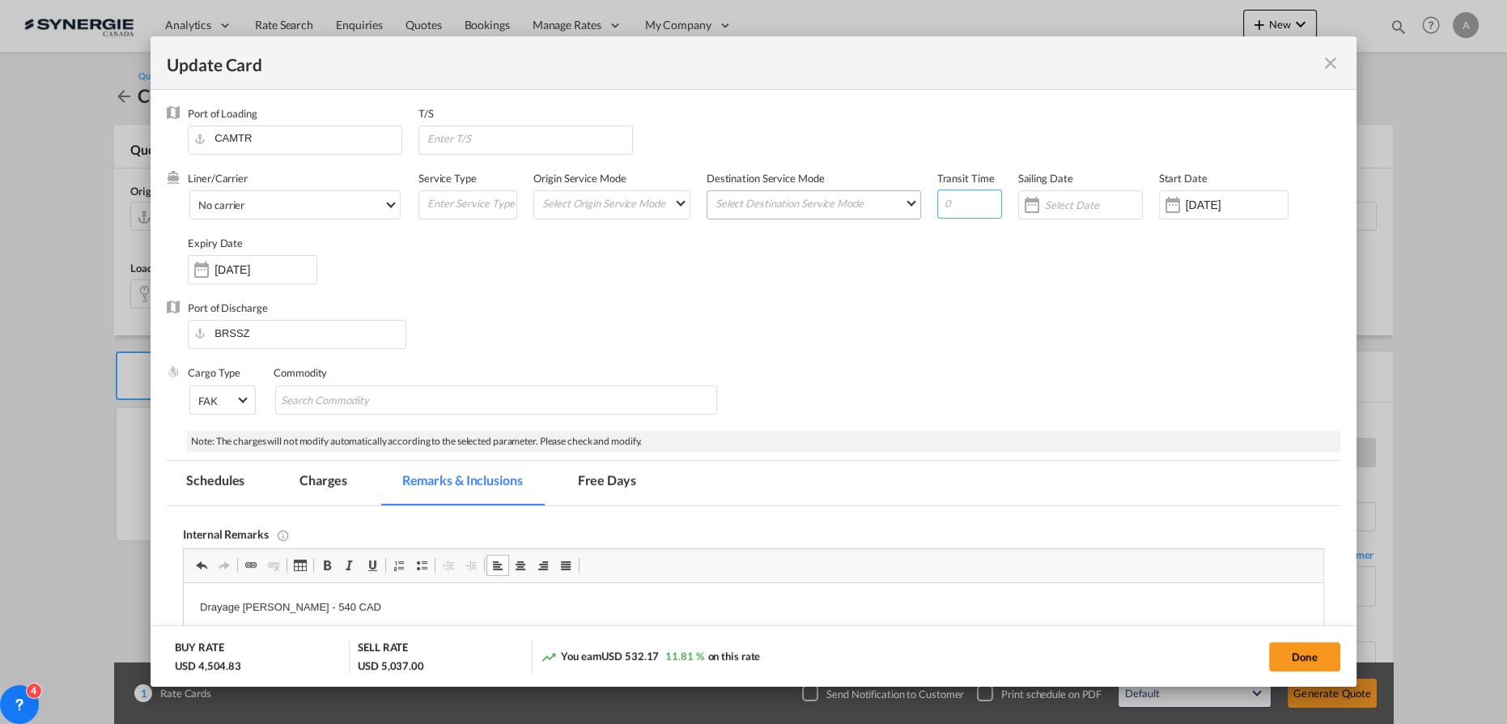
drag, startPoint x: 940, startPoint y: 210, endPoint x: 909, endPoint y: 210, distance: 30.8
click at [912, 210] on div "Liner/Carrier No carrier 2HM LOGISTICS D.O.O AAXL GLOBAL SHIPPING LINES LLC ABD…" at bounding box center [764, 235] width 1152 height 129
type input "32"
click at [470, 135] on input "Update Card Port ..." at bounding box center [529, 138] width 206 height 24
type input "f"
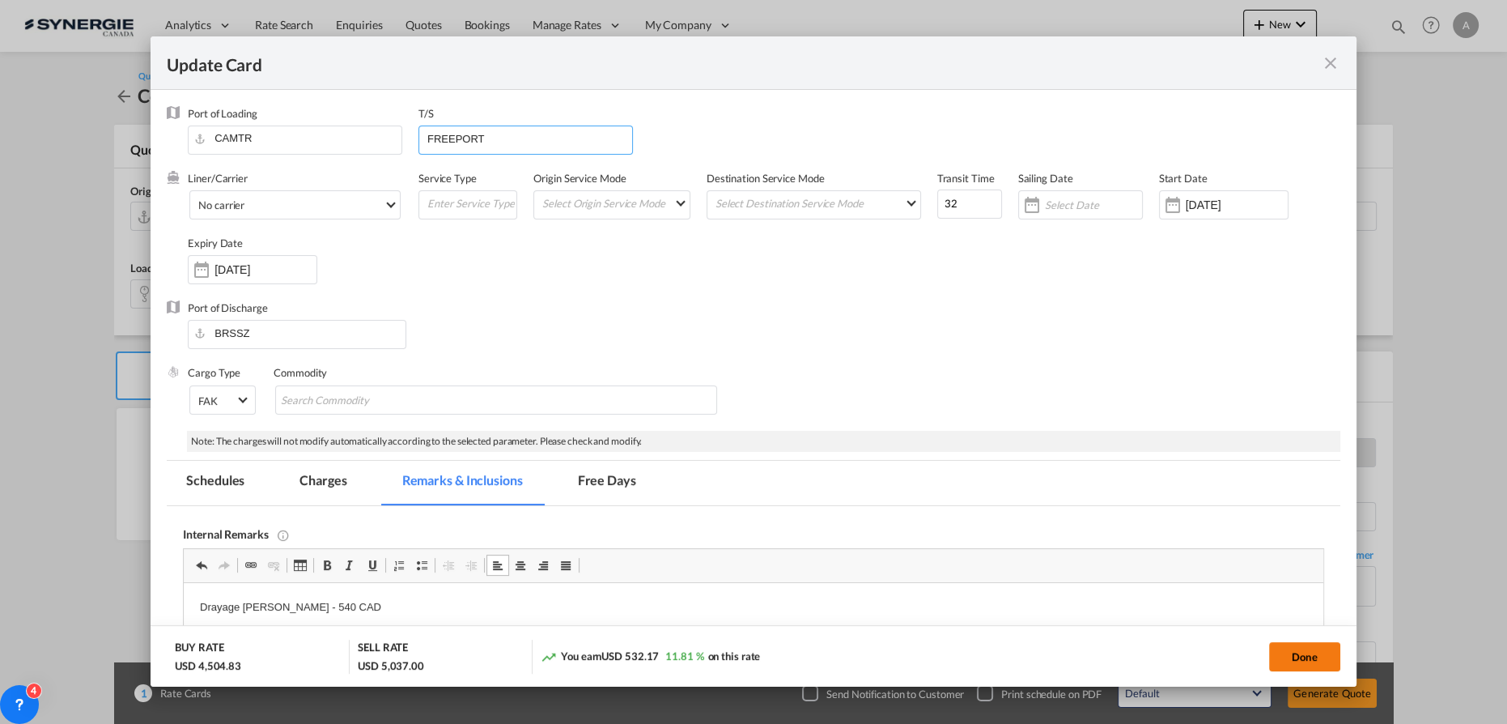
type input "FREEPORT"
click at [1305, 656] on button "Done" at bounding box center [1304, 656] width 71 height 29
type input "[DATE]"
type input "14 Sep 2025"
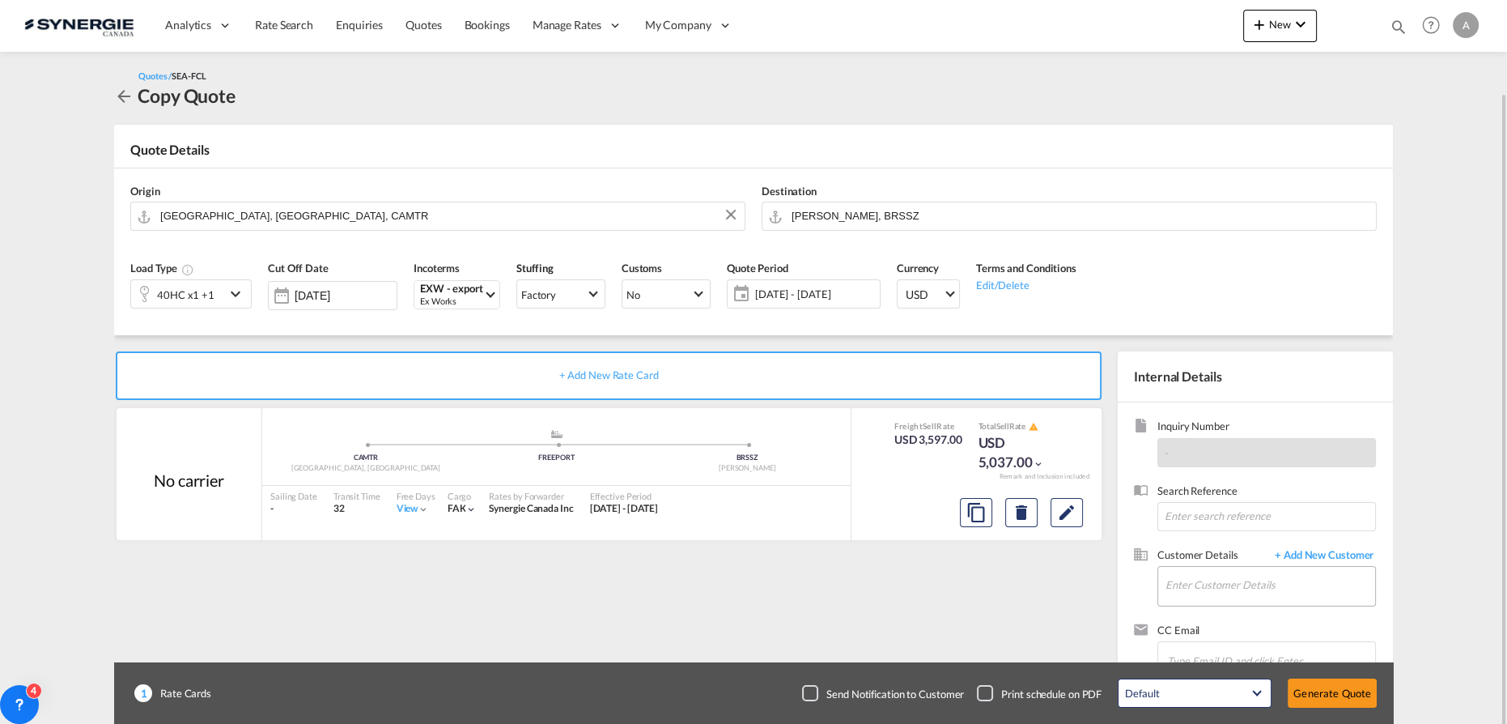
scroll to position [47, 0]
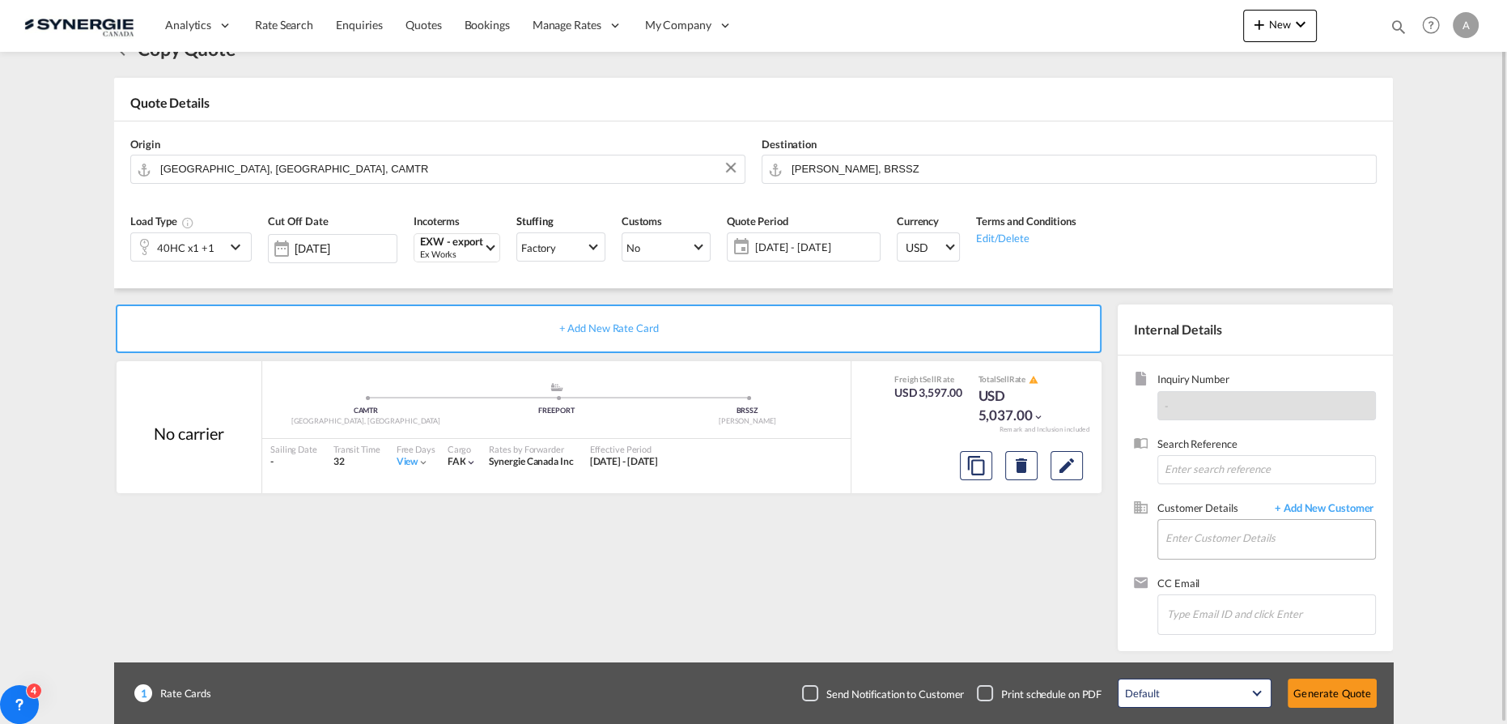
click at [1243, 519] on md-input-container "Enter Customer Details" at bounding box center [1266, 539] width 219 height 40
click at [1245, 537] on input "Enter Customer Details" at bounding box center [1270, 538] width 210 height 36
type input "kevilly"
click at [1370, 504] on span "+ Add New Customer" at bounding box center [1321, 509] width 109 height 19
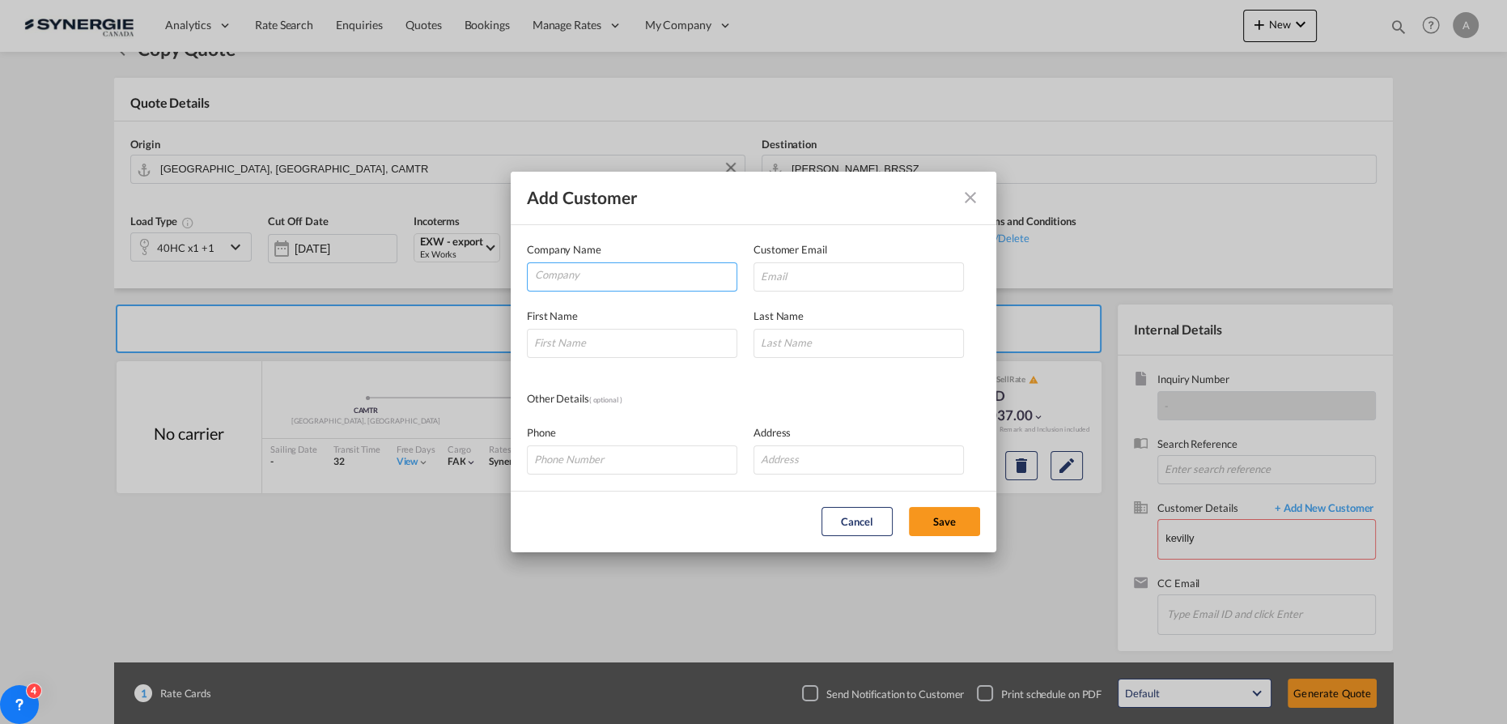
click at [659, 284] on input "Company" at bounding box center [636, 275] width 202 height 24
click at [552, 274] on input "AGTL CARGO" at bounding box center [636, 275] width 202 height 24
type input "AGL CARGO"
drag, startPoint x: 762, startPoint y: 291, endPoint x: 833, endPoint y: 280, distance: 72.1
click at [763, 291] on div "First Name Last Name" at bounding box center [753, 324] width 453 height 66
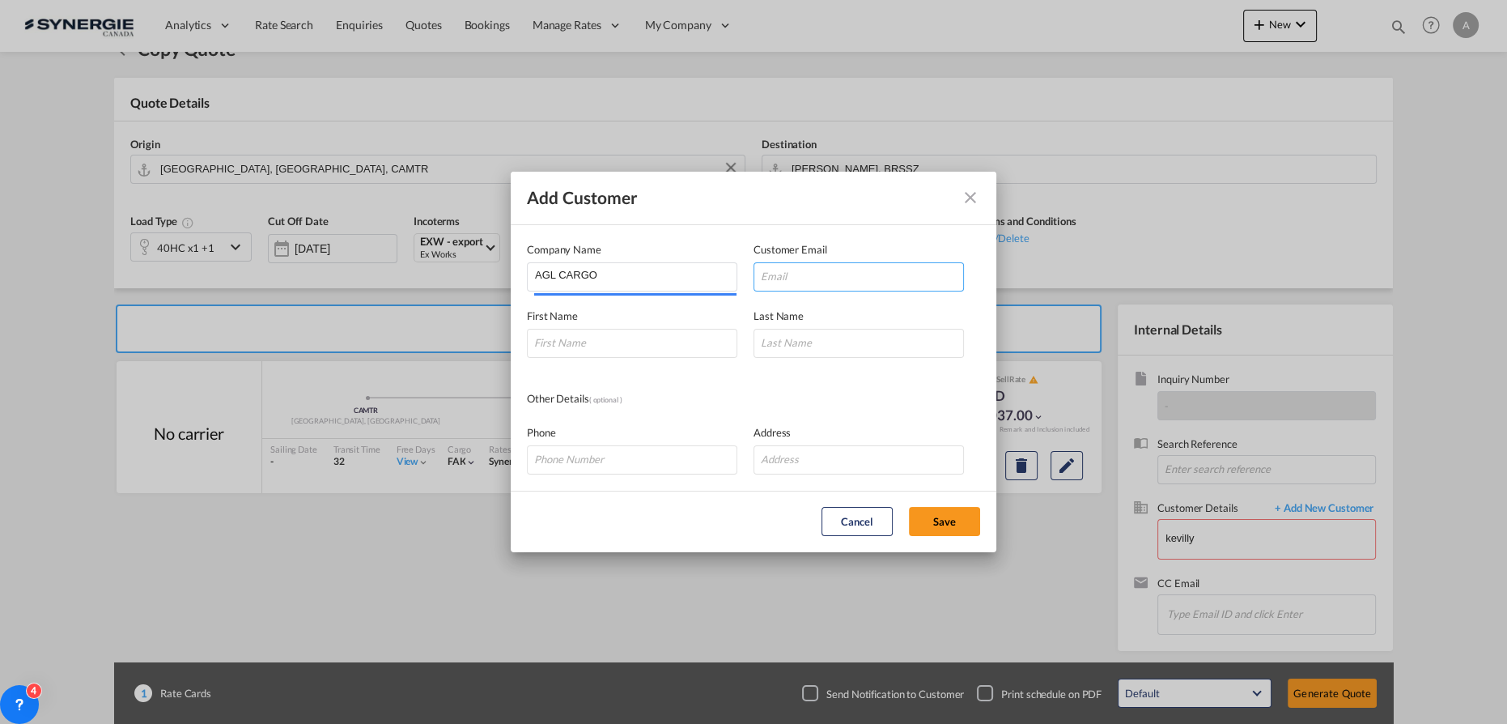
click at [833, 280] on input "Add Customer Company ..." at bounding box center [858, 276] width 210 height 29
click at [855, 282] on input "Add Customer Company ..." at bounding box center [858, 276] width 210 height 29
paste input "kevilly.cavalcante@aglcargo.com"
type input "kevilly.cavalcante@aglcargo.com"
click at [615, 349] on input "Add Customer Company ..." at bounding box center [632, 343] width 210 height 29
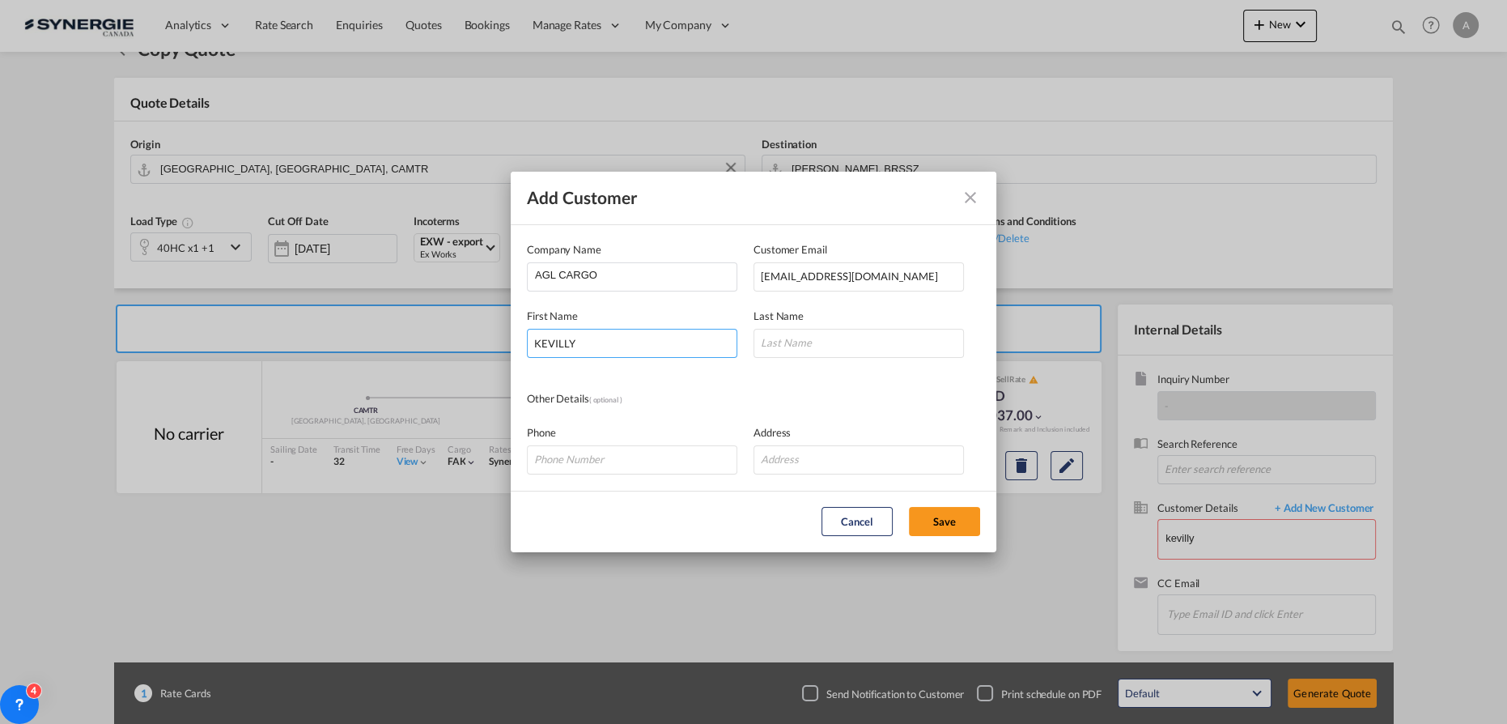
type input "KEVILLY"
type input "CAVALCANTE"
click at [947, 515] on button "Save" at bounding box center [944, 521] width 71 height 29
type input "AGL CARGO, KEVILLY CAVALCANTE, kevilly.cavalcante@aglcargo.com"
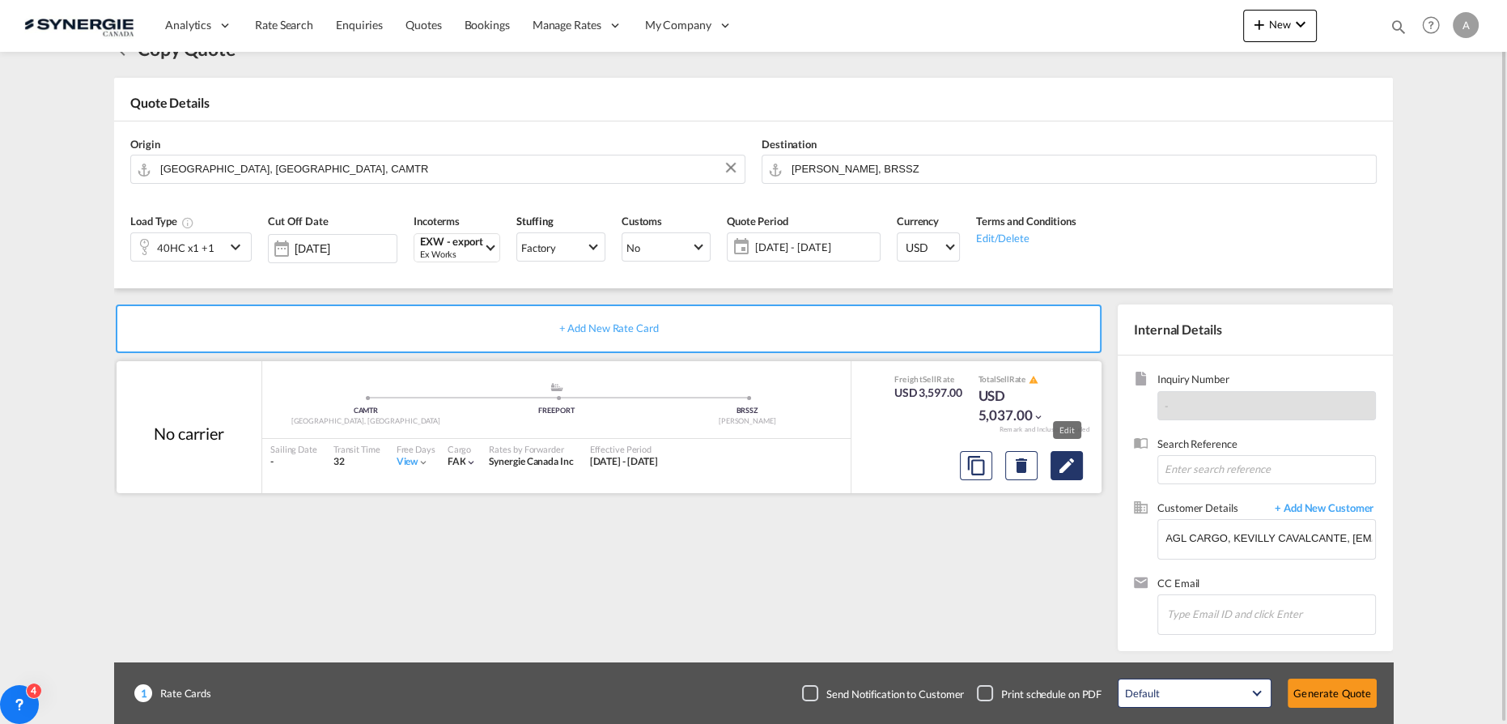
click at [1073, 473] on md-icon "Edit" at bounding box center [1066, 465] width 19 height 19
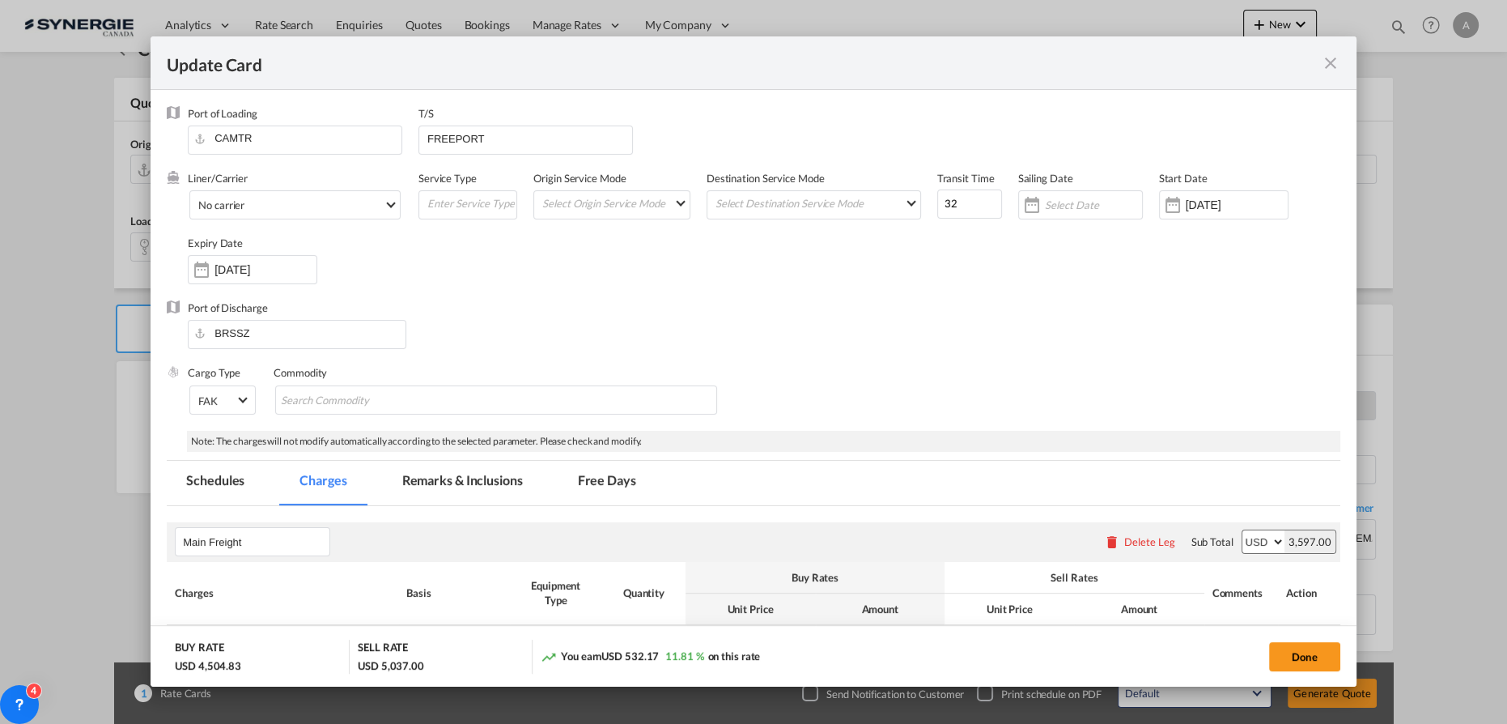
scroll to position [294, 0]
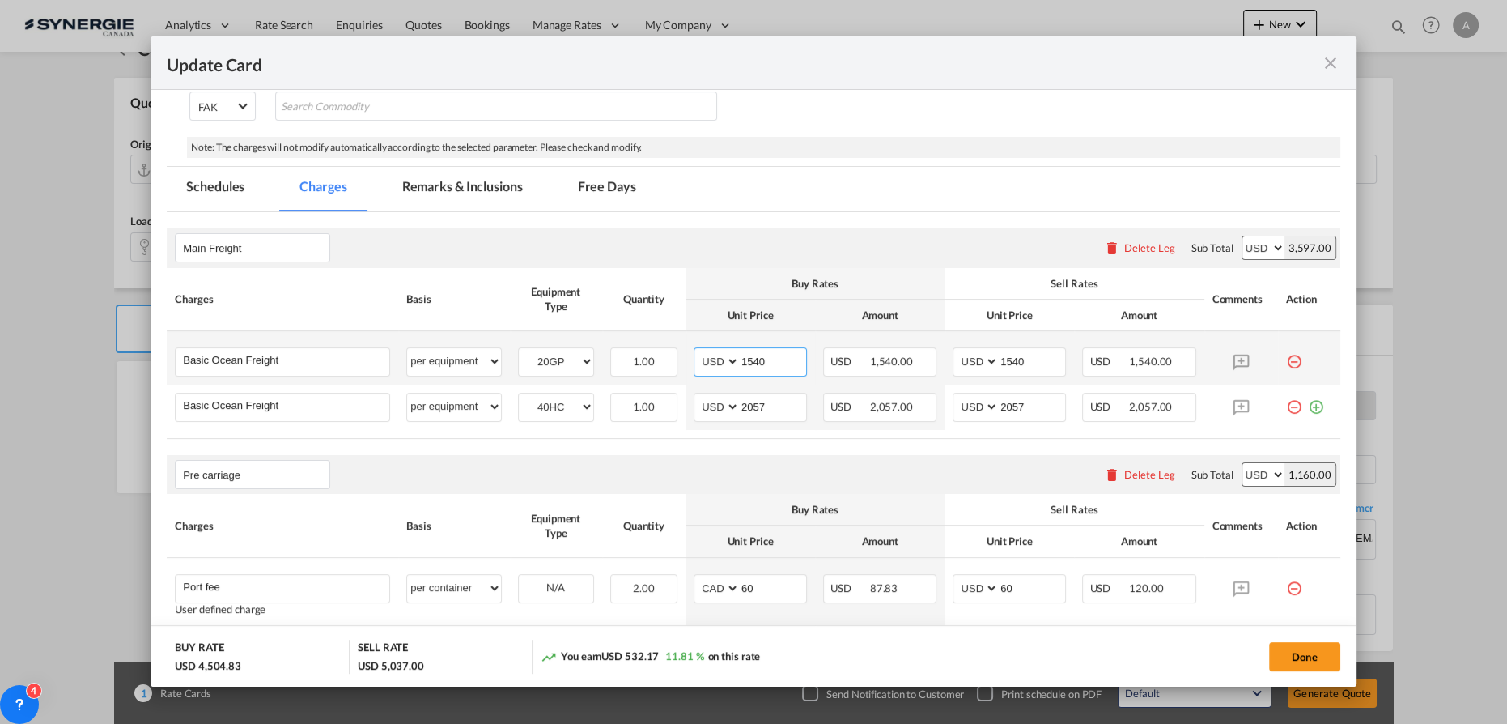
click at [741, 359] on input "1540" at bounding box center [773, 360] width 66 height 24
type input "1690"
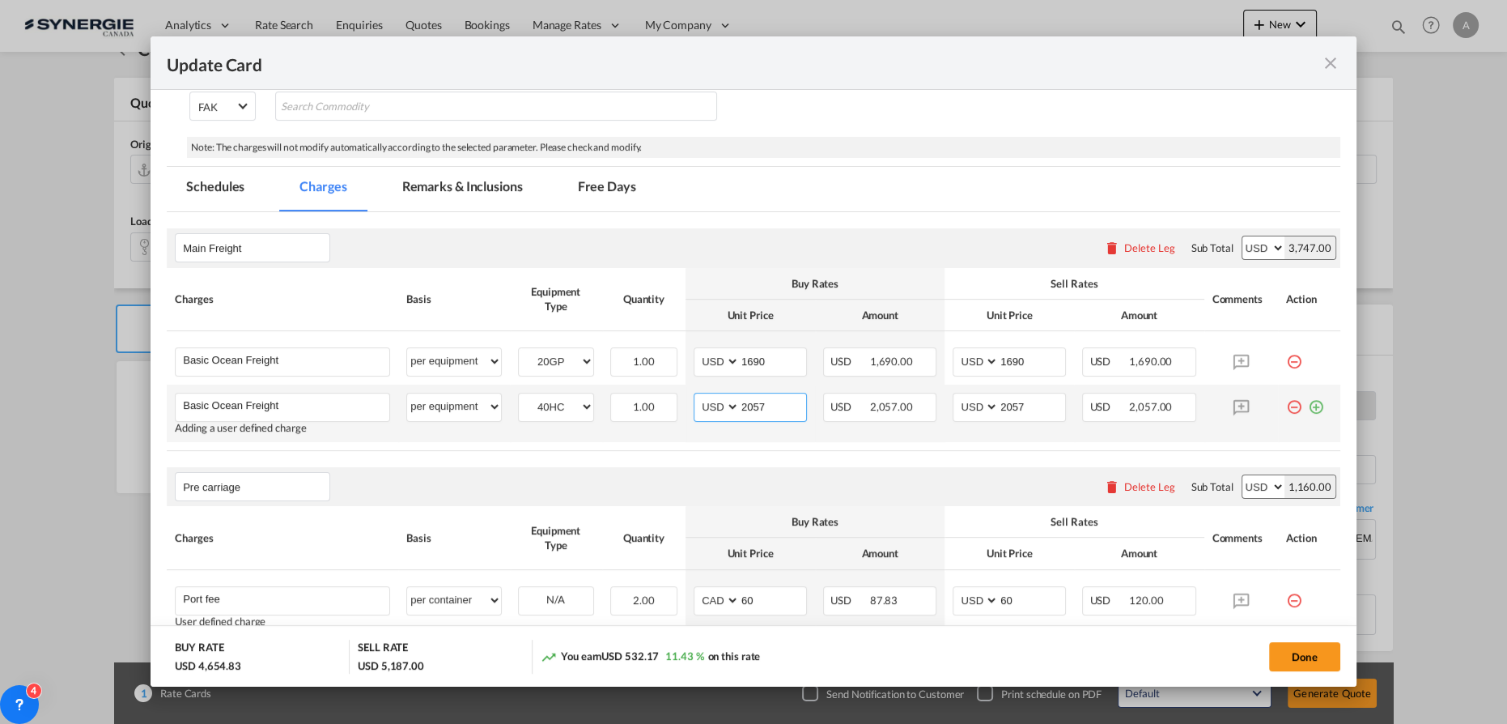
click at [749, 406] on input "2057" at bounding box center [773, 405] width 66 height 24
type input "2357"
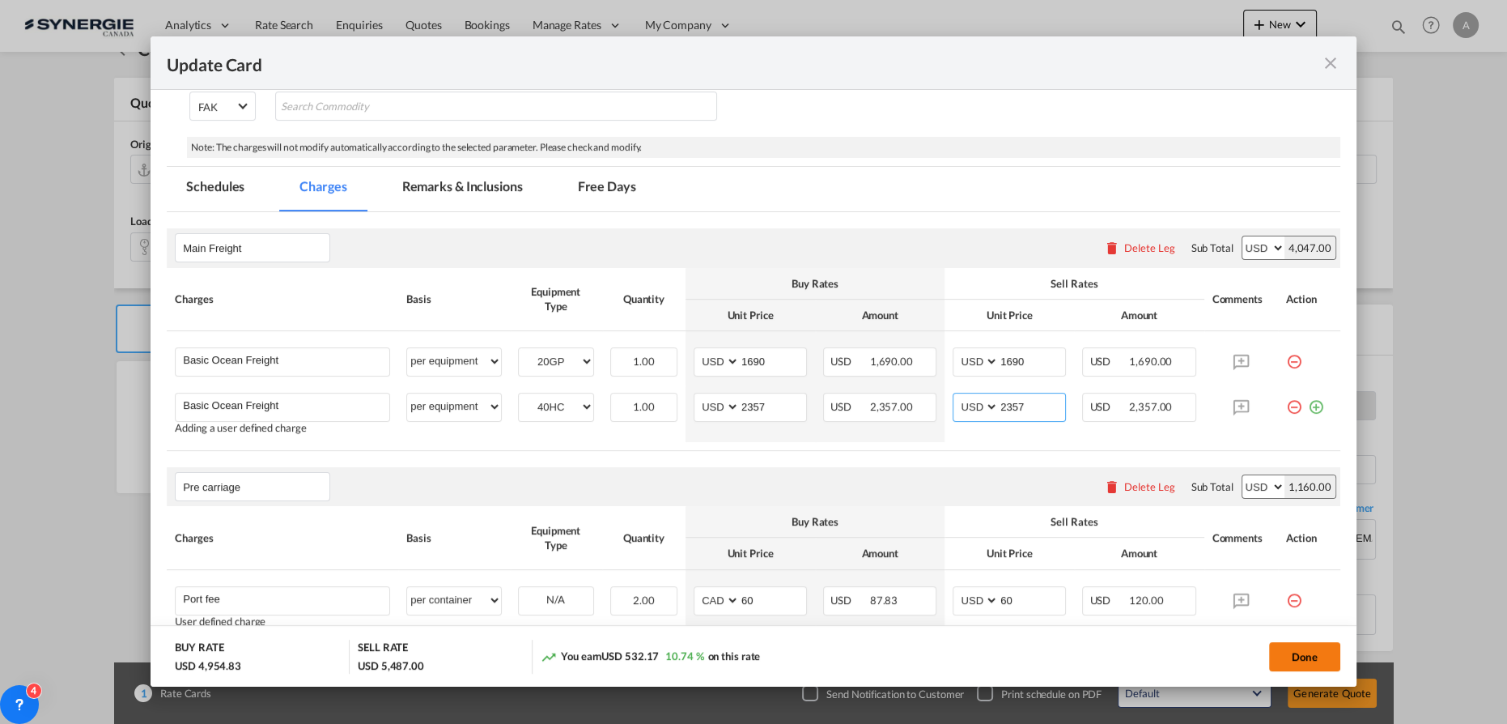
type input "2357"
click at [1312, 668] on button "Done" at bounding box center [1304, 656] width 71 height 29
type input "[DATE]"
type input "14 Sep 2025"
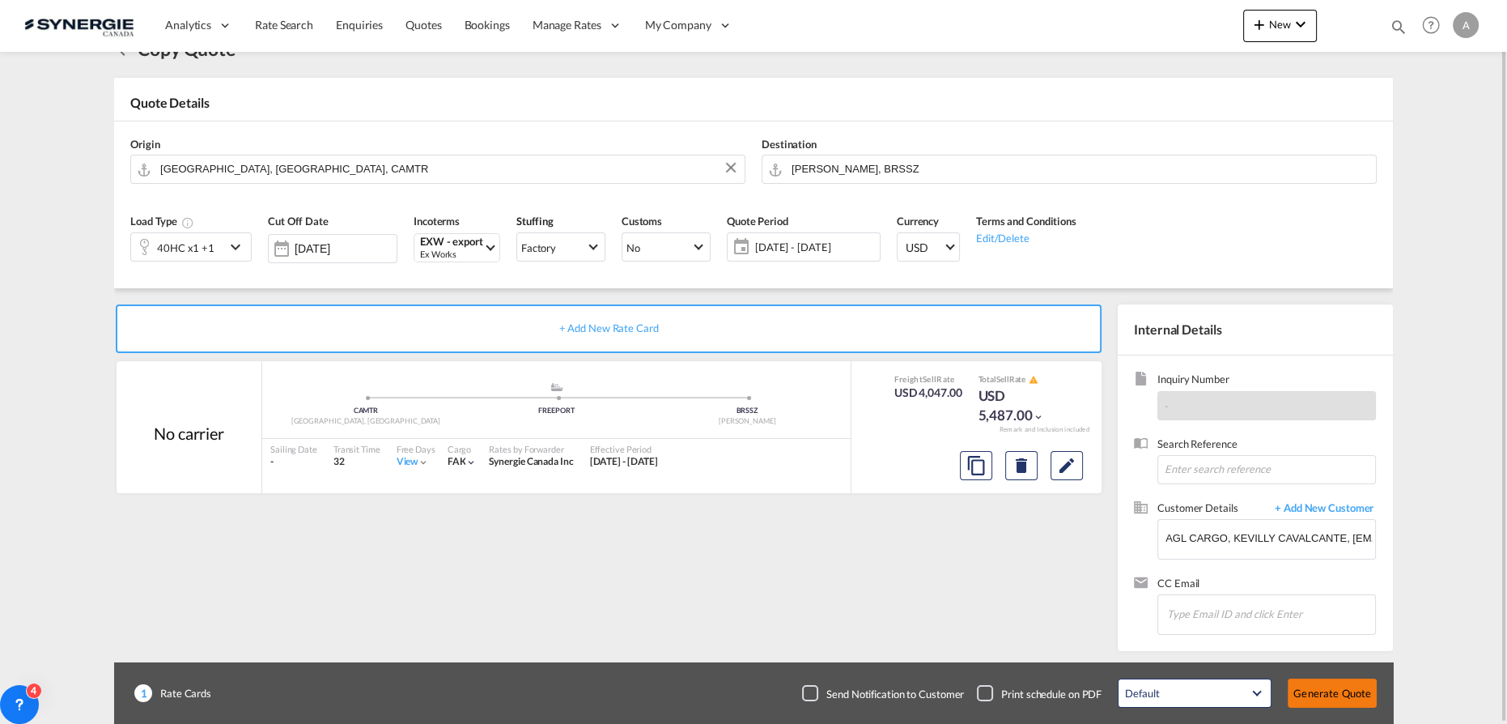
click at [1314, 689] on button "Generate Quote" at bounding box center [1332, 692] width 89 height 29
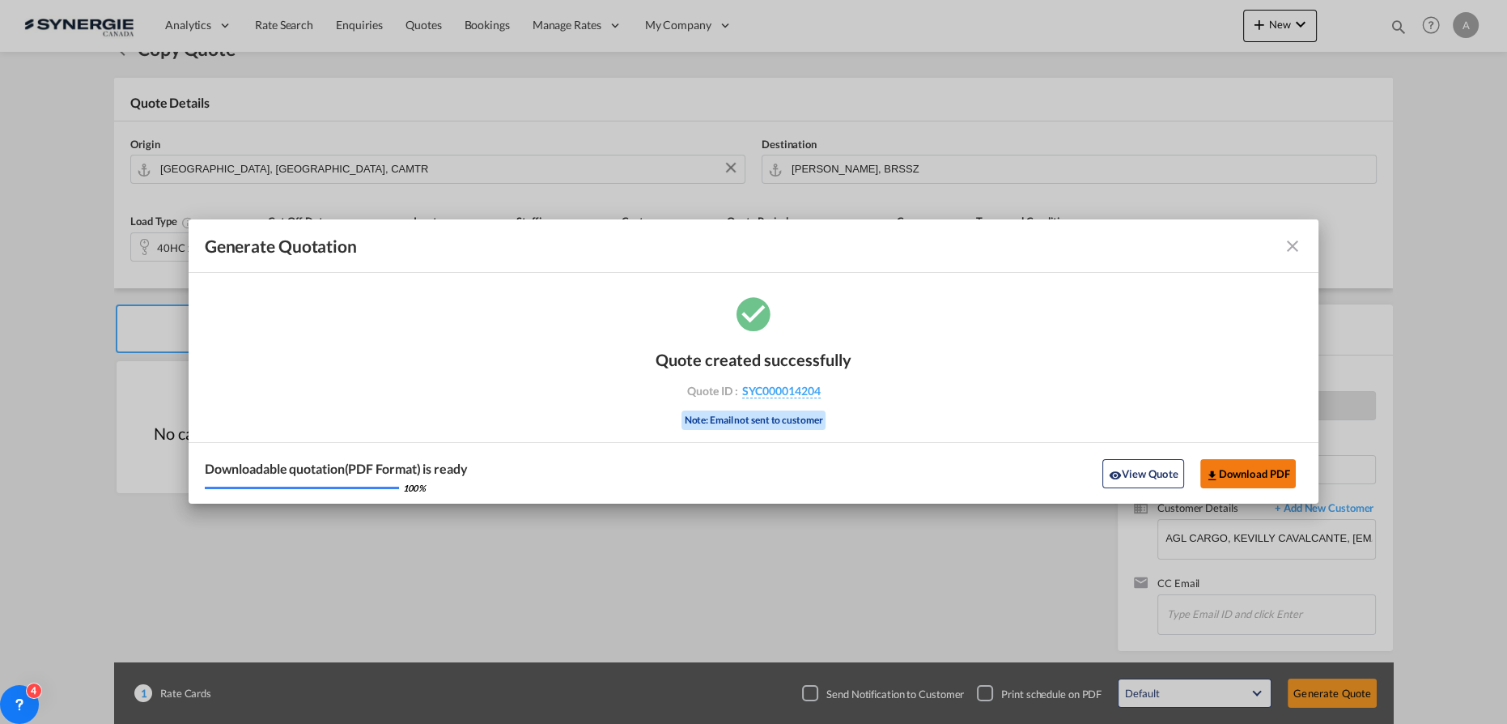
click at [1258, 463] on button "Download PDF" at bounding box center [1248, 473] width 96 height 29
click at [1144, 486] on button "View Quote" at bounding box center [1142, 473] width 81 height 29
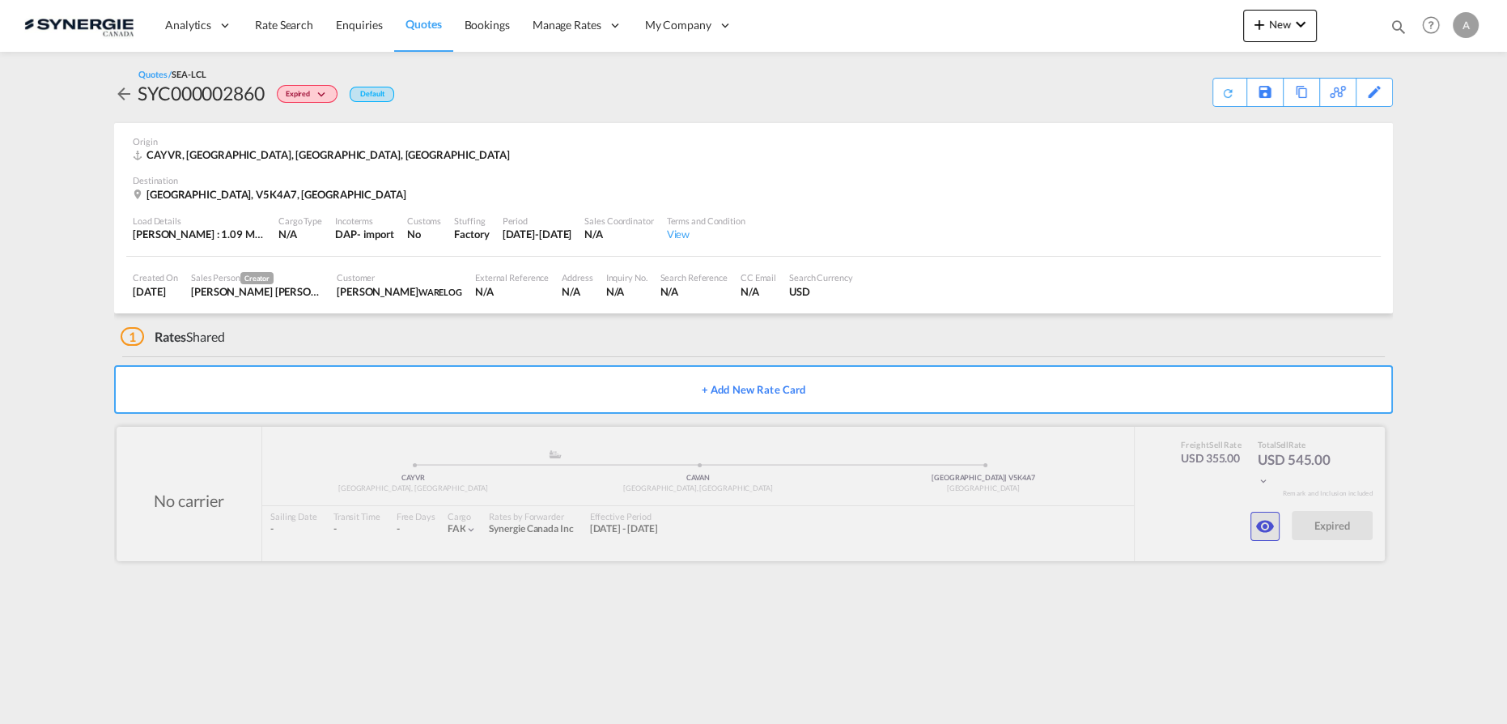
click at [1253, 520] on button "button" at bounding box center [1264, 525] width 29 height 29
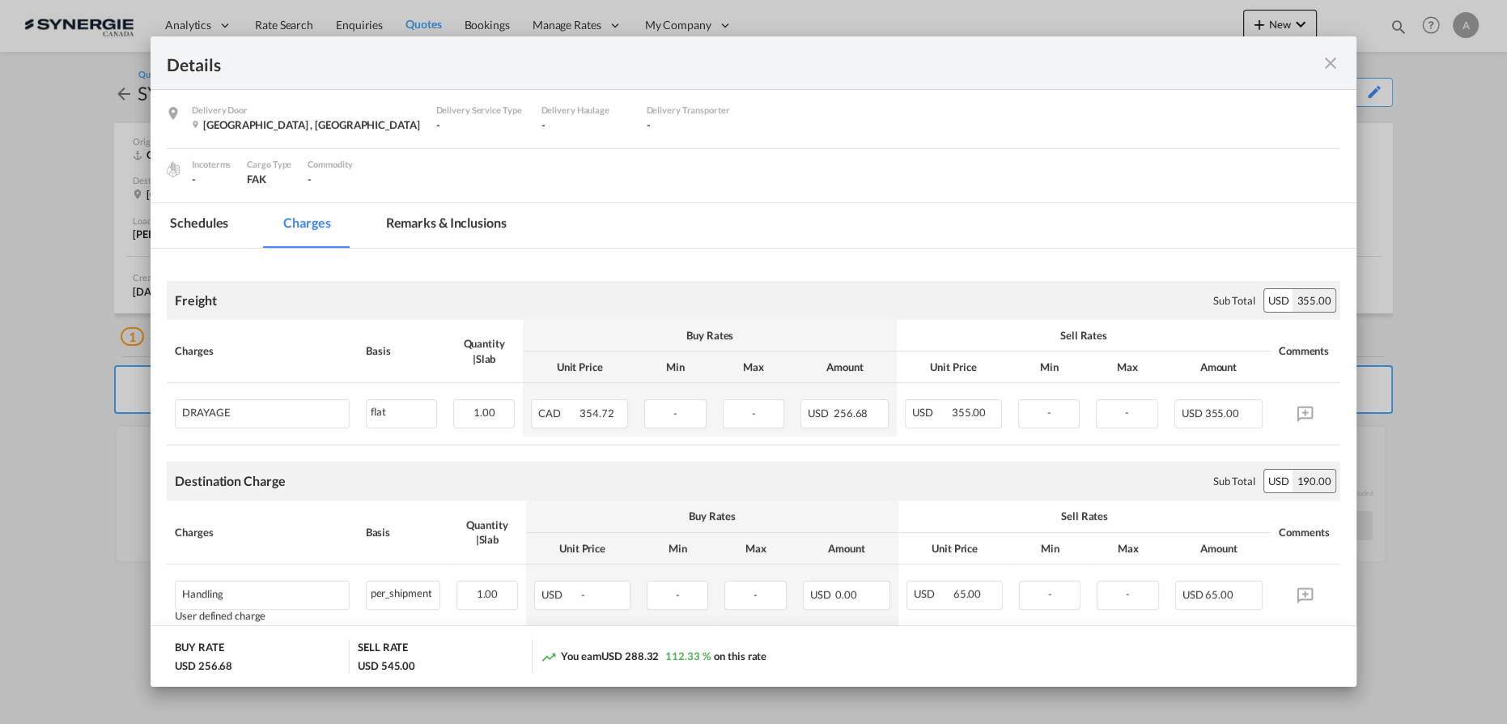
scroll to position [150, 0]
click at [1335, 61] on md-icon "icon-close fg-AAA8AD m-0 cursor" at bounding box center [1330, 62] width 19 height 19
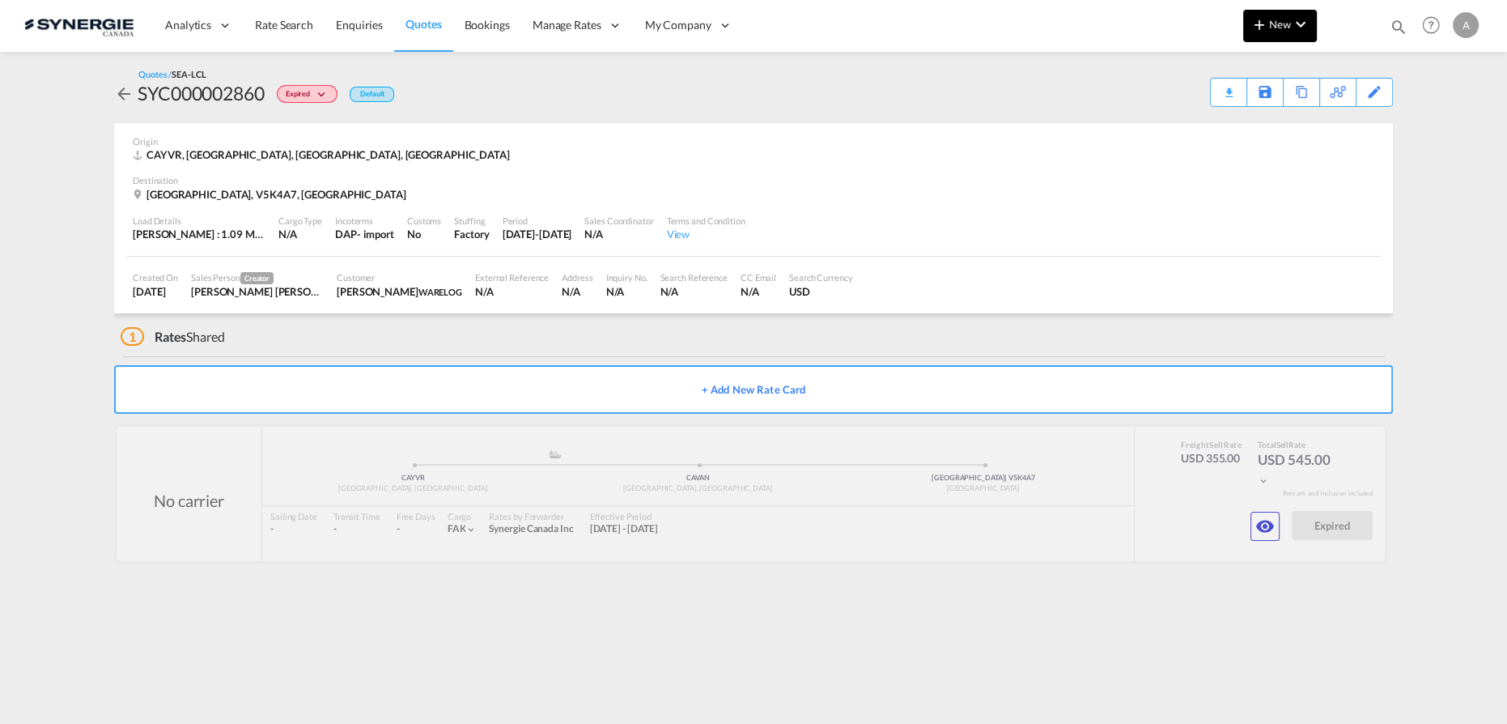
click at [1288, 32] on button "New" at bounding box center [1280, 26] width 74 height 32
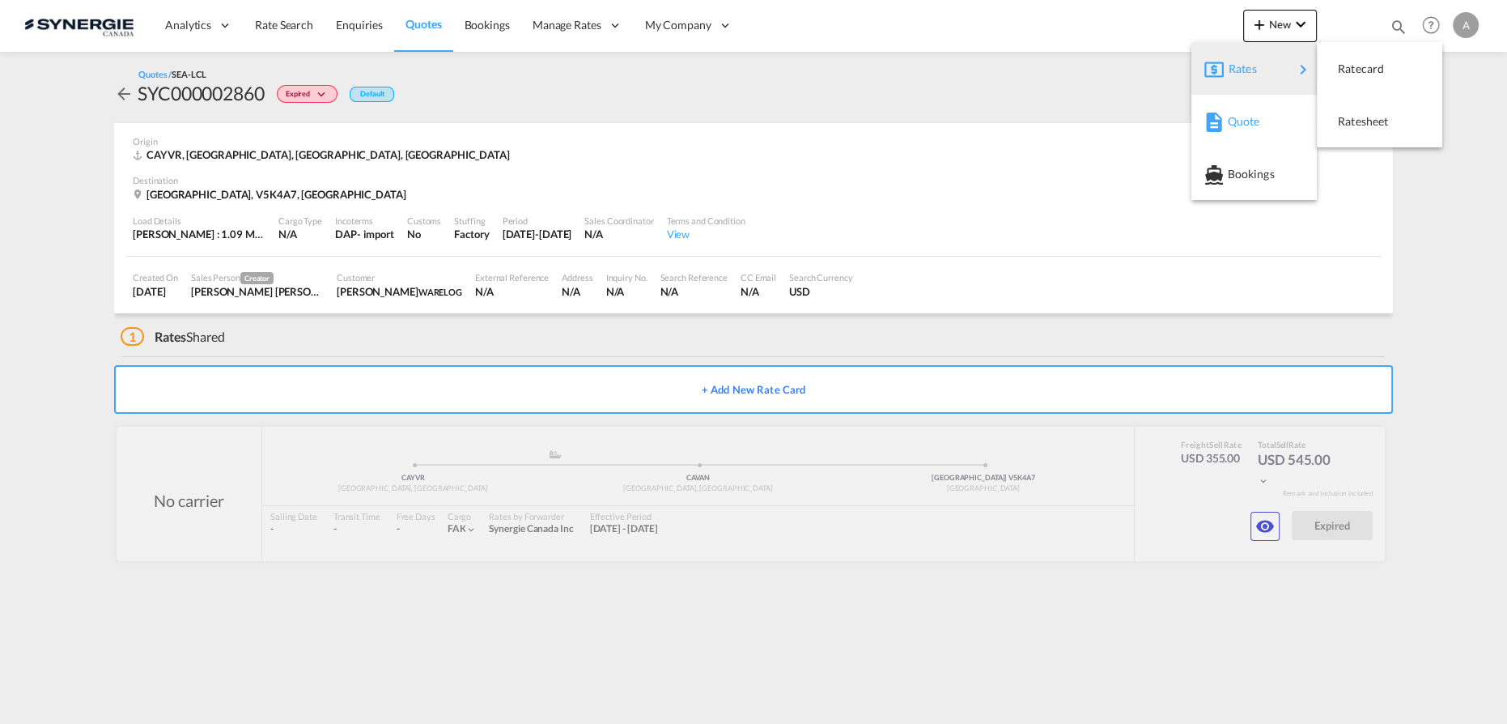
click at [1242, 117] on span "Quote" at bounding box center [1236, 121] width 18 height 32
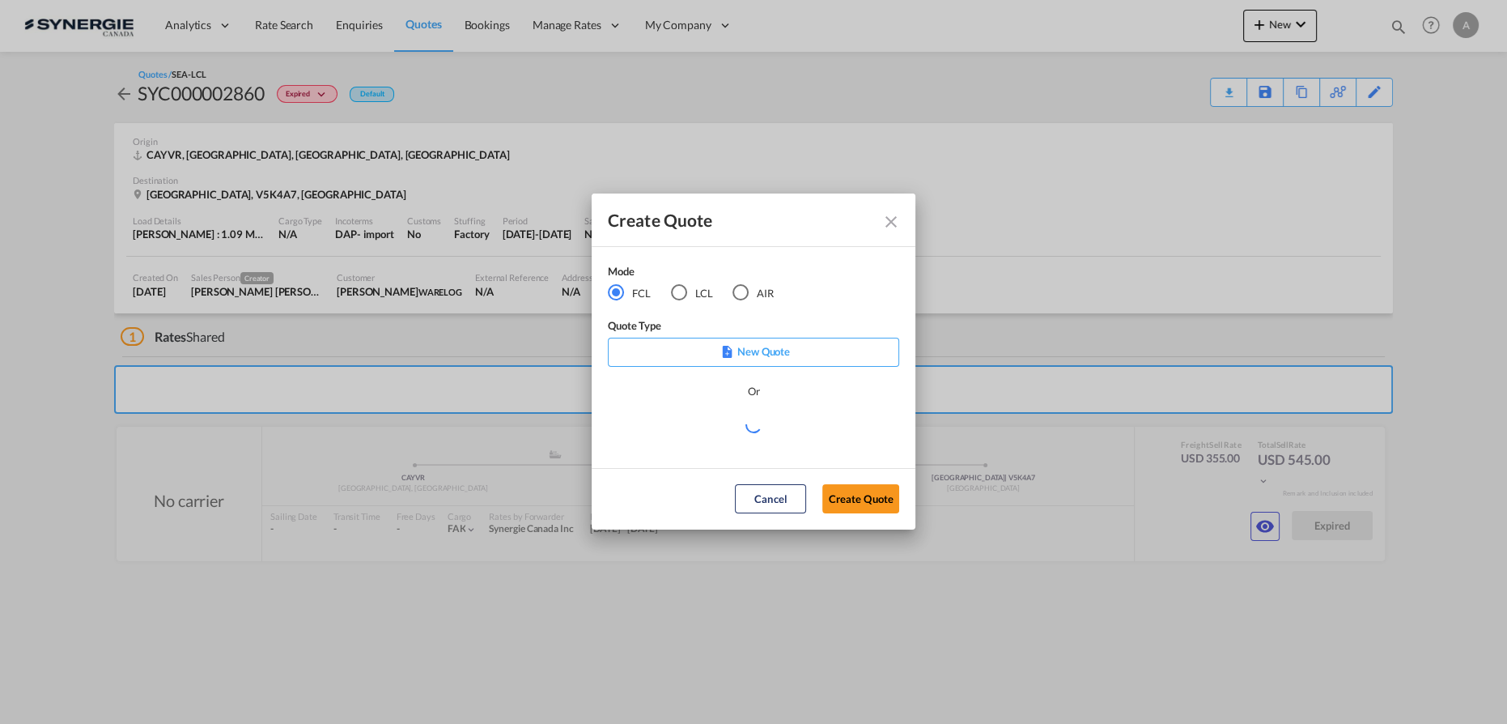
click at [675, 289] on div "LCL" at bounding box center [679, 292] width 16 height 16
click at [692, 452] on div "Mode FCL LCL AIR Quote Type New Quote Or Select template New DAP Import LCL [PE…" at bounding box center [754, 357] width 324 height 221
click at [694, 440] on md-select "Select template New DAP Import LCL [PERSON_NAME] | [DATE] [GEOGRAPHIC_DATA] LCL…" at bounding box center [753, 431] width 291 height 32
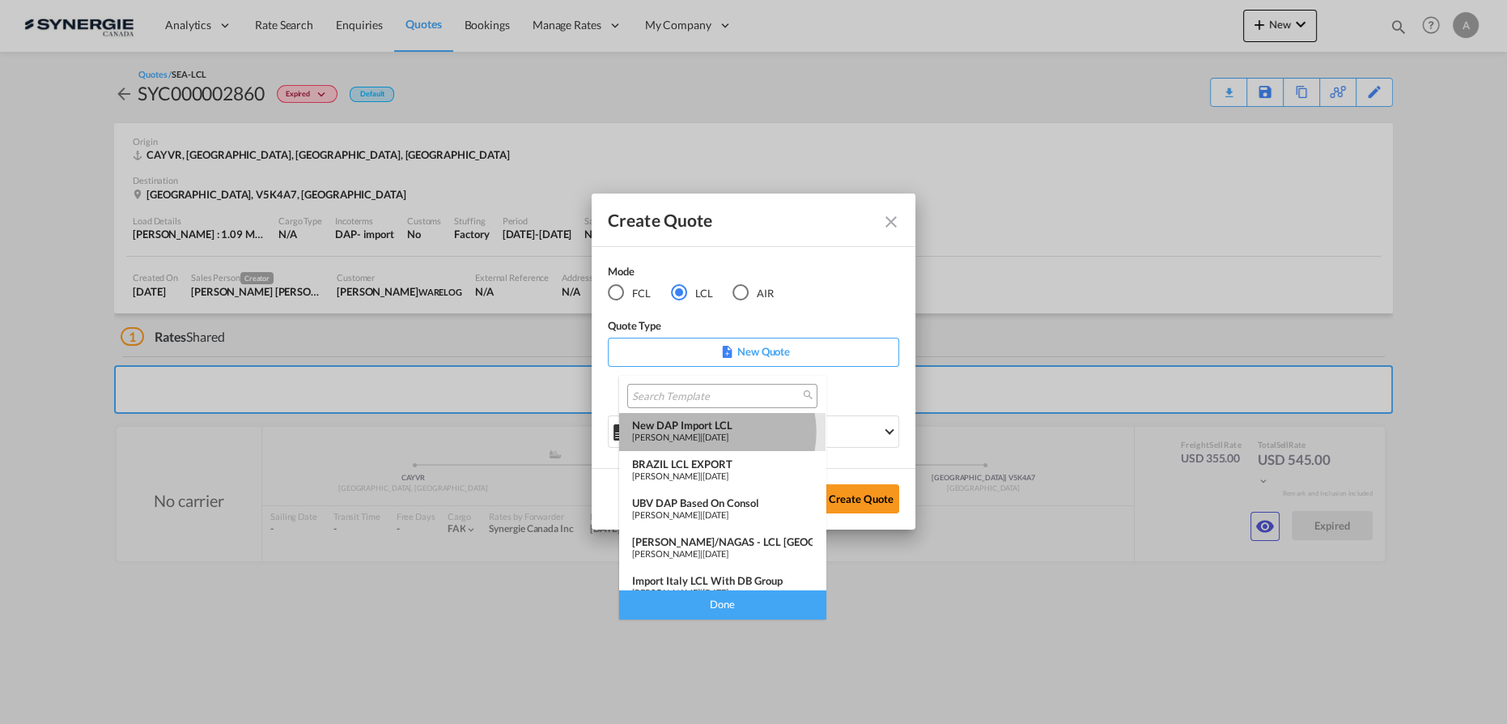
click at [714, 431] on span "[DATE]" at bounding box center [716, 436] width 26 height 11
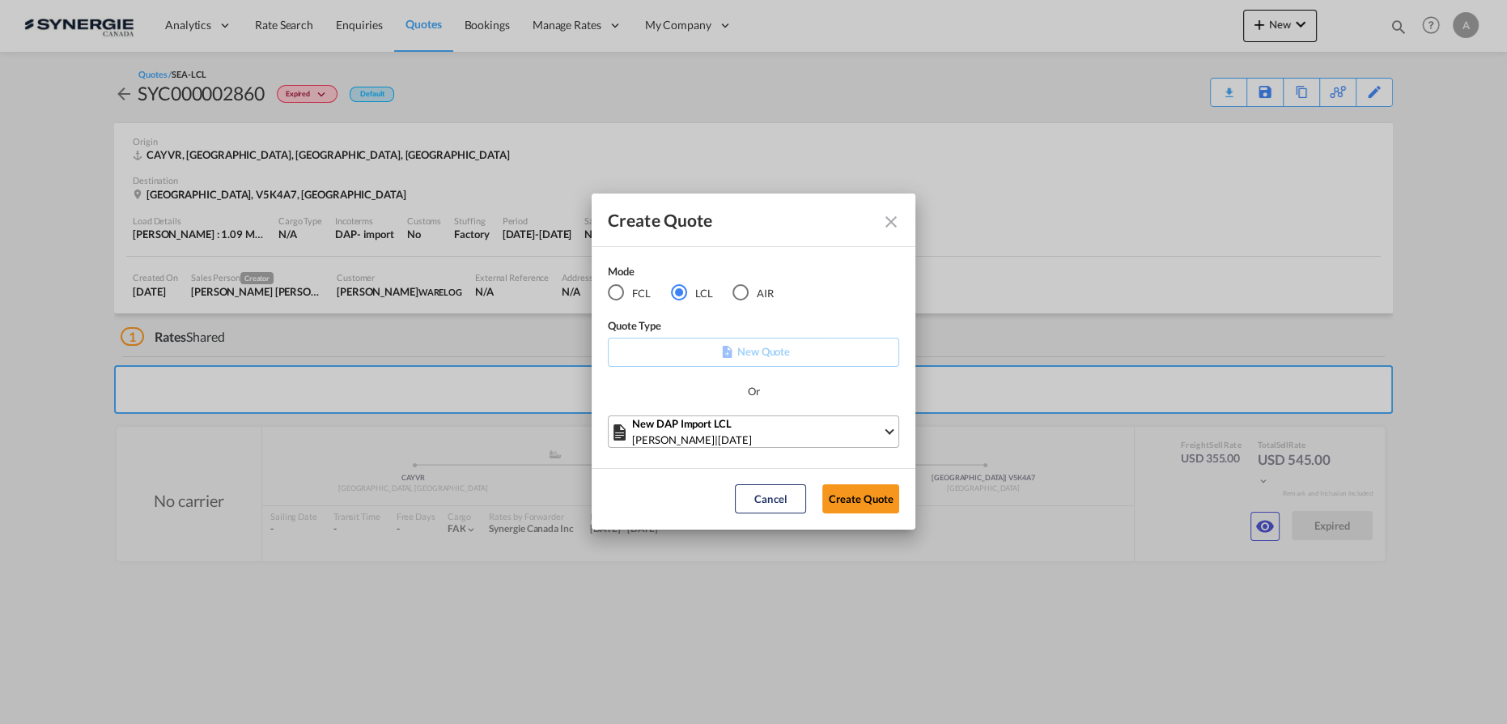
click at [803, 429] on div "New DAP Import LCL" at bounding box center [757, 423] width 250 height 16
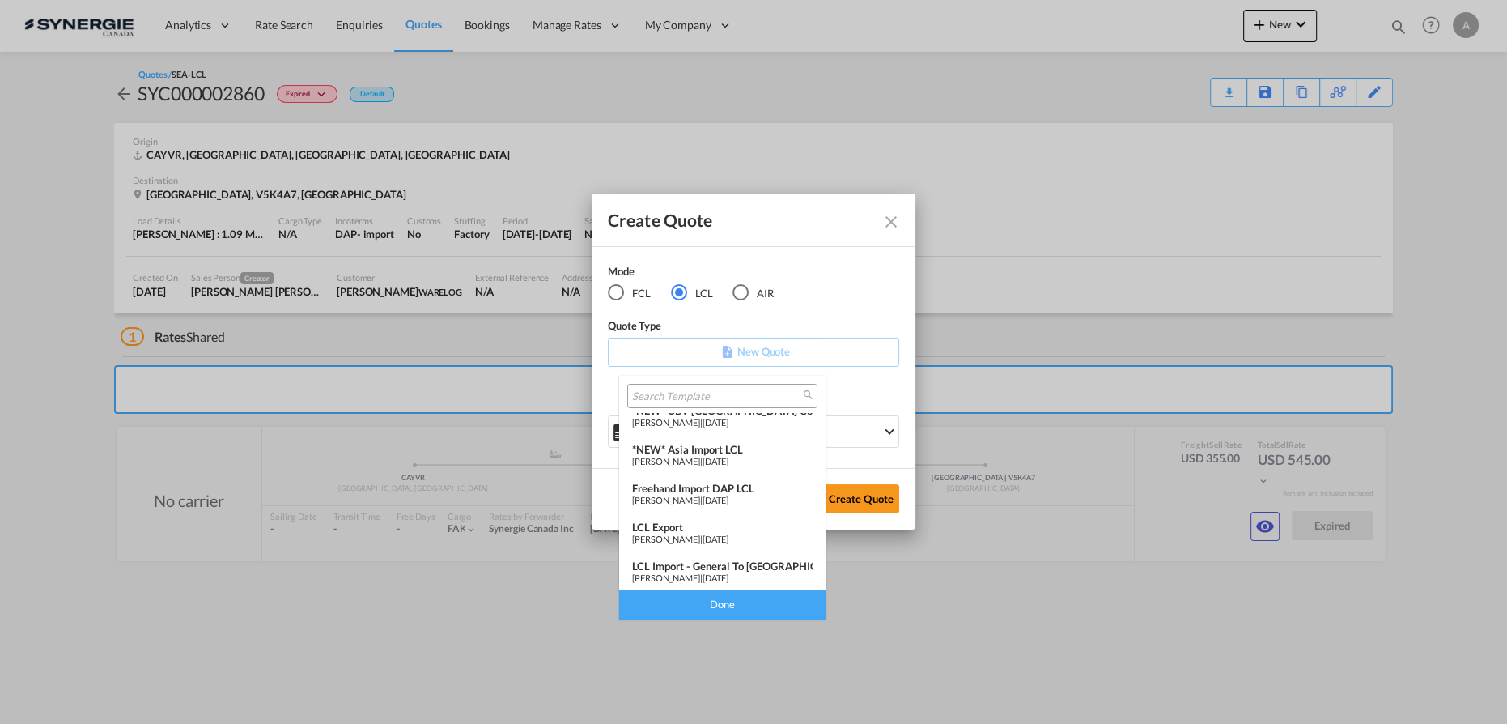
scroll to position [210, 0]
click at [717, 498] on span "[DATE]" at bounding box center [716, 499] width 26 height 11
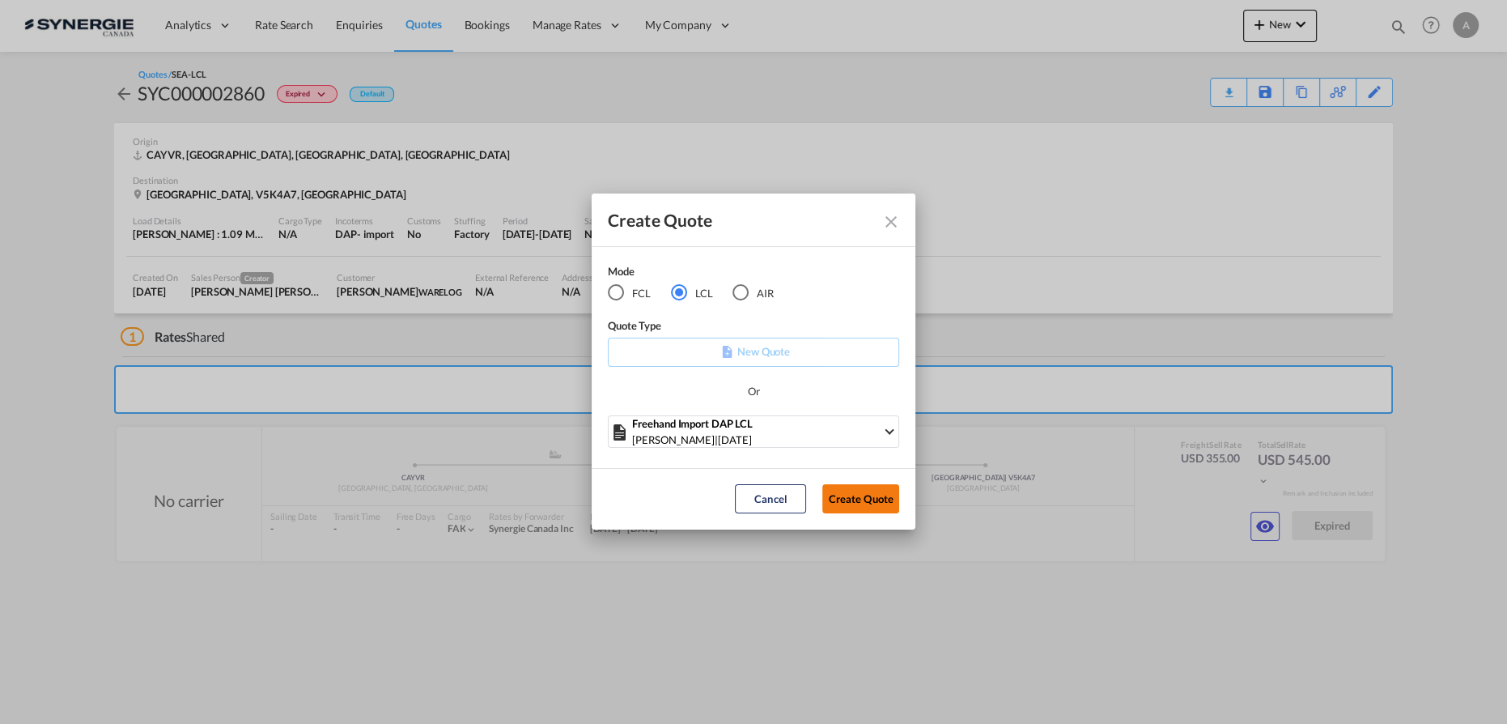
click at [861, 499] on button "Create Quote" at bounding box center [860, 498] width 77 height 29
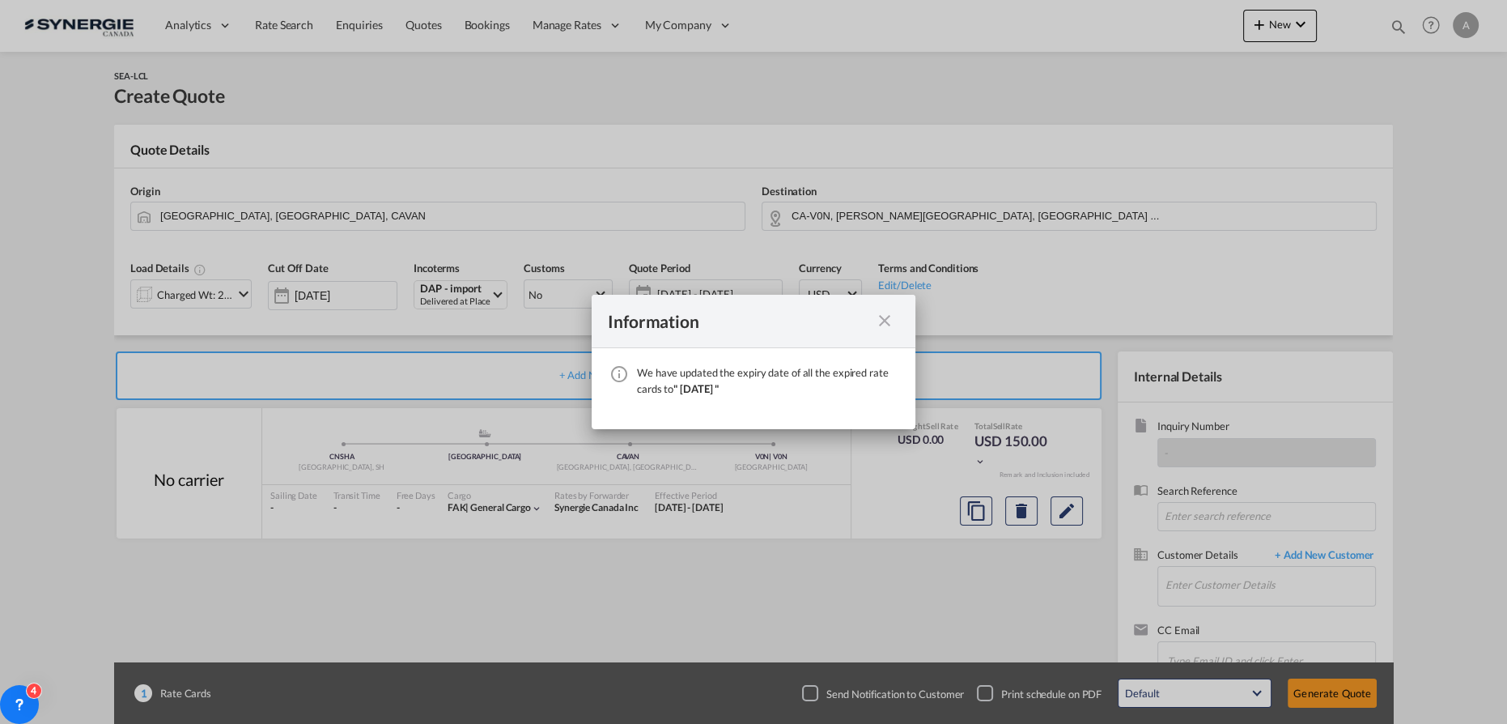
click at [881, 325] on md-icon "icon-close fg-AAA8AD cursor" at bounding box center [884, 320] width 19 height 19
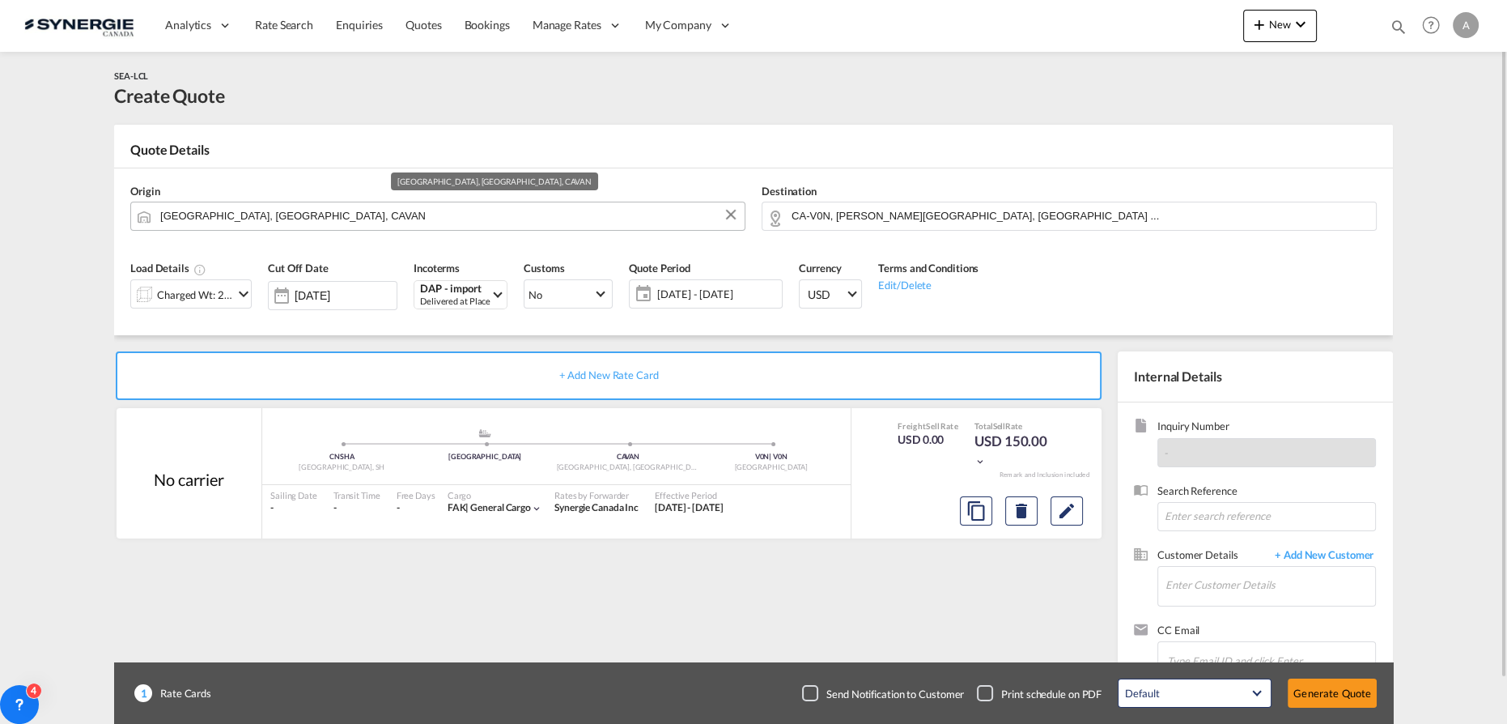
click at [370, 210] on input "[GEOGRAPHIC_DATA], [GEOGRAPHIC_DATA], CAVAN" at bounding box center [448, 216] width 576 height 28
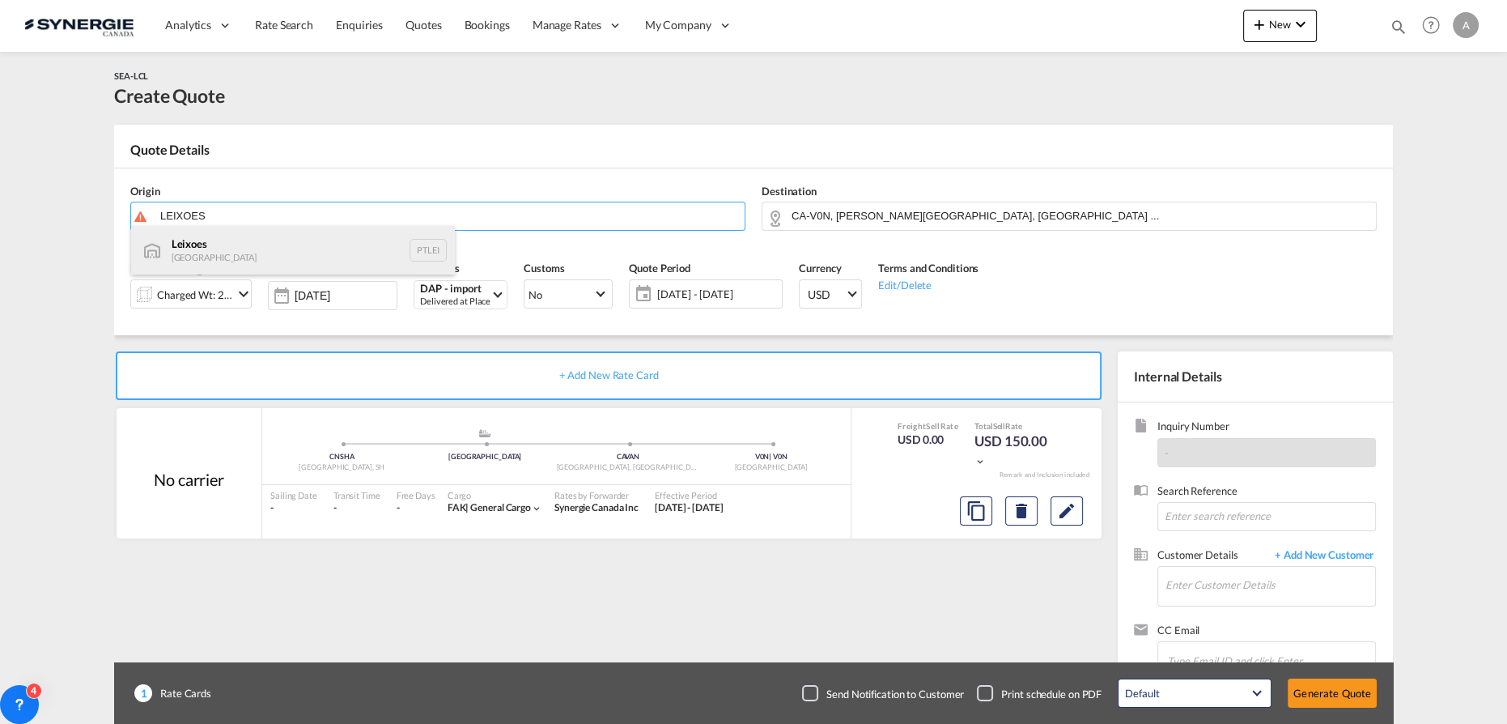
click at [194, 248] on div "Leixoes Portugal PTLEI" at bounding box center [293, 250] width 324 height 49
type input "Leixoes, PTLEI"
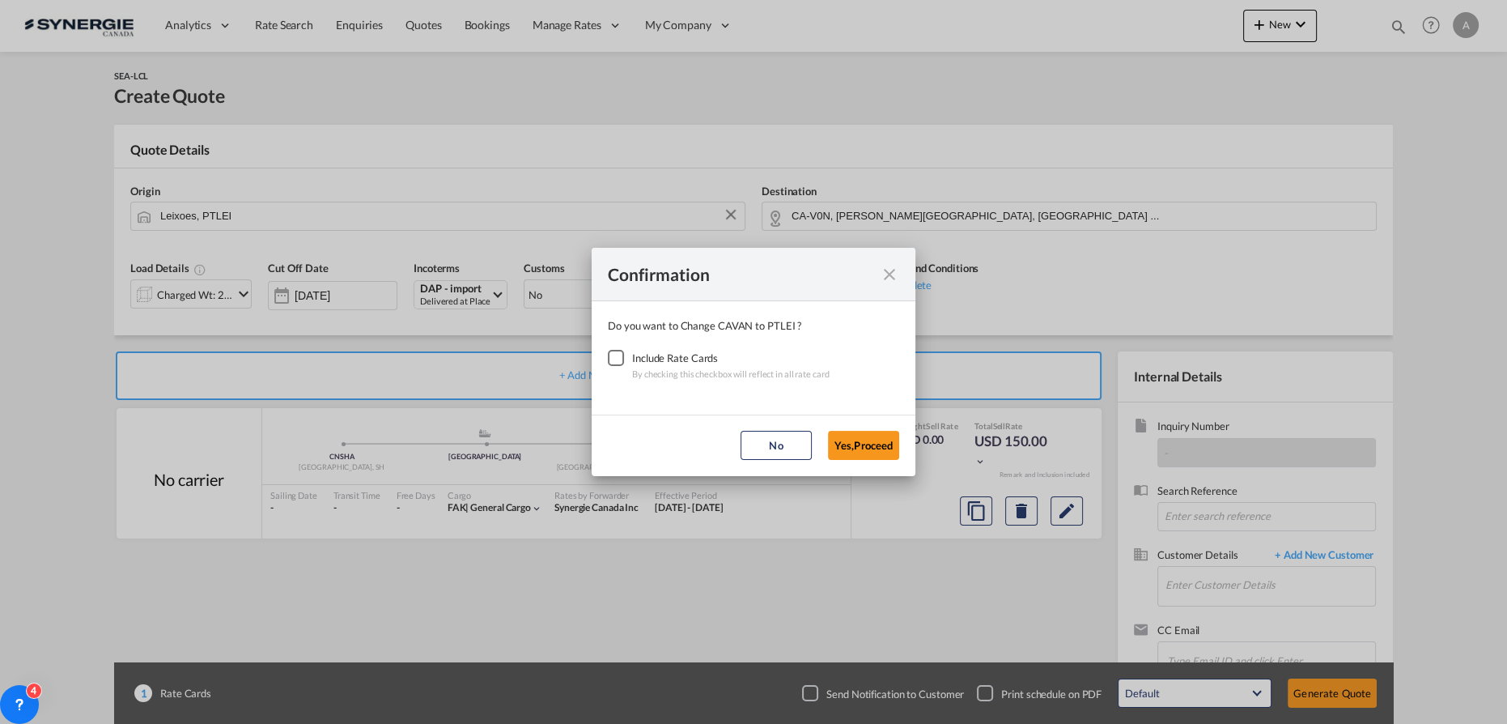
click at [612, 358] on div "Checkbox No Ink" at bounding box center [616, 358] width 16 height 16
click at [859, 452] on button "Yes,Proceed" at bounding box center [863, 445] width 71 height 29
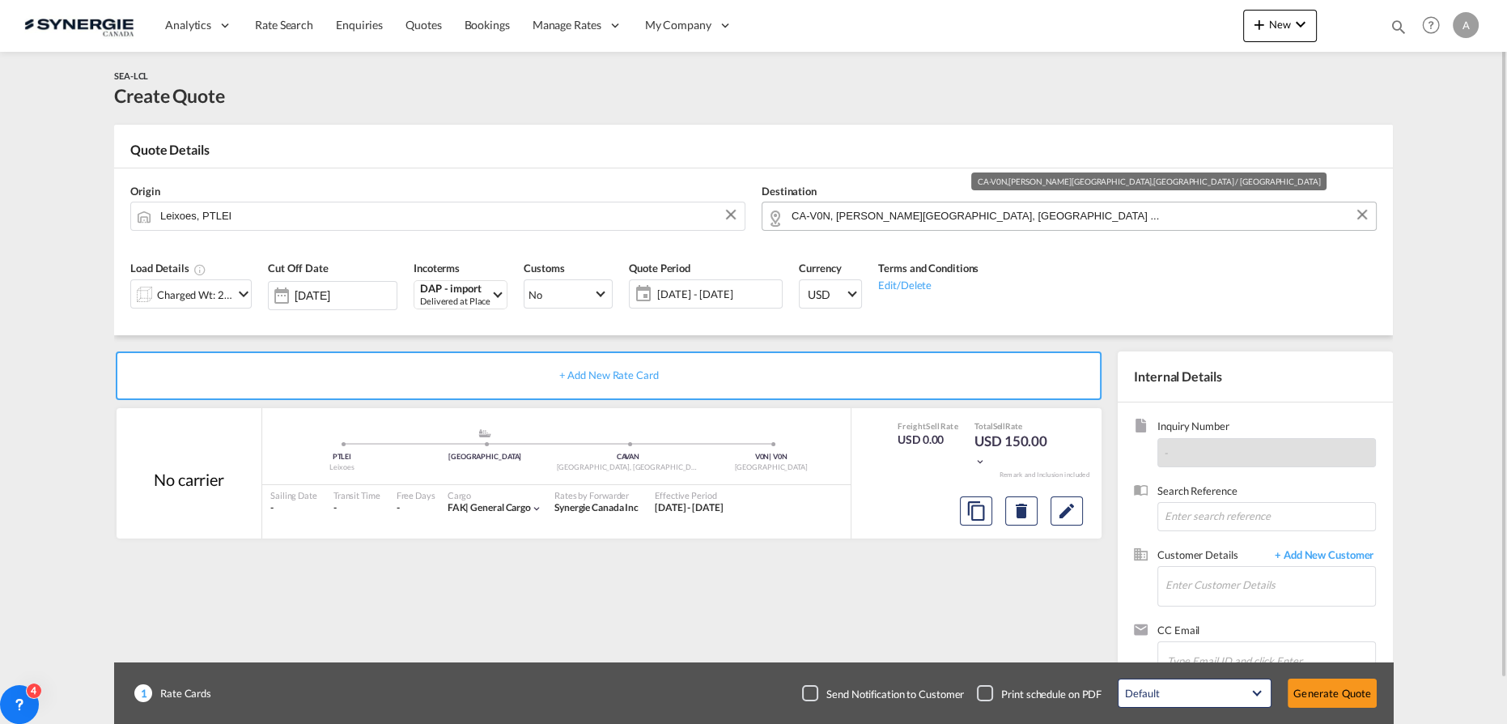
click at [1025, 206] on input "CA-V0N, [PERSON_NAME][GEOGRAPHIC_DATA], [GEOGRAPHIC_DATA] ..." at bounding box center [1080, 216] width 576 height 28
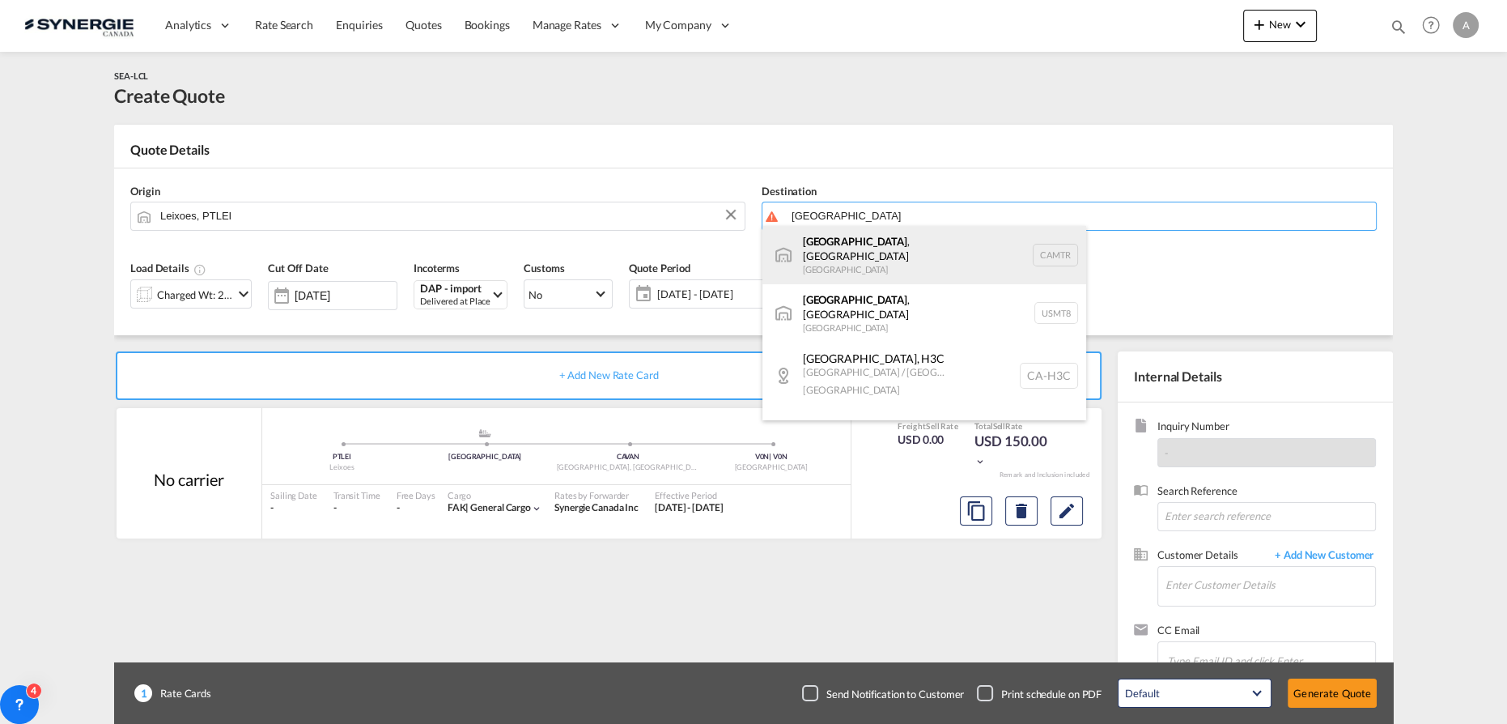
click at [873, 249] on div "[GEOGRAPHIC_DATA] , [GEOGRAPHIC_DATA] [GEOGRAPHIC_DATA] CAMTR" at bounding box center [924, 255] width 324 height 58
type input "[GEOGRAPHIC_DATA], [GEOGRAPHIC_DATA], CAMTR"
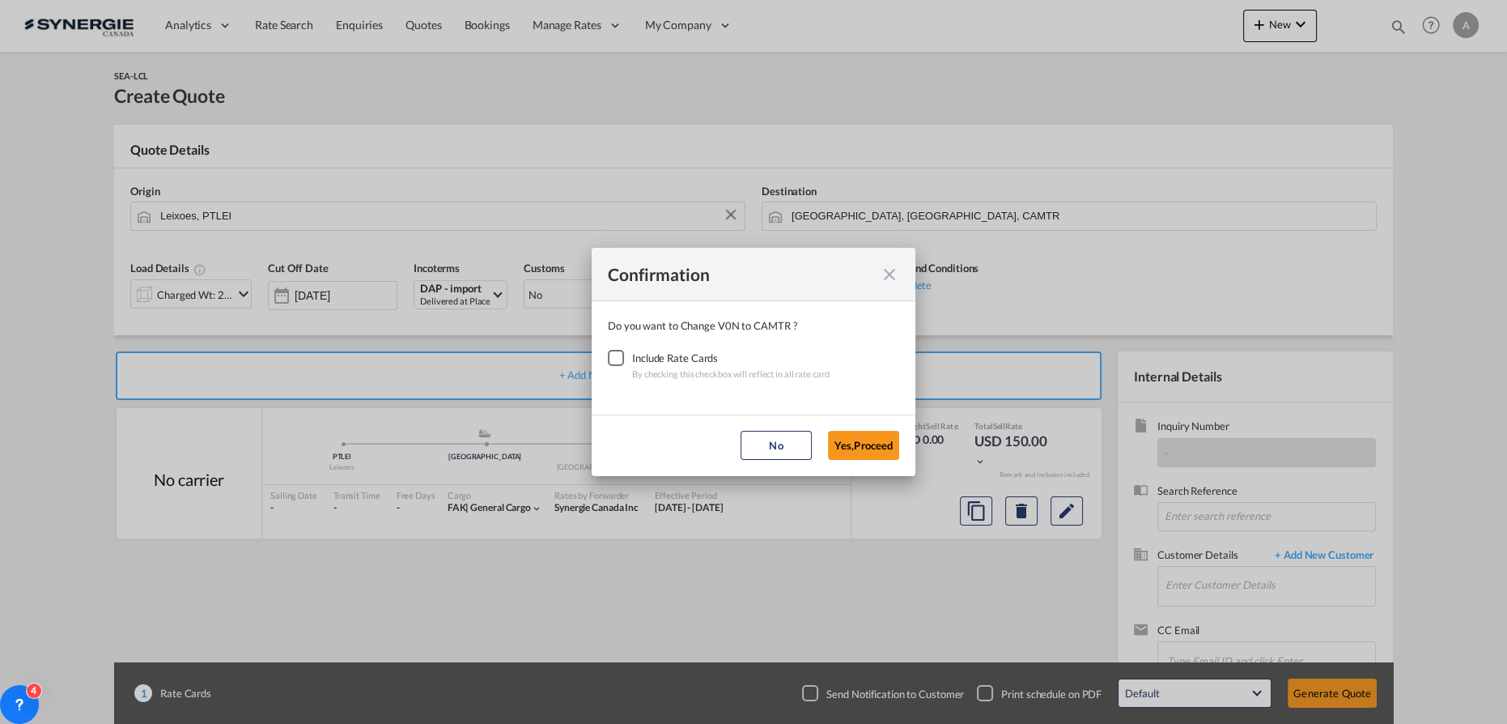
click at [613, 359] on div "Checkbox No Ink" at bounding box center [616, 358] width 16 height 16
drag, startPoint x: 834, startPoint y: 456, endPoint x: 798, endPoint y: 441, distance: 39.5
click at [834, 457] on button "Yes,Proceed" at bounding box center [863, 445] width 71 height 29
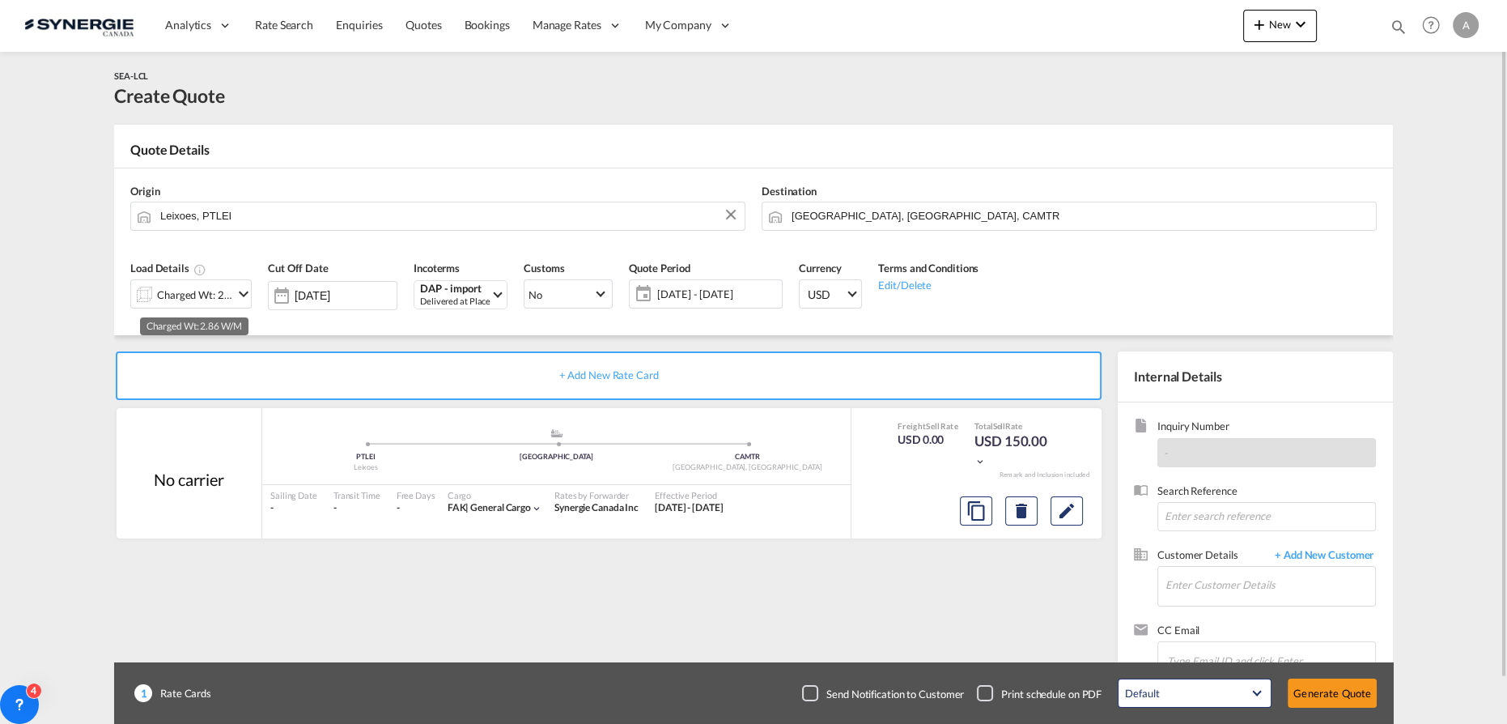
click at [214, 299] on div "Charged Wt: 2.86 W/M" at bounding box center [195, 294] width 76 height 23
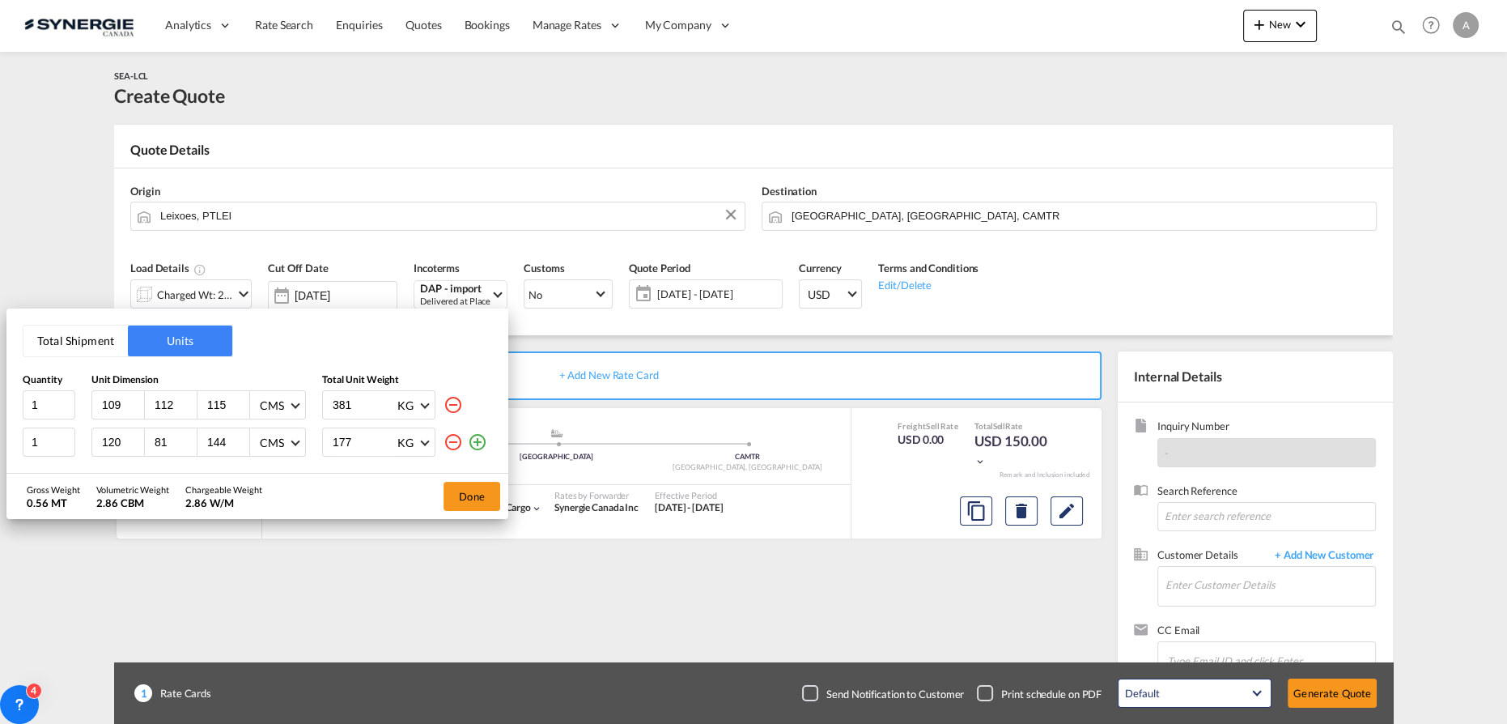
drag, startPoint x: 130, startPoint y: 410, endPoint x: 99, endPoint y: 407, distance: 31.7
click at [100, 407] on input "109" at bounding box center [122, 404] width 44 height 15
drag, startPoint x: 120, startPoint y: 405, endPoint x: 33, endPoint y: 394, distance: 87.3
click at [73, 397] on div "1 109 112 115 CMS CMS Inches 381 KG KG LB" at bounding box center [257, 404] width 469 height 29
type input "120"
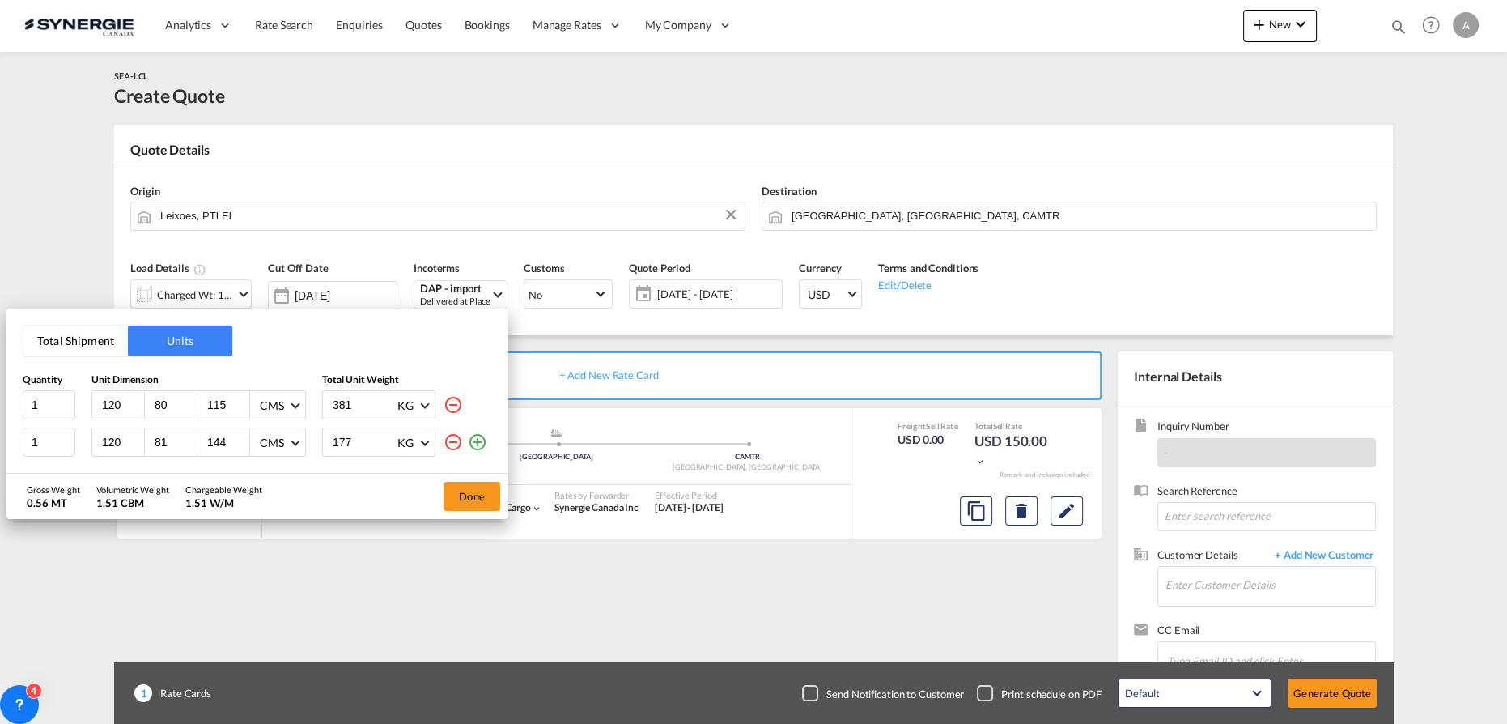
type input "80"
type input "93"
type input "220"
click at [117, 435] on input "120" at bounding box center [122, 442] width 44 height 15
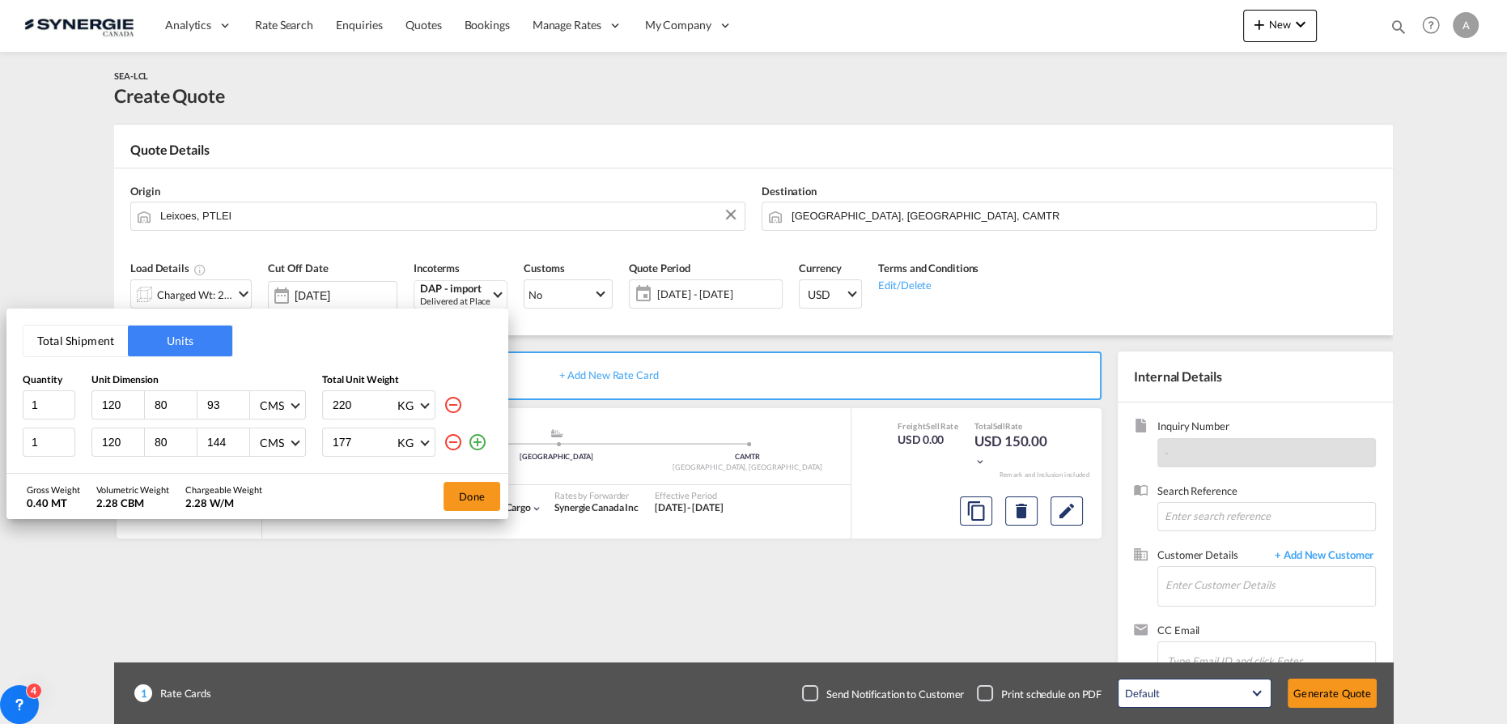
type input "80"
type input "74"
drag, startPoint x: 347, startPoint y: 444, endPoint x: 293, endPoint y: 439, distance: 54.4
click at [293, 439] on div "1 120 80 74 CMS CMS Inches 177 KG KG LB" at bounding box center [257, 441] width 469 height 29
type input "7"
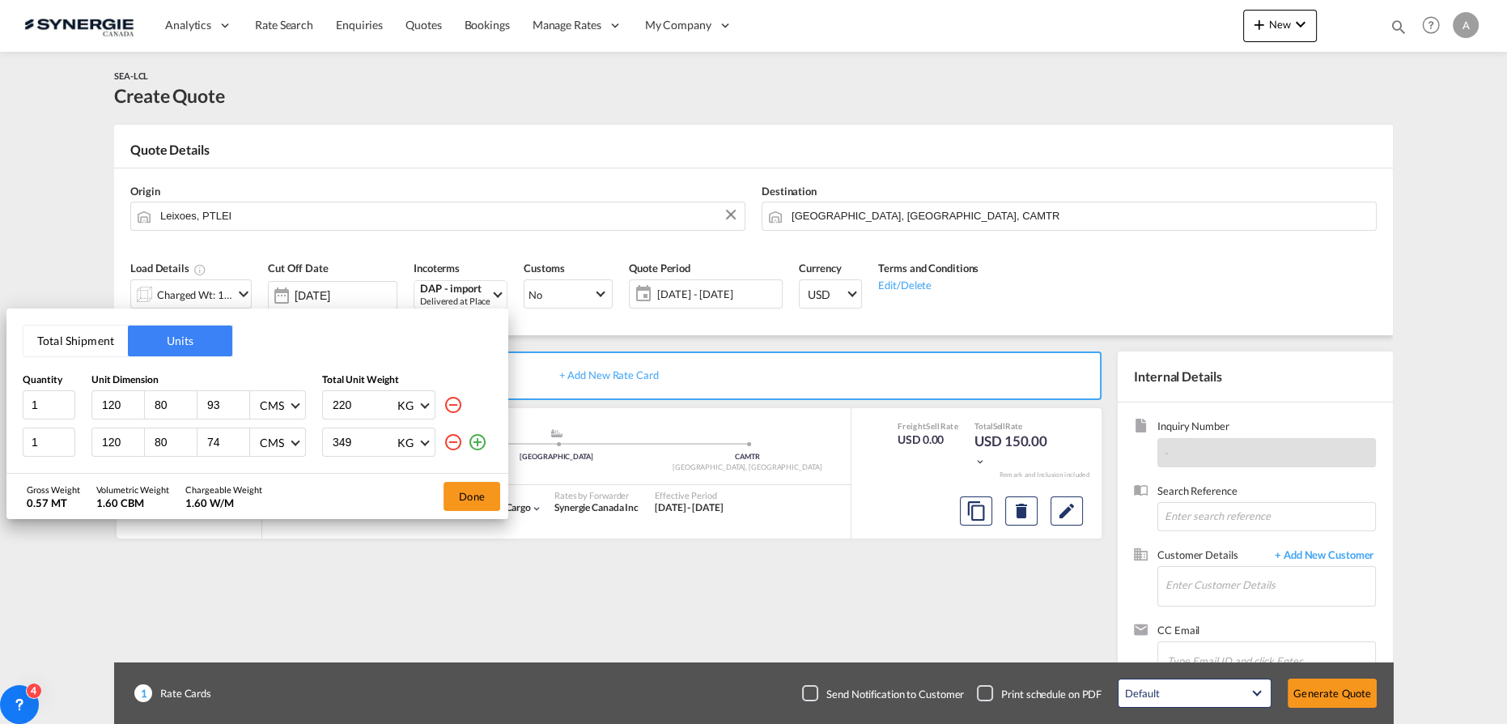
type input "349"
click at [474, 438] on md-icon "icon-plus-circle-outline" at bounding box center [477, 441] width 19 height 19
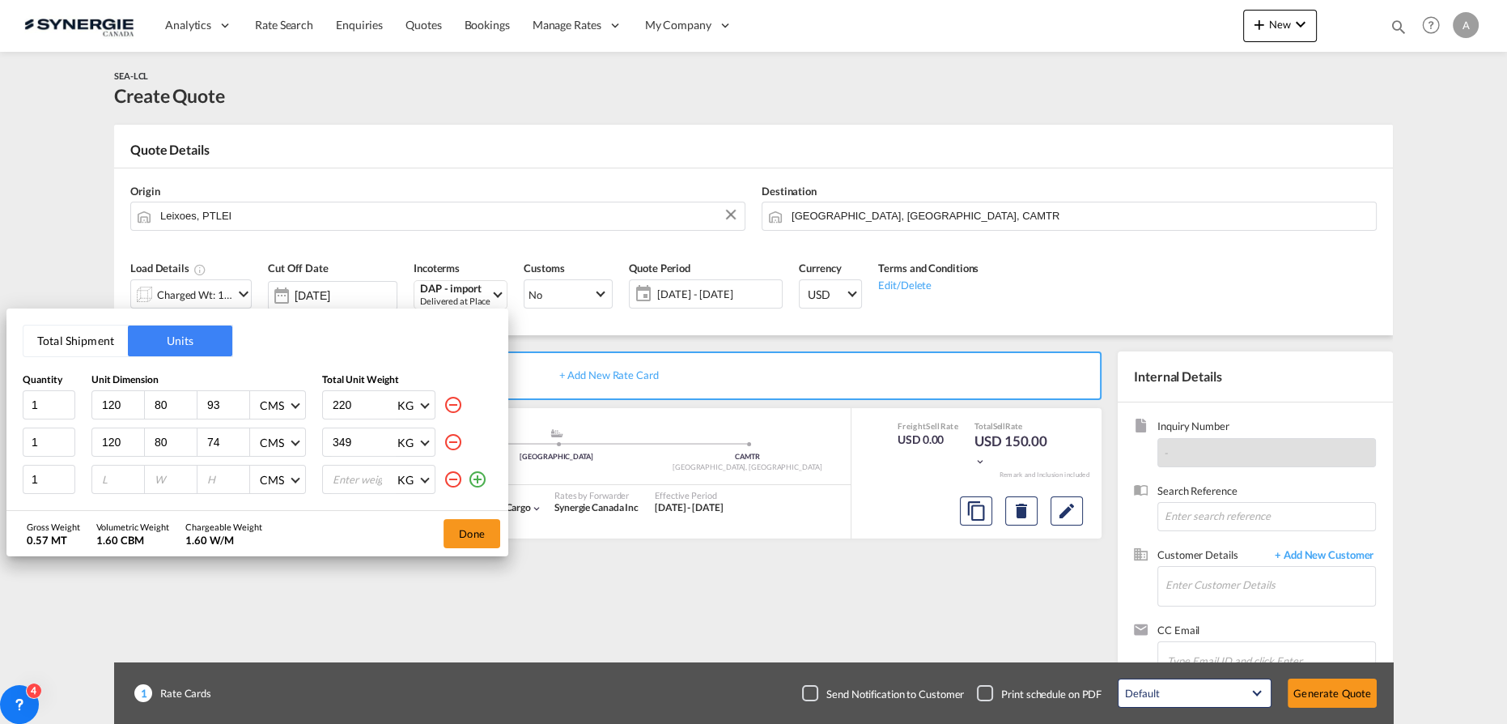
click at [119, 474] on input "number" at bounding box center [122, 479] width 44 height 15
type input "120"
type input "80"
type input "113"
type input "194"
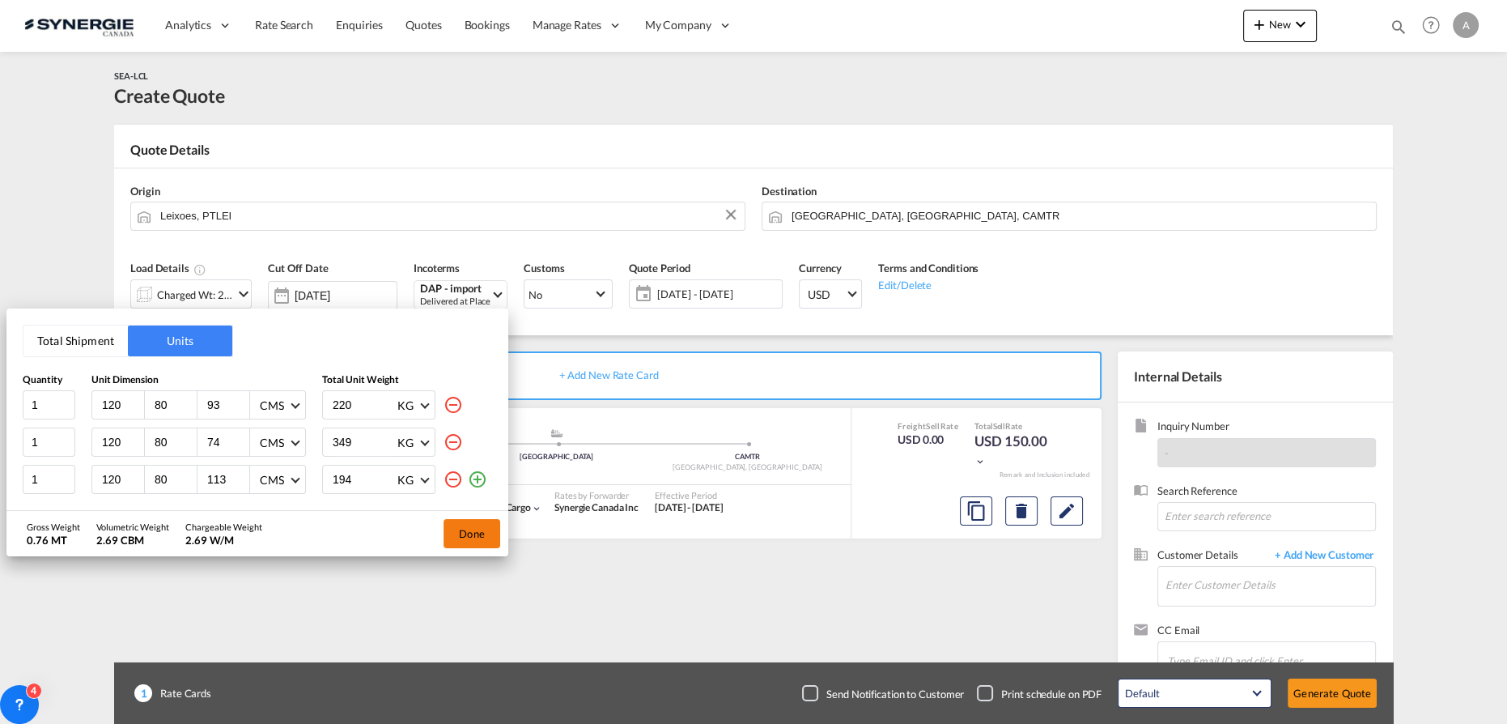
click at [473, 534] on button "Done" at bounding box center [472, 533] width 57 height 29
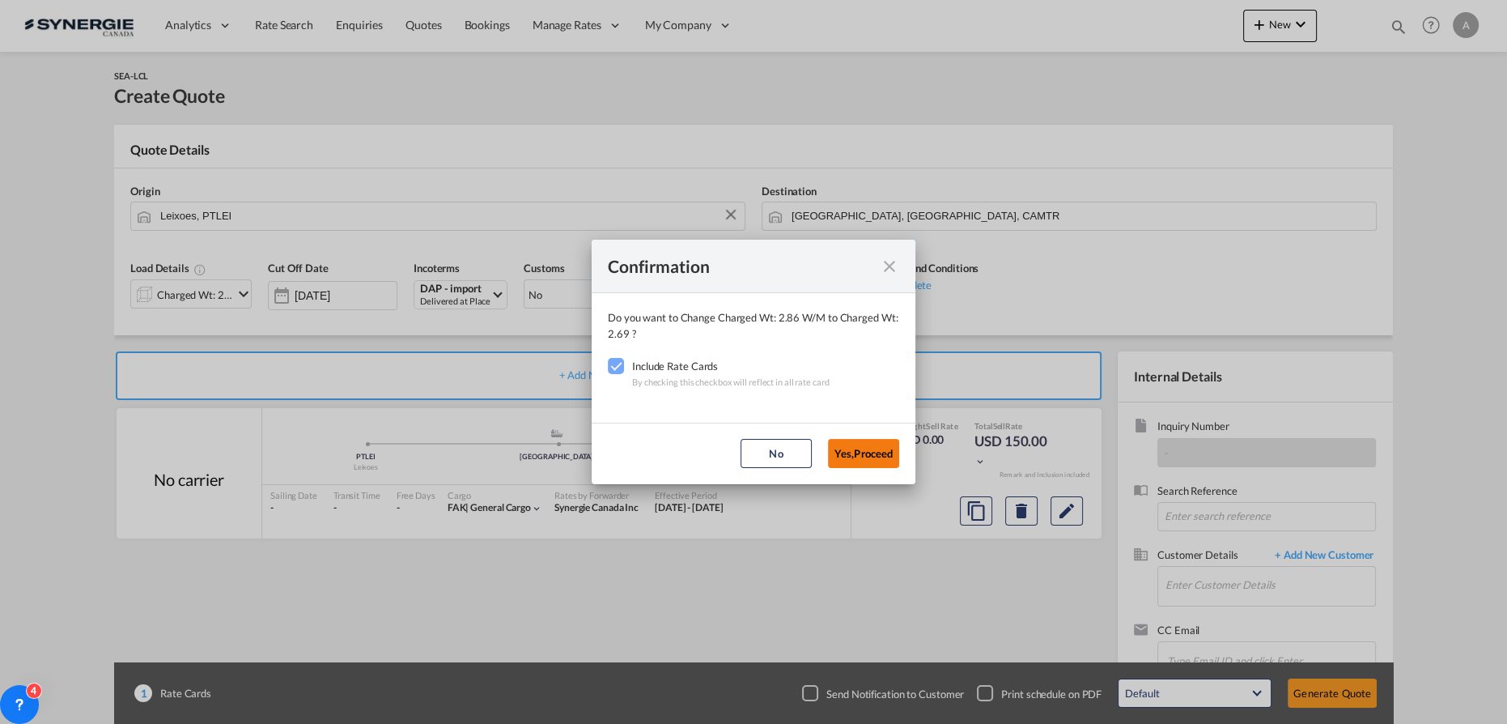
click at [841, 463] on button "Yes,Proceed" at bounding box center [863, 453] width 71 height 29
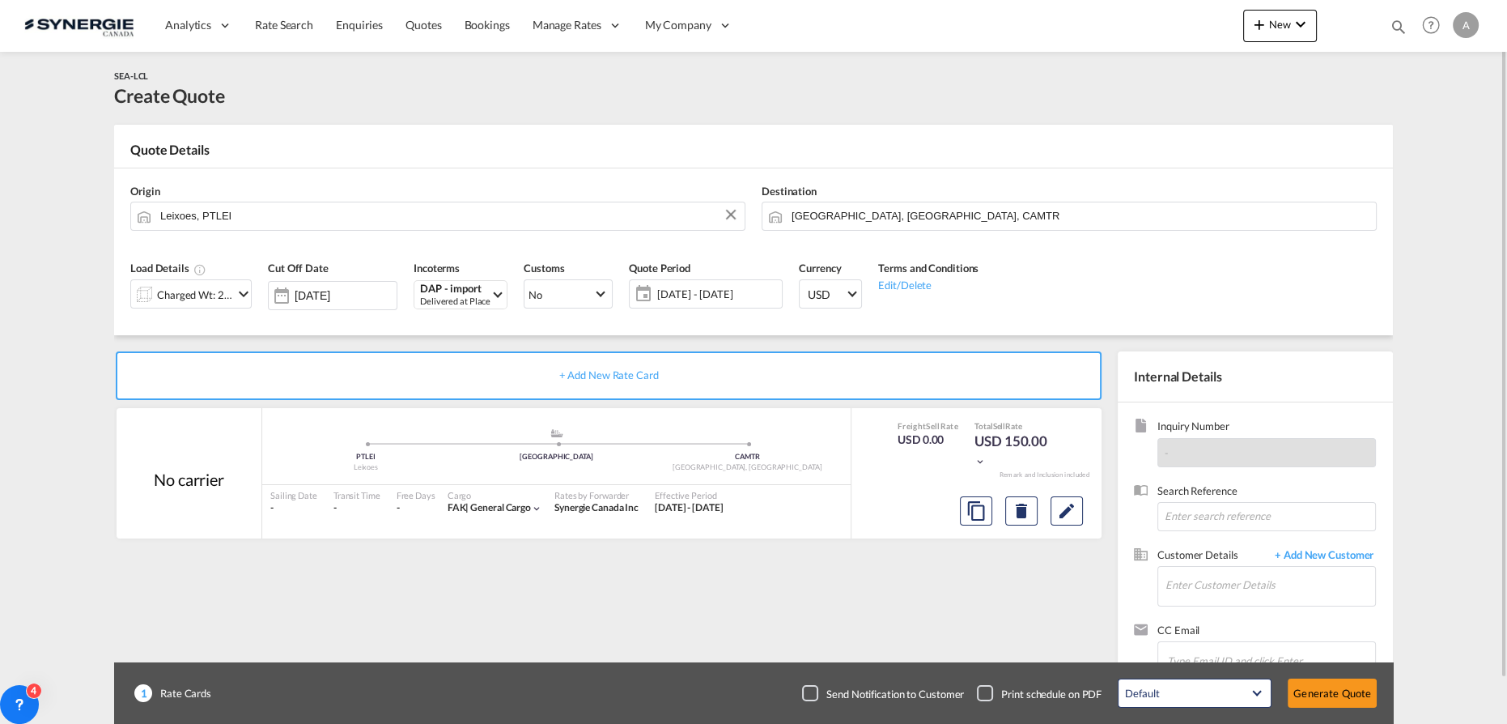
click at [722, 292] on span "[DATE] - [DATE]" at bounding box center [717, 294] width 121 height 15
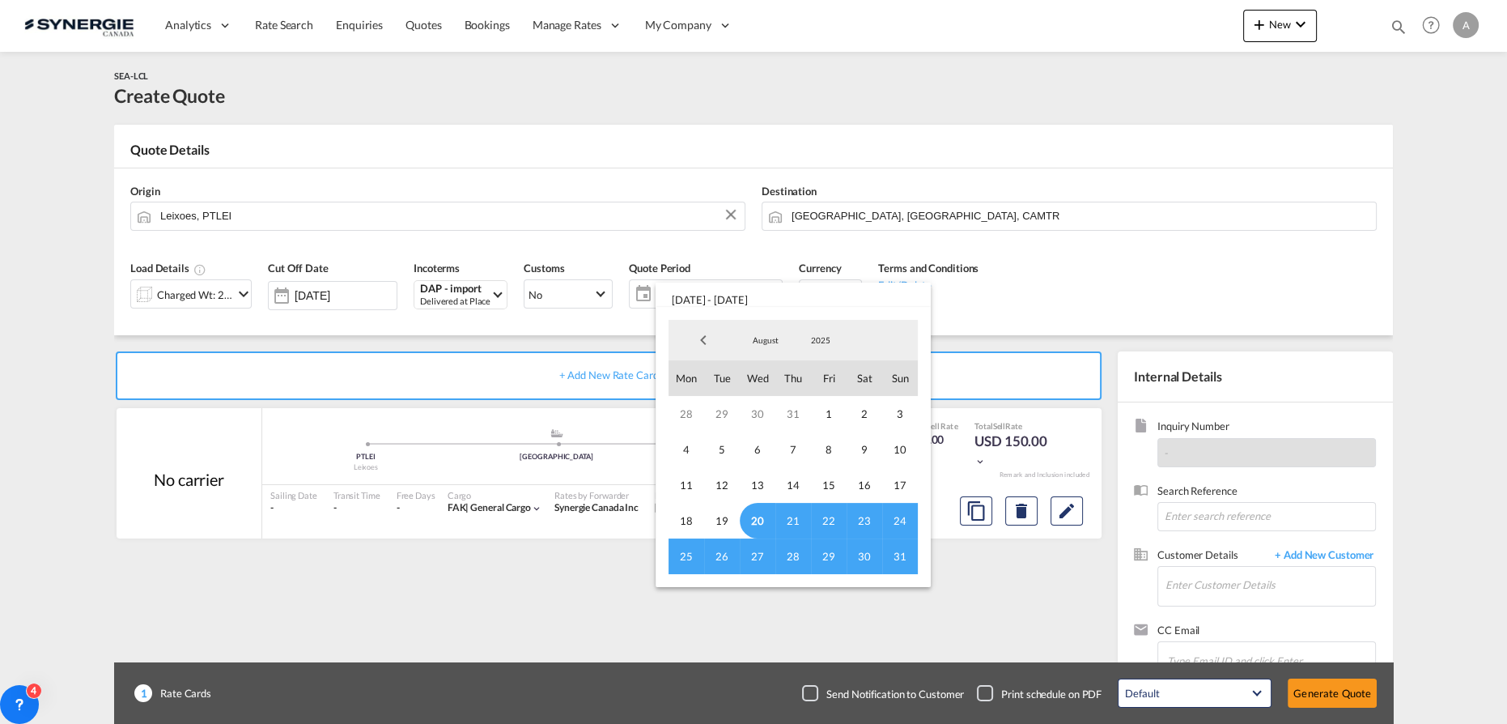
click at [1002, 319] on md-backdrop at bounding box center [753, 362] width 1507 height 724
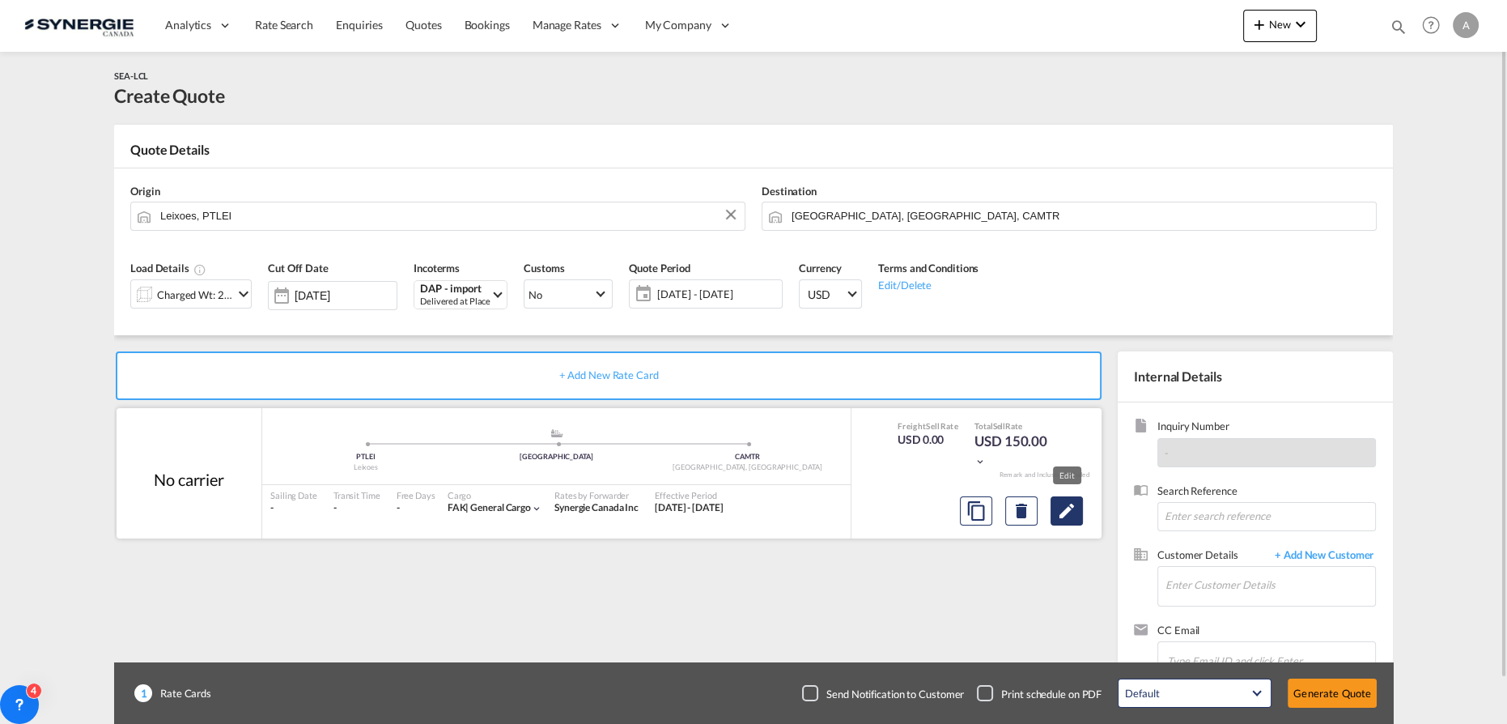
click at [1065, 508] on md-icon "Edit" at bounding box center [1066, 510] width 19 height 19
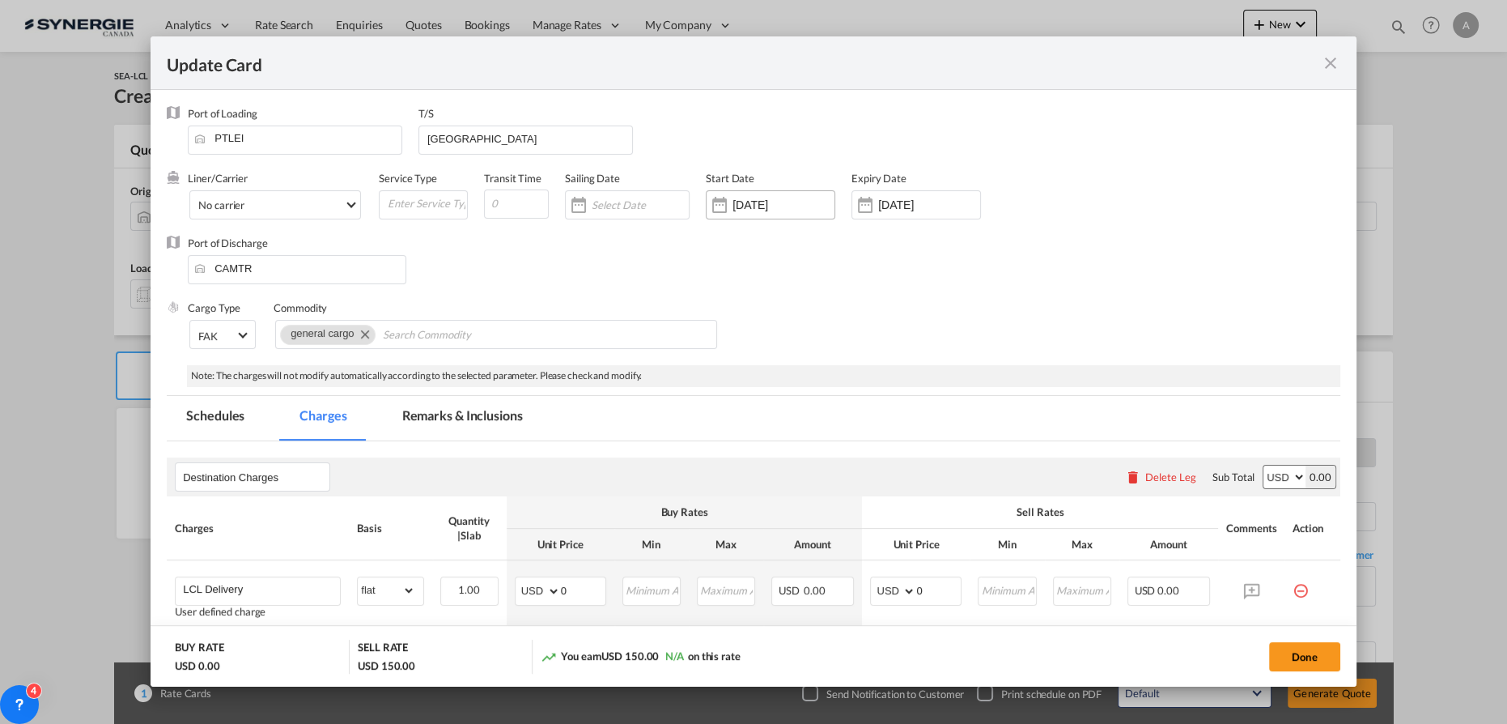
click at [758, 202] on input "[DATE]" at bounding box center [783, 204] width 102 height 13
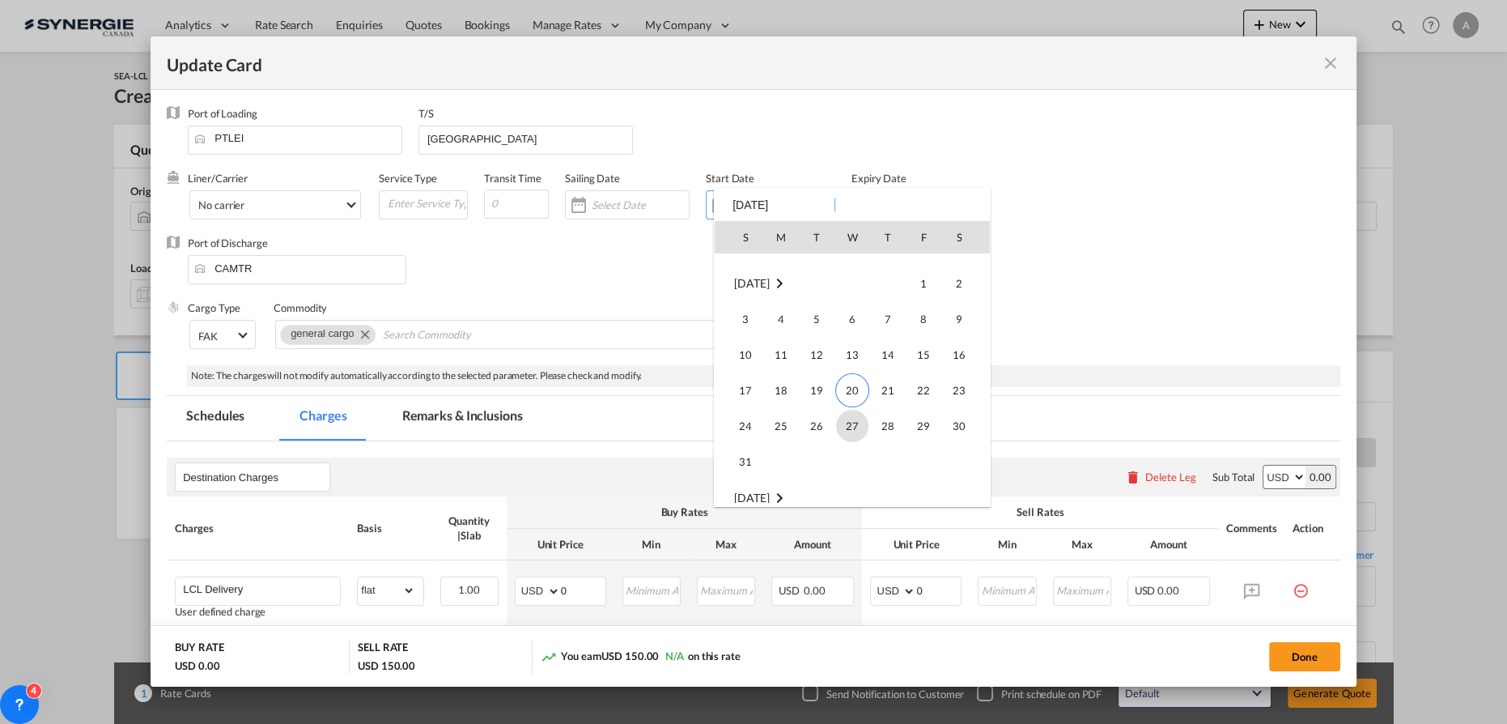
scroll to position [374674, 0]
click at [855, 392] on span "20" at bounding box center [852, 390] width 34 height 34
type input "[DATE]"
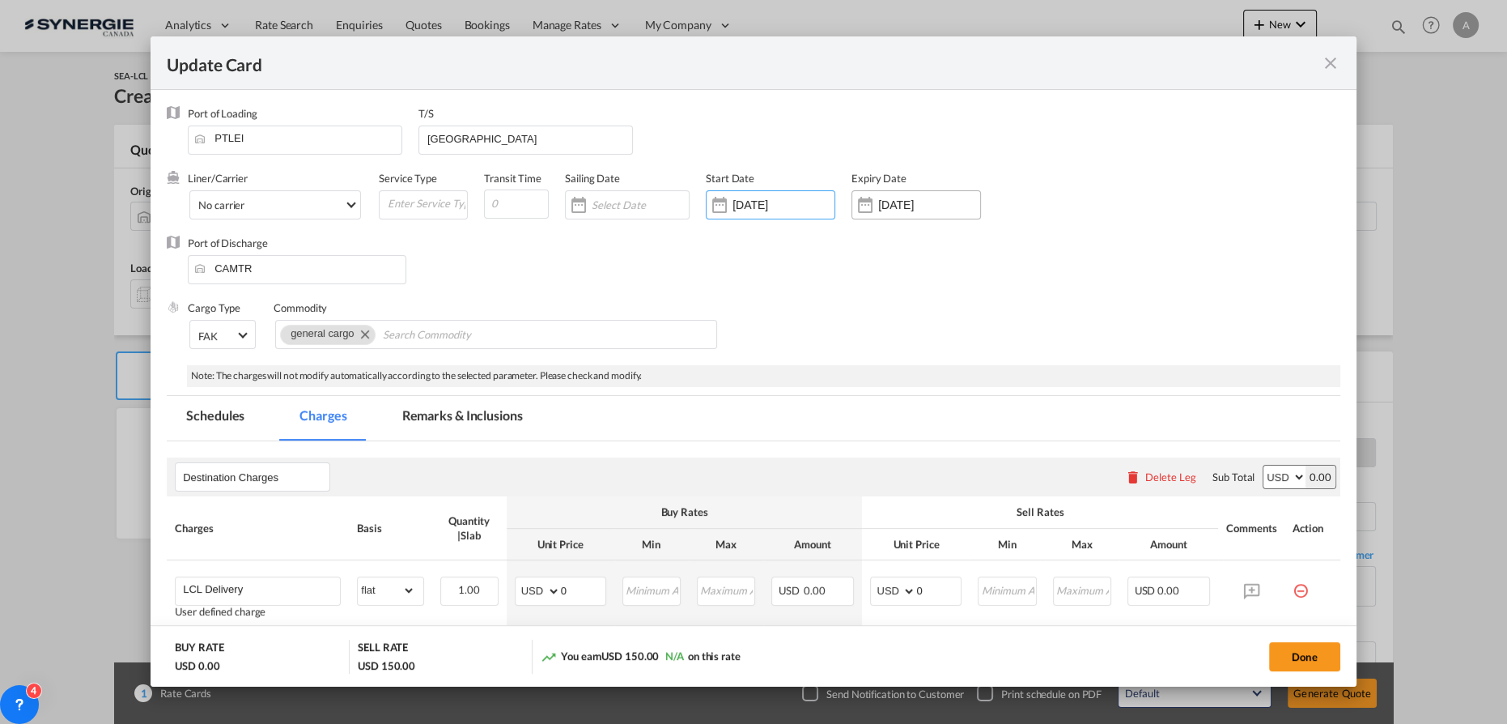
click at [895, 208] on input "[DATE]" at bounding box center [929, 204] width 102 height 13
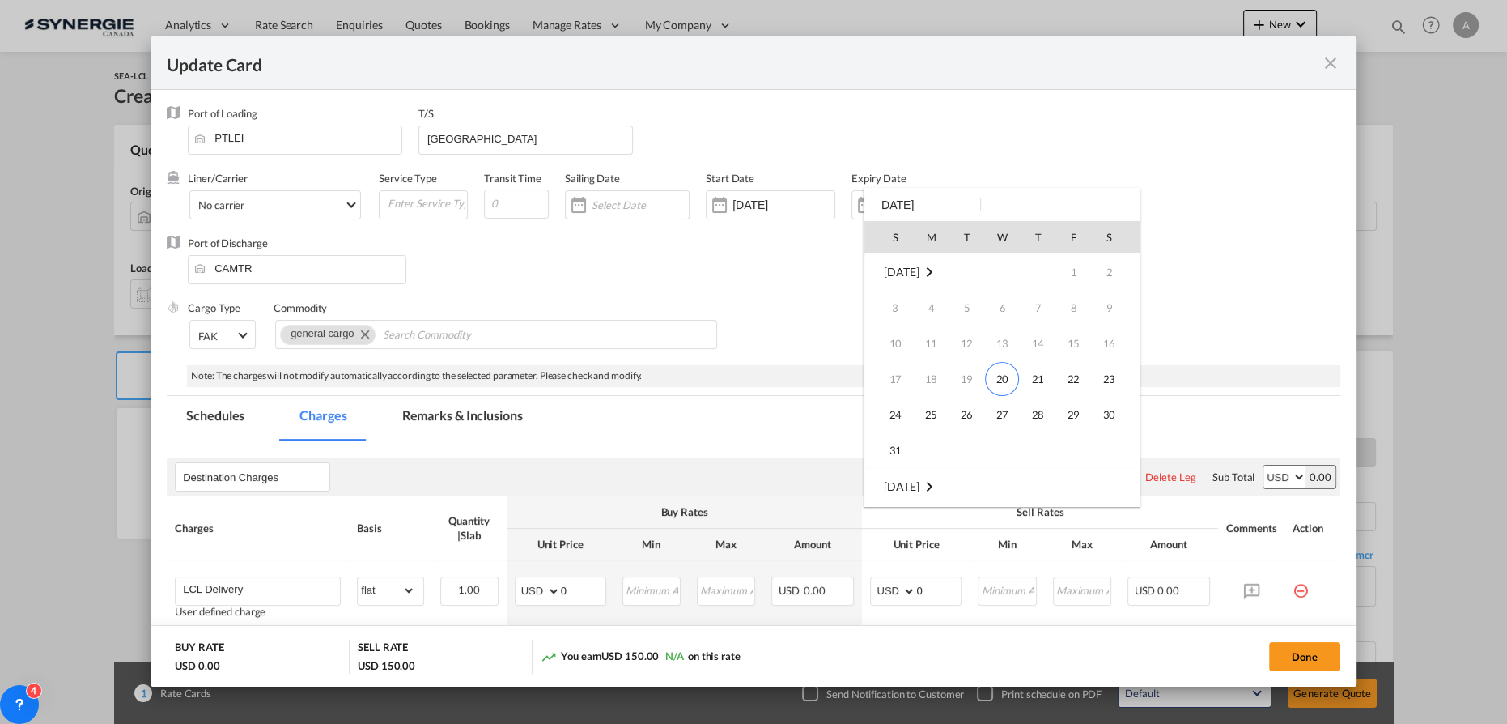
scroll to position [214, 0]
click at [1174, 210] on div at bounding box center [753, 362] width 1507 height 724
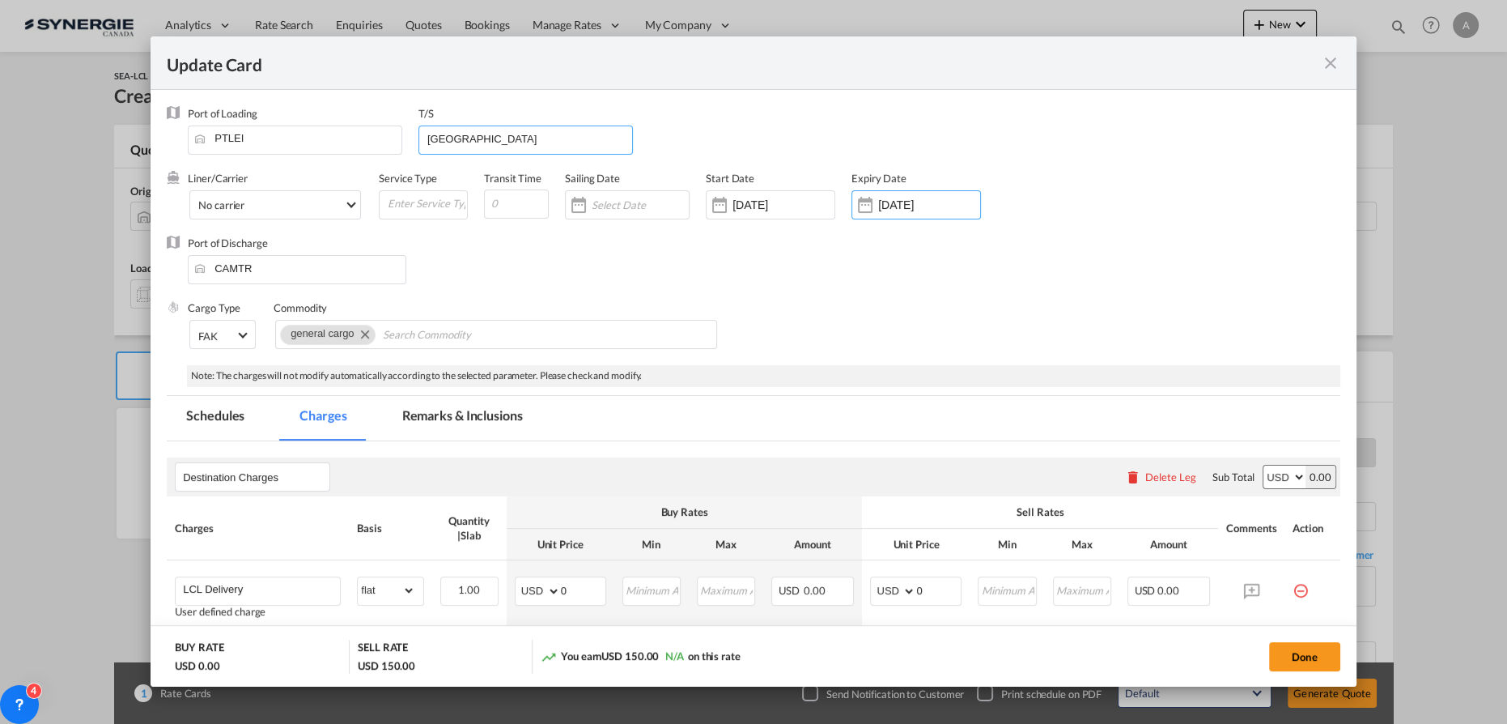
click at [474, 138] on input "[GEOGRAPHIC_DATA]" at bounding box center [529, 138] width 206 height 24
drag, startPoint x: 482, startPoint y: 142, endPoint x: 307, endPoint y: 148, distance: 175.7
click at [317, 146] on div "Port of Loading PTLEI T/S [GEOGRAPHIC_DATA]" at bounding box center [764, 138] width 1152 height 65
click at [441, 418] on md-tab-item "Remarks & Inclusions" at bounding box center [462, 418] width 159 height 45
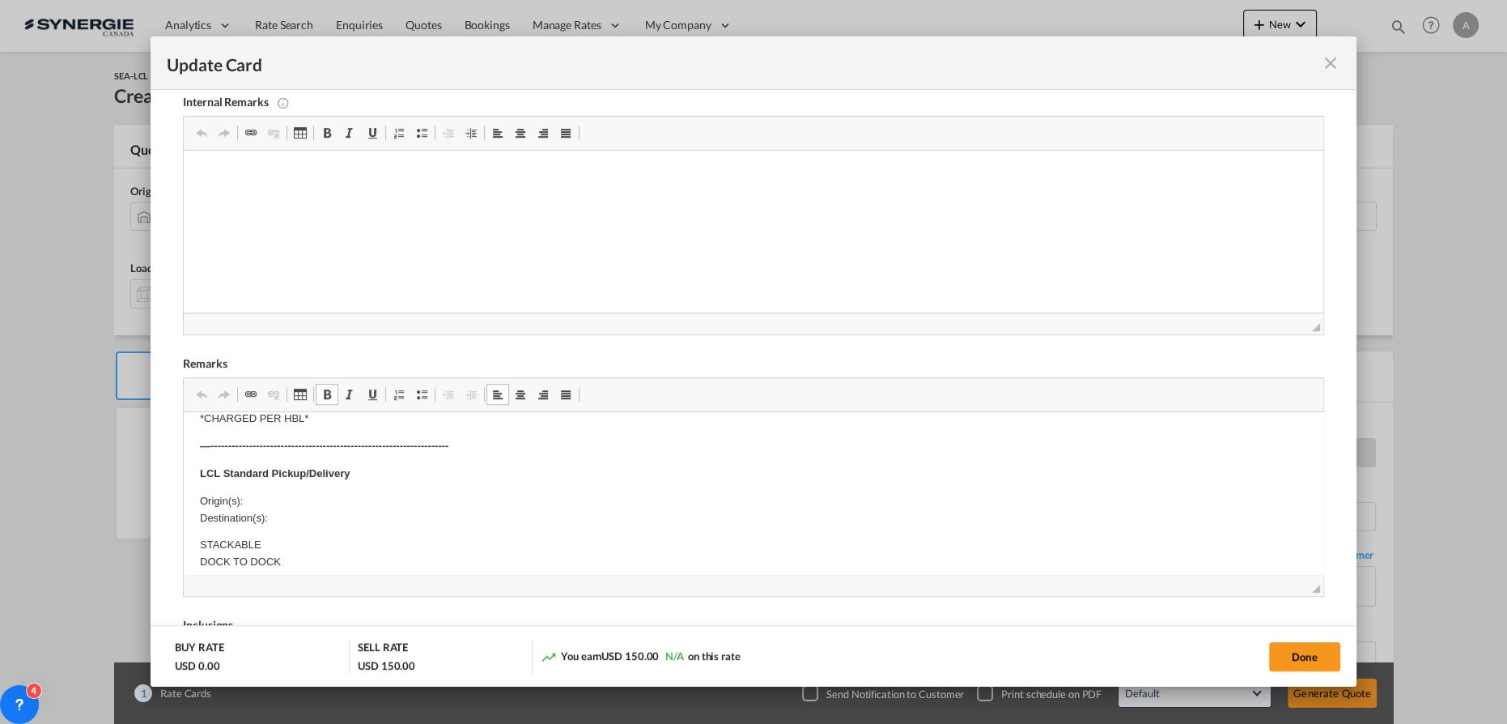
scroll to position [367, 0]
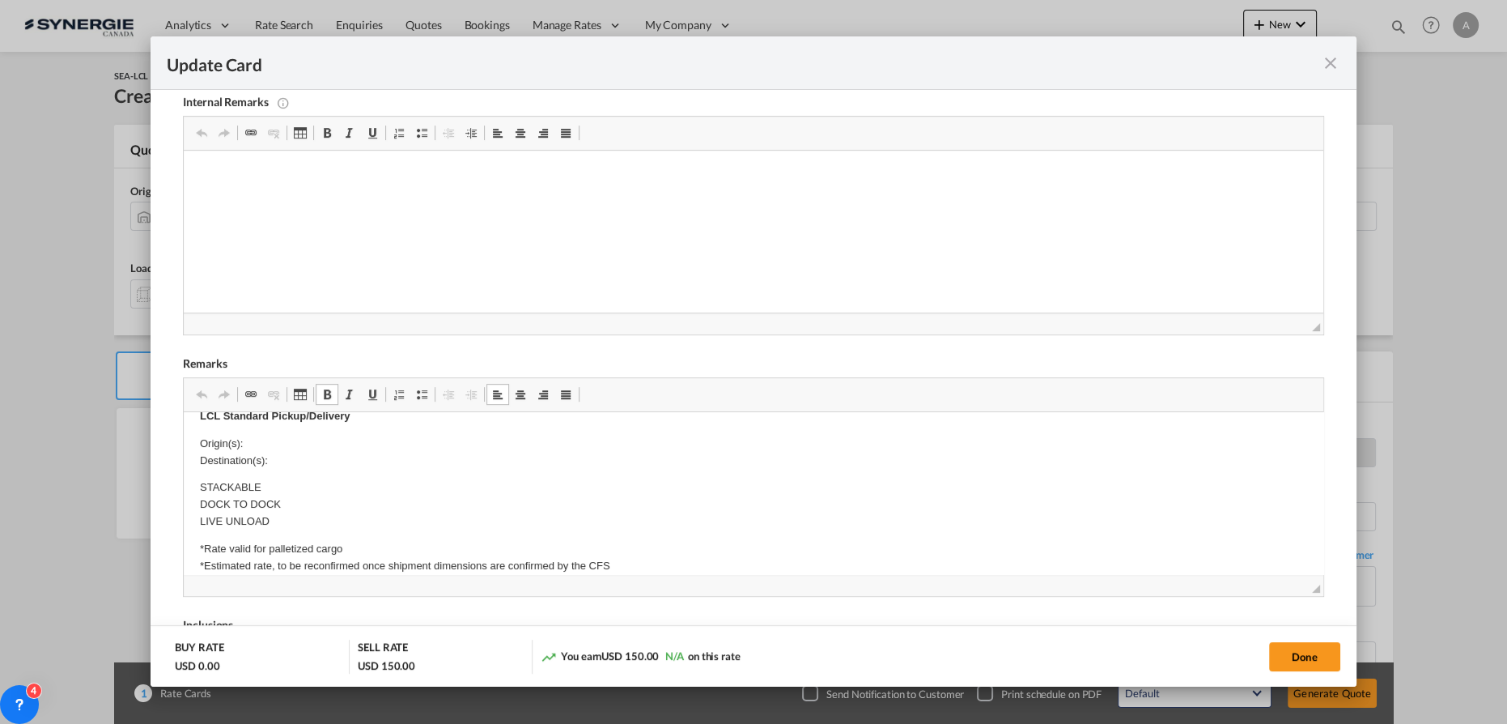
click at [271, 429] on body "E Manifest (ACI): Applicable if Synergie is responsible to submit Per E-manifes…" at bounding box center [753, 566] width 1107 height 1010
click at [287, 461] on p "Origin(s): MONTREAL CFS, [GEOGRAPHIC_DATA] Destination(s):" at bounding box center [753, 452] width 1107 height 34
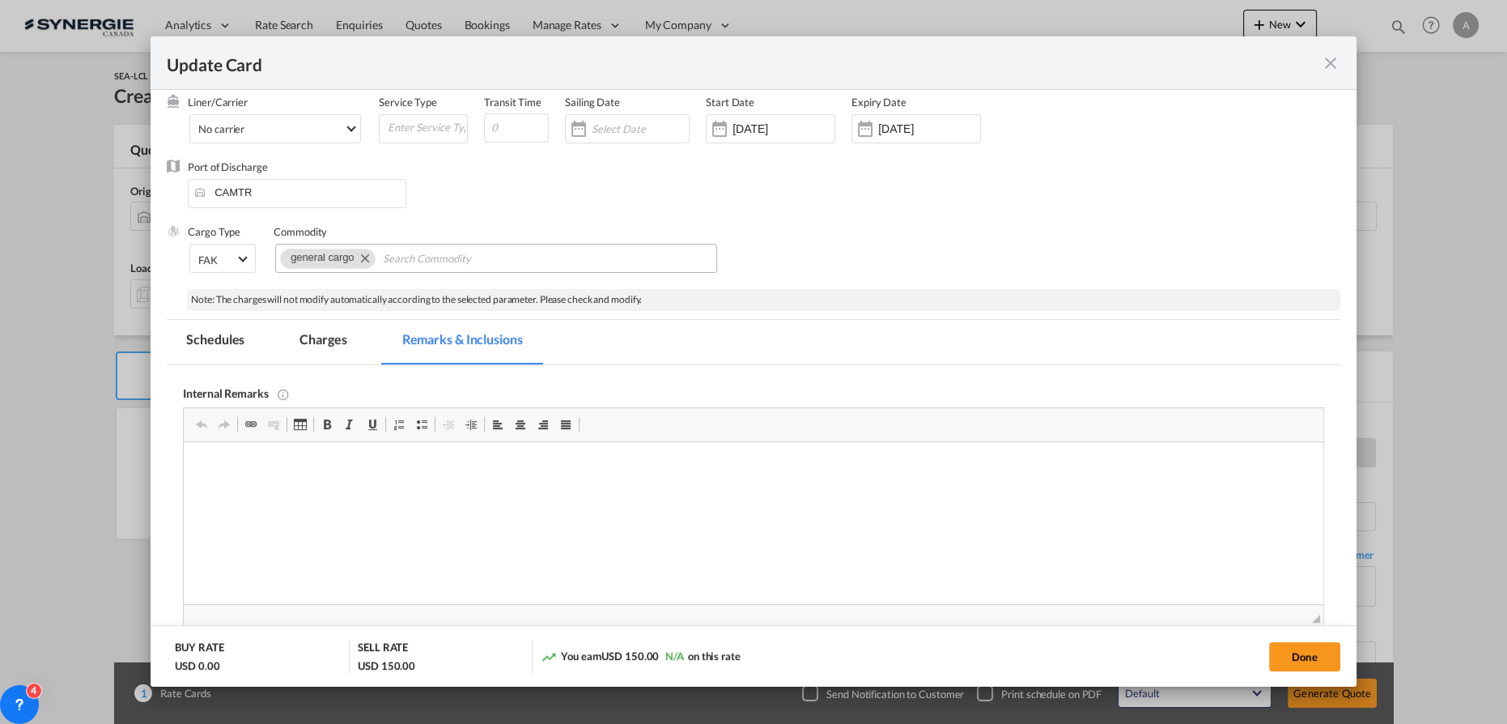
scroll to position [73, 0]
click at [309, 355] on md-tab-item "Charges" at bounding box center [323, 345] width 86 height 45
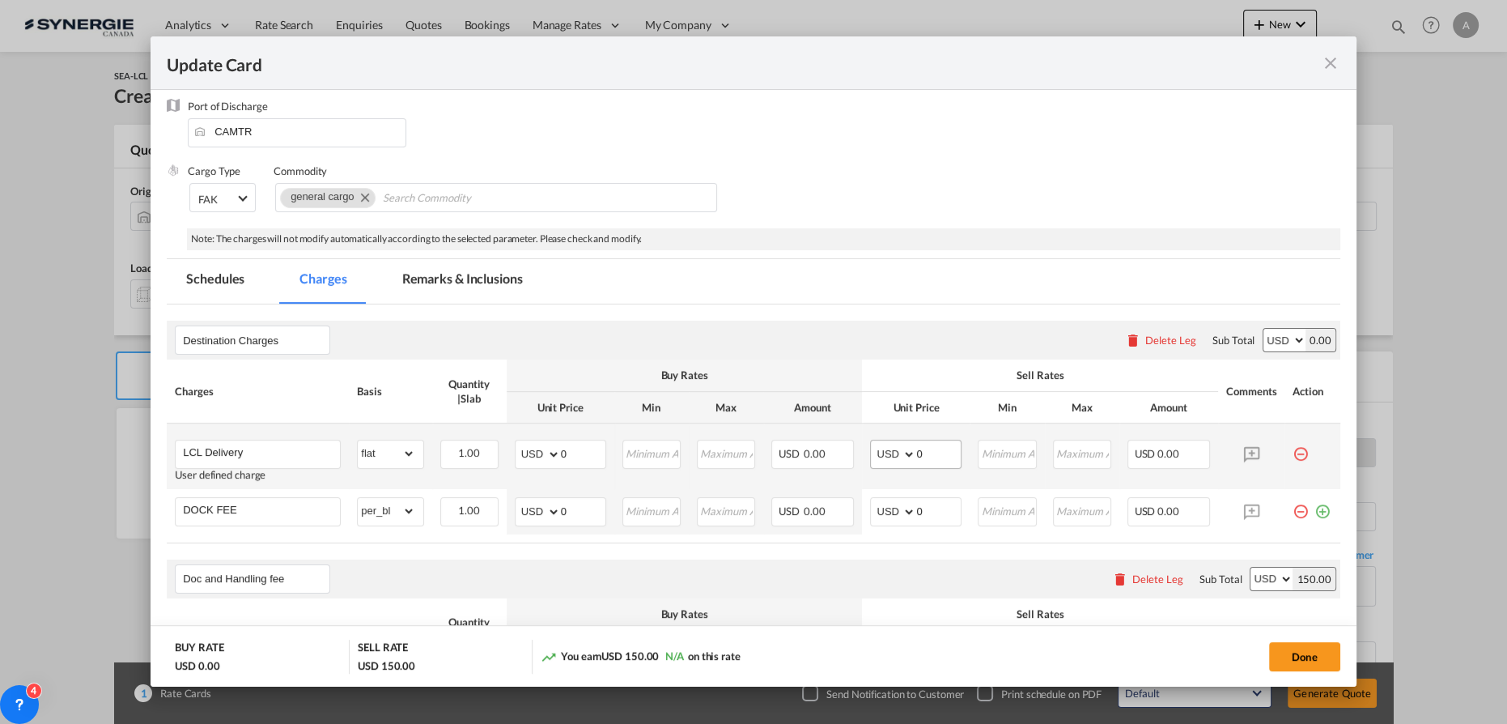
scroll to position [0, 0]
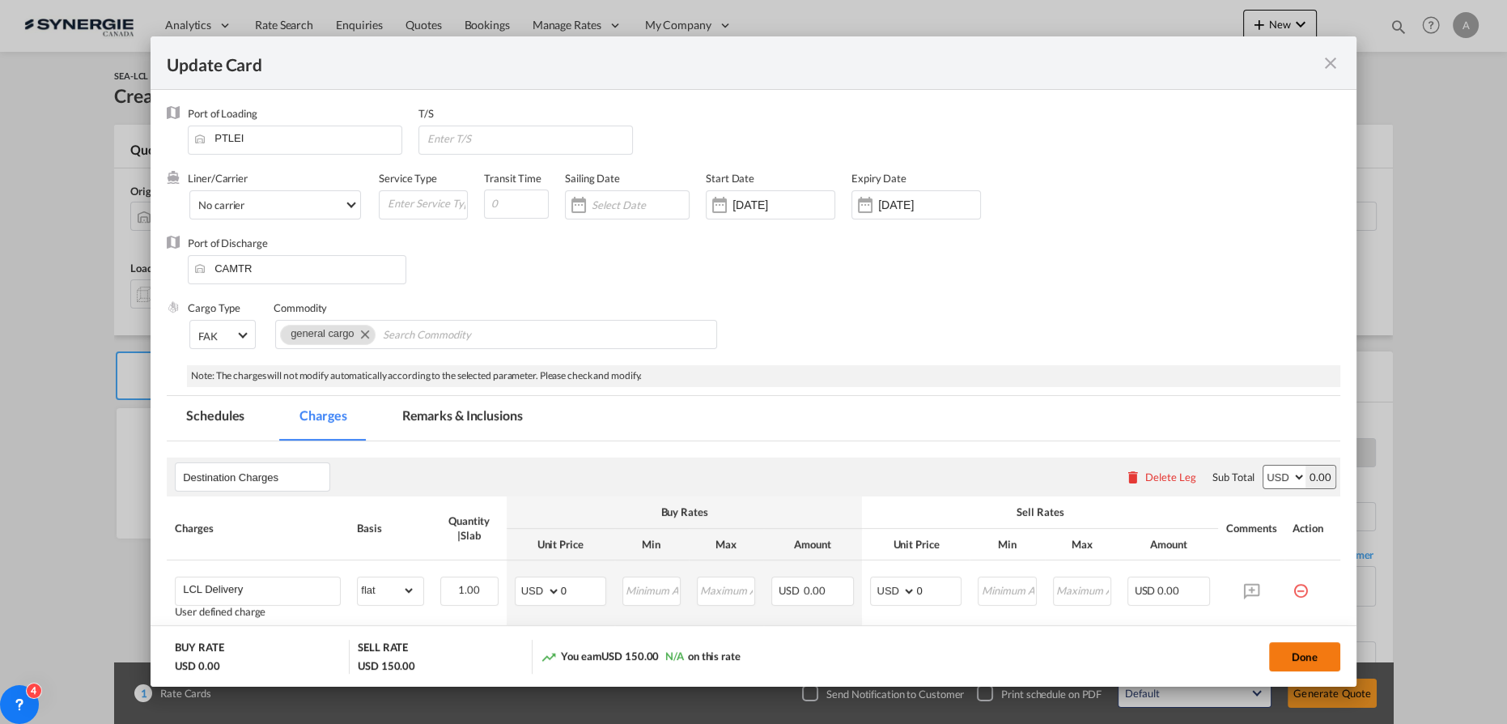
click at [1294, 655] on button "Done" at bounding box center [1304, 656] width 71 height 29
type input "[DATE]"
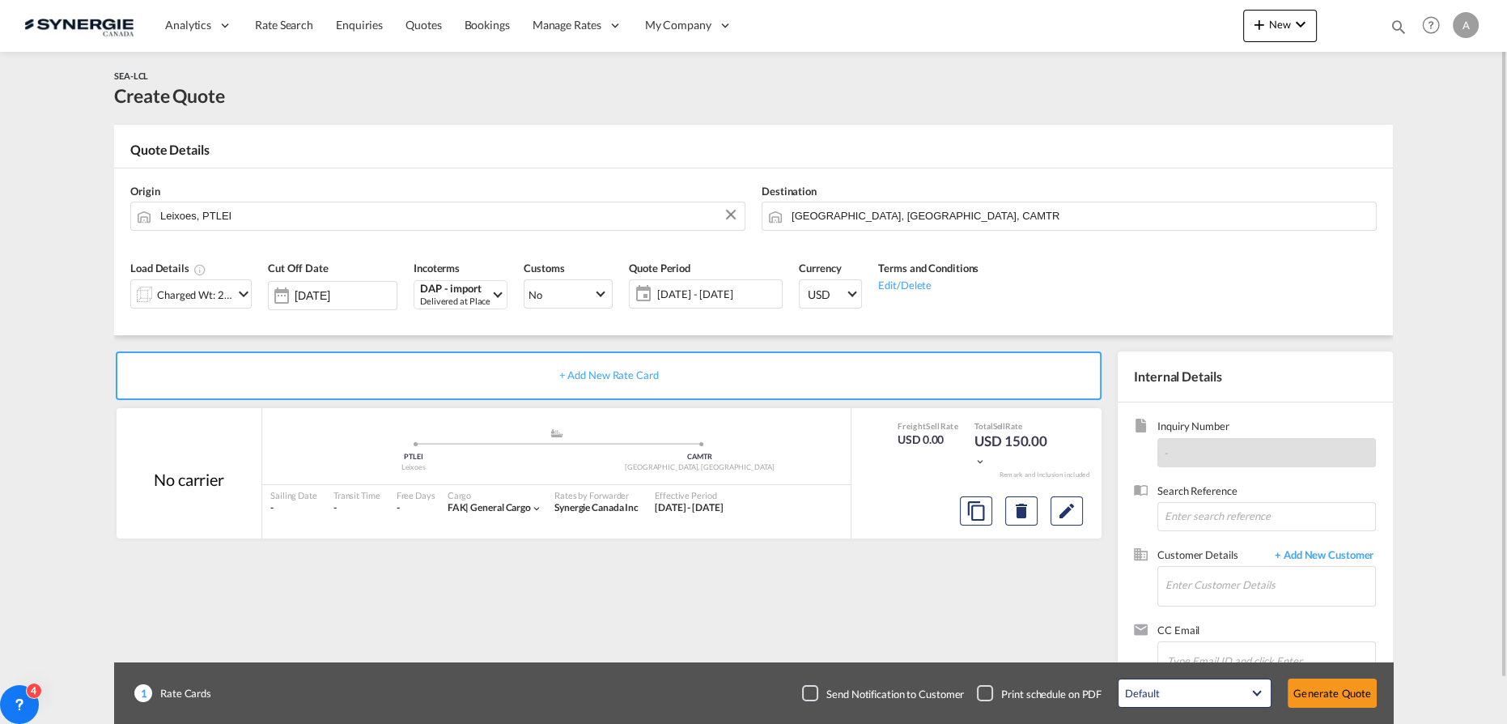
scroll to position [47, 0]
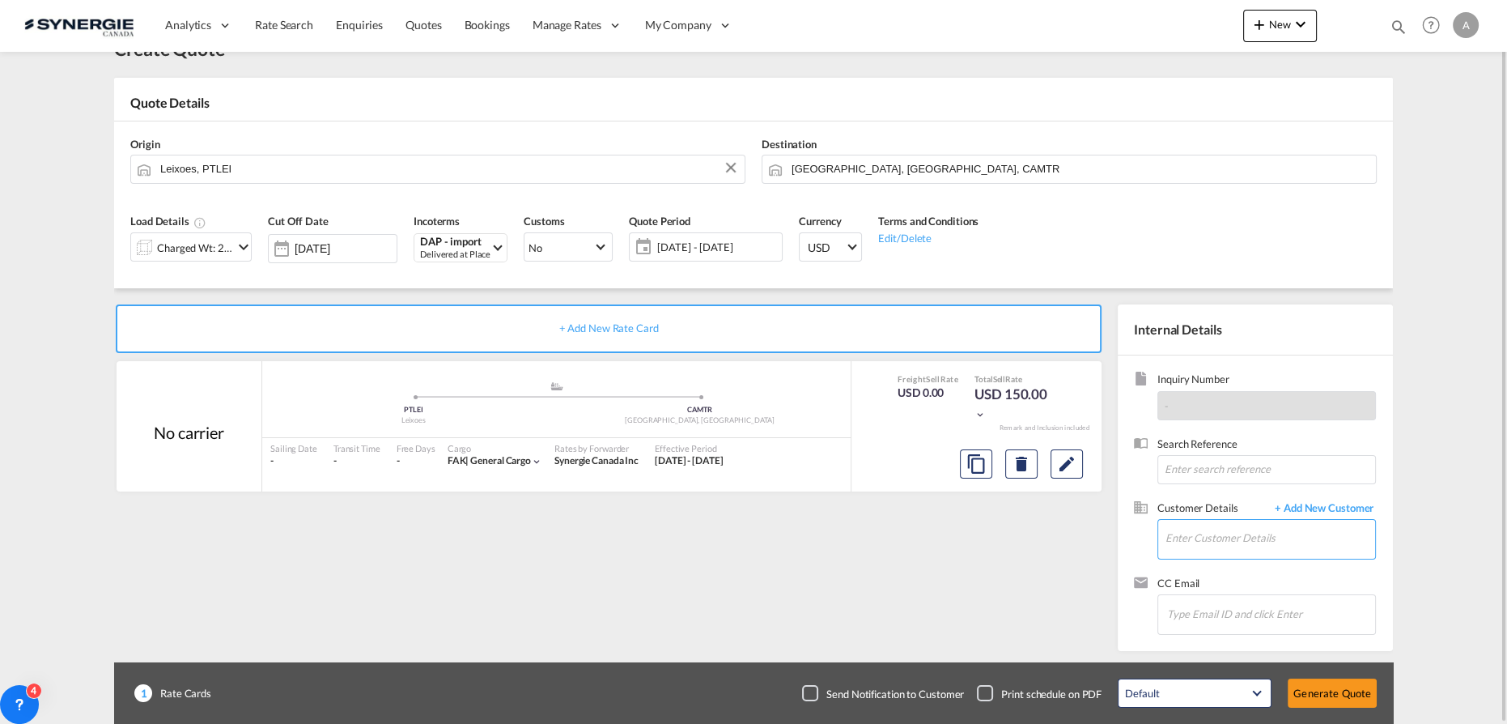
click at [1232, 530] on input "Enter Customer Details" at bounding box center [1270, 538] width 210 height 36
click at [1219, 530] on input "Enter Customer Details" at bounding box center [1270, 538] width 210 height 36
paste input "[PERSON_NAME][EMAIL_ADDRESS][DOMAIN_NAME]"
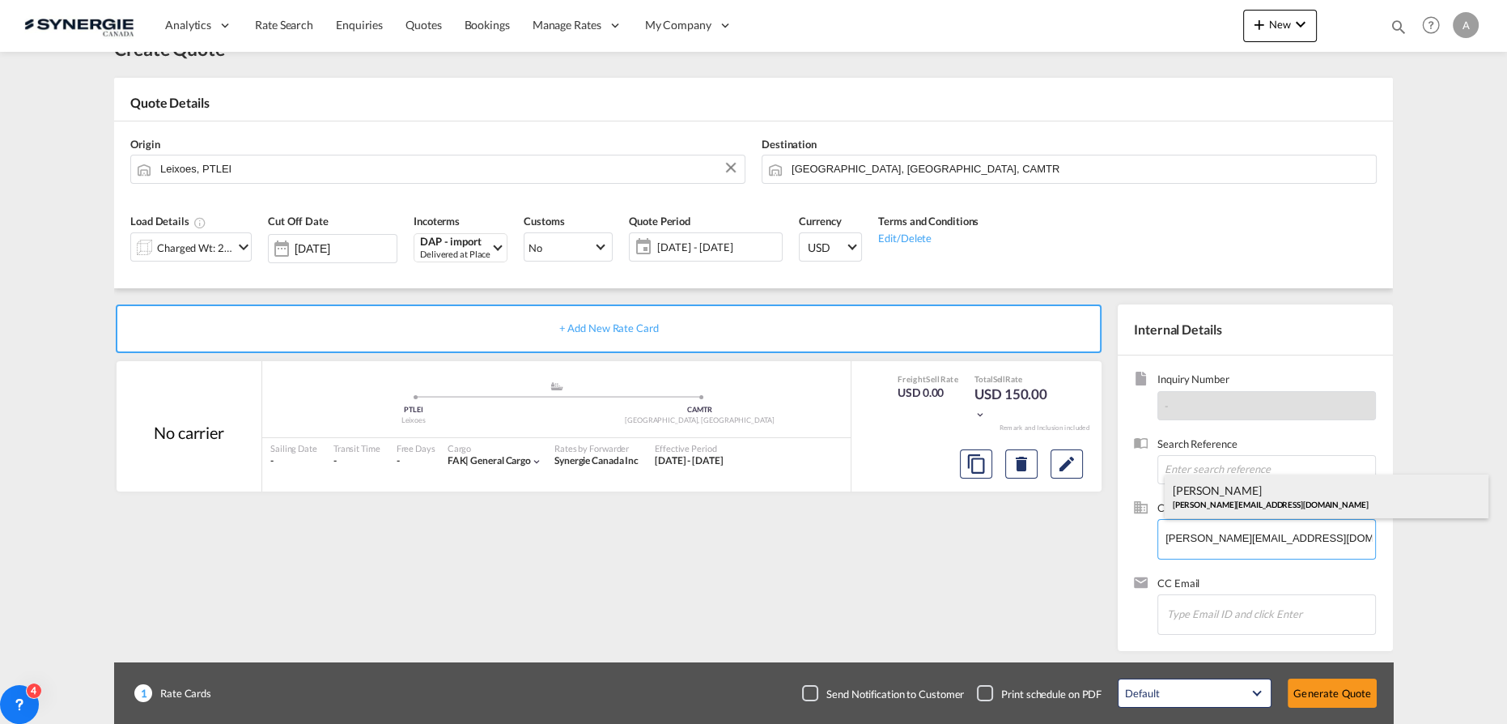
click at [1233, 507] on div "[PERSON_NAME] [PERSON_NAME][EMAIL_ADDRESS][DOMAIN_NAME]" at bounding box center [1327, 496] width 324 height 44
type input "WARELOG, [PERSON_NAME], [PERSON_NAME][EMAIL_ADDRESS][DOMAIN_NAME]"
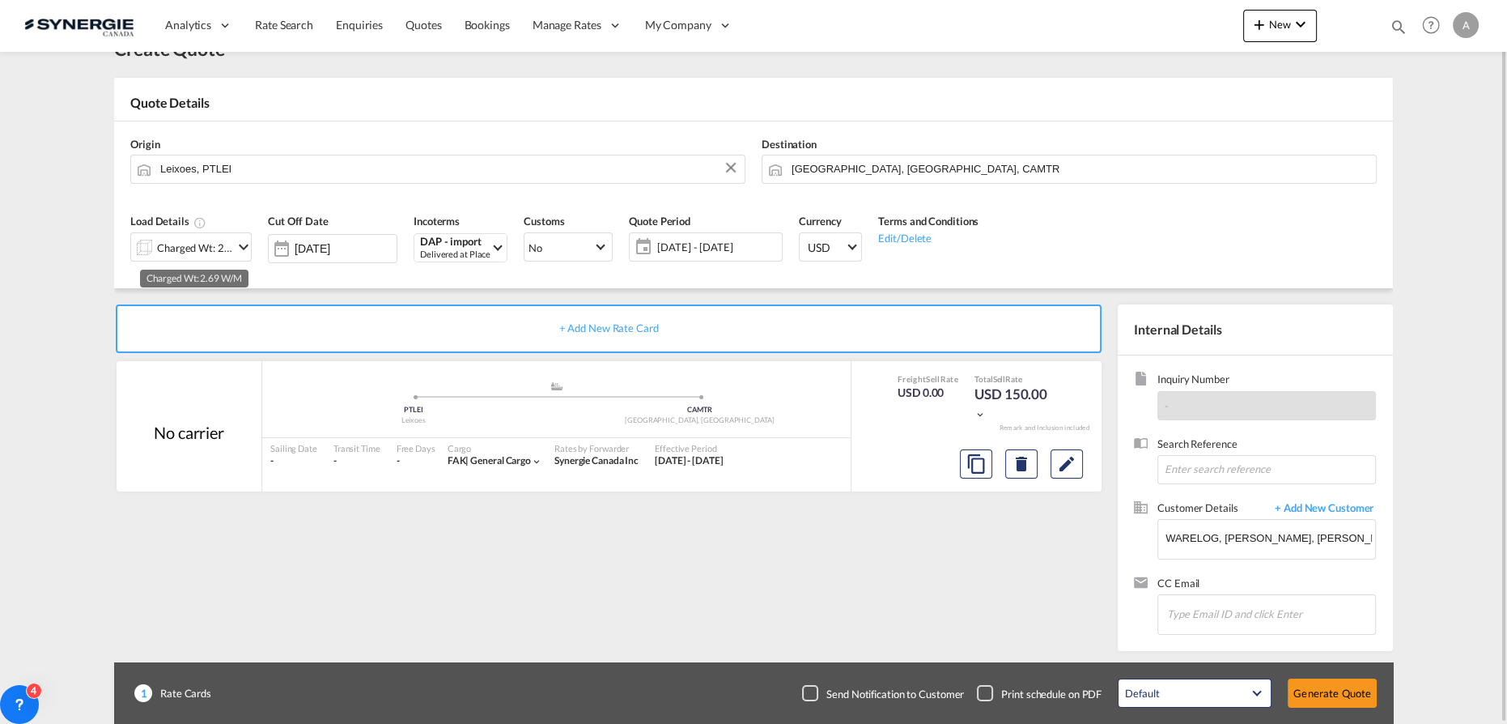
click at [183, 246] on div "Charged Wt: 2.69 W/M" at bounding box center [195, 247] width 76 height 23
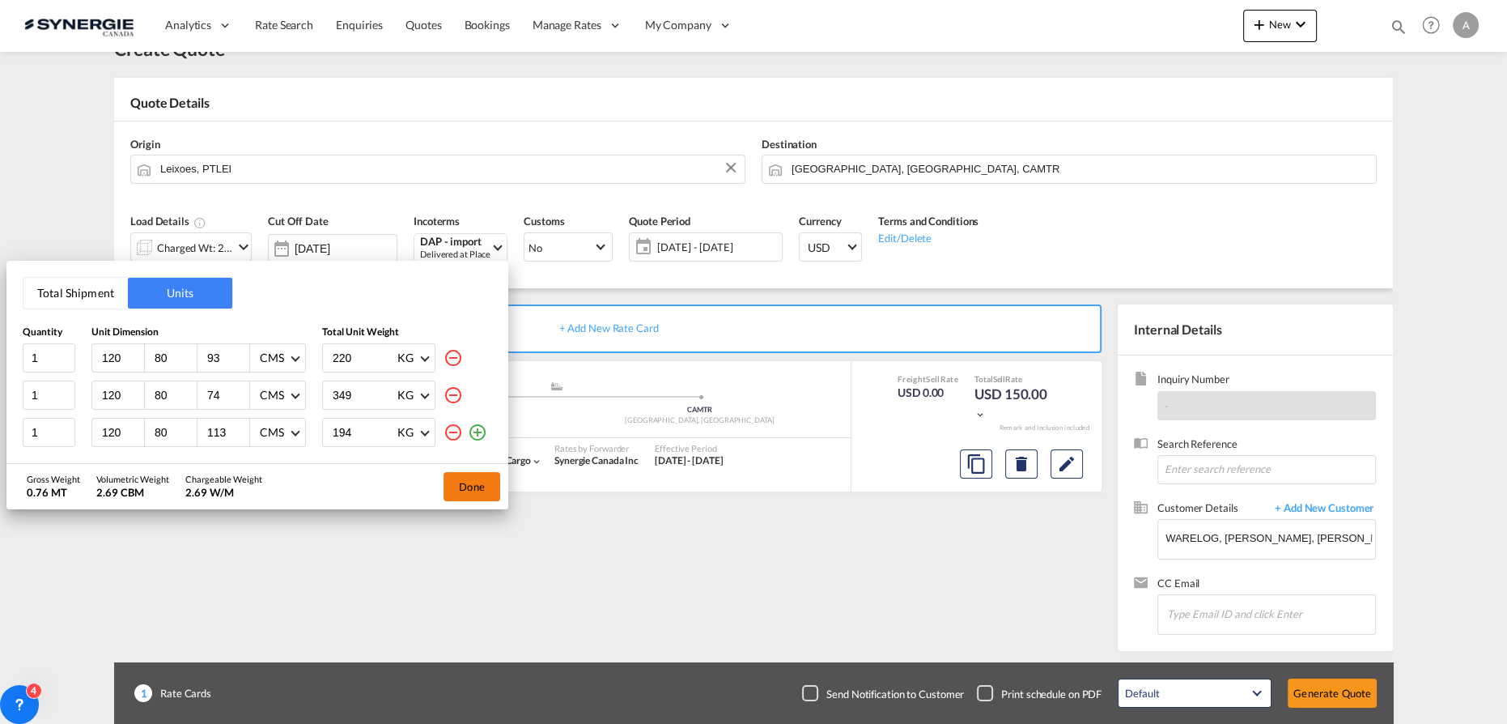
click at [453, 487] on button "Done" at bounding box center [472, 486] width 57 height 29
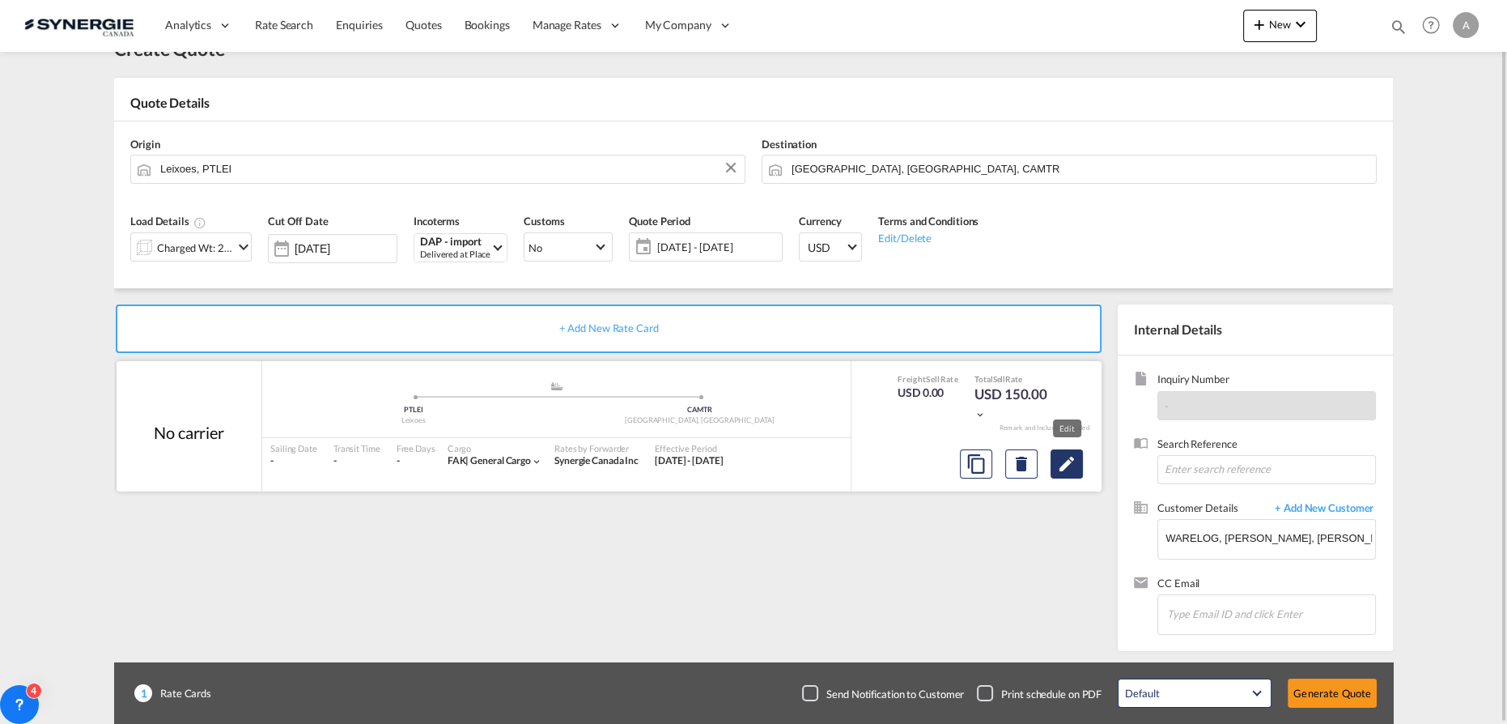
click at [1072, 465] on md-icon "Edit" at bounding box center [1066, 463] width 19 height 19
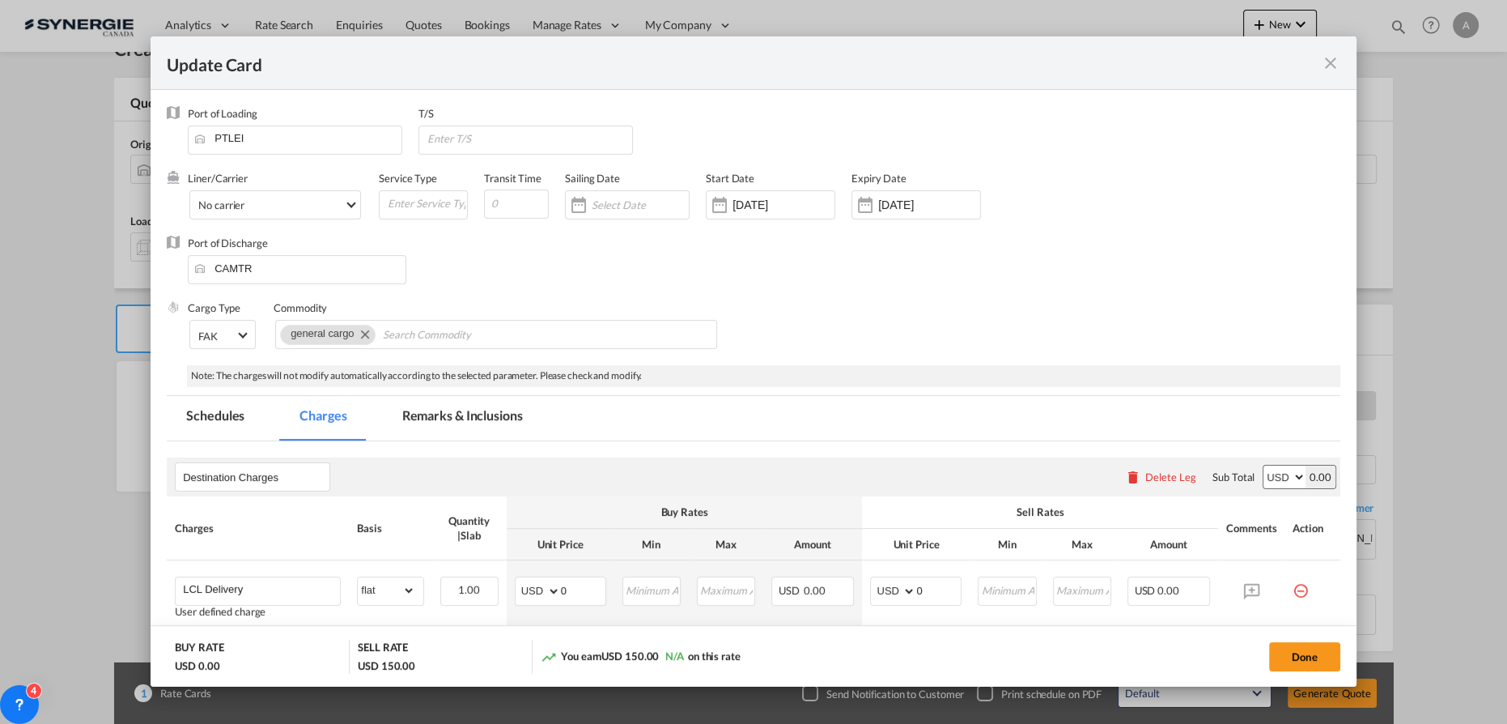
scroll to position [220, 0]
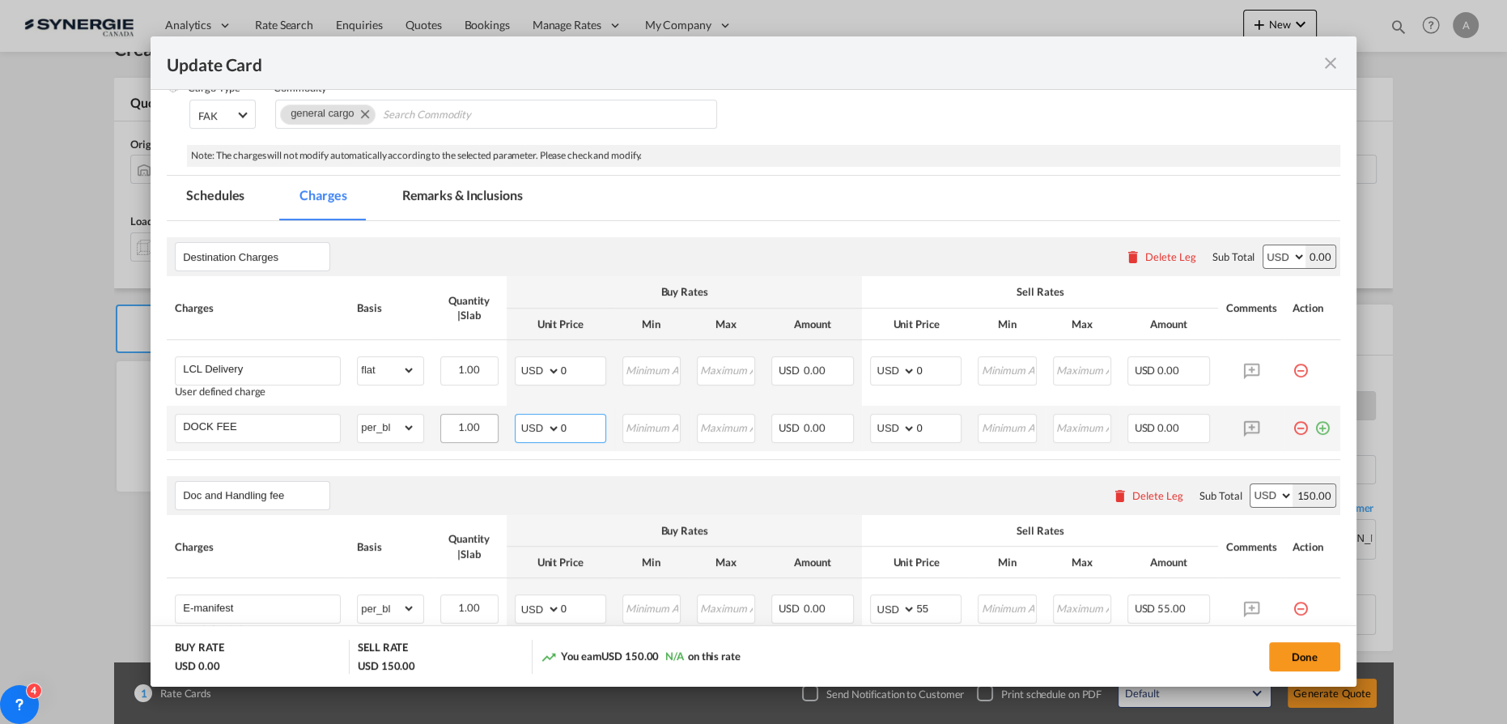
drag, startPoint x: 567, startPoint y: 425, endPoint x: 460, endPoint y: 437, distance: 107.5
click at [495, 431] on tr "DOCK FEE Please Enter Already Exists gross_weight volumetric_weight per_shipmen…" at bounding box center [754, 427] width 1174 height 45
type input "60"
type input "85"
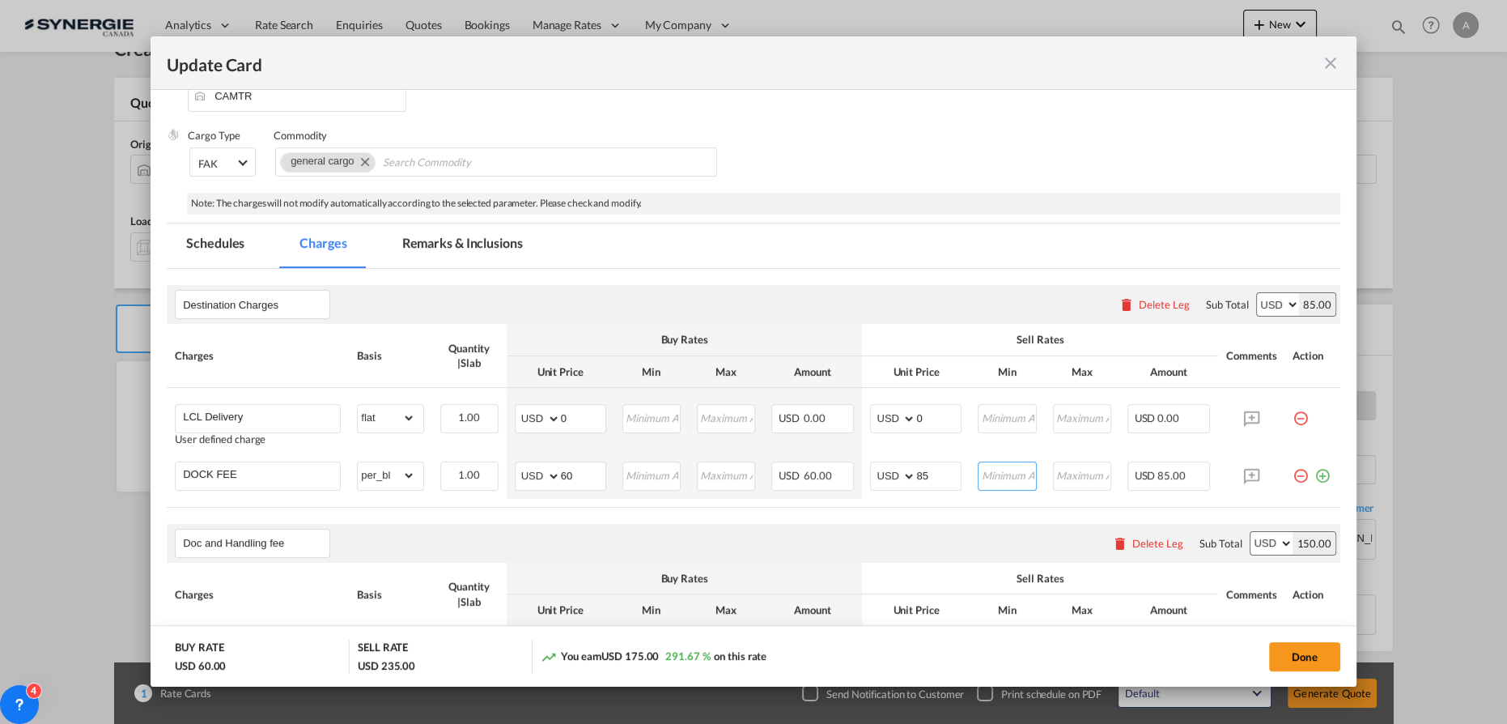
scroll to position [393, 0]
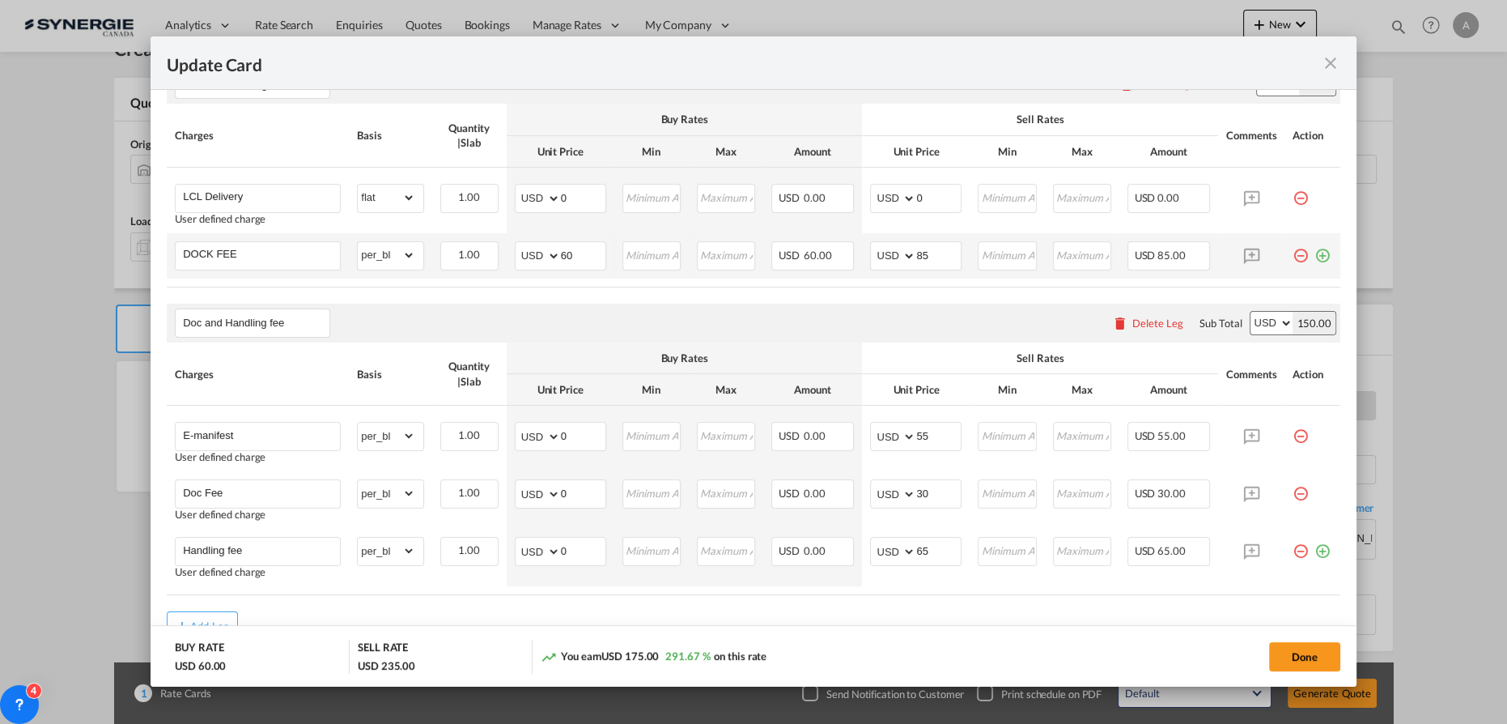
click at [1314, 254] on md-icon "icon-plus-circle-outline green-400-fg" at bounding box center [1322, 249] width 16 height 16
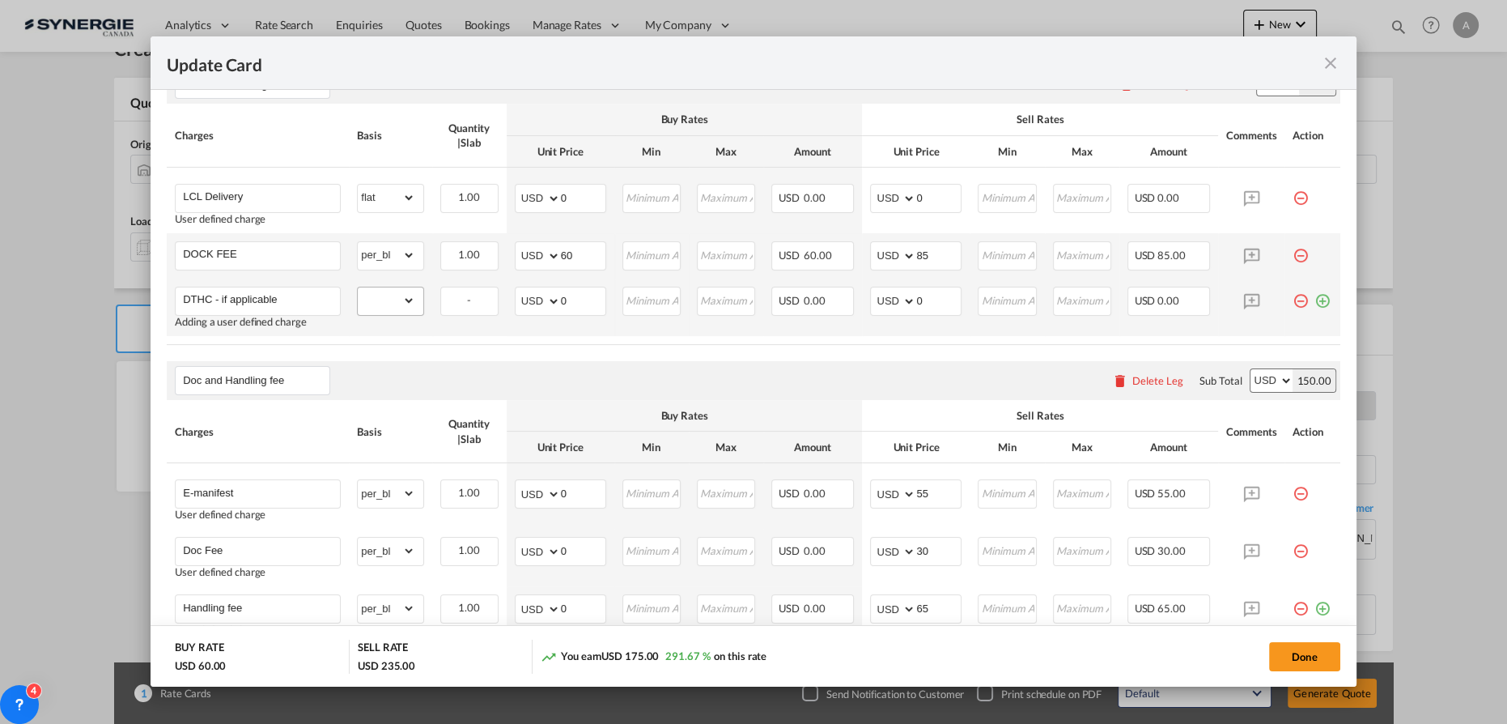
type input "DTHC - if applicable"
click at [410, 302] on select "gross_weight volumetric_weight per_shipment per_bl per_km per_hawb per_kg flat …" at bounding box center [386, 300] width 57 height 26
select select "per_cbm"
click at [358, 287] on select "gross_weight volumetric_weight per_shipment per_bl per_km per_hawb per_kg flat …" at bounding box center [386, 300] width 57 height 26
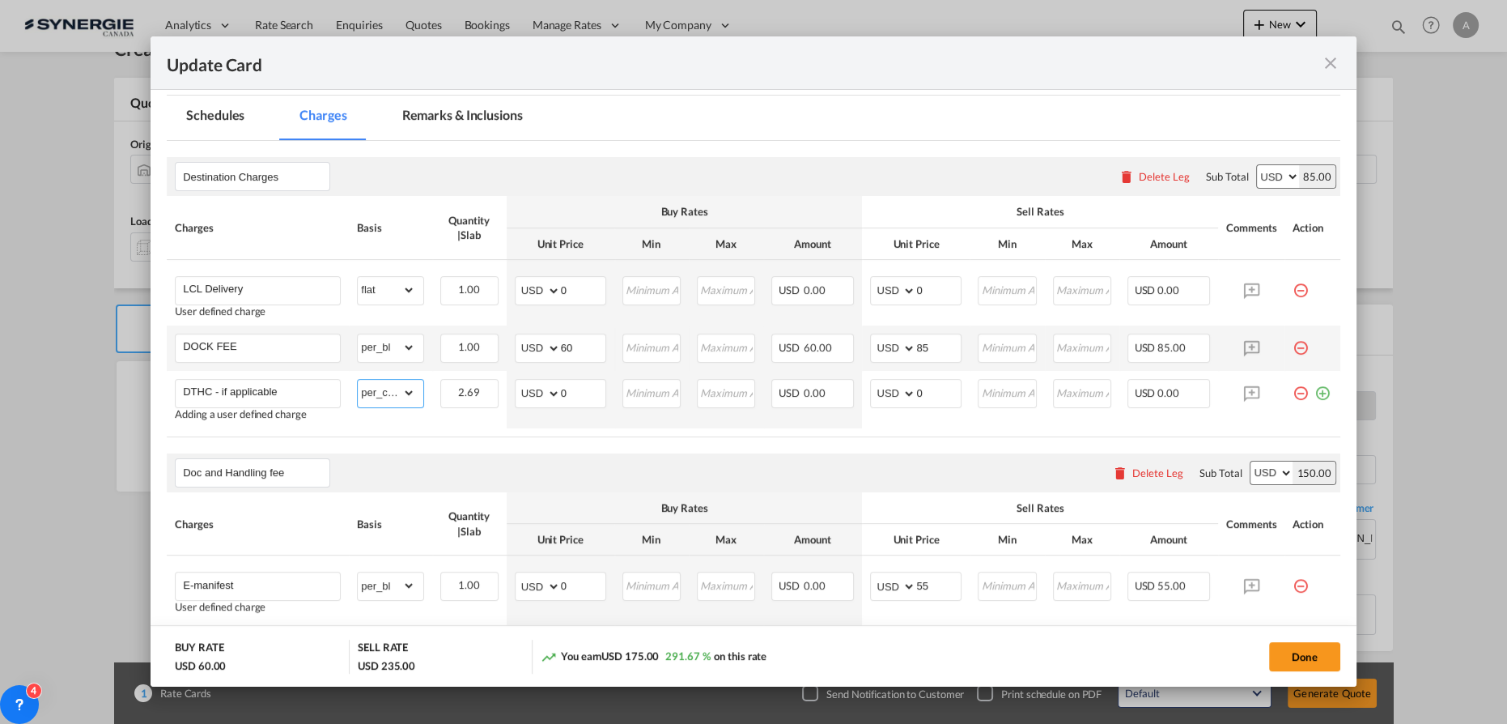
scroll to position [172, 0]
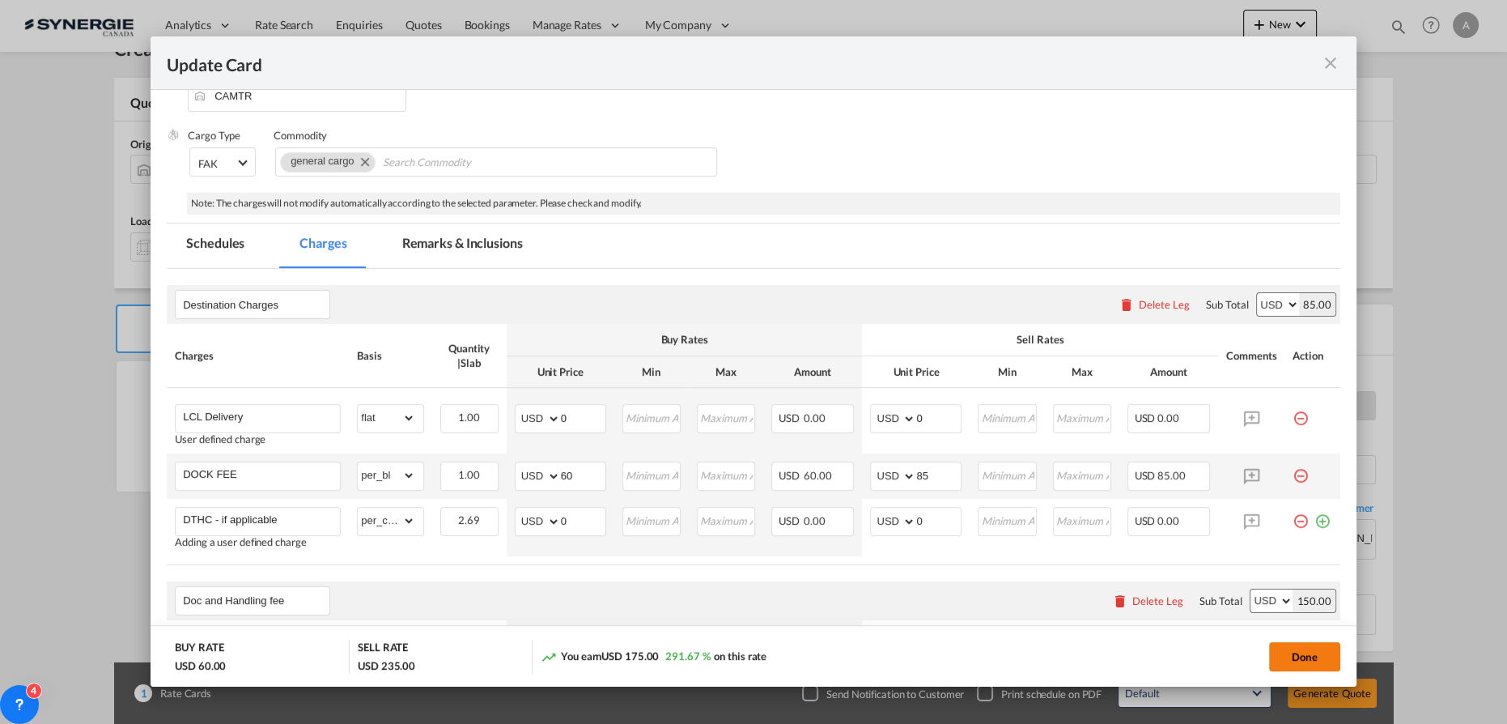
click at [1301, 652] on button "Done" at bounding box center [1304, 656] width 71 height 29
type input "[DATE]"
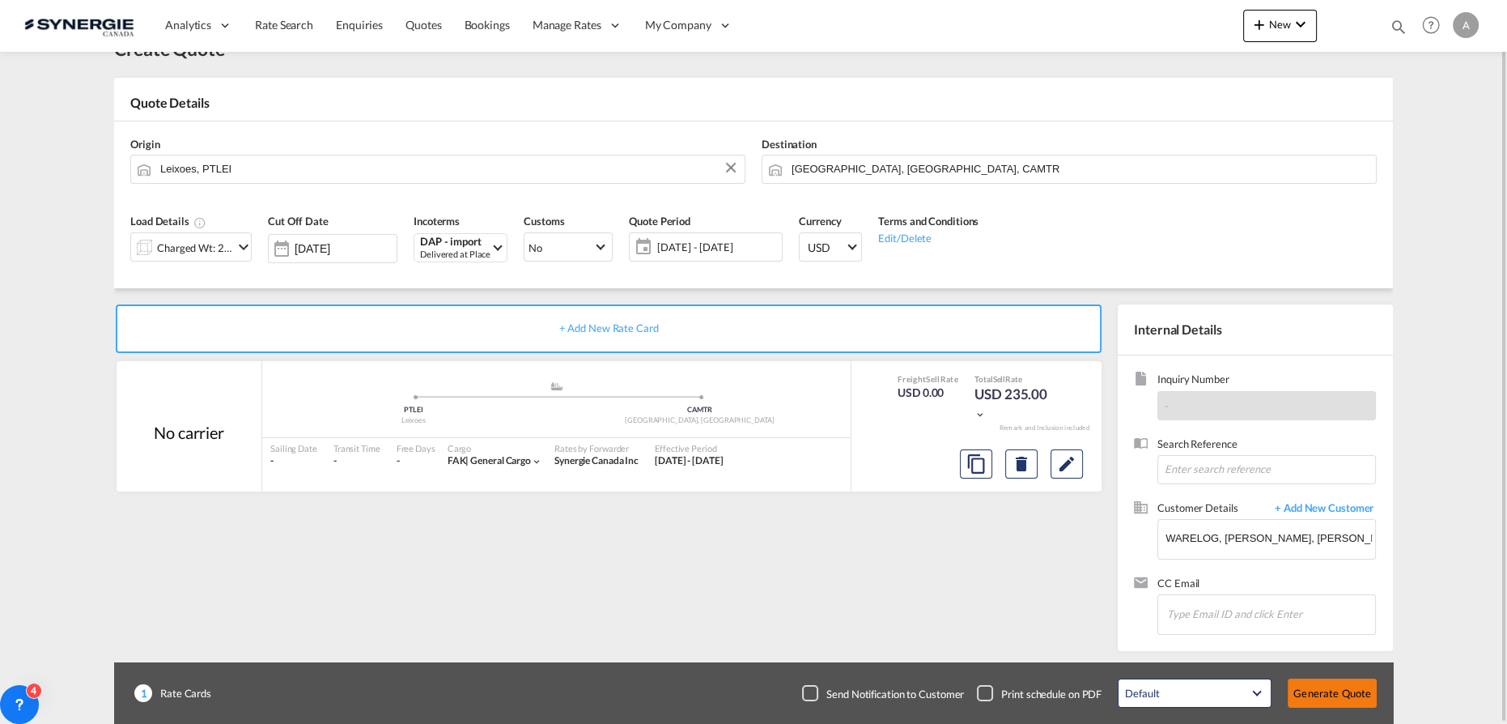
click at [1335, 694] on button "Generate Quote" at bounding box center [1332, 692] width 89 height 29
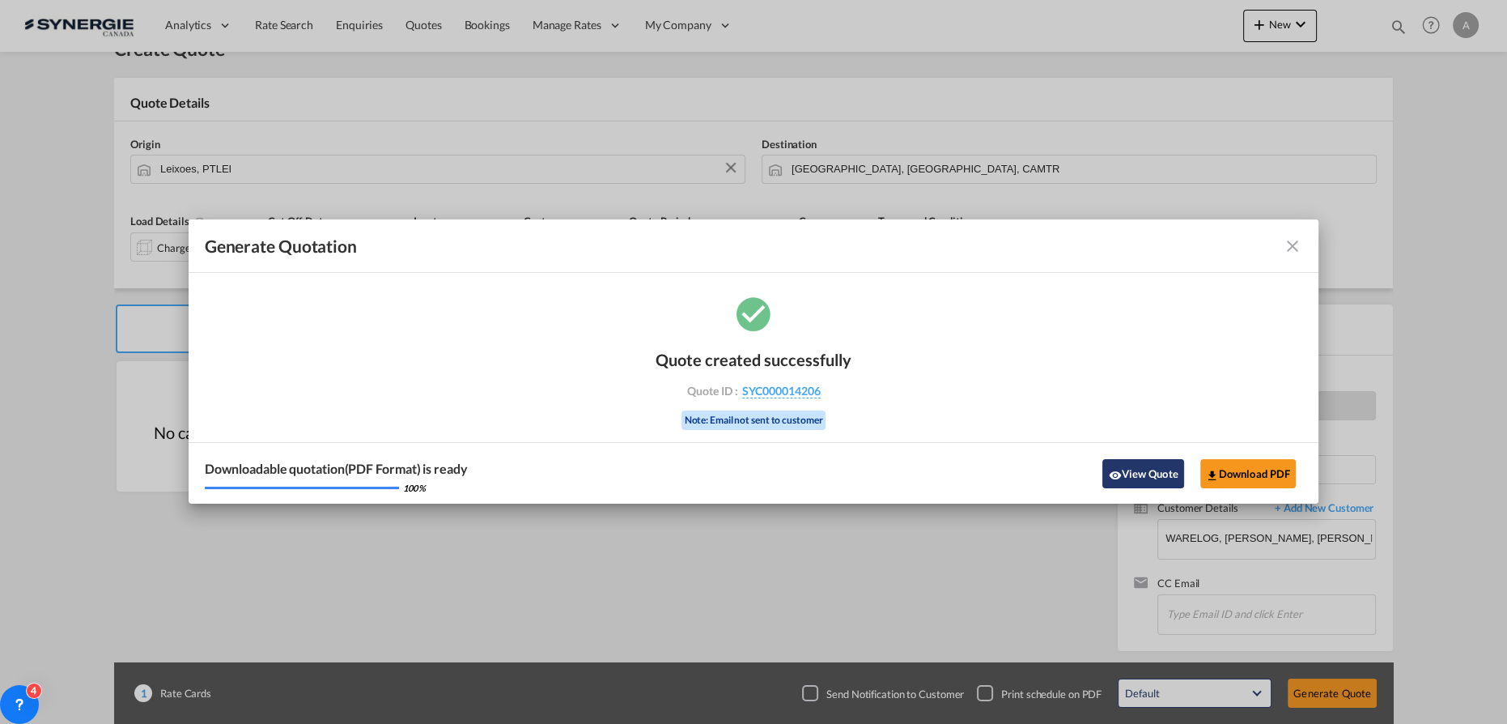
click at [1120, 466] on button "View Quote" at bounding box center [1142, 473] width 81 height 29
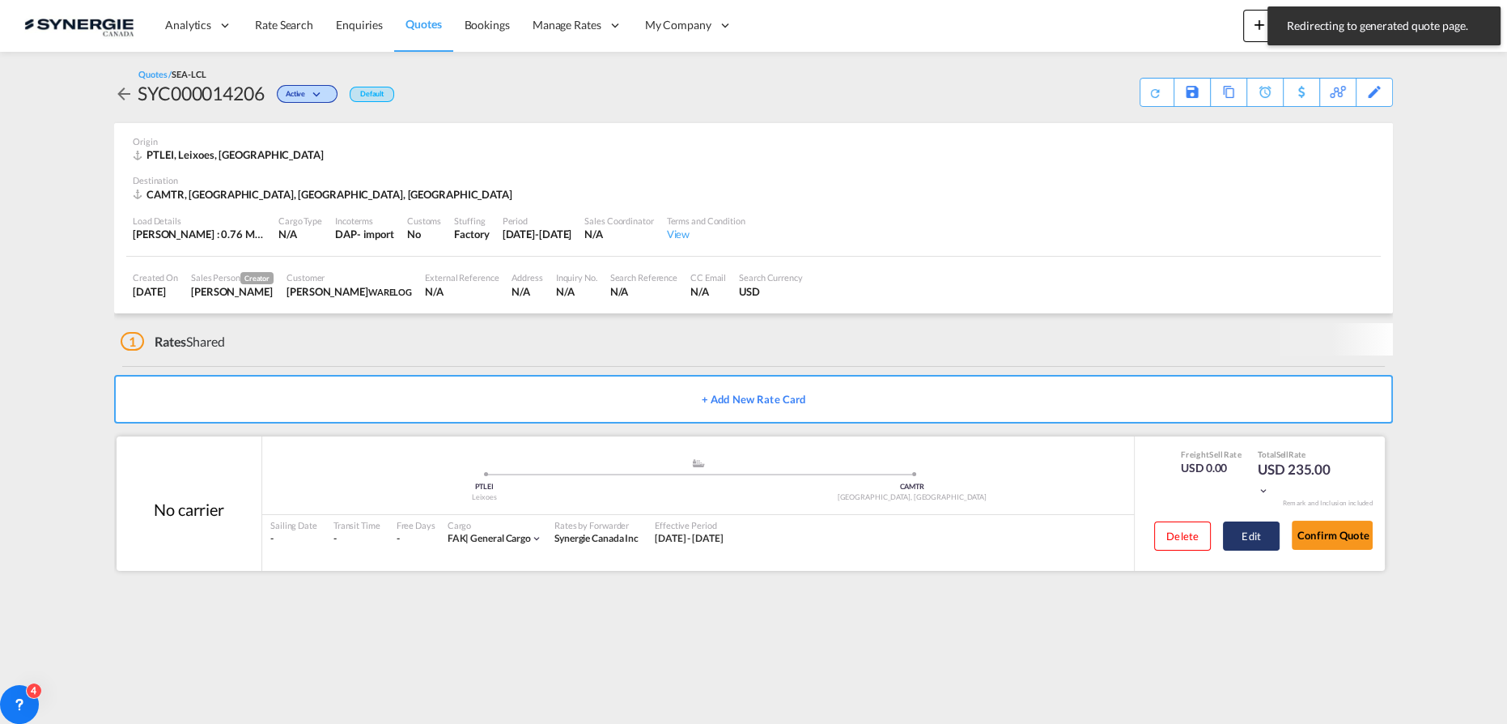
click at [1247, 545] on button "Edit" at bounding box center [1251, 535] width 57 height 29
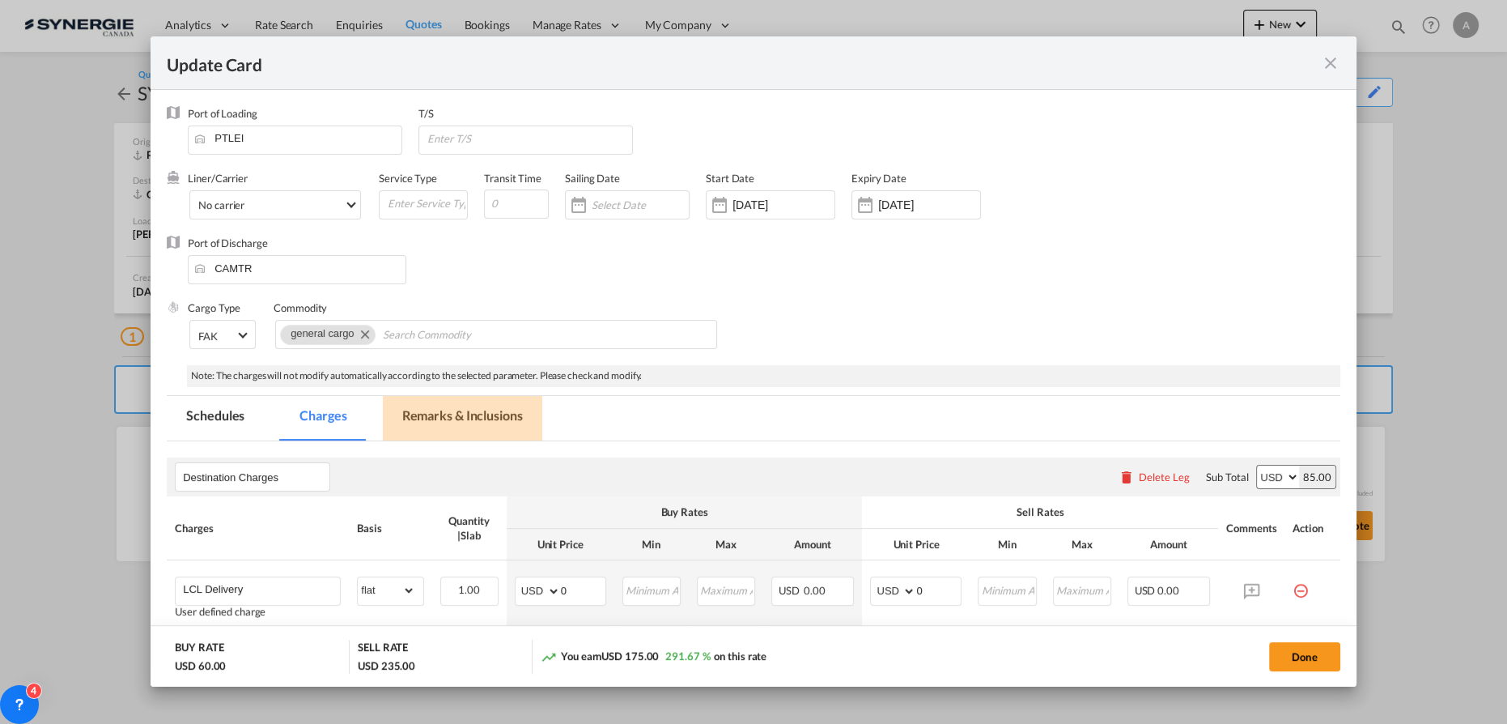
click at [526, 424] on md-tab-item "Remarks & Inclusions" at bounding box center [462, 418] width 159 height 45
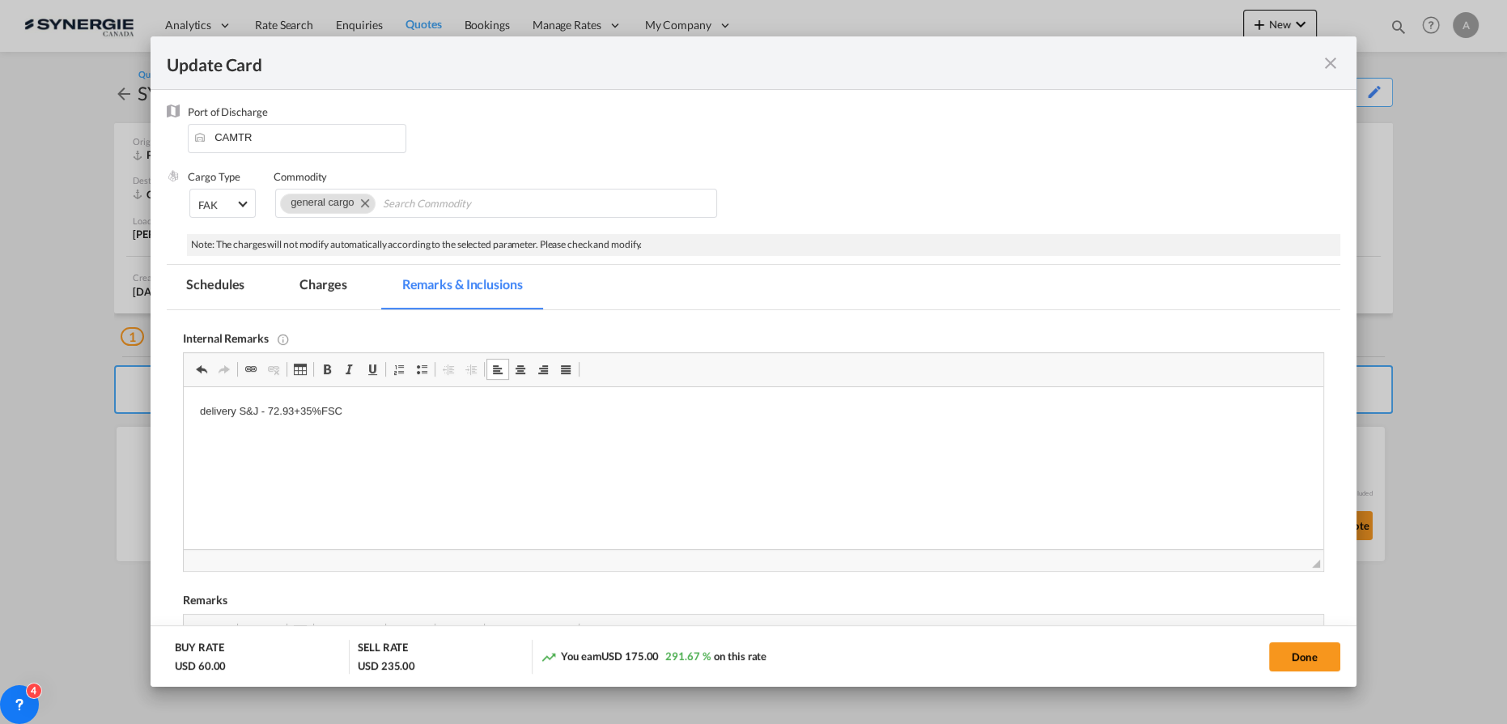
click at [278, 284] on md-pagination-wrapper "Schedules Charges Remarks & Inclusions" at bounding box center [362, 287] width 391 height 45
click at [327, 282] on md-tab-item "Charges" at bounding box center [323, 287] width 86 height 45
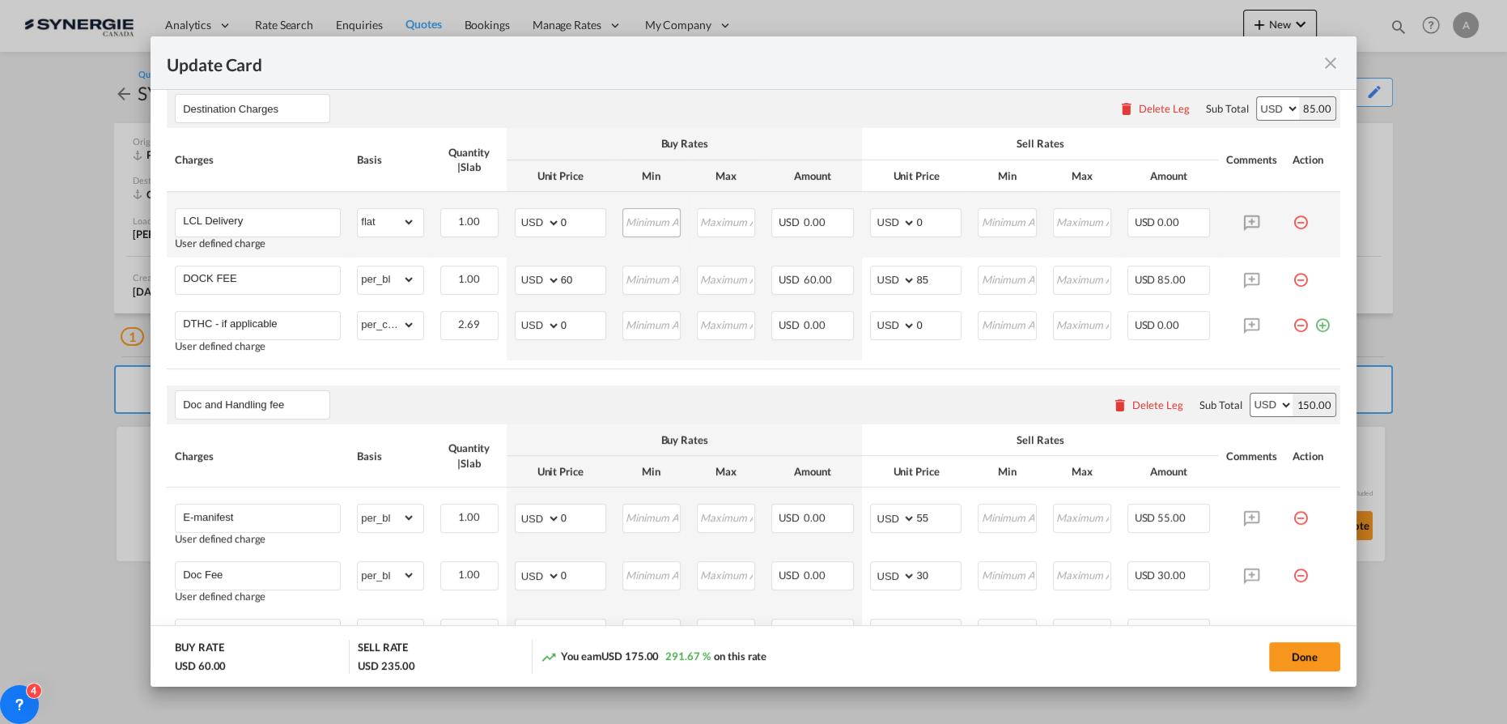
scroll to position [278, 0]
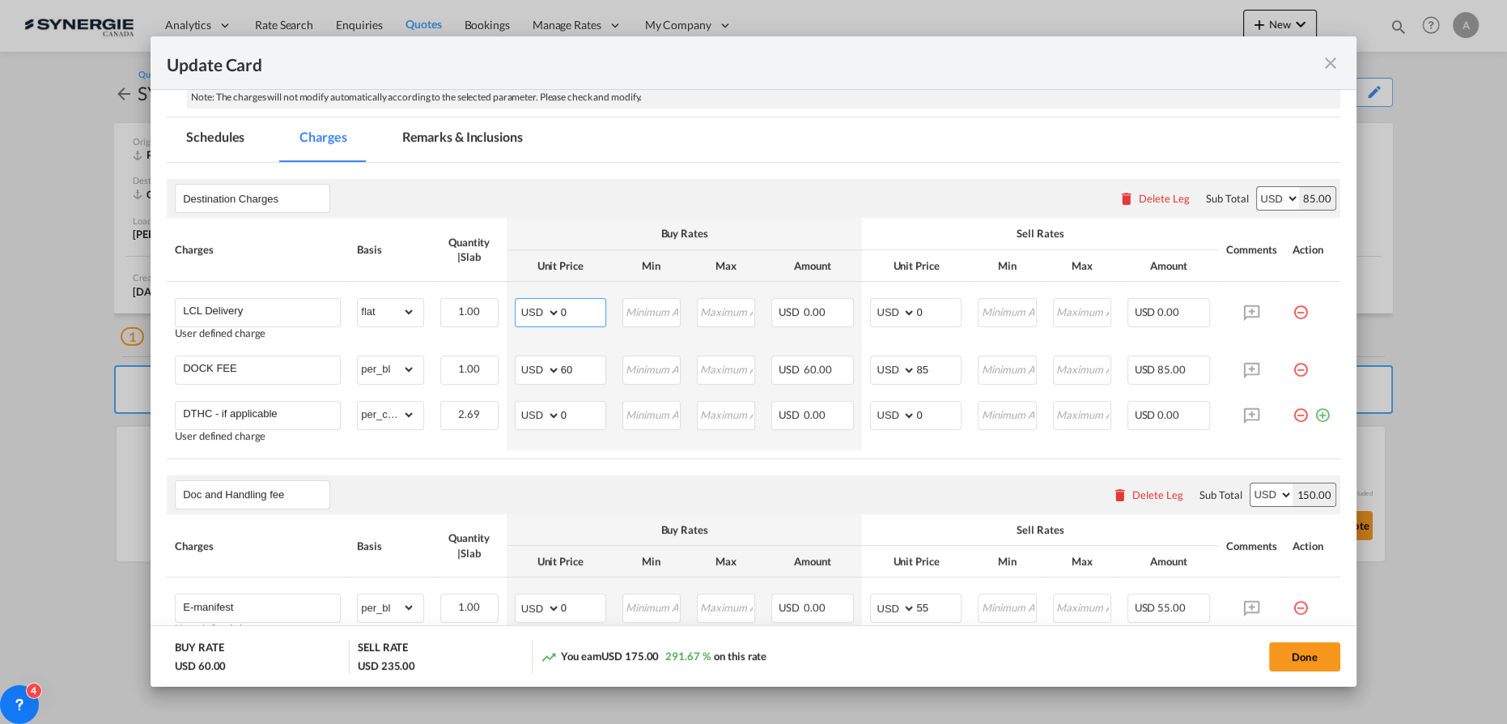
drag, startPoint x: 569, startPoint y: 310, endPoint x: 366, endPoint y: 185, distance: 238.3
click at [482, 308] on tr "LCL Delivery User defined charge Please Enter Already Exists gross_weight volum…" at bounding box center [754, 315] width 1174 height 66
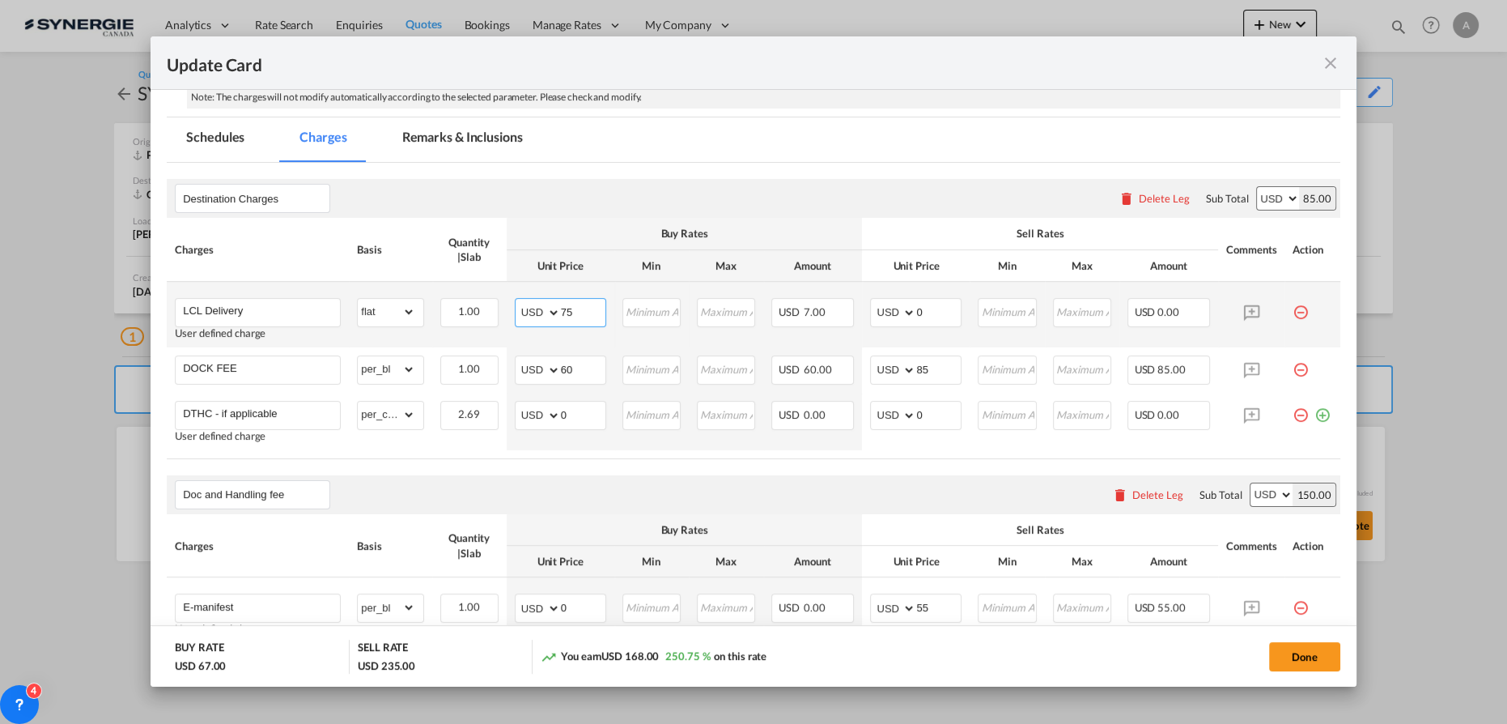
type input "75"
type input "150"
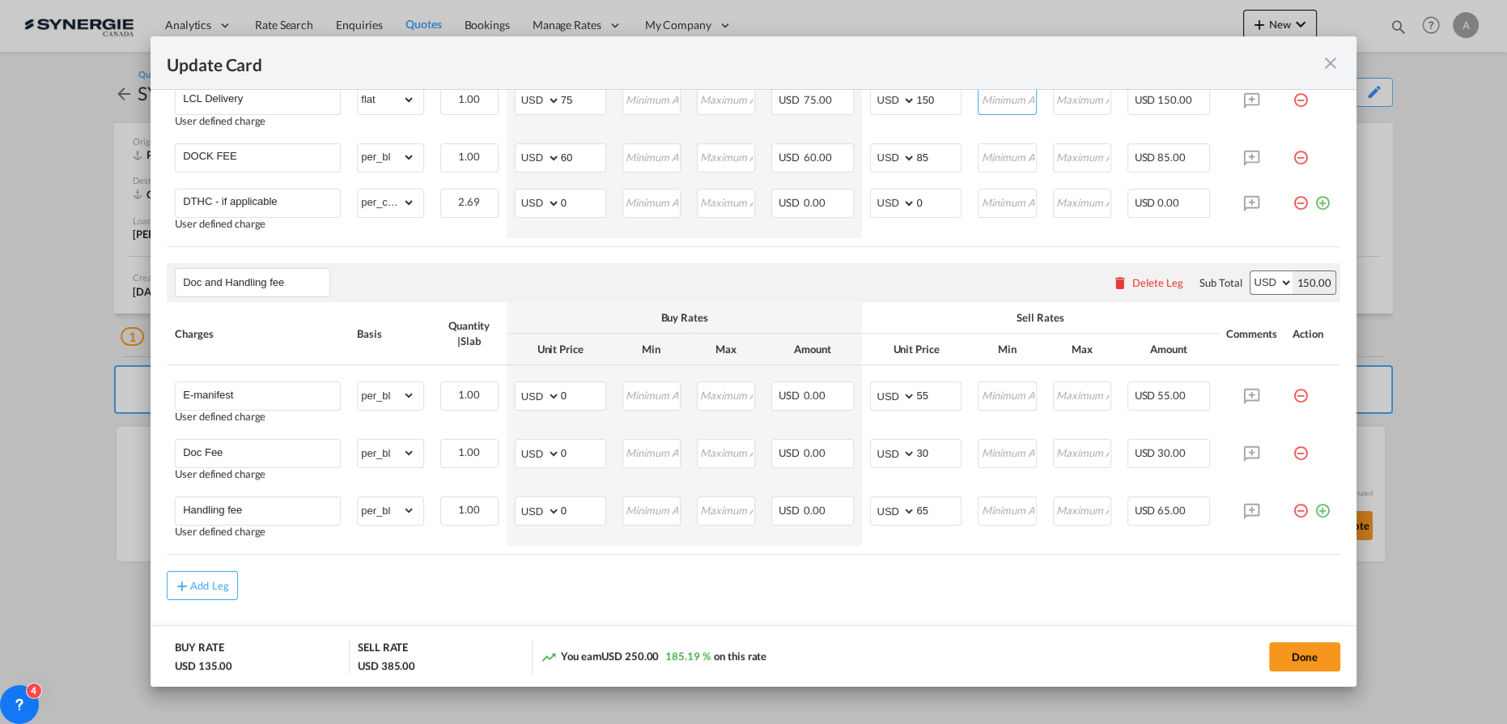
scroll to position [524, 0]
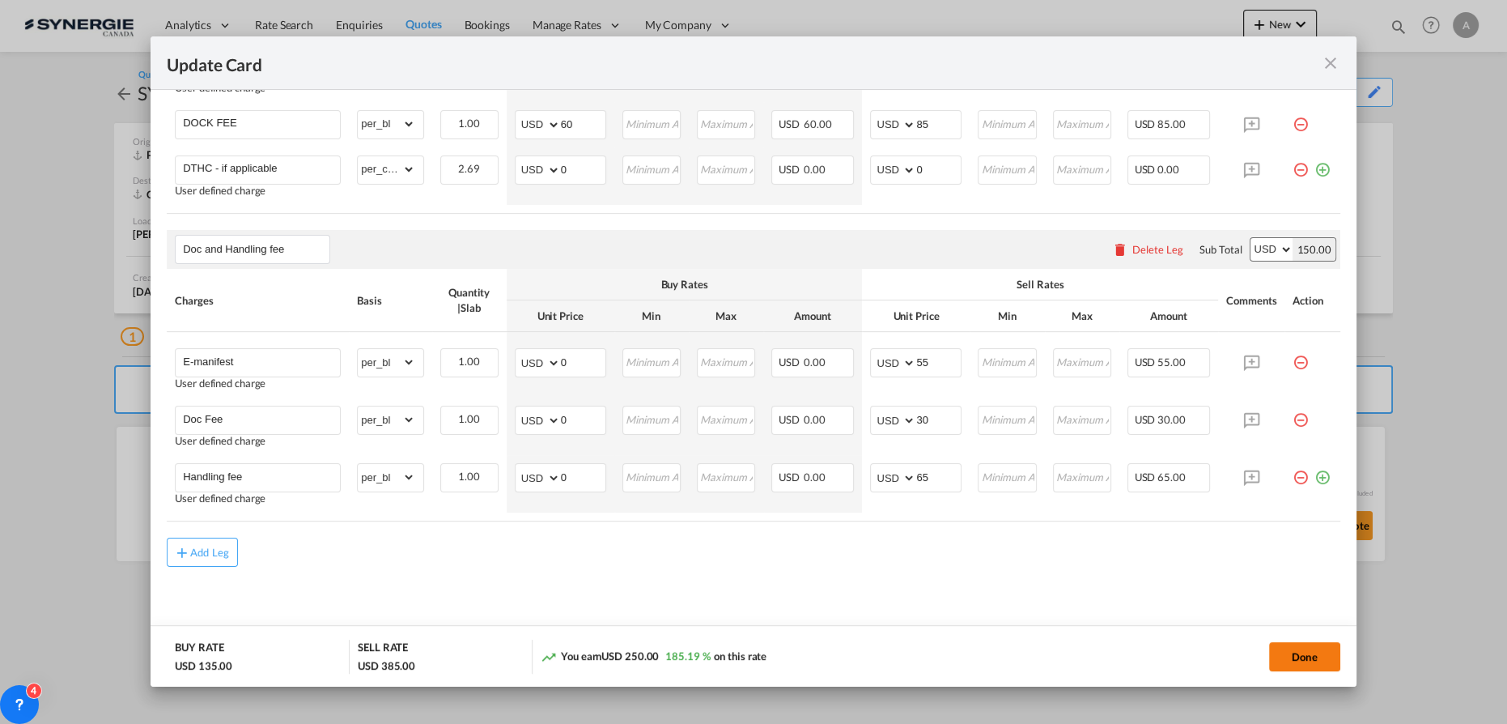
click at [1278, 656] on button "Done" at bounding box center [1304, 656] width 71 height 29
type input "[DATE]"
type input "18 Sep 2025"
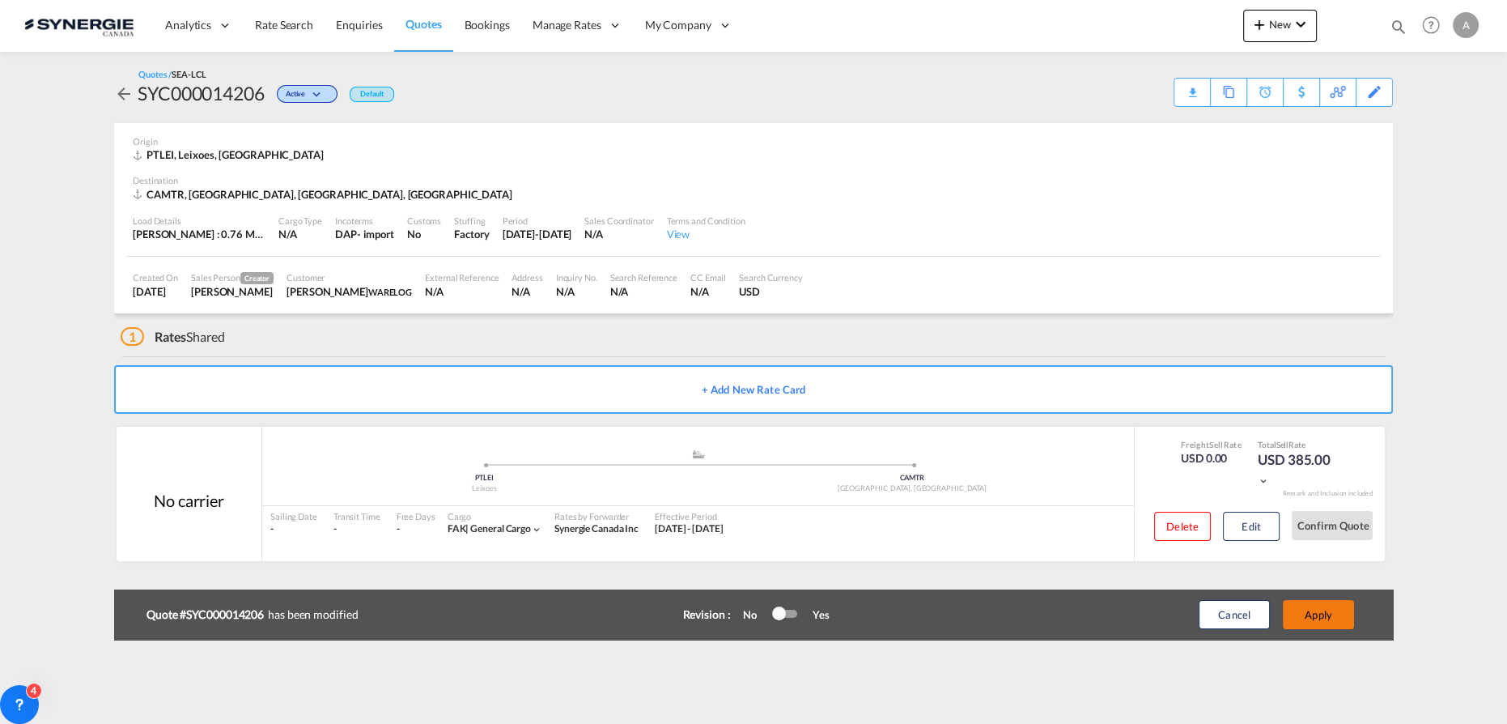
click at [1310, 612] on button "Apply" at bounding box center [1318, 614] width 71 height 29
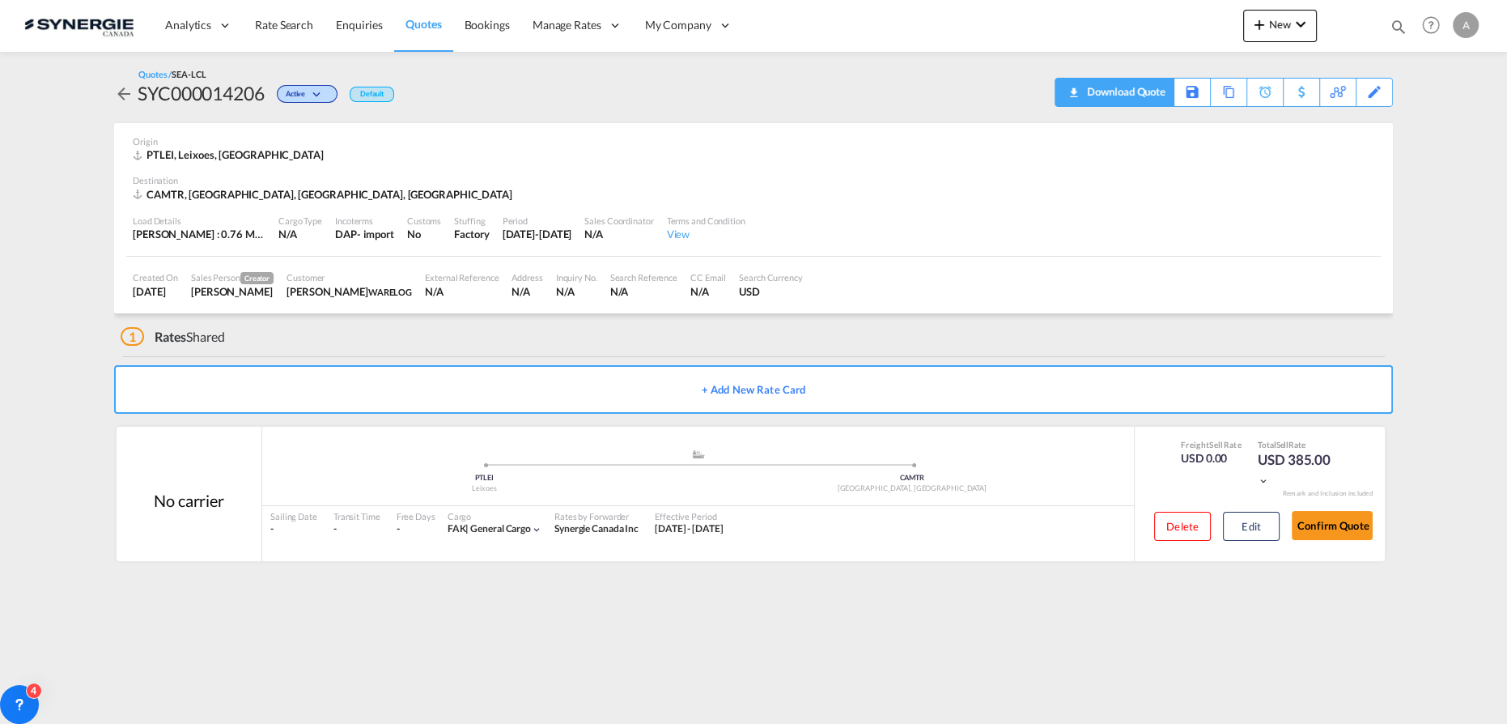
click at [1154, 93] on div "Download Quote" at bounding box center [1124, 92] width 83 height 26
click at [1249, 520] on button "Edit" at bounding box center [1251, 525] width 57 height 29
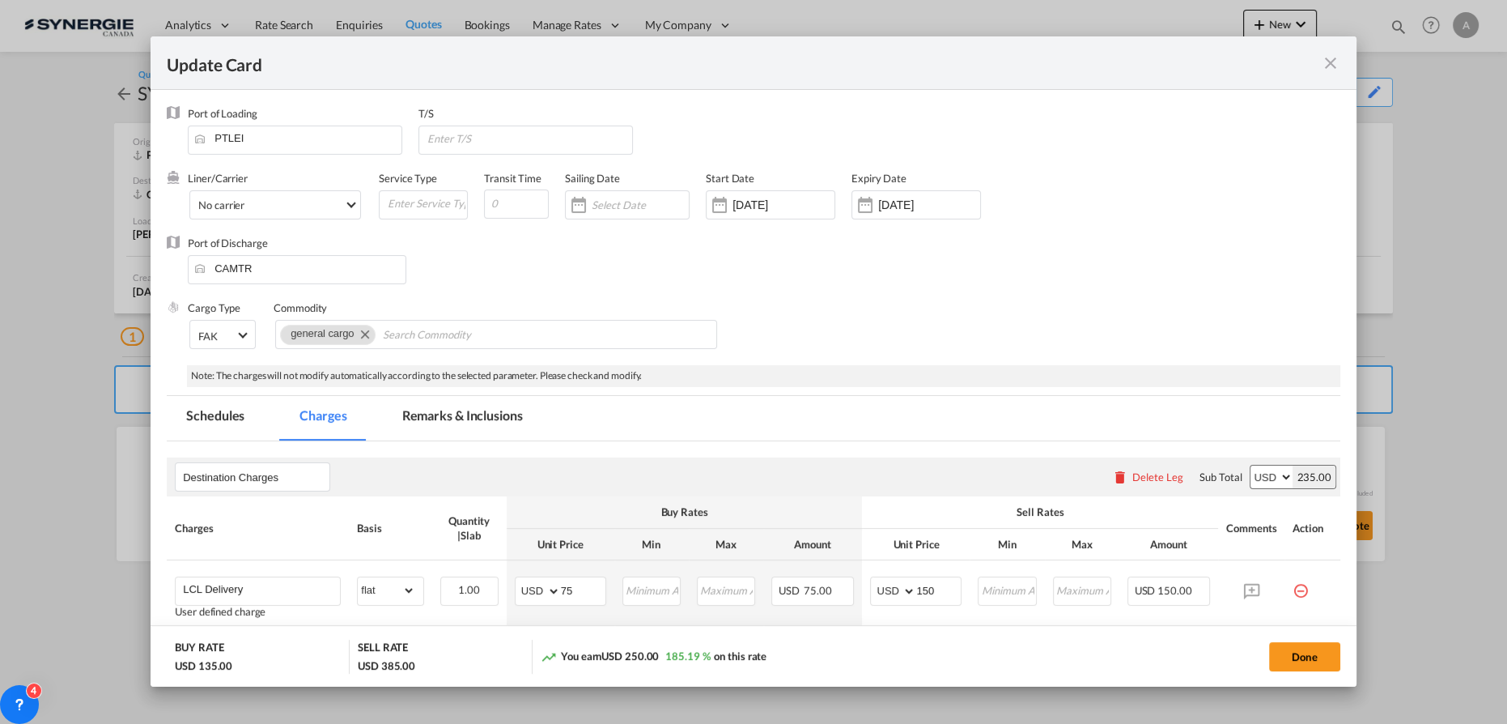
click at [439, 421] on md-tab-item "Remarks & Inclusions" at bounding box center [462, 418] width 159 height 45
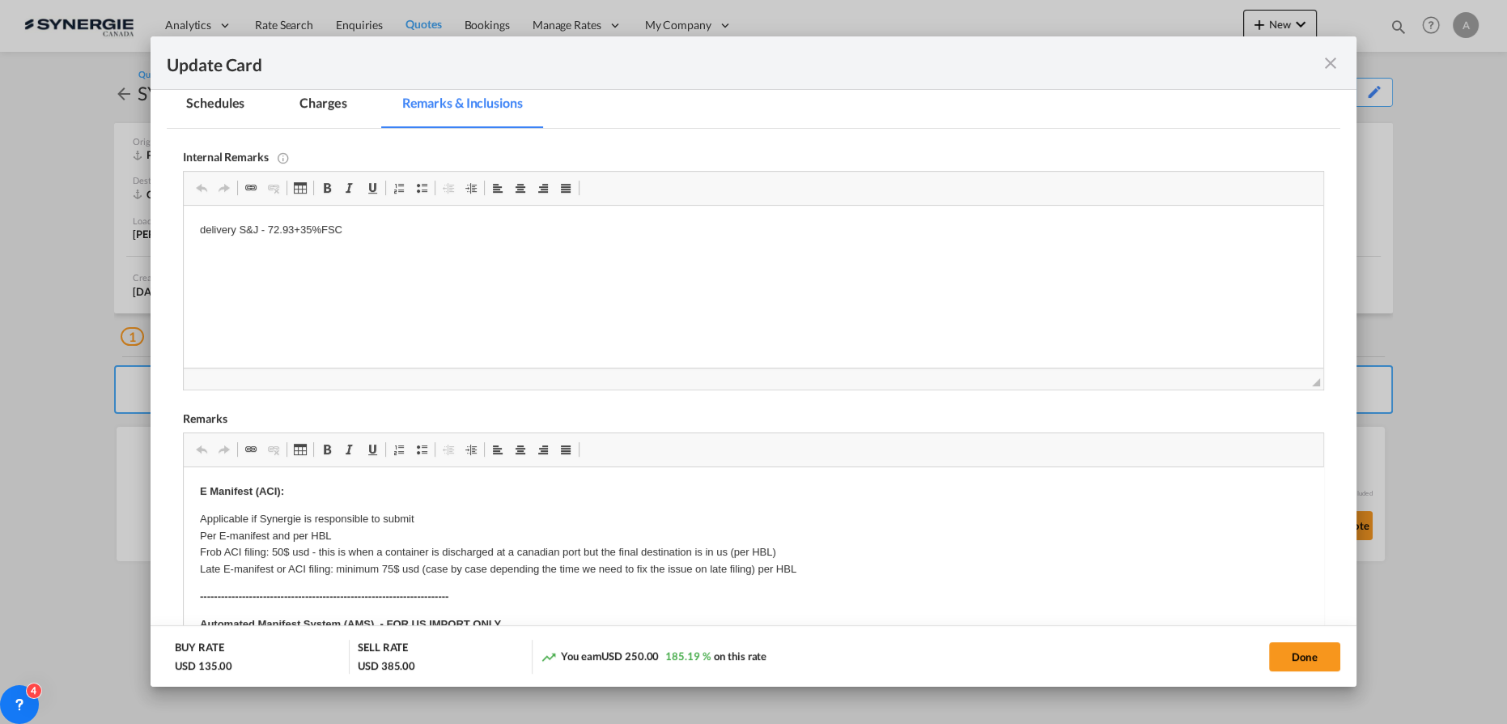
scroll to position [496, 0]
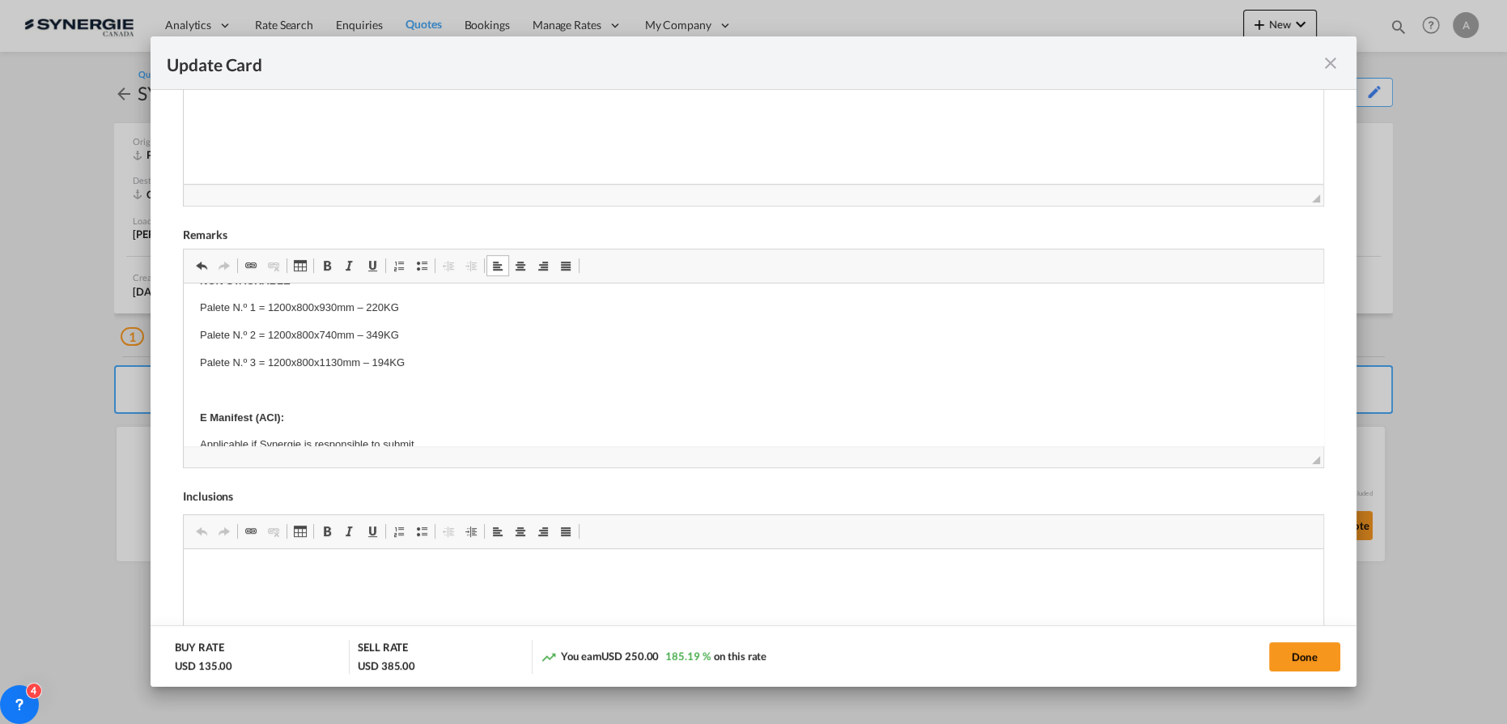
scroll to position [79, 0]
click at [1330, 661] on button "Done" at bounding box center [1304, 656] width 71 height 29
type input "[DATE]"
type input "18 Sep 2025"
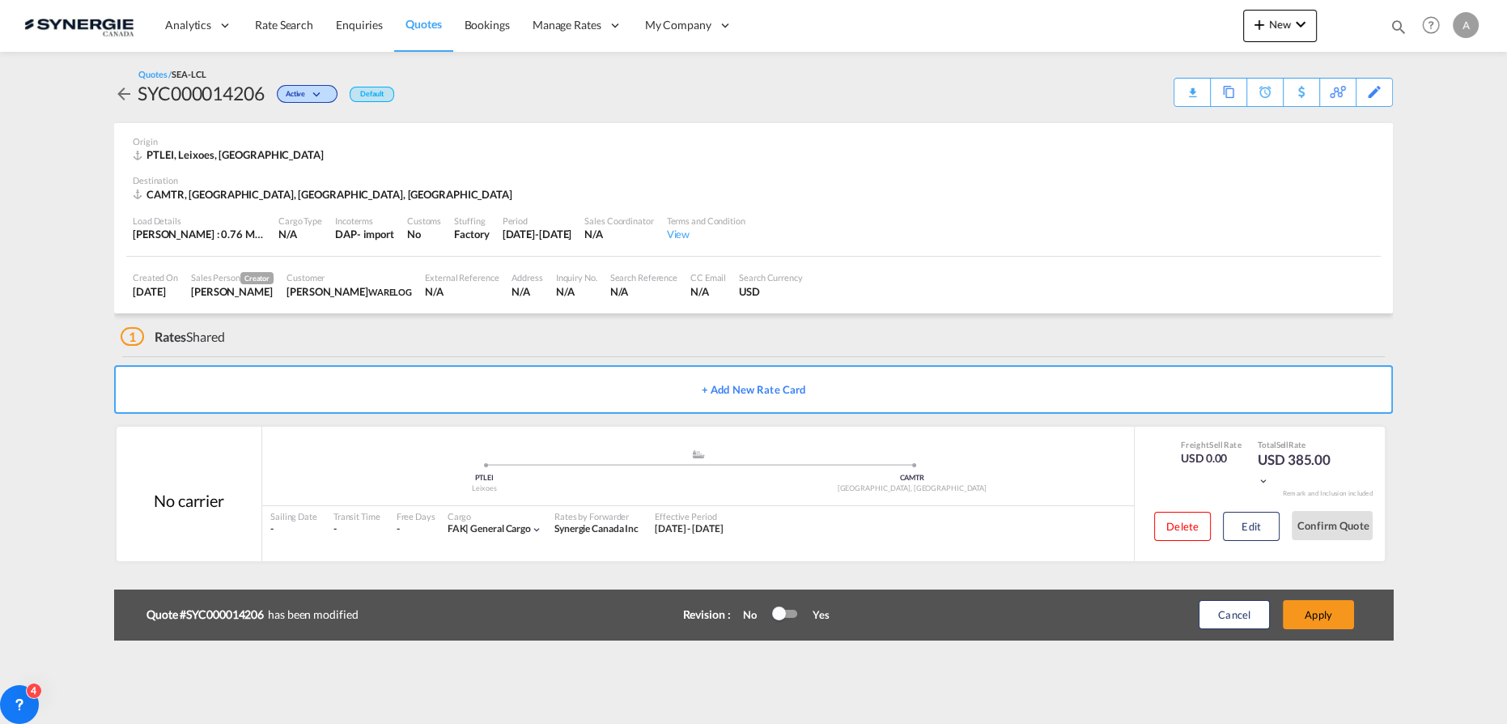
scroll to position [131, 0]
click at [1327, 621] on button "Apply" at bounding box center [1318, 614] width 71 height 29
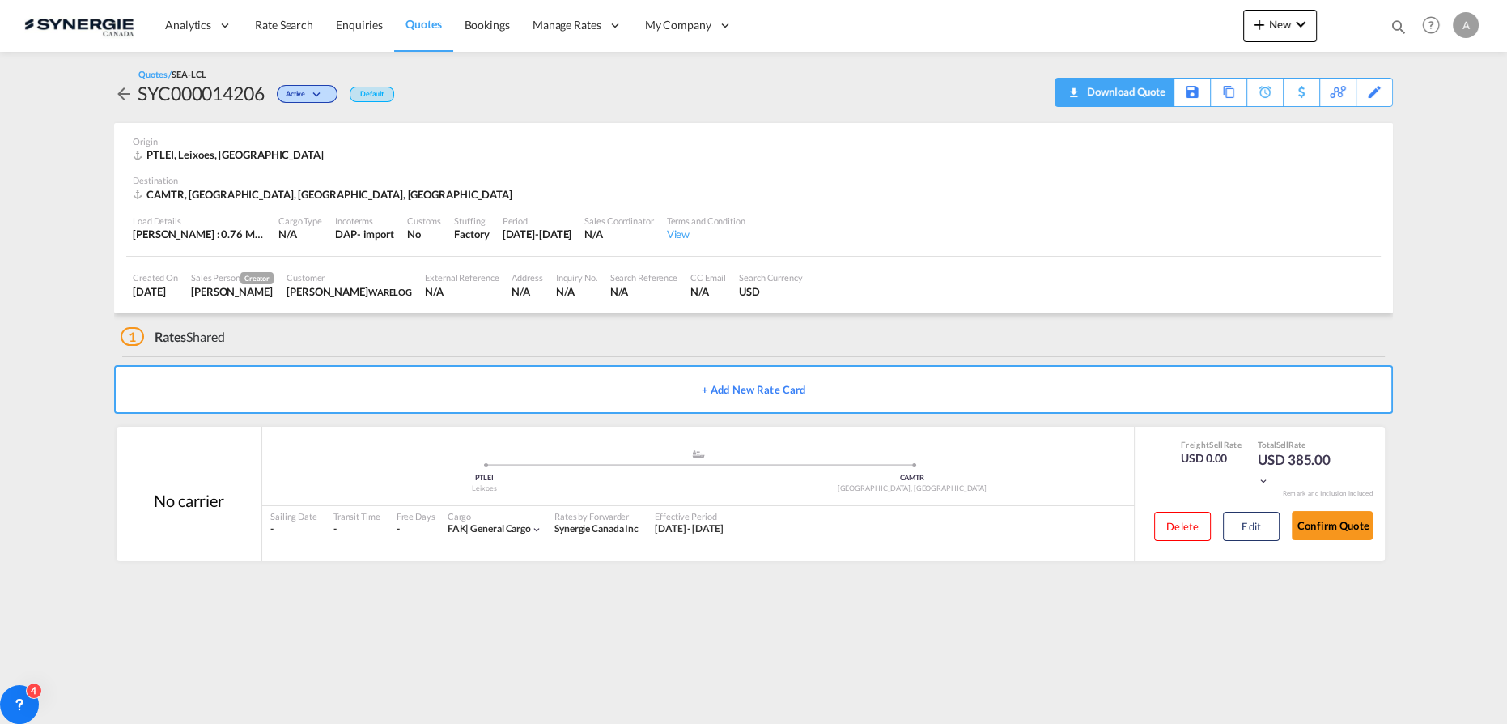
click at [1147, 83] on div "Download Quote" at bounding box center [1124, 92] width 83 height 26
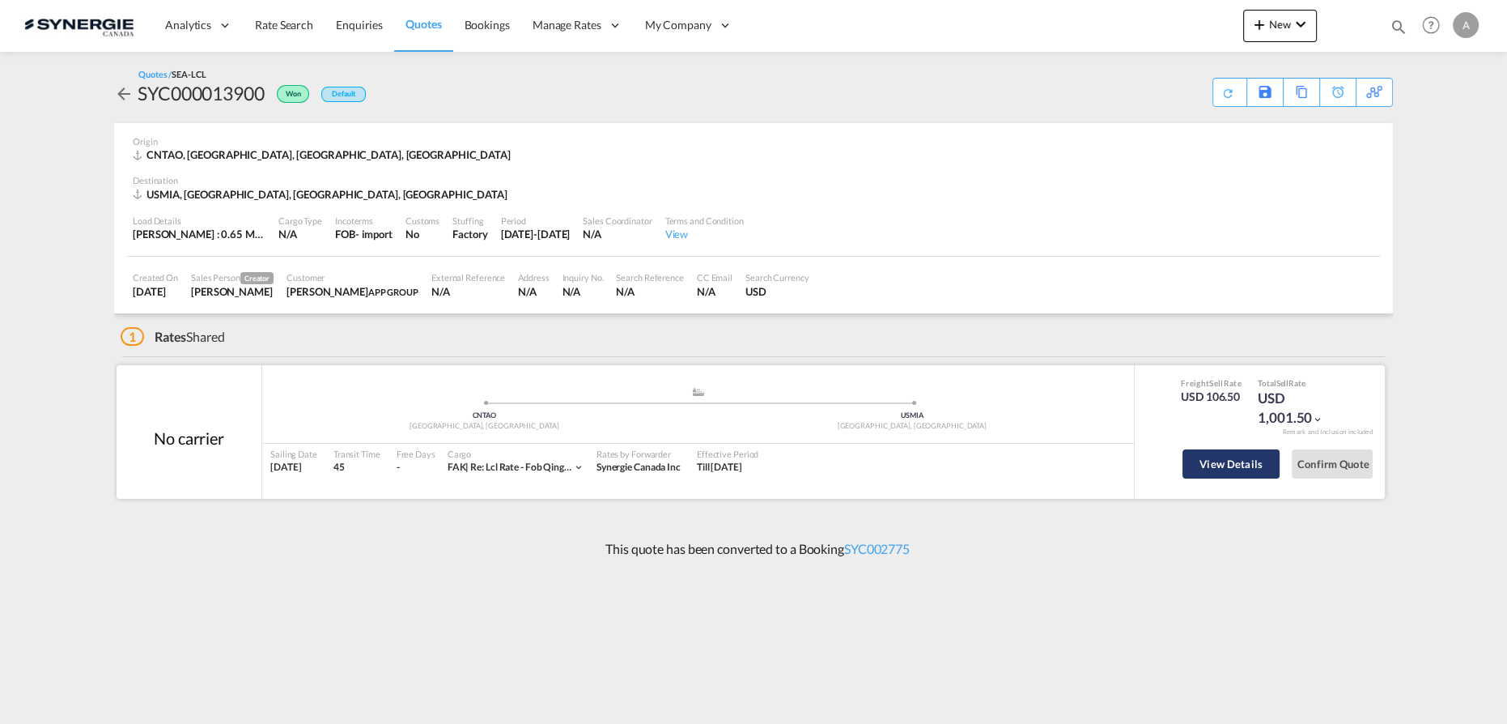
click at [1245, 468] on button "View Details" at bounding box center [1230, 463] width 97 height 29
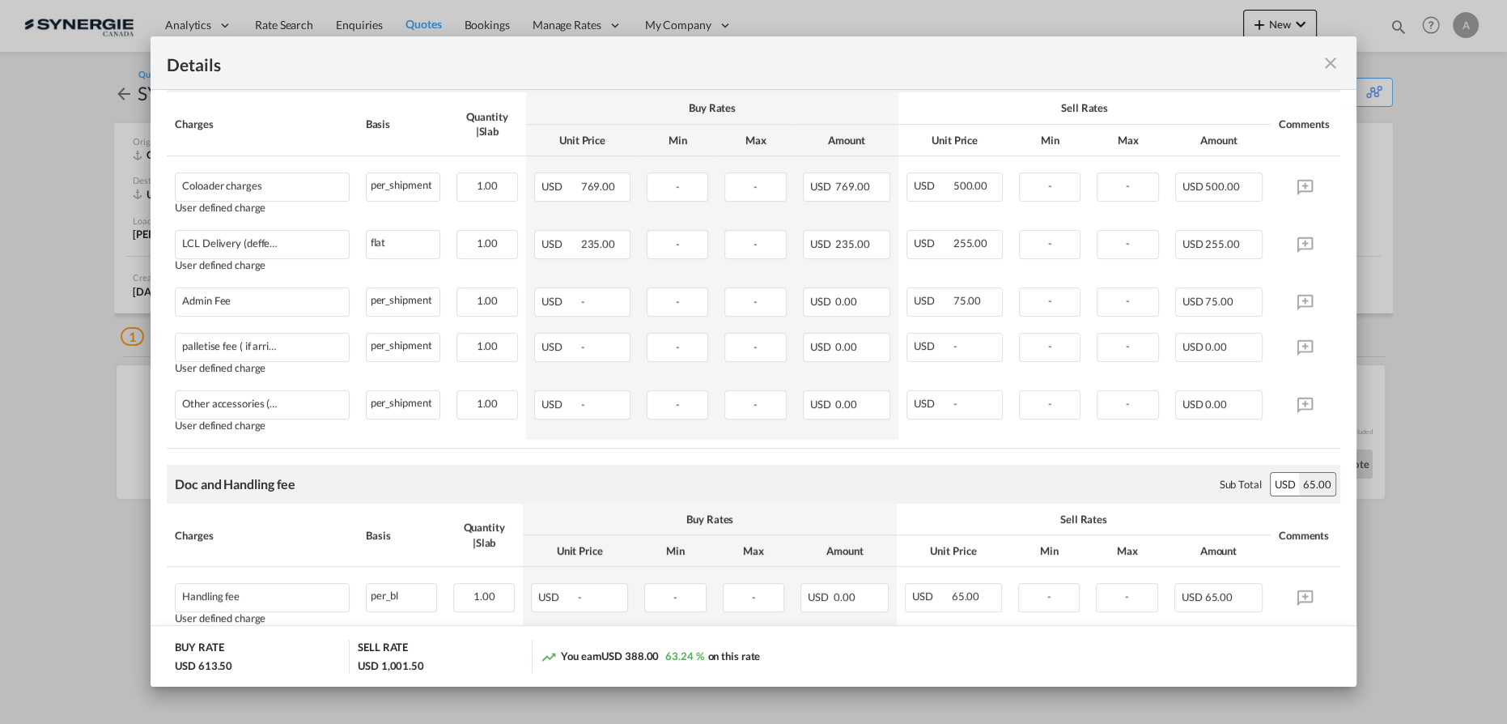
scroll to position [146, 0]
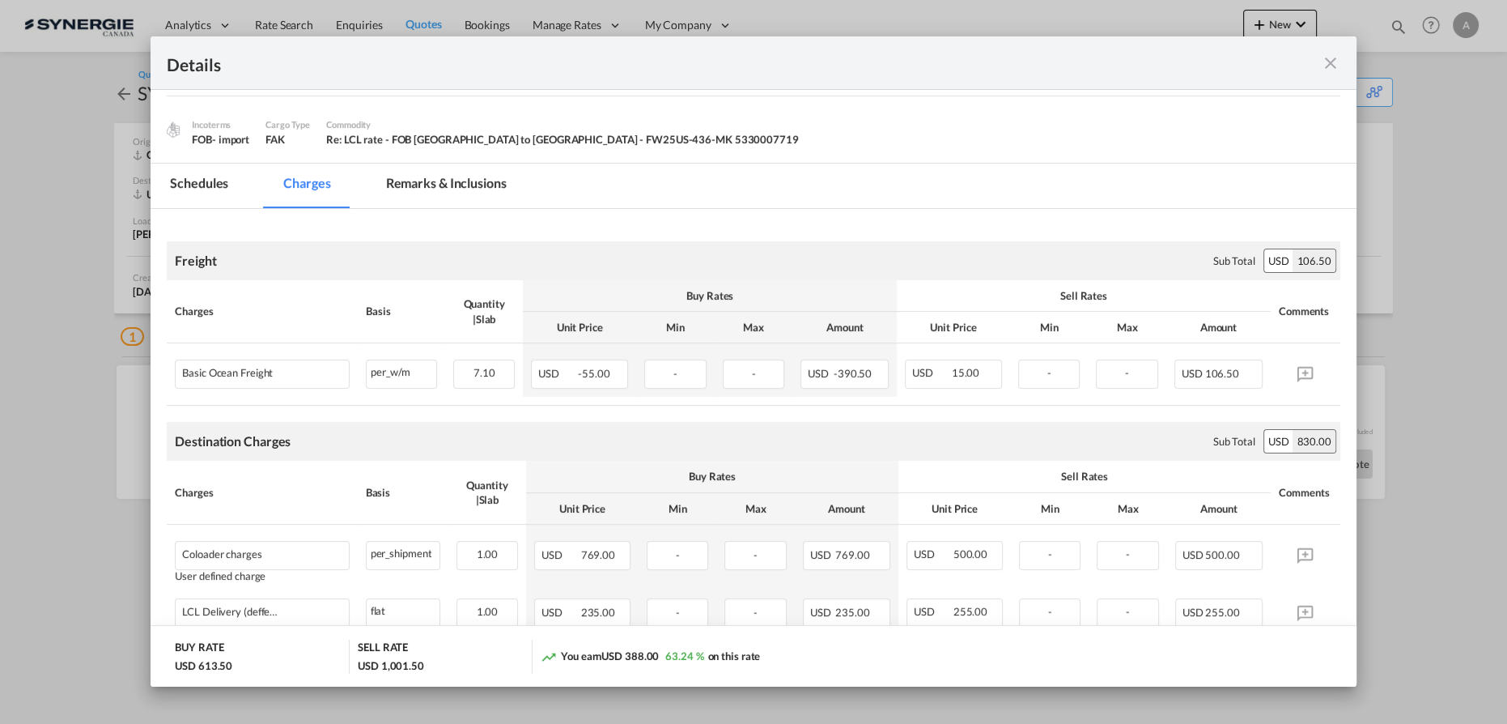
click at [1331, 66] on md-icon "icon-close fg-AAA8AD m-0 cursor" at bounding box center [1330, 62] width 19 height 19
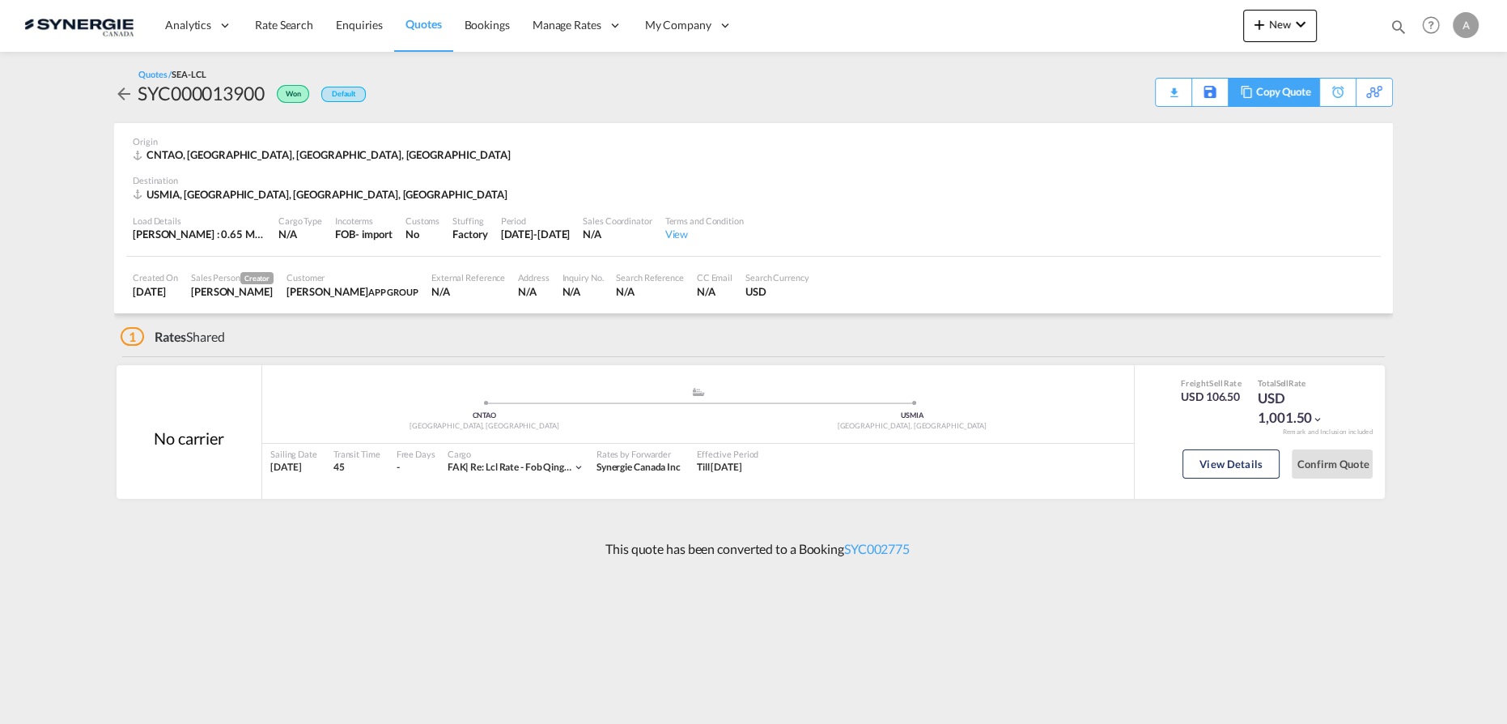
click at [1296, 80] on div "Copy Quote" at bounding box center [1283, 93] width 55 height 28
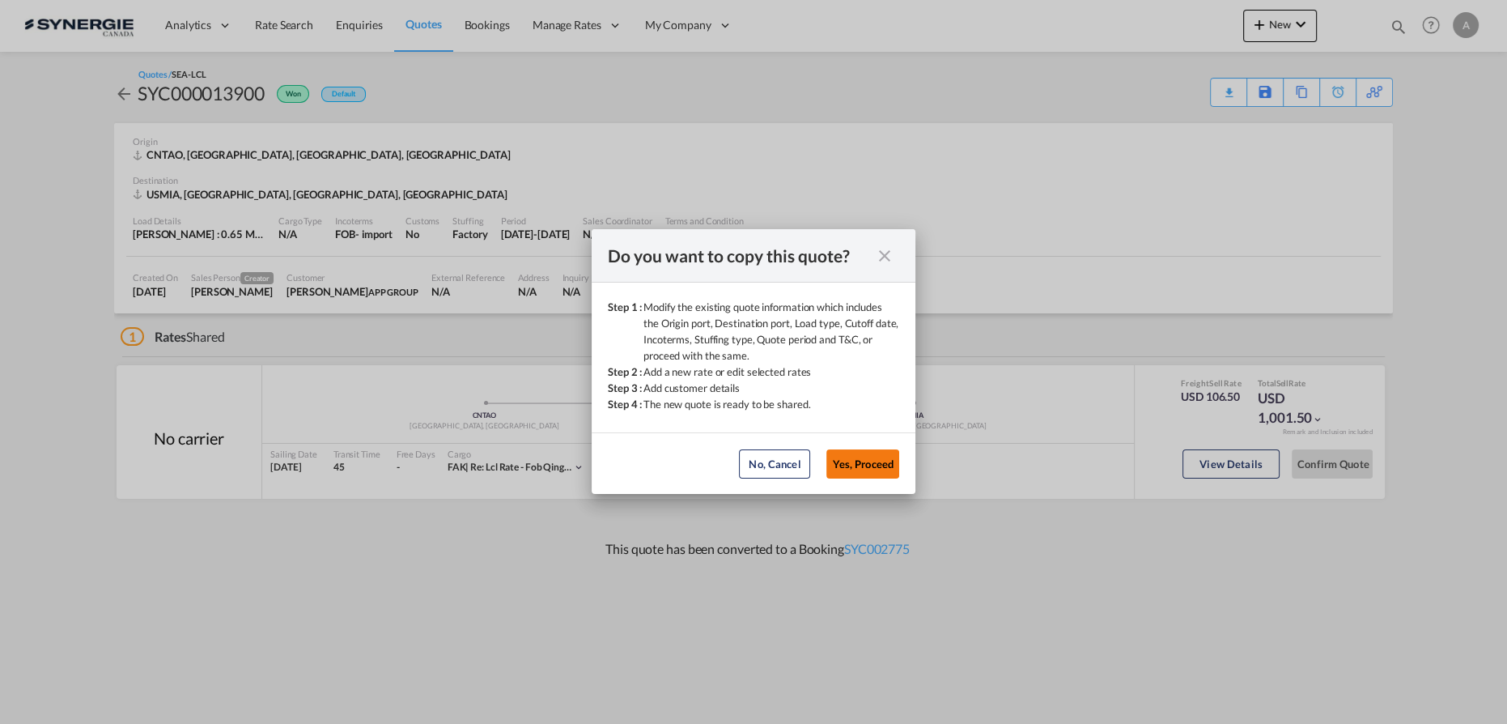
click at [864, 458] on button "Yes, Proceed" at bounding box center [862, 463] width 73 height 29
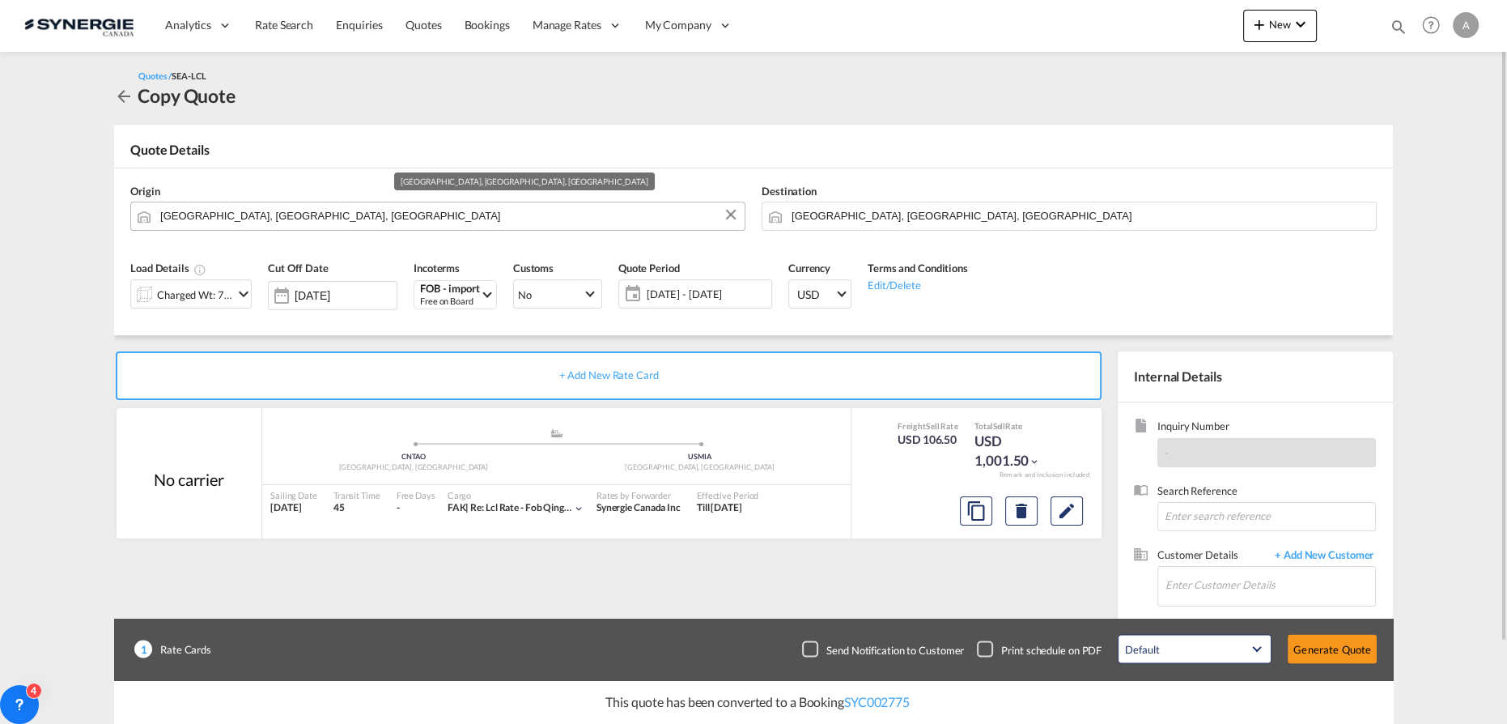
click at [287, 219] on input "[GEOGRAPHIC_DATA], [GEOGRAPHIC_DATA], [GEOGRAPHIC_DATA]" at bounding box center [448, 216] width 576 height 28
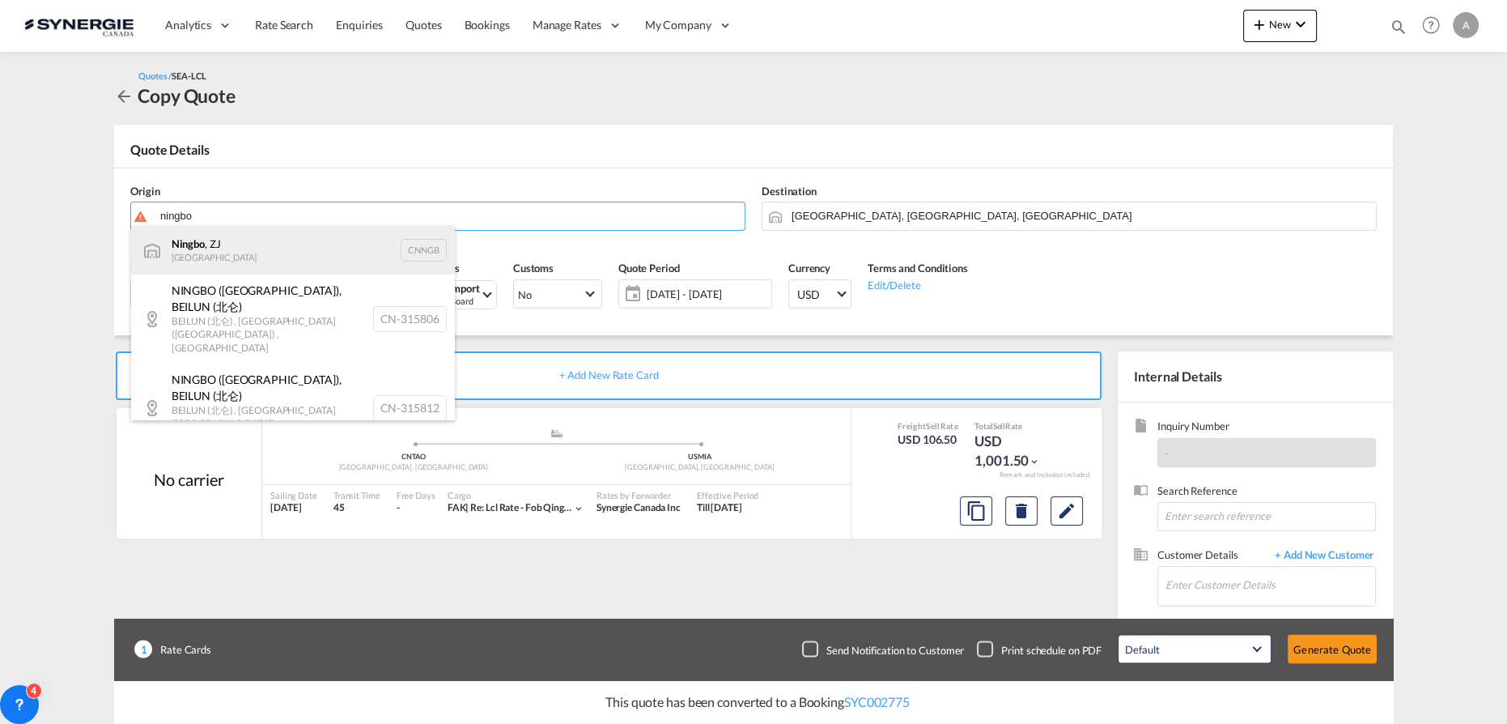
click at [184, 262] on div "Ningbo , ZJ China CNNGB" at bounding box center [293, 250] width 324 height 49
type input "Ningbo, ZJ, CNNGB"
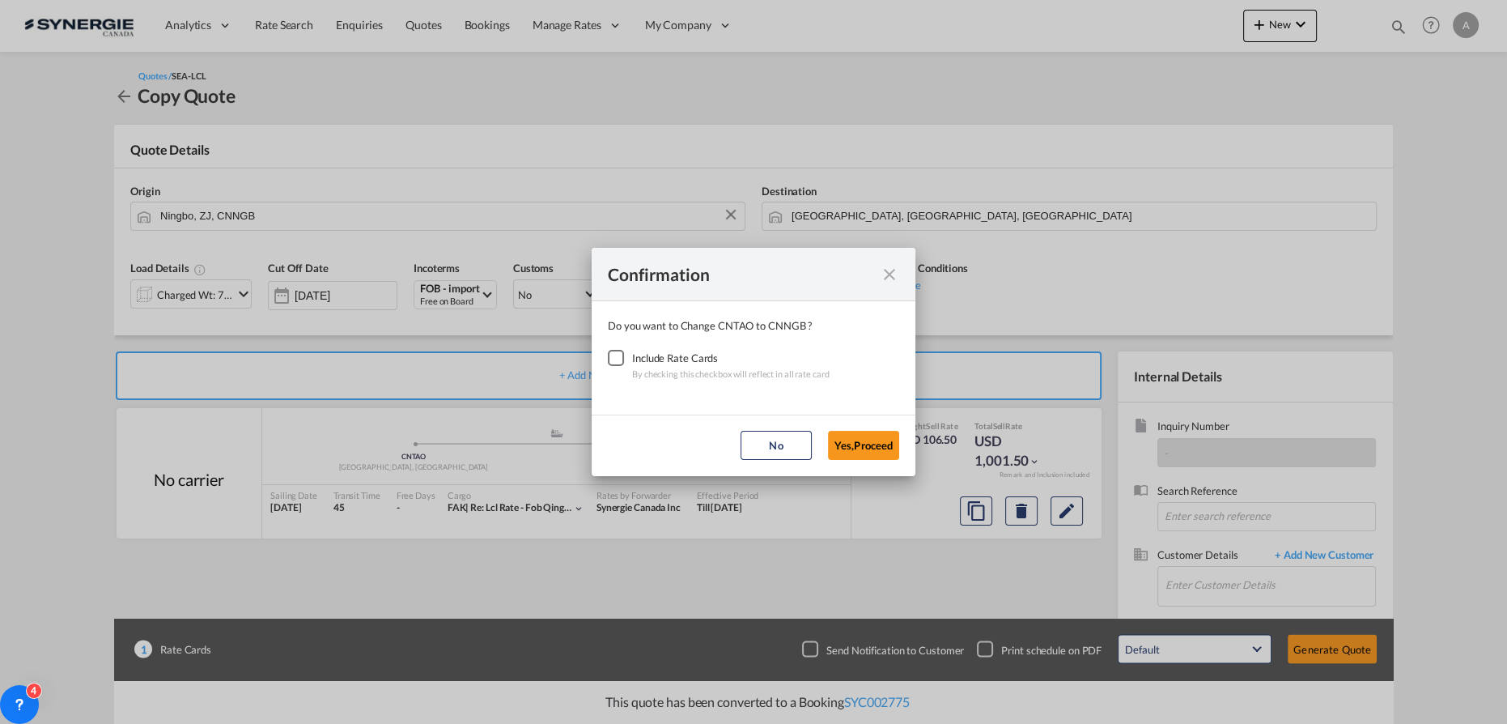
click at [621, 355] on div "Checkbox No Ink" at bounding box center [616, 358] width 16 height 16
click at [867, 444] on button "Yes,Proceed" at bounding box center [863, 445] width 71 height 29
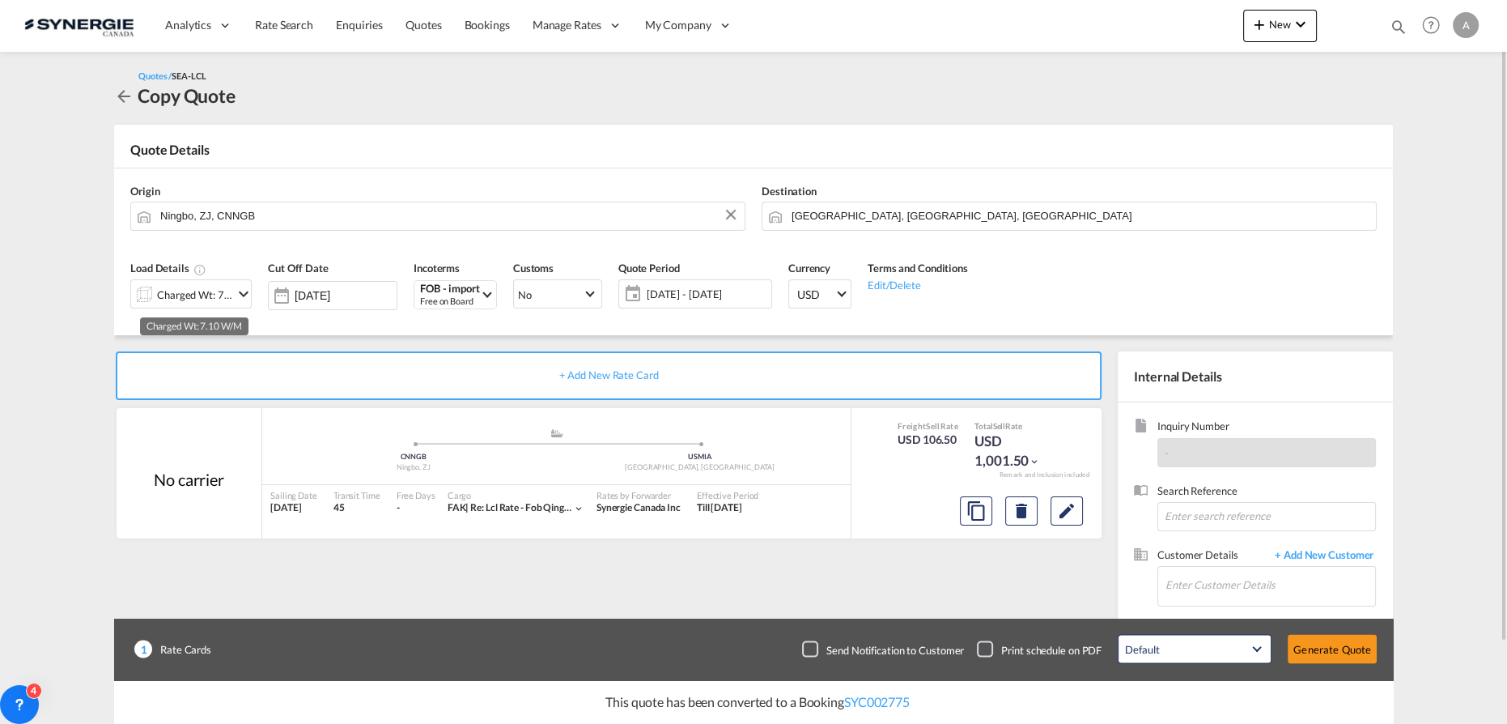
click at [216, 297] on div "Charged Wt: 7.10 W/M" at bounding box center [195, 294] width 76 height 23
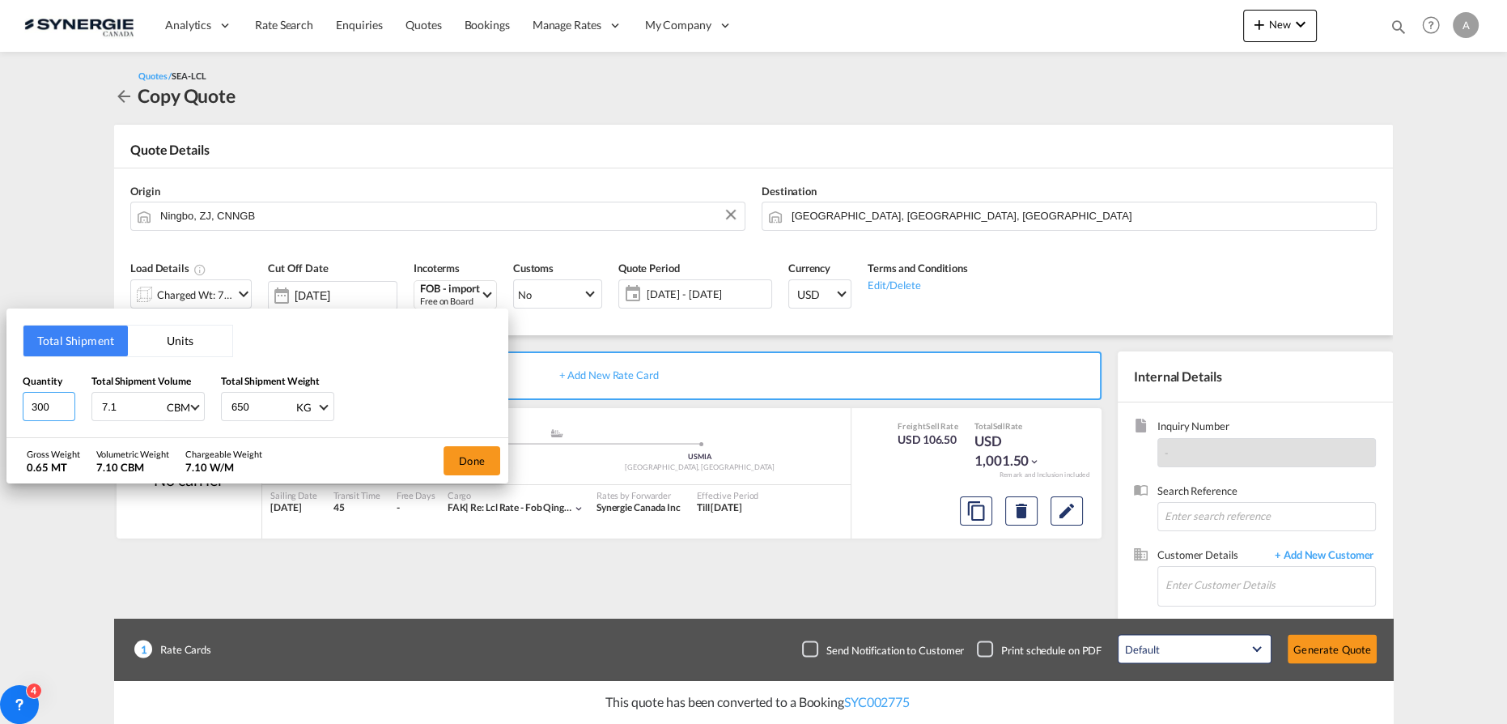
drag, startPoint x: 49, startPoint y: 409, endPoint x: 0, endPoint y: 391, distance: 52.5
click at [36, 405] on input "300" at bounding box center [49, 406] width 53 height 29
type input "3"
type input "310"
type input "17.67"
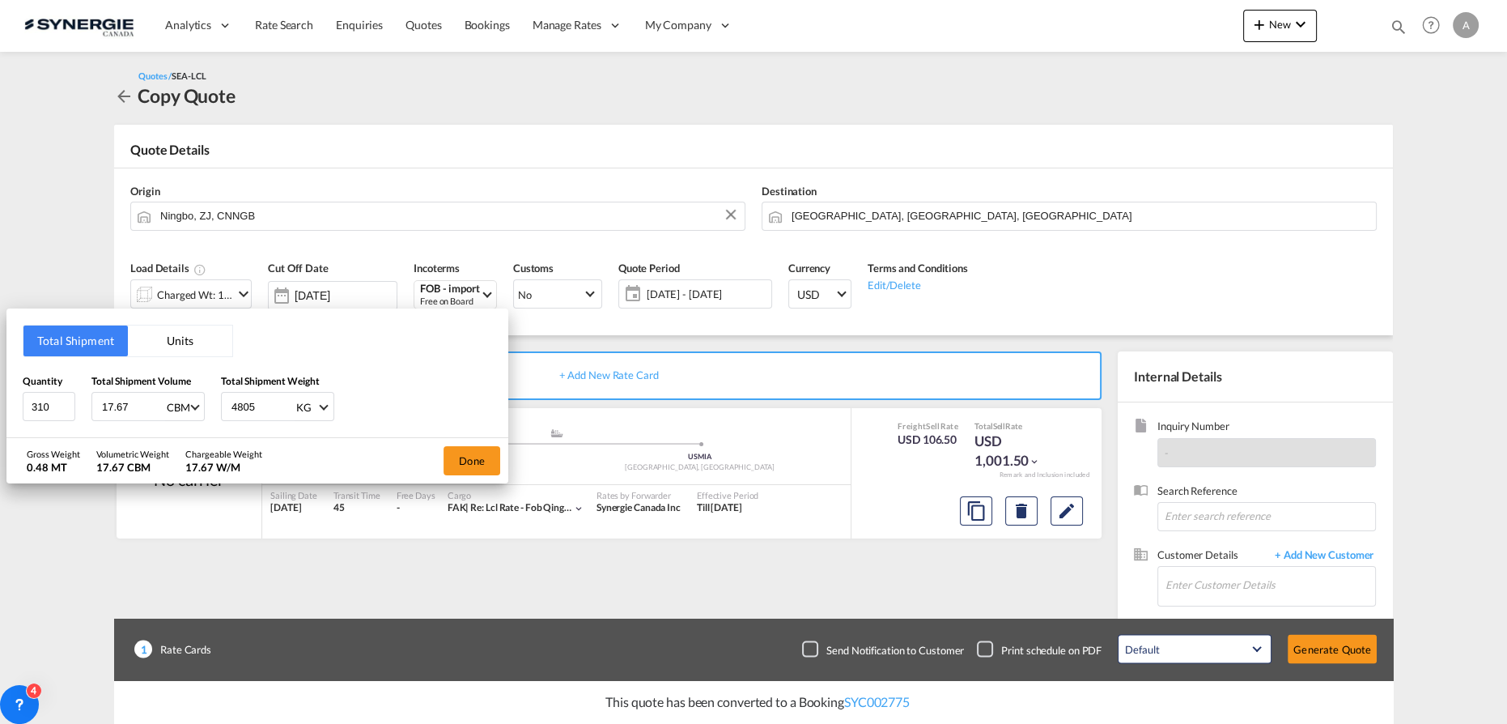
type input "4805"
click at [493, 464] on button "Done" at bounding box center [472, 460] width 57 height 29
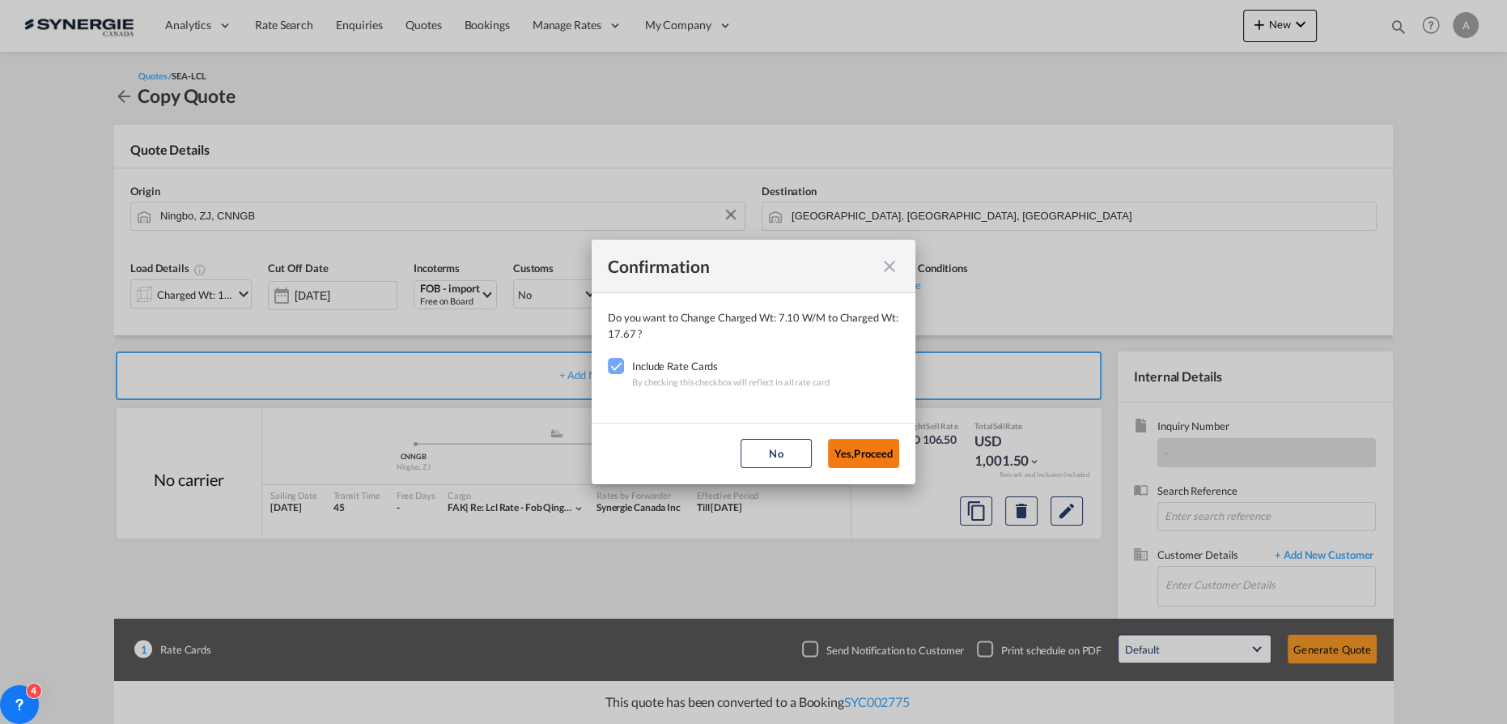
click at [856, 450] on button "Yes,Proceed" at bounding box center [863, 453] width 71 height 29
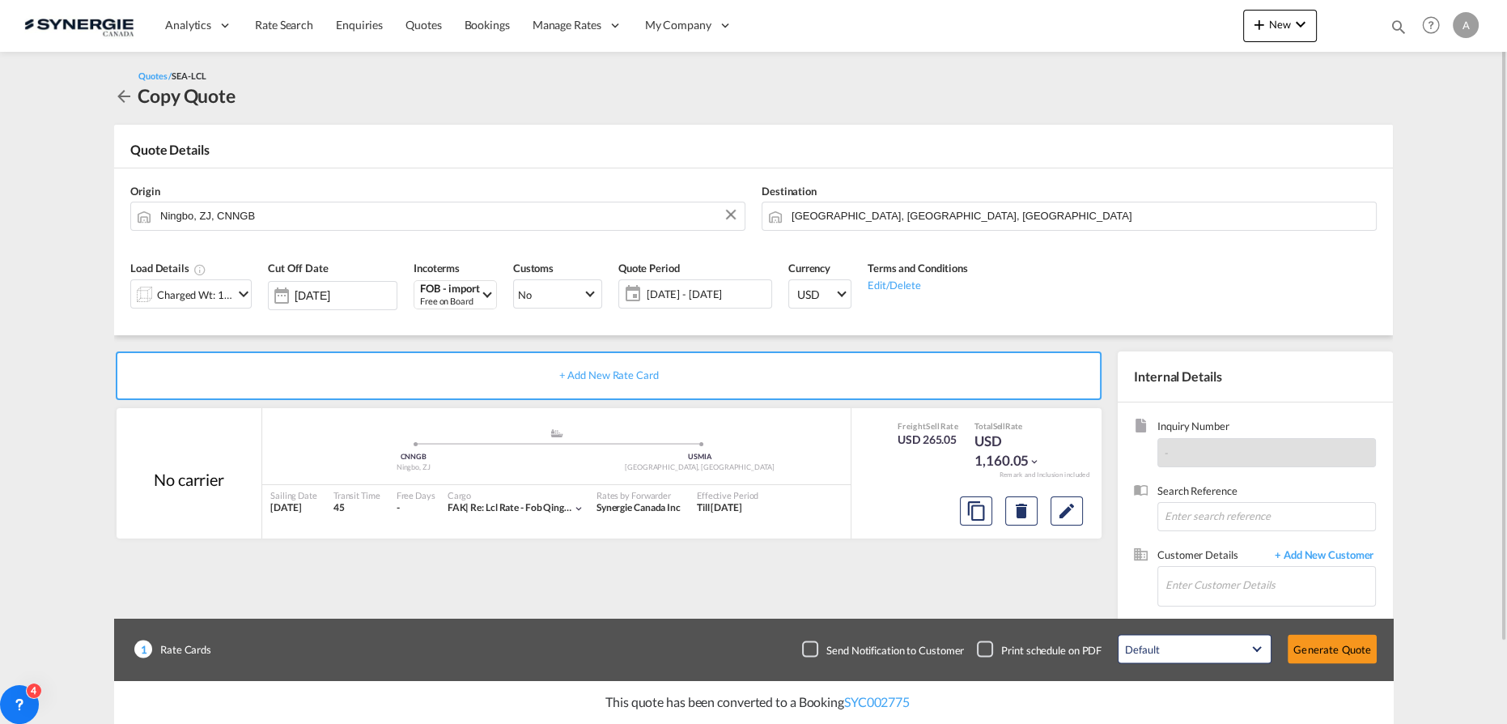
click at [712, 294] on span "[DATE] - [DATE]" at bounding box center [707, 294] width 121 height 15
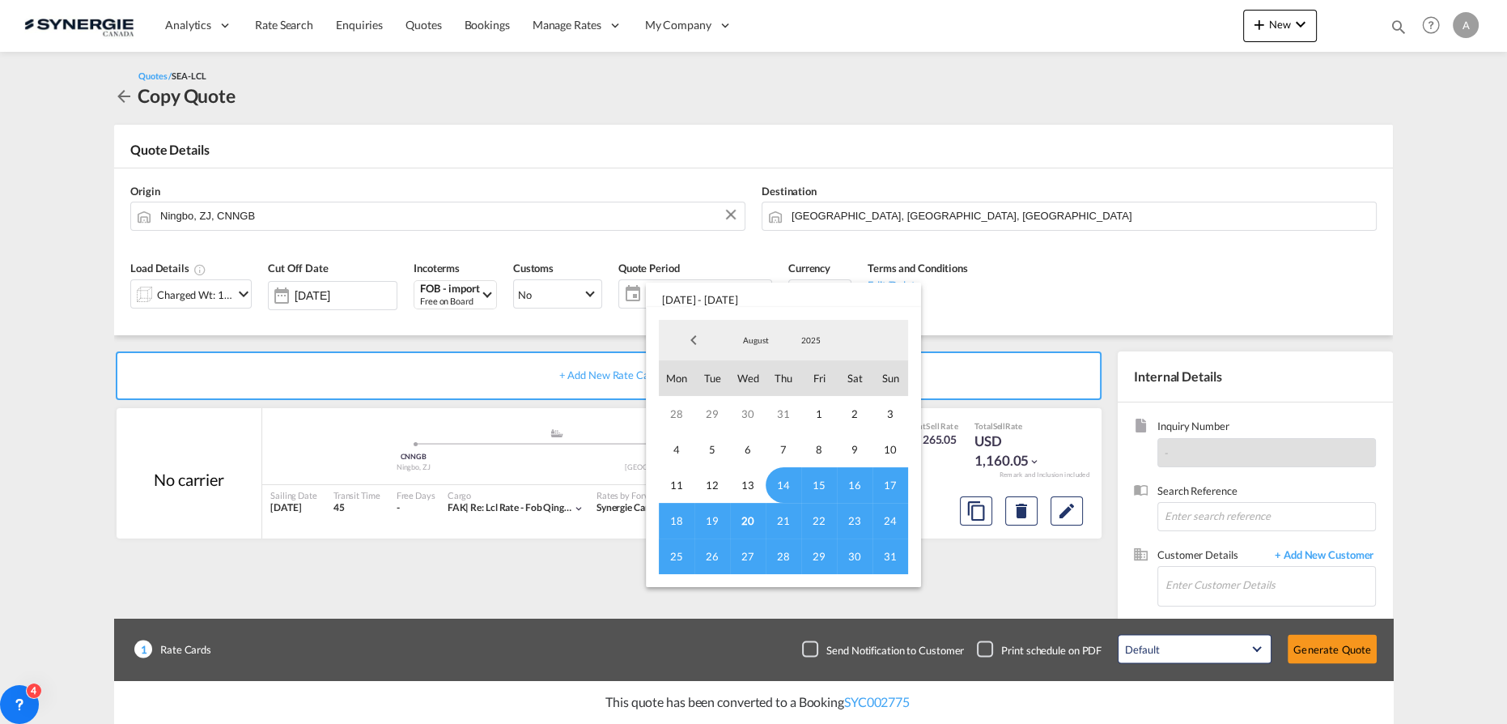
click at [744, 522] on span "20" at bounding box center [748, 521] width 36 height 36
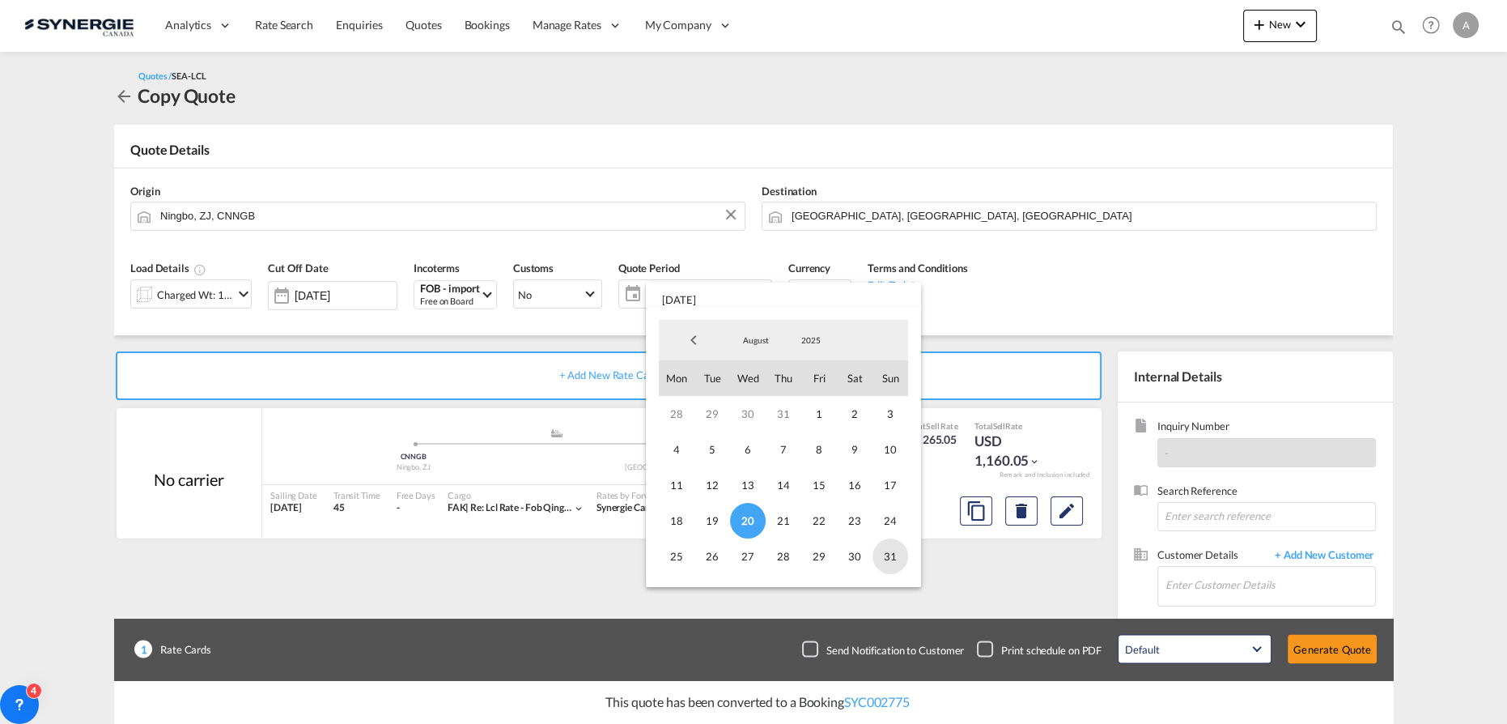
click at [876, 554] on span "31" at bounding box center [890, 556] width 36 height 36
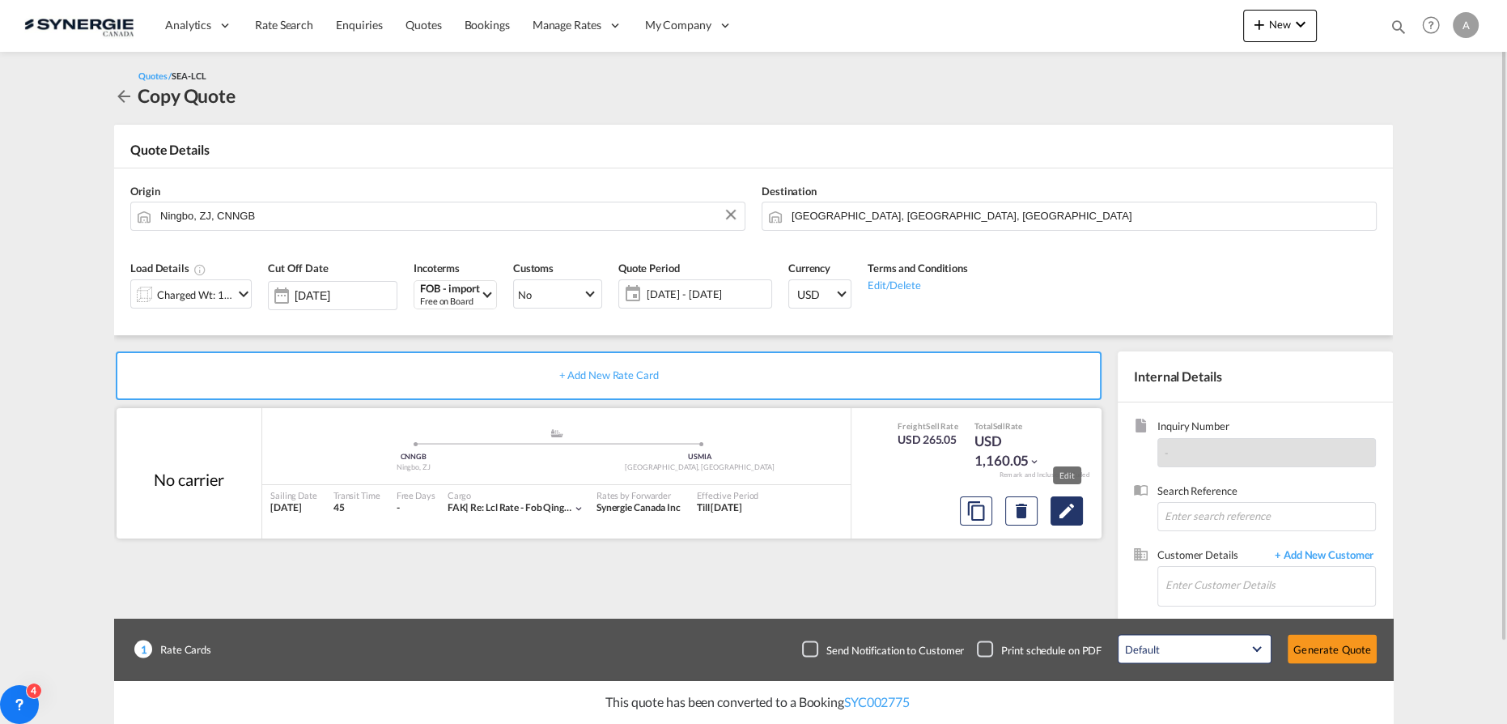
click at [1063, 512] on md-icon "Edit" at bounding box center [1066, 510] width 19 height 19
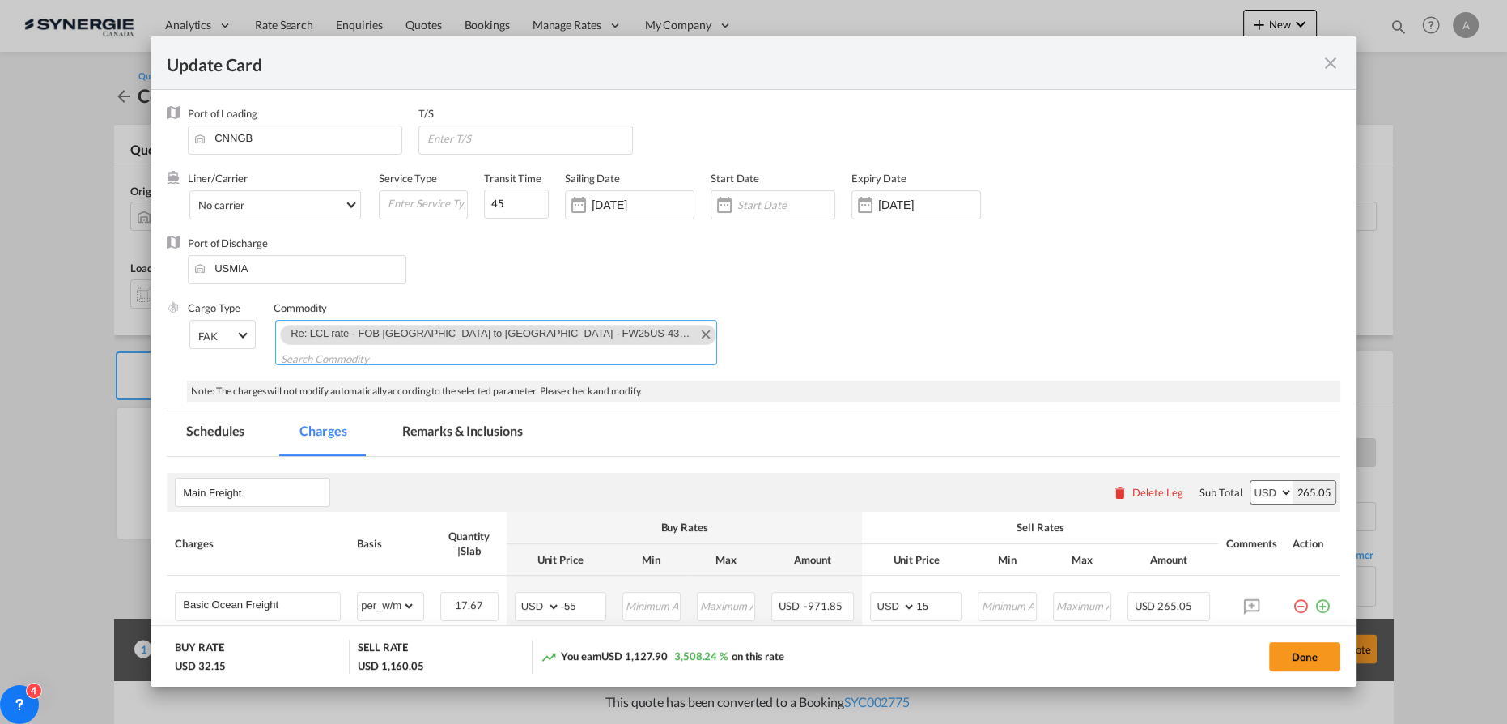
click at [695, 333] on md-icon "Remove Re: LCL rate - FOB Qingdao to Miami - FW25US-436-MK 5330007719" at bounding box center [704, 333] width 19 height 19
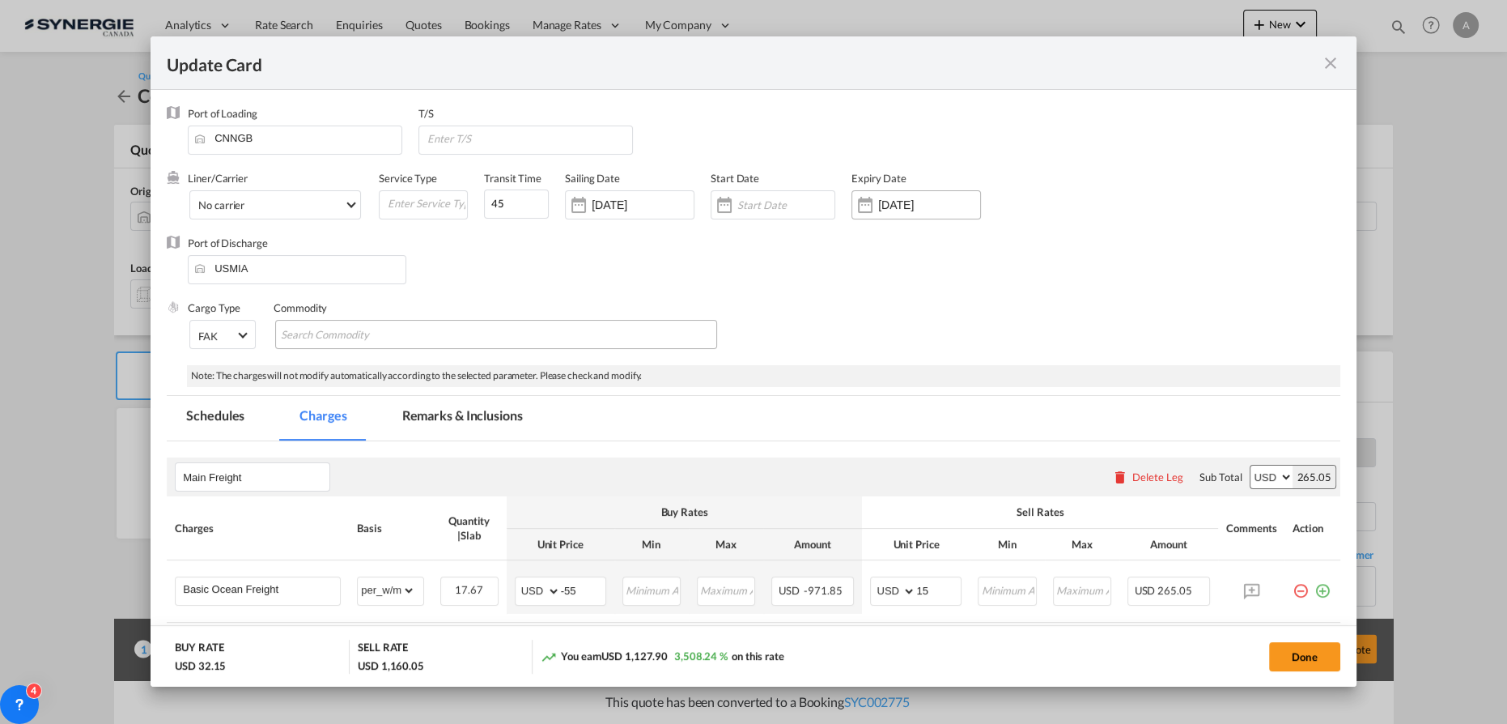
click at [934, 201] on input "[DATE]" at bounding box center [929, 204] width 102 height 13
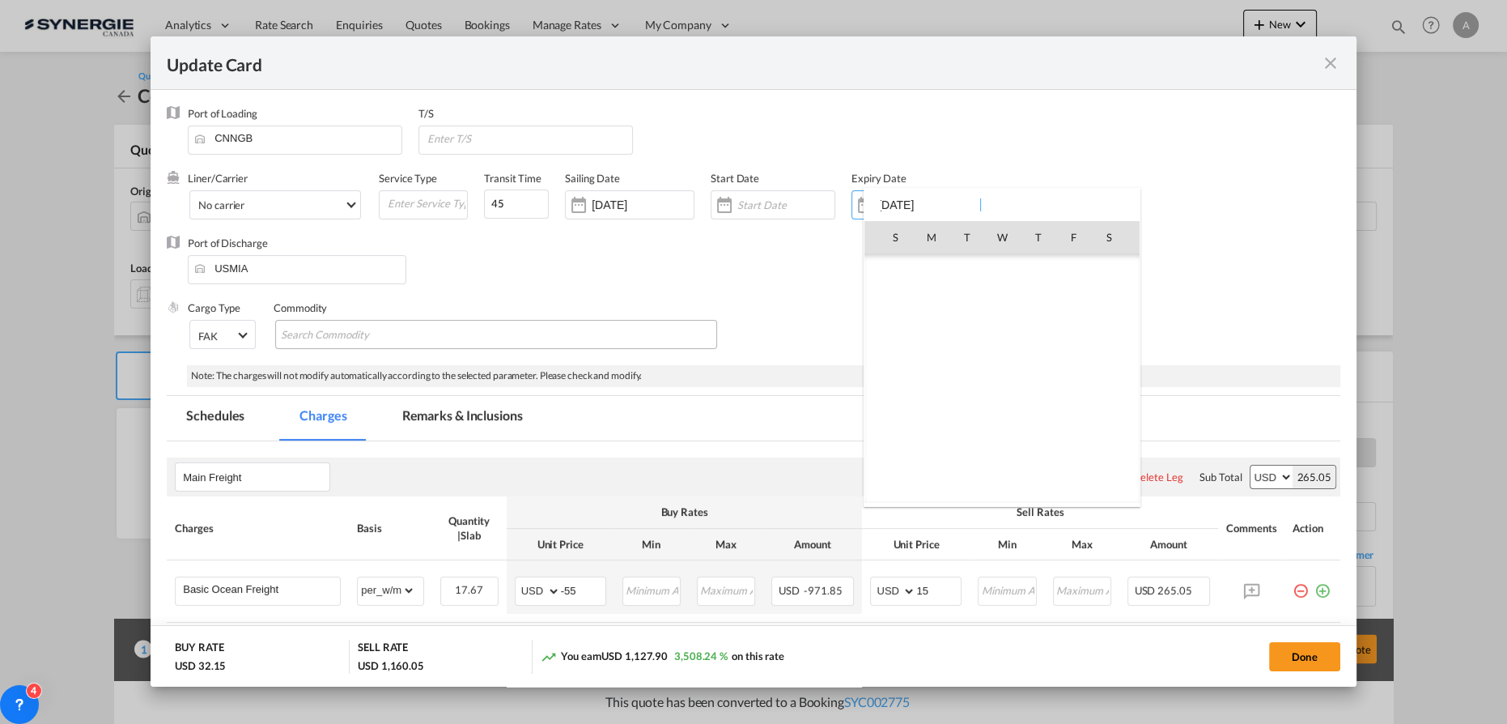
scroll to position [374899, 0]
click at [777, 202] on div at bounding box center [753, 362] width 1507 height 724
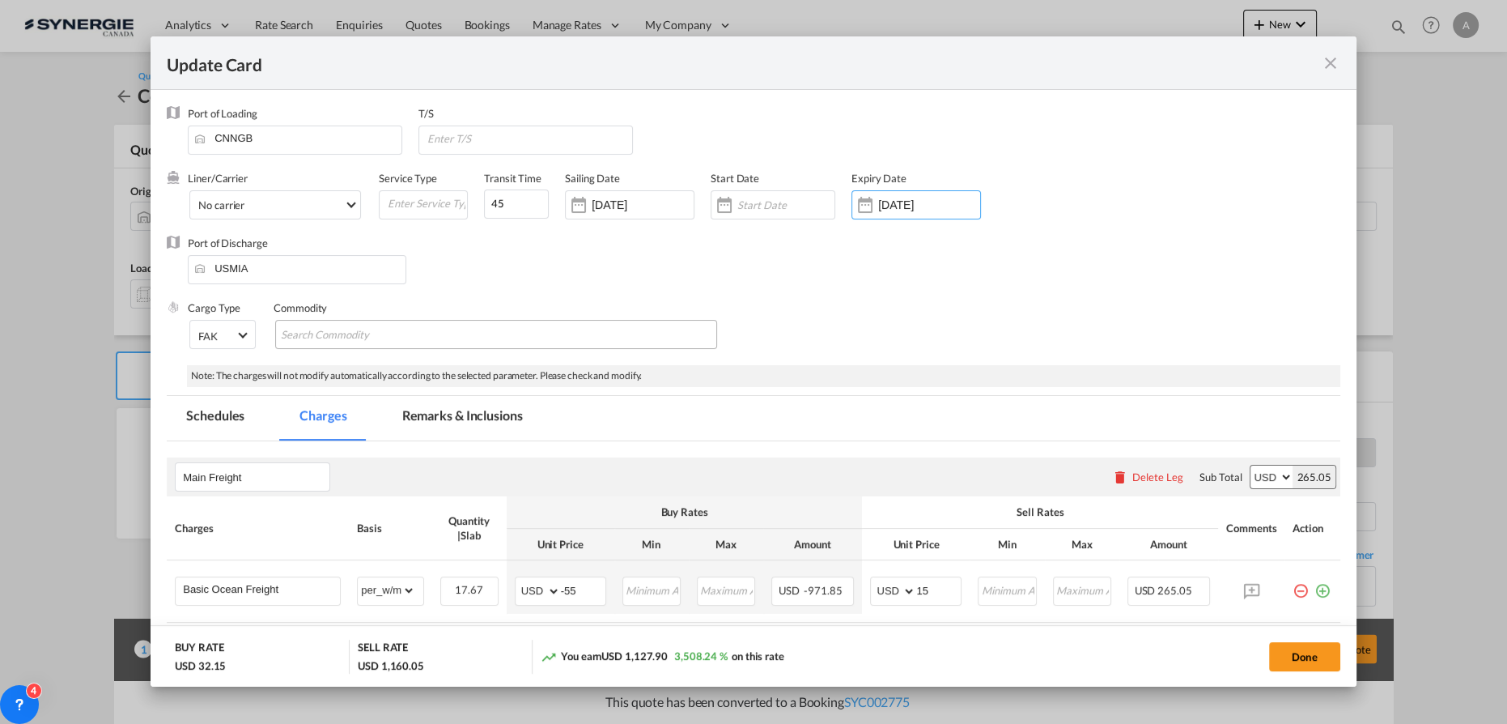
click at [777, 202] on input "Update Card Port ..." at bounding box center [785, 204] width 97 height 13
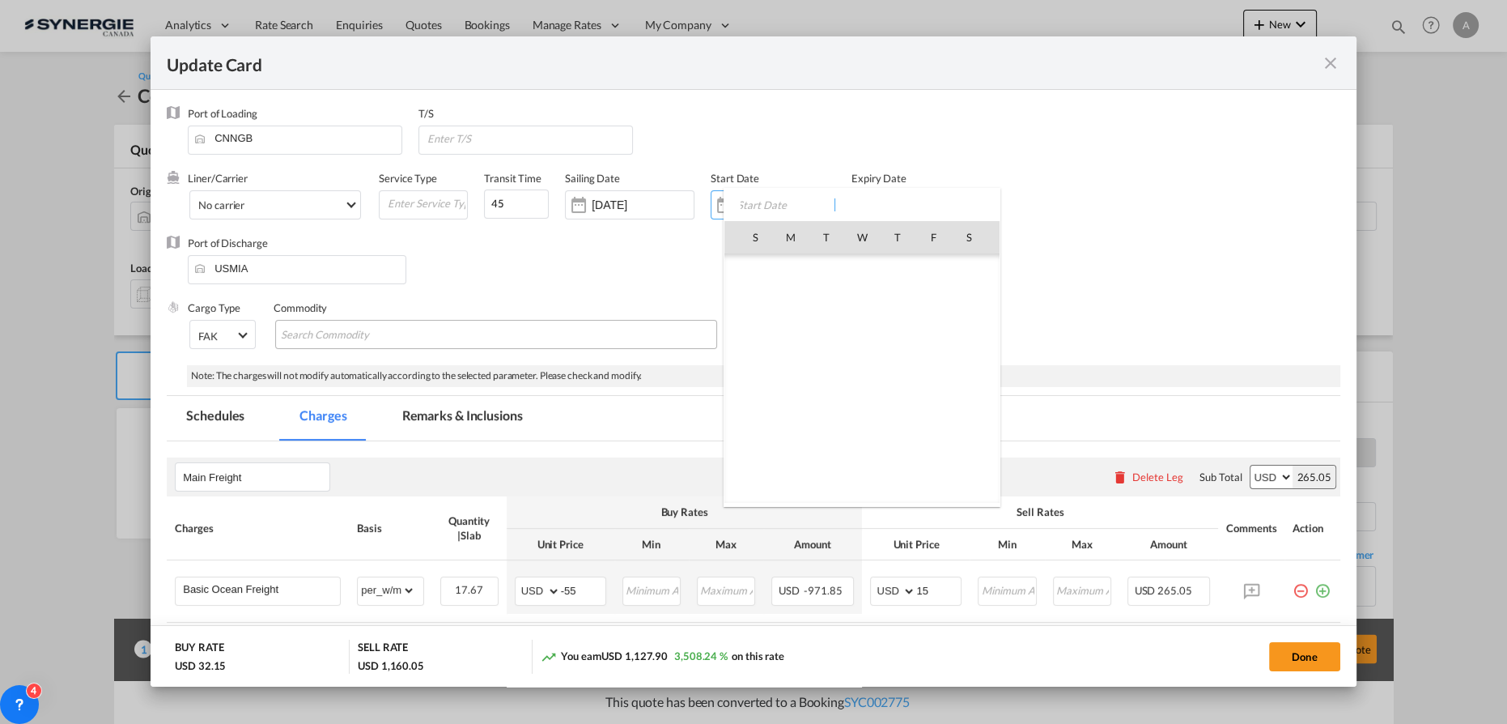
scroll to position [374684, 0]
click at [864, 377] on span "20" at bounding box center [862, 380] width 34 height 34
type input "[DATE]"
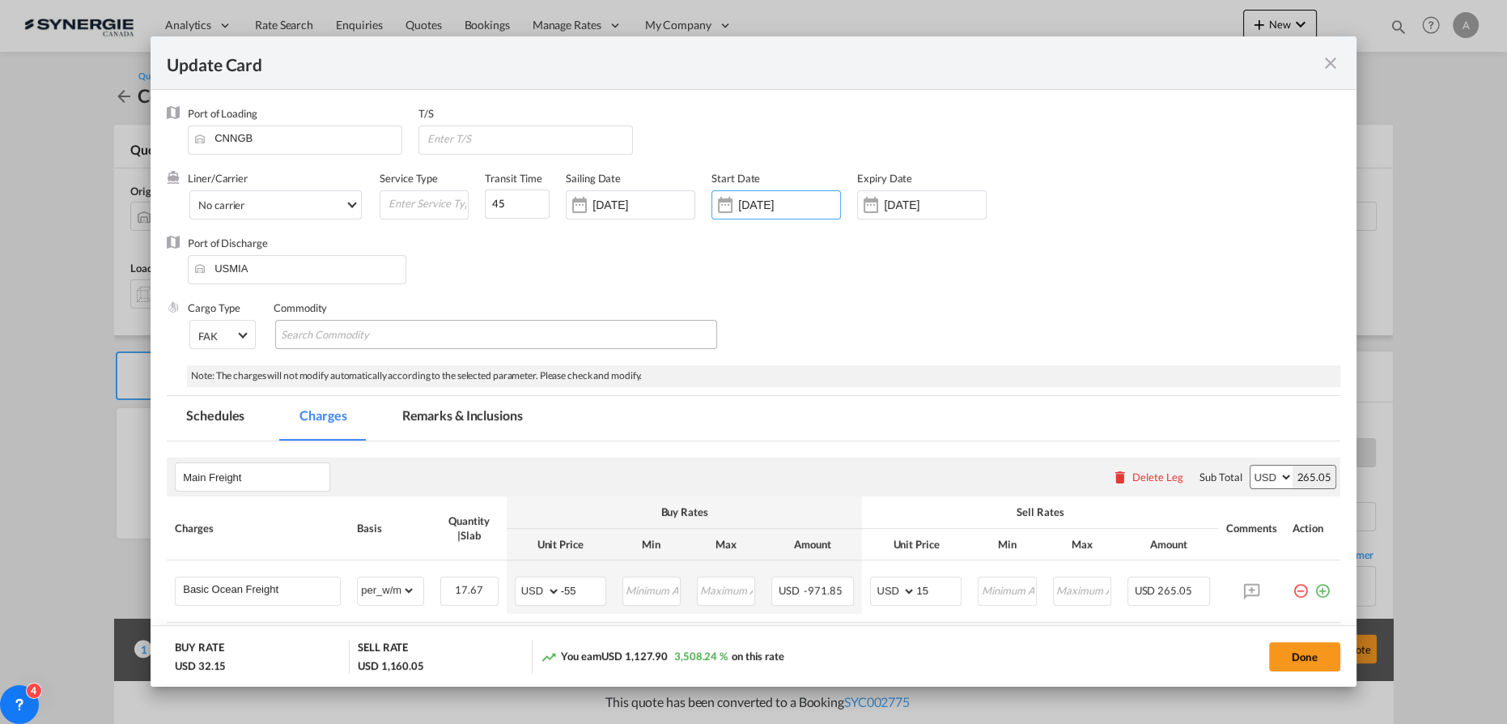
drag, startPoint x: 915, startPoint y: 200, endPoint x: 950, endPoint y: 216, distance: 39.1
click at [915, 201] on input "[DATE]" at bounding box center [935, 204] width 102 height 13
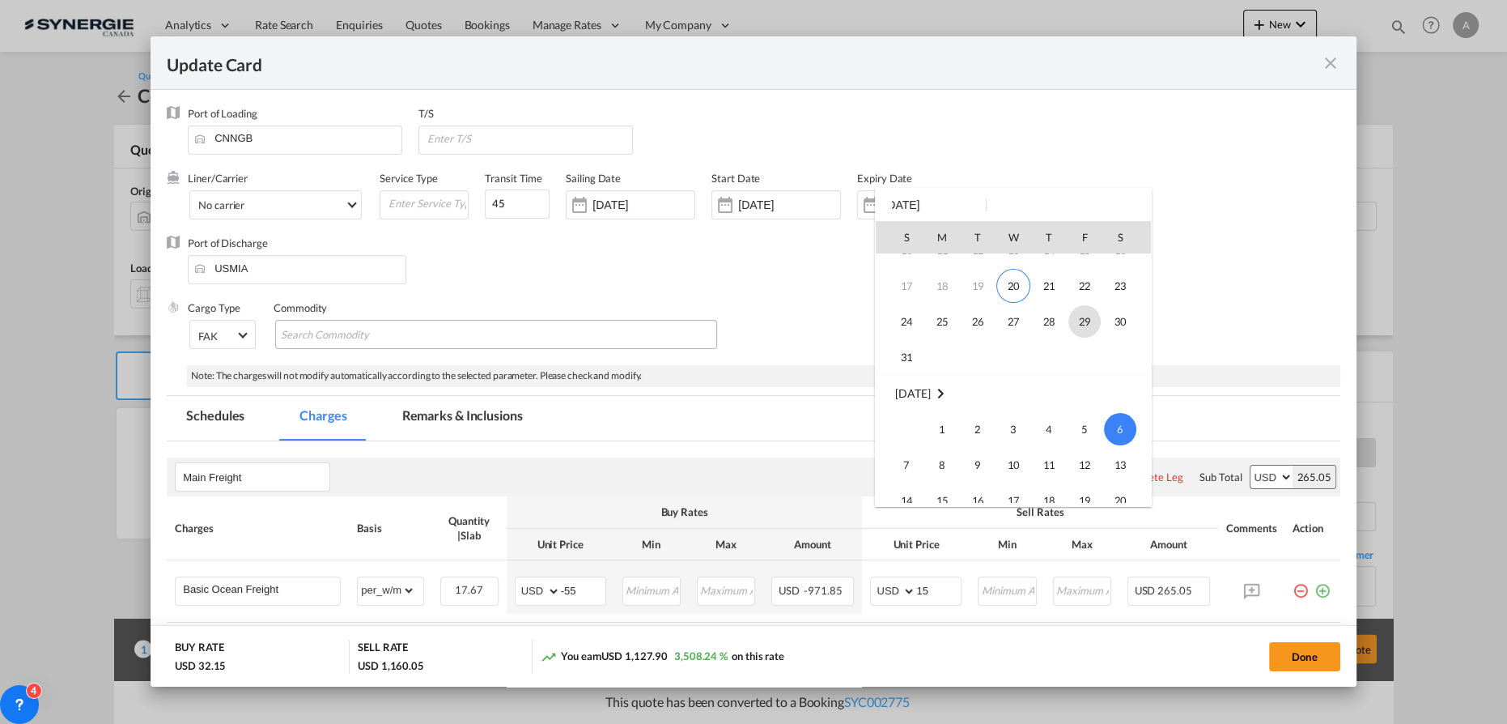
scroll to position [66, 0]
click at [909, 388] on span "31" at bounding box center [906, 383] width 32 height 32
type input "[DATE]"
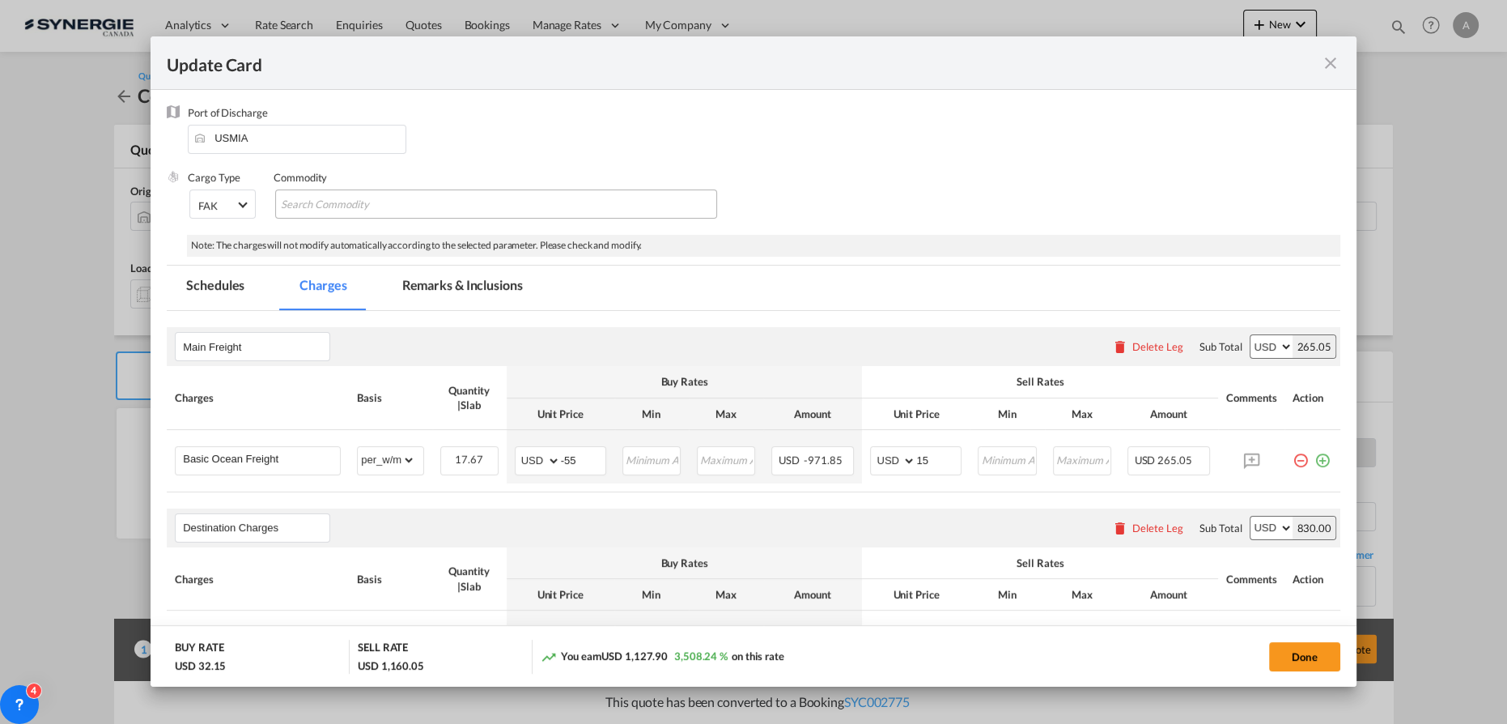
scroll to position [220, 0]
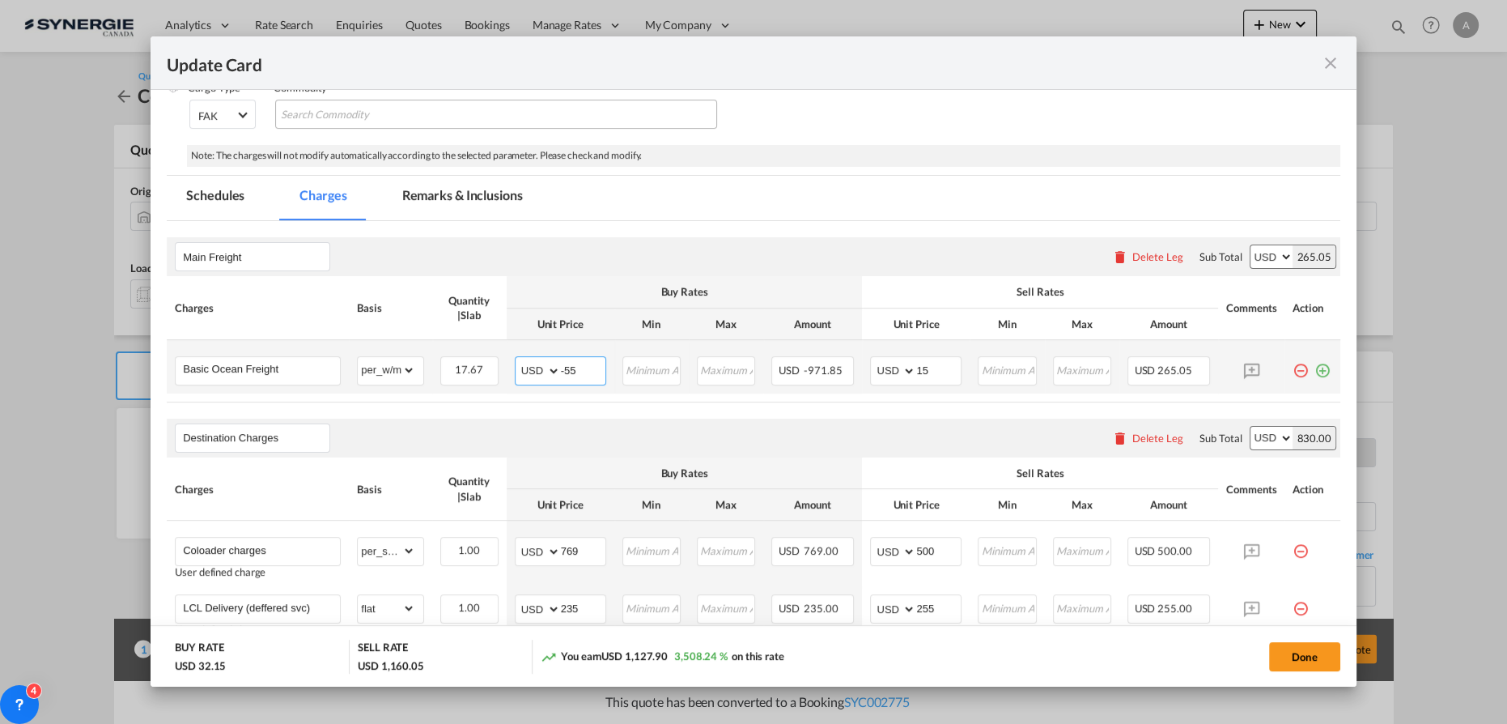
click at [555, 367] on md-input-container "AED AFN ALL AMD ANG AOA ARS AUD AWG AZN BAM BBD BDT BGN BHD BIF BMD BND [PERSON…" at bounding box center [560, 370] width 91 height 29
type input "-28"
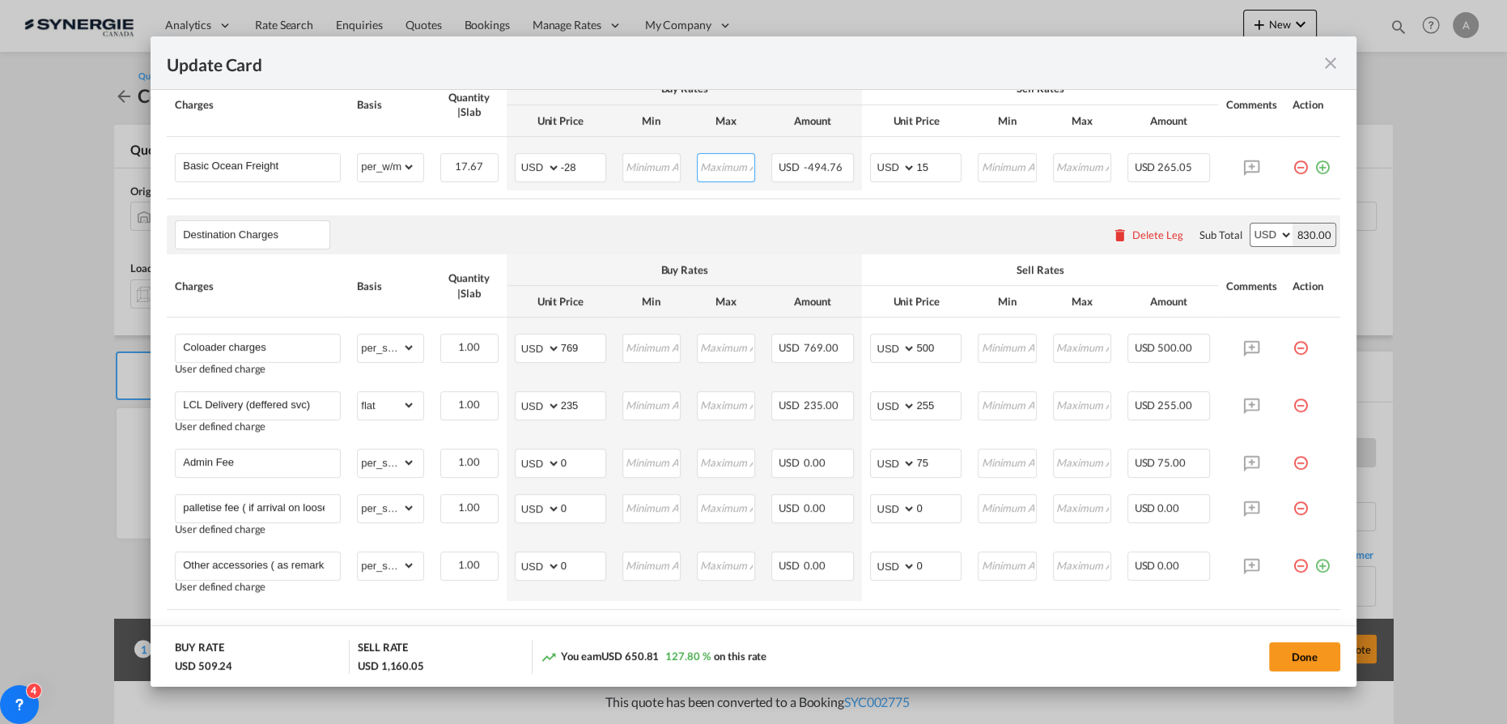
scroll to position [441, 0]
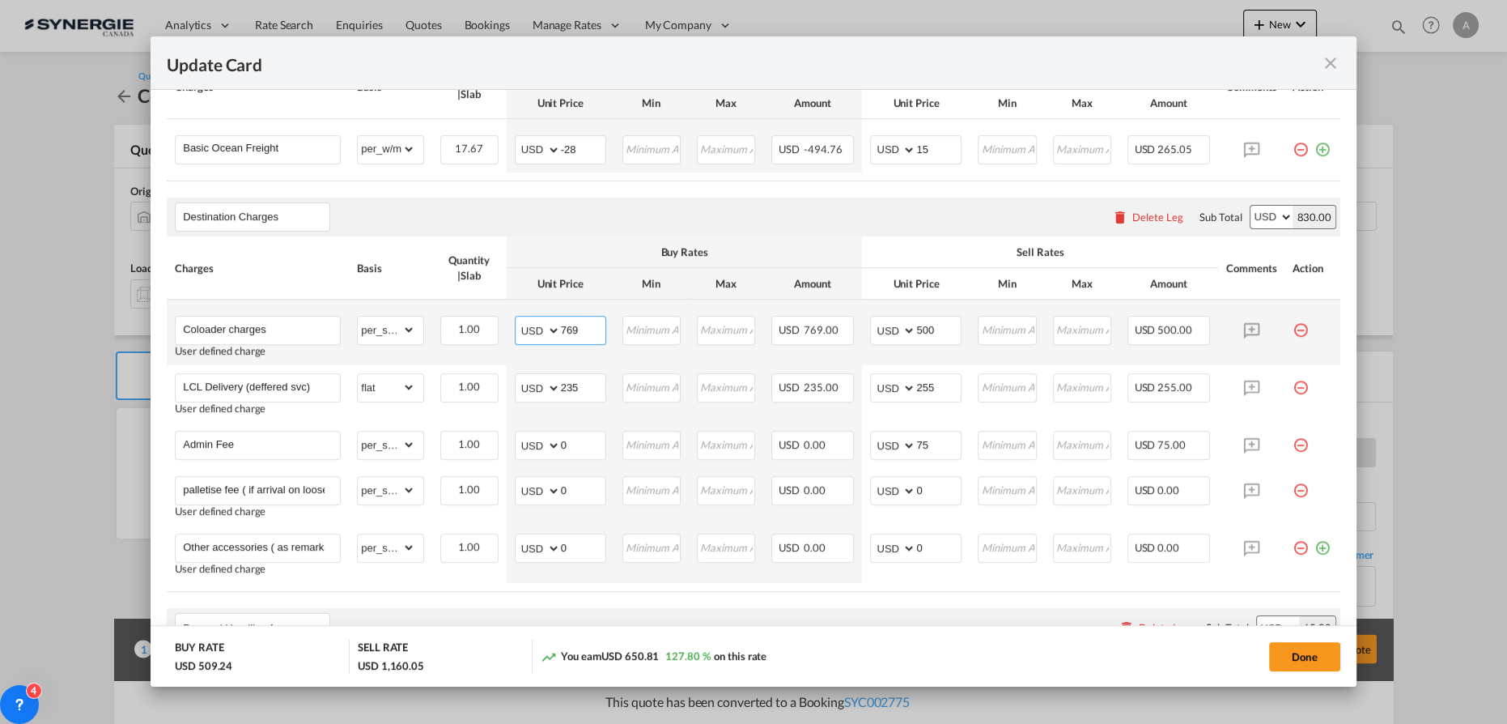
drag, startPoint x: 587, startPoint y: 332, endPoint x: 481, endPoint y: 312, distance: 107.8
click at [528, 332] on md-input-container "AED AFN ALL AMD ANG AOA ARS AUD AWG AZN BAM BBD BDT BGN BHD BIF BMD BND [PERSON…" at bounding box center [560, 330] width 91 height 29
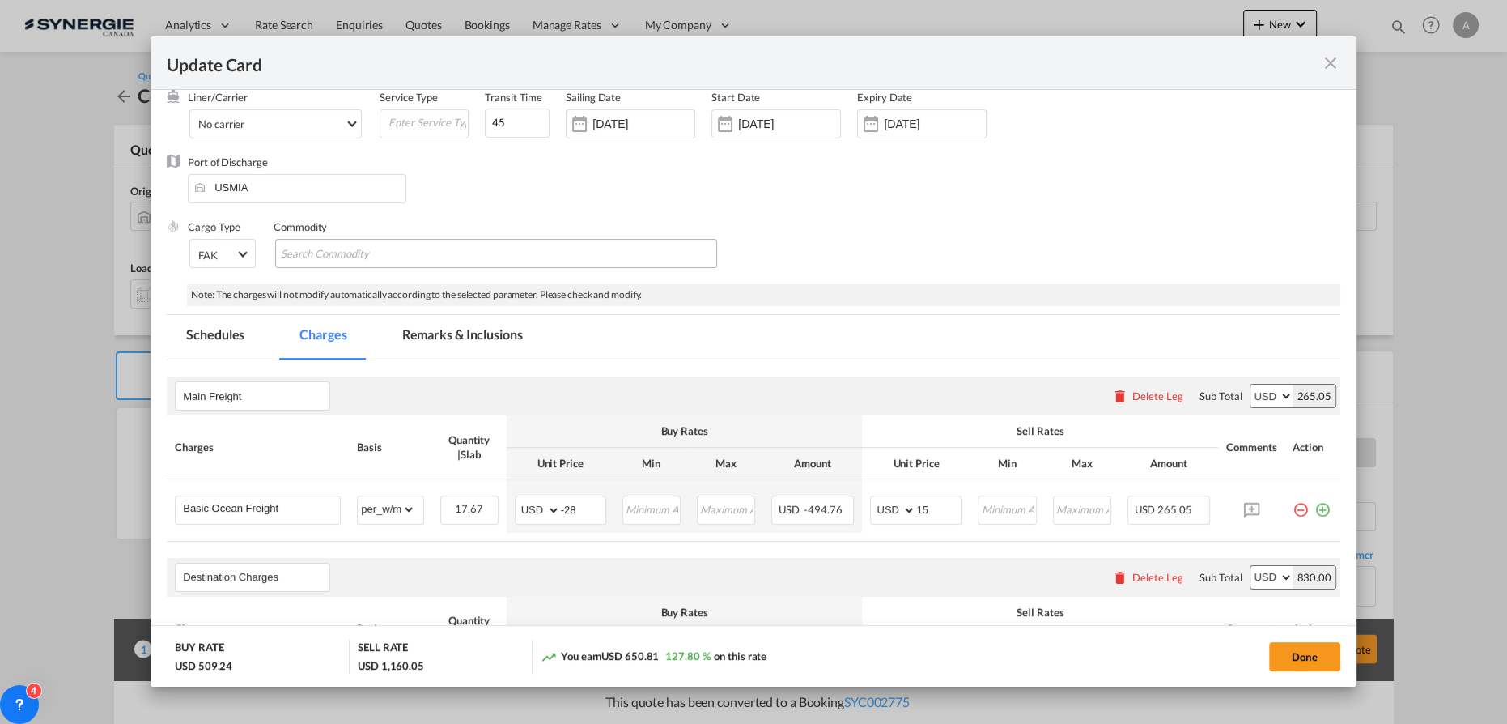
scroll to position [73, 0]
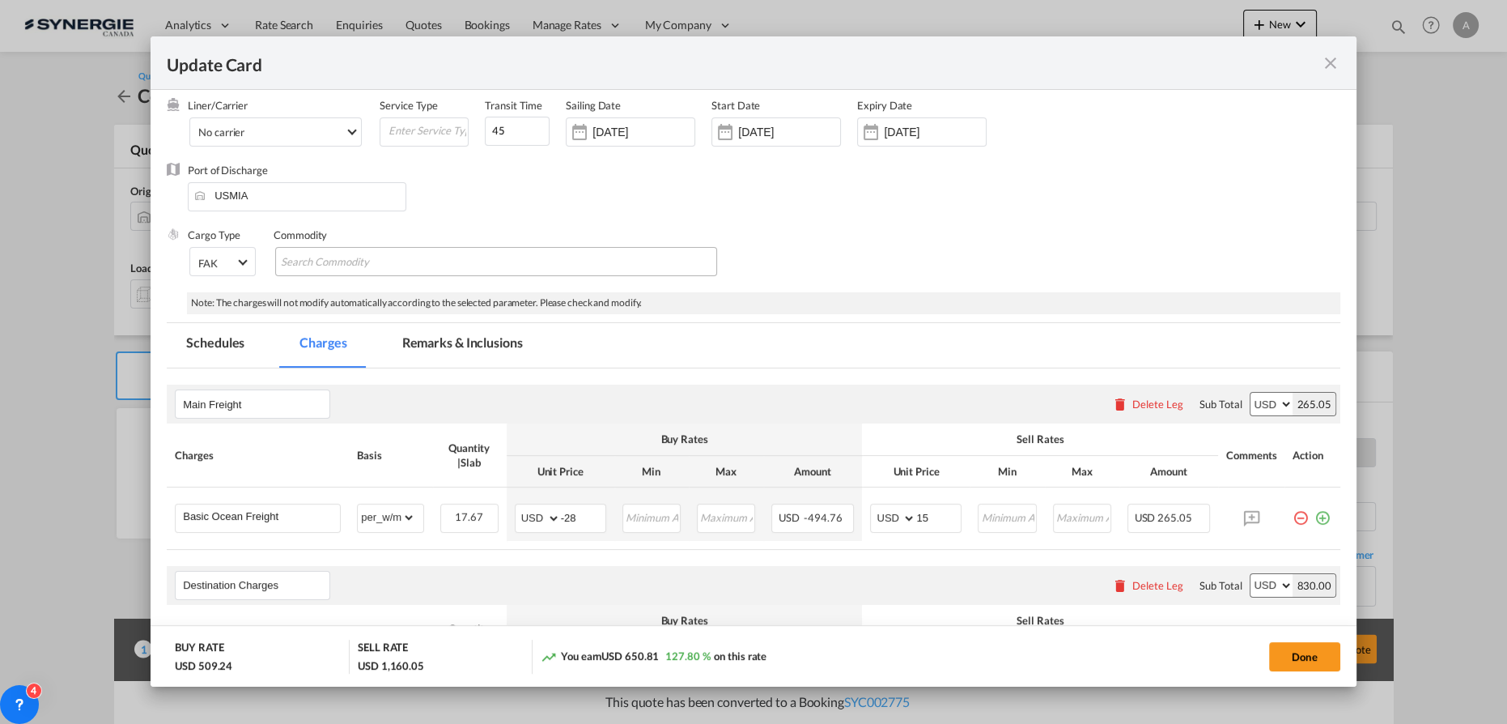
click at [416, 358] on md-tab-item "Remarks & Inclusions" at bounding box center [462, 345] width 159 height 45
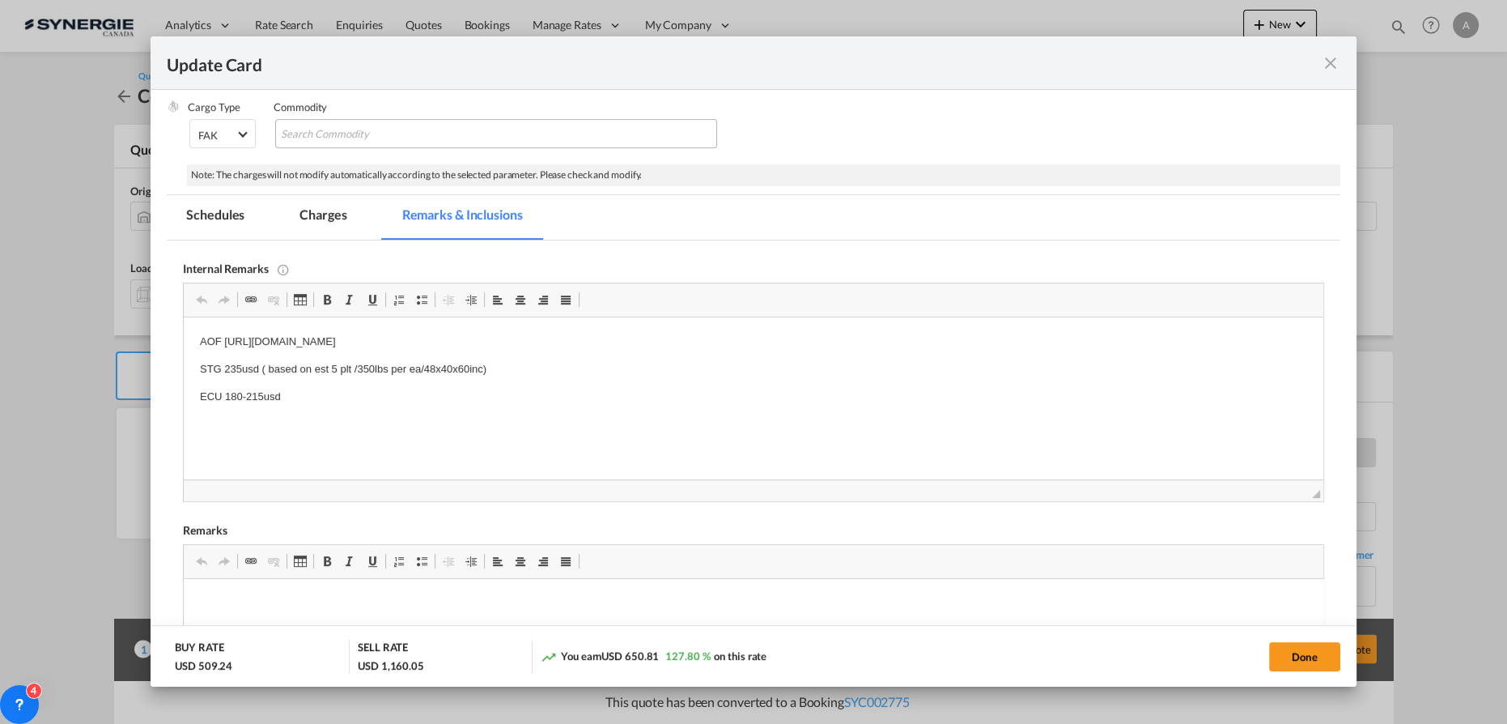
scroll to position [0, 0]
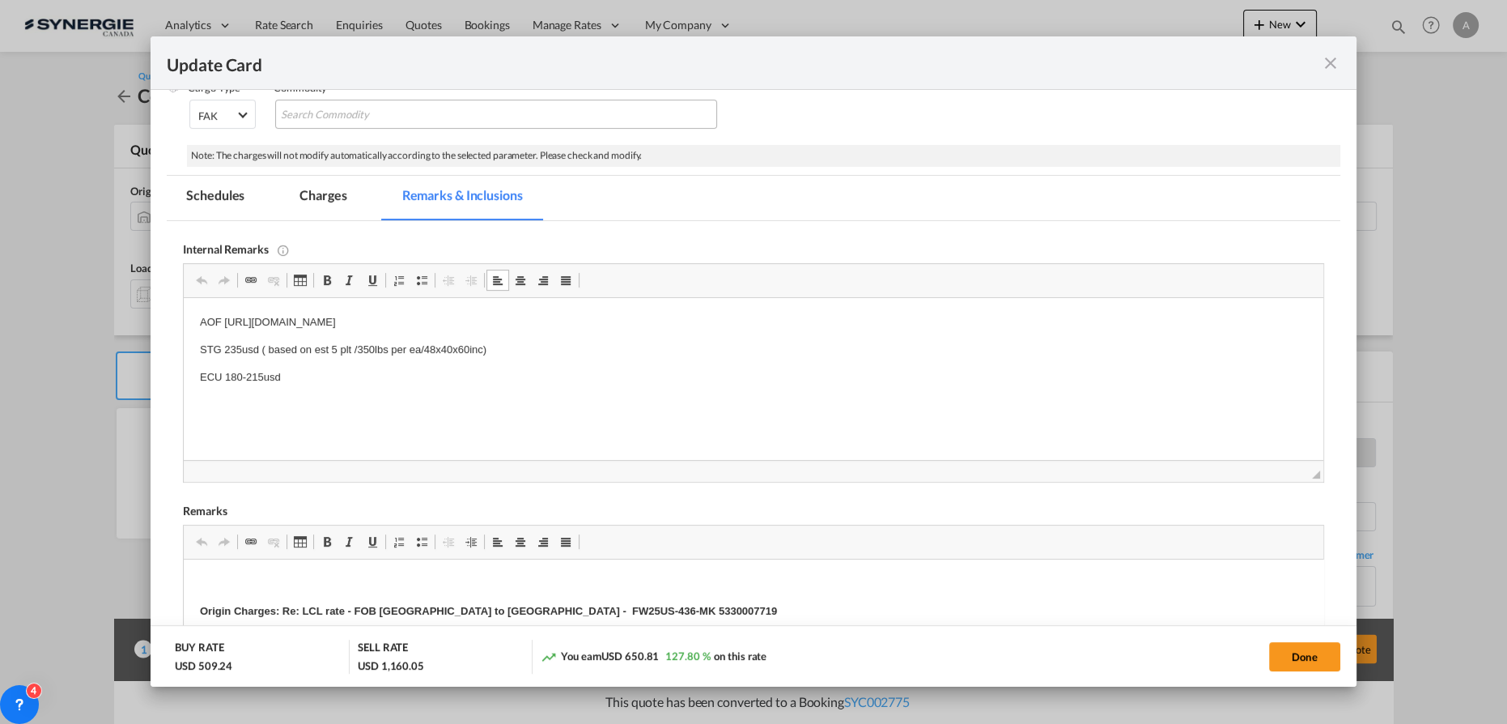
drag, startPoint x: 682, startPoint y: 321, endPoint x: 227, endPoint y: 325, distance: 455.7
click at [227, 325] on p "AOF [URL][DOMAIN_NAME]" at bounding box center [753, 322] width 1107 height 17
click at [264, 349] on p "STG 235usd ( based on est 5 plt /350lbs per ea/48x40x60inc)" at bounding box center [753, 350] width 1107 height 17
drag, startPoint x: 499, startPoint y: 346, endPoint x: 306, endPoint y: 650, distance: 359.9
click at [184, 354] on html "AOF [URL][DOMAIN_NAME] STG 235usd ( based on est 5 plt /350lbs per ea/48x40x60i…" at bounding box center [754, 363] width 1140 height 131
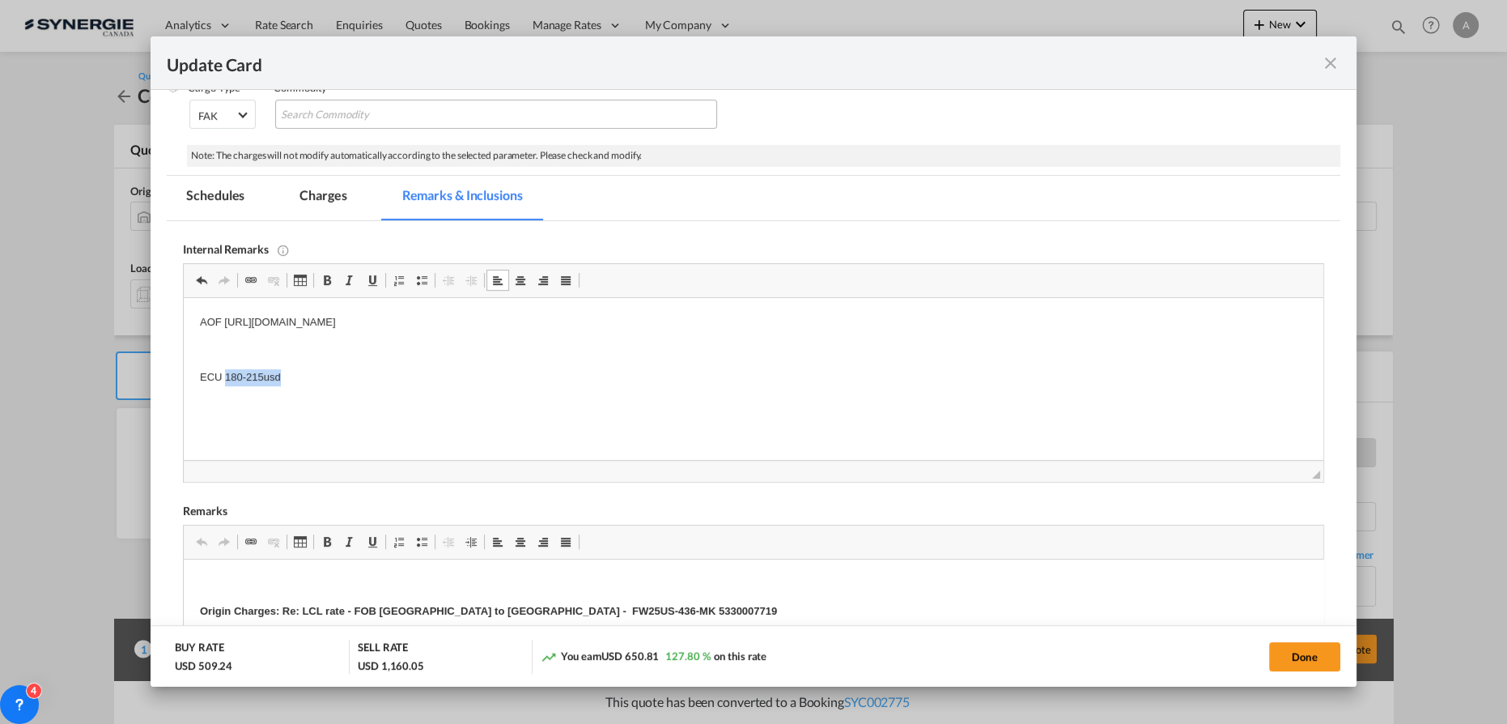
drag, startPoint x: 285, startPoint y: 380, endPoint x: 225, endPoint y: 380, distance: 59.9
click at [224, 380] on p "ECU 180-215usd" at bounding box center [753, 377] width 1107 height 17
drag, startPoint x: 330, startPoint y: 184, endPoint x: 347, endPoint y: 217, distance: 37.3
click at [330, 184] on md-tab-item "Charges" at bounding box center [323, 198] width 86 height 45
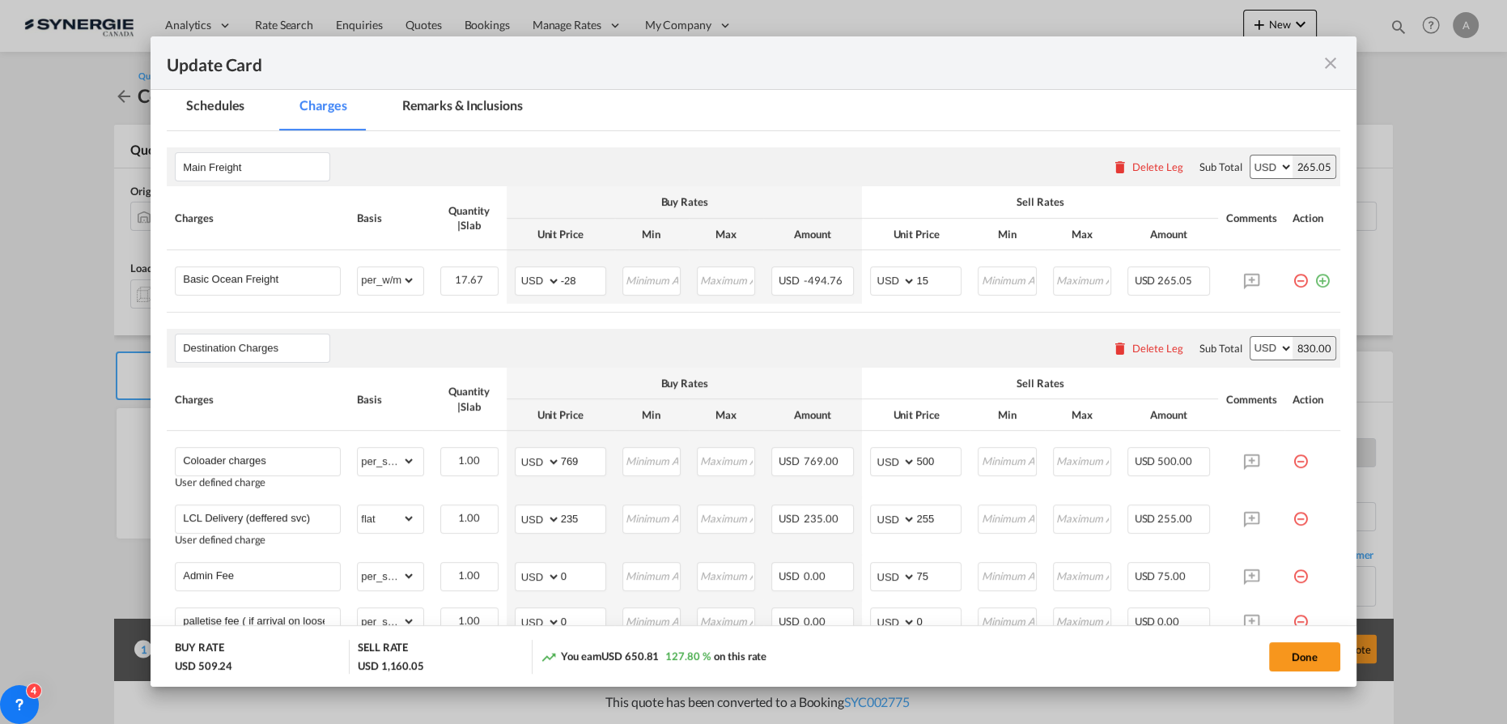
scroll to position [161, 0]
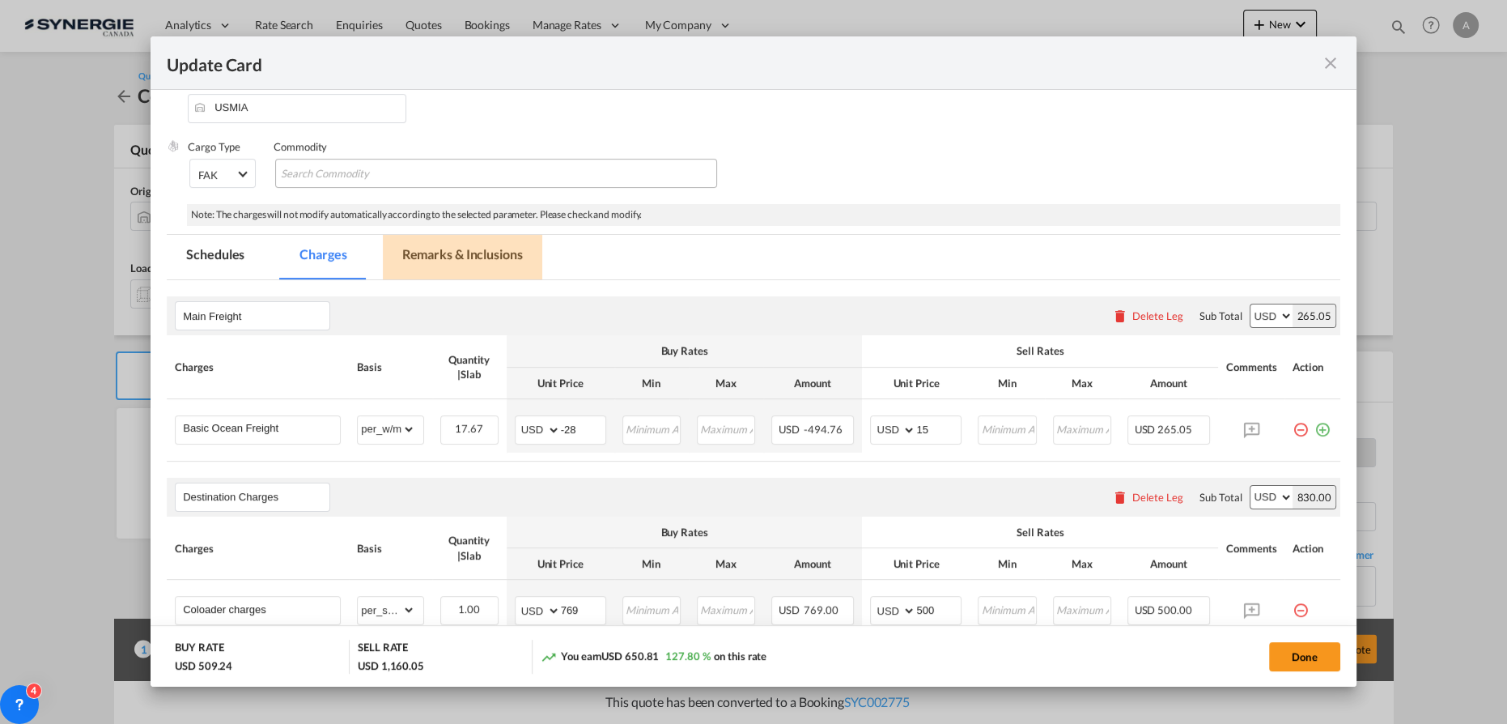
click at [474, 256] on md-tab-item "Remarks & Inclusions" at bounding box center [462, 257] width 159 height 45
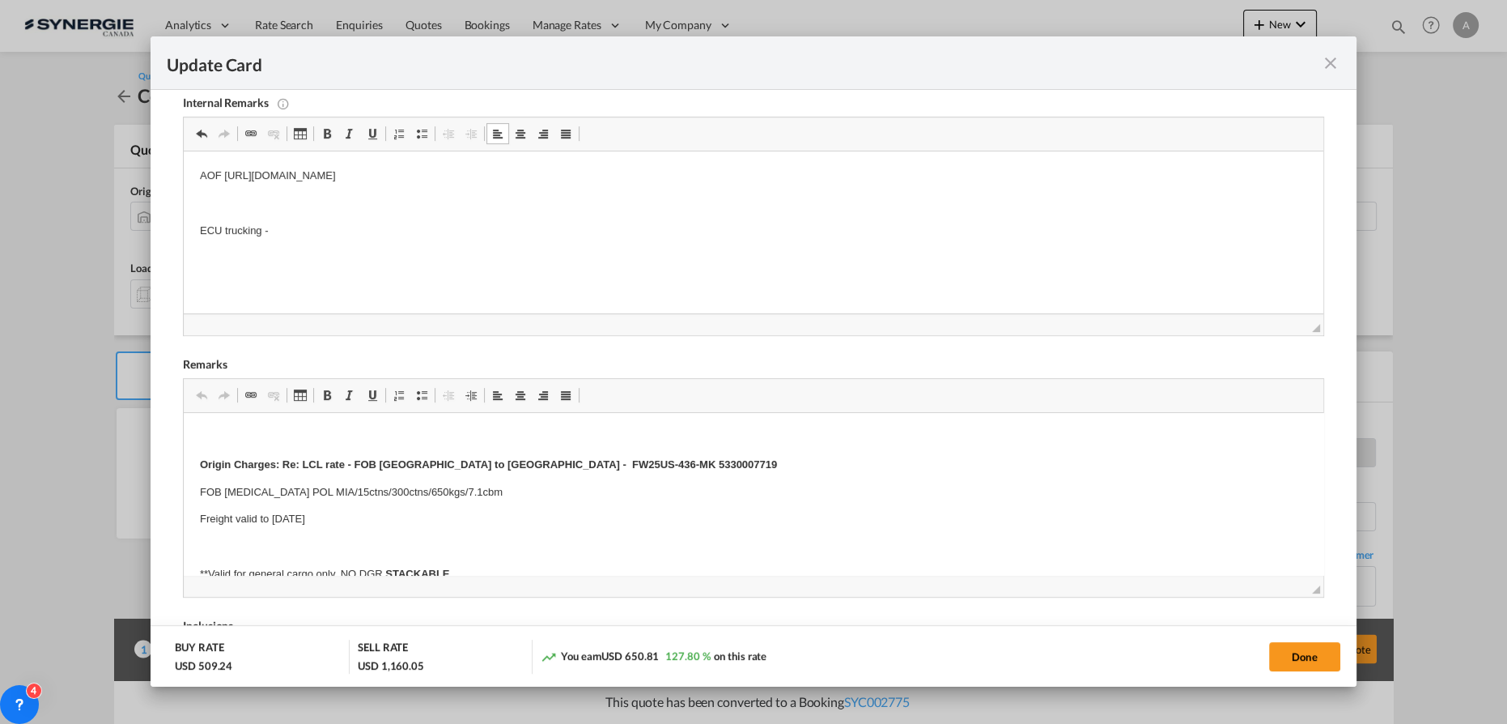
scroll to position [382, 0]
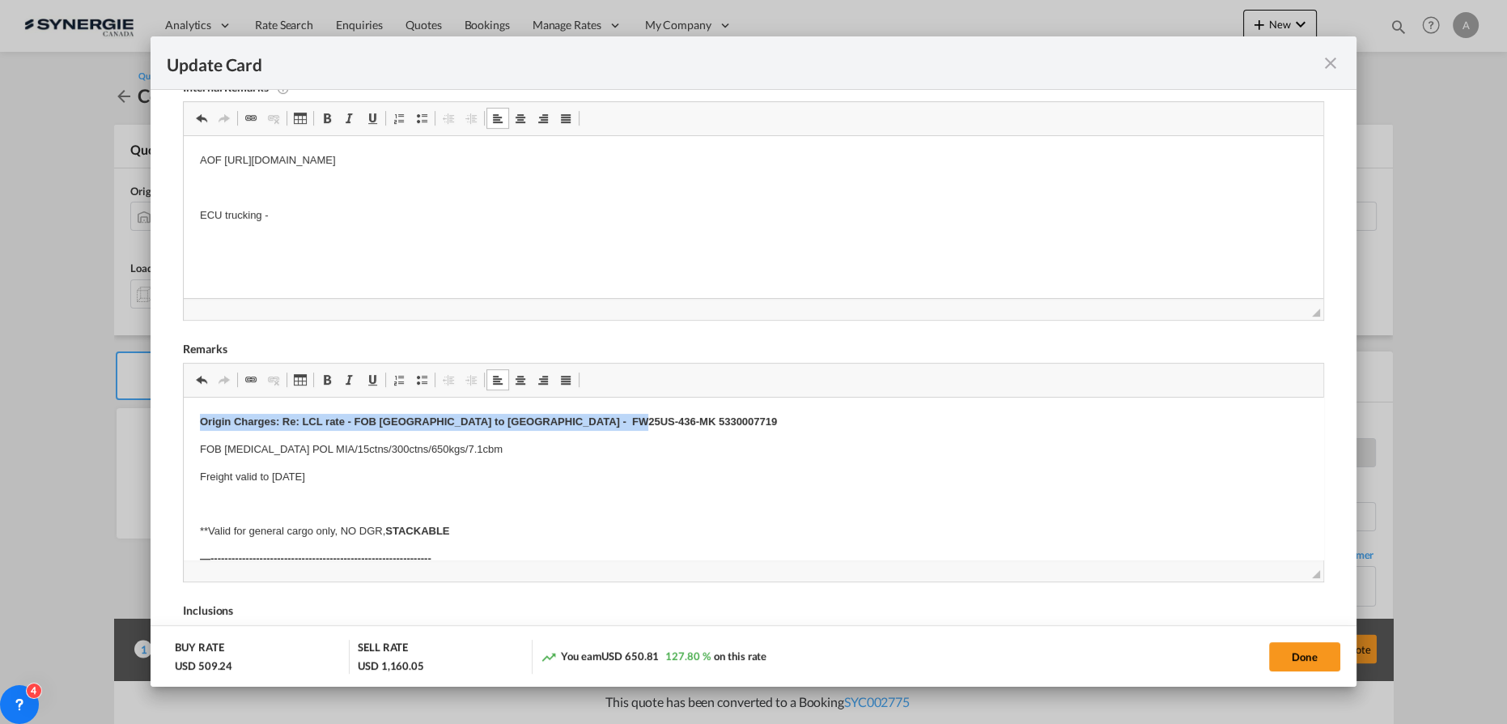
drag, startPoint x: 193, startPoint y: 421, endPoint x: 699, endPoint y: 422, distance: 506.6
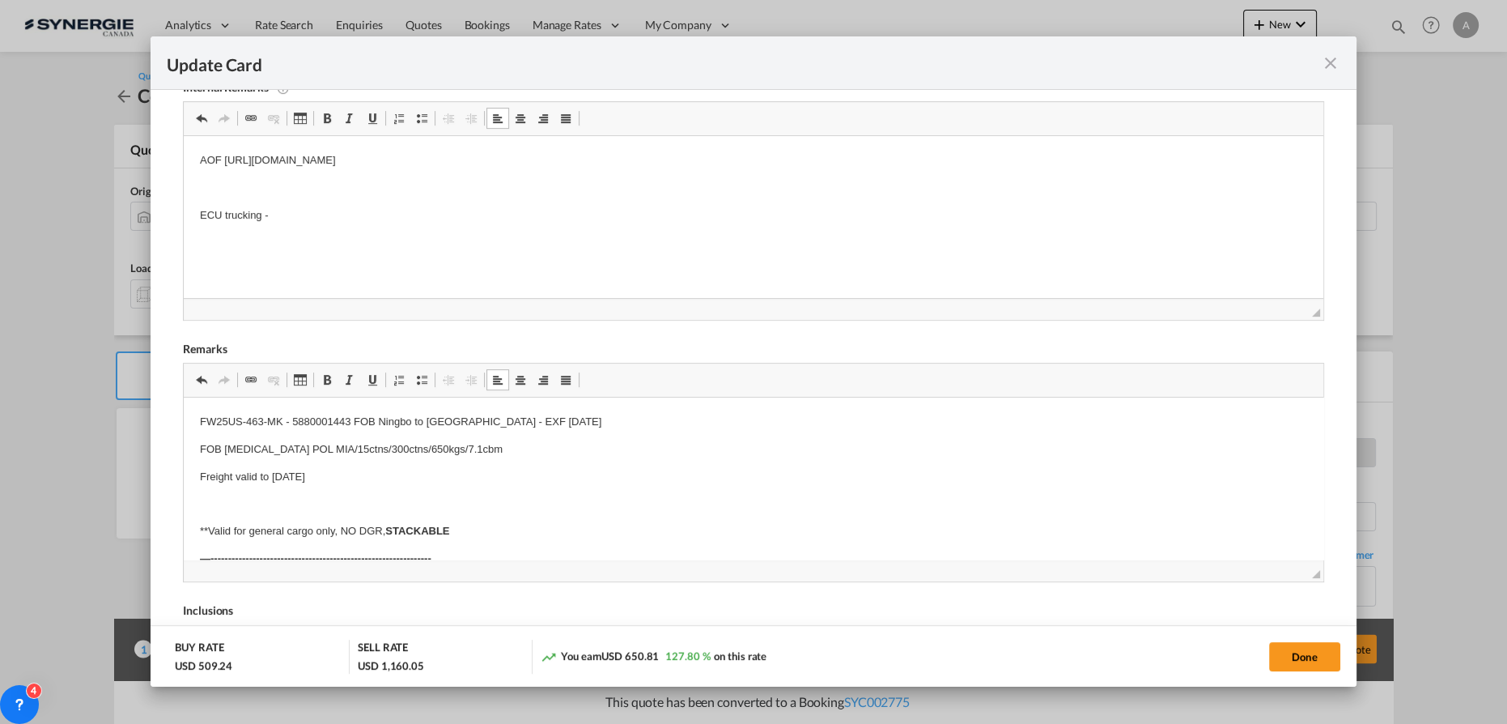
click at [233, 448] on p "FOB [MEDICAL_DATA] POL MIA/15ctns/300ctns/650kgs/7.1cbm" at bounding box center [753, 449] width 1107 height 17
click at [486, 448] on p "FOB NINGBO POL MIA/15ctns/300ctns/650kgs/7.1cbm" at bounding box center [753, 449] width 1107 height 17
drag, startPoint x: 488, startPoint y: 453, endPoint x: 321, endPoint y: 453, distance: 166.7
click at [321, 453] on p "FOB NINGBO POL MIA/15ctns/300ctns/650kgs/7.1cbm" at bounding box center [753, 449] width 1107 height 17
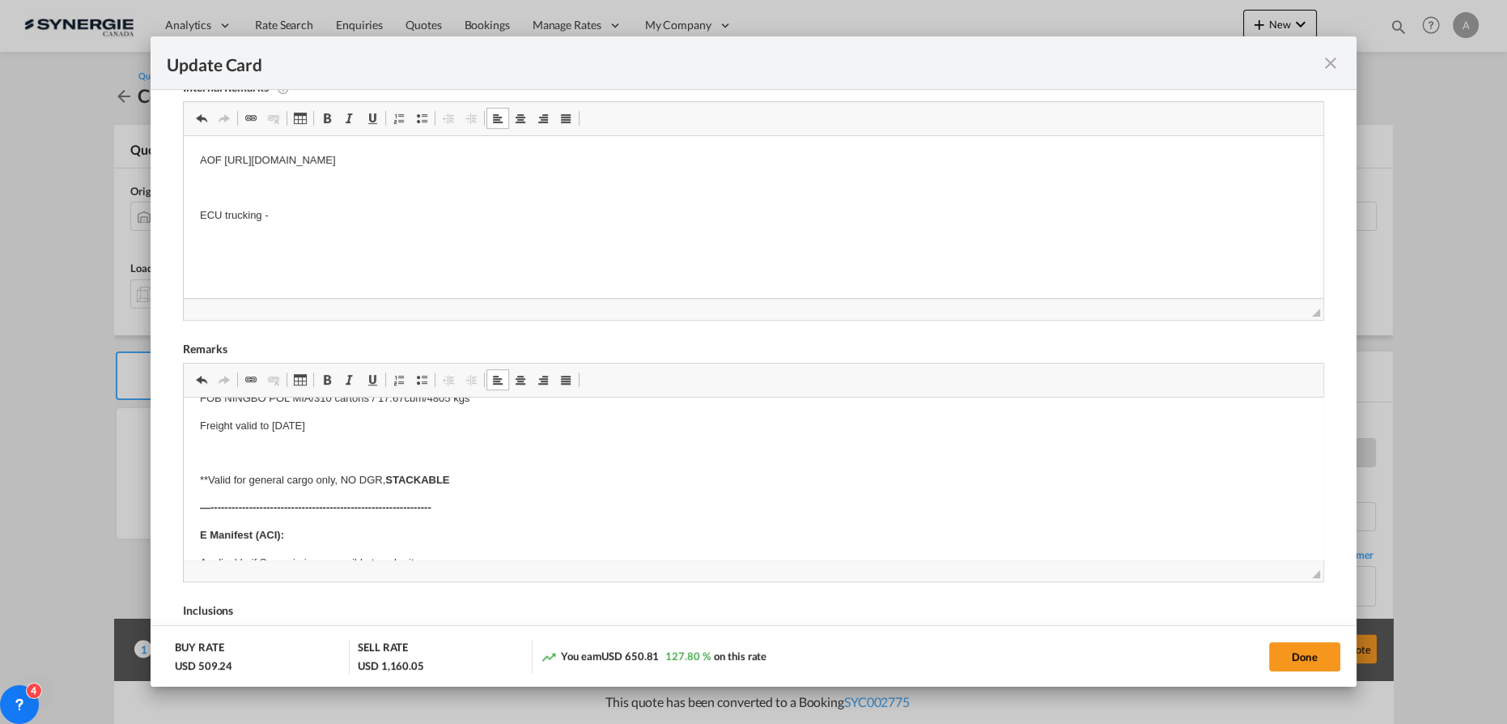
scroll to position [73, 0]
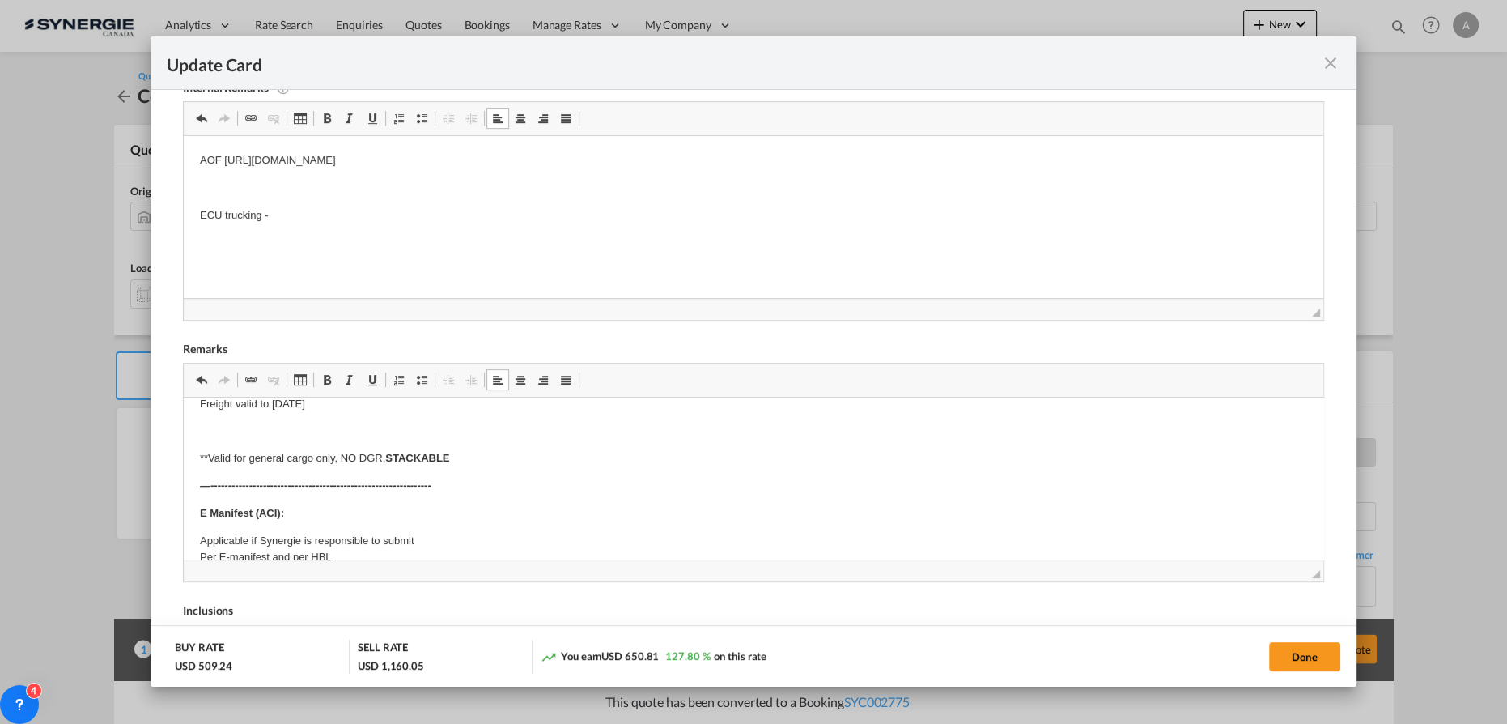
drag, startPoint x: 302, startPoint y: 410, endPoint x: 335, endPoint y: 812, distance: 403.6
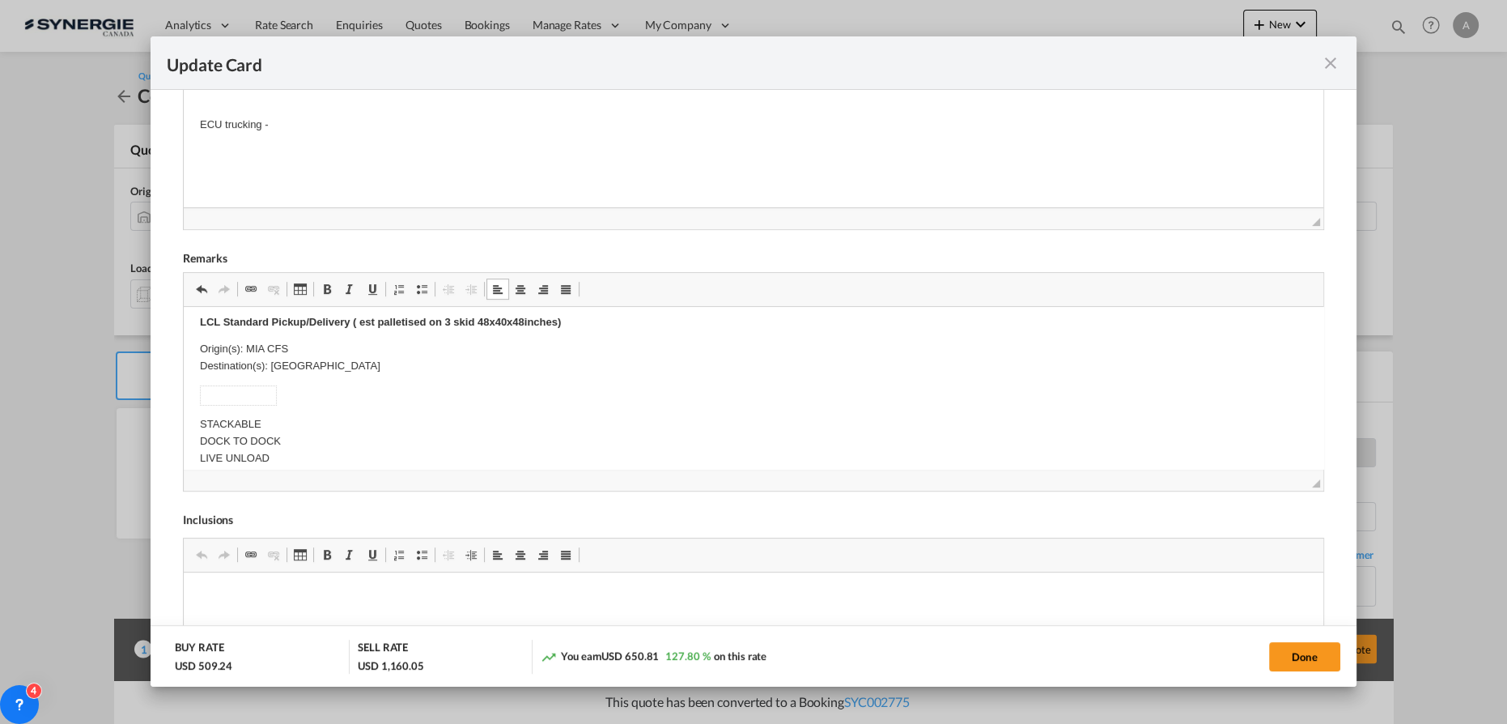
scroll to position [283, 0]
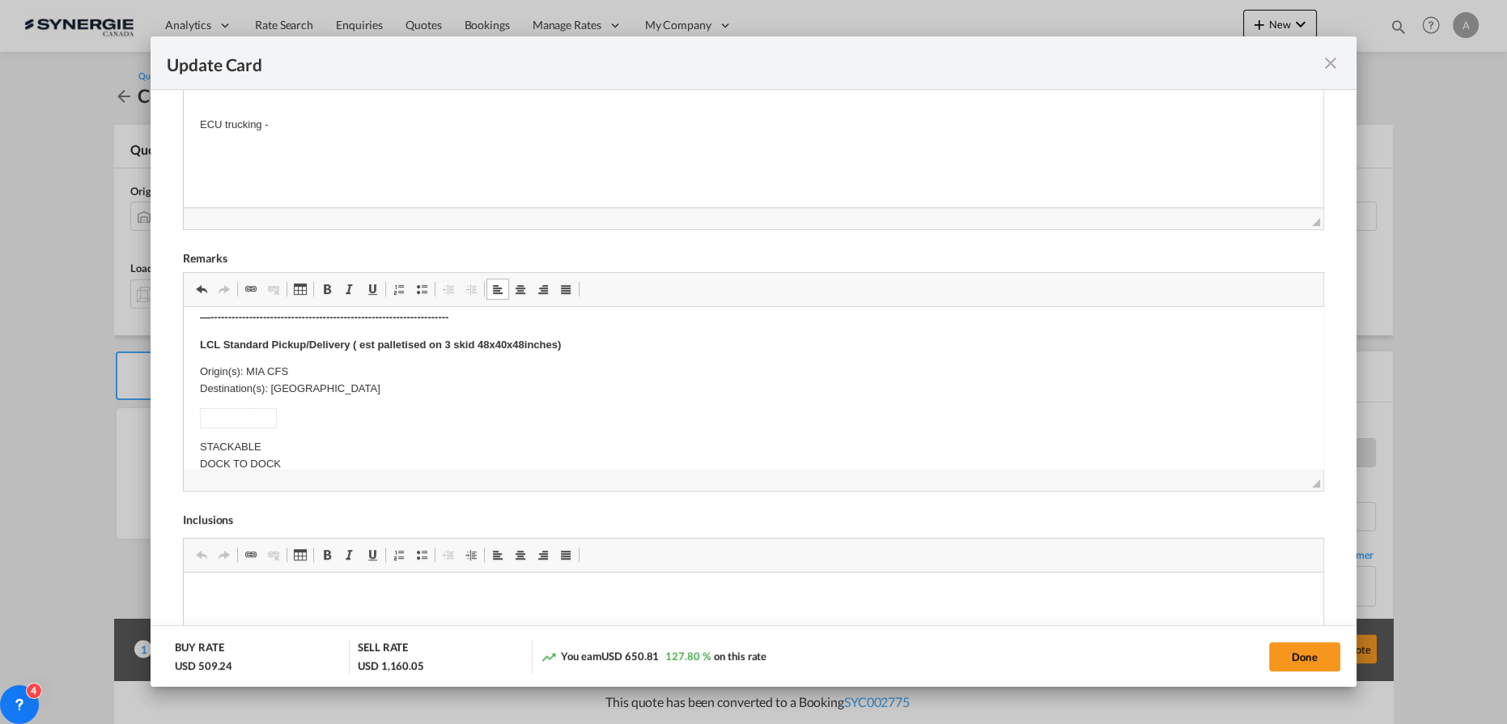
click at [260, 373] on p "Origin(s): MIA CFS Destination(s): PEMBROKE PARK FL, UNITED STATES 33023" at bounding box center [753, 380] width 1107 height 34
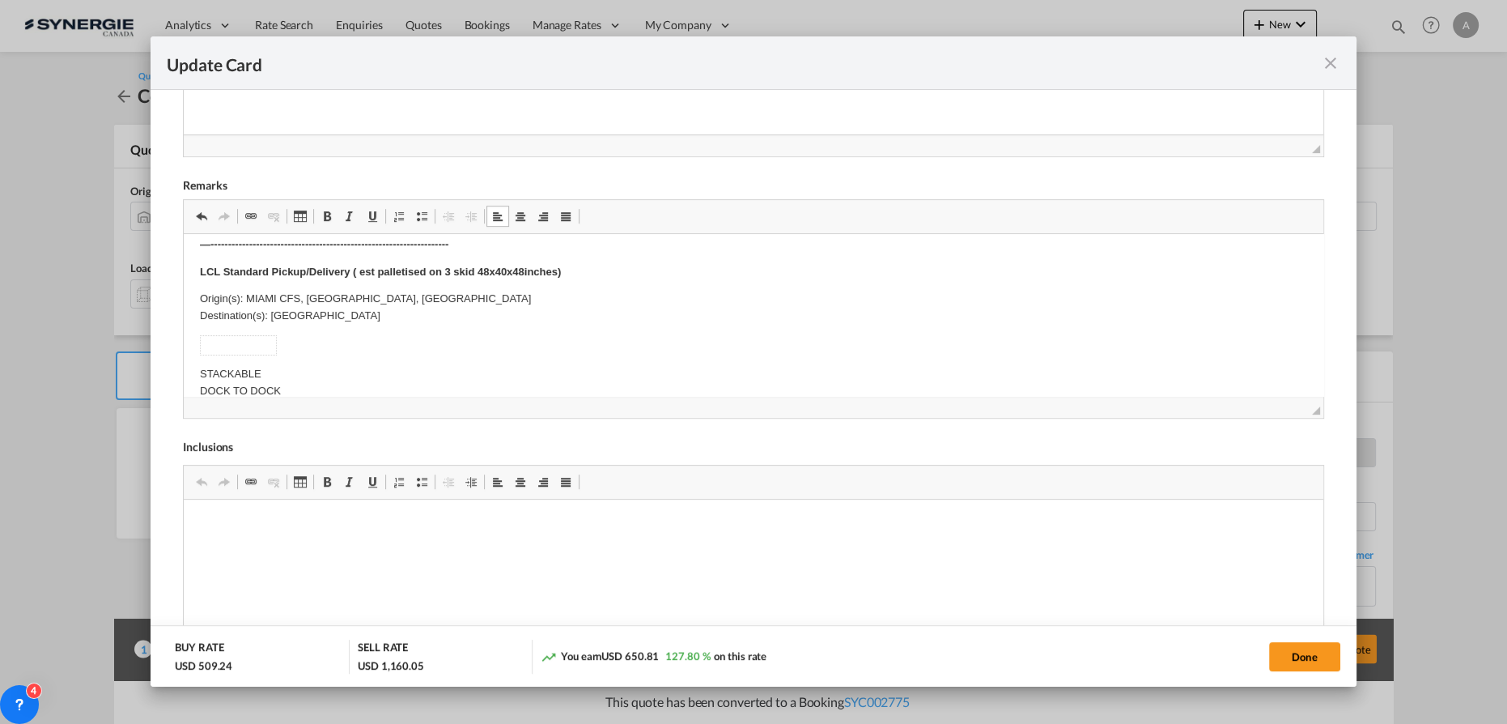
click at [265, 345] on td "Editor, editor5" at bounding box center [239, 344] width 76 height 19
drag, startPoint x: 291, startPoint y: 349, endPoint x: 210, endPoint y: 343, distance: 81.1
click at [210, 343] on body "FW25US-463-MK - 5880001443 FOB Ningbo to Miami - EXF Aug 24 FOB NINGBO POL MIA/…" at bounding box center [753, 486] width 1107 height 1038
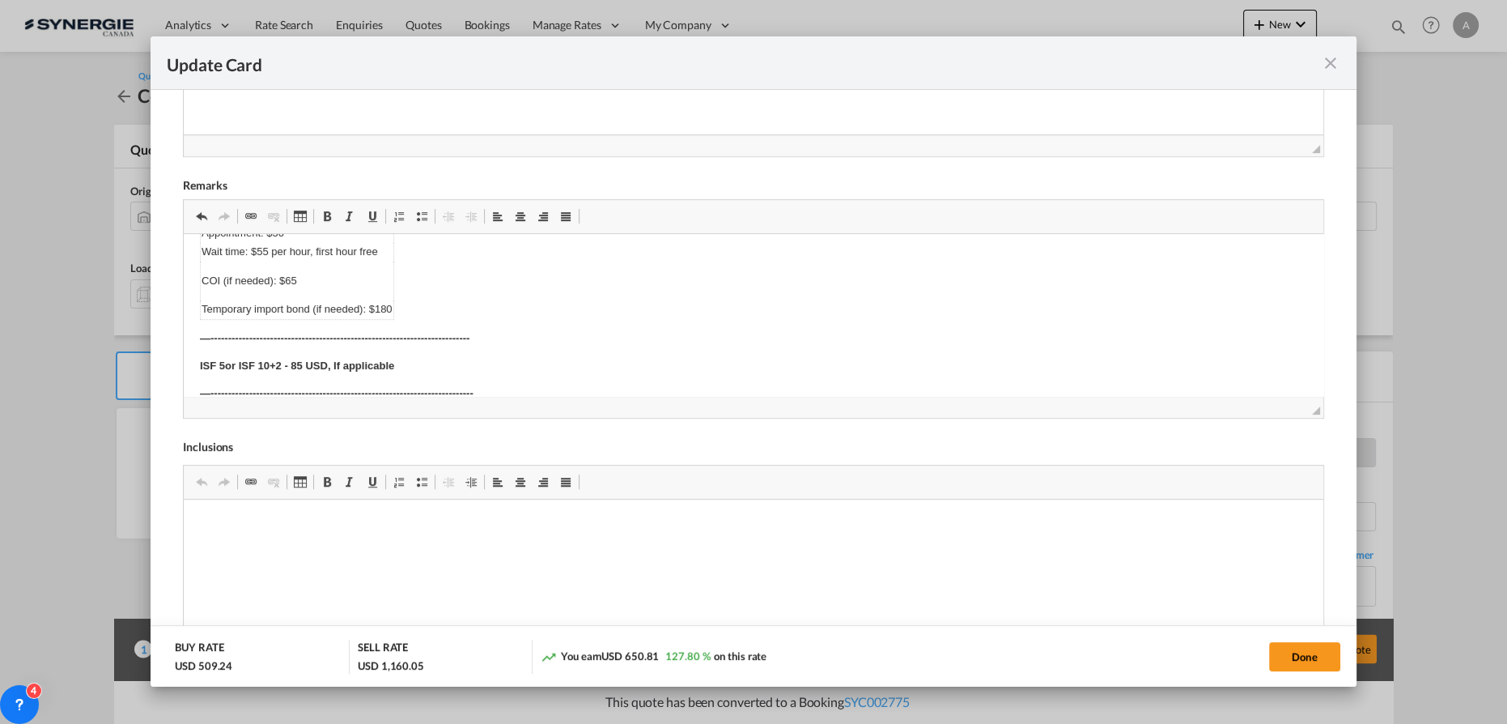
scroll to position [798, 0]
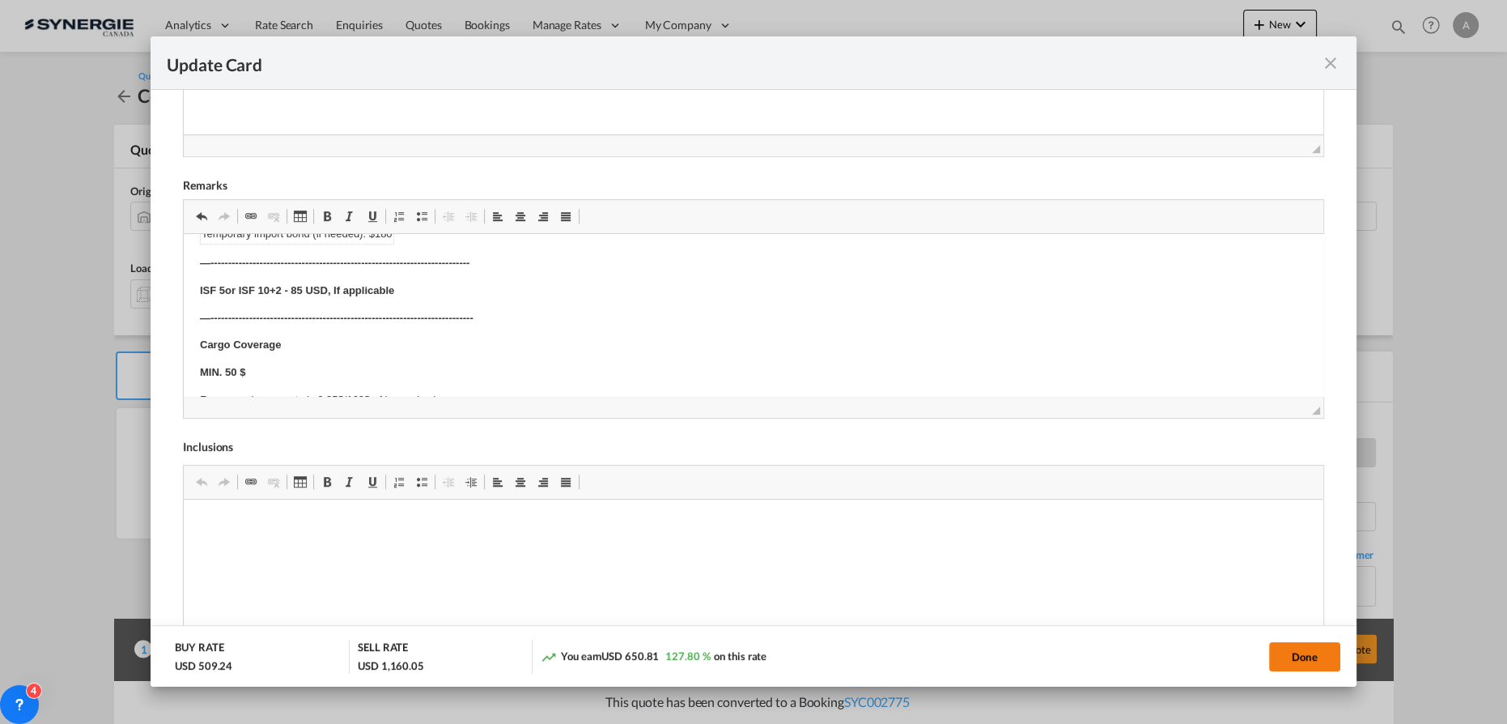
click at [1297, 651] on button "Done" at bounding box center [1304, 656] width 71 height 29
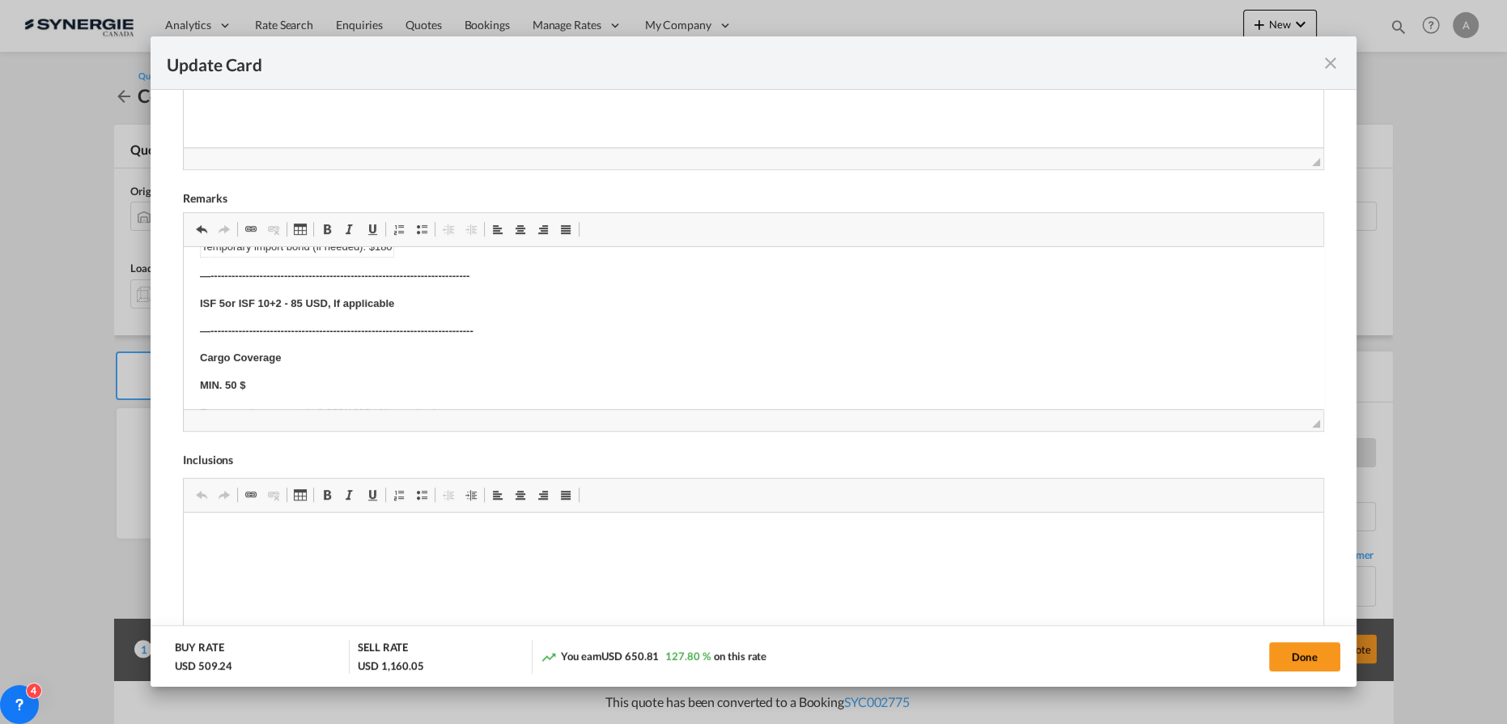
scroll to position [0, 0]
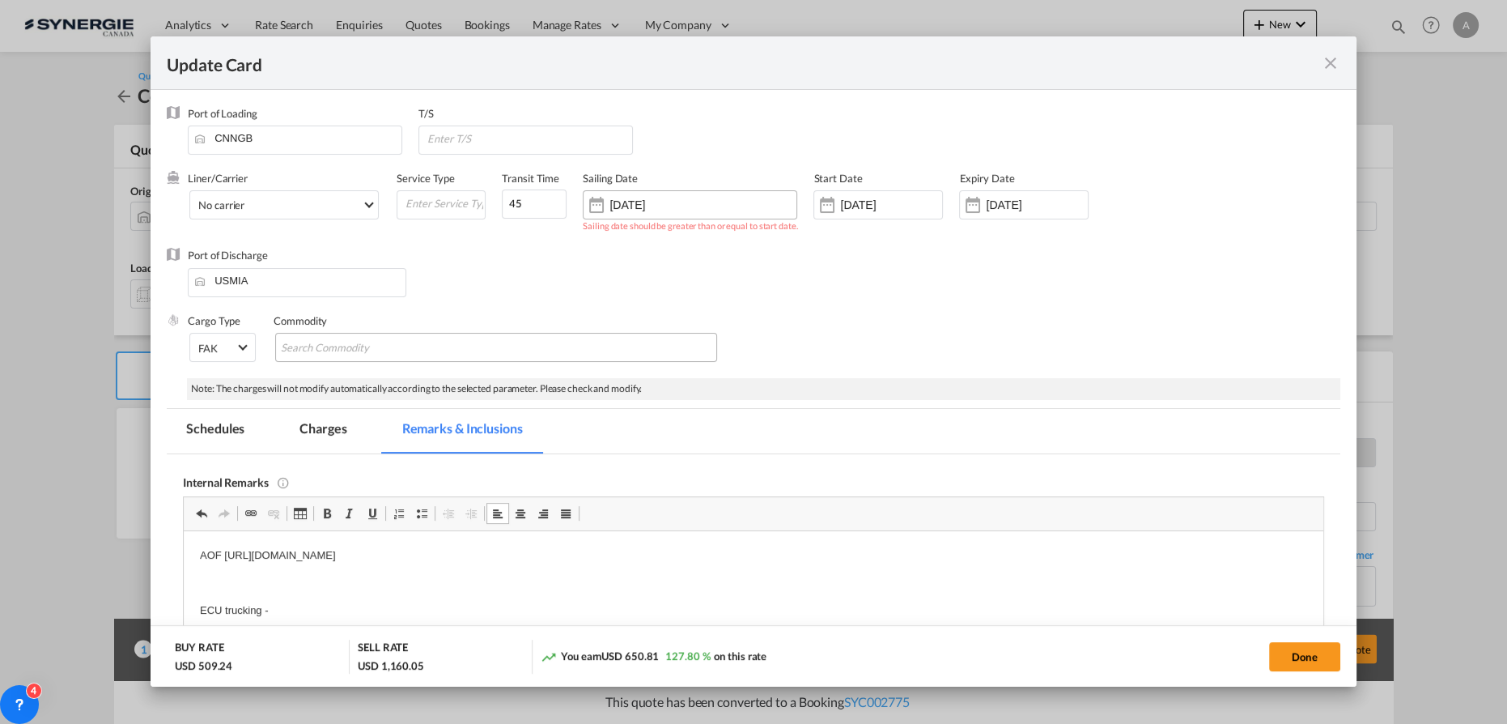
click at [694, 202] on input "03 Jun 2025" at bounding box center [660, 204] width 102 height 13
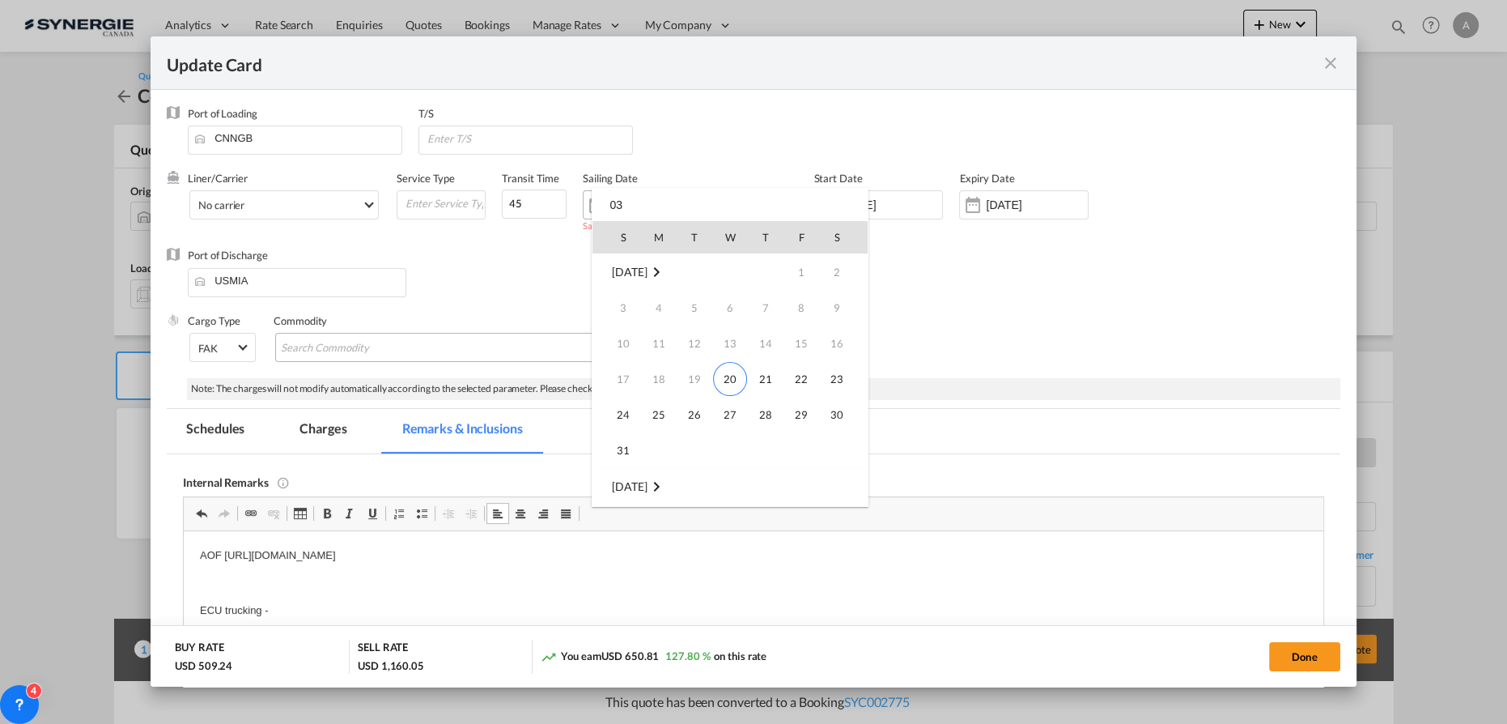
type input "0"
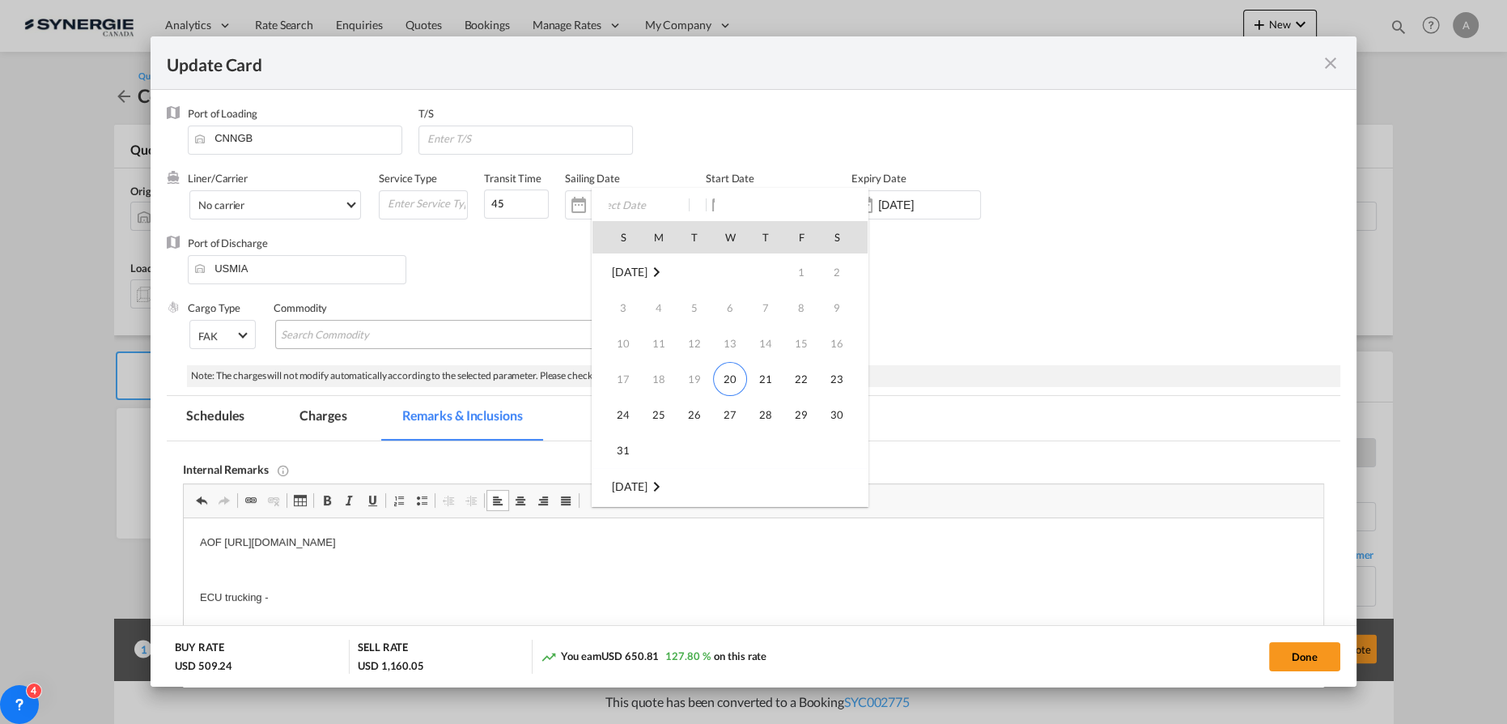
click at [1021, 280] on div at bounding box center [753, 362] width 1507 height 724
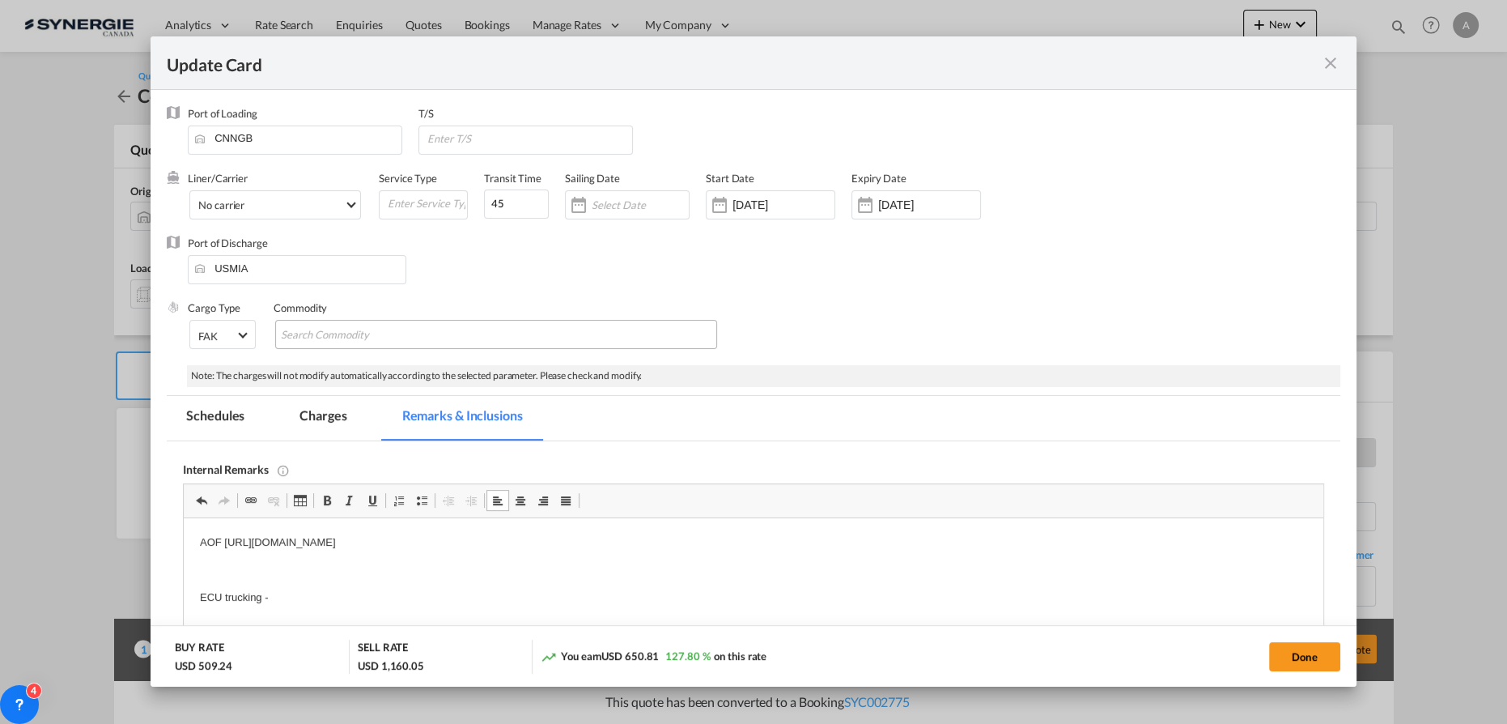
drag, startPoint x: 328, startPoint y: 429, endPoint x: 570, endPoint y: 350, distance: 254.7
click at [328, 429] on md-tab-item "Charges" at bounding box center [323, 418] width 86 height 45
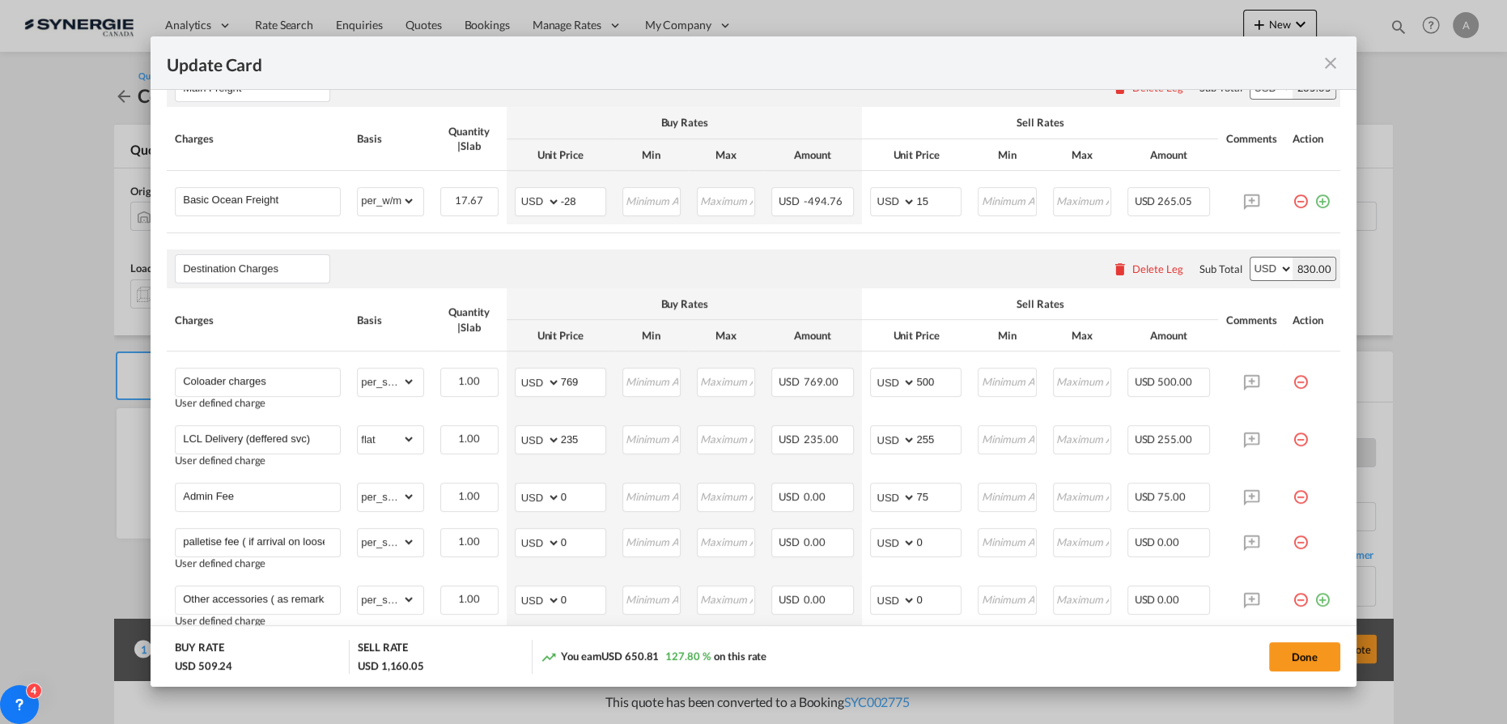
scroll to position [367, 0]
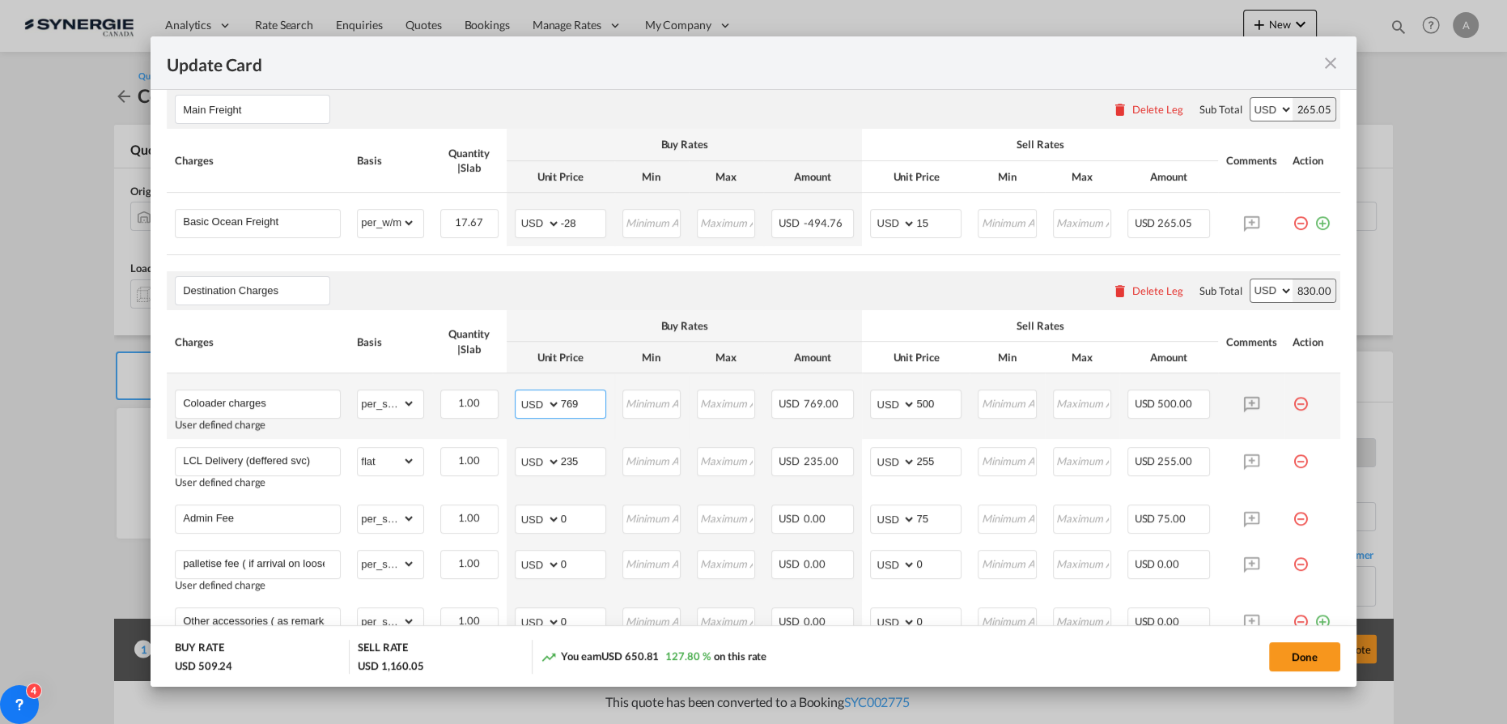
click at [582, 403] on input "769" at bounding box center [583, 402] width 45 height 24
drag, startPoint x: 582, startPoint y: 405, endPoint x: 479, endPoint y: 393, distance: 103.4
click at [480, 394] on tr "Coloader charges User defined charge Please Enter Already Exists gross_weight v…" at bounding box center [754, 406] width 1174 height 66
type input "1450"
type input "1650"
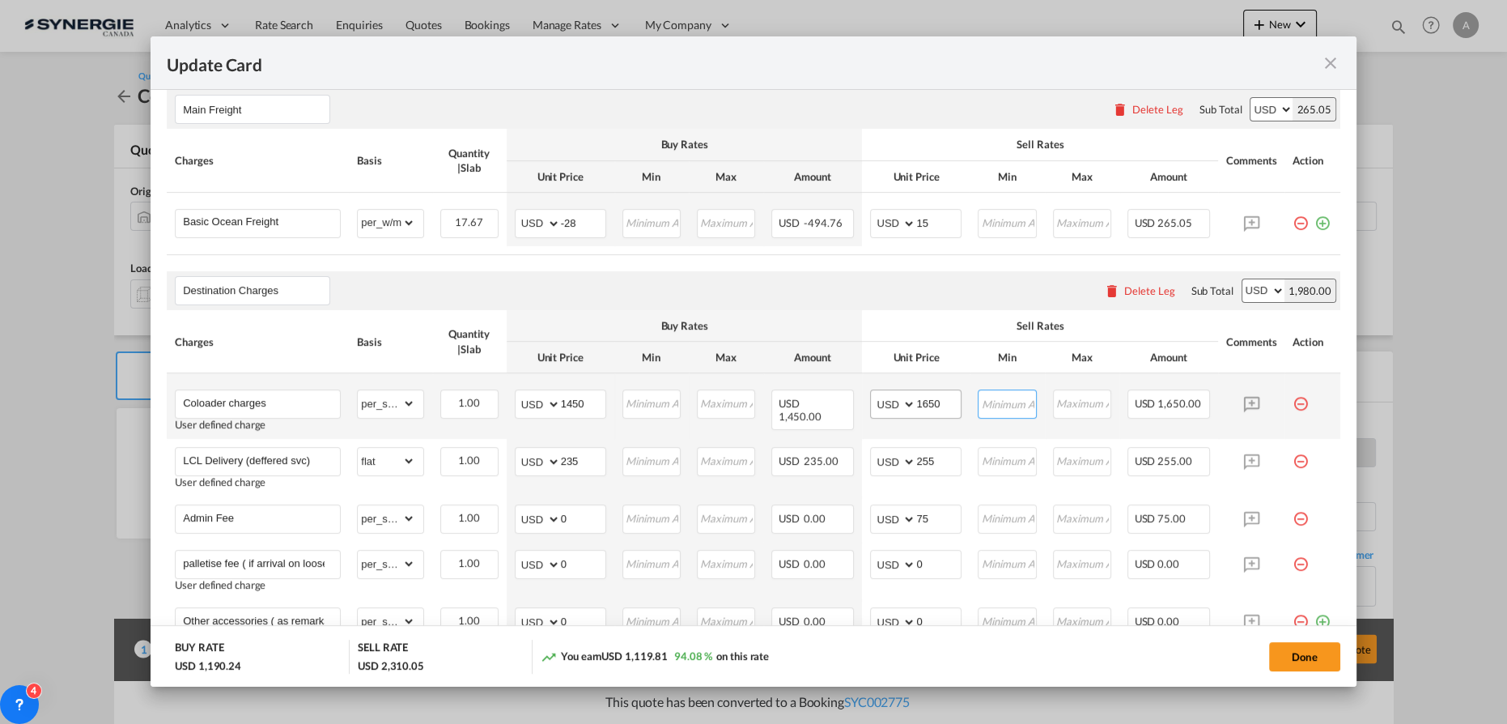
scroll to position [662, 0]
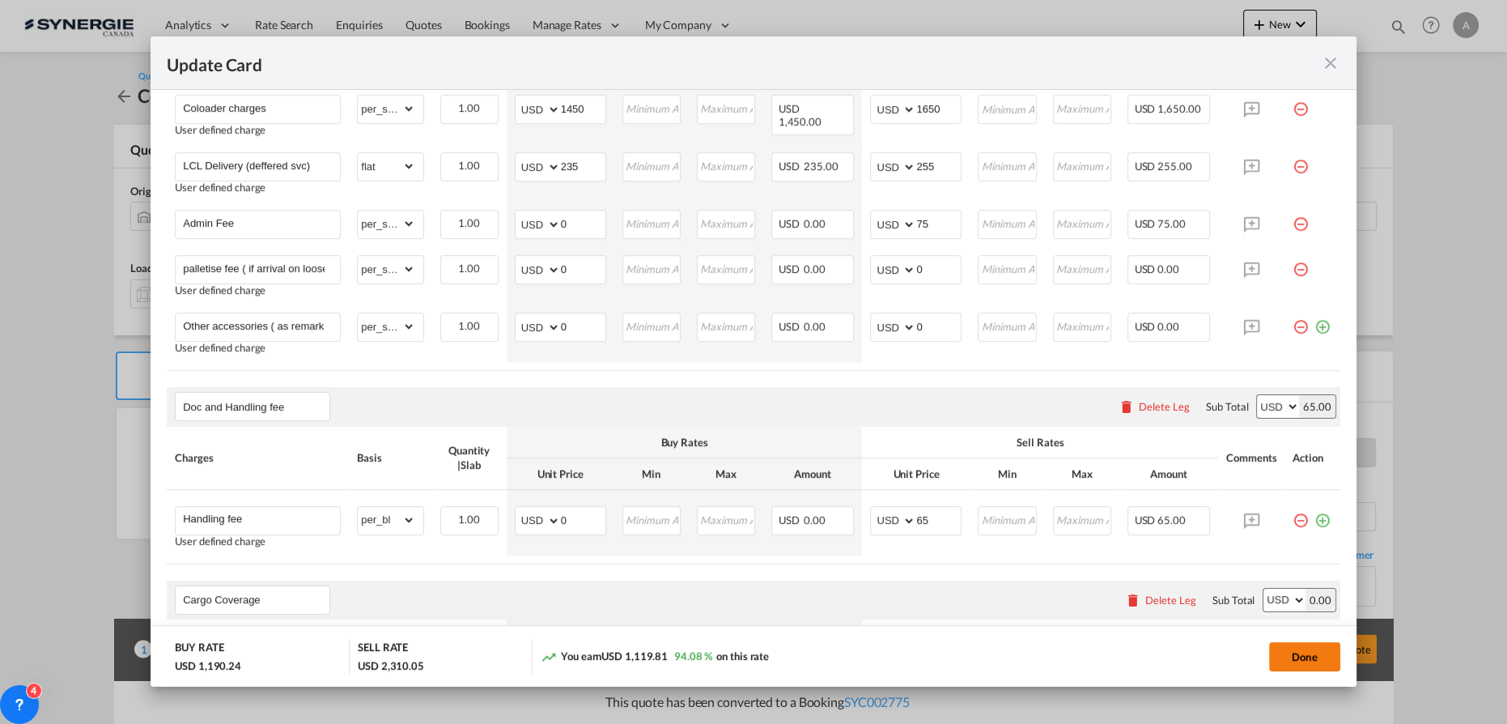
click at [1315, 652] on button "Done" at bounding box center [1304, 656] width 71 height 29
type input "19 Aug 2025"
type input "30 Aug 2025"
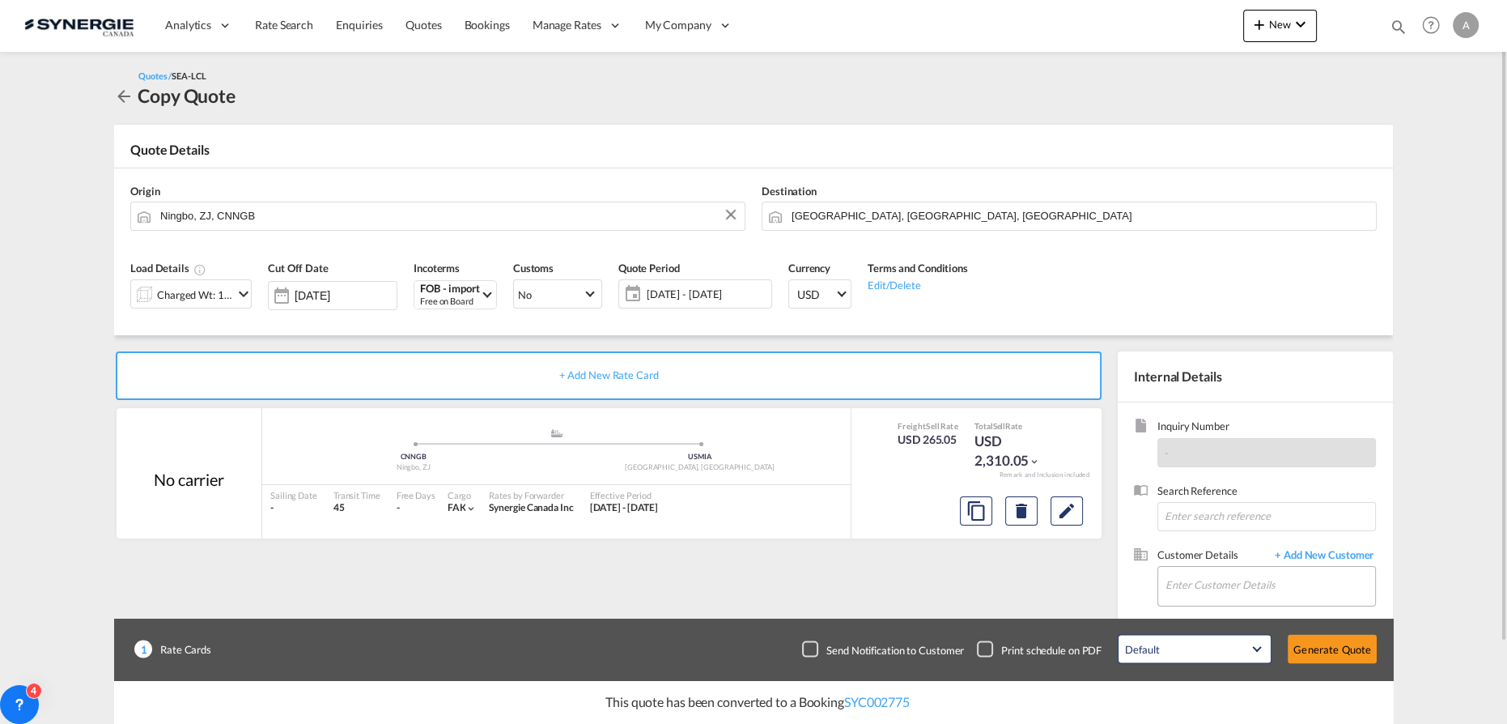
scroll to position [91, 0]
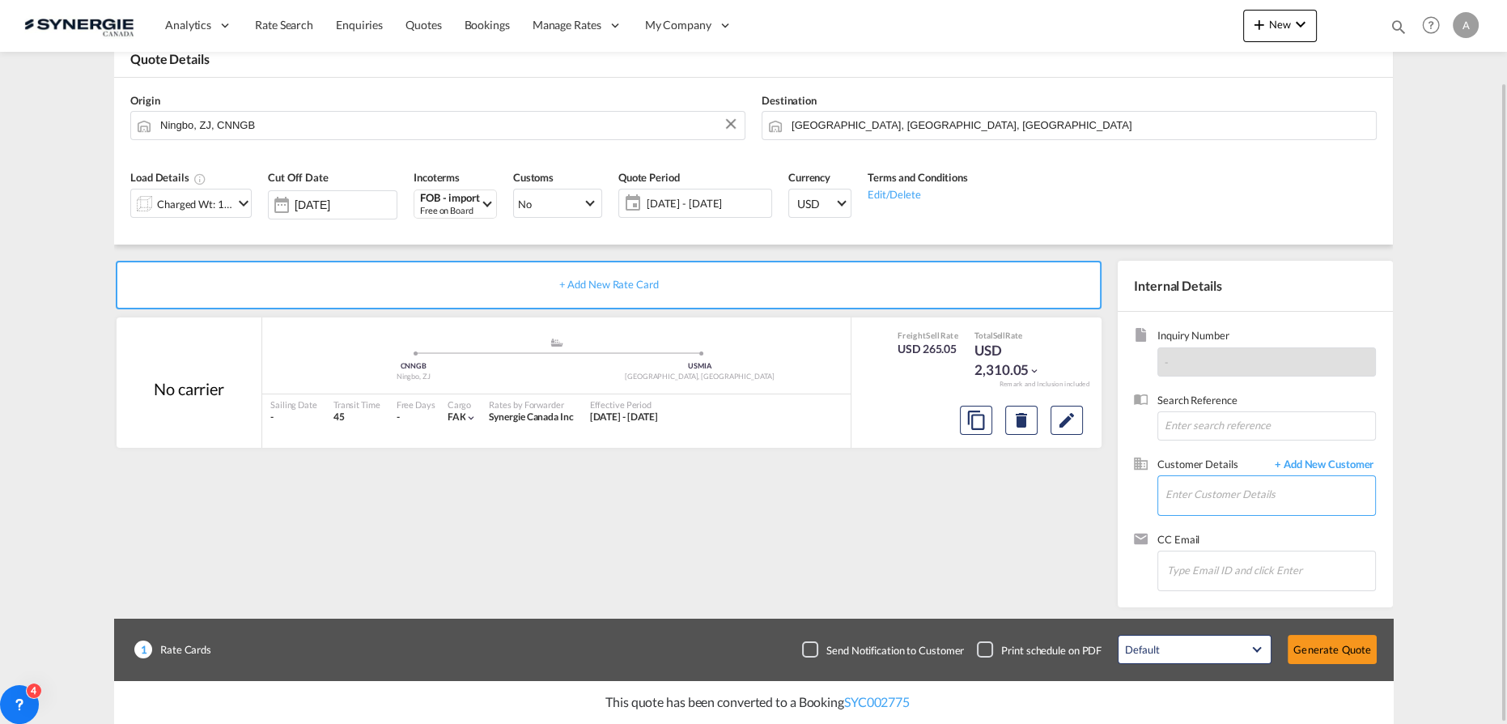
click at [1212, 488] on input "Enter Customer Details" at bounding box center [1270, 494] width 210 height 36
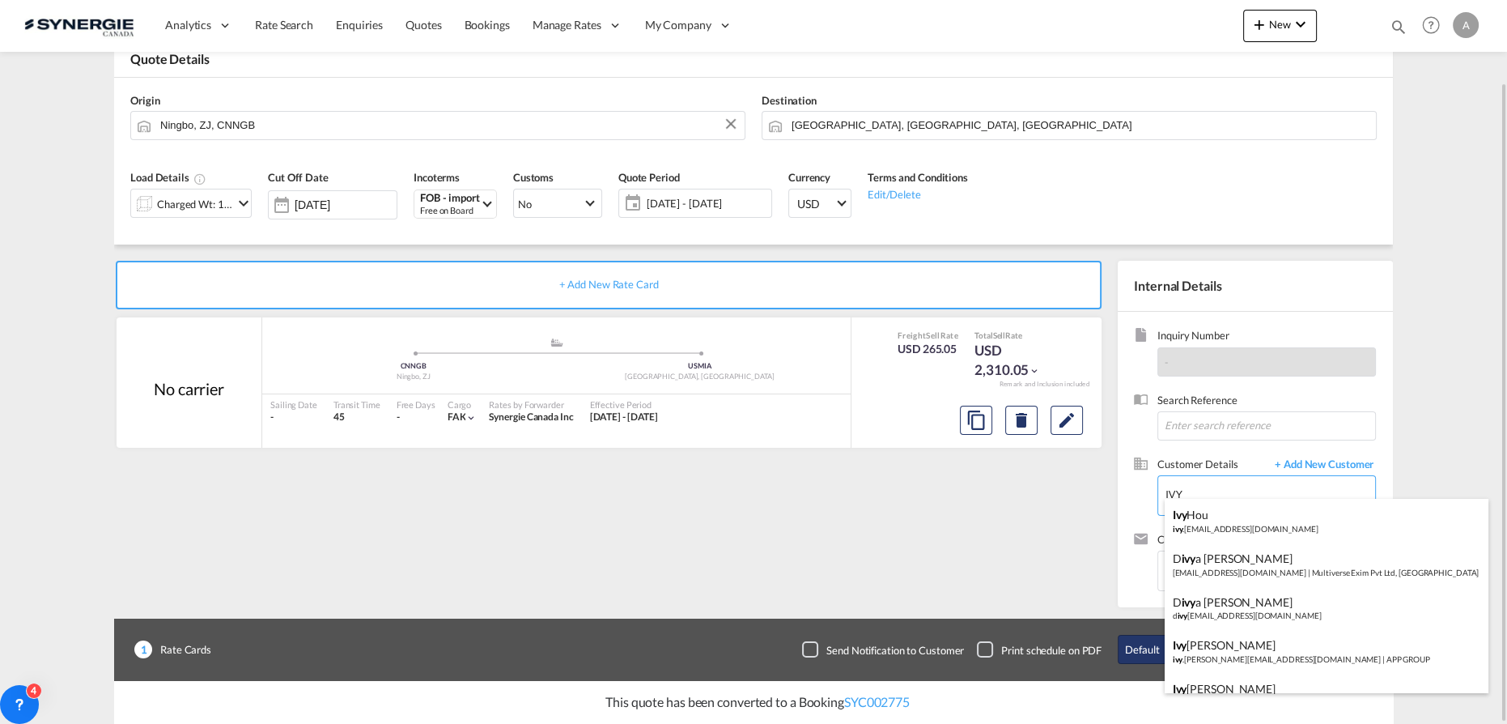
click at [1218, 649] on div "Ivy Jiang ivy .jiang@appgroup.ca | APP GROUP" at bounding box center [1327, 651] width 324 height 44
type input "APP GROUP, Ivy Jiang, ivy.jiang@appgroup.ca"
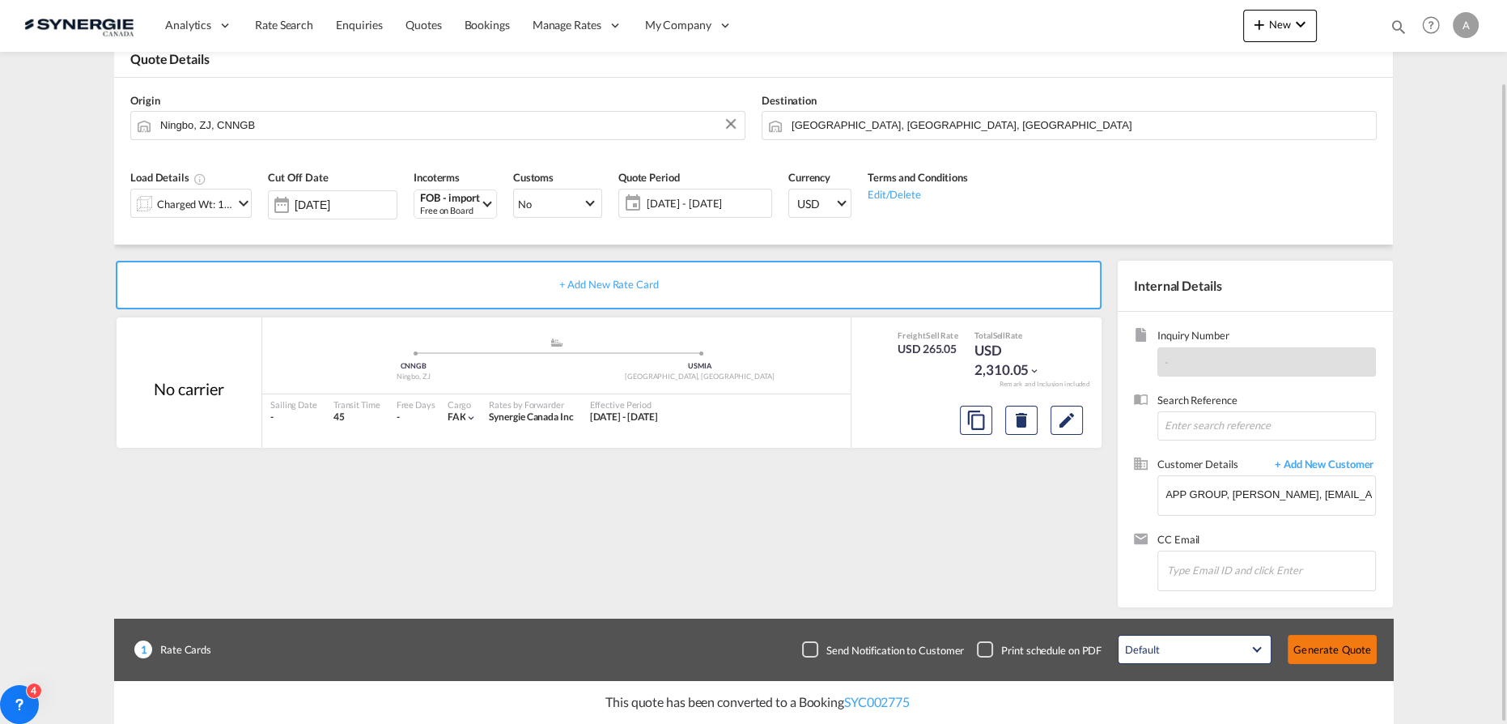
click at [1336, 643] on button "Generate Quote" at bounding box center [1332, 649] width 89 height 29
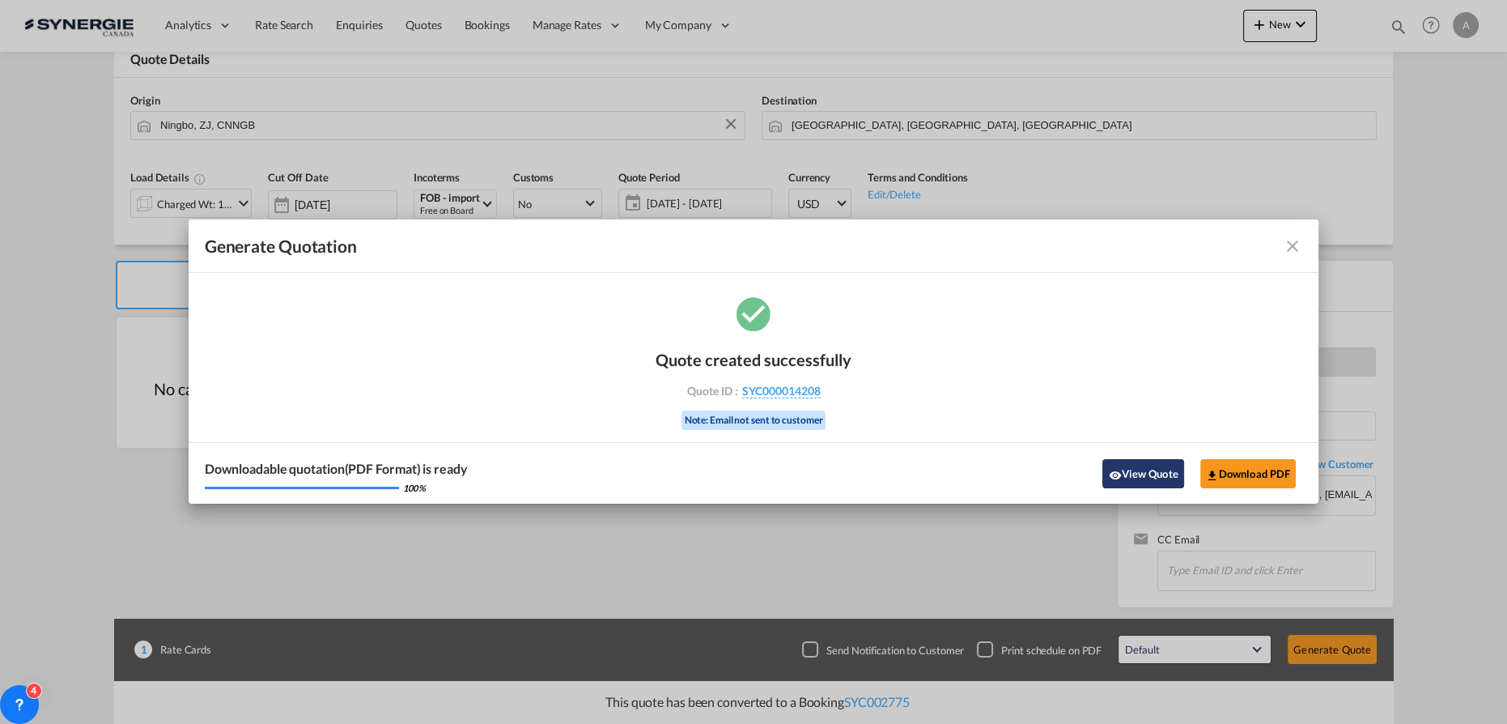
click at [1128, 482] on button "View Quote" at bounding box center [1142, 473] width 81 height 29
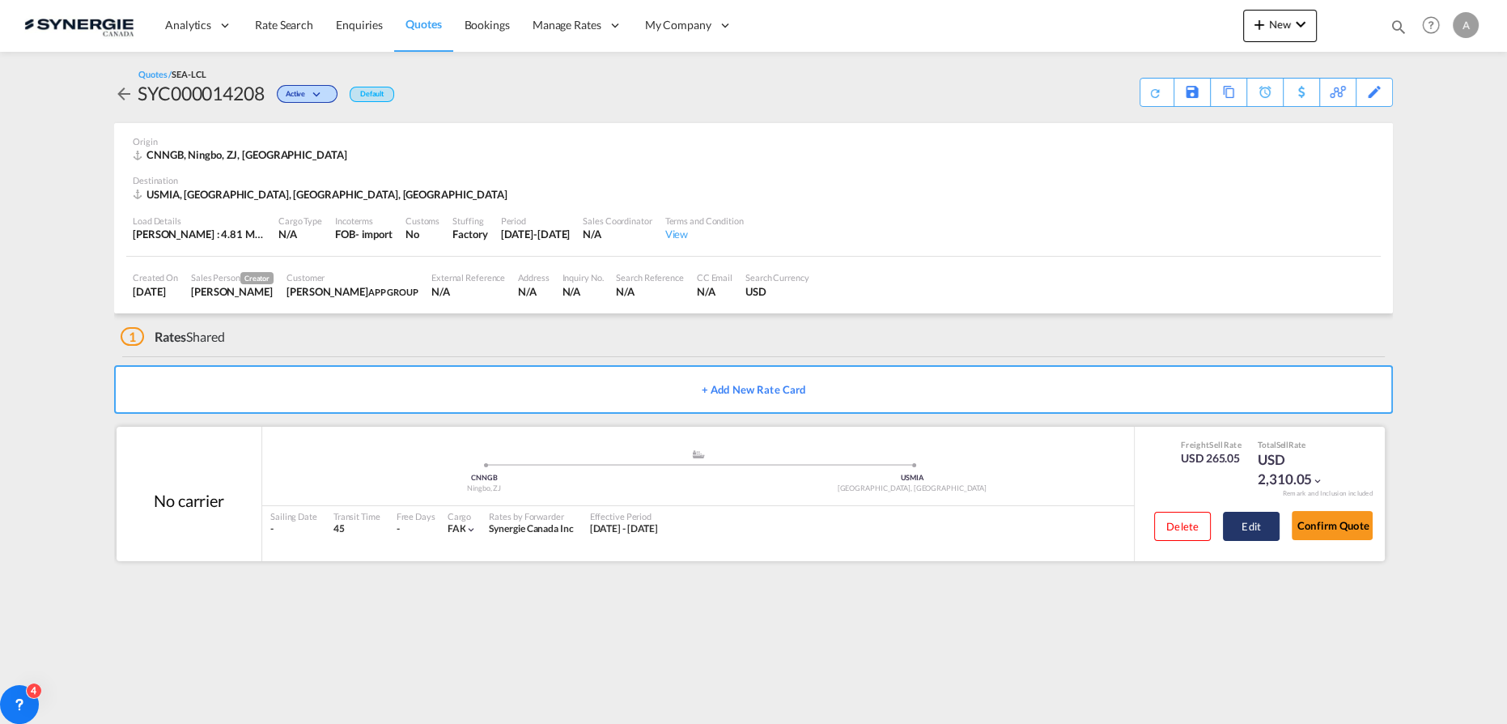
click at [1263, 524] on button "Edit" at bounding box center [1251, 525] width 57 height 29
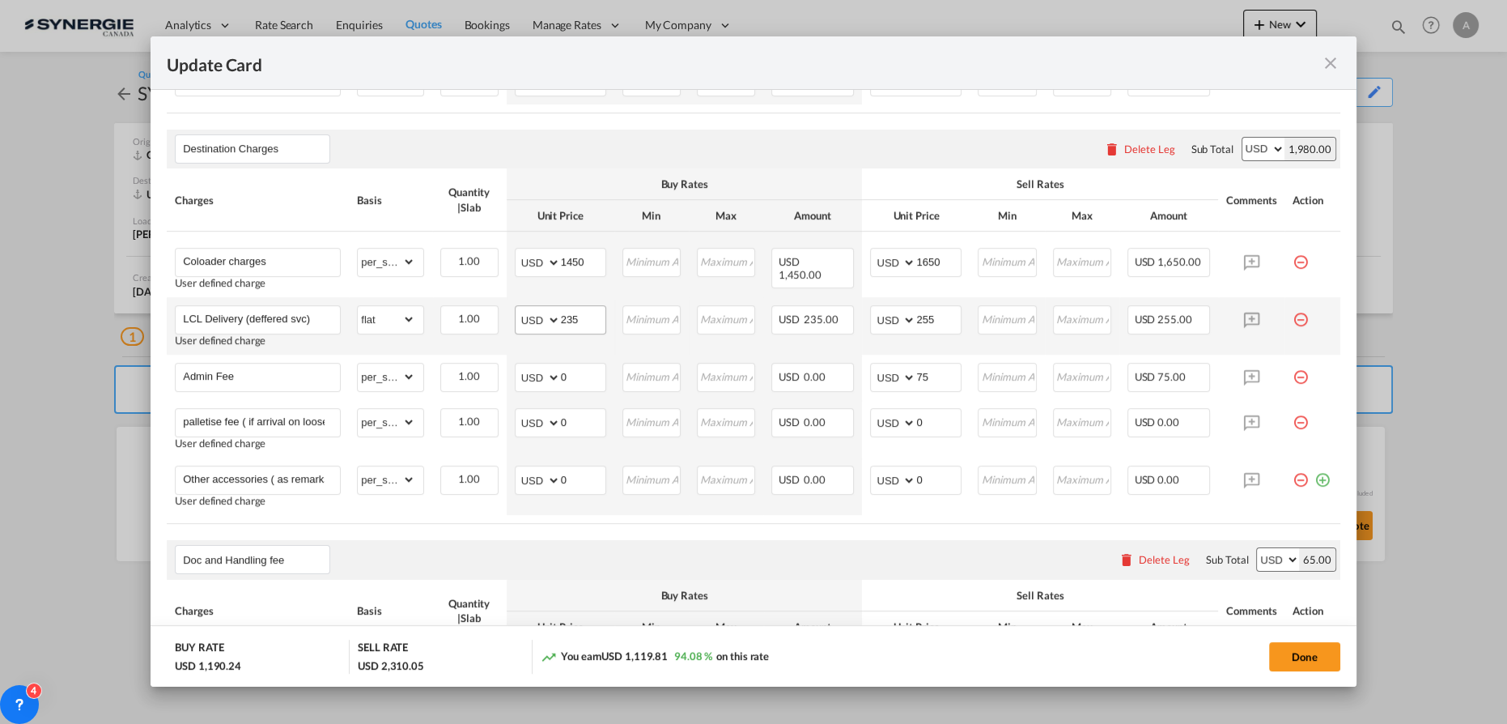
scroll to position [588, 0]
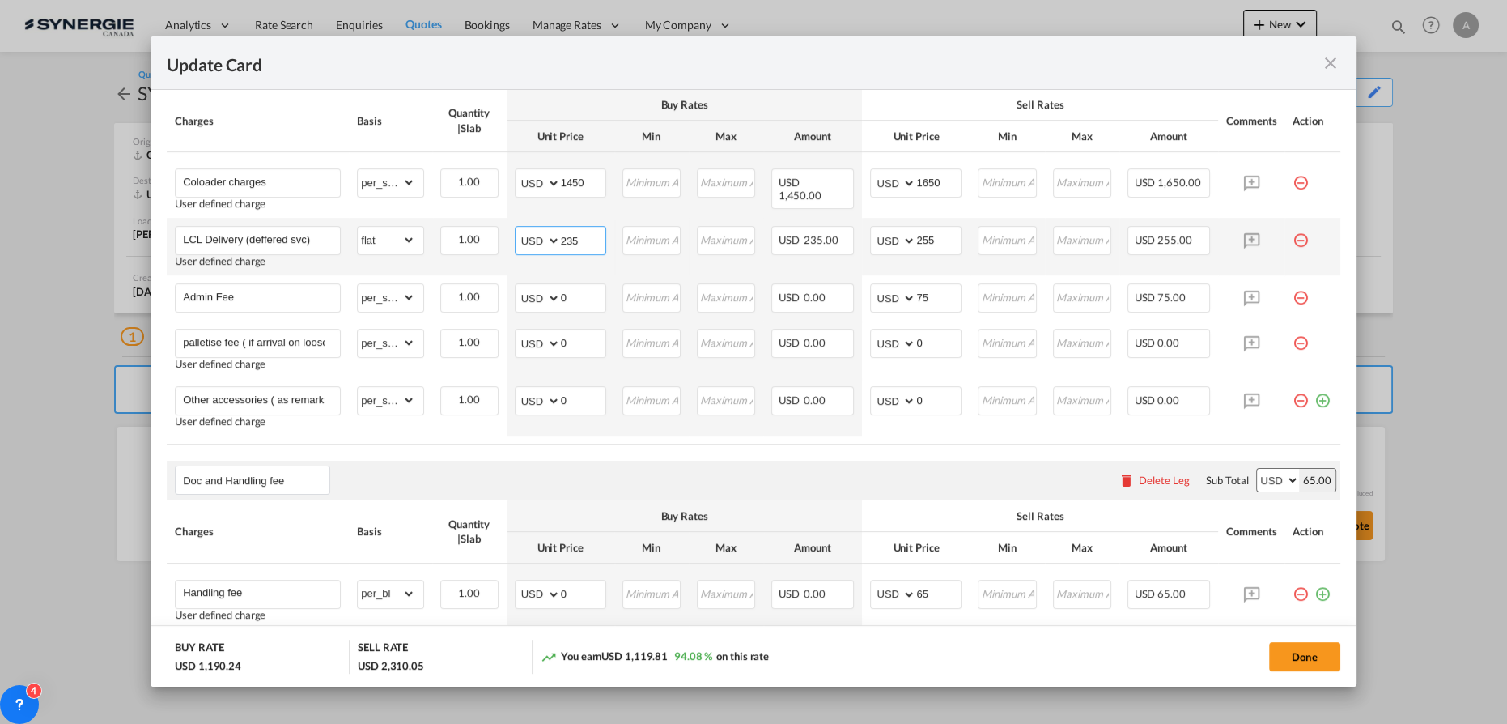
drag, startPoint x: 579, startPoint y: 235, endPoint x: 422, endPoint y: 241, distance: 156.3
click at [448, 240] on tr "LCL Delivery (deffered svc) User defined charge Please Enter Already Exists gro…" at bounding box center [754, 246] width 1174 height 57
type input "890"
type input "9"
type input "5"
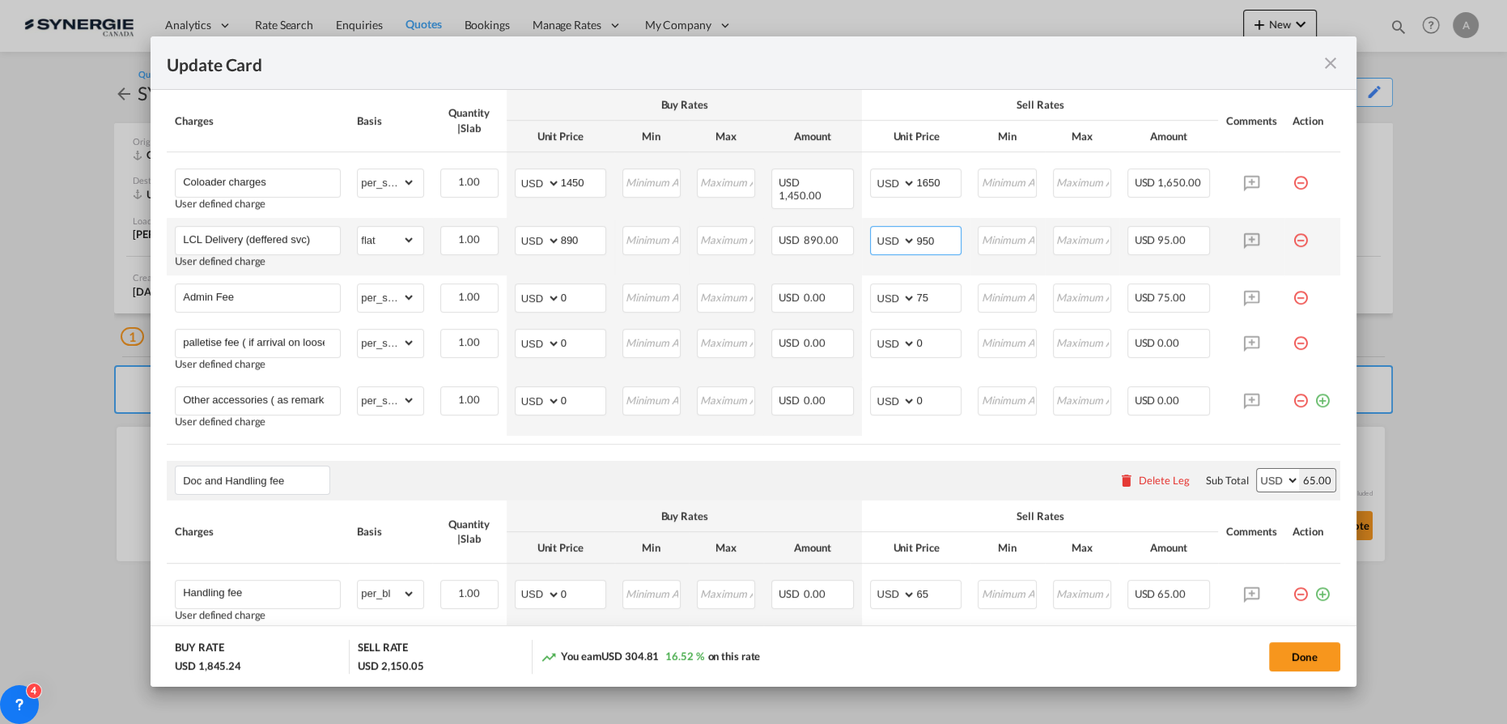
type input "950"
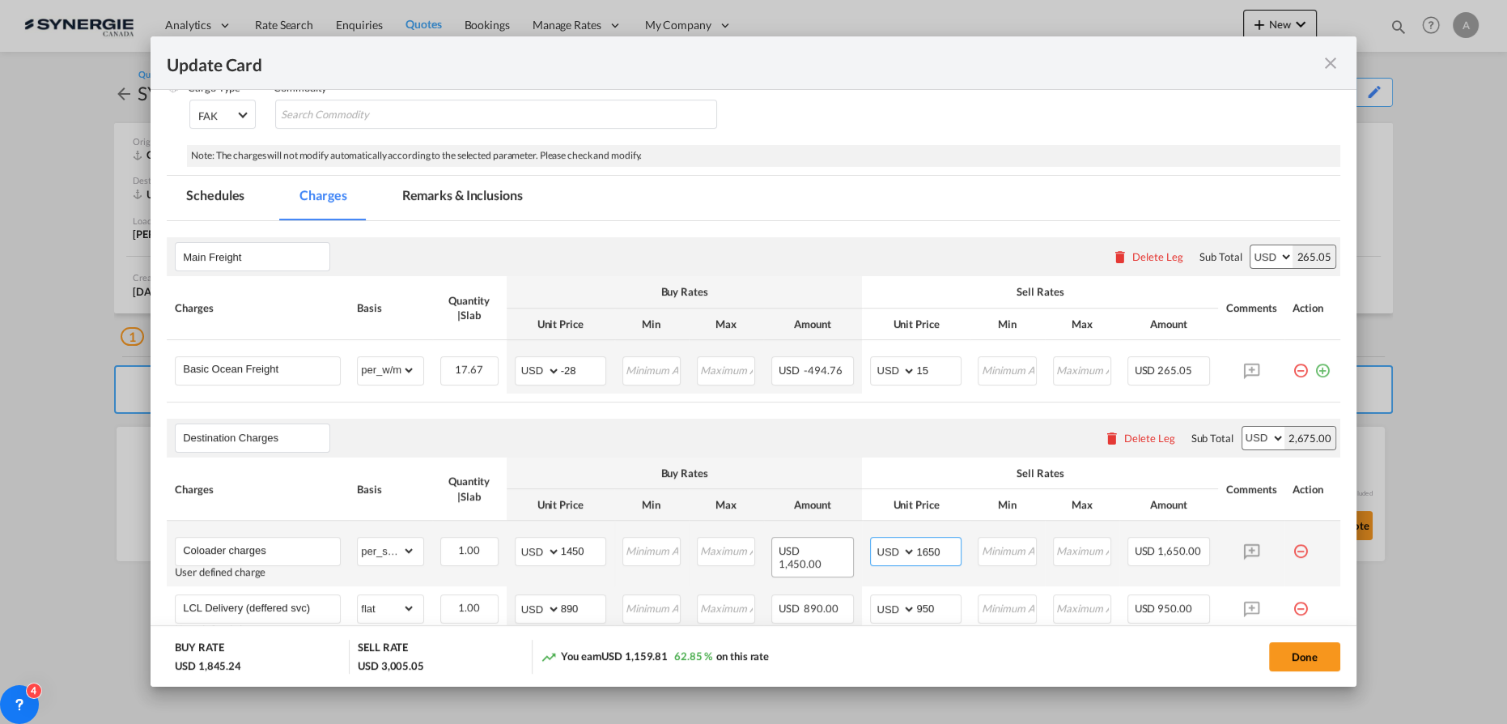
drag, startPoint x: 921, startPoint y: 550, endPoint x: 817, endPoint y: 541, distance: 104.0
click at [826, 547] on tr "Coloader charges User defined charge Please Enter Already Exists gross_weight v…" at bounding box center [754, 553] width 1174 height 66
type input "1550"
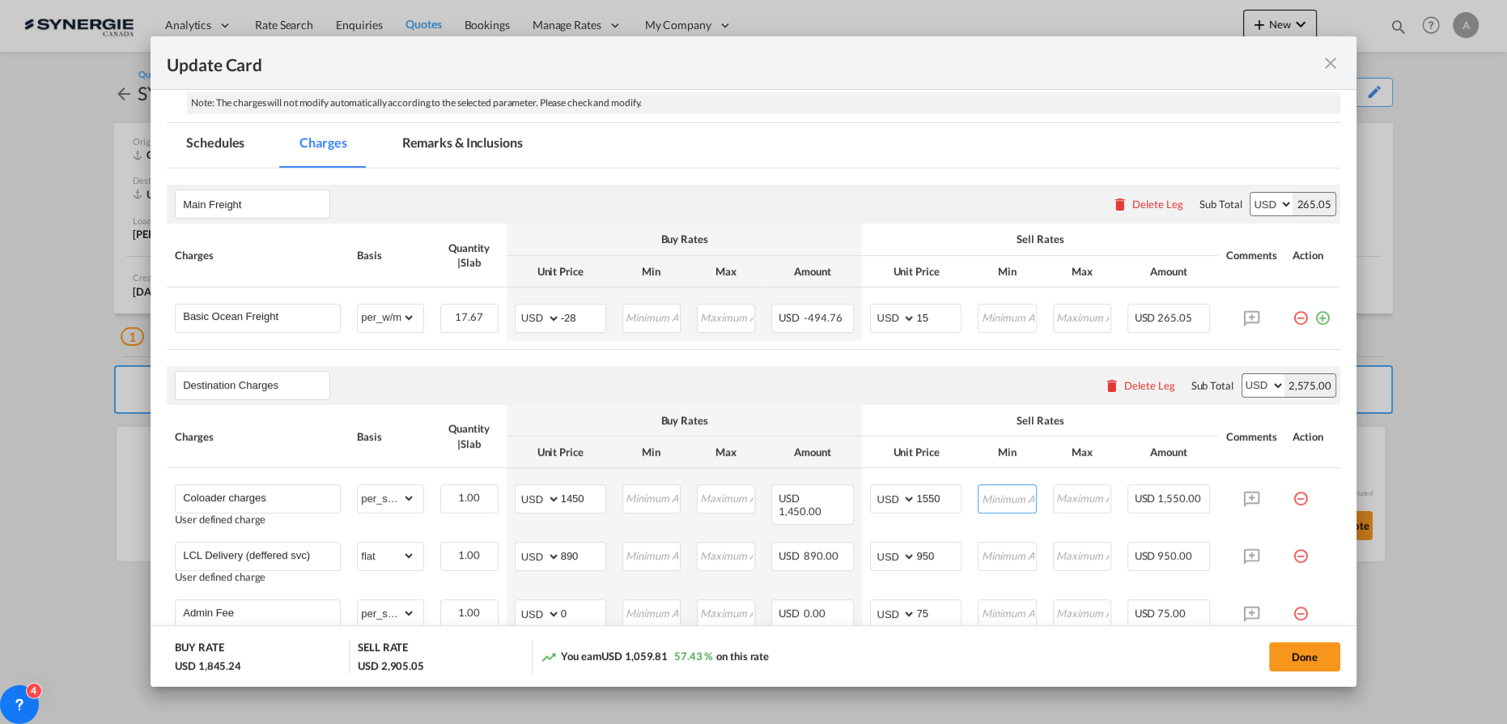
scroll to position [294, 0]
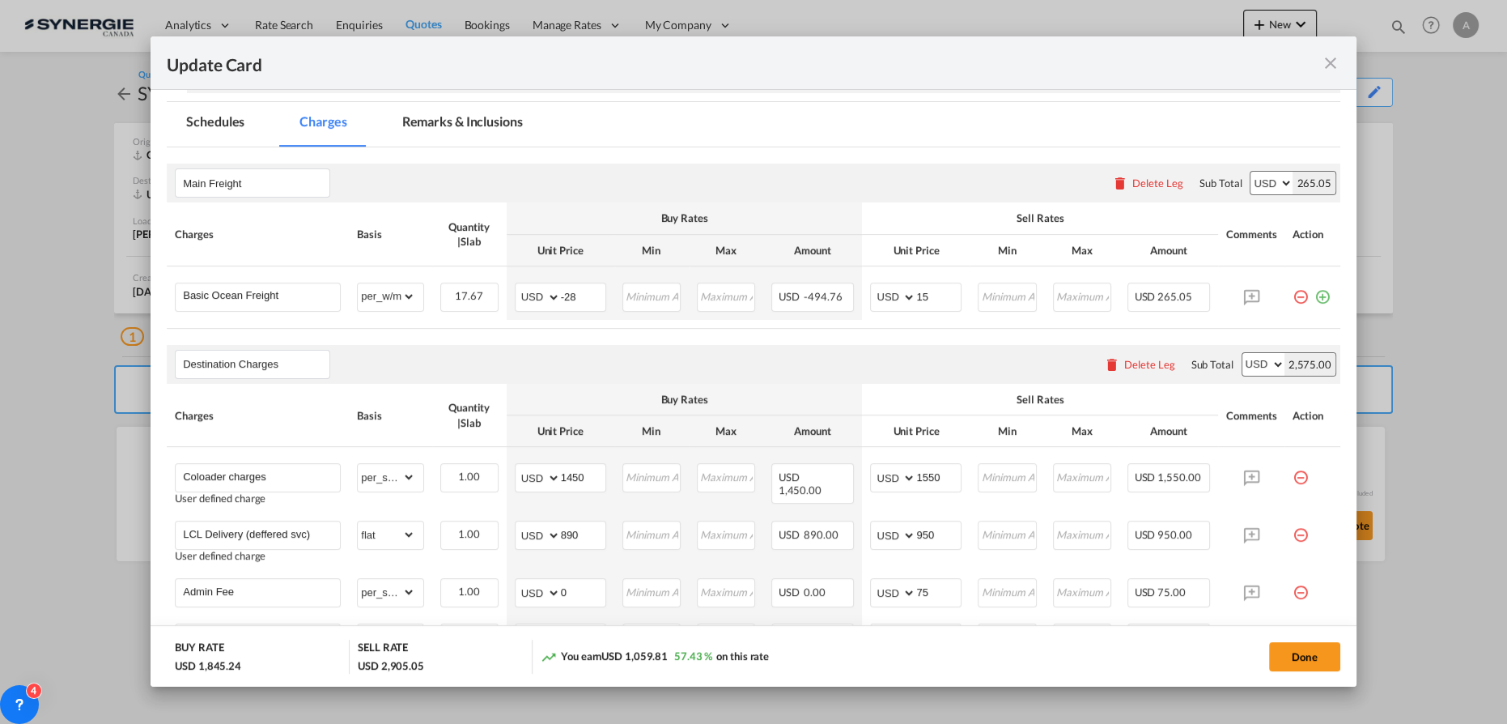
drag, startPoint x: 969, startPoint y: 325, endPoint x: 960, endPoint y: 320, distance: 10.1
click at [969, 325] on table "Charges Basis Quantity | Slab Buy Rates Sell Rates Comments Action Unit Price M…" at bounding box center [754, 264] width 1174 height 125
click at [1004, 292] on input "Update Card Port ..." at bounding box center [1007, 295] width 56 height 24
type input "15"
click at [1283, 659] on button "Done" at bounding box center [1304, 656] width 71 height 29
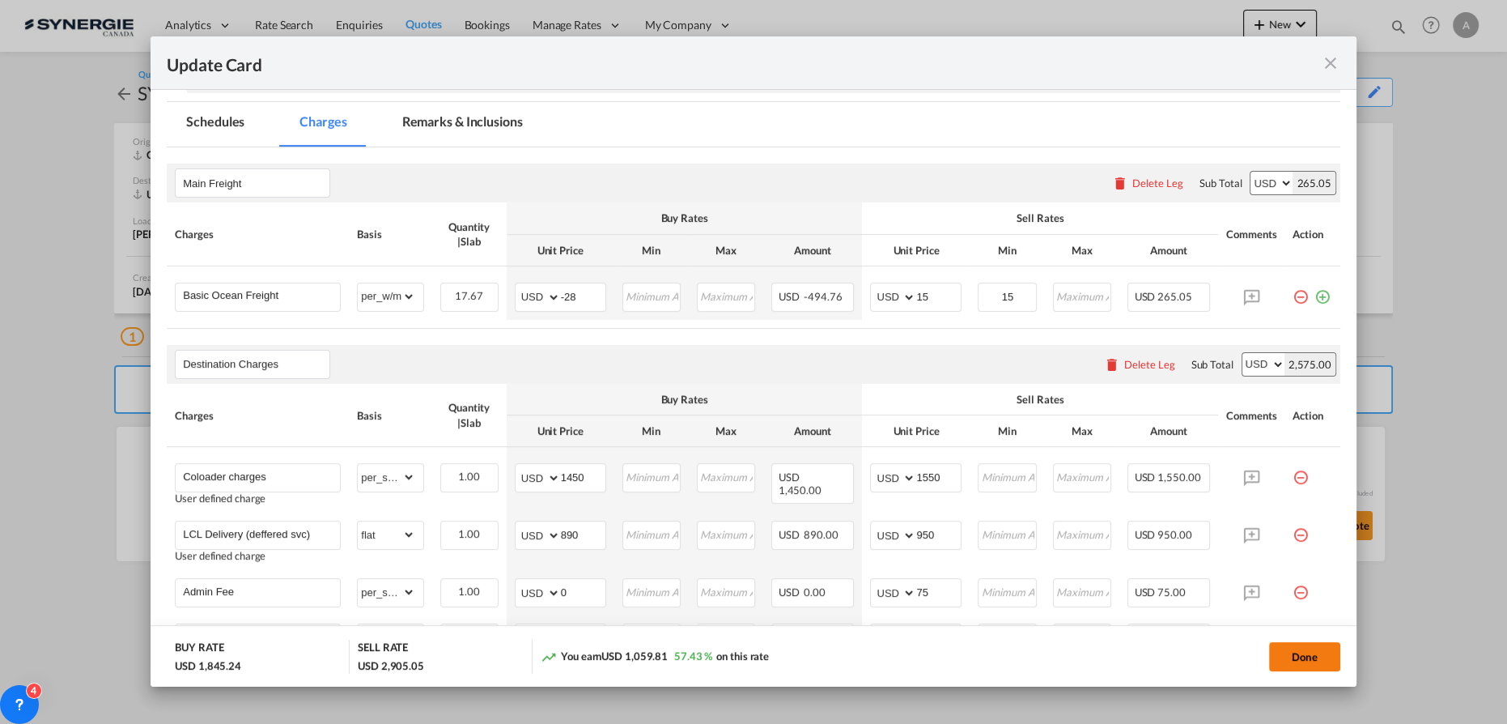
type input "19 Aug 2025"
type input "30 Aug 2025"
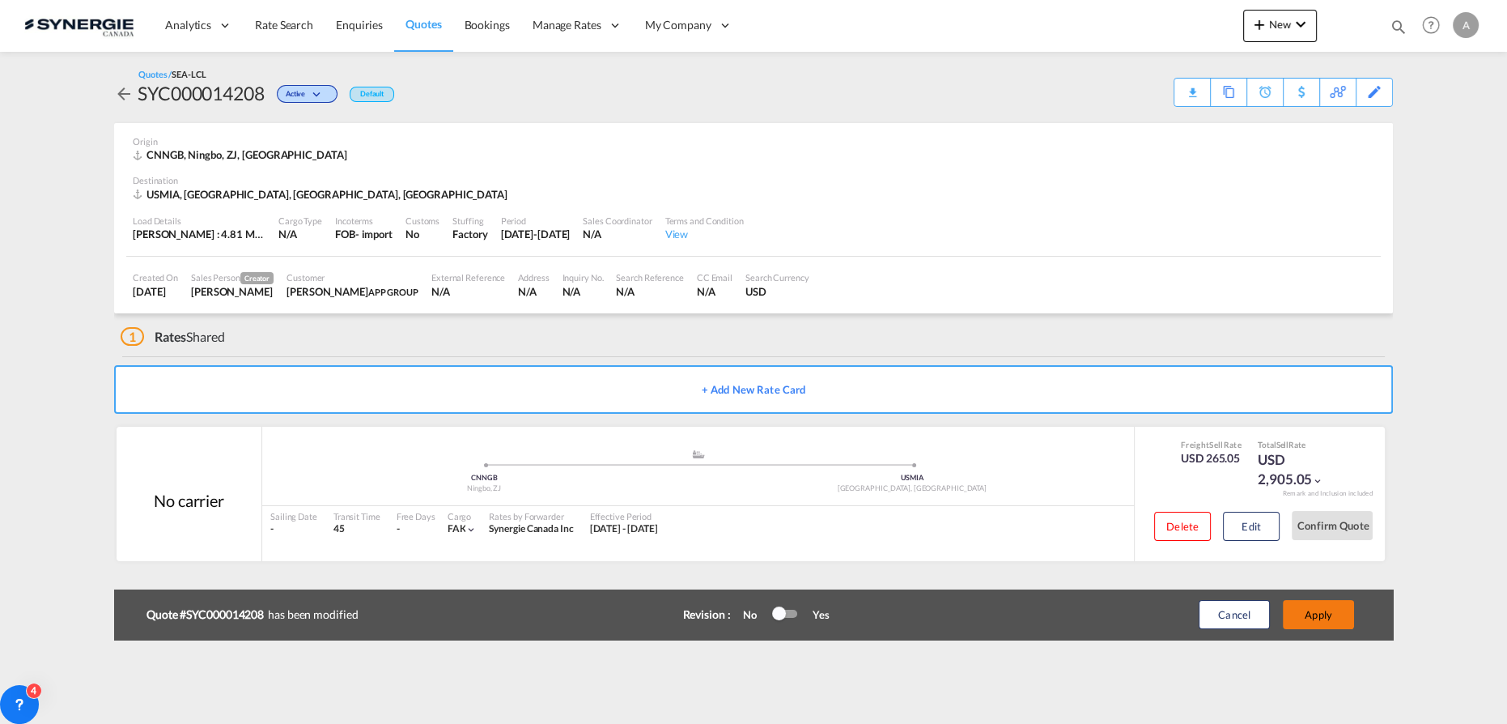
click at [1331, 617] on button "Apply" at bounding box center [1318, 614] width 71 height 29
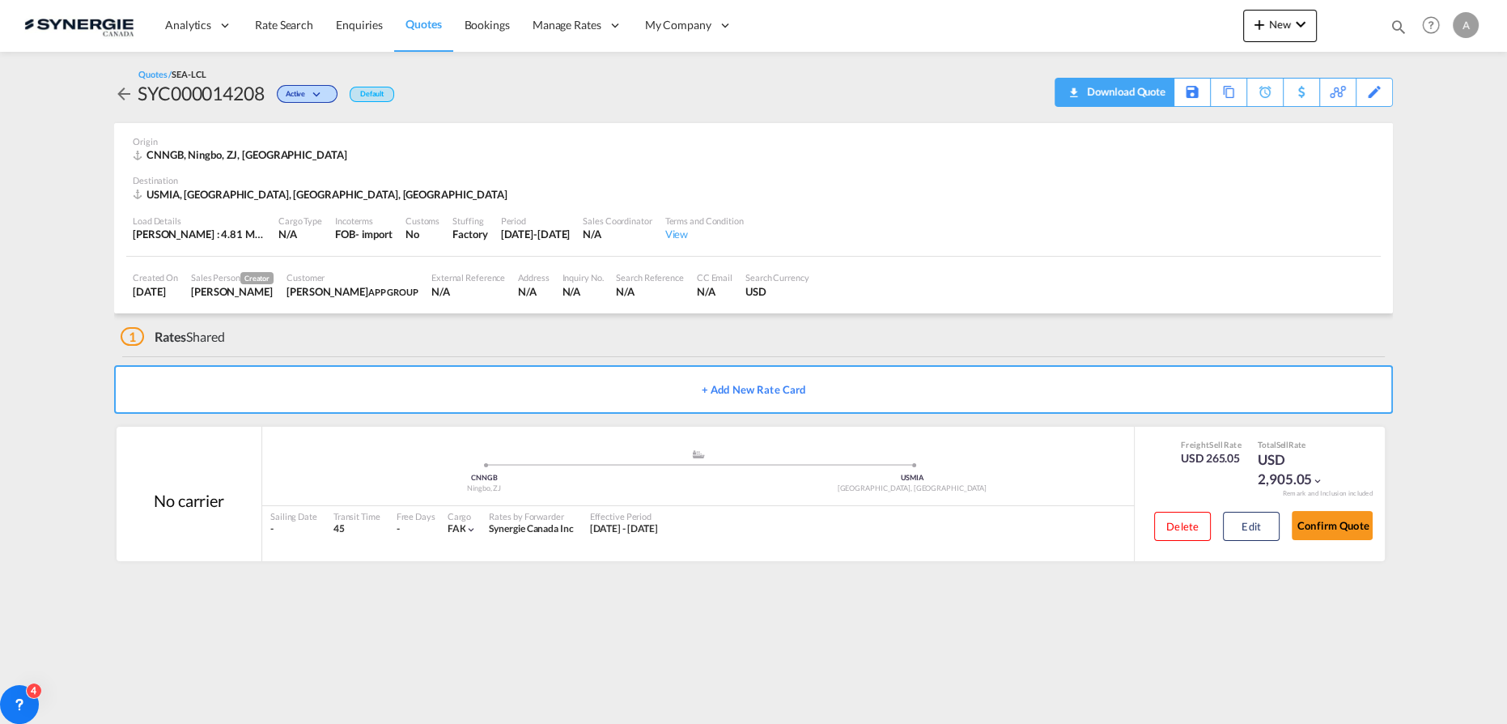
click at [1155, 91] on div "Download Quote" at bounding box center [1124, 92] width 83 height 26
click at [1201, 92] on div "Copy Quote" at bounding box center [1210, 93] width 55 height 28
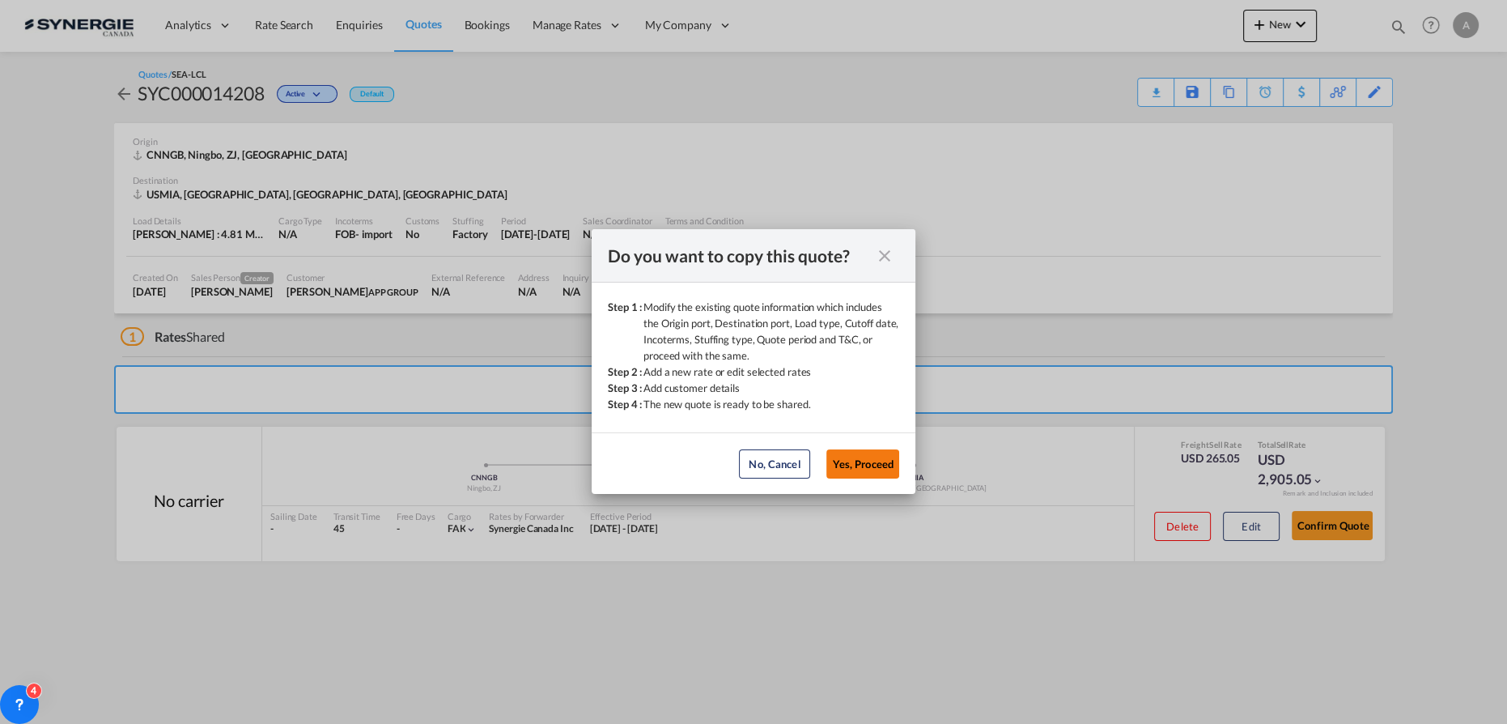
click at [878, 455] on button "Yes, Proceed" at bounding box center [862, 463] width 73 height 29
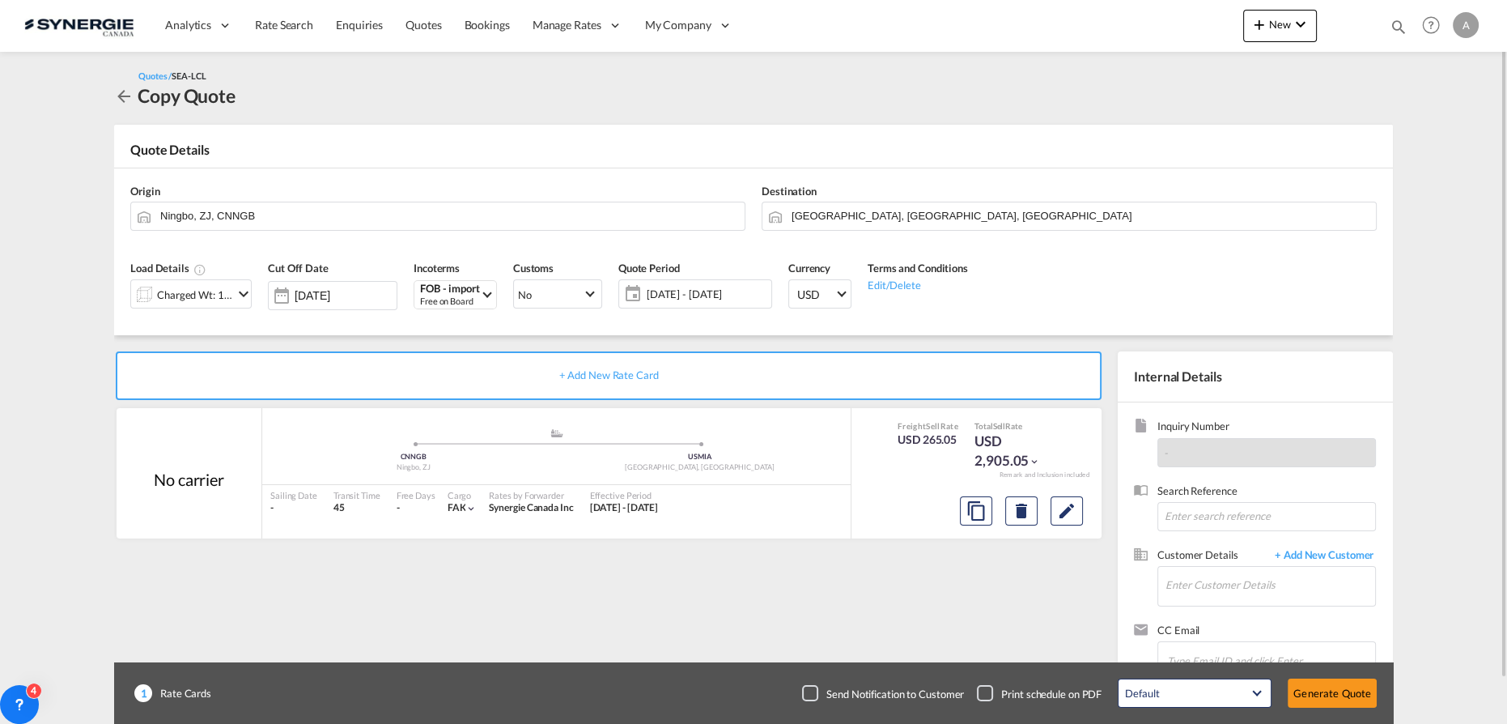
click at [205, 304] on div "Charged Wt: 17.67 W/M" at bounding box center [195, 294] width 76 height 23
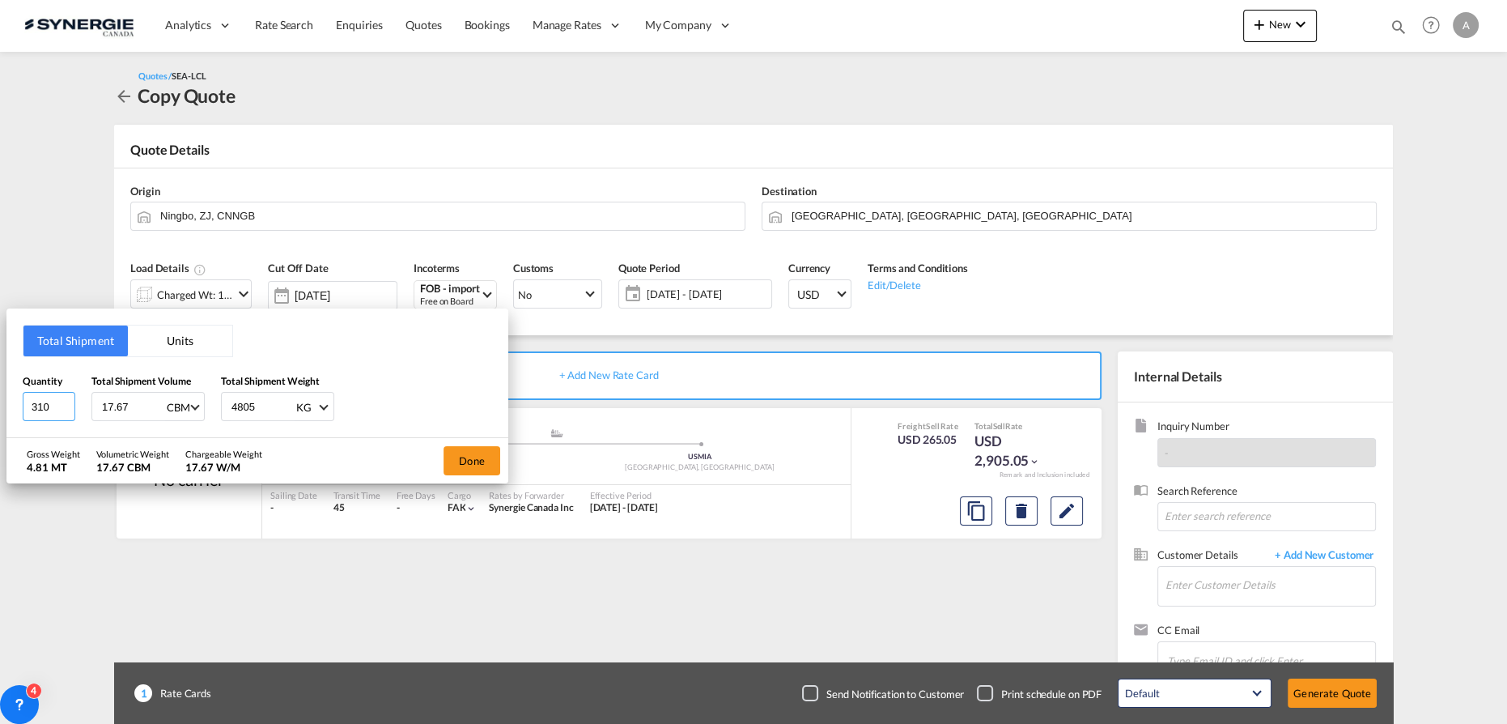
drag, startPoint x: 55, startPoint y: 407, endPoint x: 2, endPoint y: 396, distance: 54.6
click at [30, 403] on input "310" at bounding box center [49, 406] width 53 height 29
type input "255"
type input "6.35"
type input "465.2"
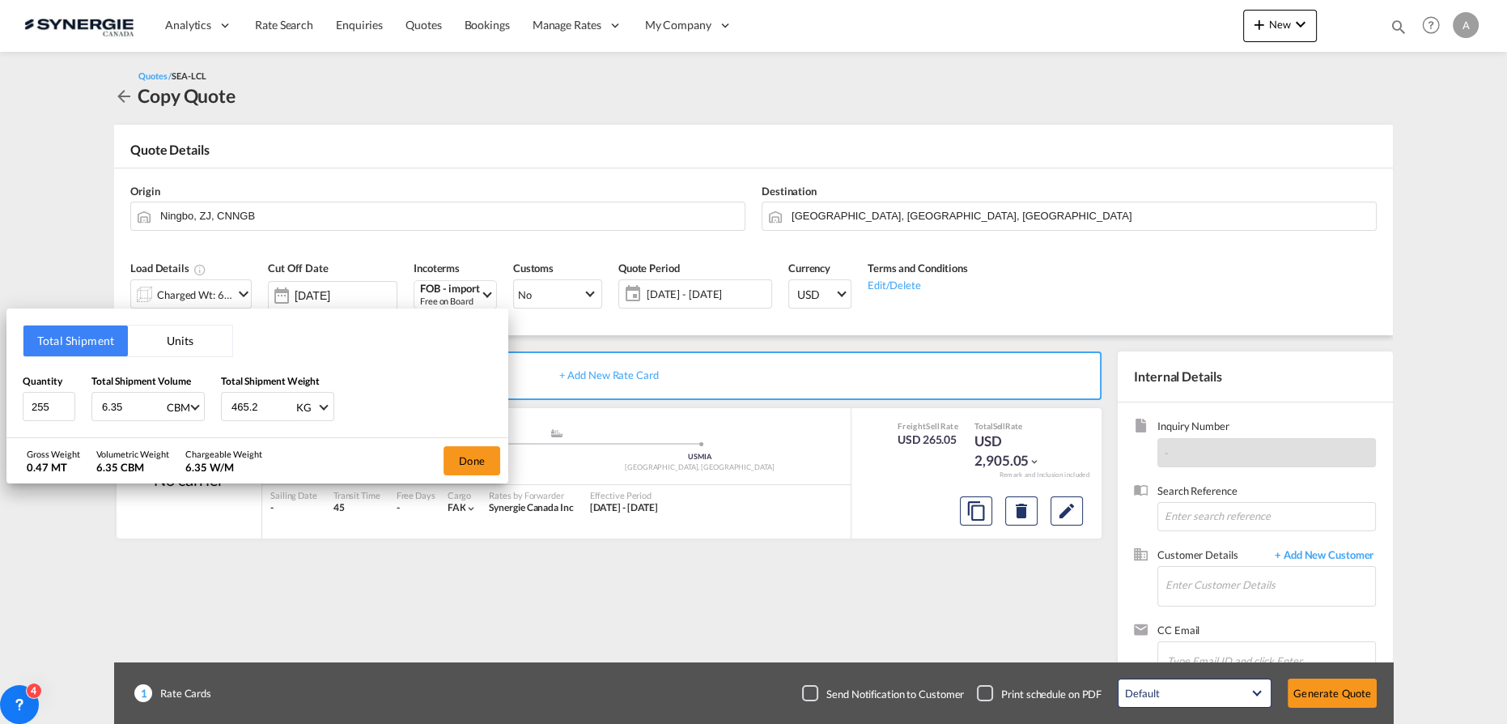
click at [451, 474] on div "Done" at bounding box center [471, 460] width 73 height 45
click at [469, 467] on button "Done" at bounding box center [472, 460] width 57 height 29
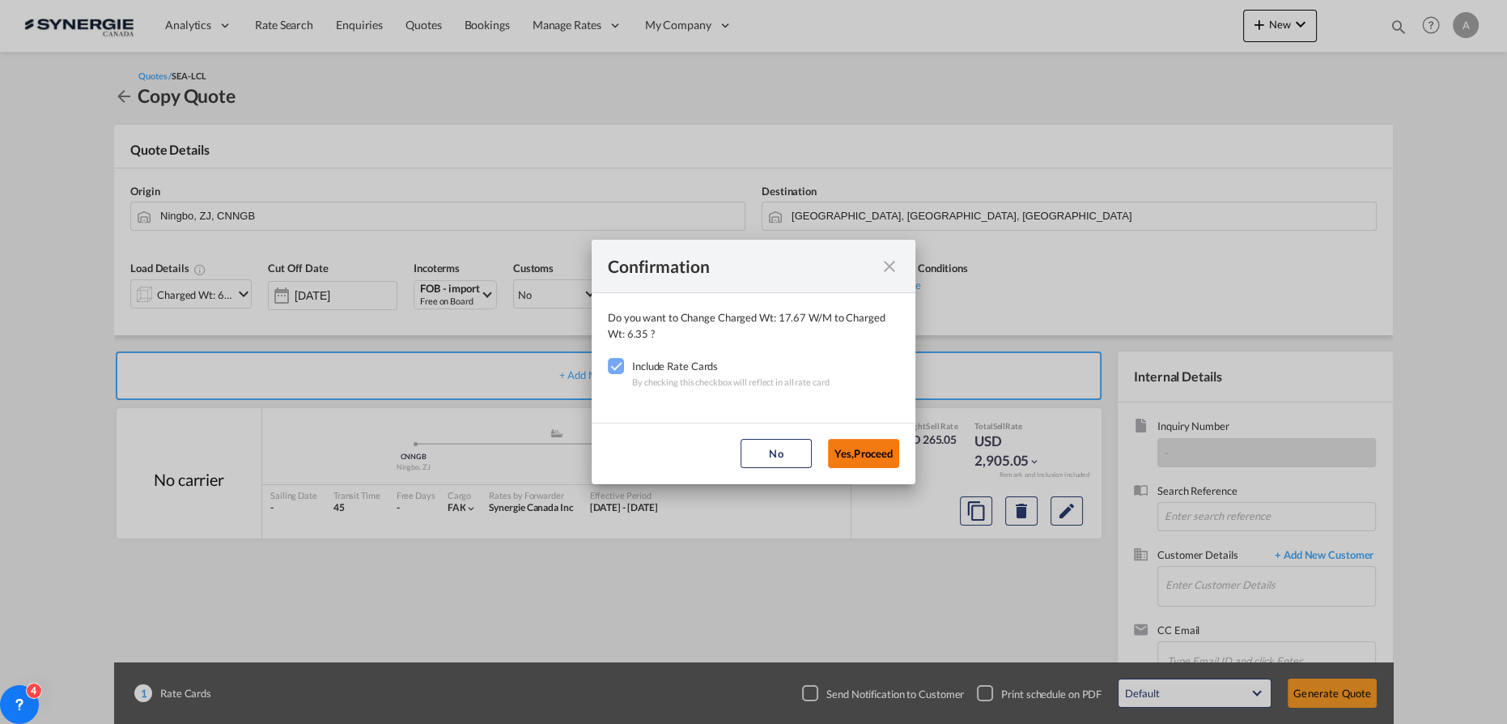
click at [864, 442] on button "Yes,Proceed" at bounding box center [863, 453] width 71 height 29
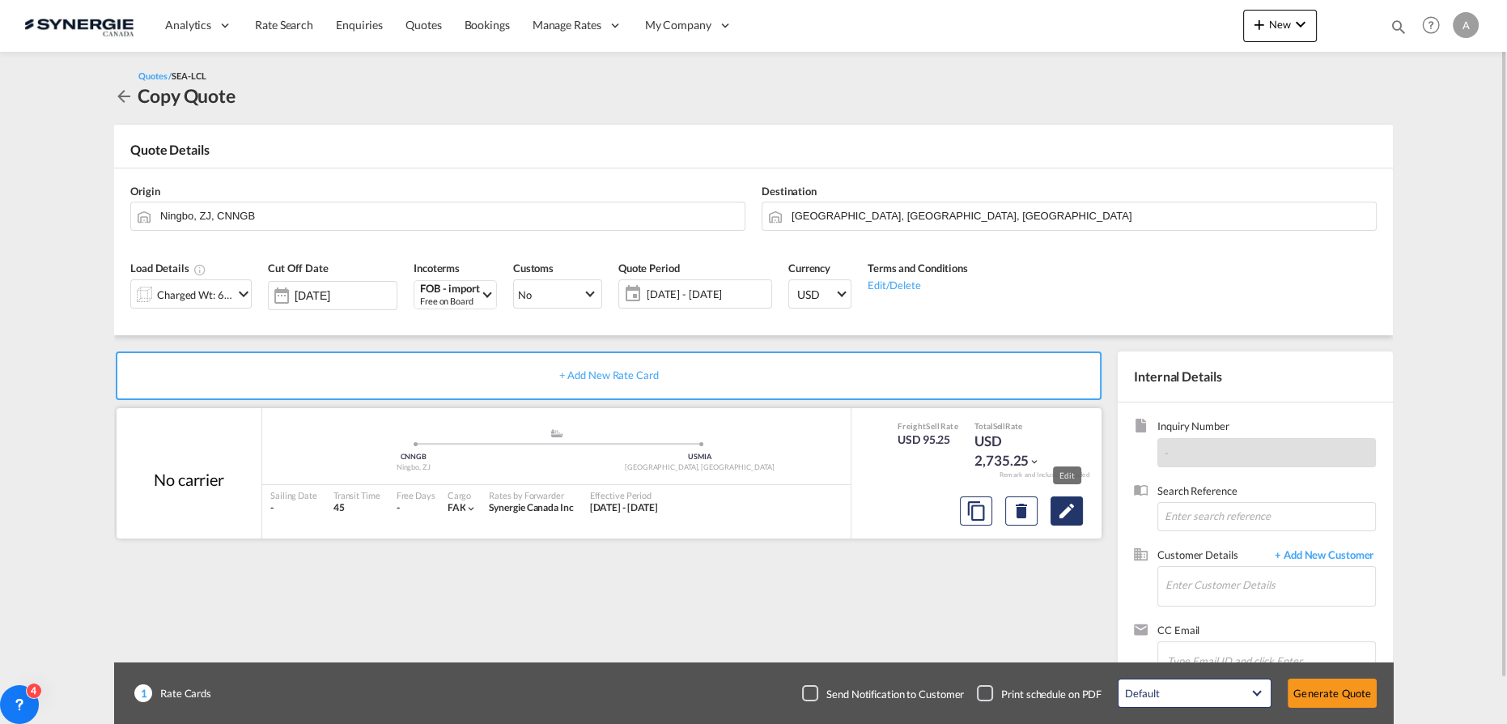
click at [1069, 522] on button "Edit" at bounding box center [1067, 510] width 32 height 29
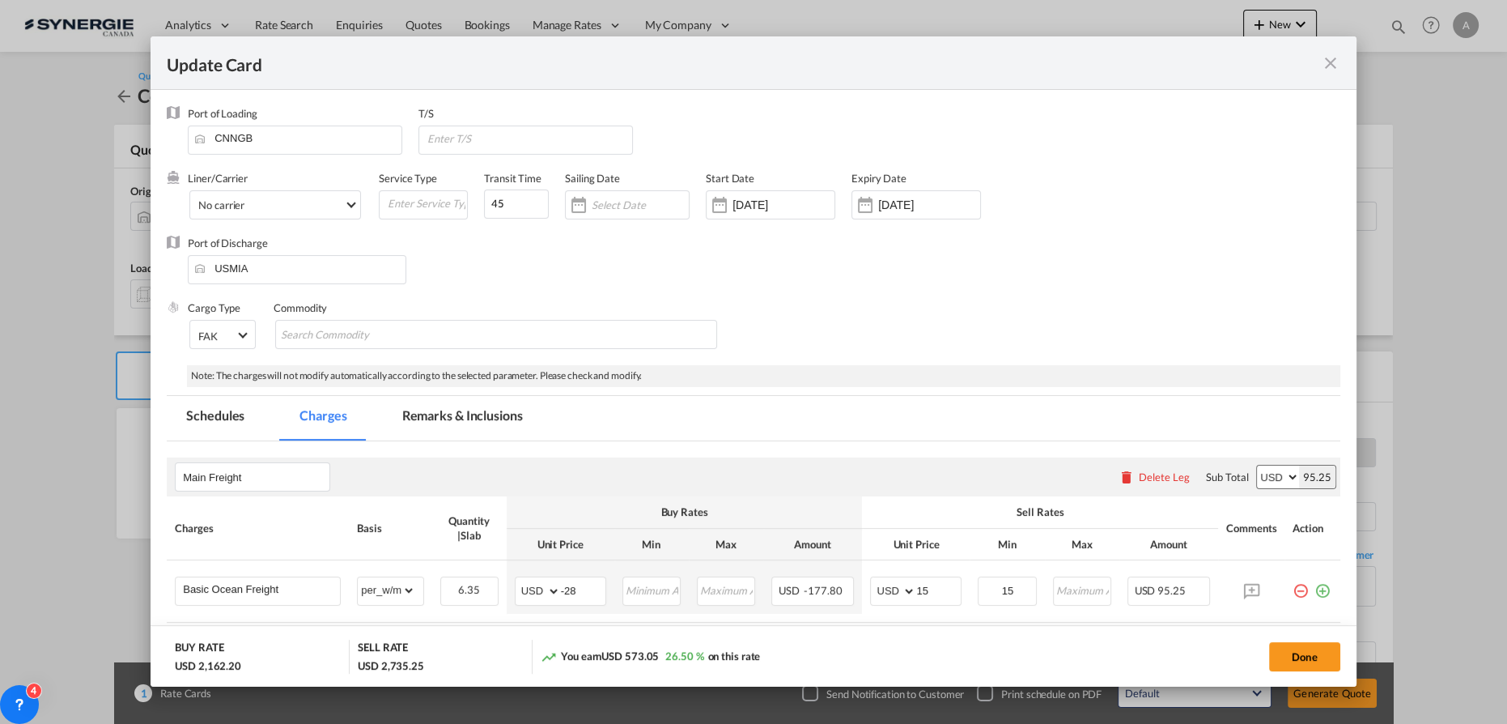
drag, startPoint x: 448, startPoint y: 414, endPoint x: 551, endPoint y: 390, distance: 105.6
click at [448, 414] on md-tab-item "Remarks & Inclusions" at bounding box center [462, 418] width 159 height 45
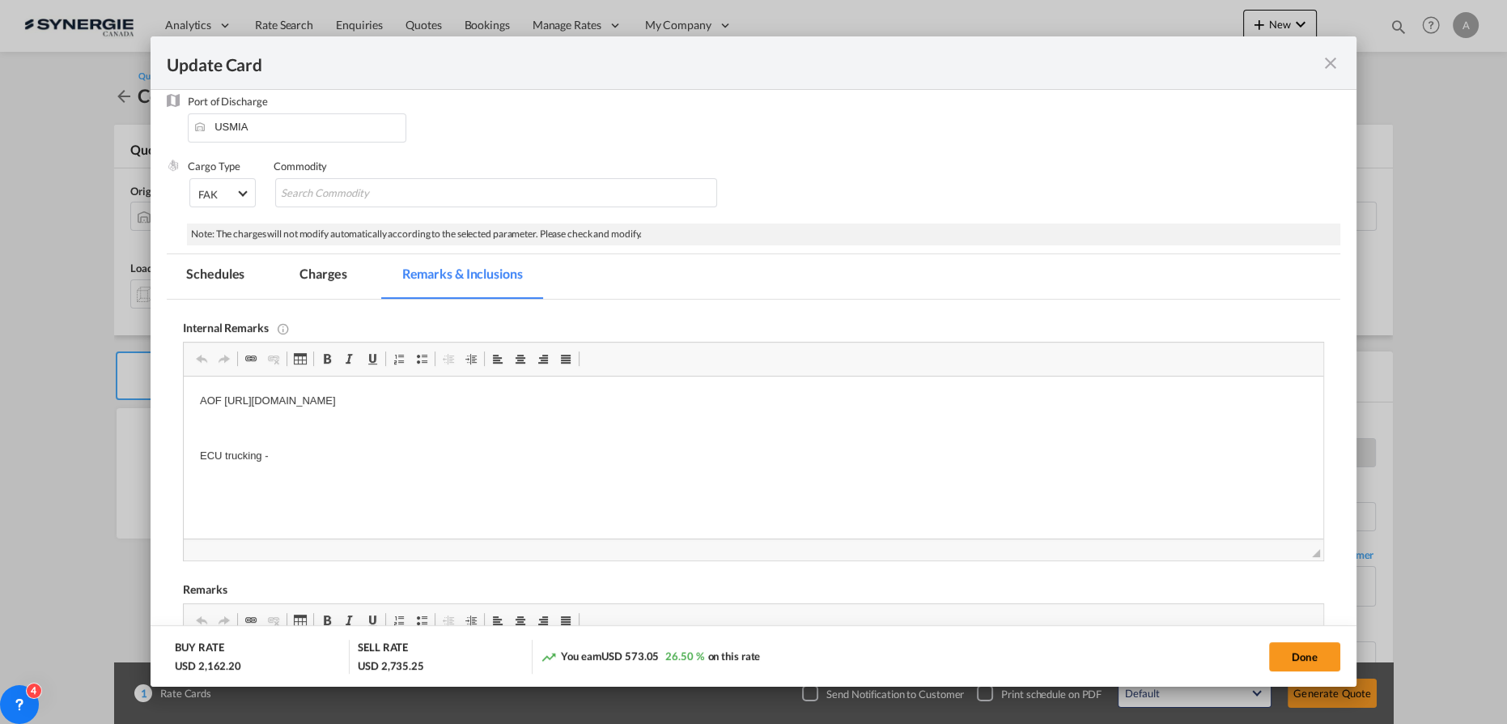
scroll to position [146, 0]
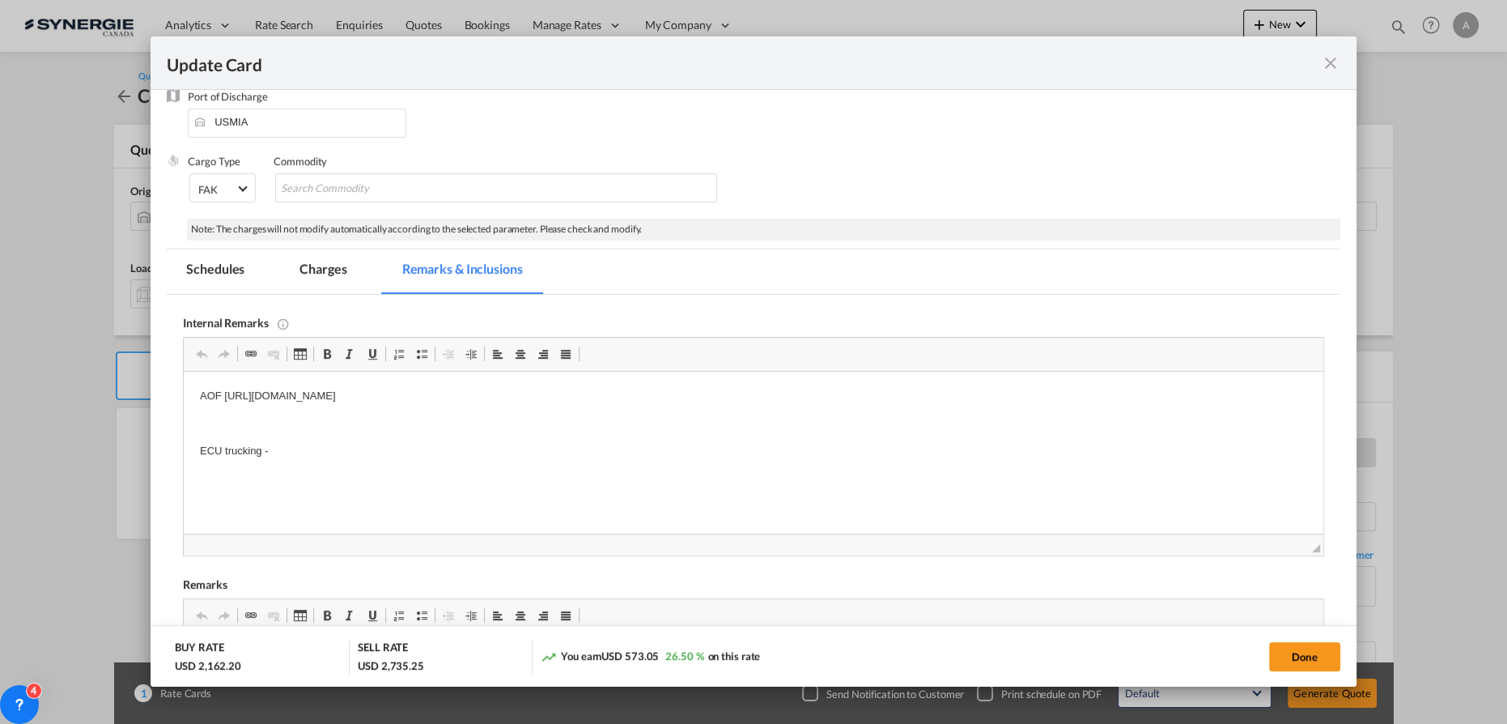
drag, startPoint x: 285, startPoint y: 265, endPoint x: 336, endPoint y: 278, distance: 52.6
click at [285, 265] on md-tab-item "Charges" at bounding box center [323, 271] width 86 height 45
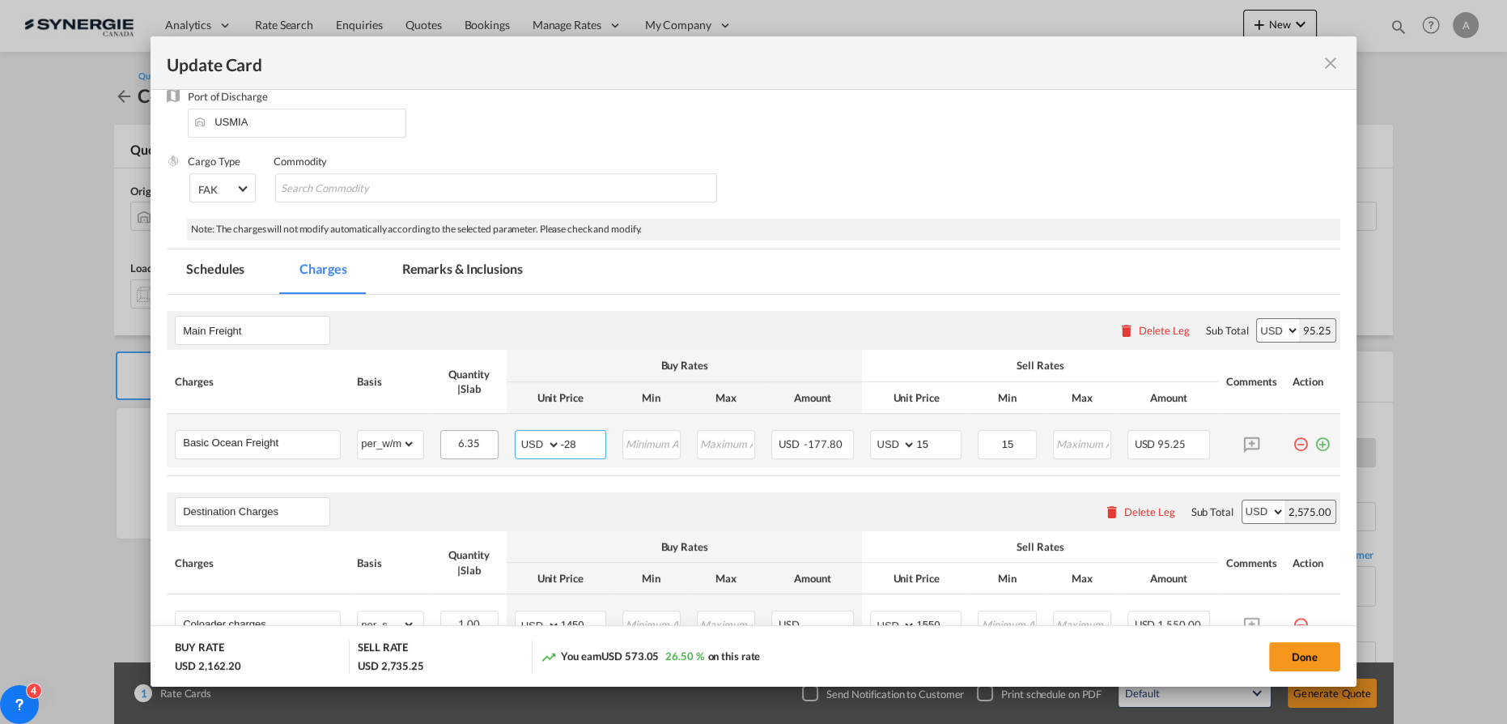
drag, startPoint x: 586, startPoint y: 444, endPoint x: 453, endPoint y: 432, distance: 133.2
click at [470, 439] on tr "Basic Ocean Freight Please Enter Already Exists gross_weight volumetric_weight …" at bounding box center [754, 440] width 1174 height 53
type input "-41"
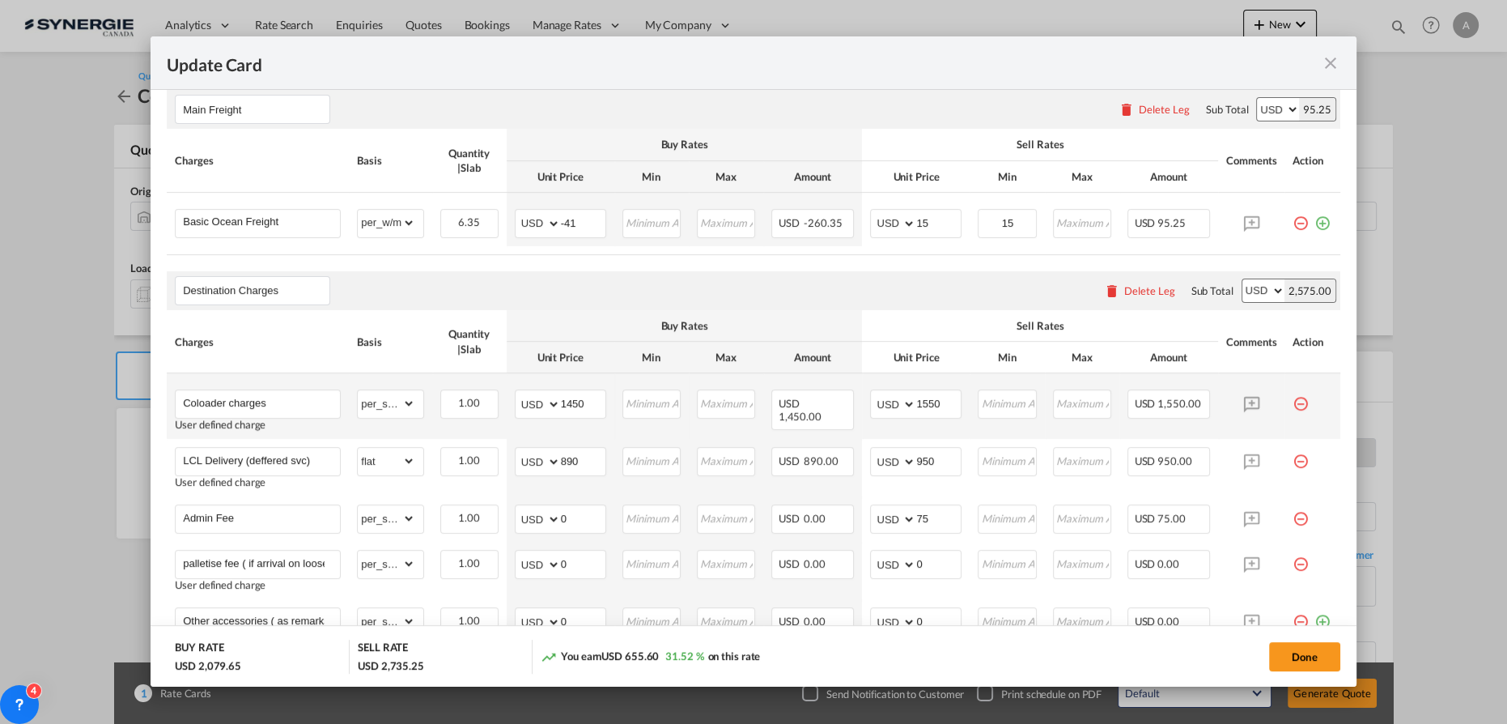
scroll to position [441, 0]
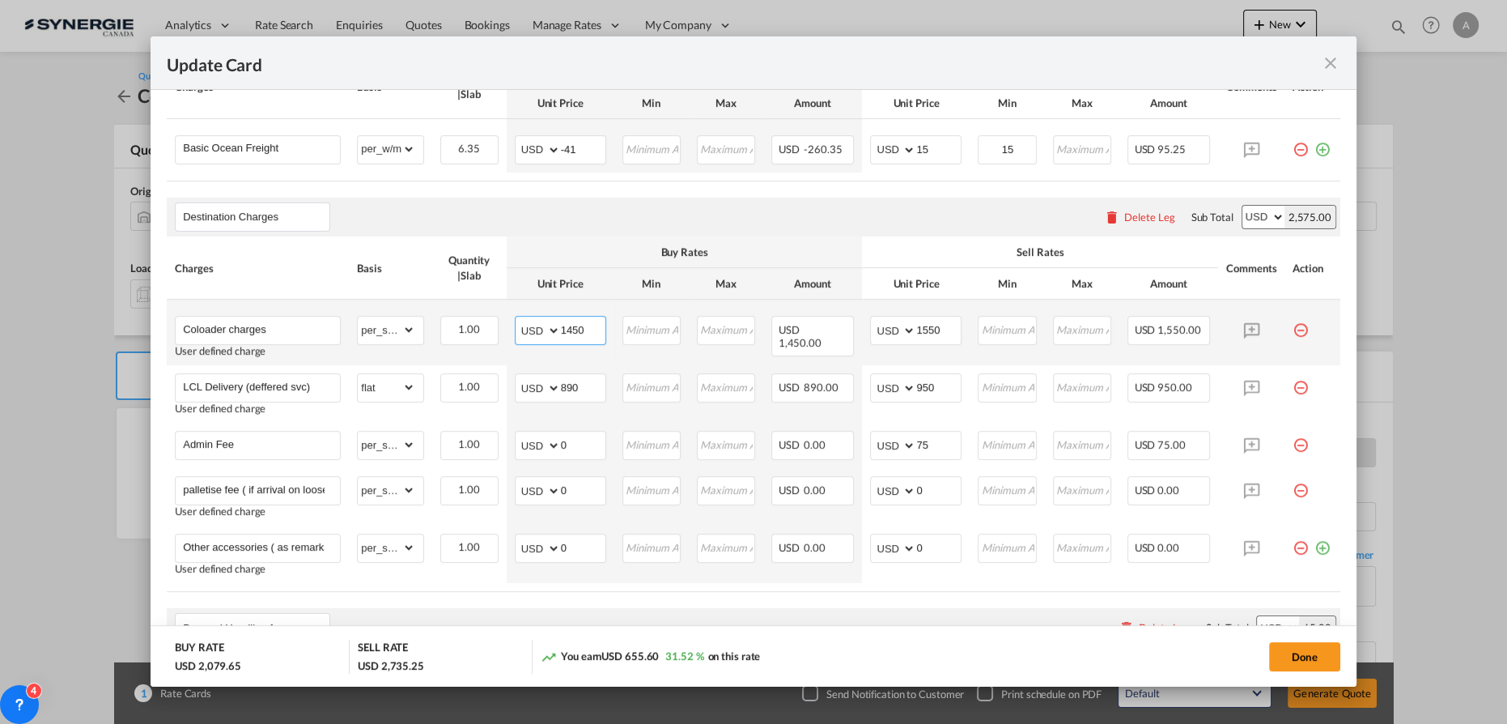
click at [561, 328] on input "1450" at bounding box center [583, 328] width 45 height 24
type input "595"
type input "700"
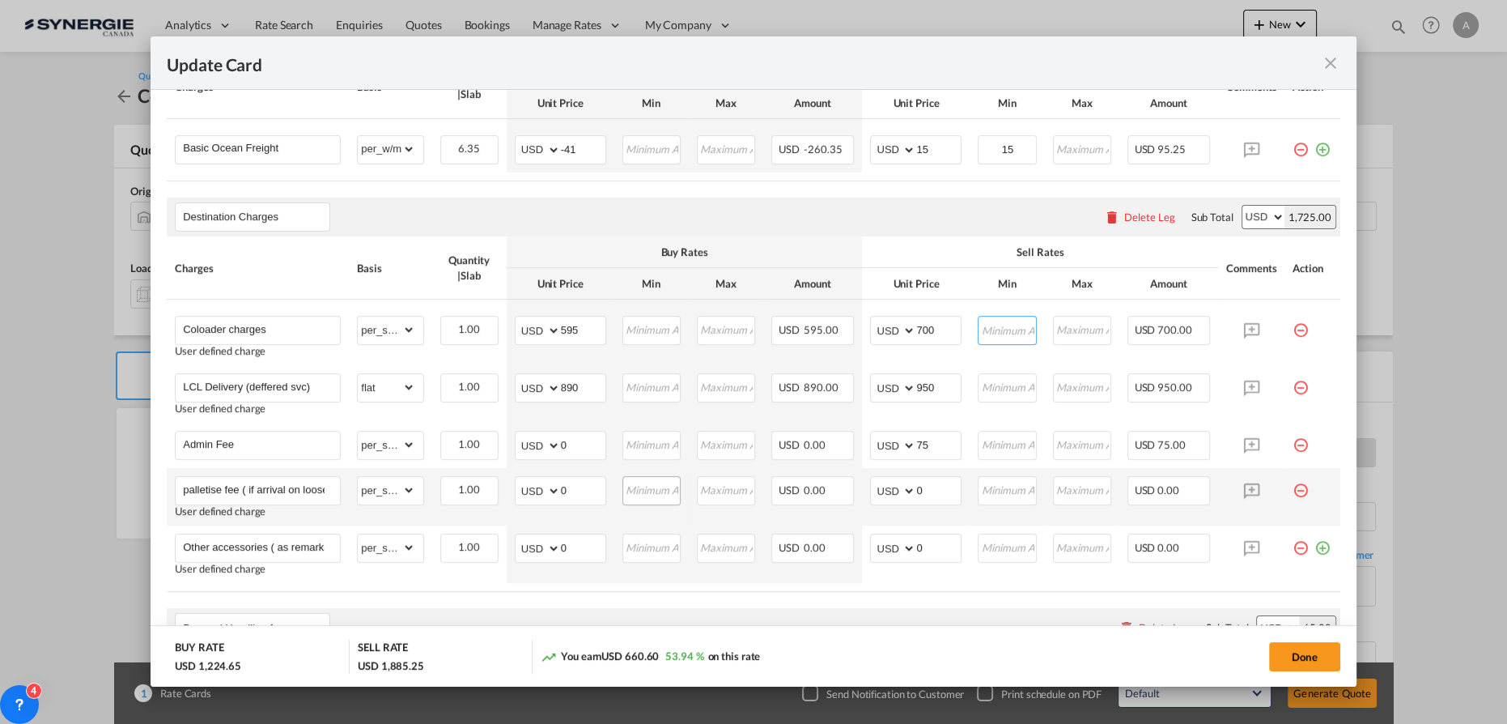
scroll to position [515, 0]
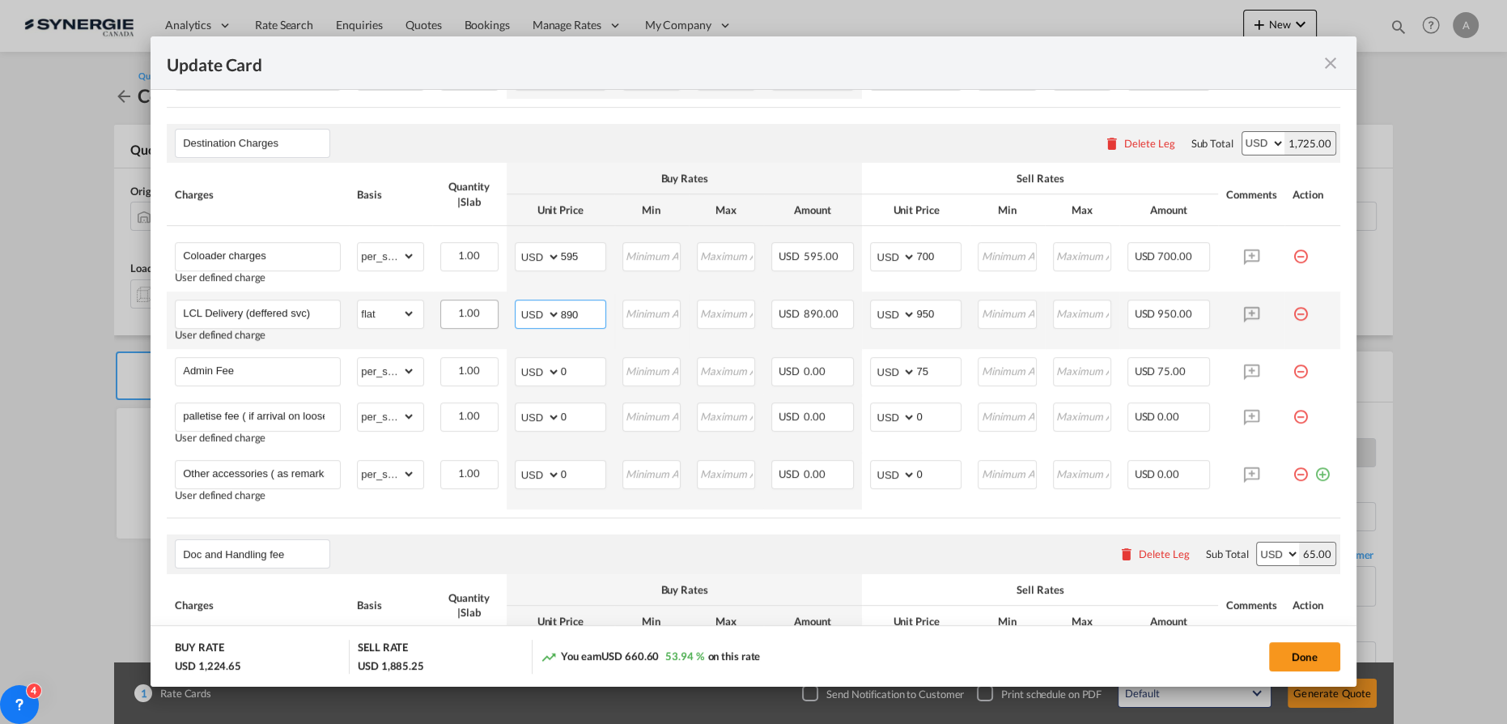
drag, startPoint x: 585, startPoint y: 308, endPoint x: 457, endPoint y: 308, distance: 127.9
click at [495, 305] on tr "LCL Delivery (deffered svc) User defined charge Please Enter Already Exists gro…" at bounding box center [754, 319] width 1174 height 57
type input "355"
type input "415"
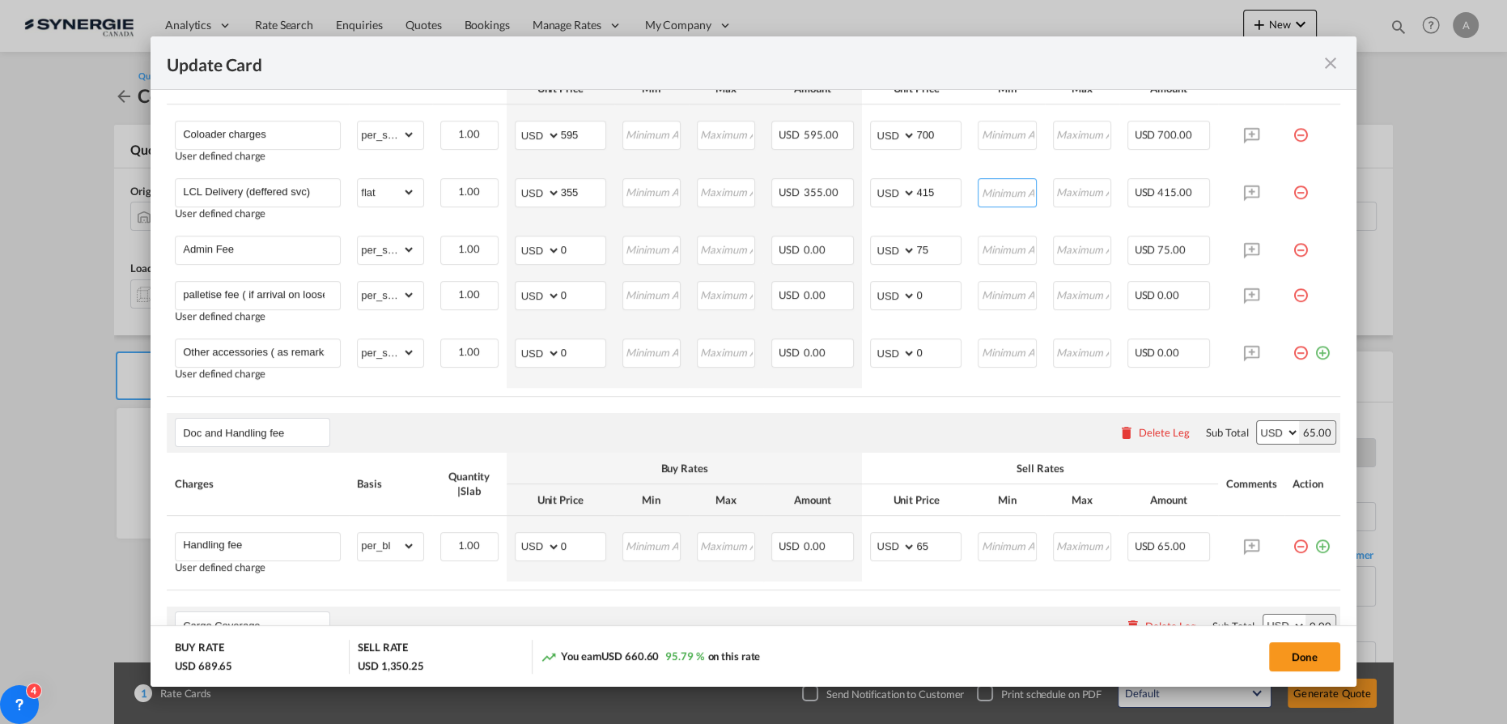
scroll to position [749, 0]
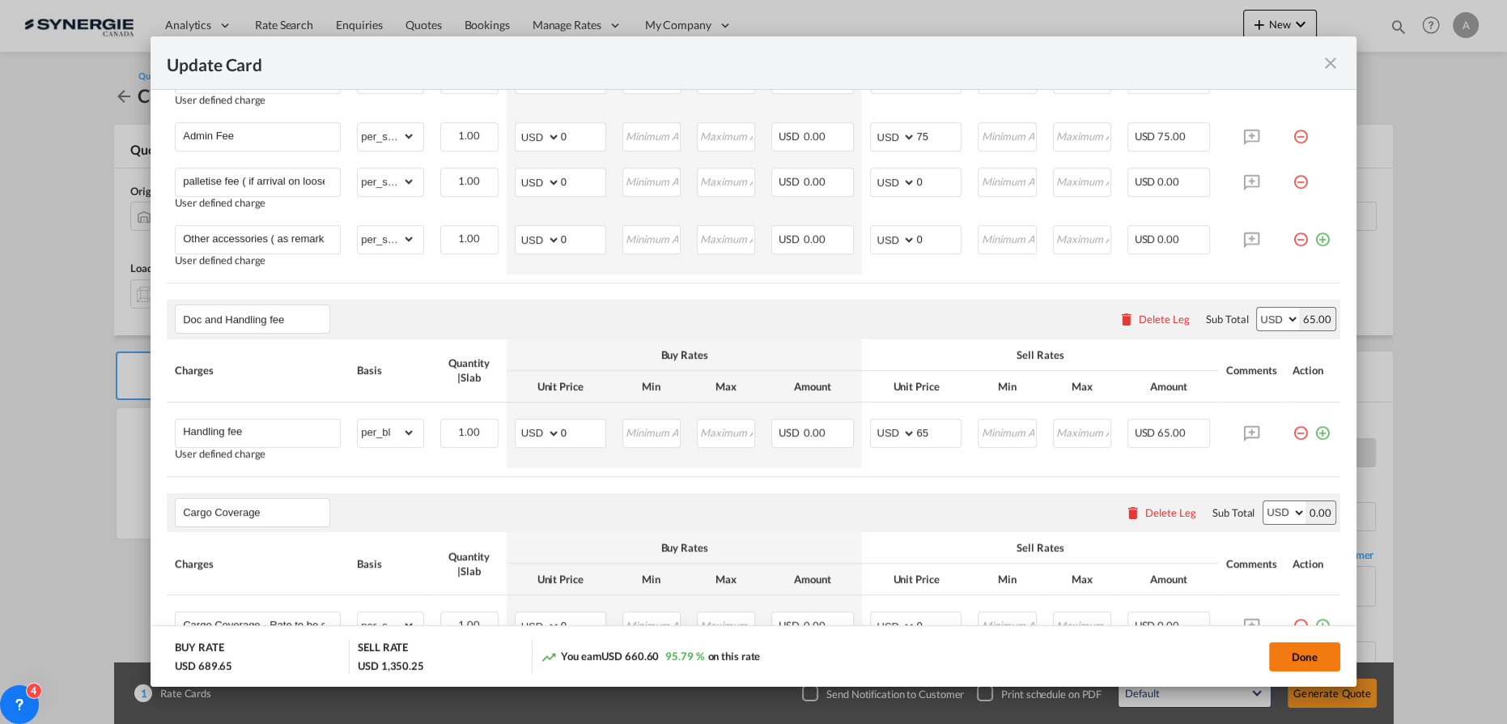
click at [1288, 653] on button "Done" at bounding box center [1304, 656] width 71 height 29
type input "19 Aug 2025"
type input "30 Aug 2025"
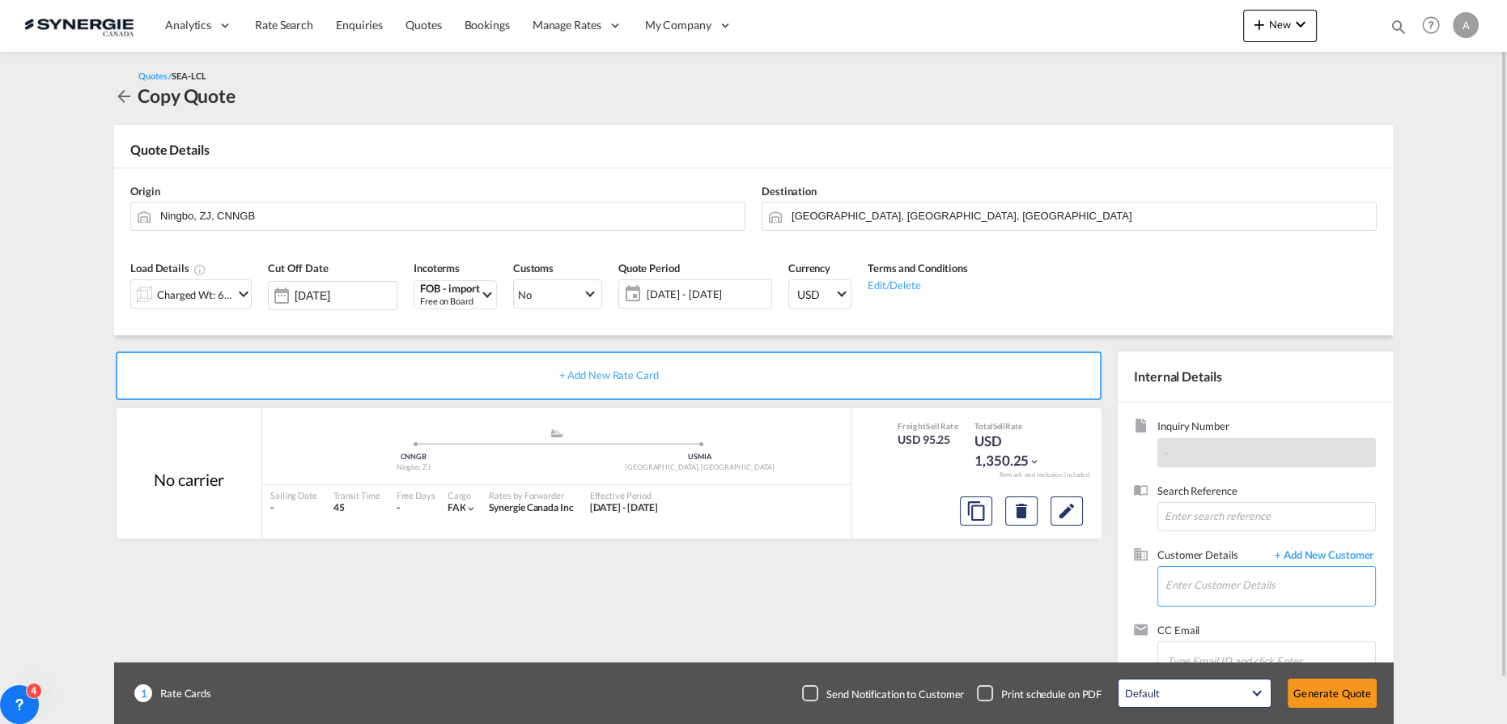
click at [1248, 594] on input "Enter Customer Details" at bounding box center [1270, 585] width 210 height 36
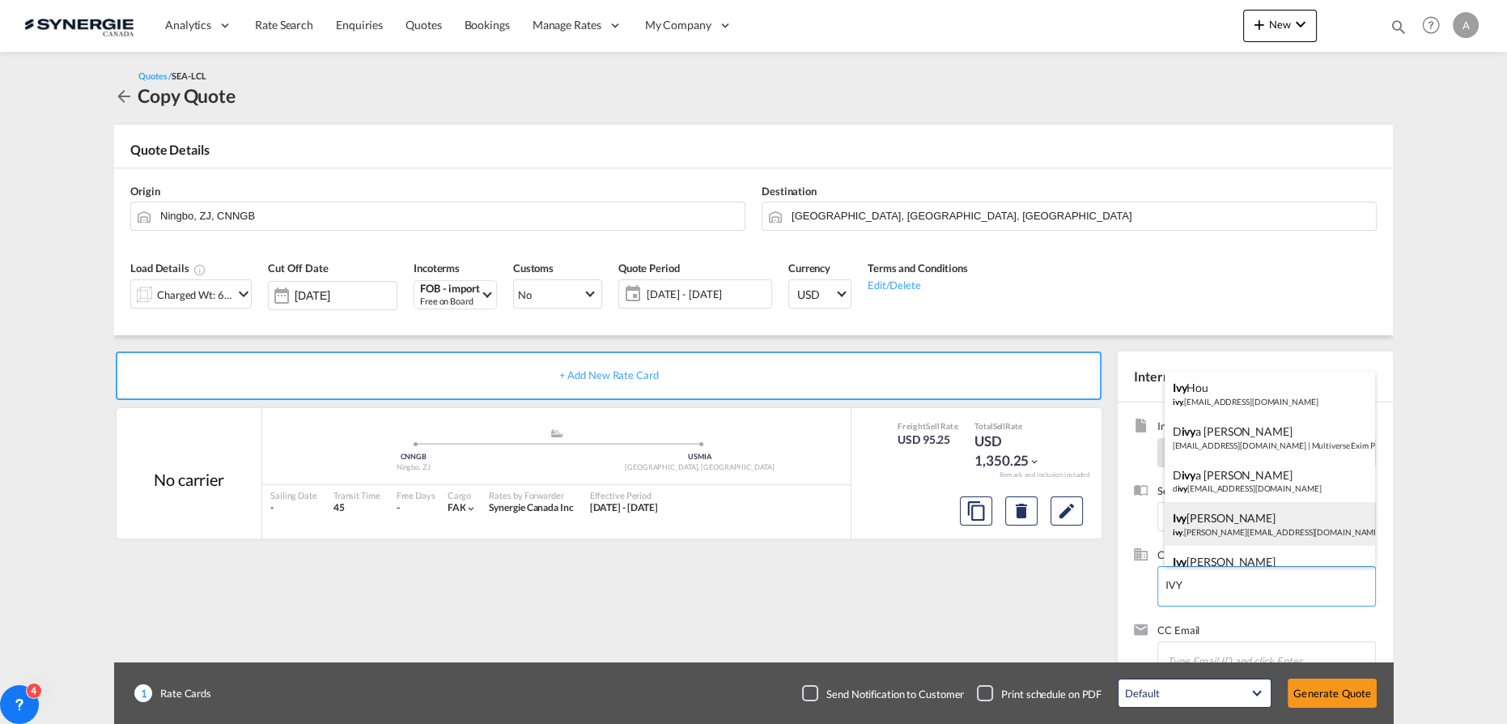
click at [1238, 515] on div "Ivy Jiang ivy .jiang@appgroup.ca | APP GROUP" at bounding box center [1270, 524] width 211 height 44
type input "APP GROUP, Ivy Jiang, ivy.jiang@appgroup.ca"
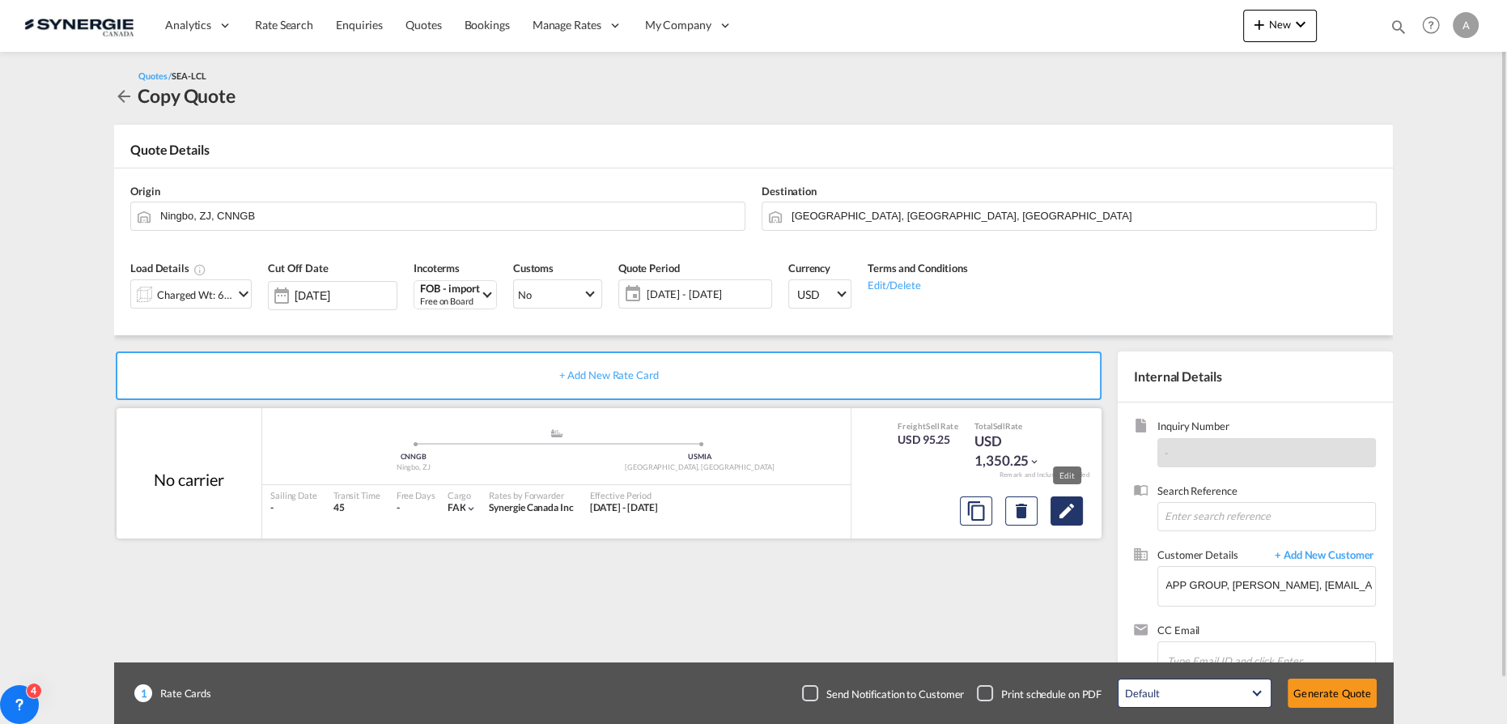
click at [1072, 516] on md-icon "Edit" at bounding box center [1066, 510] width 19 height 19
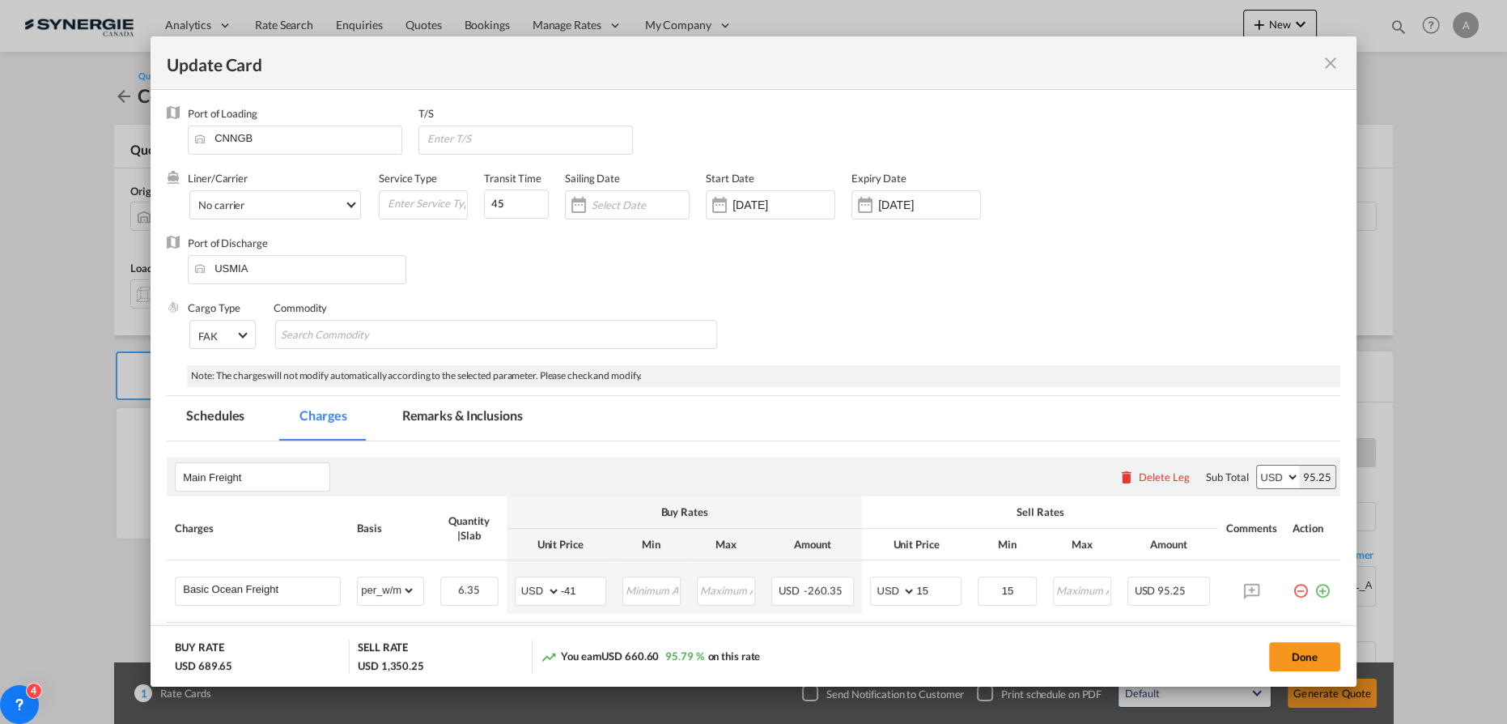
drag, startPoint x: 469, startPoint y: 422, endPoint x: 484, endPoint y: 430, distance: 16.7
click at [469, 422] on md-tab-item "Remarks & Inclusions" at bounding box center [462, 418] width 159 height 45
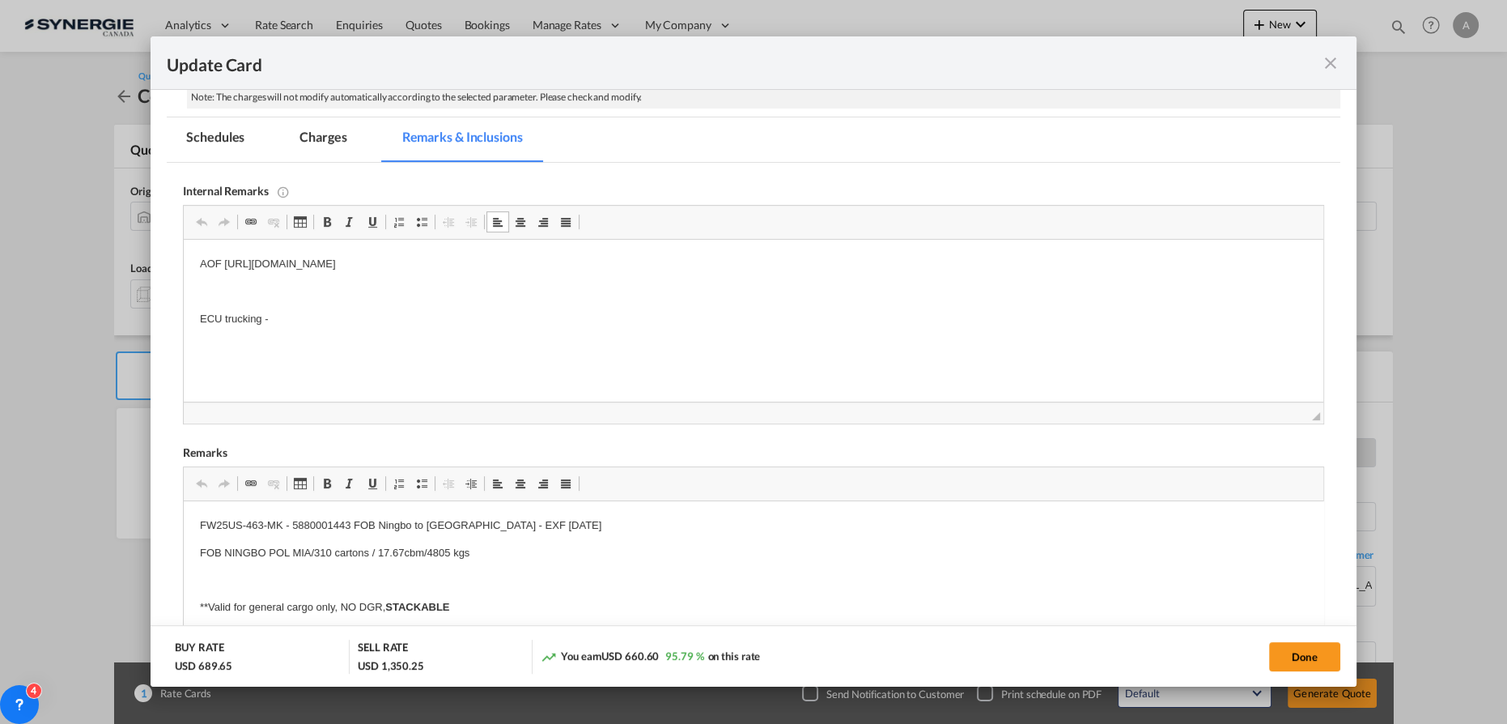
scroll to position [351, 0]
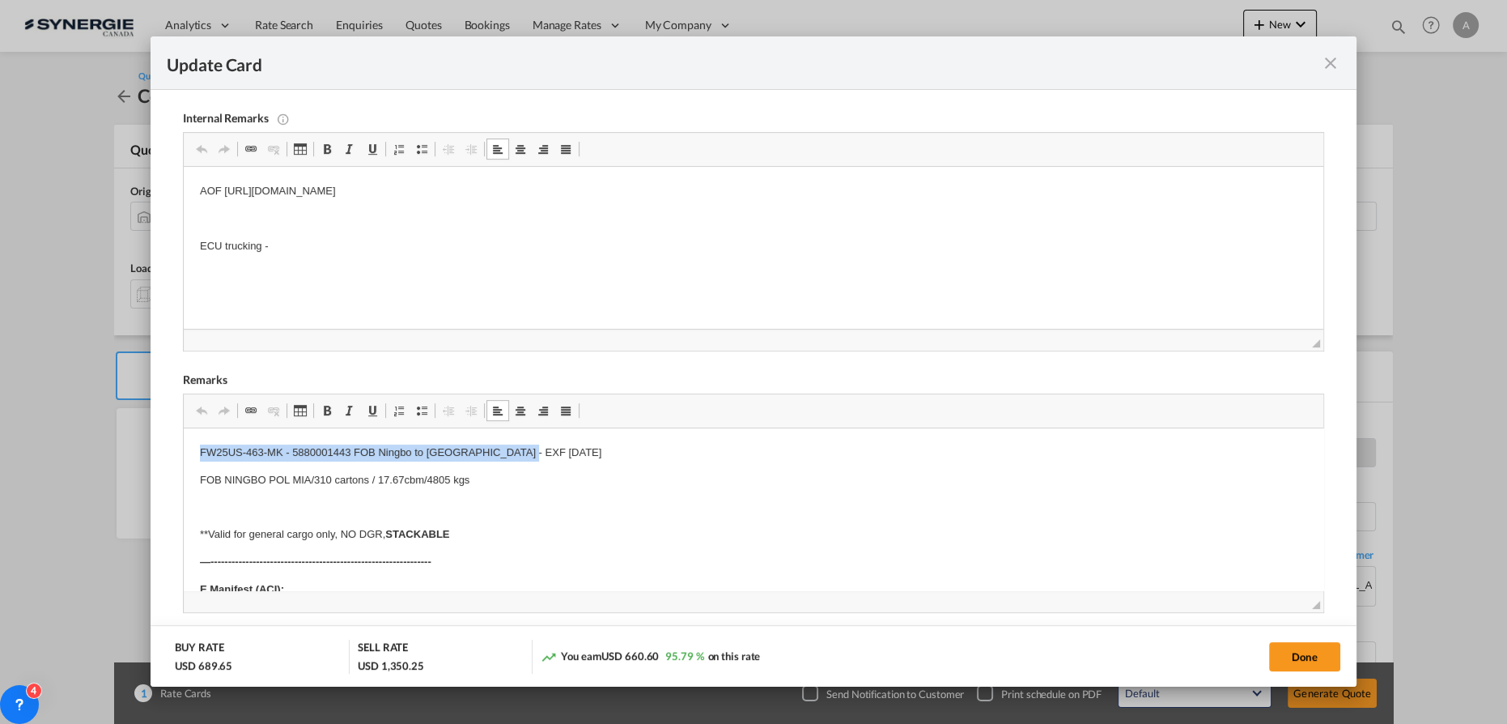
drag, startPoint x: 188, startPoint y: 454, endPoint x: 558, endPoint y: 458, distance: 370.7
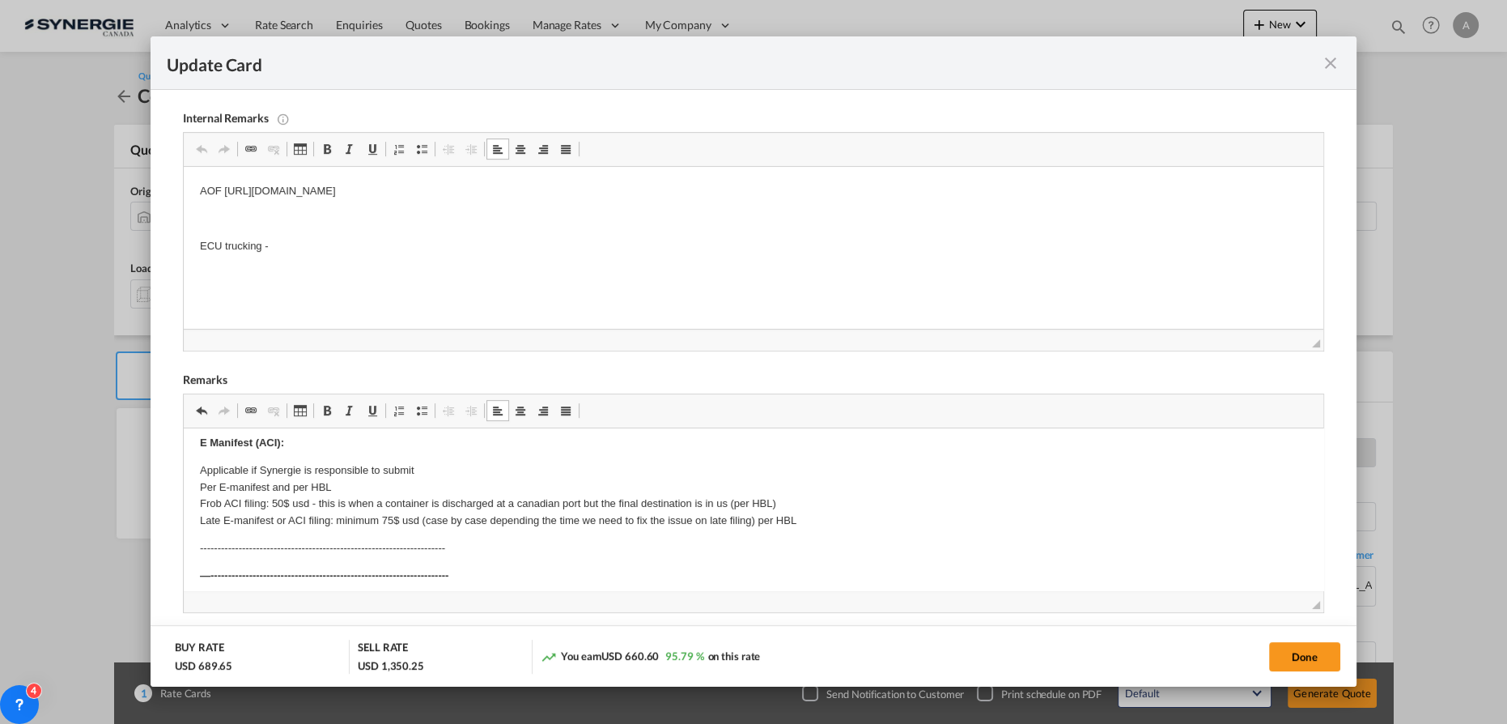
scroll to position [57, 0]
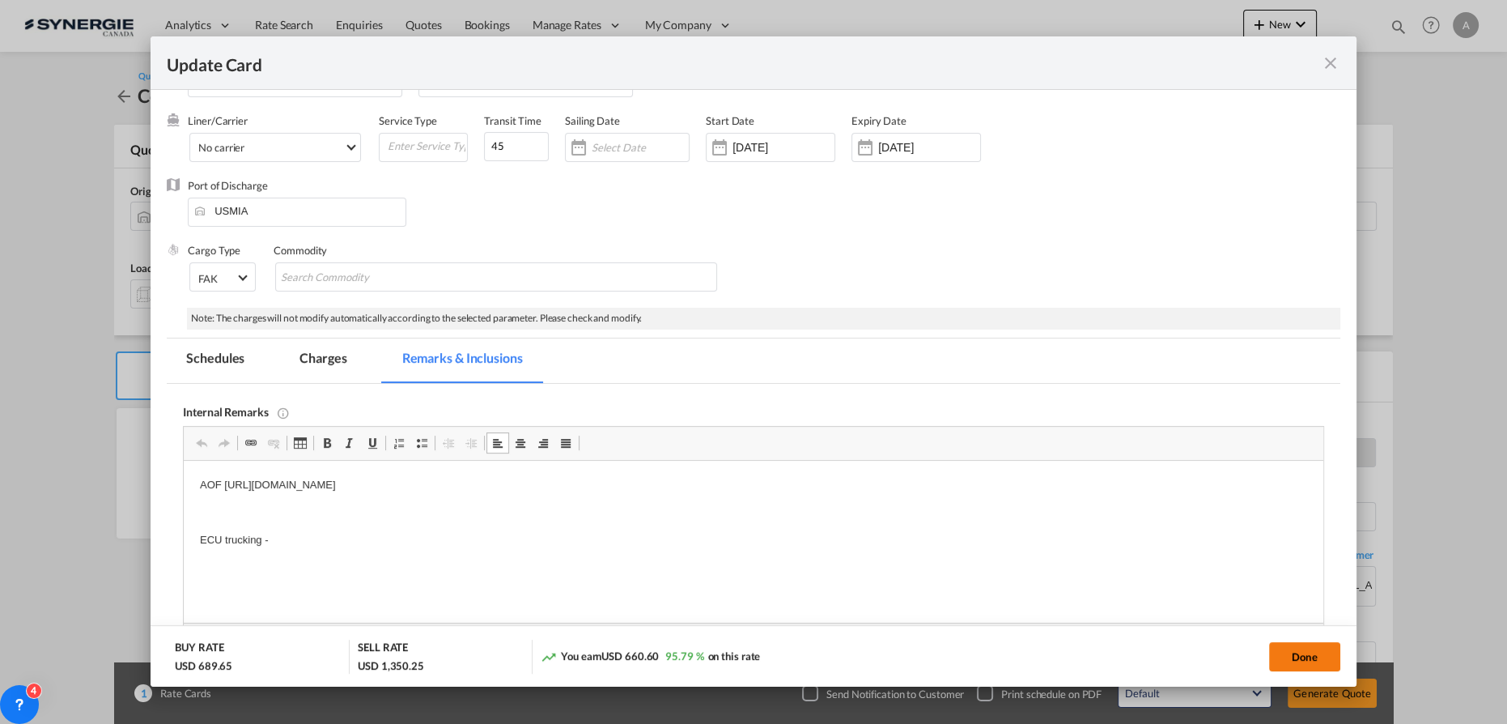
drag, startPoint x: 1304, startPoint y: 657, endPoint x: 941, endPoint y: 463, distance: 411.3
click at [1303, 656] on button "Done" at bounding box center [1304, 656] width 71 height 29
type input "19 Aug 2025"
type input "30 Aug 2025"
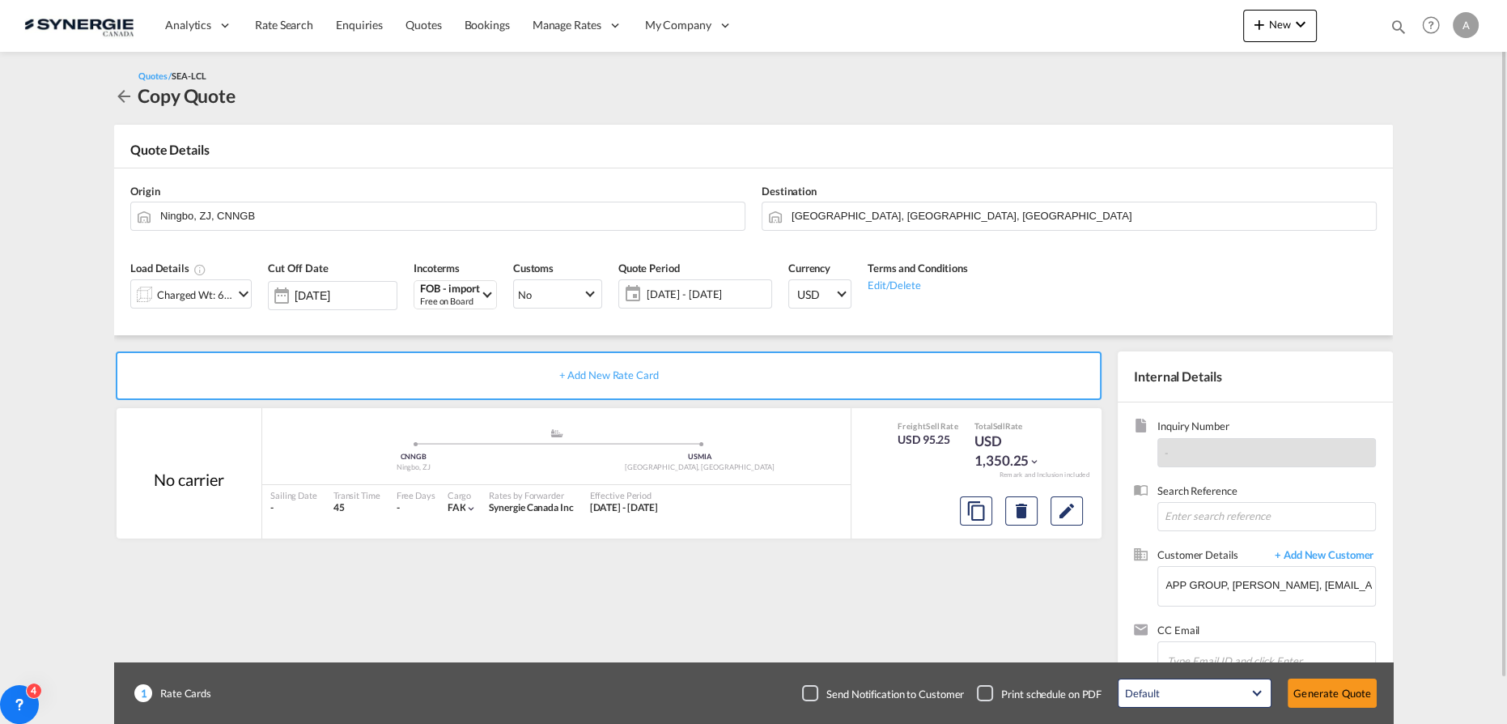
click at [217, 291] on div "Charged Wt: 6.35 W/M" at bounding box center [195, 294] width 76 height 23
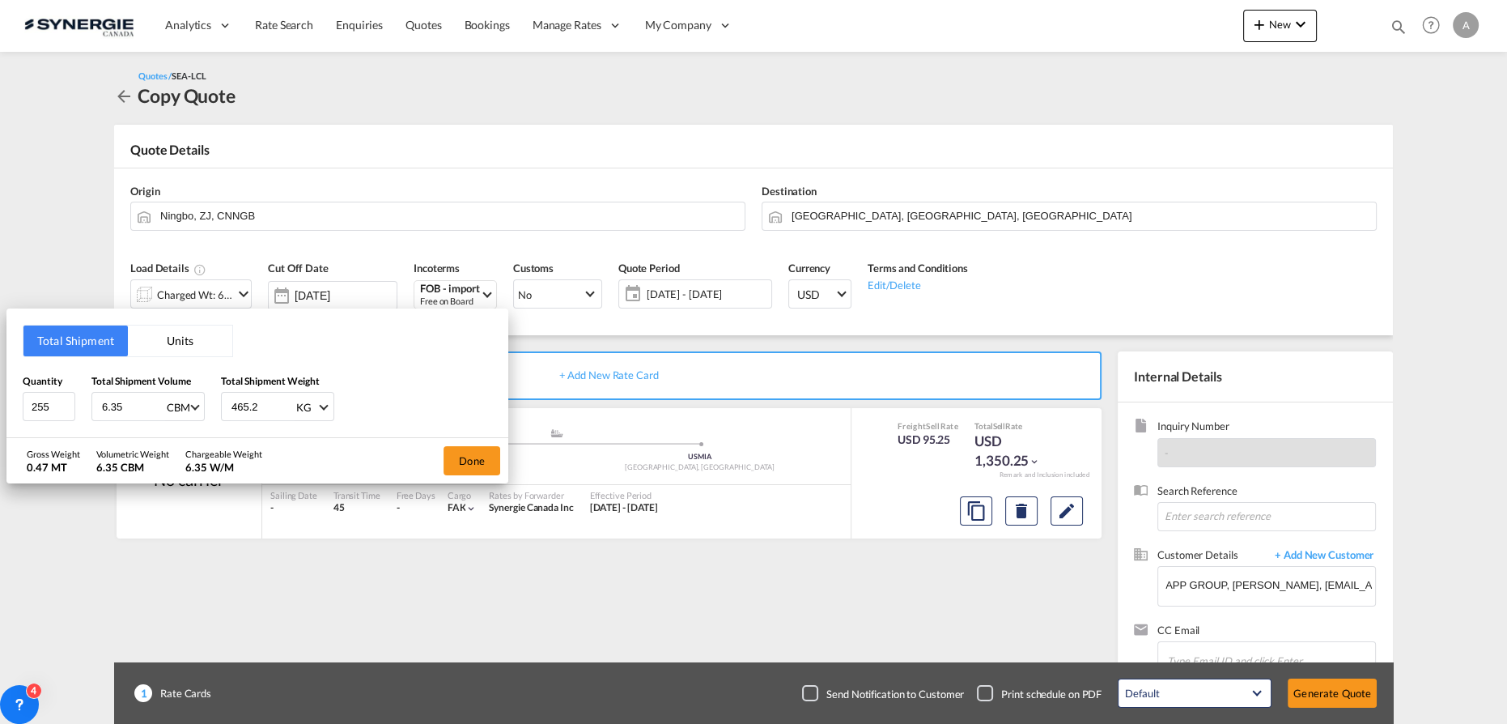
click at [410, 579] on div "Total Shipment Units Quantity 255 Total Shipment Volume 6.35 CBM CBM CFT Total …" at bounding box center [753, 362] width 1507 height 724
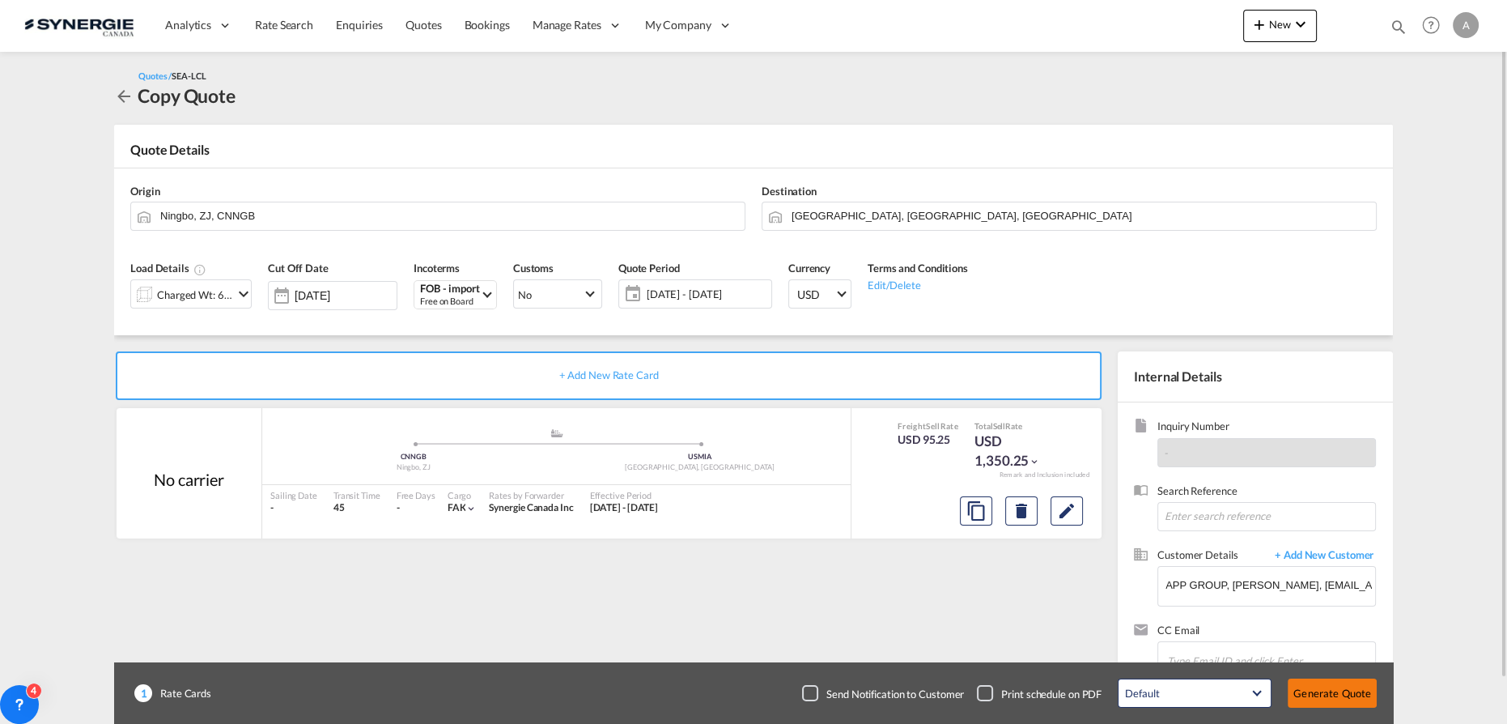
click at [1321, 690] on button "Generate Quote" at bounding box center [1332, 692] width 89 height 29
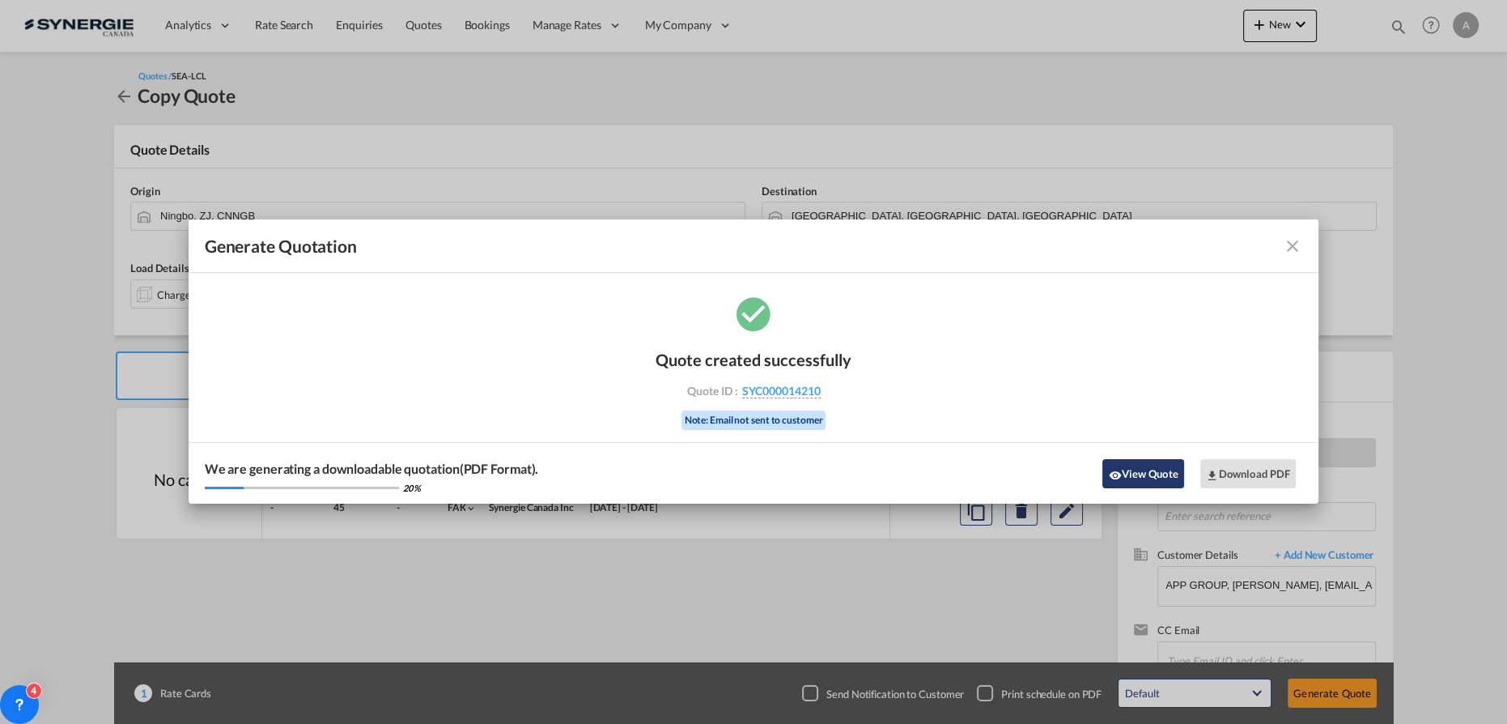
click at [1150, 472] on button "View Quote" at bounding box center [1142, 473] width 81 height 29
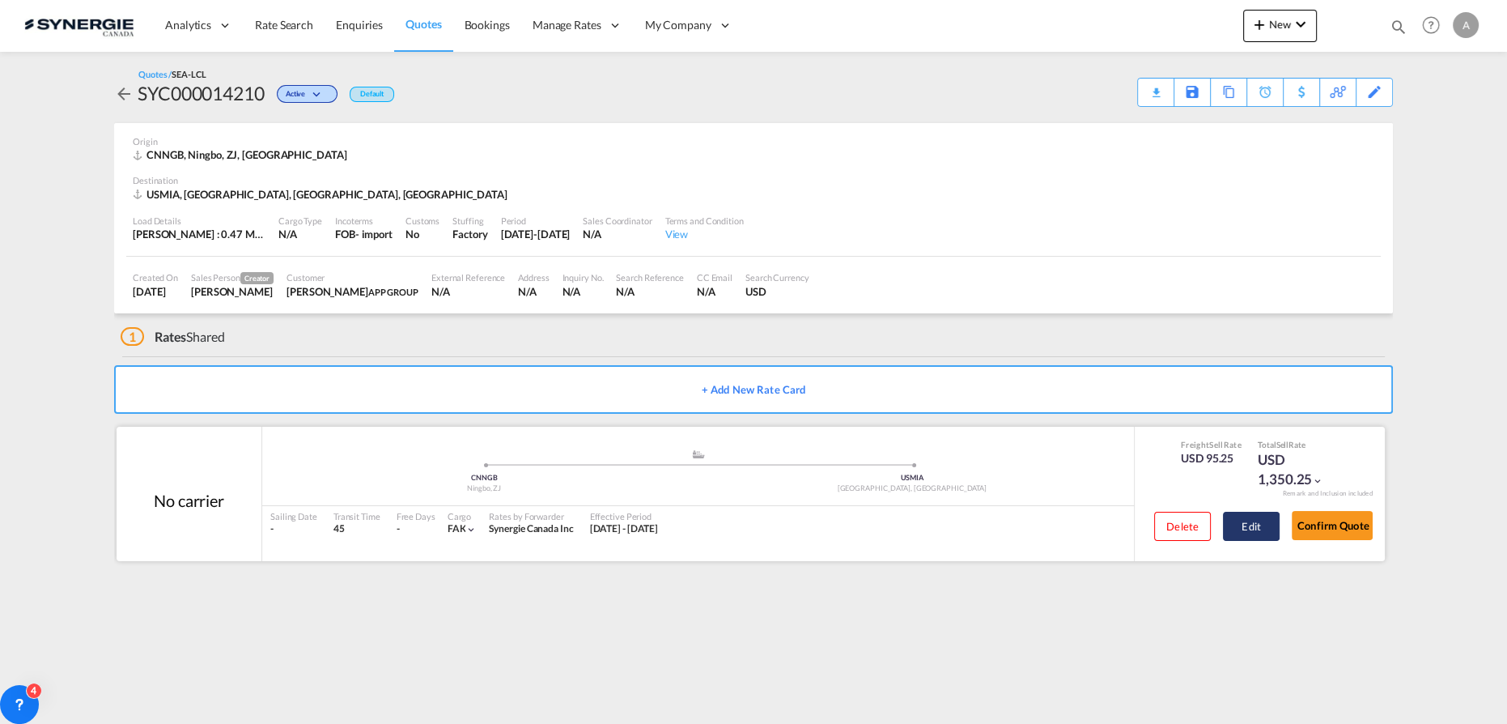
click at [1259, 521] on button "Edit" at bounding box center [1251, 525] width 57 height 29
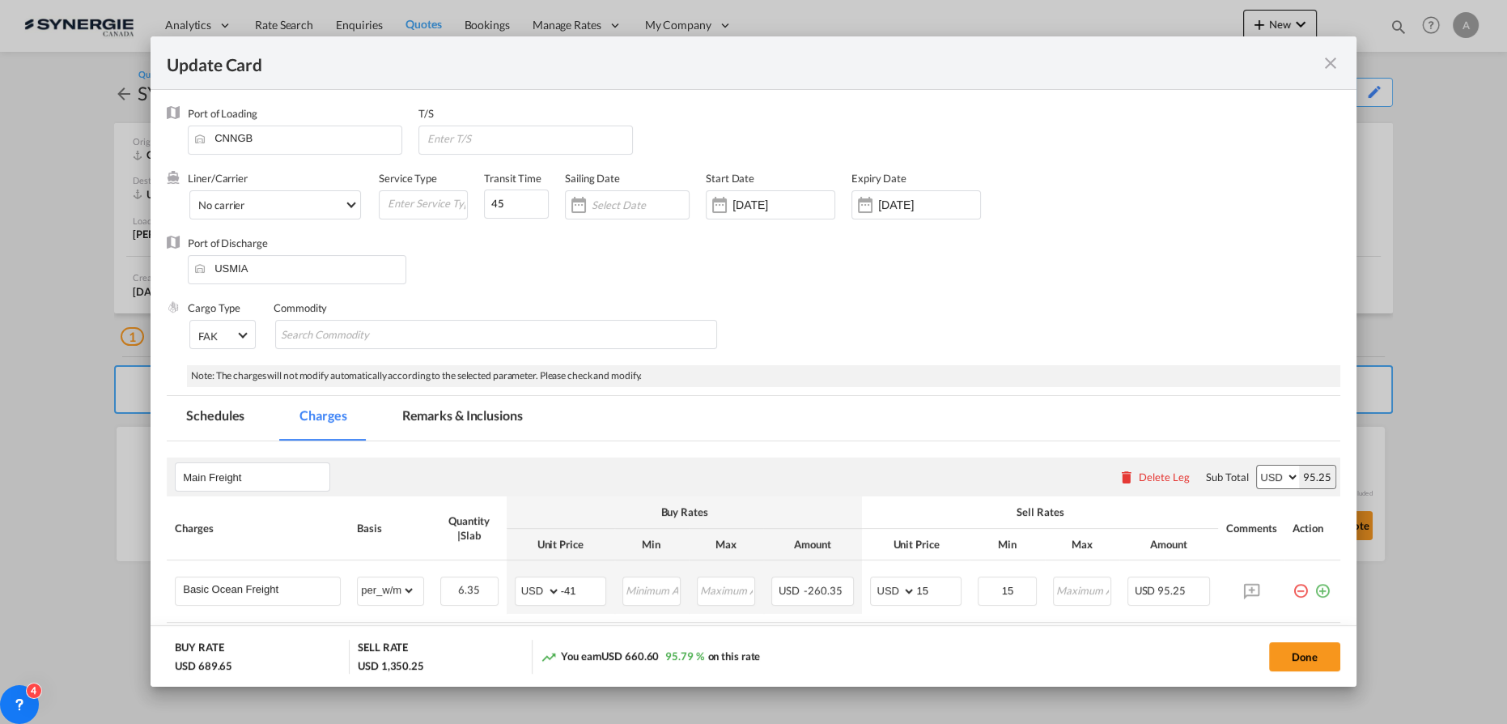
click at [444, 422] on md-tab-item "Remarks & Inclusions" at bounding box center [462, 418] width 159 height 45
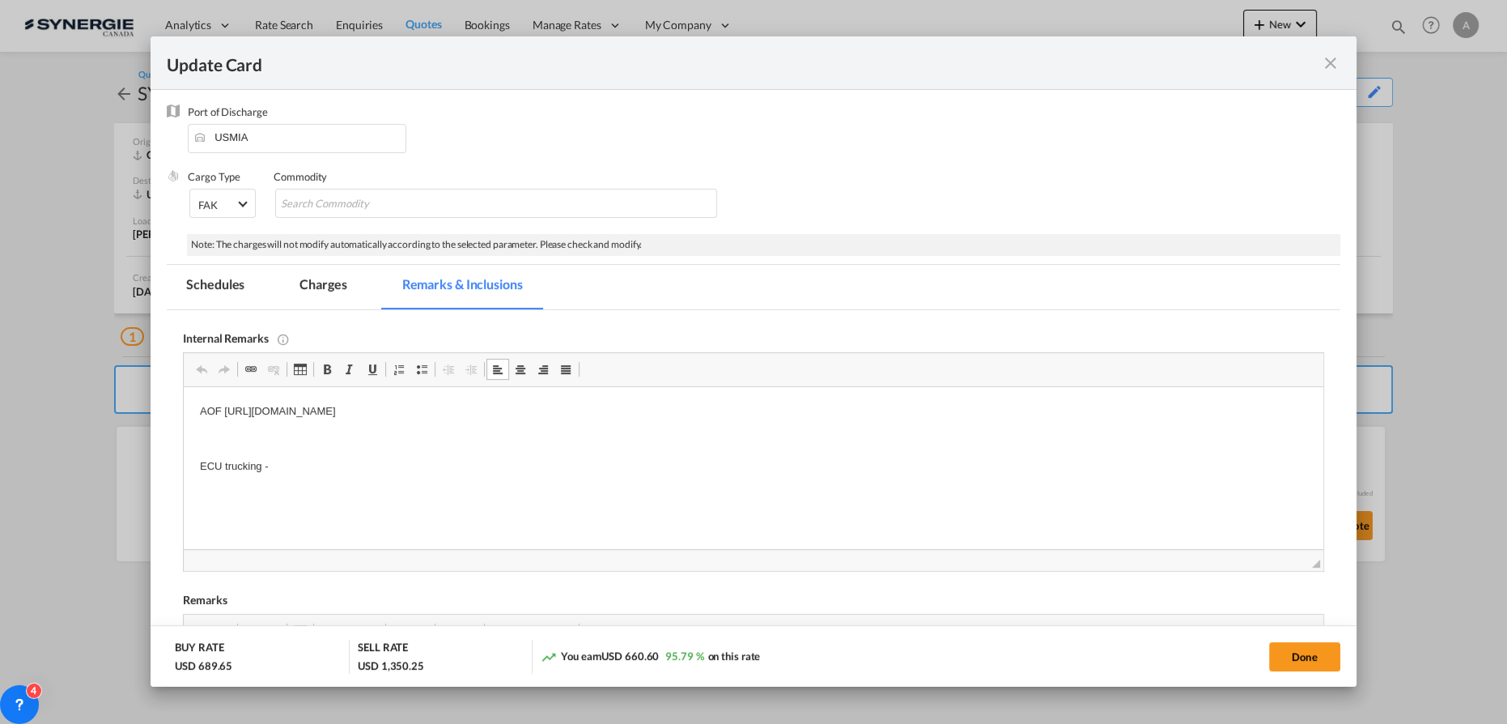
drag, startPoint x: 660, startPoint y: 408, endPoint x: 223, endPoint y: 418, distance: 437.1
click at [223, 418] on p "AOF https://app.frontapp.com/open/cnv_q7rtswf?key=F8NBKGVFl-VtSD61CTBtfsAnW3YPk…" at bounding box center [753, 411] width 1107 height 17
click at [1314, 657] on button "Done" at bounding box center [1304, 656] width 71 height 29
type input "19 Aug 2025"
type input "30 Aug 2025"
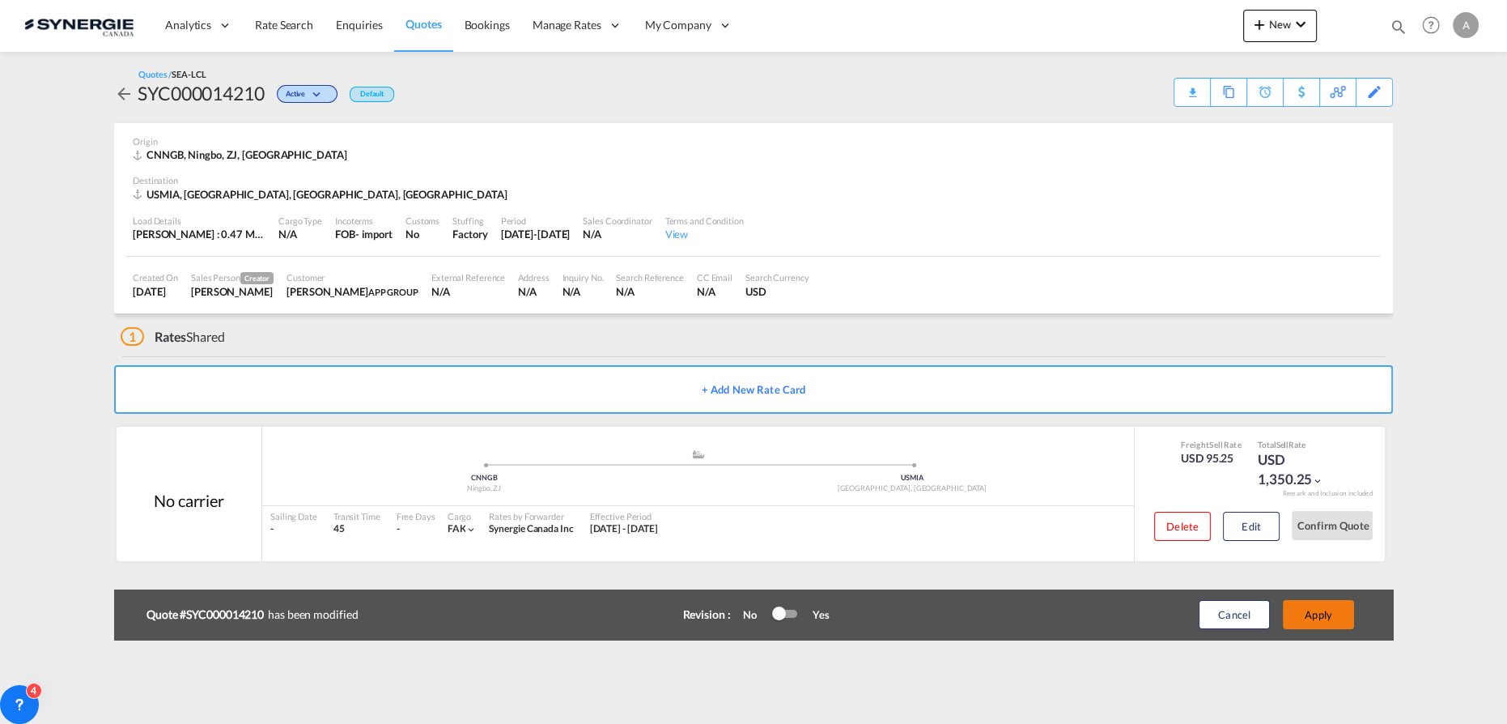
click at [1314, 612] on button "Apply" at bounding box center [1318, 614] width 71 height 29
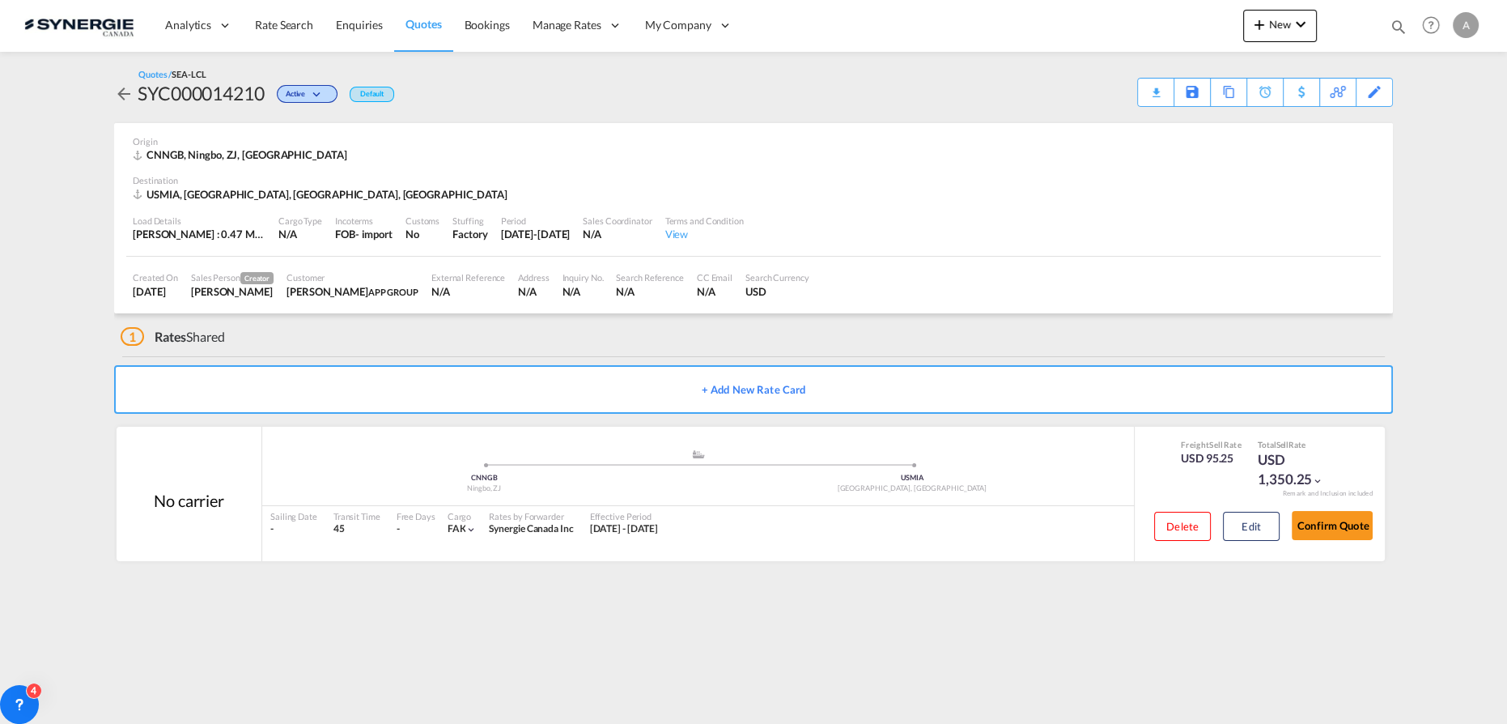
click at [1133, 76] on div "Quotes / SEA-LCL SYC000014210 Active Default Download Quote Save As Template Co…" at bounding box center [753, 87] width 1279 height 39
click at [1144, 91] on div "Download Quote" at bounding box center [1124, 92] width 83 height 26
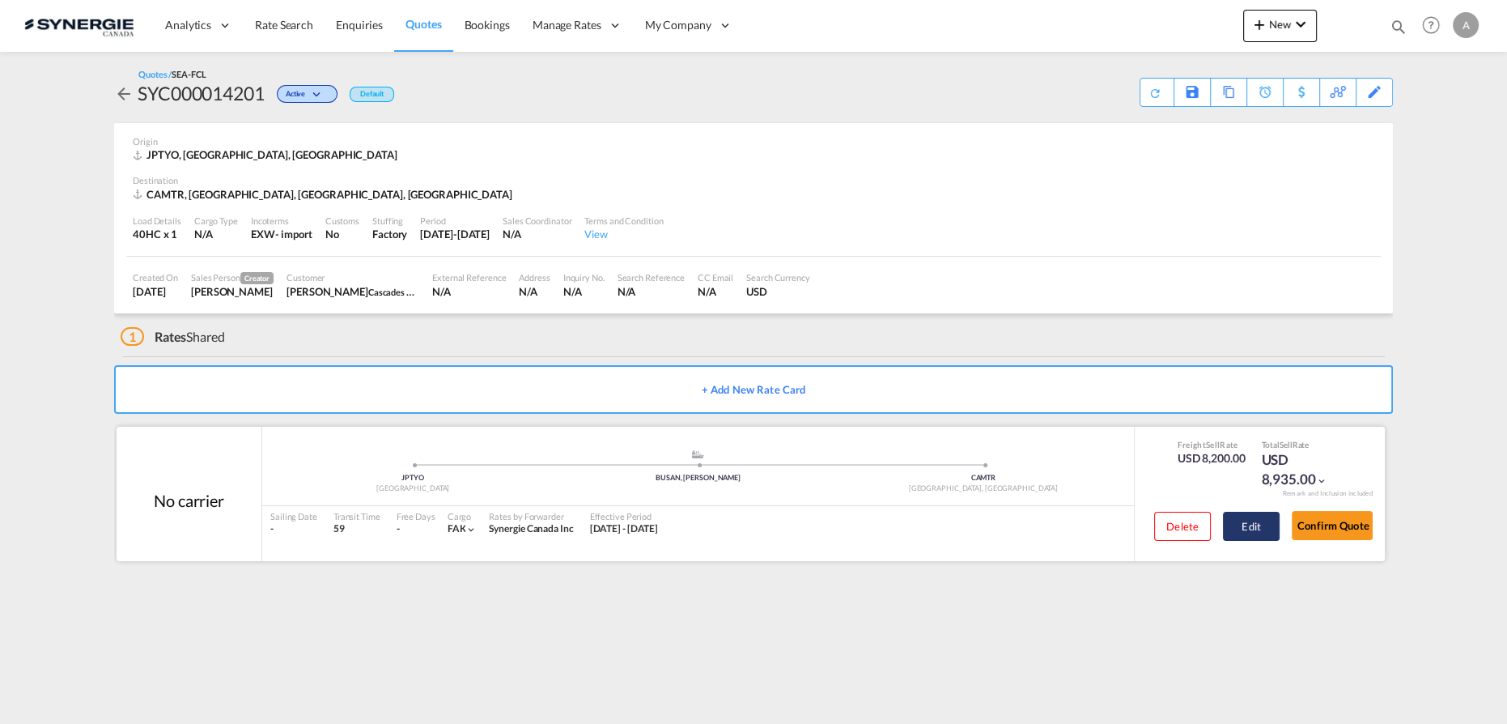
click at [1259, 529] on button "Edit" at bounding box center [1251, 525] width 57 height 29
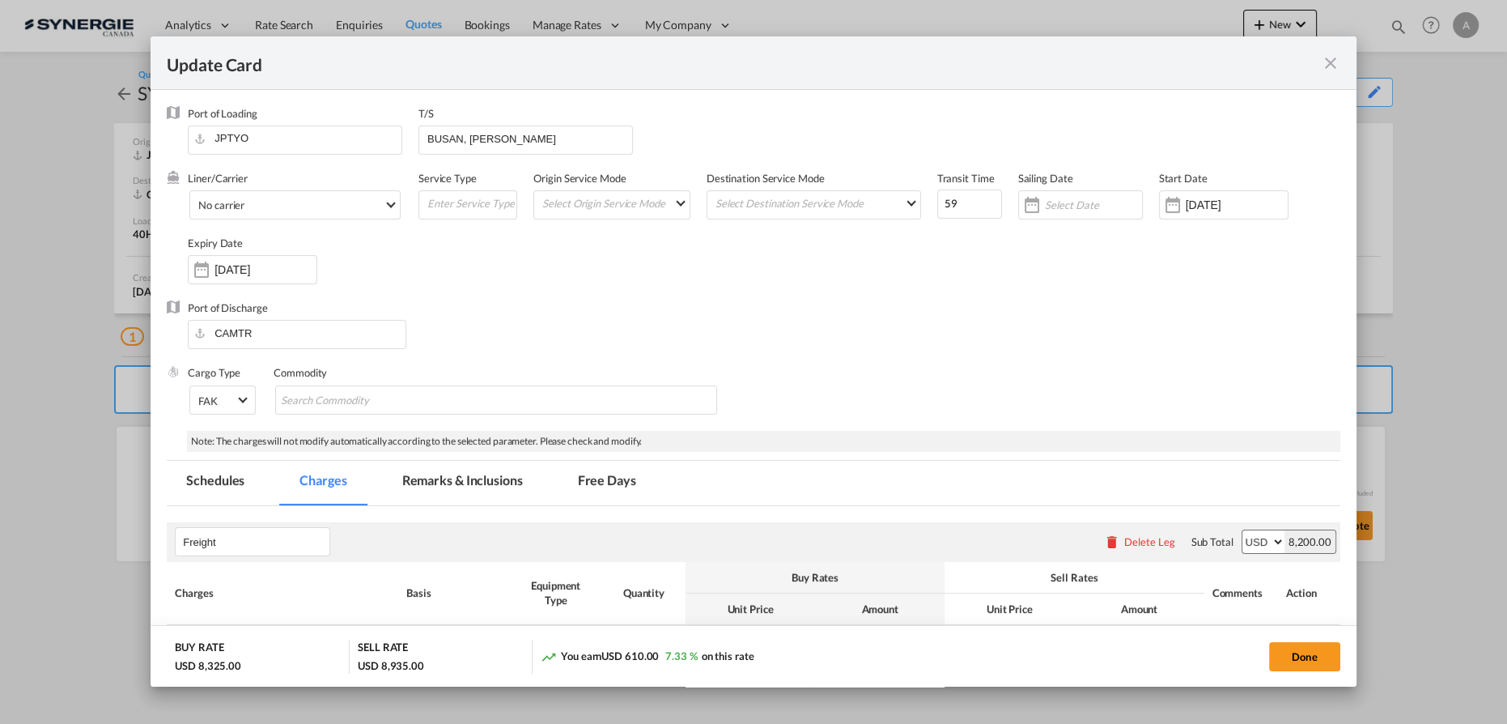
select select "per equipment"
select select "per B/L"
click at [455, 473] on md-tab-item "Remarks & Inclusions" at bounding box center [462, 483] width 159 height 45
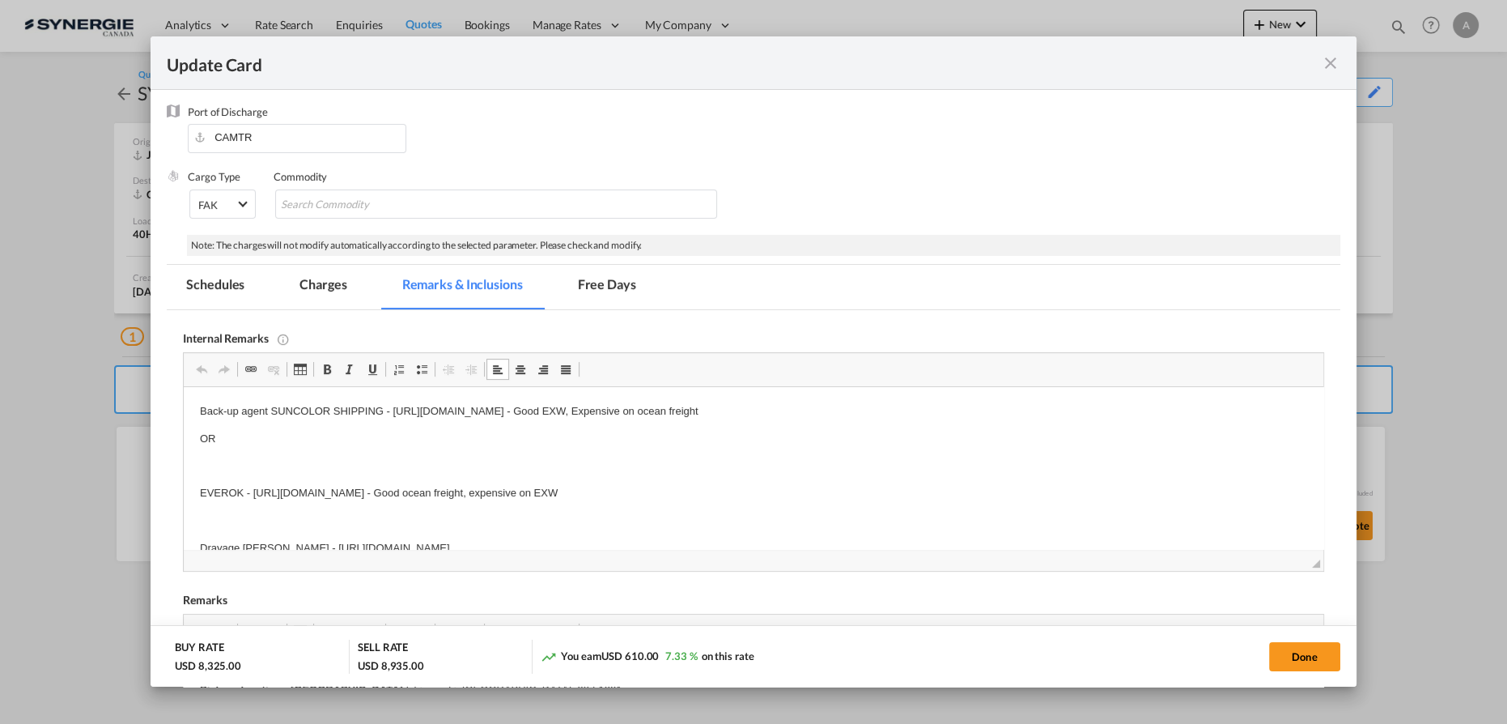
drag, startPoint x: 393, startPoint y: 409, endPoint x: 1021, endPoint y: 407, distance: 628.0
click at [1021, 407] on p "Back-up agent SUNCOLOR SHIPPING - [URL][DOMAIN_NAME] - Good EXW, Expensive on o…" at bounding box center [753, 411] width 1107 height 17
copy p "[URL][DOMAIN_NAME] - Good EXW, Expensive on ocean freight"
click at [281, 477] on body "Back-up agent SUNCOLOR SHIPPING - [URL][DOMAIN_NAME] - Good EXW, Expensive on o…" at bounding box center [753, 480] width 1107 height 154
drag, startPoint x: 252, startPoint y: 494, endPoint x: 677, endPoint y: 491, distance: 425.7
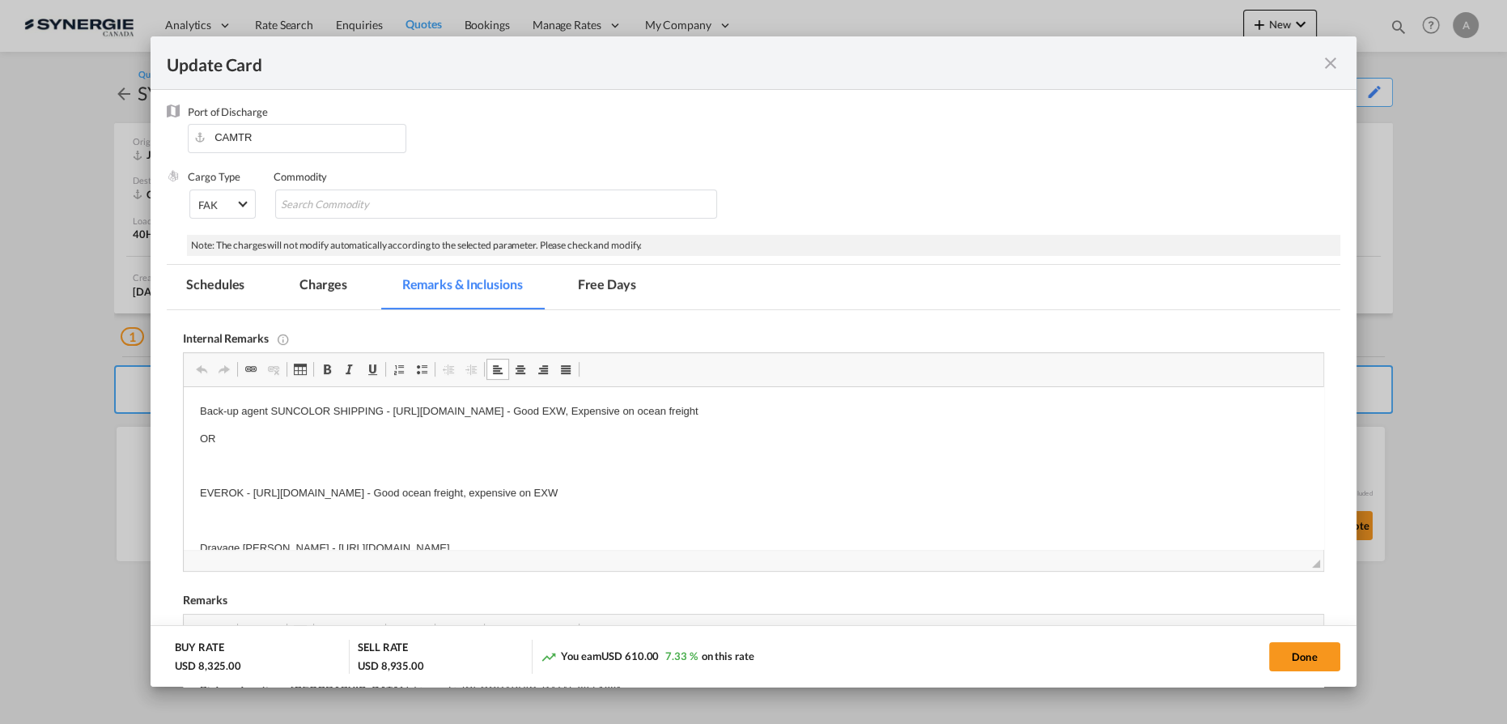
click at [677, 491] on p "EVEROK - [URL][DOMAIN_NAME] - Good ocean freight, expensive on EXW" at bounding box center [753, 493] width 1107 height 17
copy p "[URL][DOMAIN_NAME]"
